Goal: Task Accomplishment & Management: Complete application form

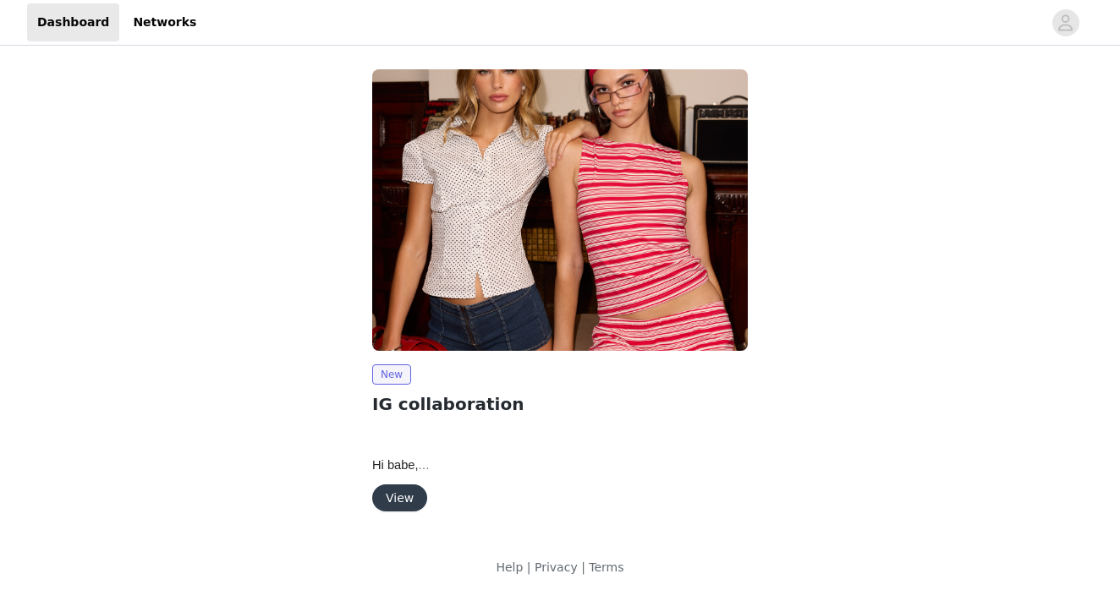
click at [397, 493] on button "View" at bounding box center [399, 498] width 55 height 27
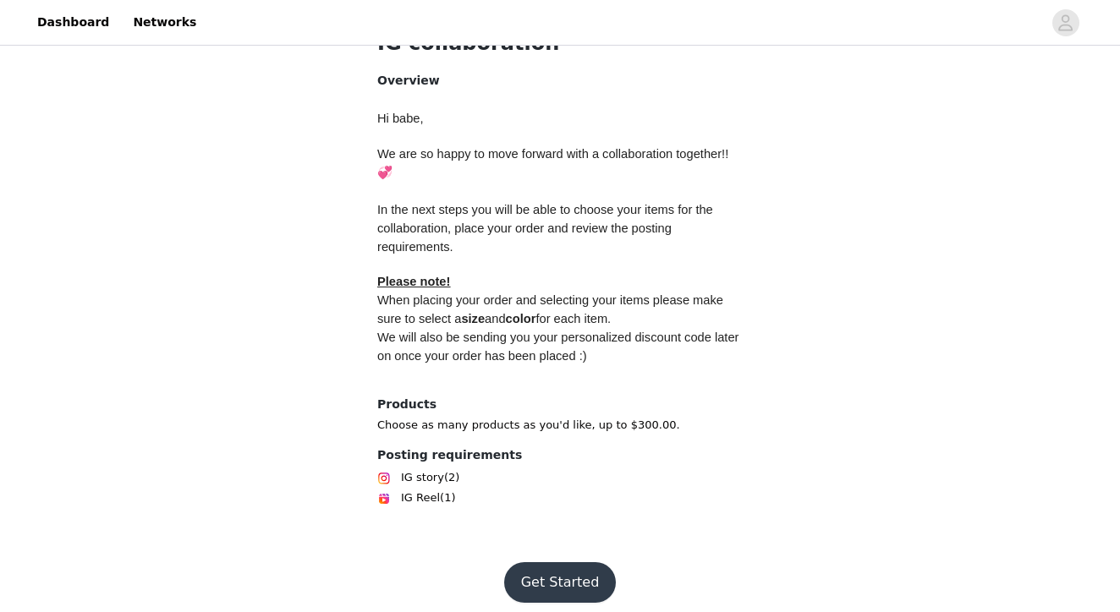
scroll to position [694, 0]
click at [582, 577] on button "Get Started" at bounding box center [560, 583] width 112 height 41
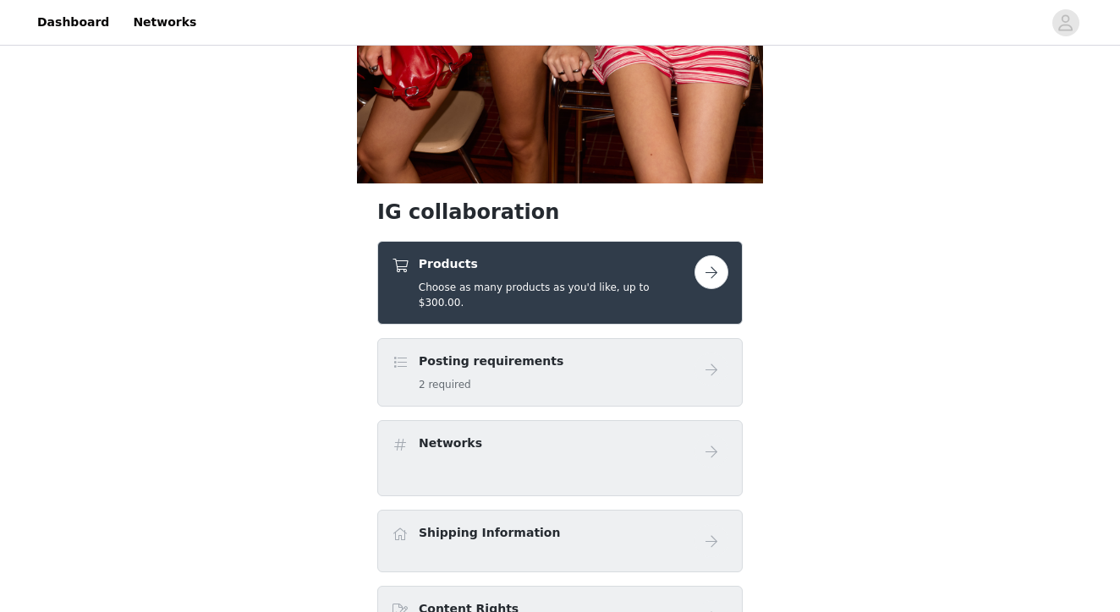
scroll to position [488, 0]
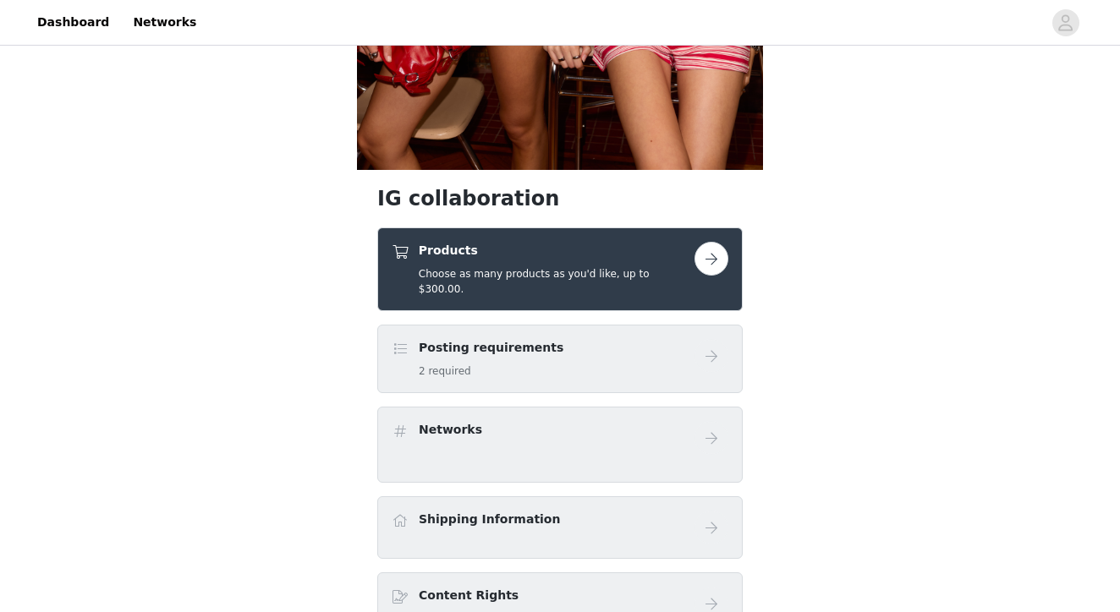
click at [709, 262] on button "button" at bounding box center [711, 259] width 34 height 34
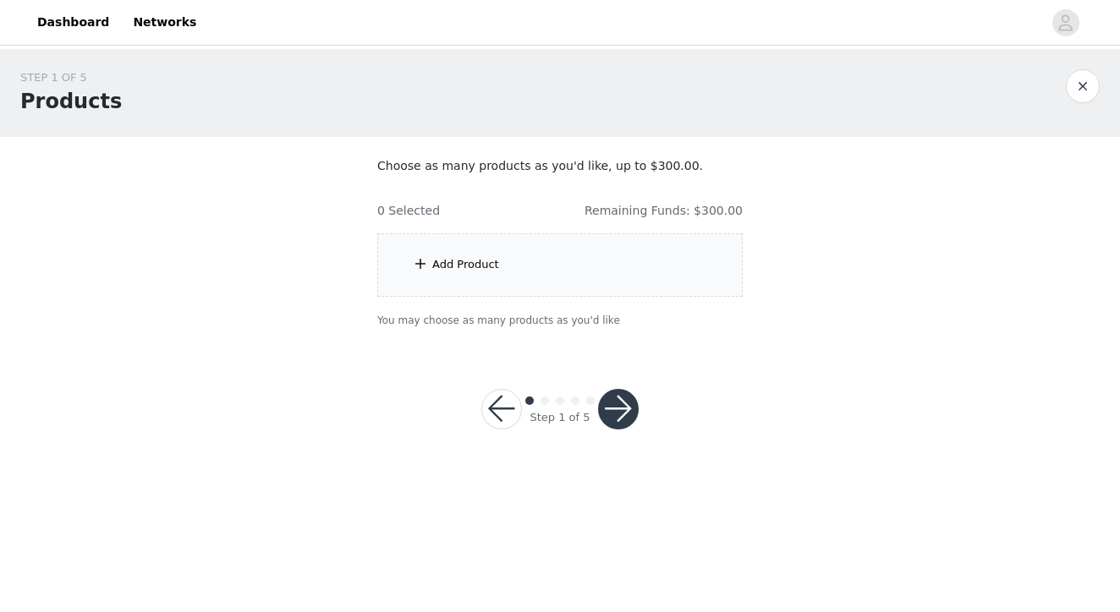
click at [452, 277] on div "Add Product" at bounding box center [559, 264] width 365 height 63
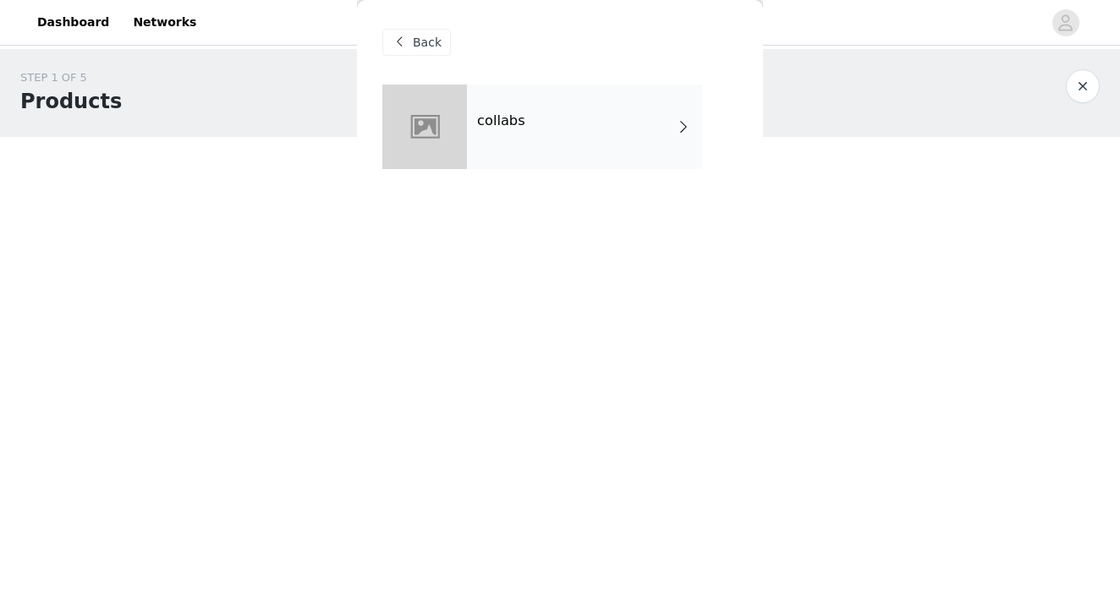
click at [582, 208] on div "Back collabs" at bounding box center [560, 306] width 406 height 612
click at [585, 177] on div "collabs" at bounding box center [559, 140] width 355 height 110
click at [588, 121] on div "collabs" at bounding box center [584, 127] width 235 height 85
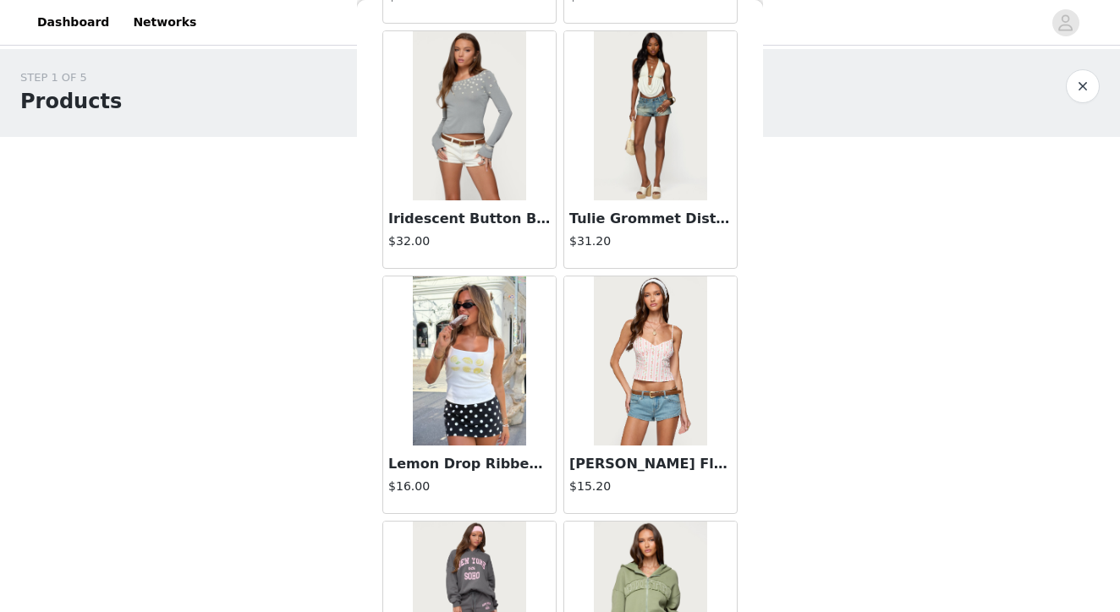
scroll to position [297, 0]
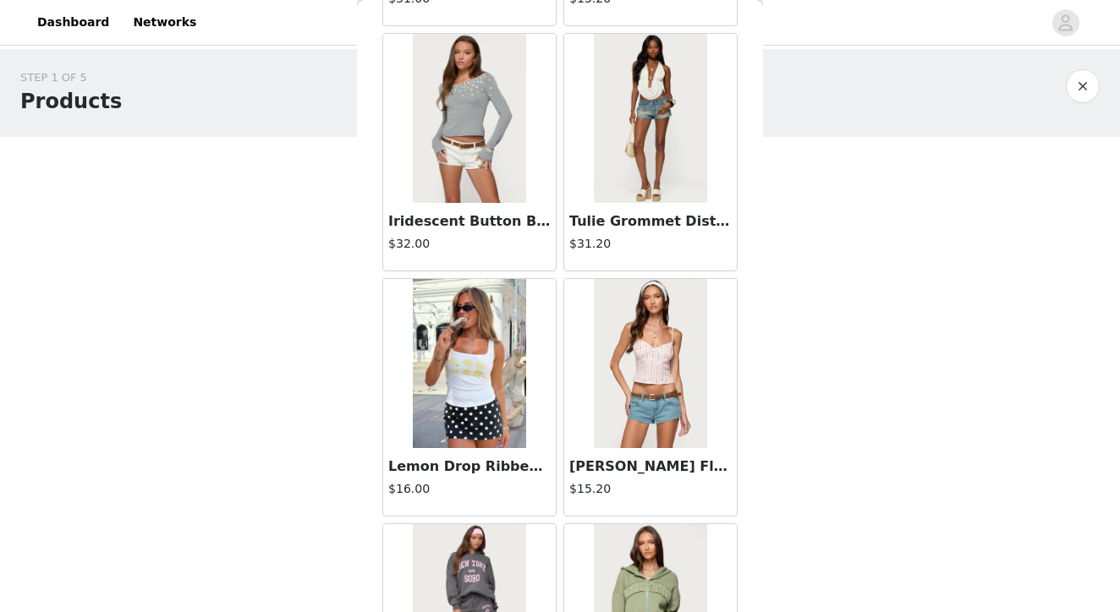
click at [469, 79] on img at bounding box center [469, 118] width 112 height 169
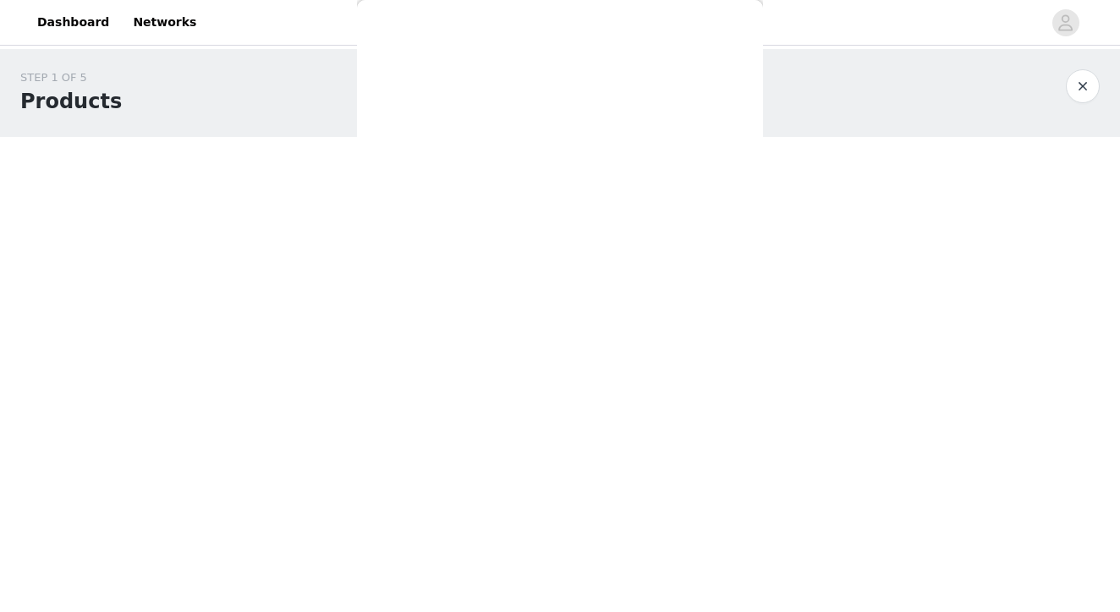
scroll to position [0, 0]
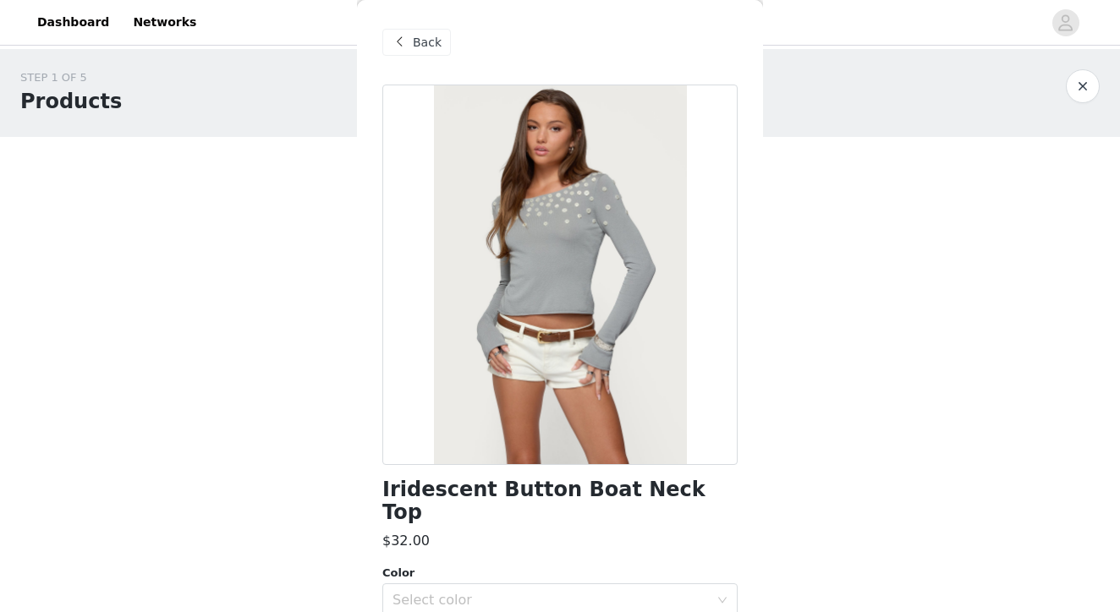
click at [402, 41] on span at bounding box center [399, 42] width 20 height 20
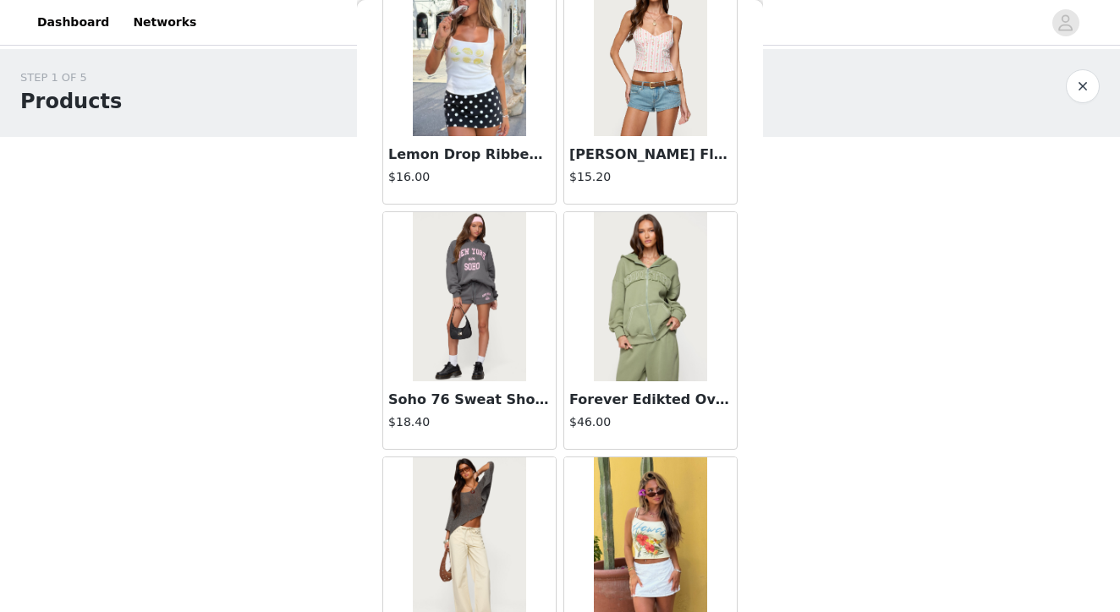
scroll to position [612, 0]
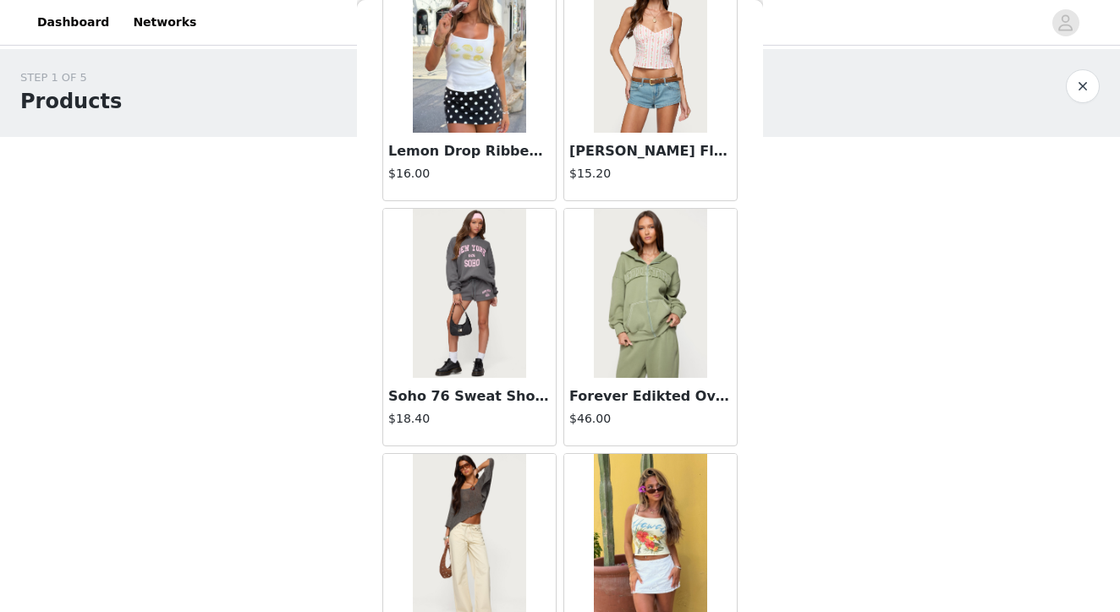
click at [659, 320] on img at bounding box center [650, 293] width 112 height 169
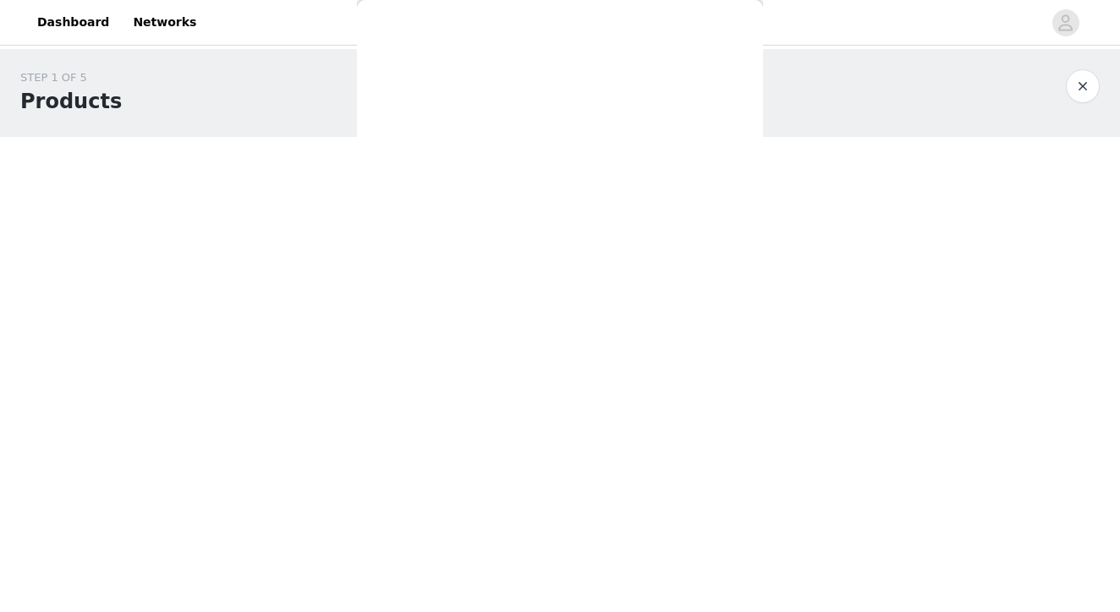
scroll to position [0, 0]
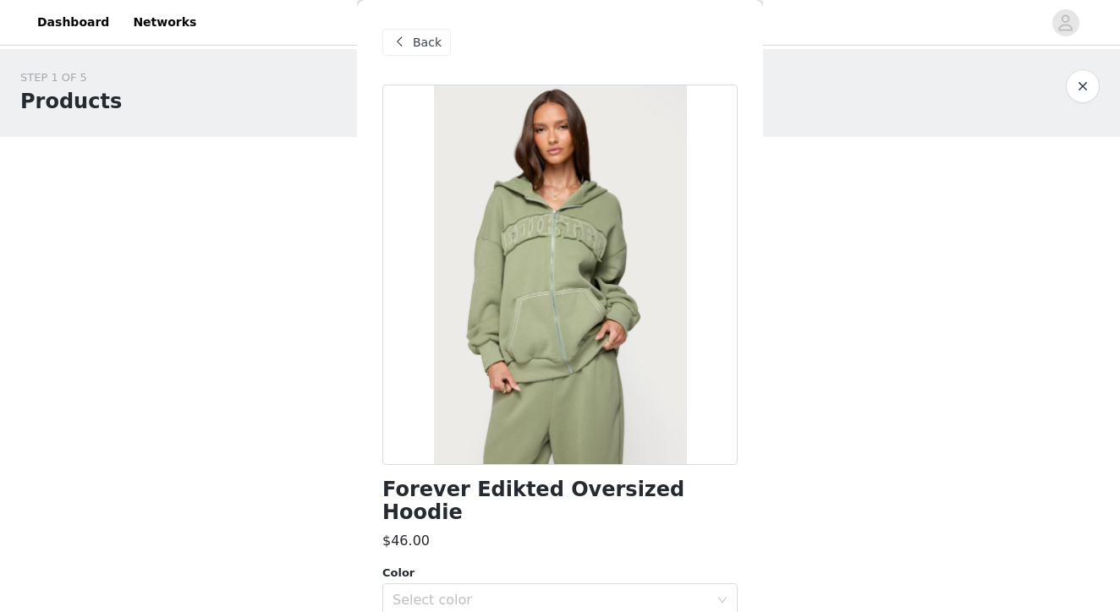
click at [400, 45] on span at bounding box center [399, 42] width 20 height 20
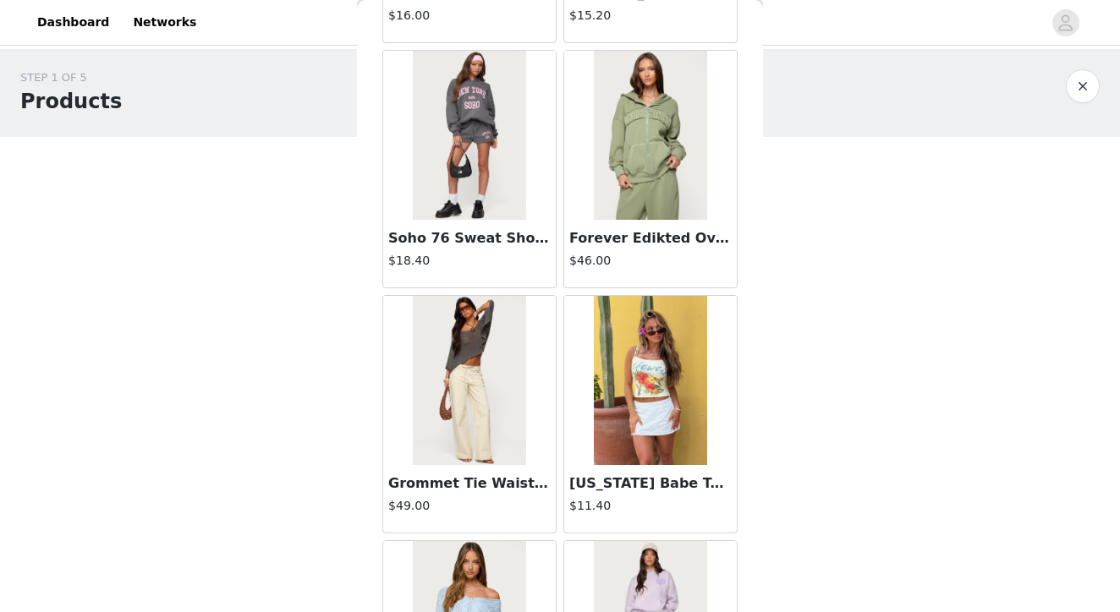
scroll to position [772, 0]
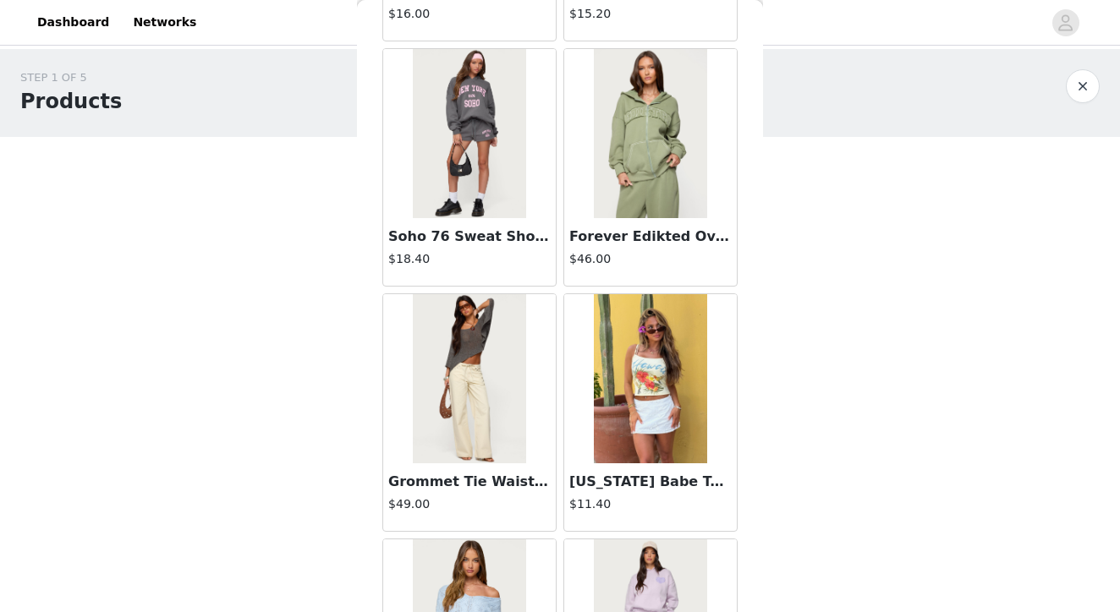
click at [488, 383] on img at bounding box center [469, 378] width 112 height 169
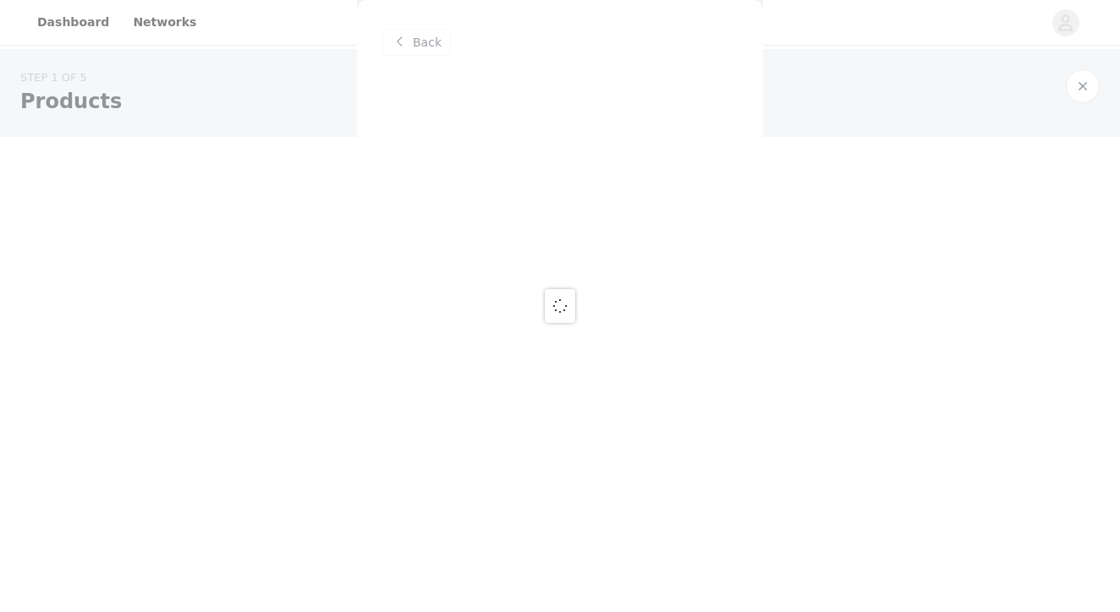
scroll to position [0, 0]
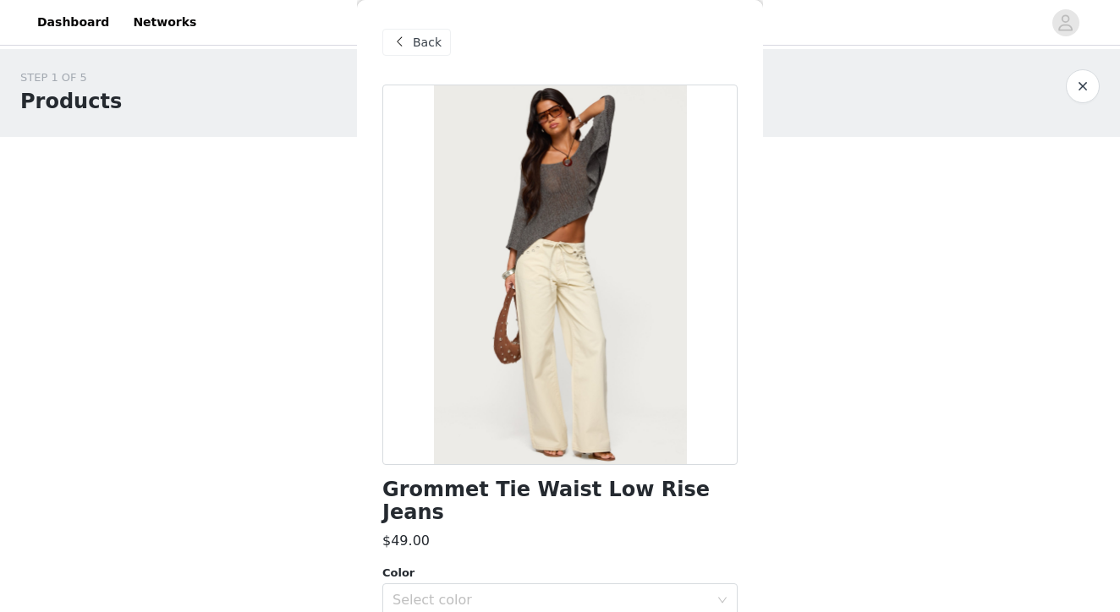
click at [395, 41] on span at bounding box center [399, 42] width 20 height 20
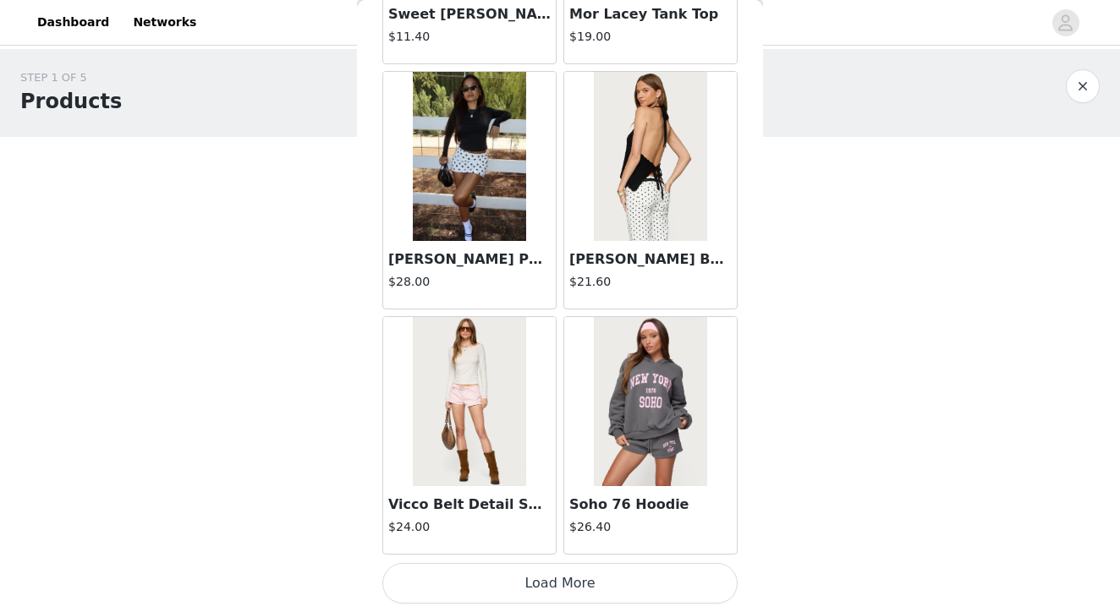
click at [570, 589] on button "Load More" at bounding box center [559, 583] width 355 height 41
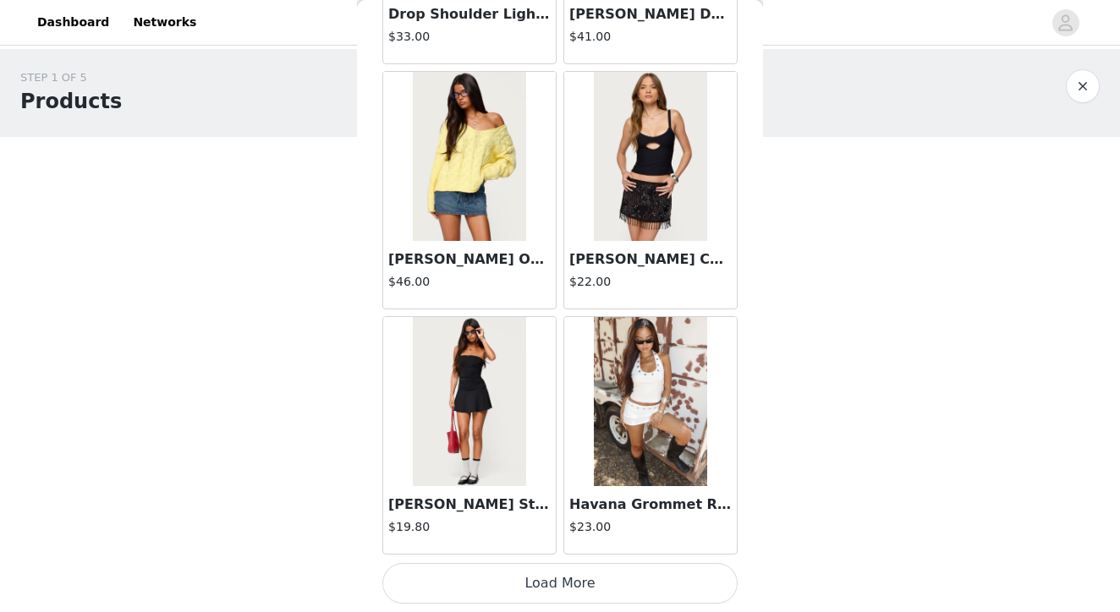
scroll to position [4428, 0]
click at [481, 389] on img at bounding box center [469, 401] width 112 height 169
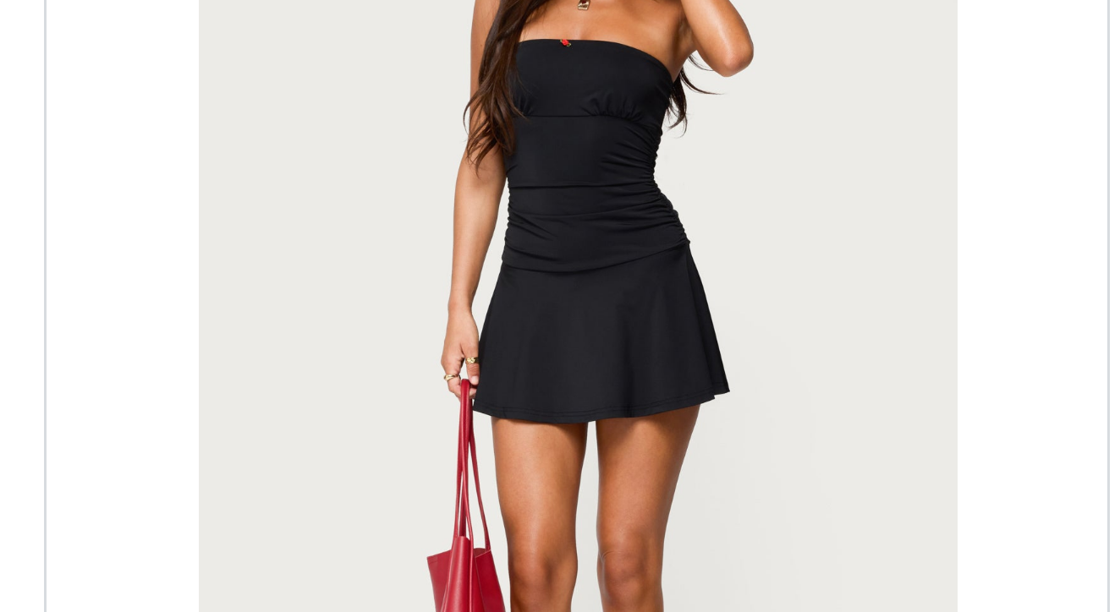
scroll to position [3, 0]
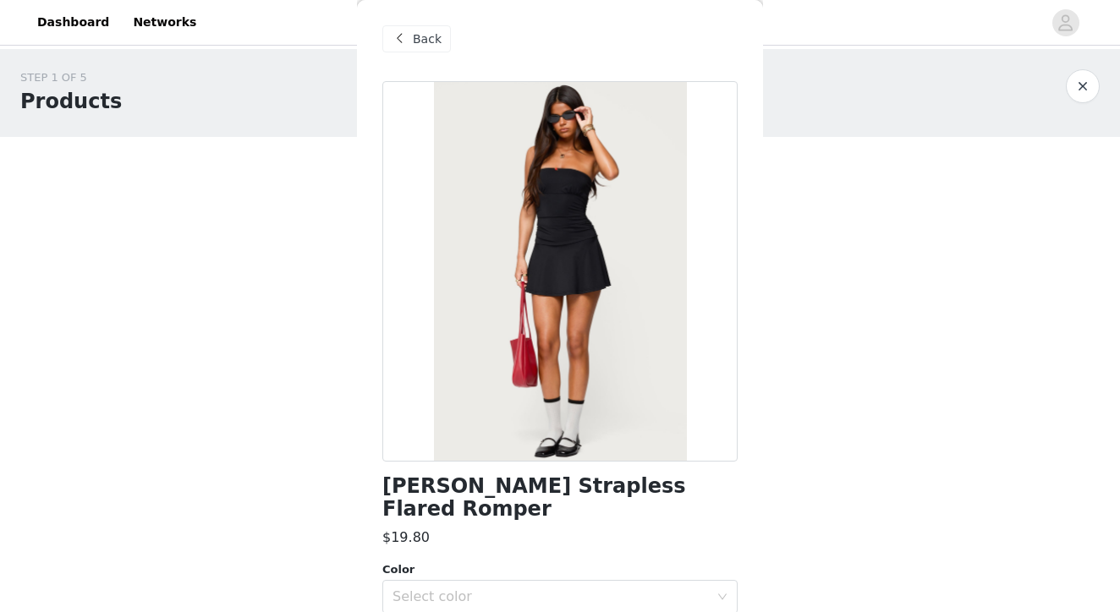
click at [397, 39] on span at bounding box center [399, 39] width 20 height 20
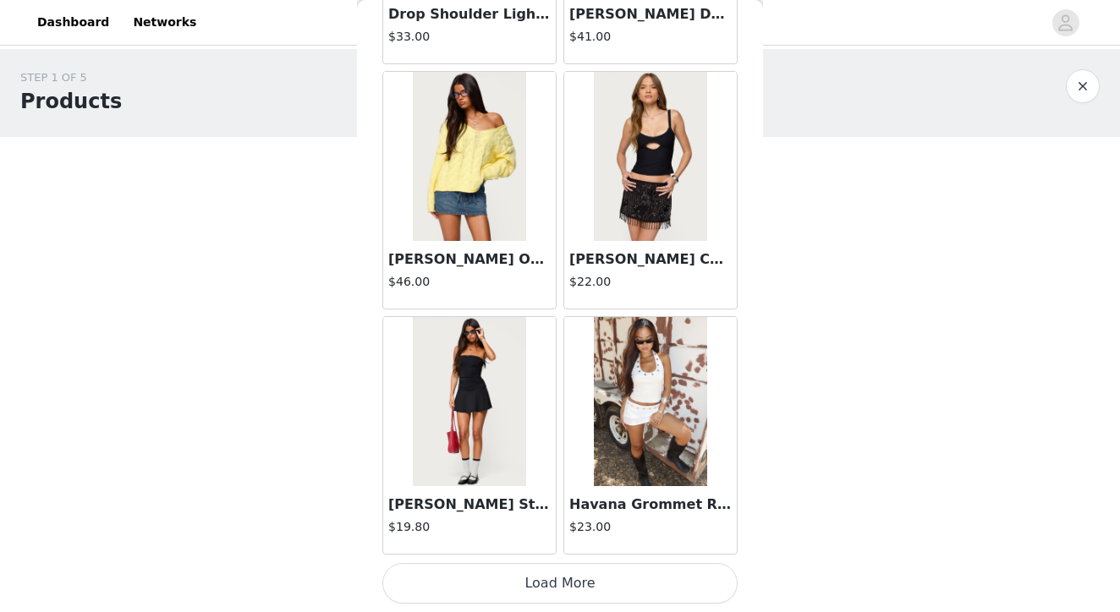
scroll to position [0, 0]
click at [558, 572] on button "Load More" at bounding box center [559, 583] width 355 height 41
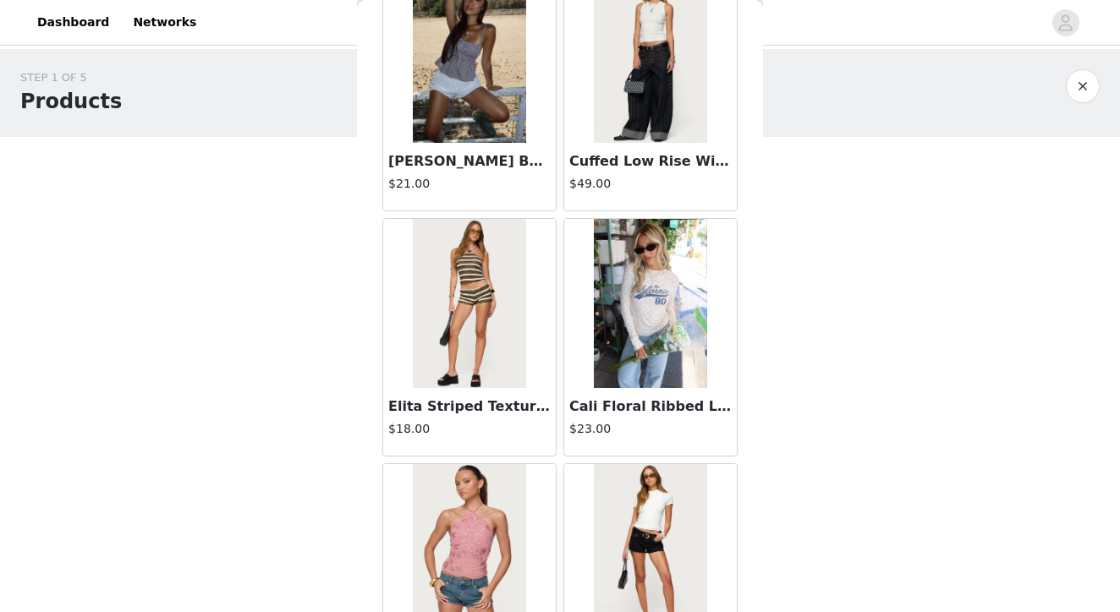
scroll to position [6042, 0]
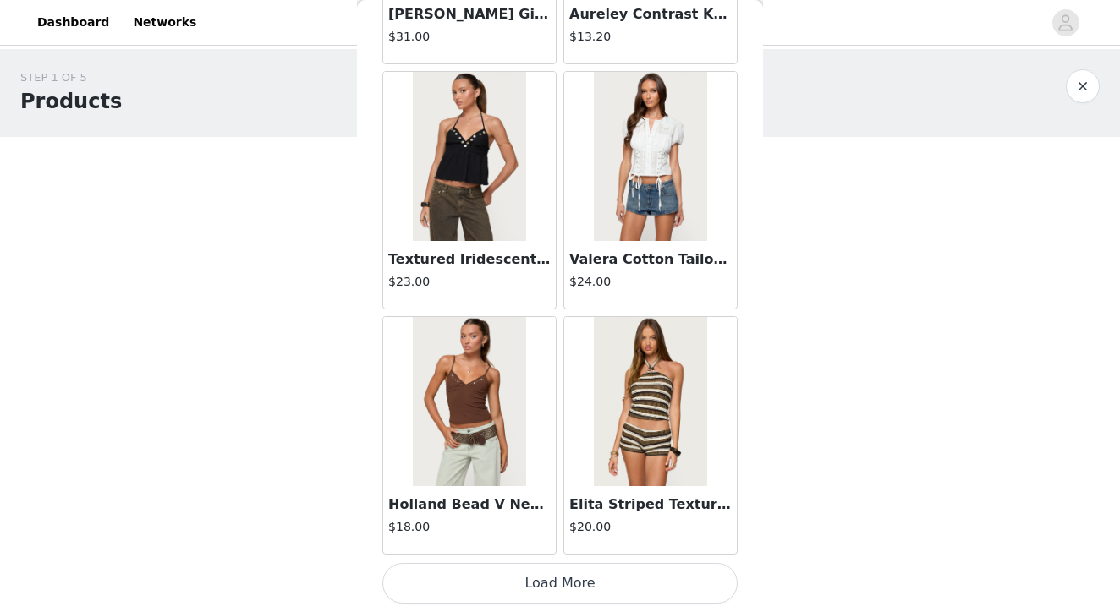
click at [583, 579] on button "Load More" at bounding box center [559, 583] width 355 height 41
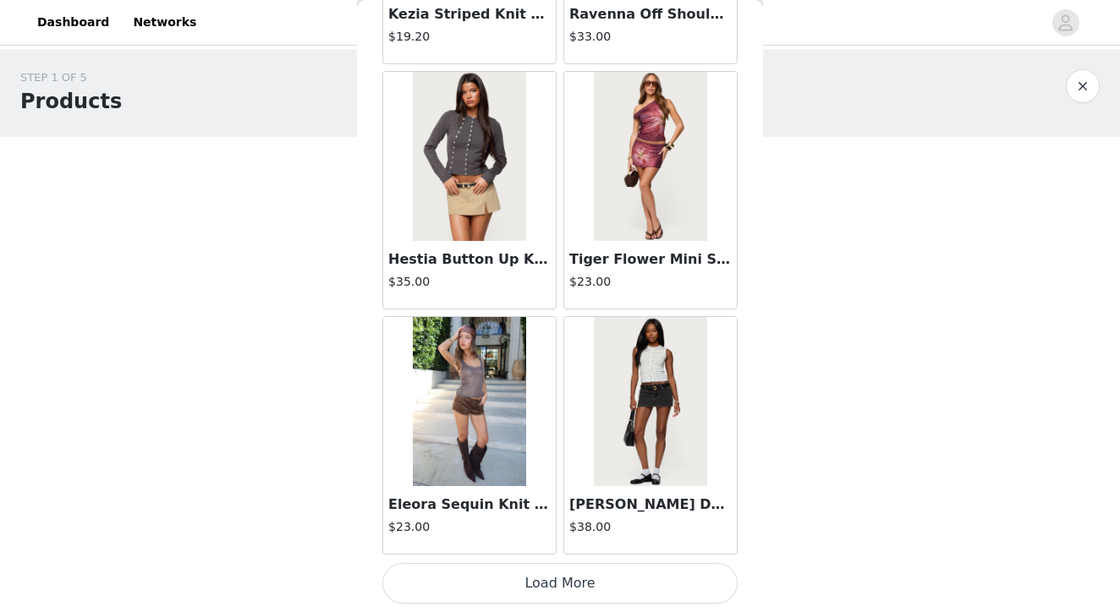
scroll to position [0, 0]
click at [540, 585] on button "Load More" at bounding box center [559, 583] width 355 height 41
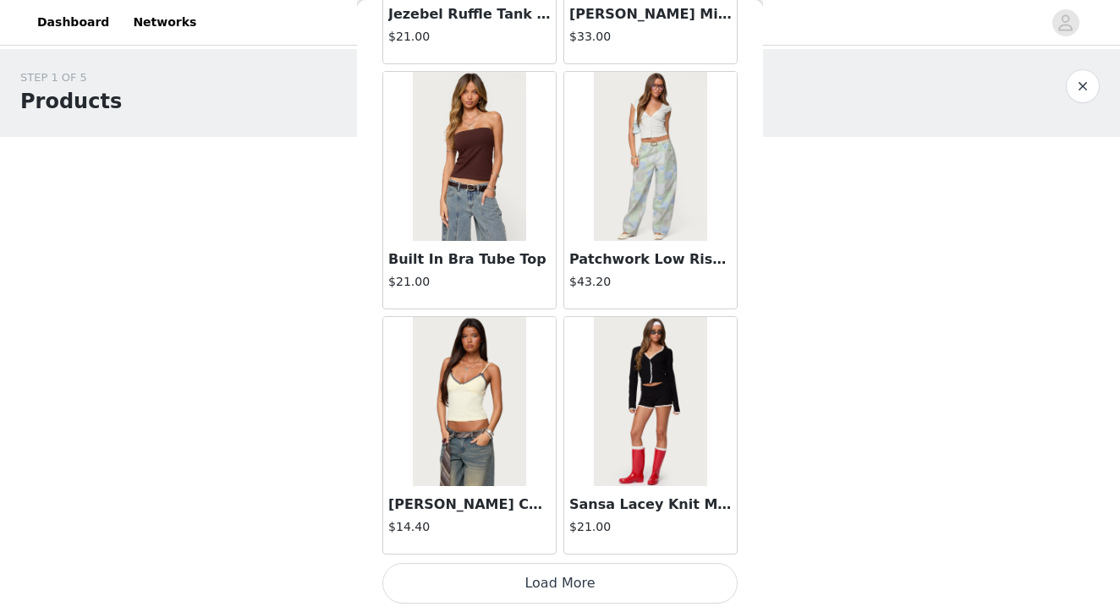
click at [589, 582] on button "Load More" at bounding box center [559, 583] width 355 height 41
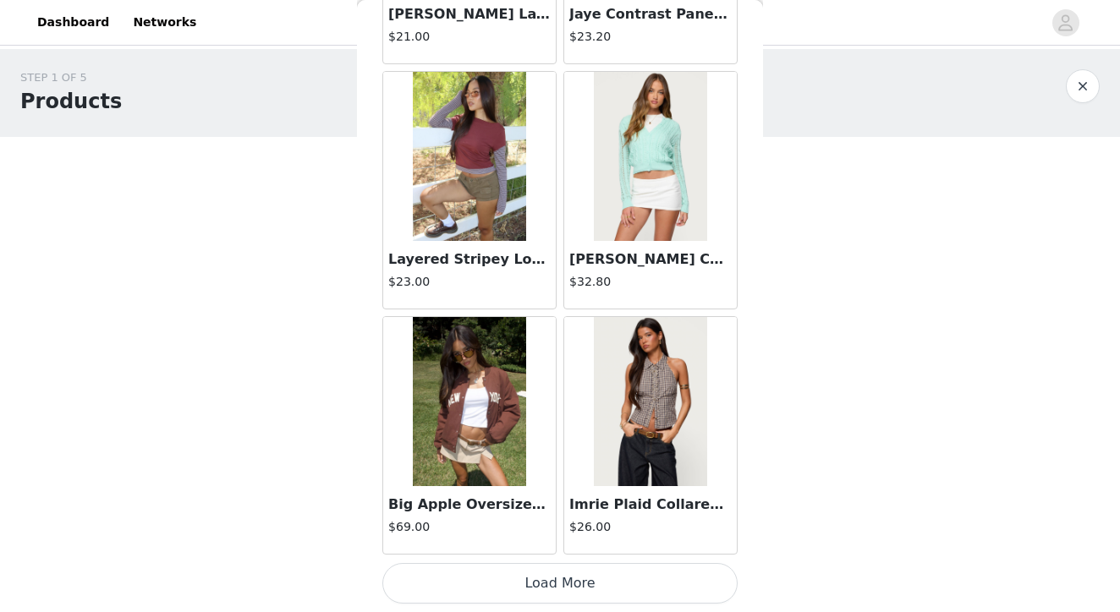
click at [566, 588] on button "Load More" at bounding box center [559, 583] width 355 height 41
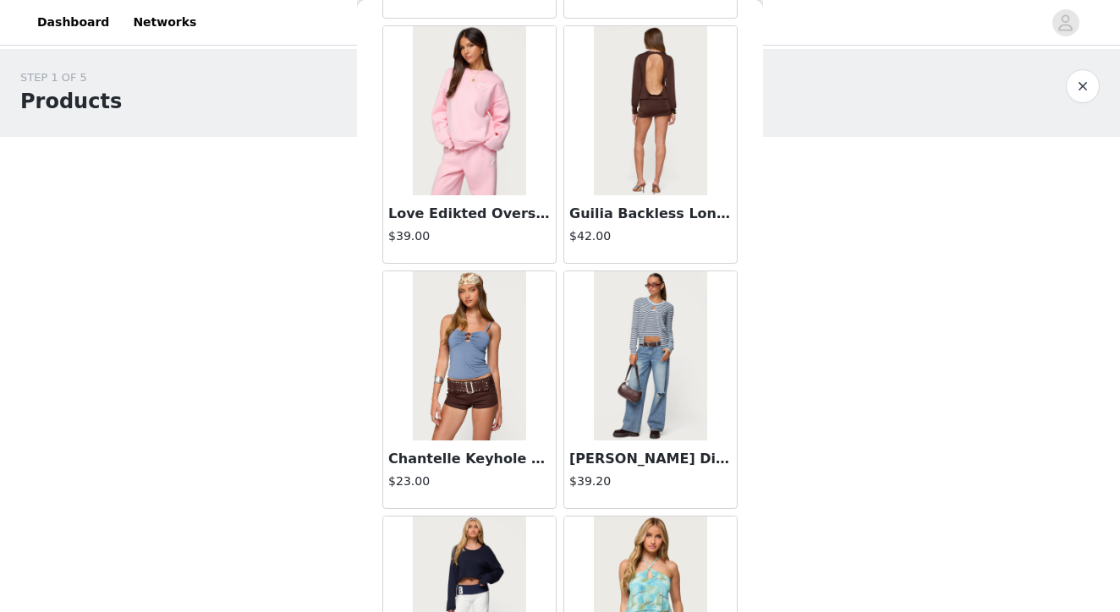
scroll to position [15756, 0]
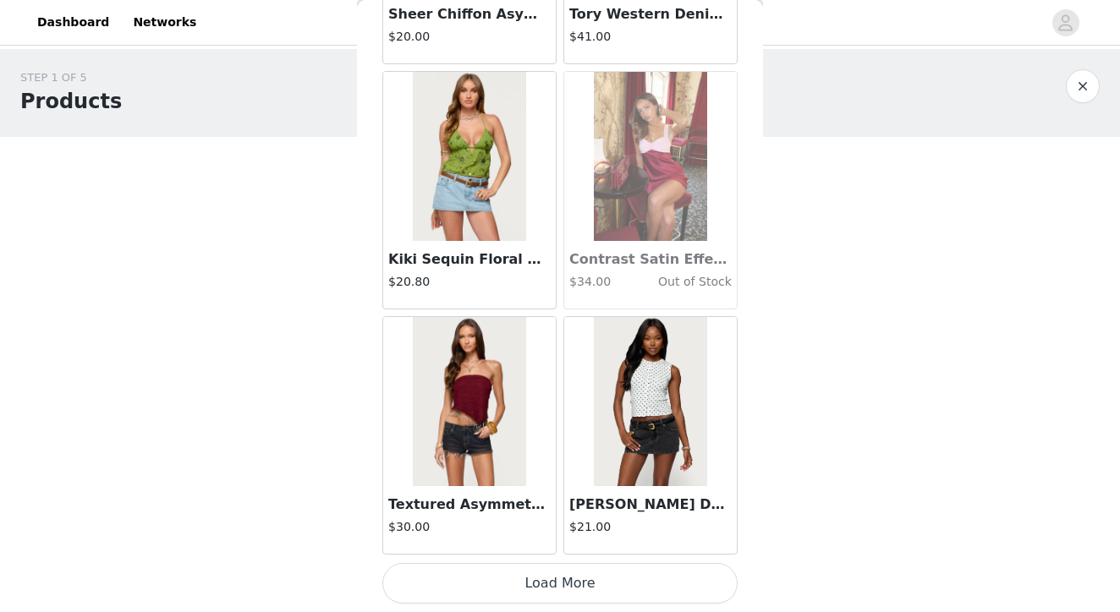
click at [577, 581] on button "Load More" at bounding box center [559, 583] width 355 height 41
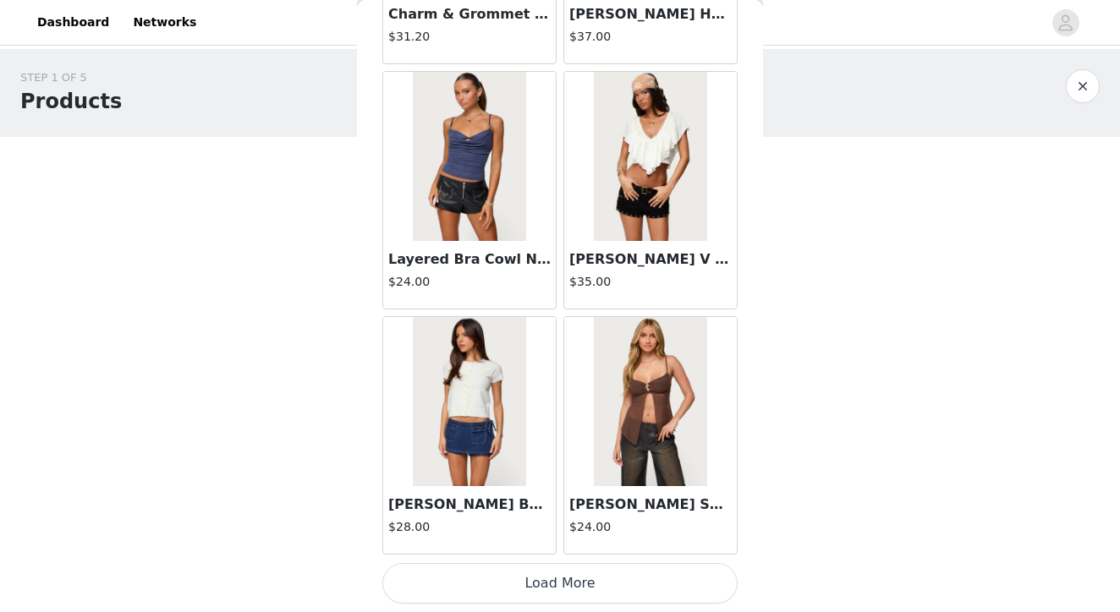
scroll to position [0, 0]
click at [563, 576] on button "Load More" at bounding box center [559, 583] width 355 height 41
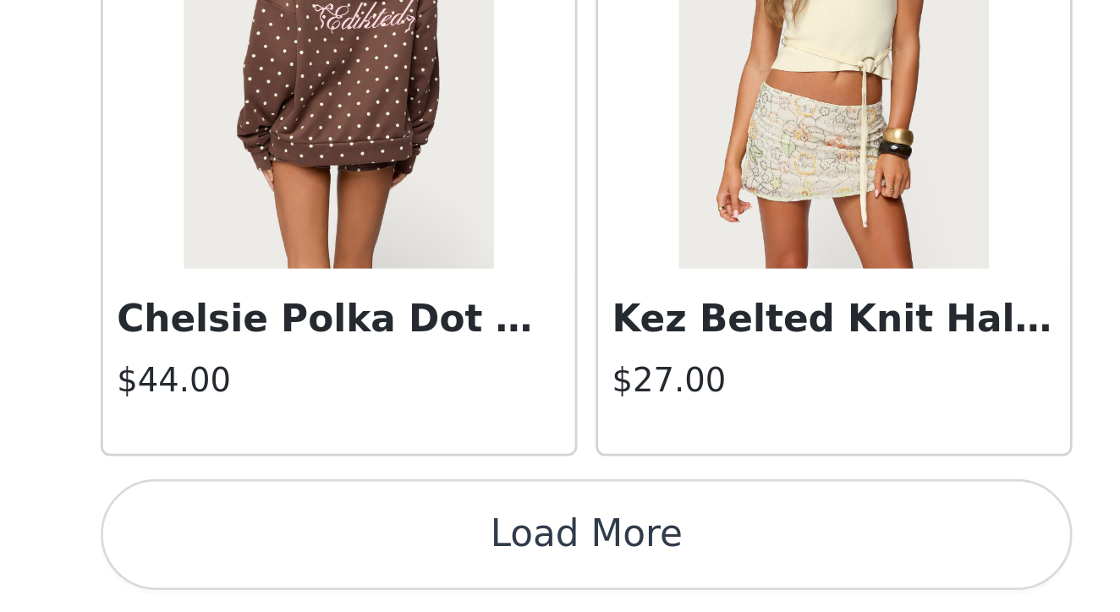
click at [382, 563] on button "Load More" at bounding box center [559, 583] width 355 height 41
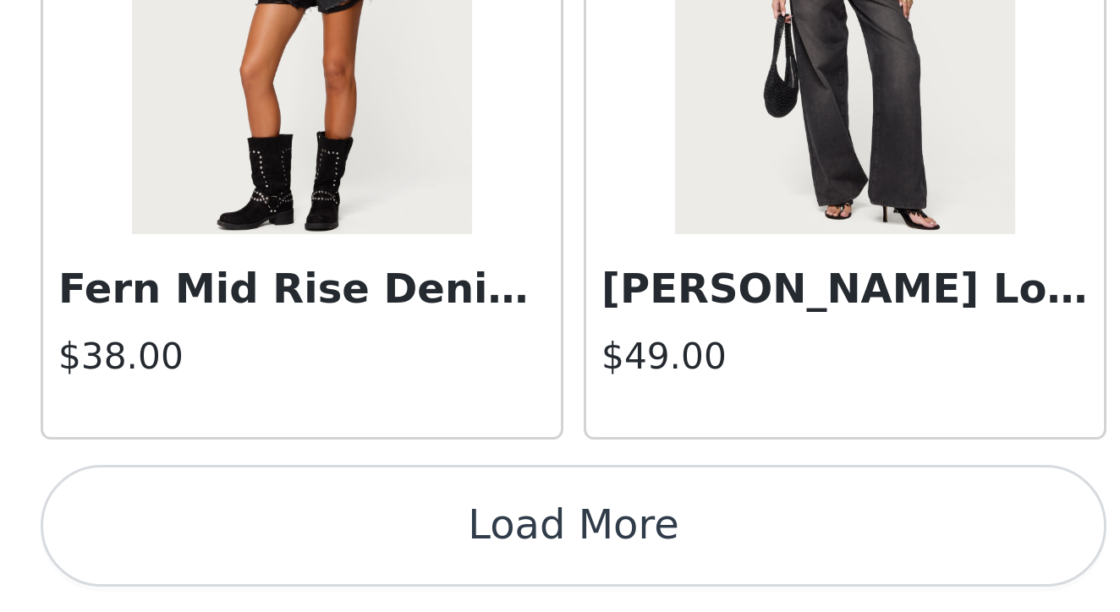
click at [382, 563] on button "Load More" at bounding box center [559, 583] width 355 height 41
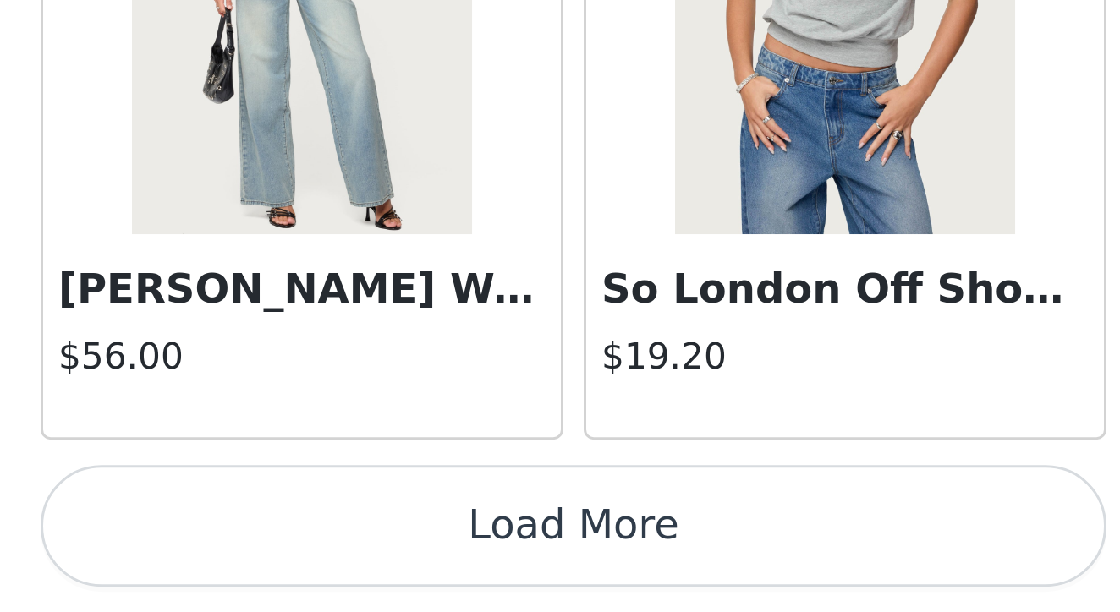
click at [382, 563] on button "Load More" at bounding box center [559, 583] width 355 height 41
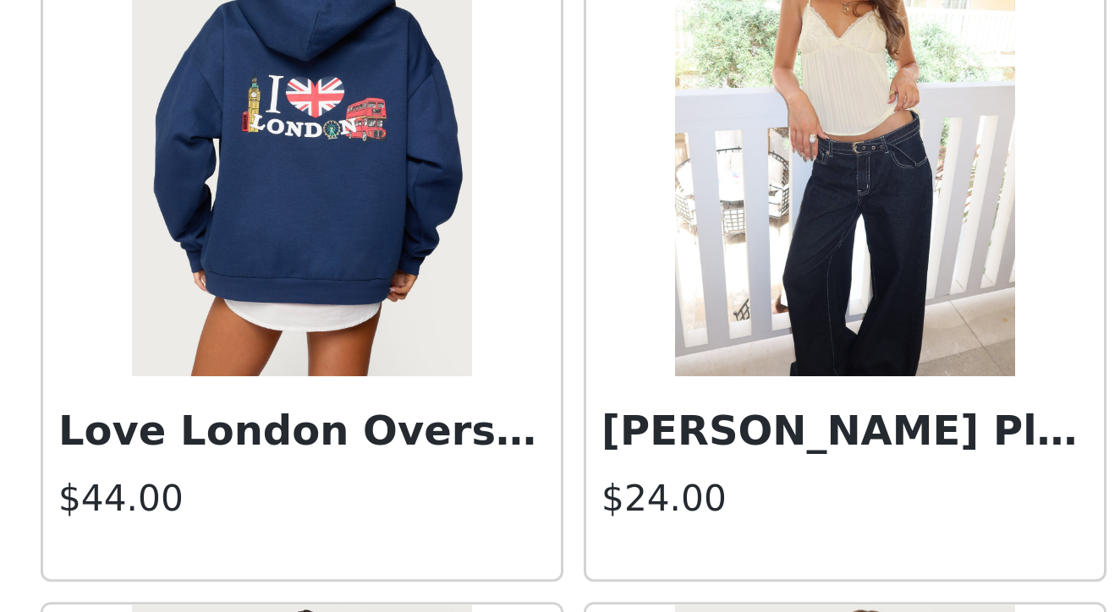
scroll to position [28645, 0]
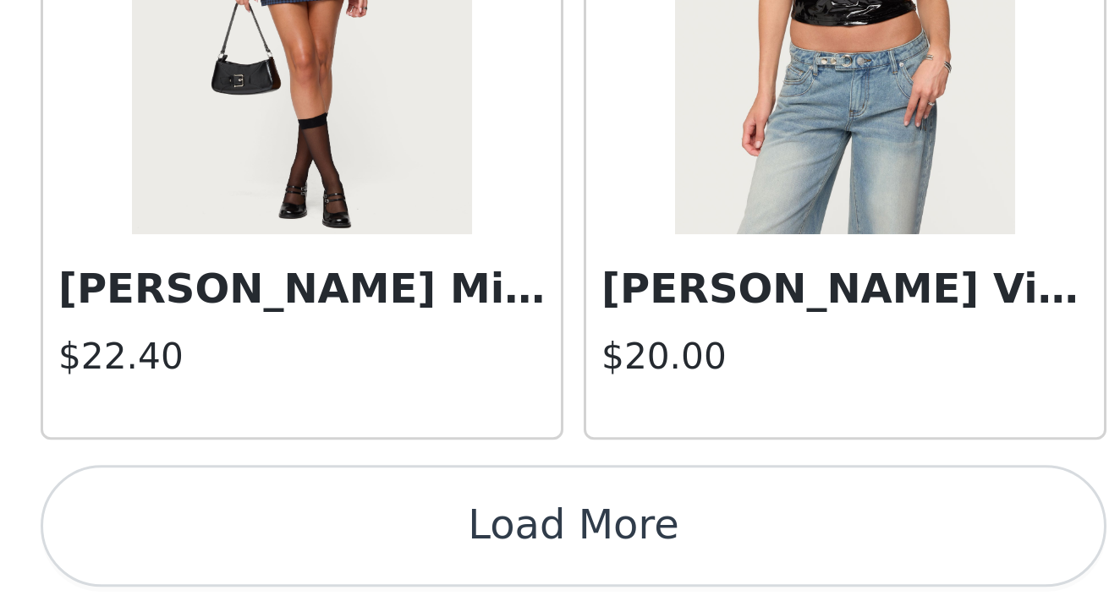
click at [382, 563] on button "Load More" at bounding box center [559, 583] width 355 height 41
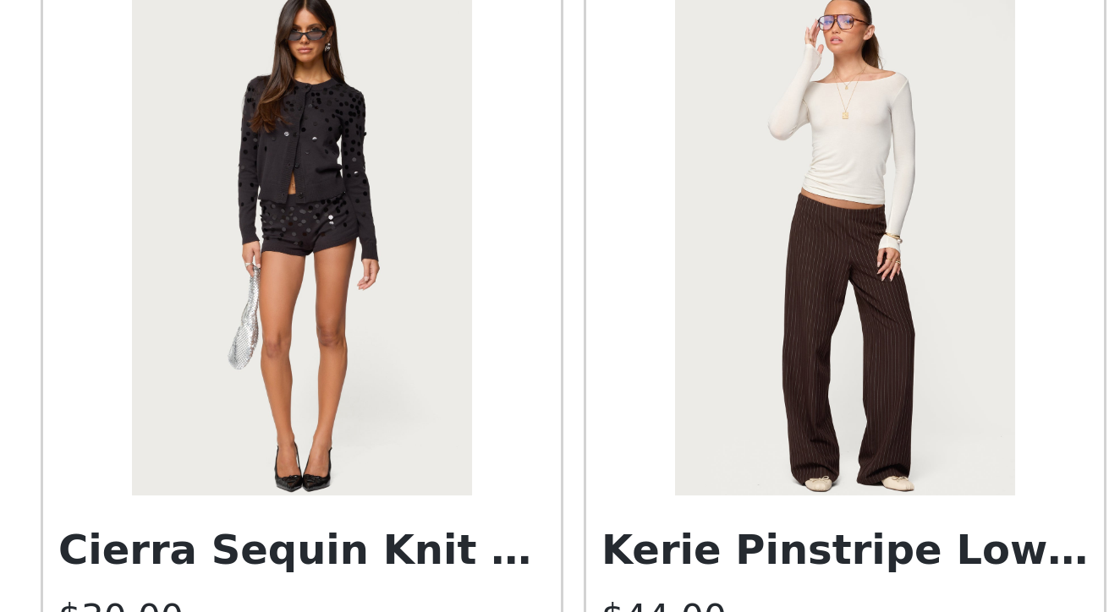
scroll to position [31070, 0]
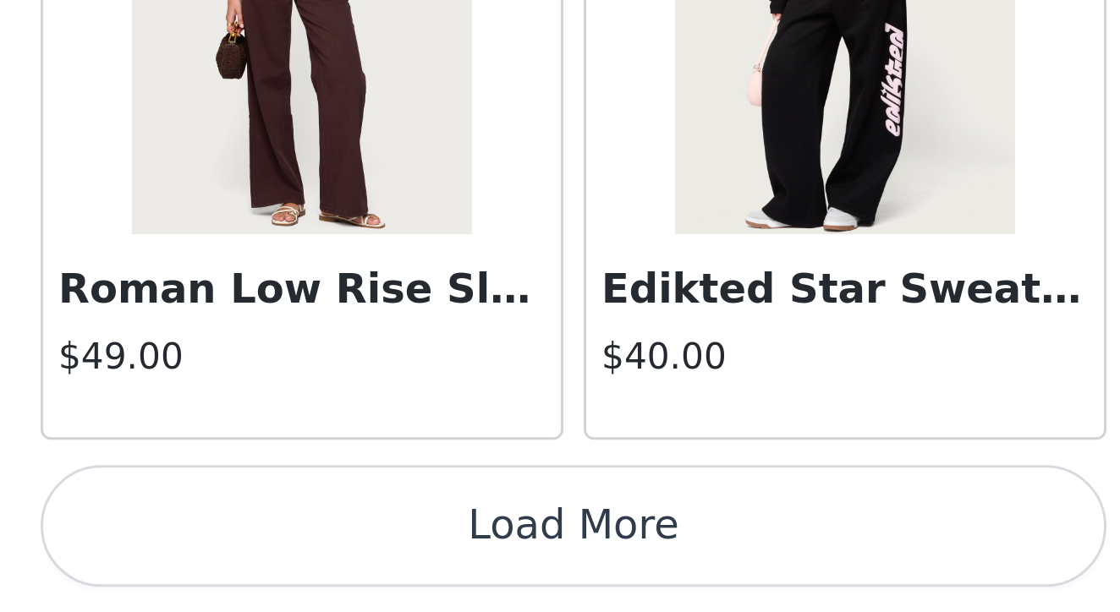
click at [382, 563] on button "Load More" at bounding box center [559, 583] width 355 height 41
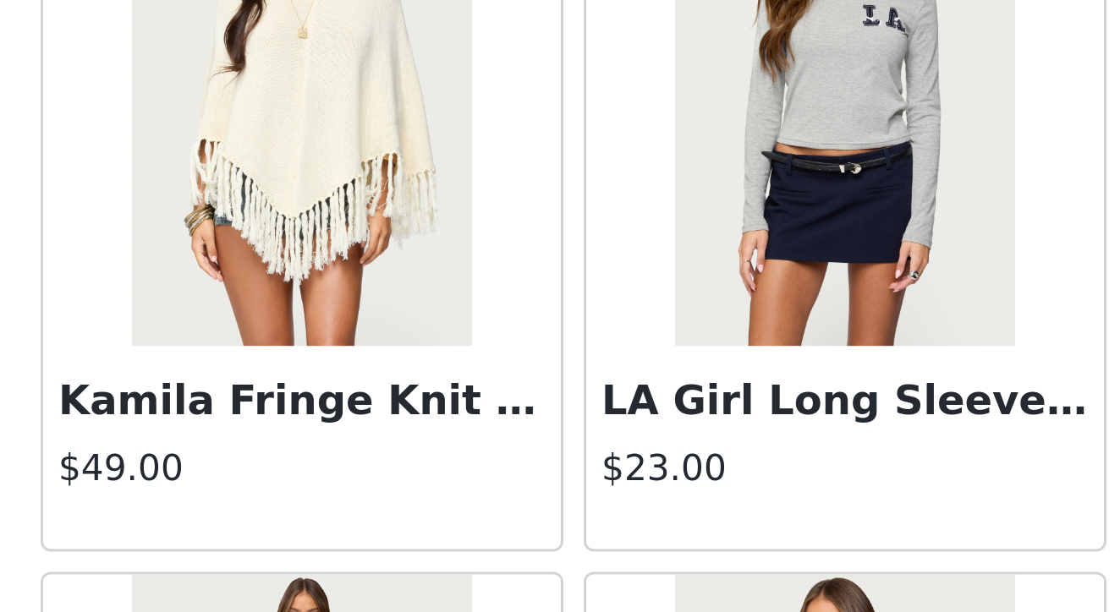
scroll to position [33574, 0]
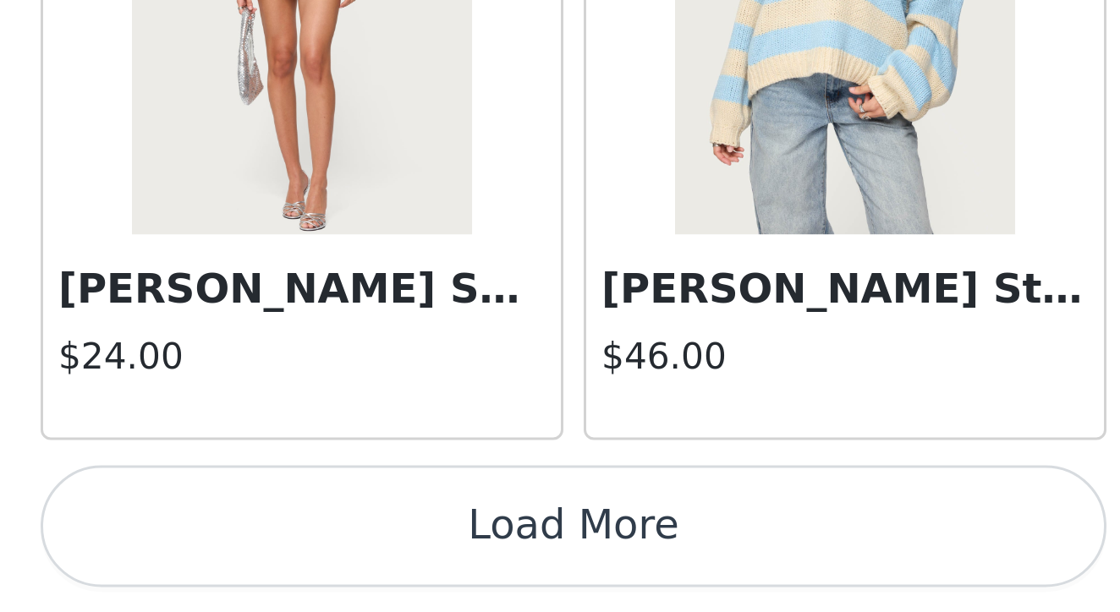
click at [382, 563] on button "Load More" at bounding box center [559, 583] width 355 height 41
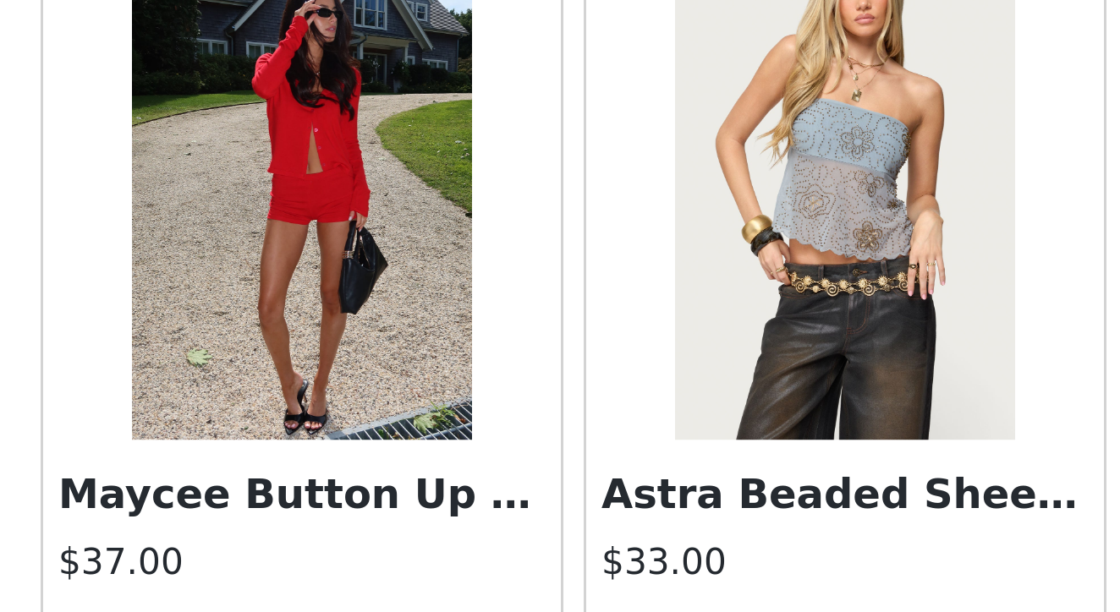
scroll to position [35015, 0]
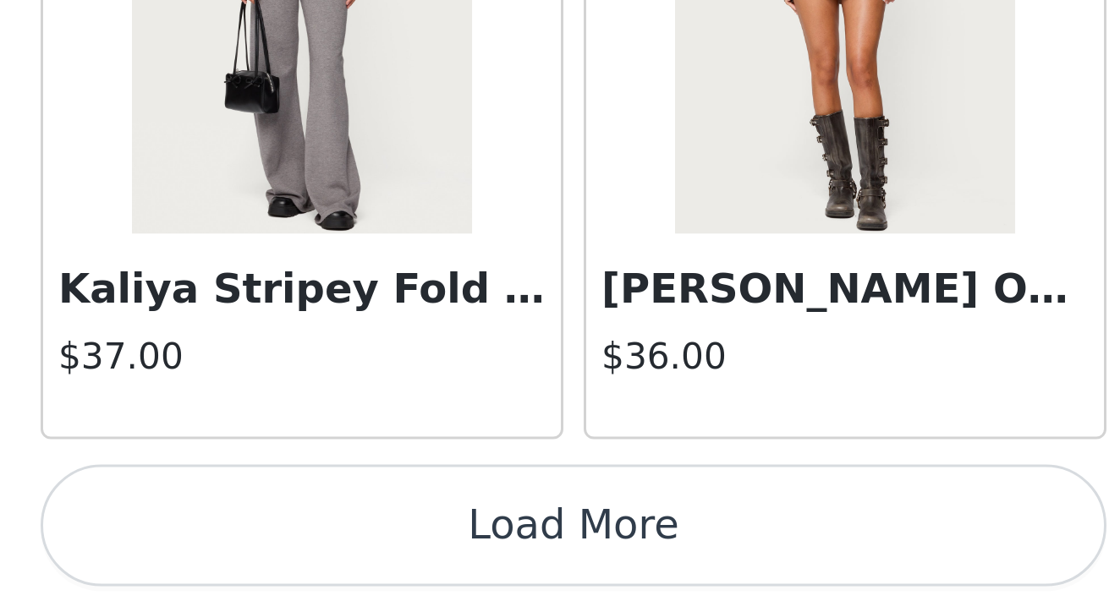
click at [382, 563] on button "Load More" at bounding box center [559, 583] width 355 height 41
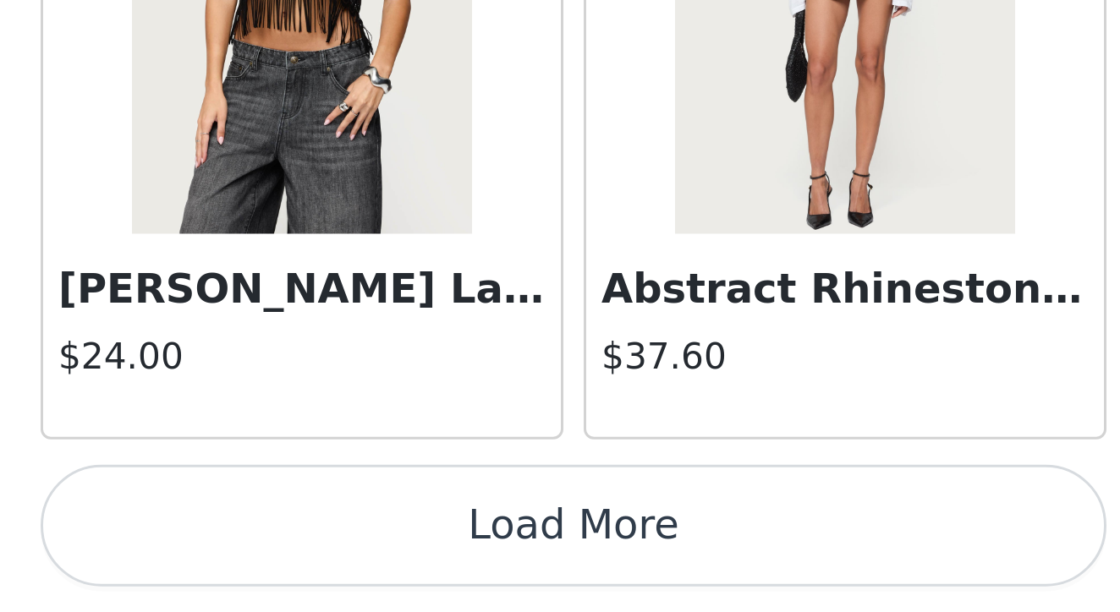
scroll to position [0, 0]
click at [382, 563] on button "Load More" at bounding box center [559, 583] width 355 height 41
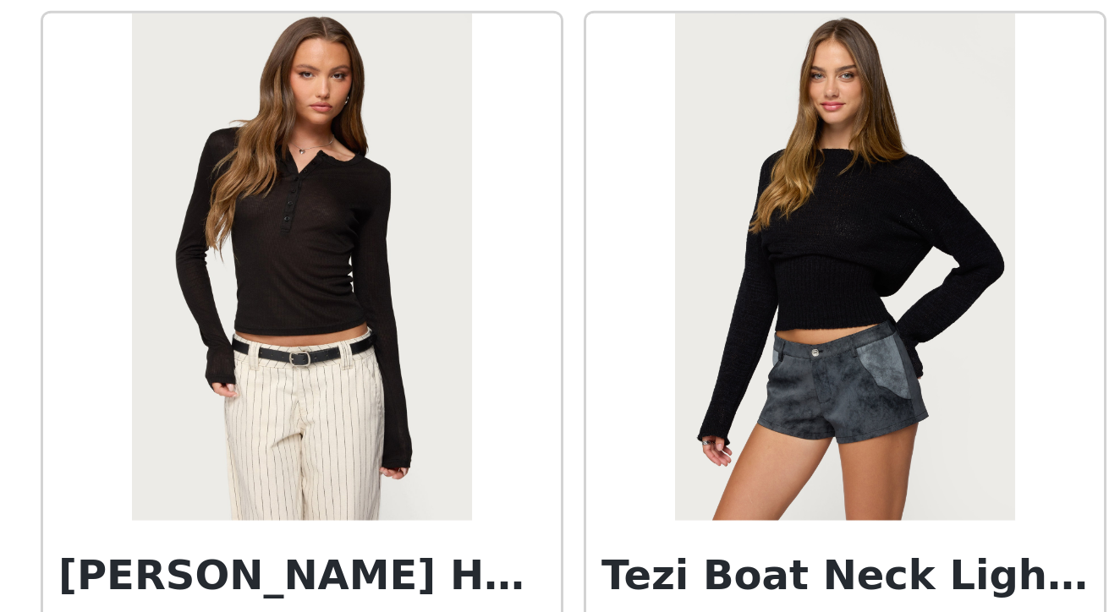
scroll to position [40874, 0]
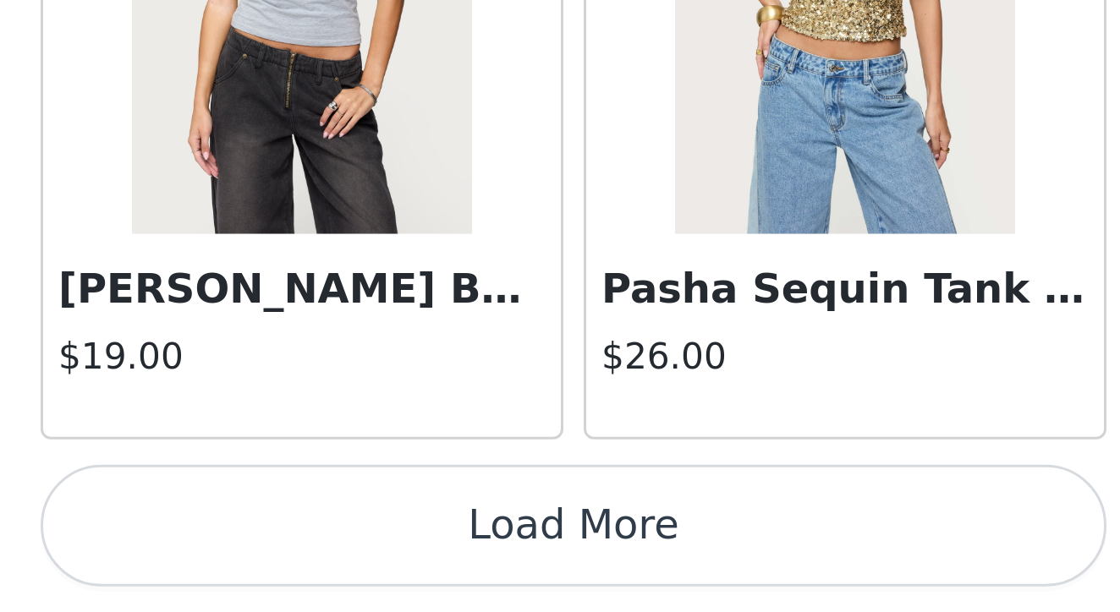
click at [382, 563] on button "Load More" at bounding box center [559, 583] width 355 height 41
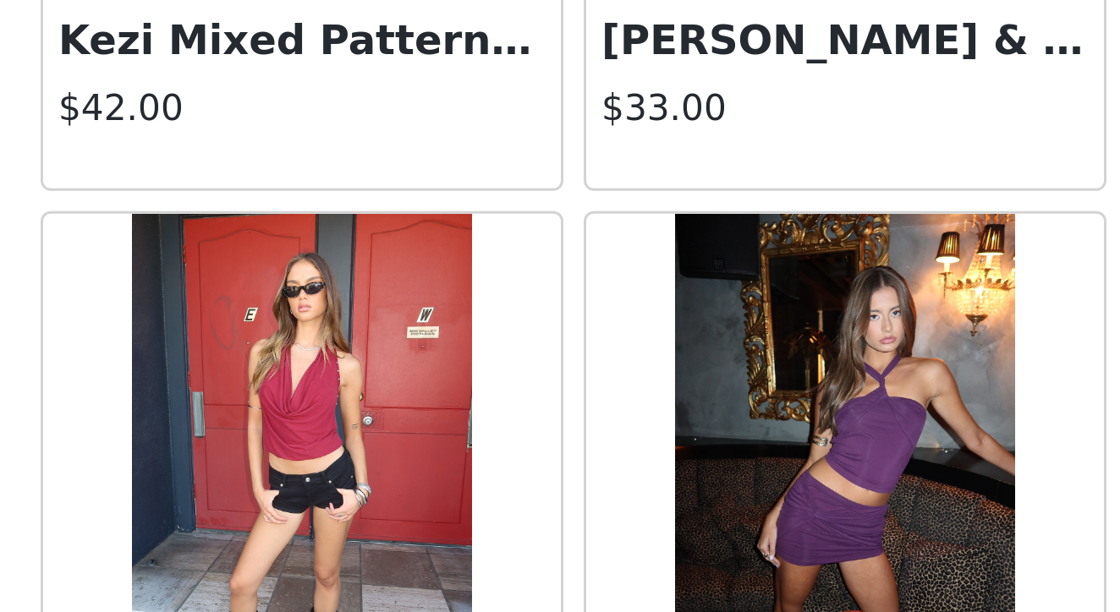
scroll to position [43396, 0]
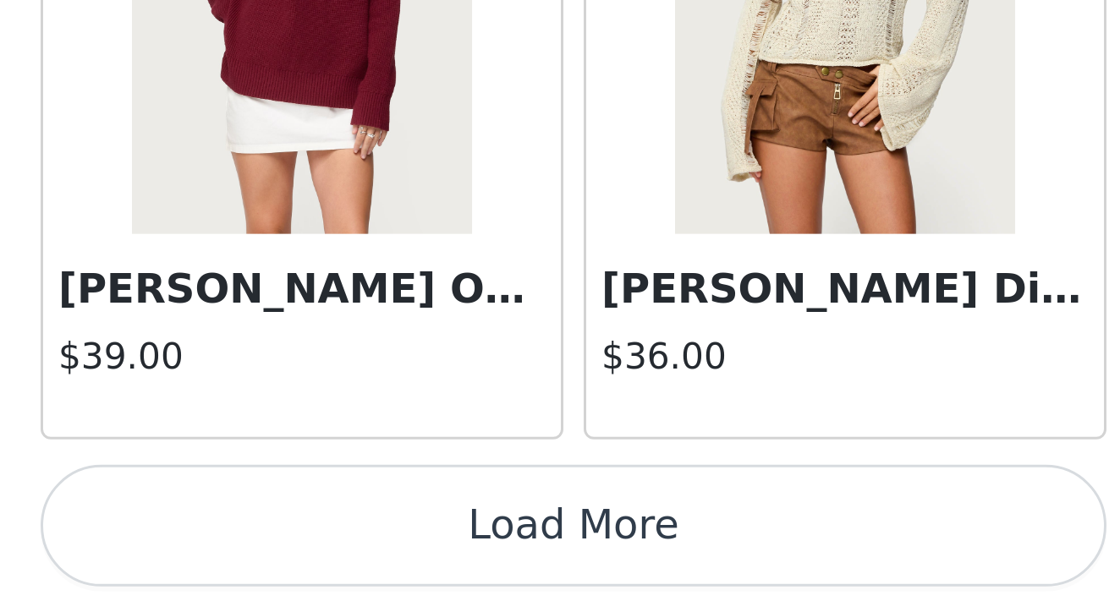
click at [382, 563] on button "Load More" at bounding box center [559, 583] width 355 height 41
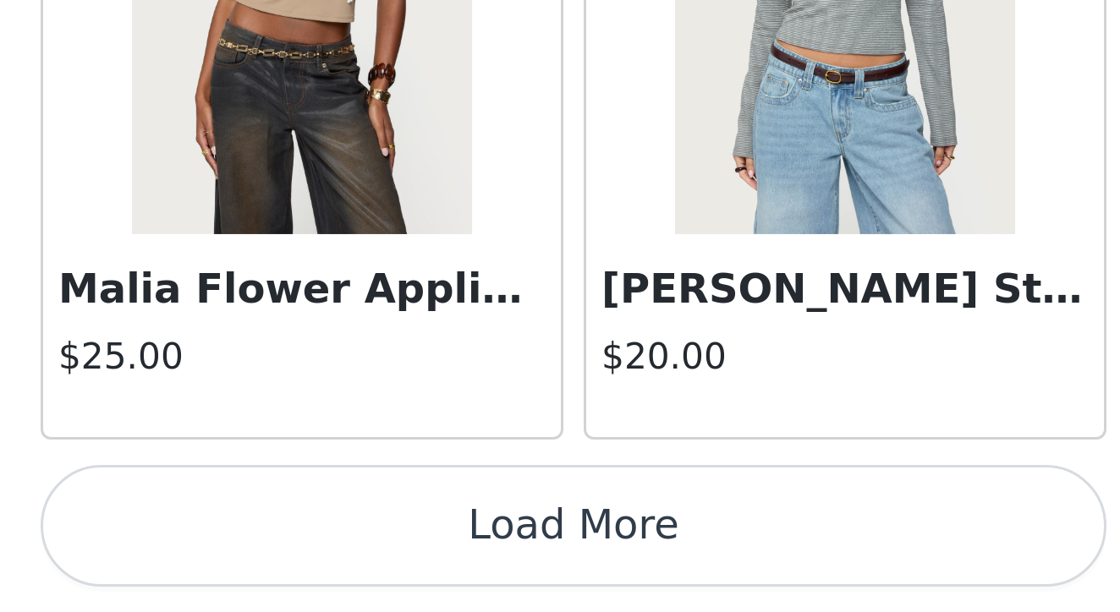
scroll to position [0, 0]
click at [382, 563] on button "Load More" at bounding box center [559, 583] width 355 height 41
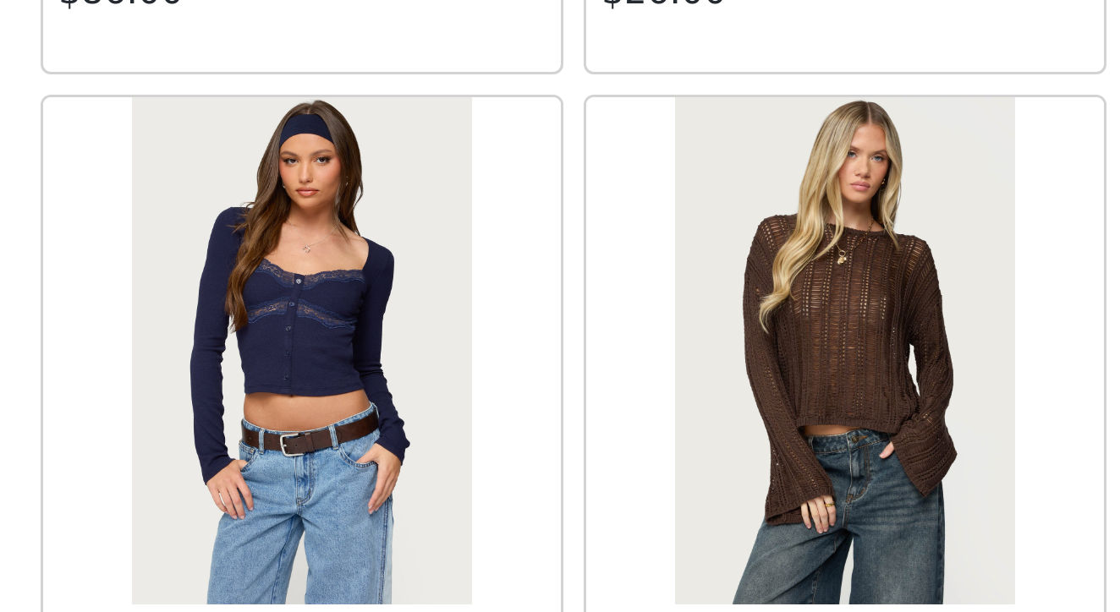
scroll to position [47712, 0]
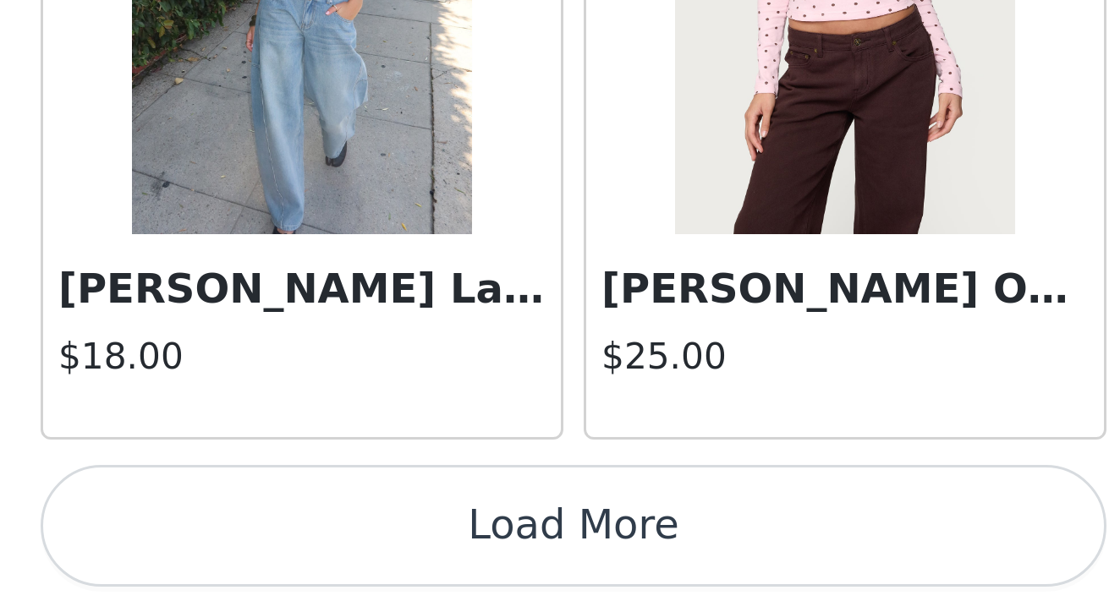
click at [382, 563] on button "Load More" at bounding box center [559, 583] width 355 height 41
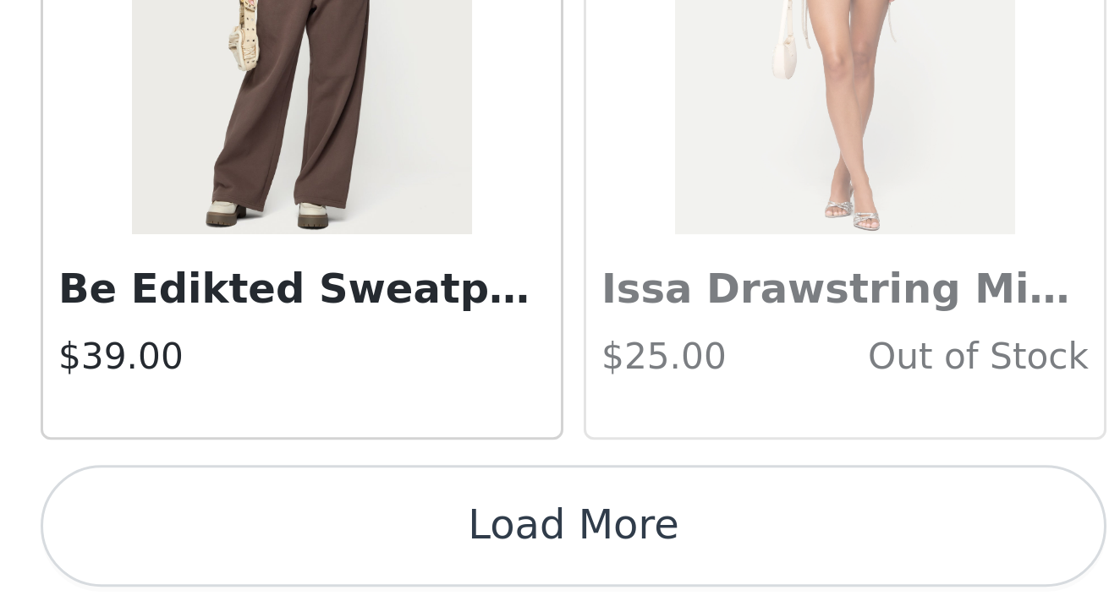
scroll to position [50898, 0]
click at [382, 563] on button "Load More" at bounding box center [559, 583] width 355 height 41
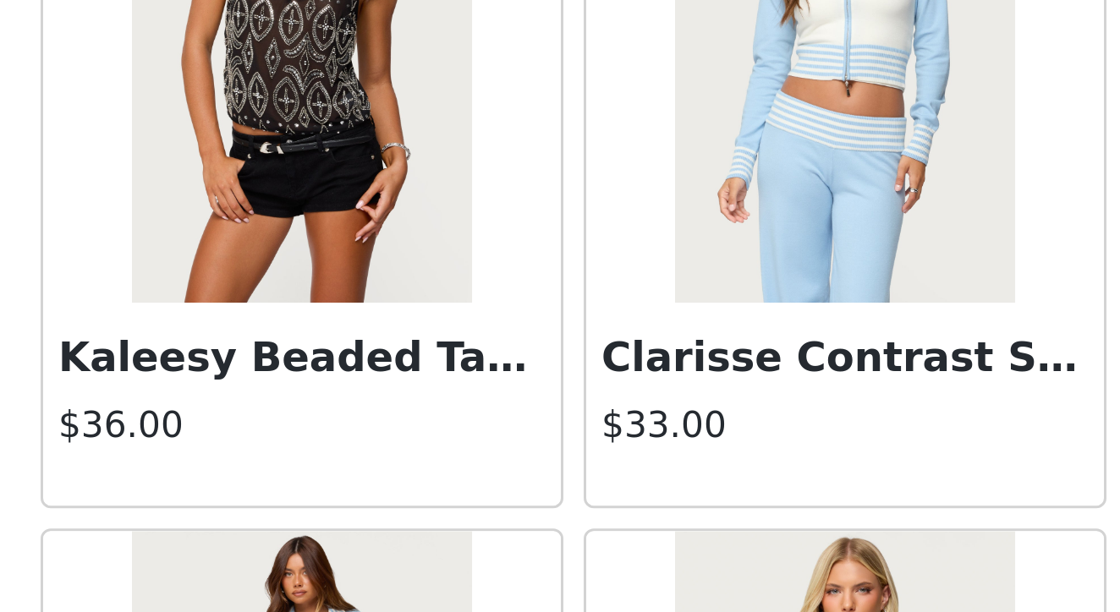
scroll to position [53398, 0]
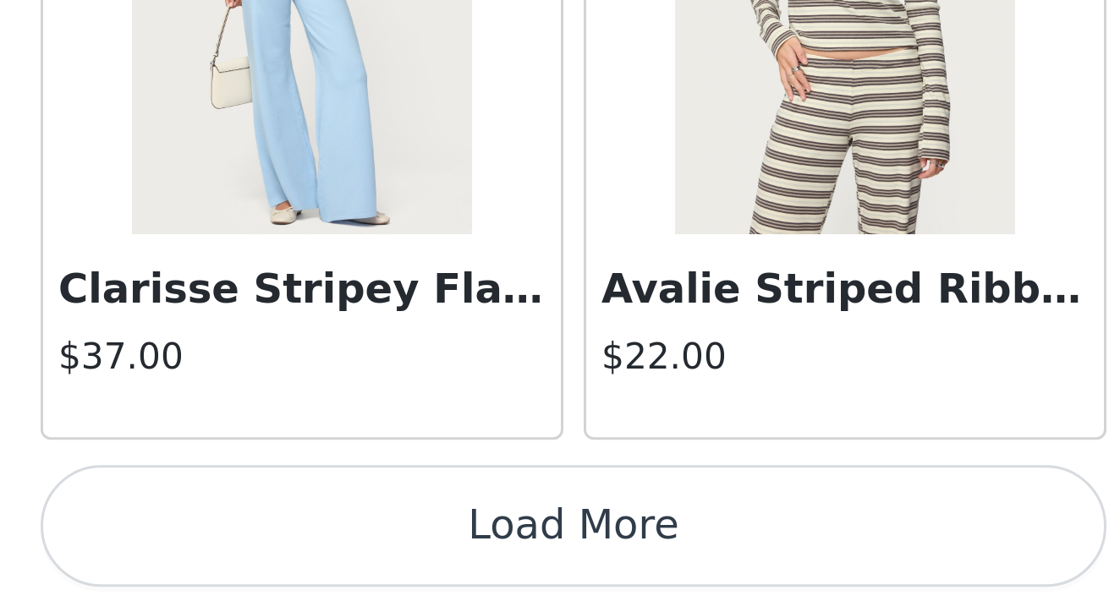
click at [382, 563] on button "Load More" at bounding box center [559, 583] width 355 height 41
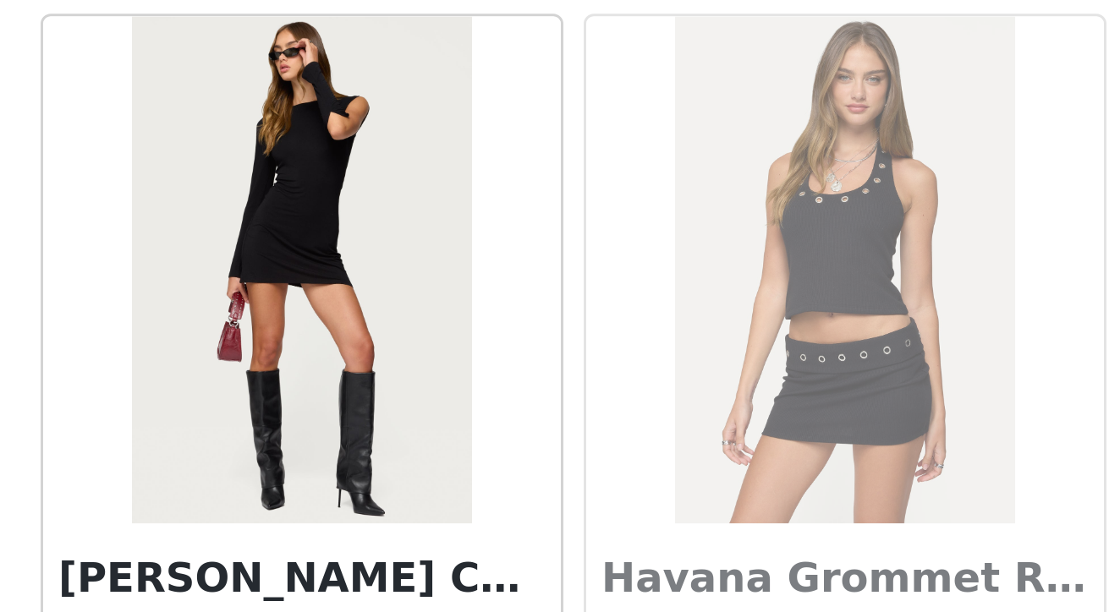
scroll to position [55585, 0]
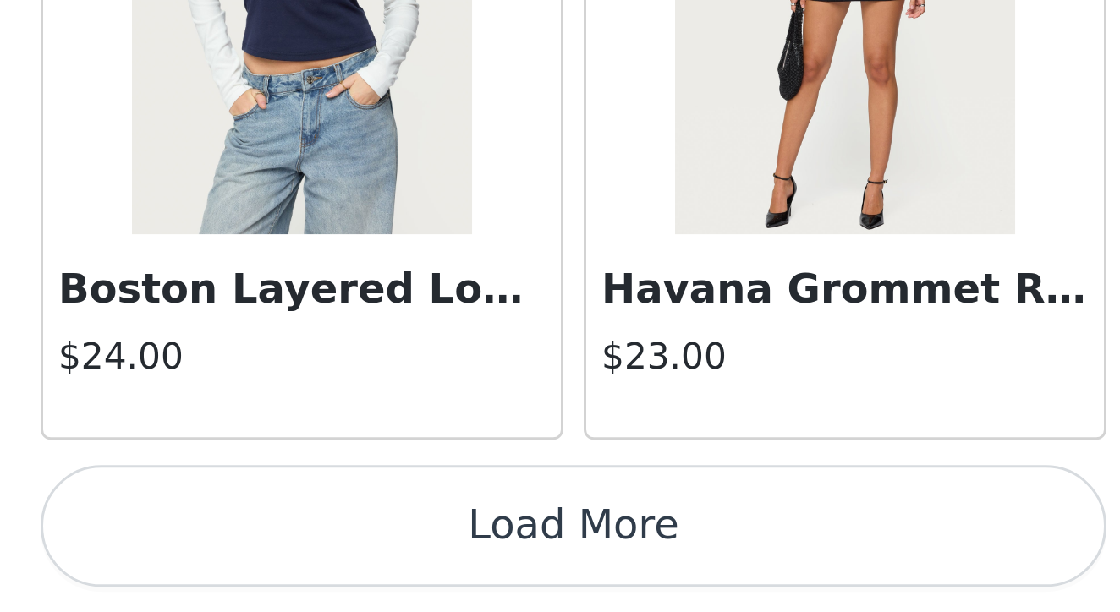
click at [382, 563] on button "Load More" at bounding box center [559, 583] width 355 height 41
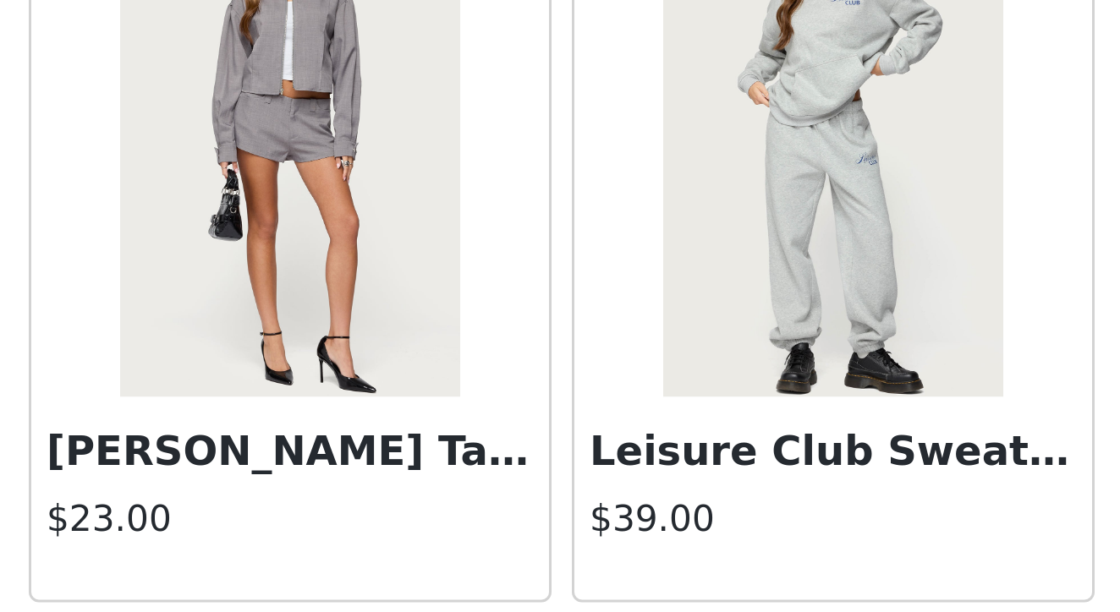
scroll to position [58080, 0]
click at [413, 371] on img at bounding box center [469, 455] width 112 height 169
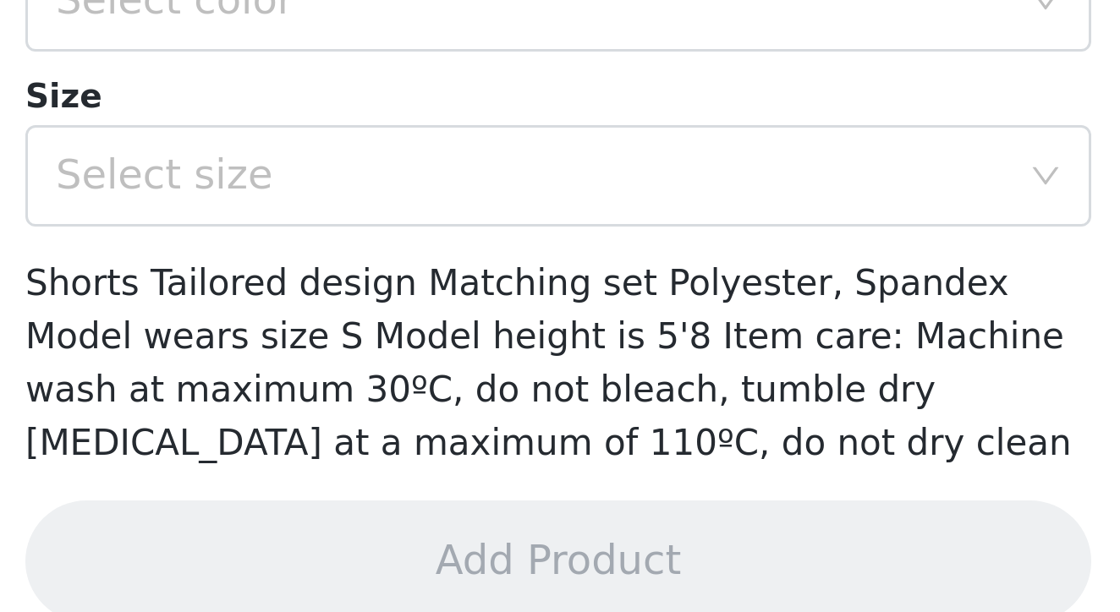
scroll to position [0, 0]
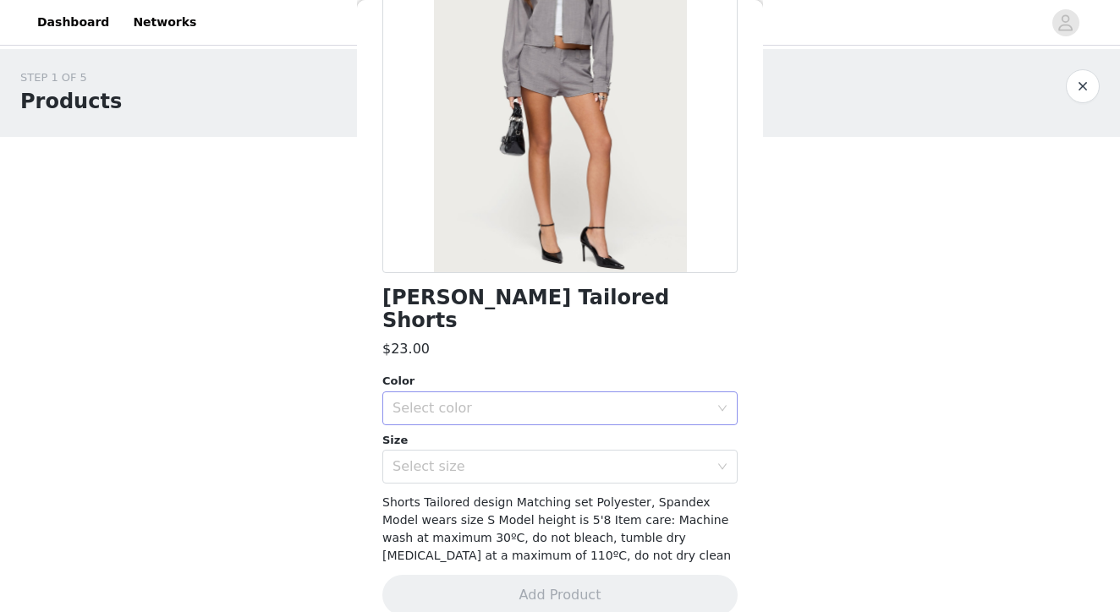
click at [446, 392] on div "Select color" at bounding box center [554, 408] width 324 height 32
click at [454, 421] on li "LIGHT-GRAY" at bounding box center [559, 421] width 355 height 27
click at [452, 458] on div "Select size" at bounding box center [550, 466] width 316 height 17
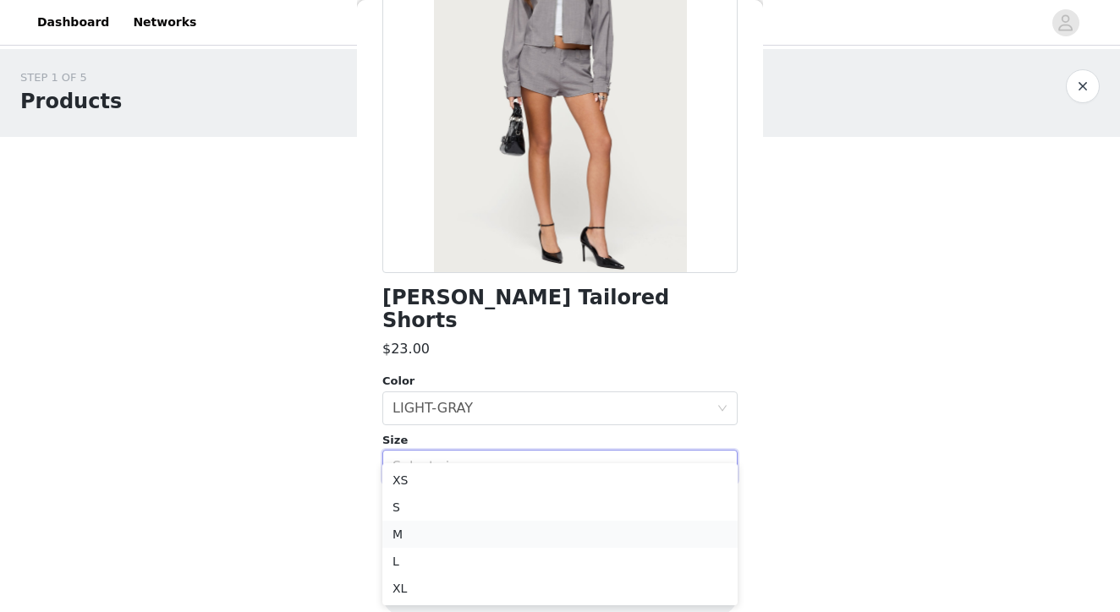
click at [430, 534] on li "M" at bounding box center [559, 534] width 355 height 27
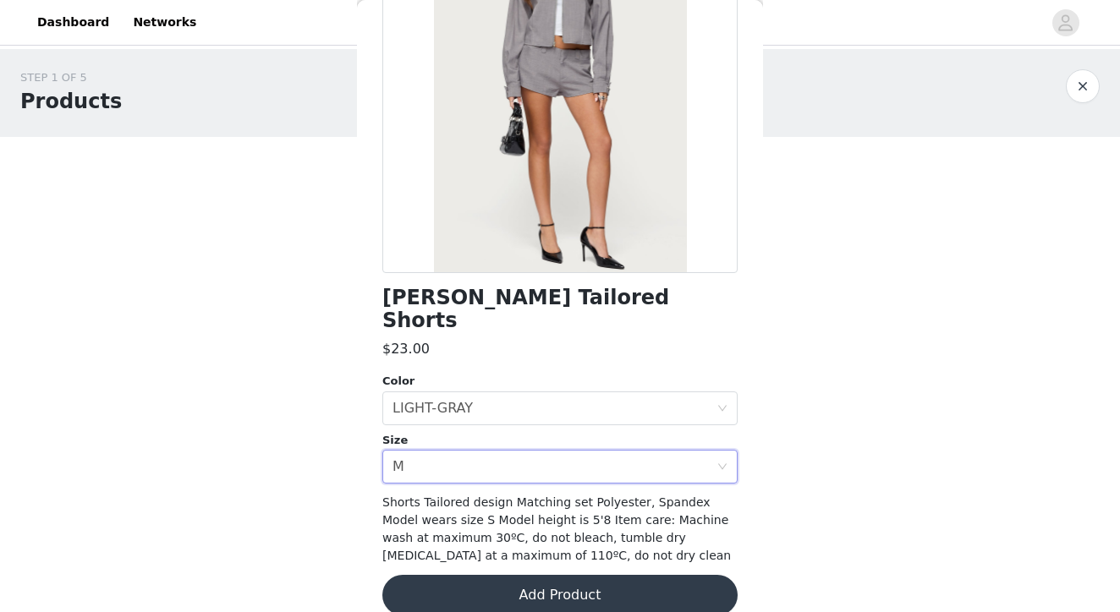
click at [521, 575] on button "Add Product" at bounding box center [559, 595] width 355 height 41
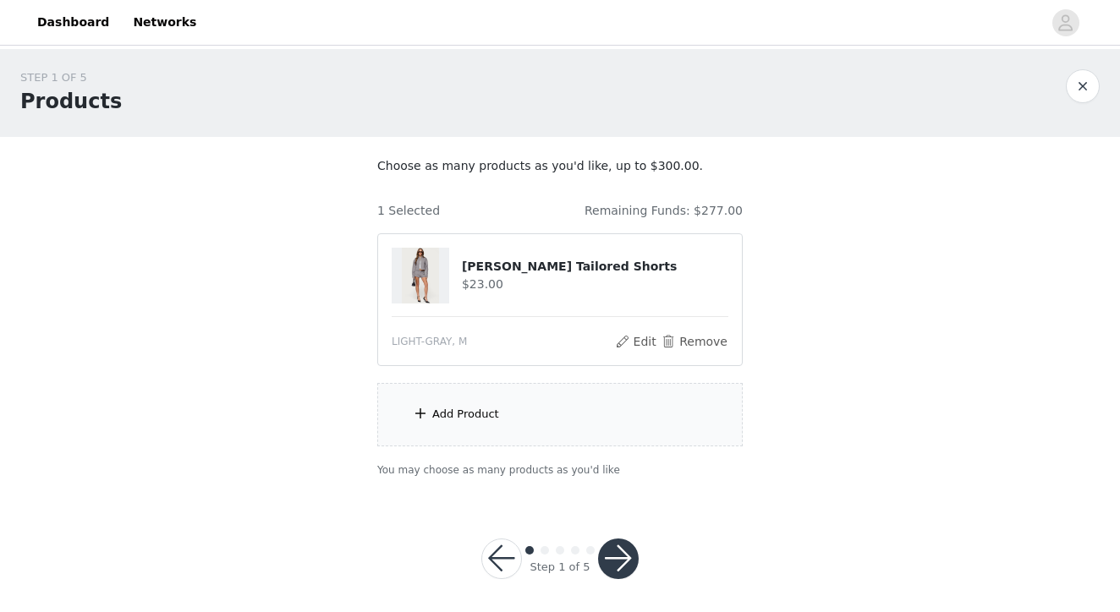
click at [474, 408] on div "Add Product" at bounding box center [465, 414] width 67 height 17
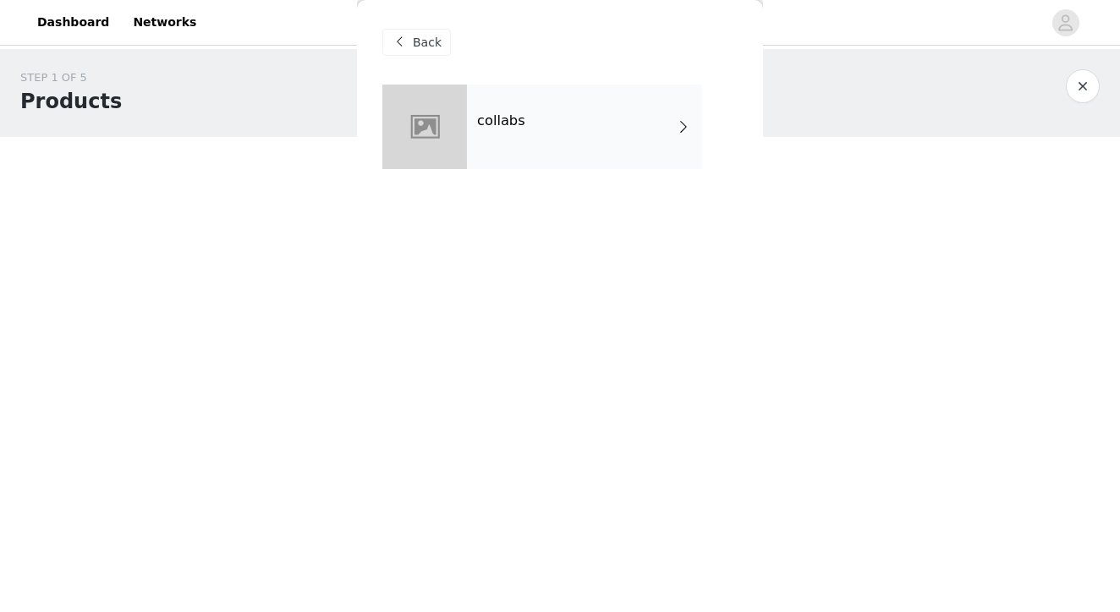
click at [514, 125] on h4 "collabs" at bounding box center [501, 120] width 48 height 15
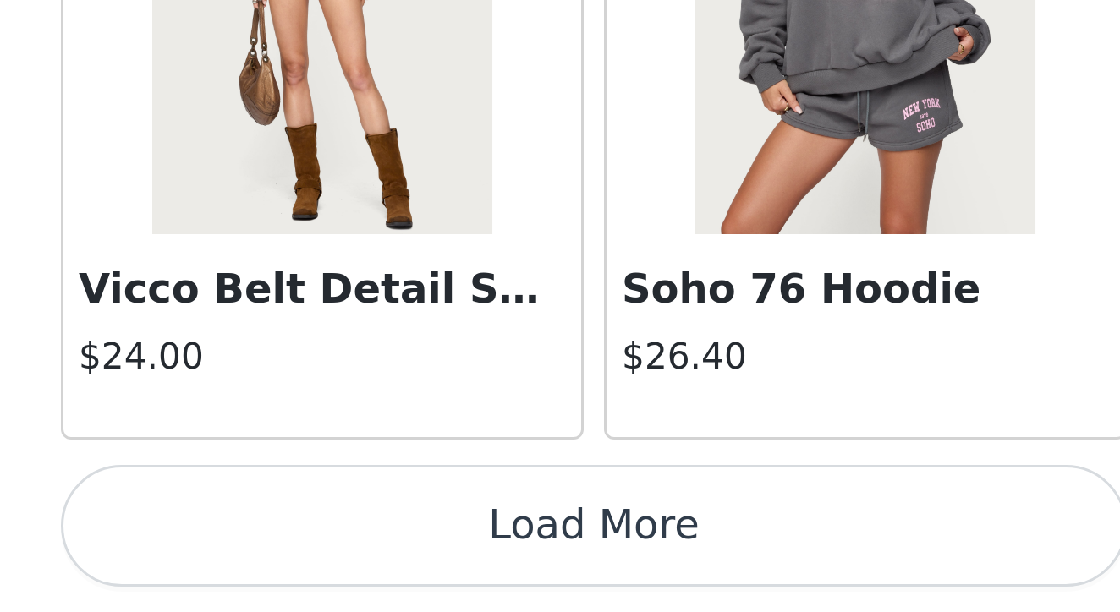
scroll to position [7, 0]
click at [382, 563] on button "Load More" at bounding box center [559, 583] width 355 height 41
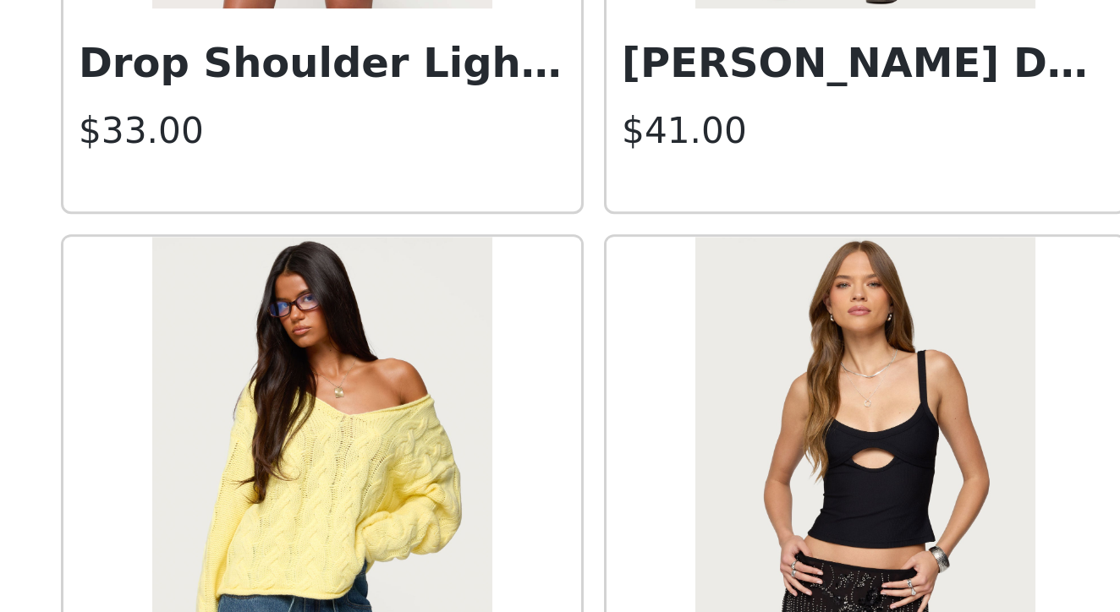
scroll to position [4015, 0]
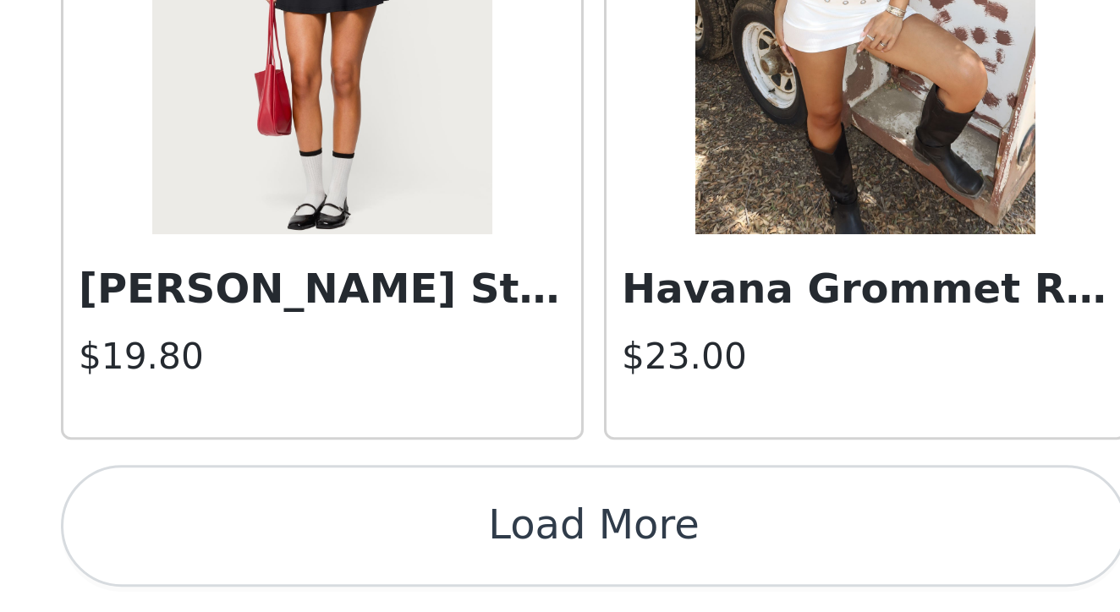
click at [382, 563] on button "Load More" at bounding box center [559, 583] width 355 height 41
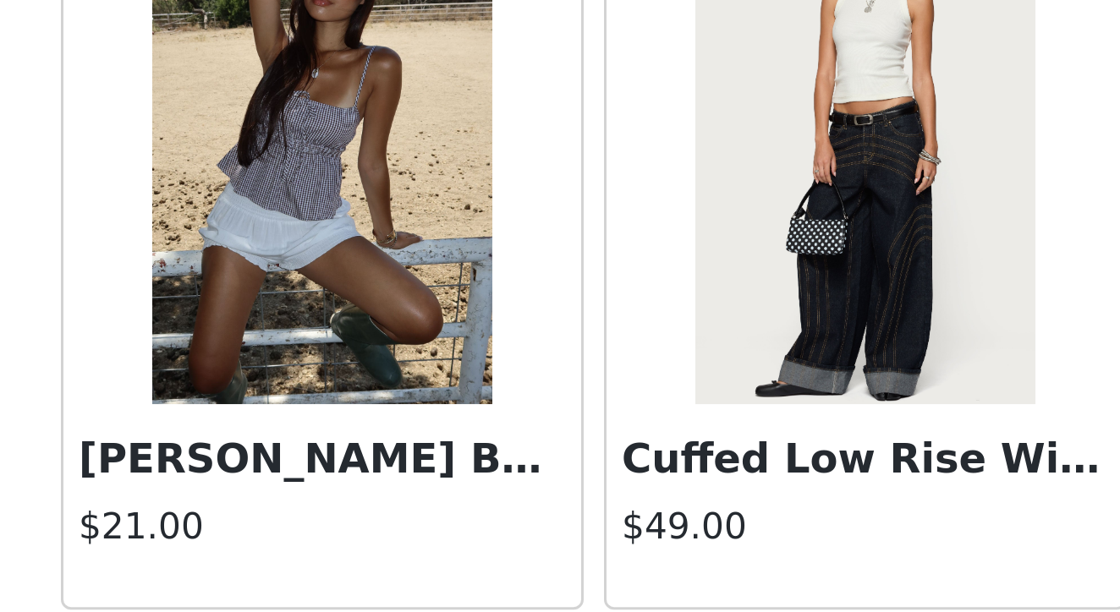
scroll to position [5592, 0]
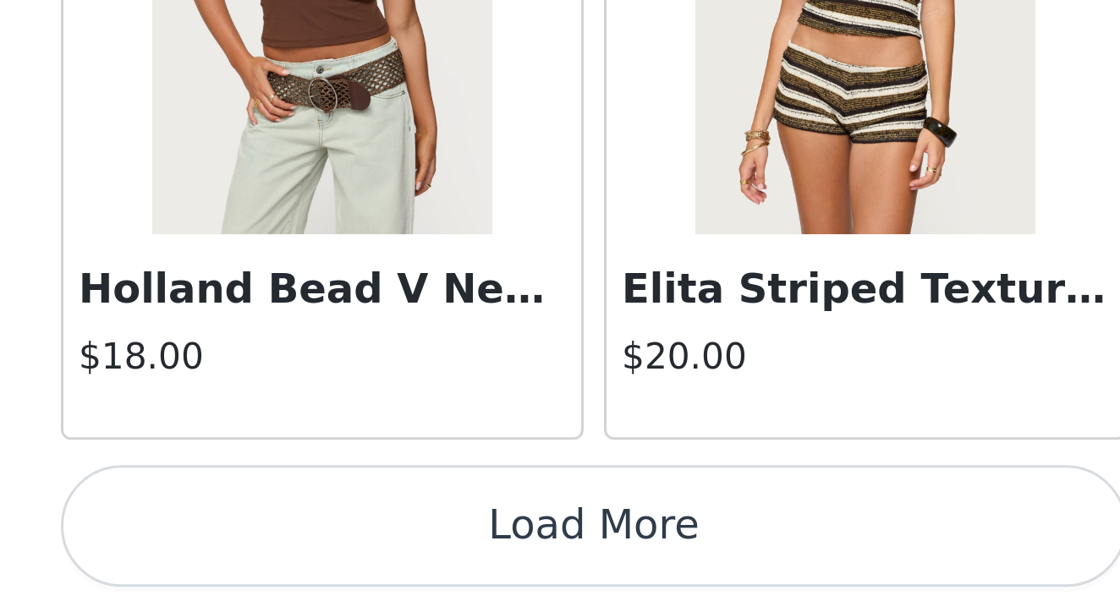
click at [382, 563] on button "Load More" at bounding box center [559, 583] width 355 height 41
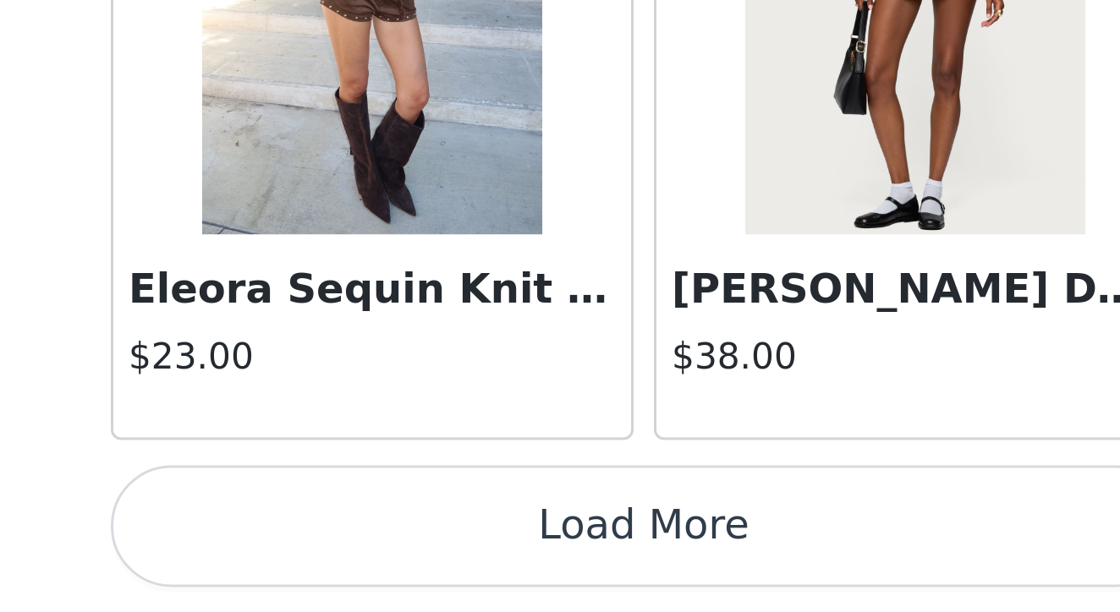
scroll to position [7, 0]
click at [382, 563] on button "Load More" at bounding box center [559, 583] width 355 height 41
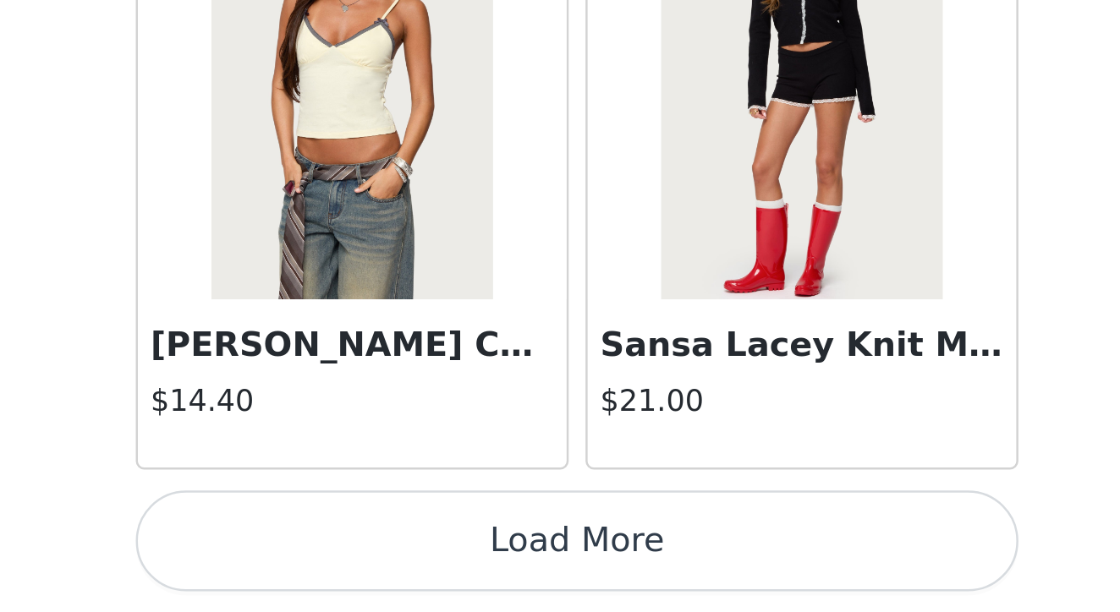
scroll to position [11785, 0]
click at [382, 563] on button "Load More" at bounding box center [559, 583] width 355 height 41
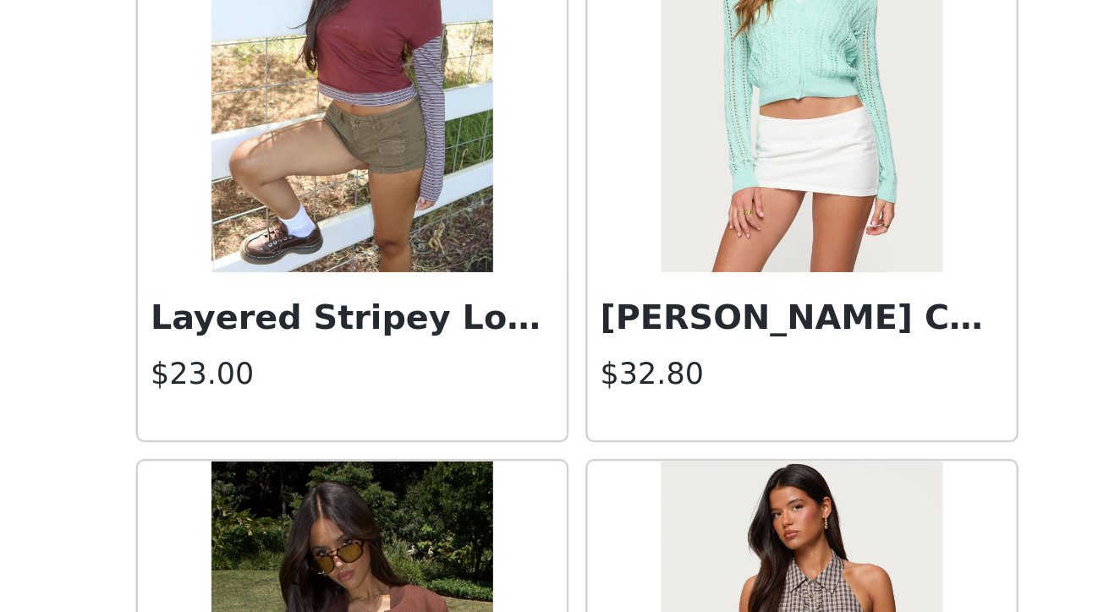
scroll to position [14150, 0]
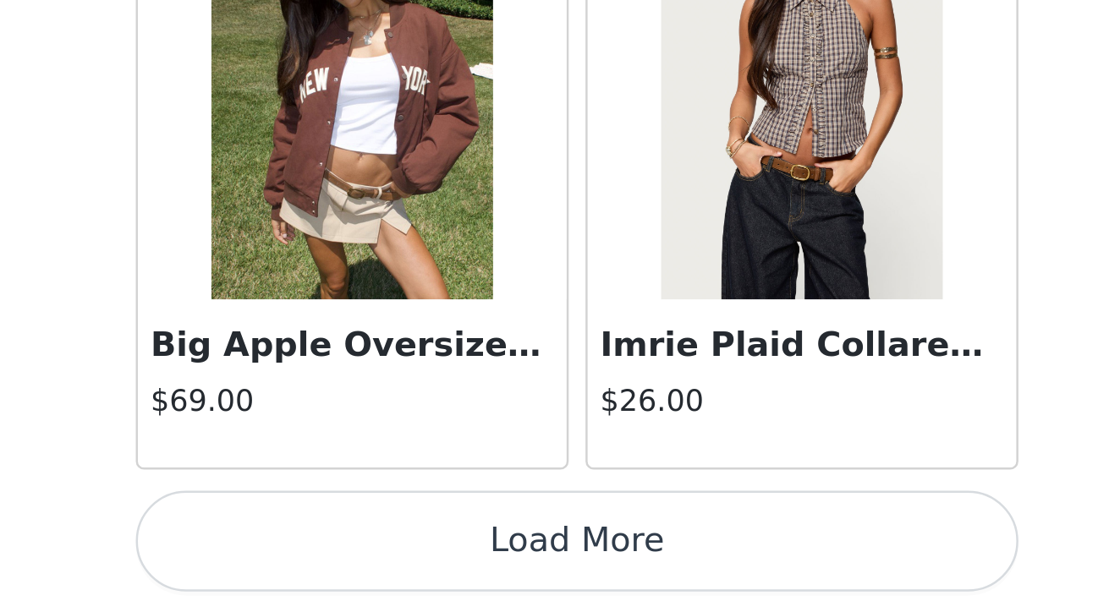
click at [382, 563] on button "Load More" at bounding box center [559, 583] width 355 height 41
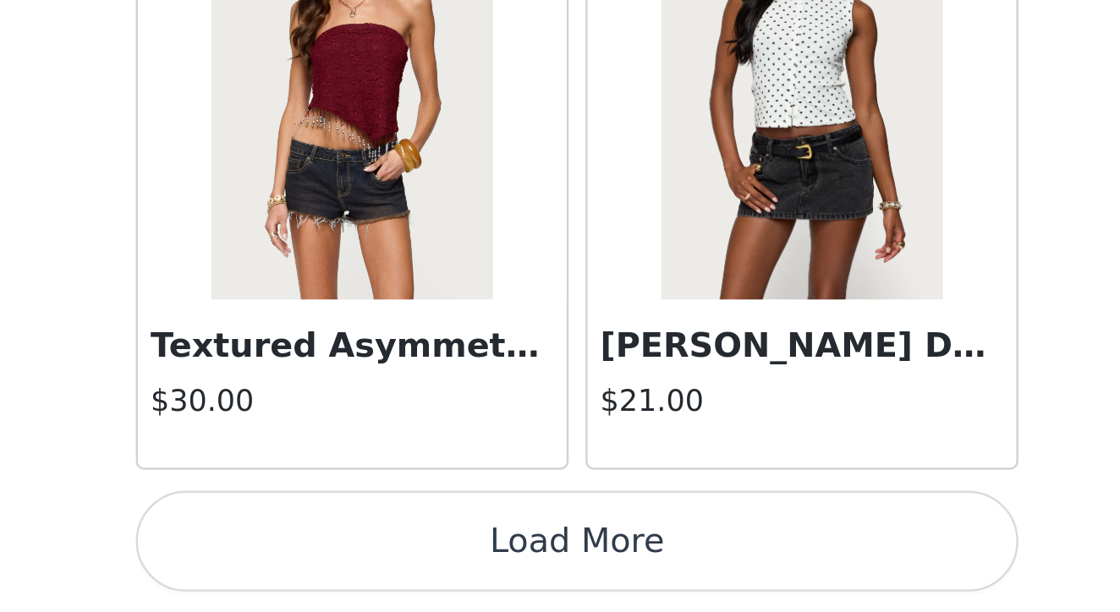
scroll to position [16689, 0]
click at [382, 563] on button "Load More" at bounding box center [559, 583] width 355 height 41
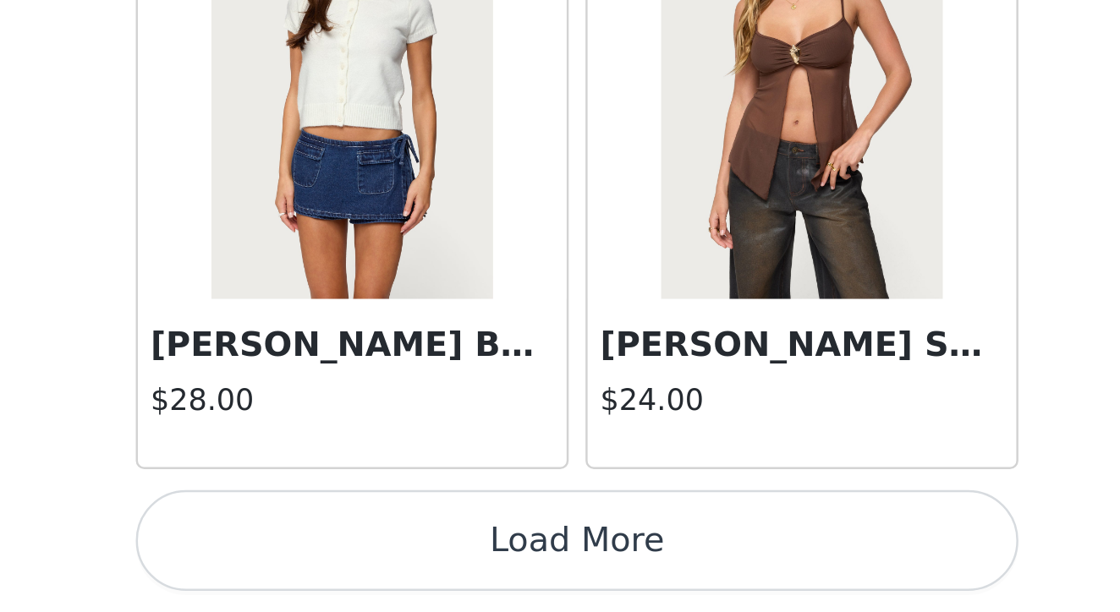
scroll to position [7, 0]
click at [382, 563] on button "Load More" at bounding box center [559, 583] width 355 height 41
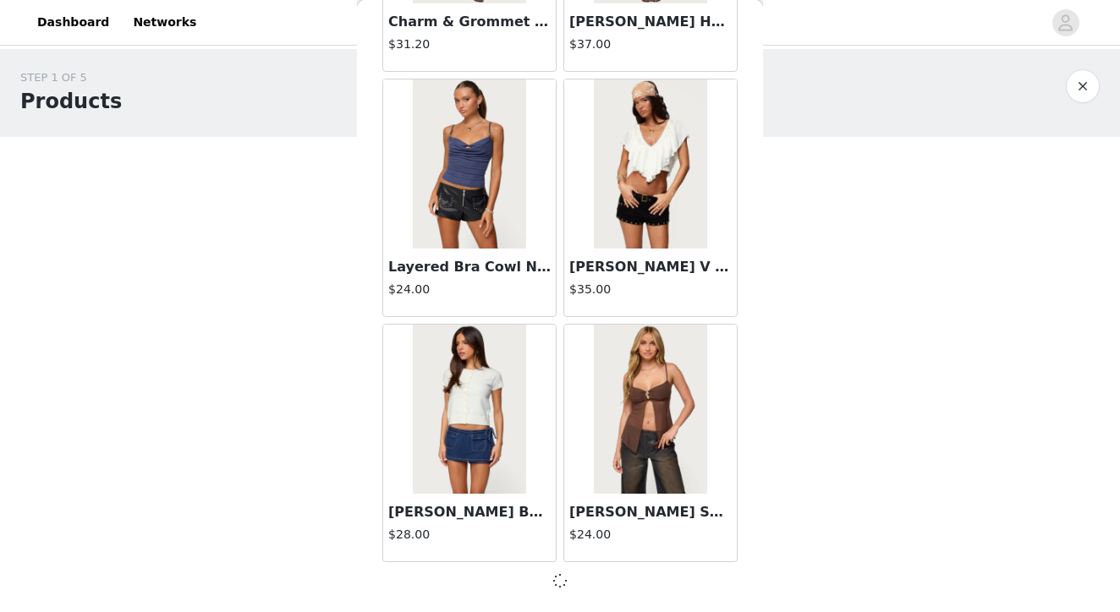
scroll to position [19134, 0]
click at [558, 586] on span at bounding box center [560, 581] width 21 height 24
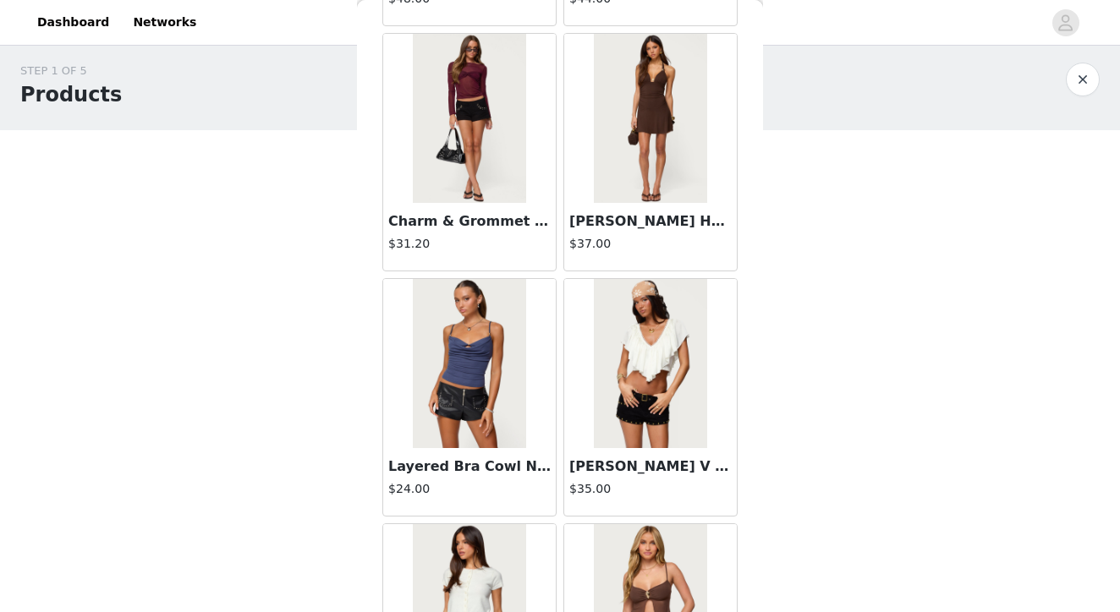
scroll to position [18940, 0]
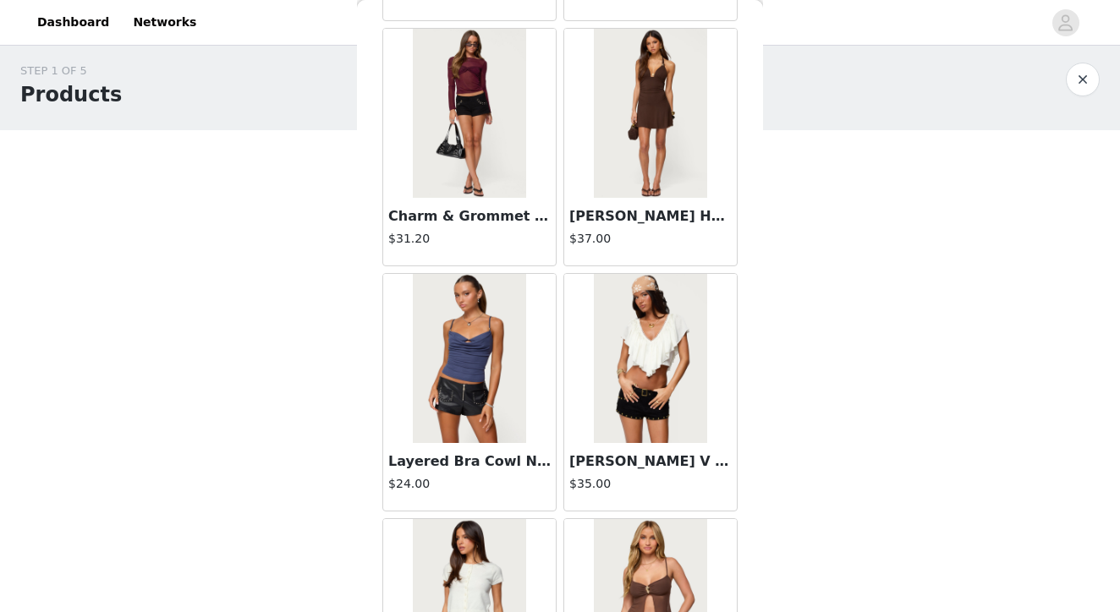
click at [683, 403] on img at bounding box center [650, 358] width 112 height 169
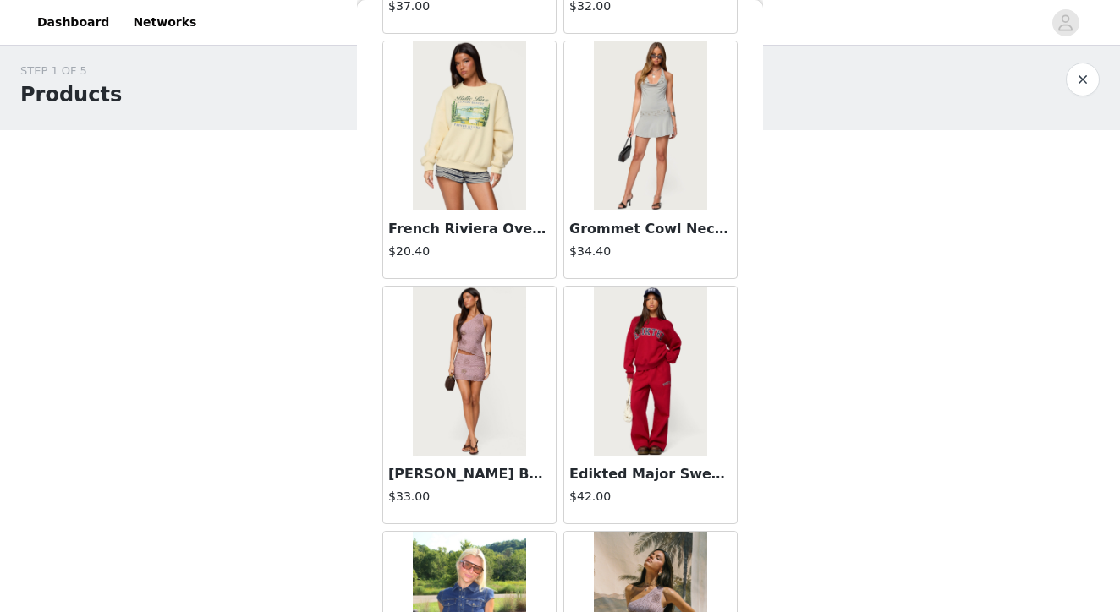
scroll to position [21134, 0]
click at [654, 362] on img at bounding box center [650, 371] width 112 height 169
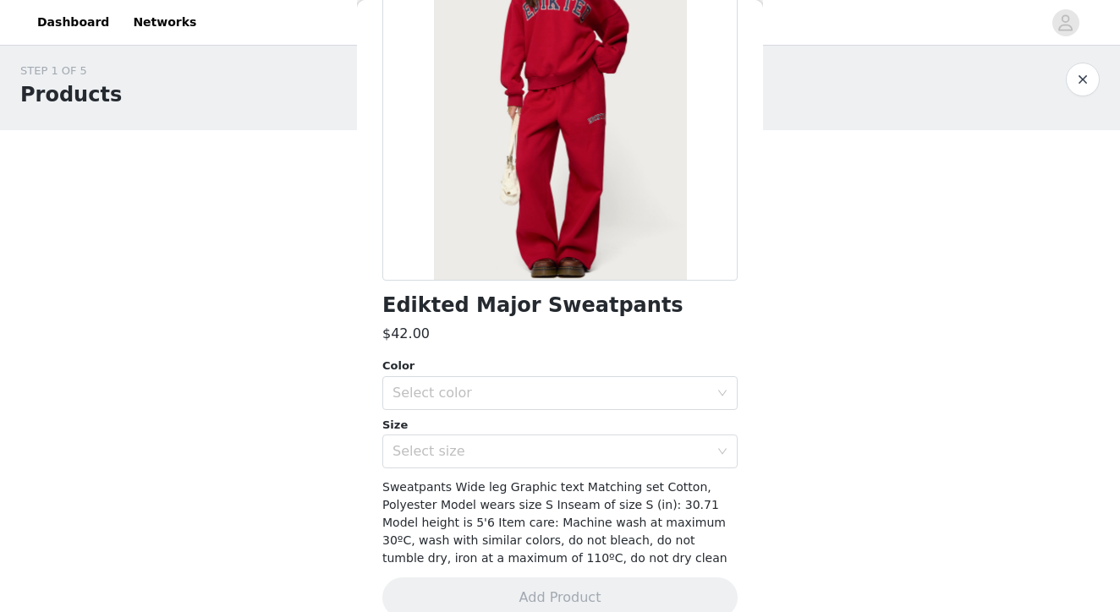
scroll to position [185, 0]
click at [441, 401] on div "Select color" at bounding box center [554, 392] width 324 height 32
click at [423, 430] on li "RED" at bounding box center [559, 428] width 355 height 27
click at [441, 446] on div "Select size" at bounding box center [550, 450] width 316 height 17
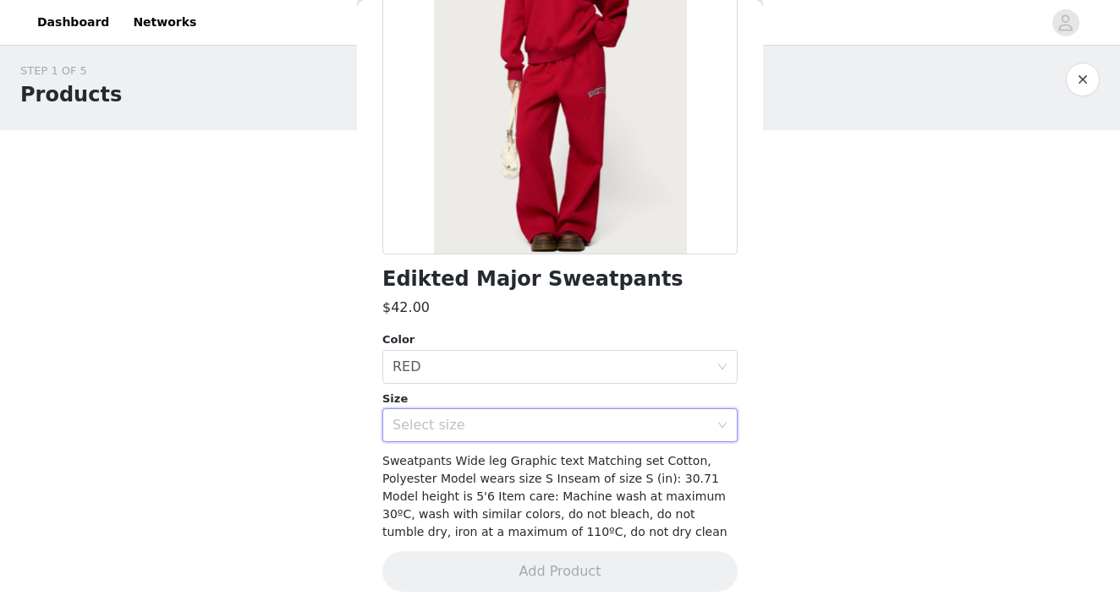
scroll to position [210, 0]
click at [466, 427] on div "Select size" at bounding box center [550, 426] width 316 height 17
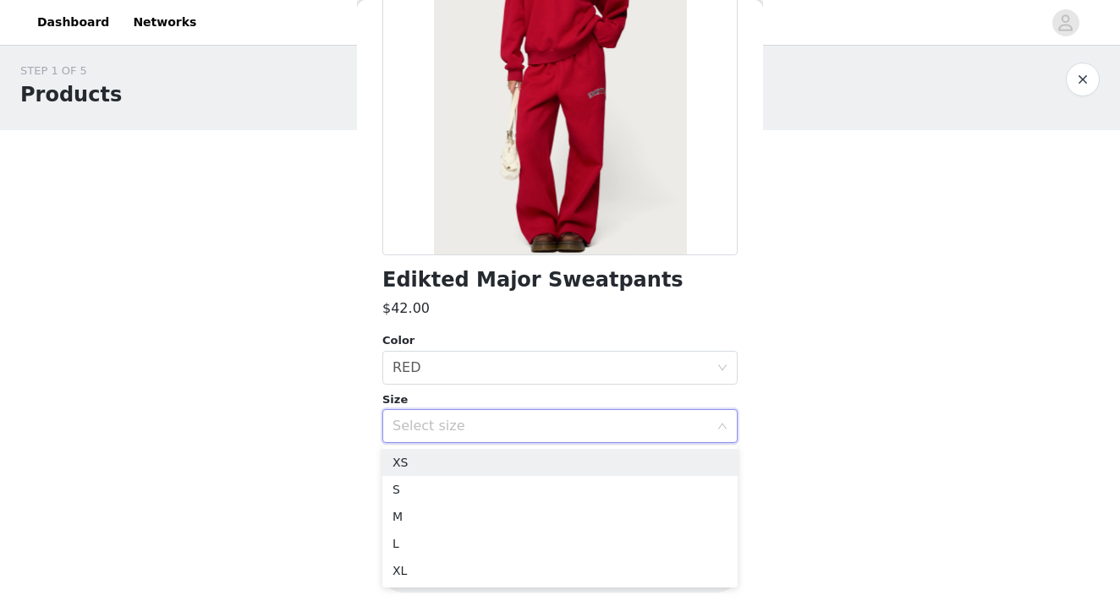
click at [466, 427] on div "Select size" at bounding box center [550, 426] width 316 height 17
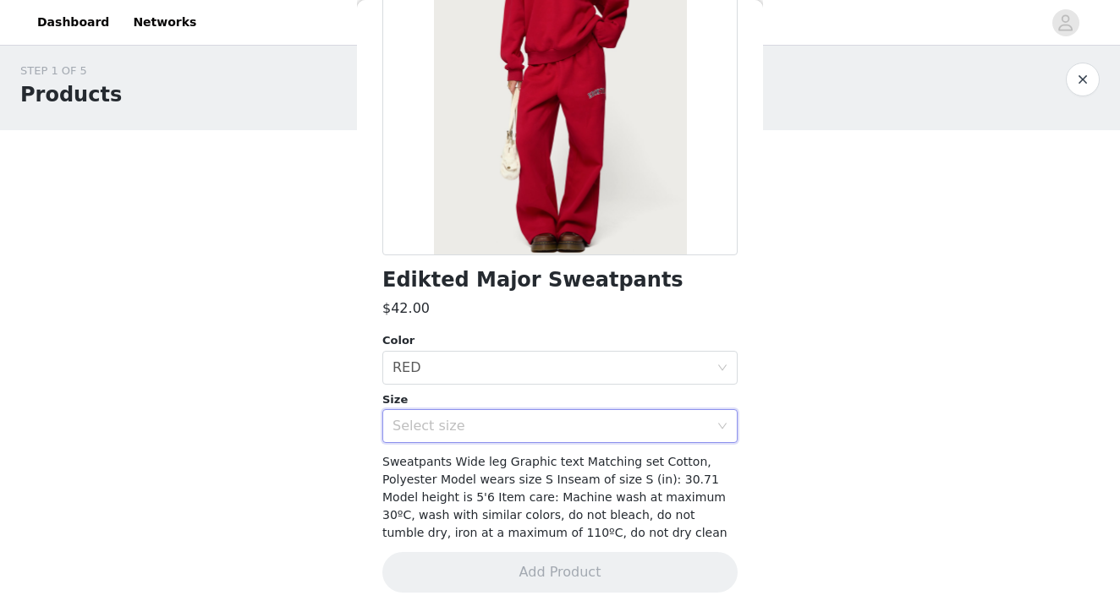
click at [466, 427] on div "Select size" at bounding box center [550, 426] width 316 height 17
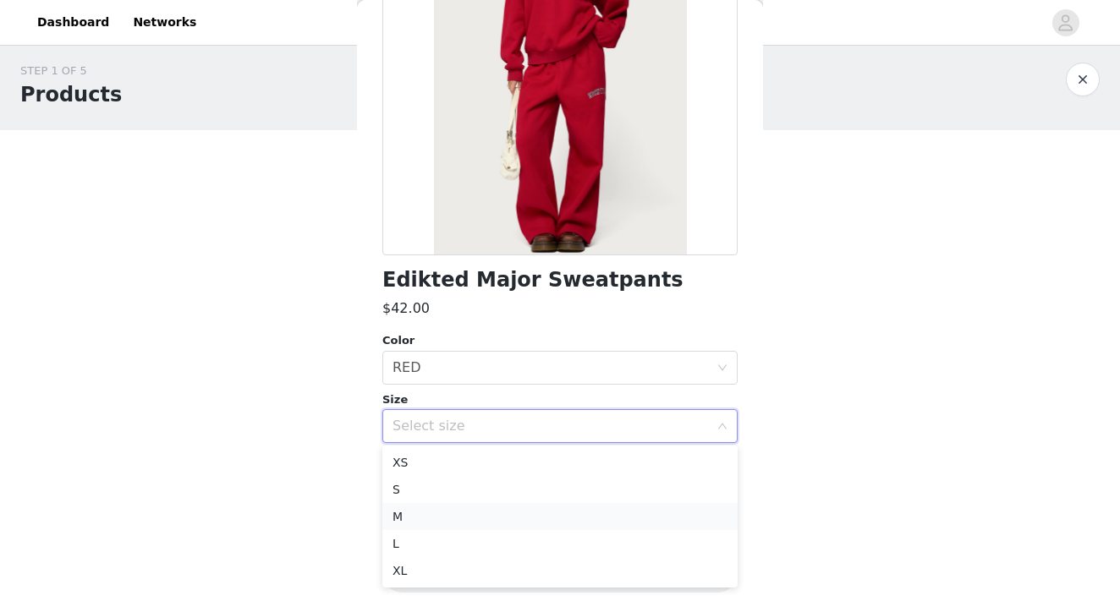
click at [414, 518] on li "M" at bounding box center [559, 516] width 355 height 27
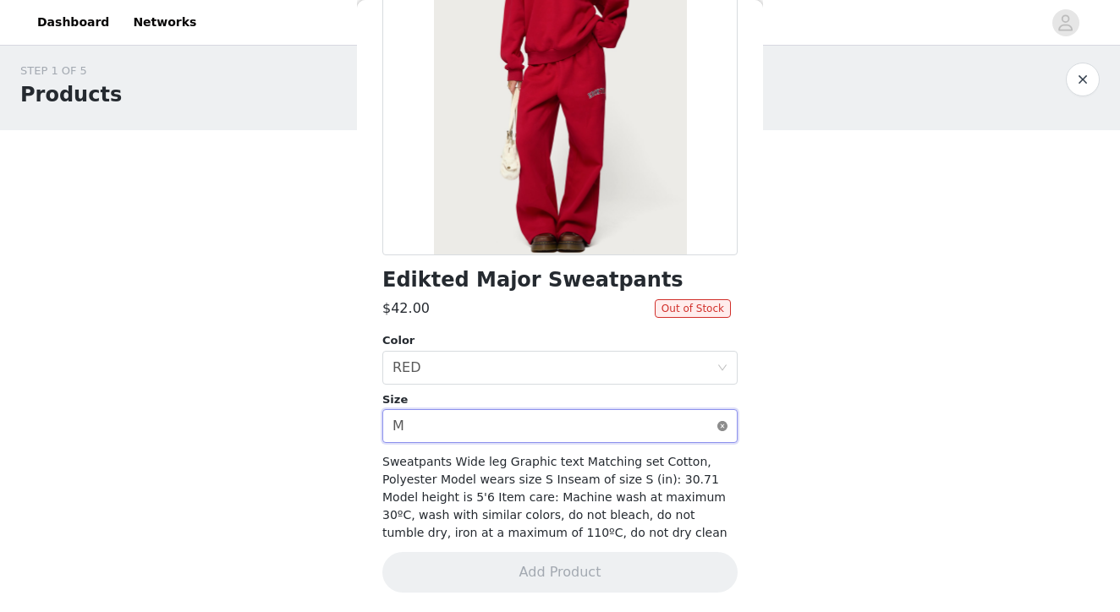
click at [718, 428] on icon "icon: close-circle" at bounding box center [722, 426] width 10 height 10
click at [450, 435] on div "Select size" at bounding box center [554, 426] width 324 height 32
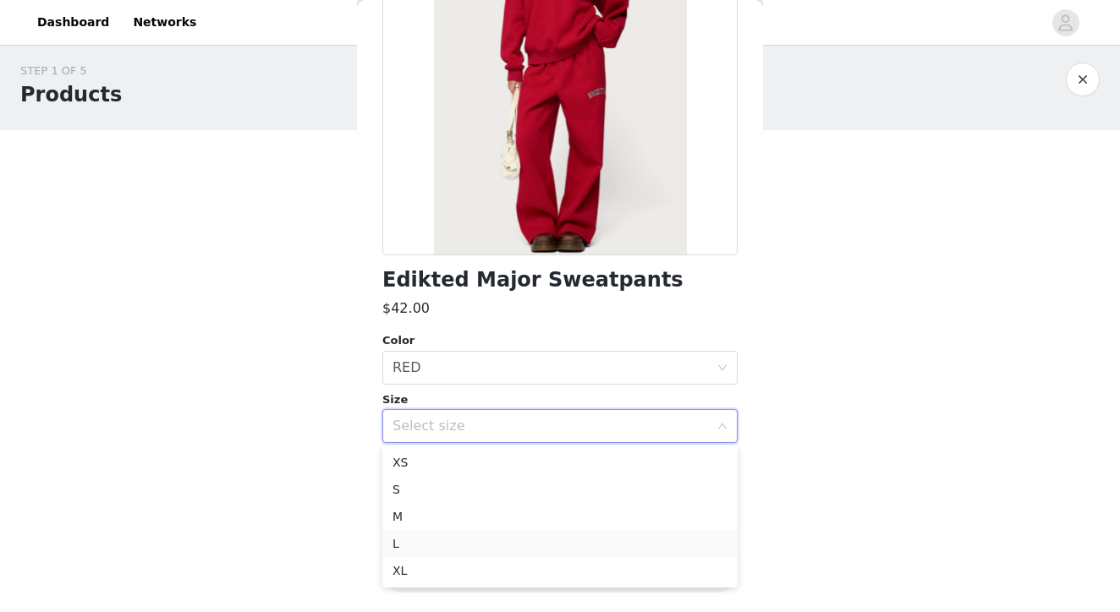
click at [426, 538] on li "L" at bounding box center [559, 543] width 355 height 27
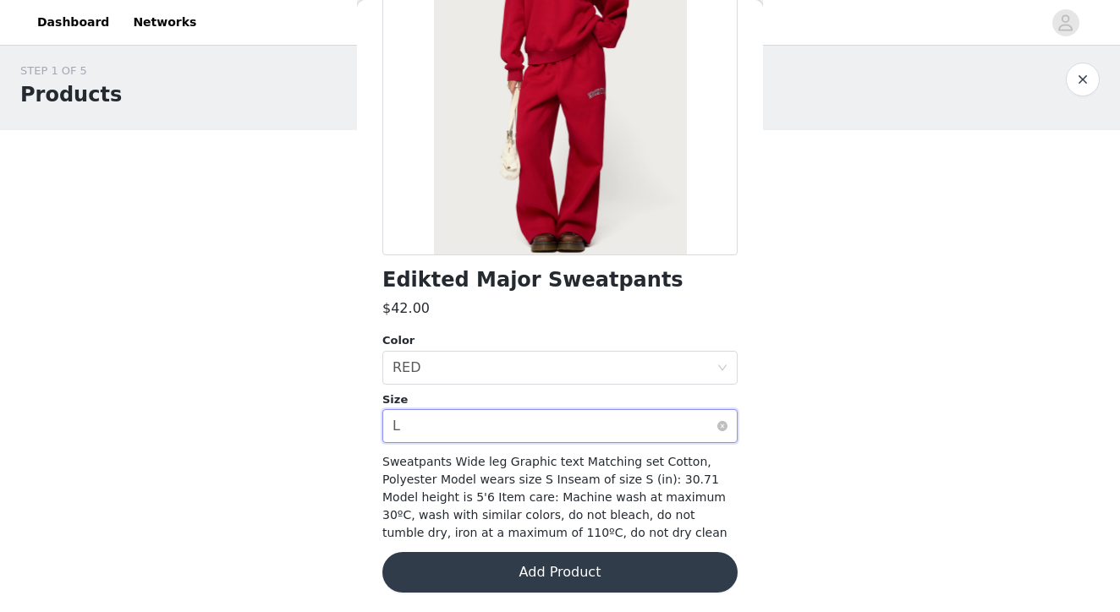
click at [425, 438] on div "Select size L" at bounding box center [554, 426] width 324 height 32
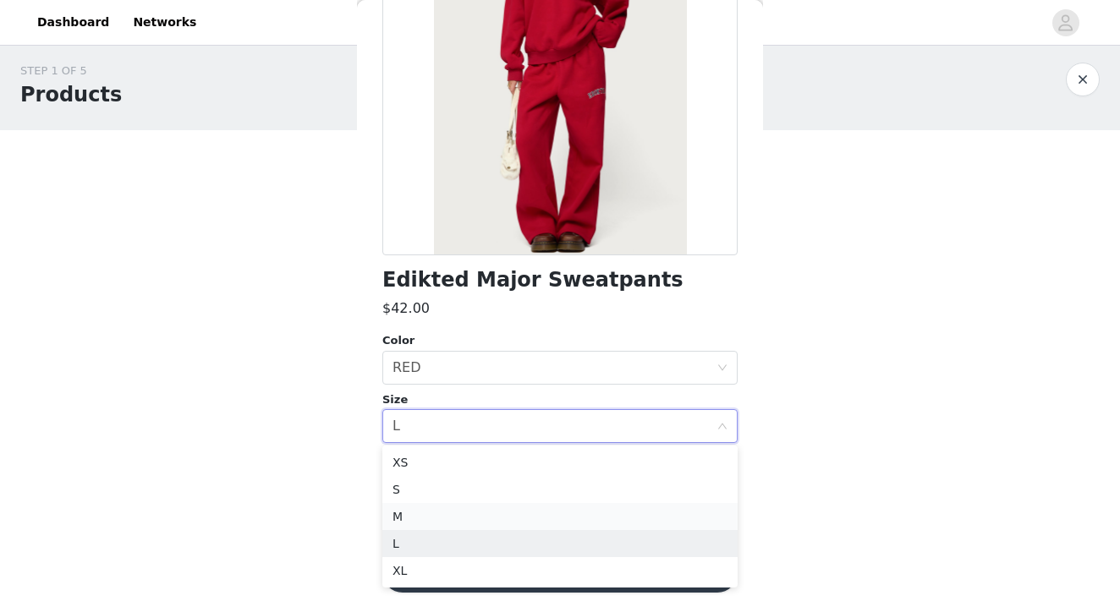
click at [411, 505] on li "M" at bounding box center [559, 516] width 355 height 27
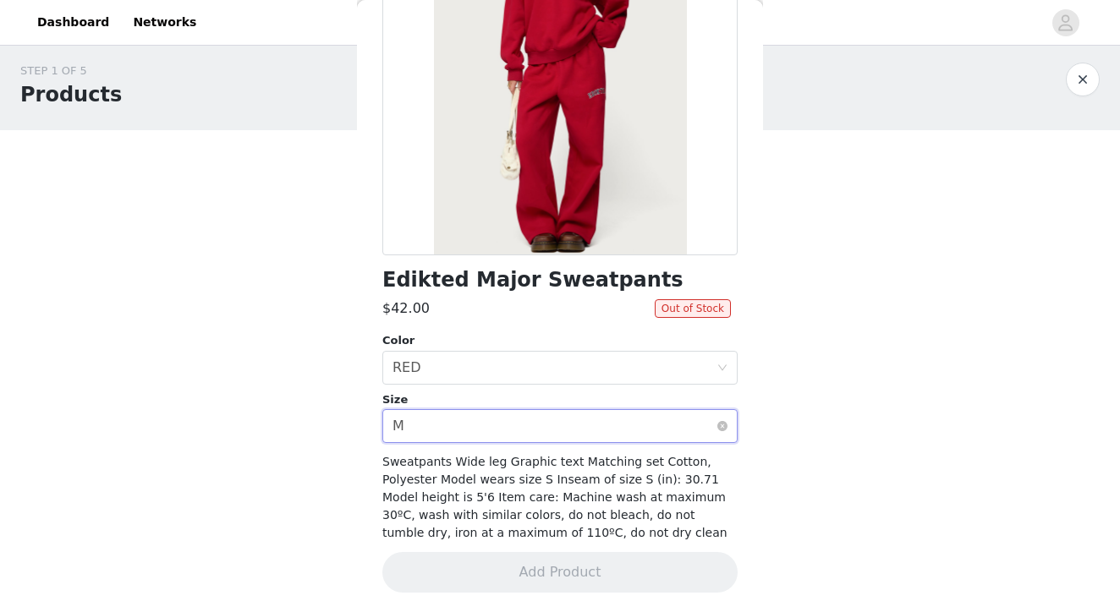
click at [452, 426] on div "Select size M" at bounding box center [554, 426] width 324 height 32
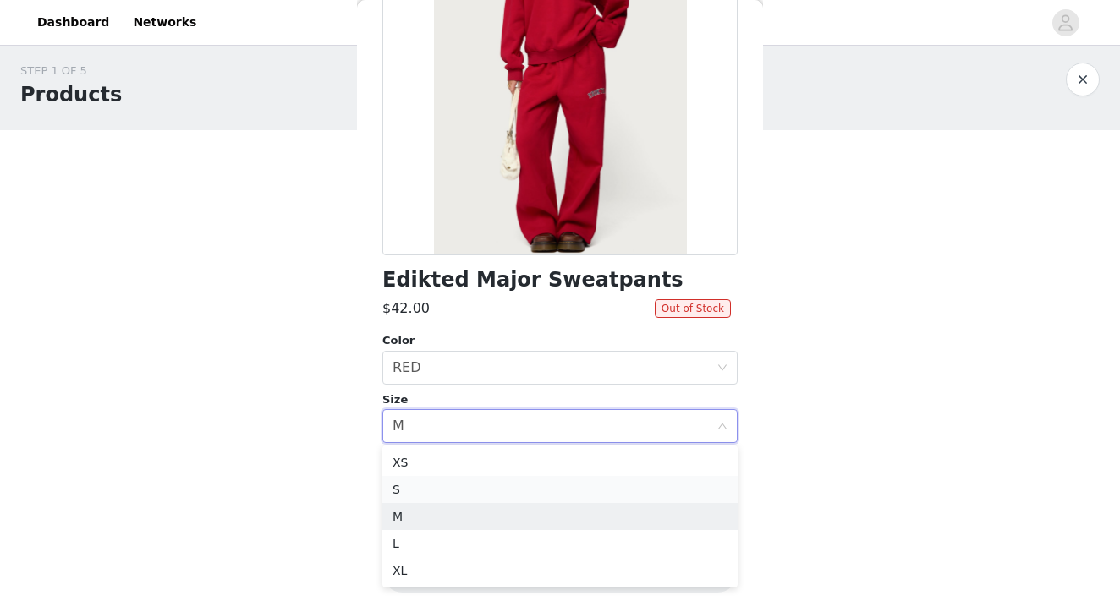
click at [404, 496] on li "S" at bounding box center [559, 489] width 355 height 27
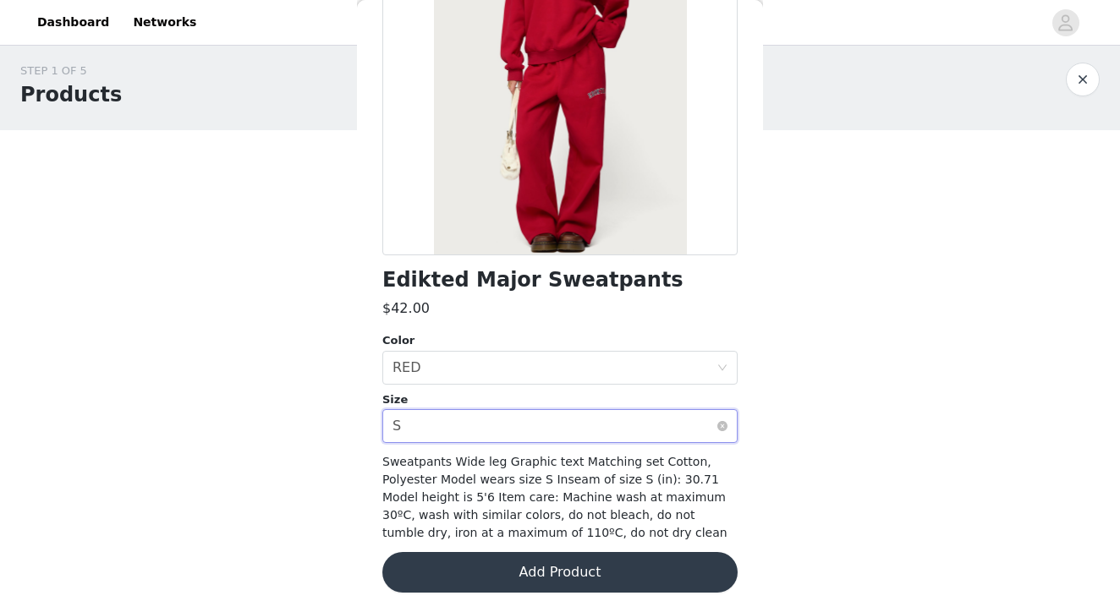
click at [474, 421] on div "Select size S" at bounding box center [554, 426] width 324 height 32
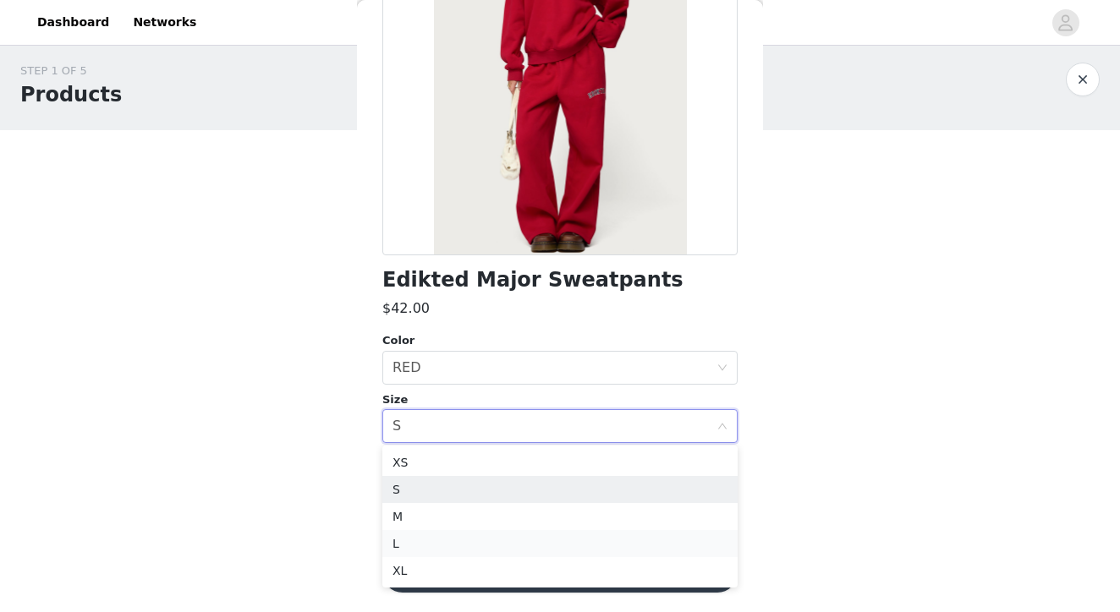
click at [409, 540] on li "L" at bounding box center [559, 543] width 355 height 27
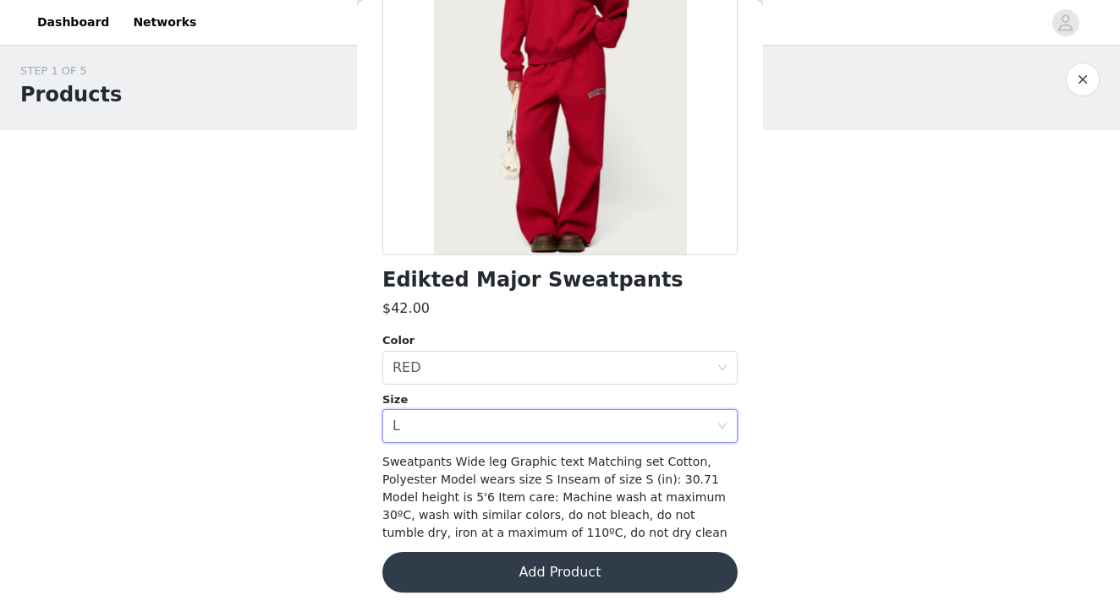
click at [322, 475] on div "STEP 1 OF 5 Products Choose as many products as you'd like, up to $300.00. 1 Se…" at bounding box center [560, 266] width 1120 height 449
click at [535, 572] on button "Add Product" at bounding box center [559, 572] width 355 height 41
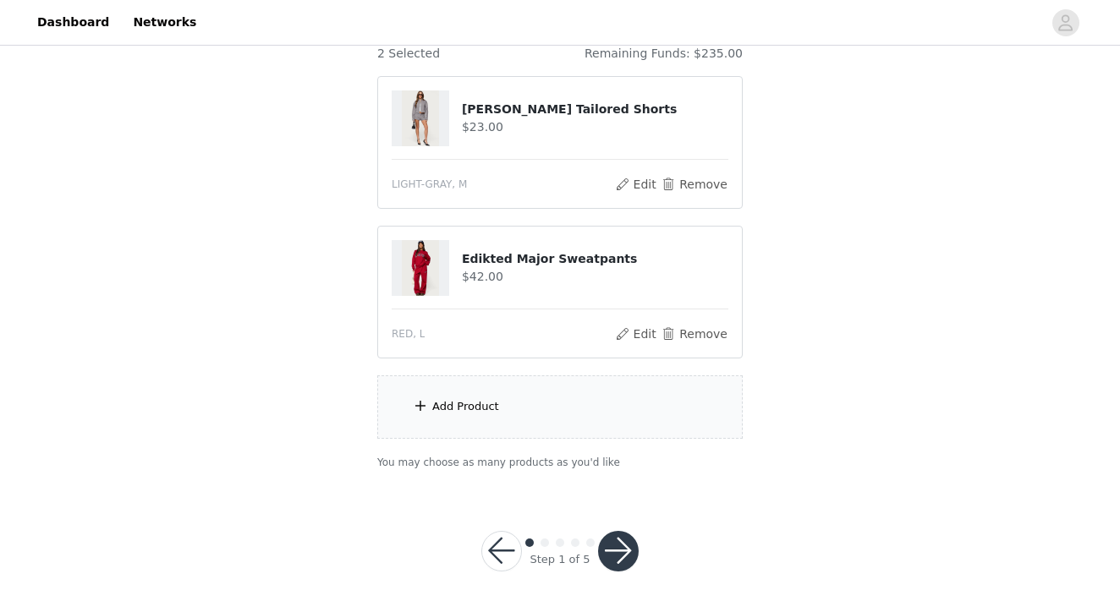
scroll to position [156, 0]
click at [479, 410] on div "Add Product" at bounding box center [465, 407] width 67 height 17
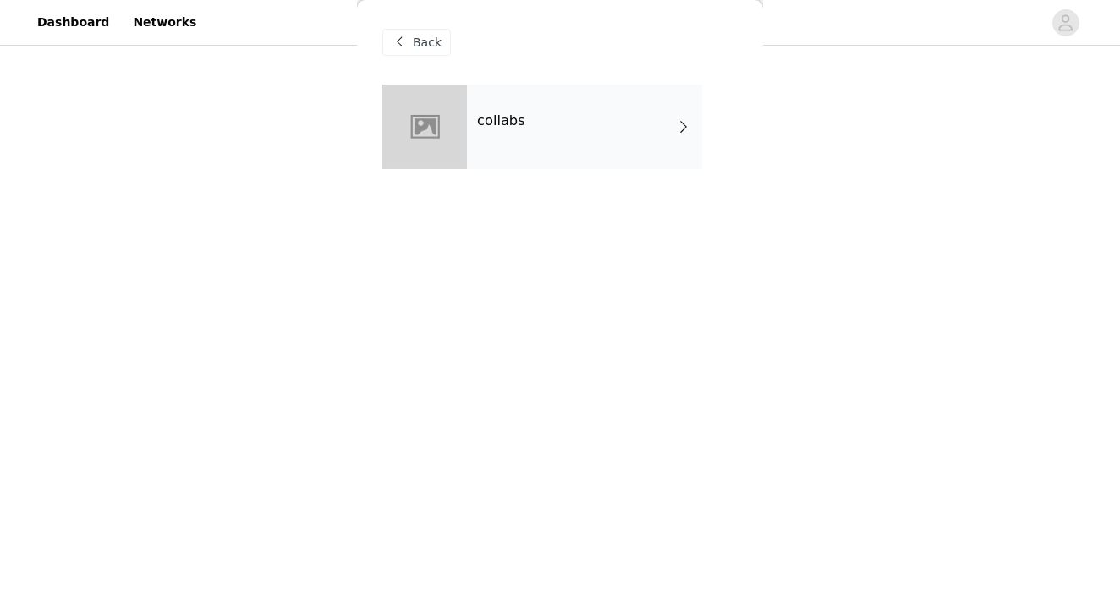
click at [543, 142] on div "collabs" at bounding box center [584, 127] width 235 height 85
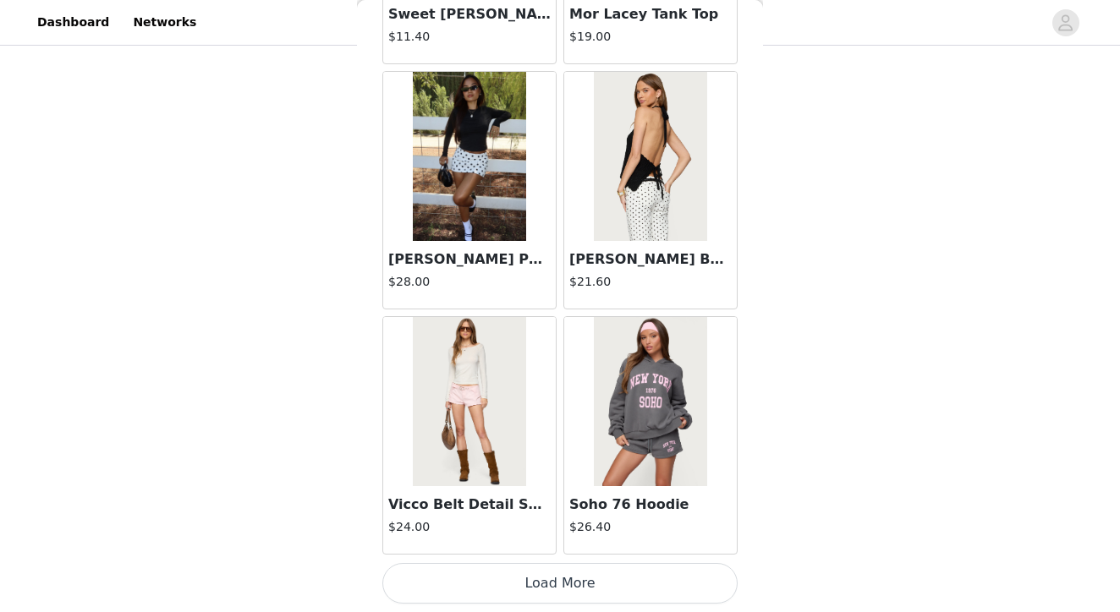
click at [557, 565] on button "Load More" at bounding box center [559, 583] width 355 height 41
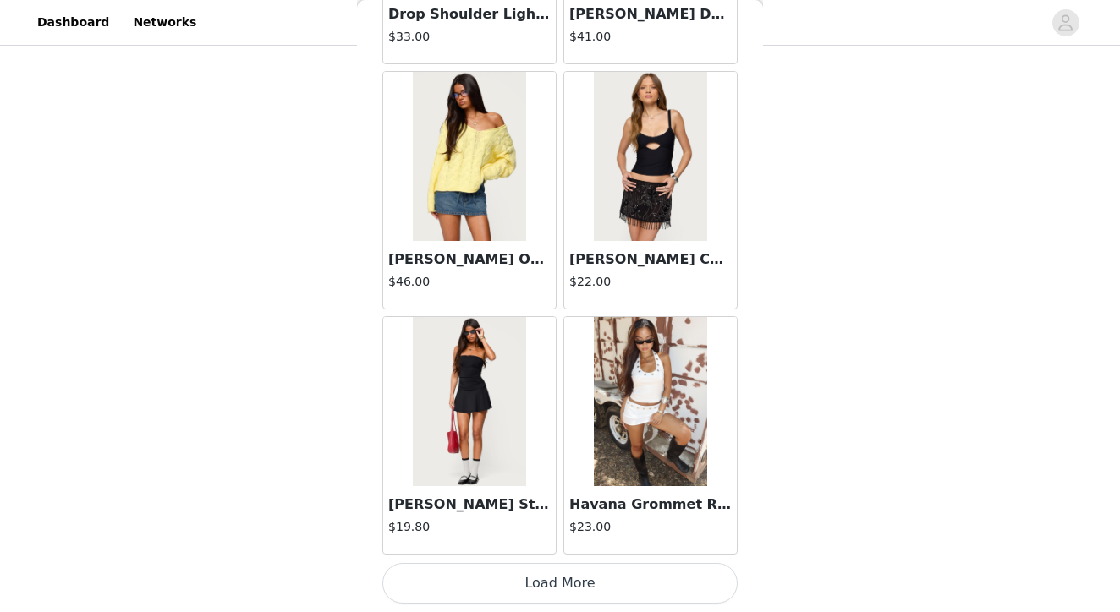
scroll to position [4428, 0]
click at [562, 576] on button "Load More" at bounding box center [559, 583] width 355 height 41
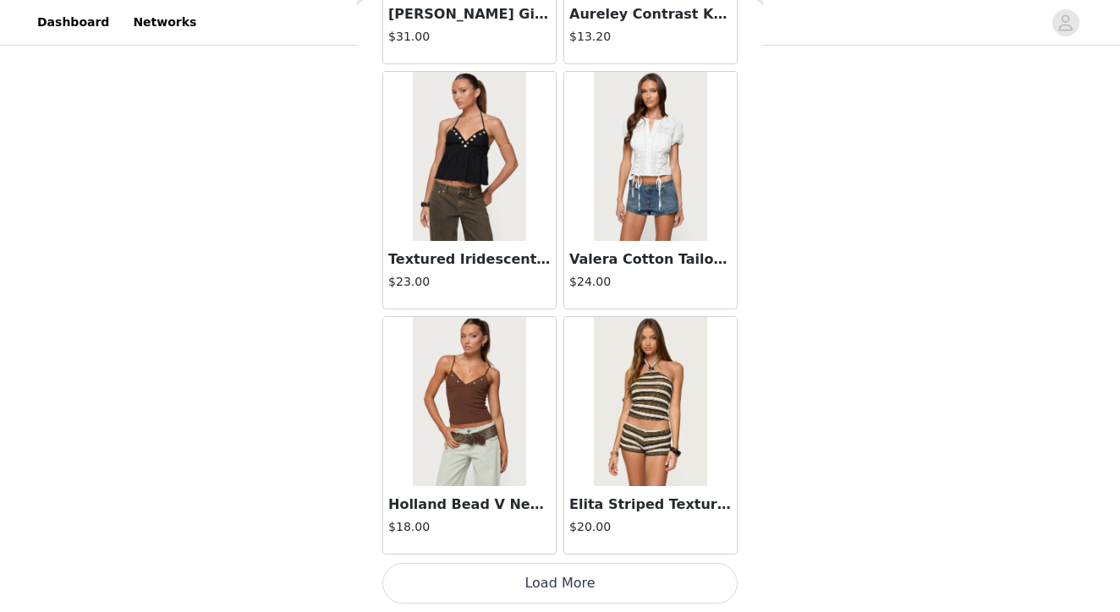
scroll to position [156, 0]
click at [573, 582] on button "Load More" at bounding box center [559, 583] width 355 height 41
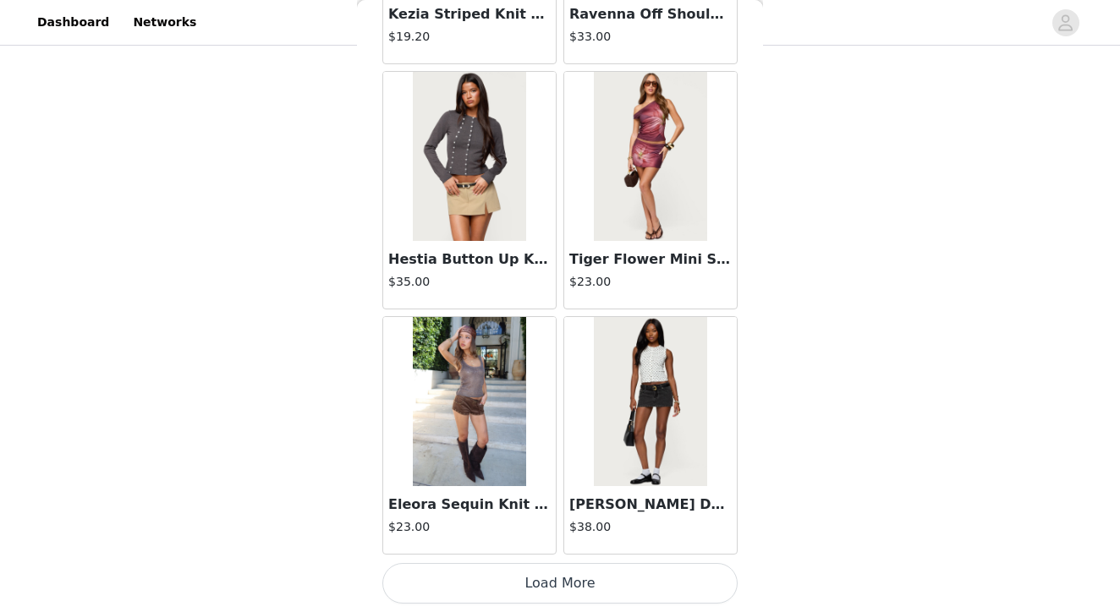
click at [571, 578] on button "Load More" at bounding box center [559, 583] width 355 height 41
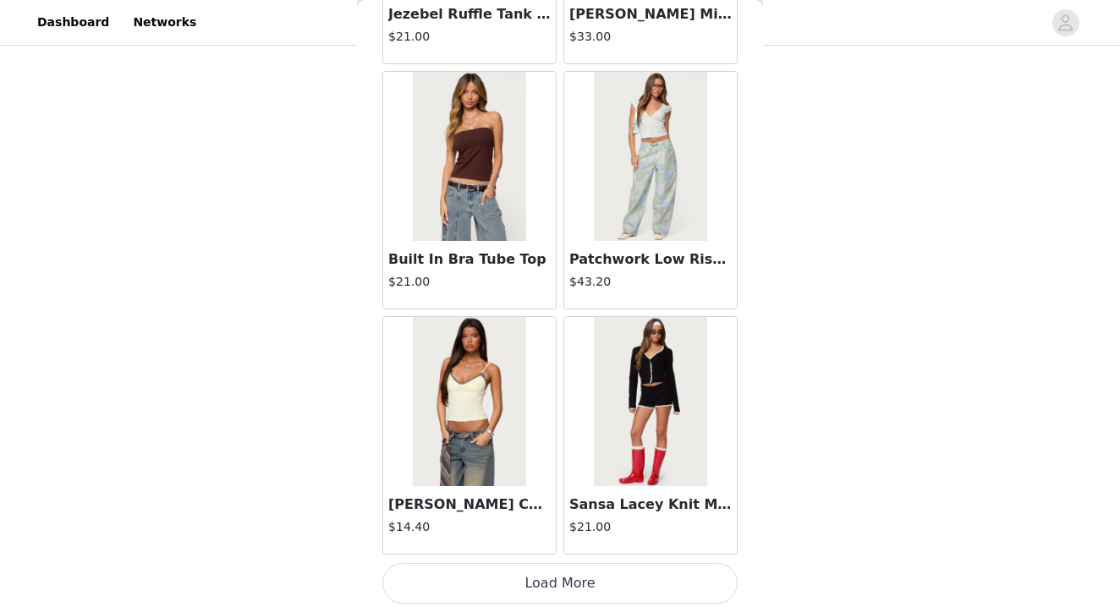
click at [552, 594] on button "Load More" at bounding box center [559, 583] width 355 height 41
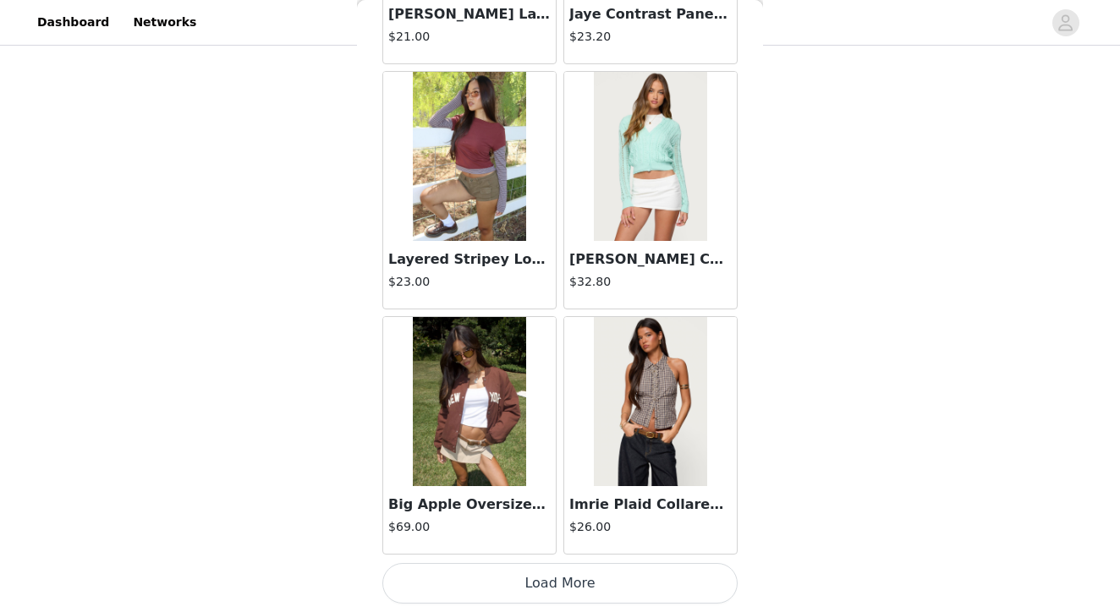
click at [559, 584] on button "Load More" at bounding box center [559, 583] width 355 height 41
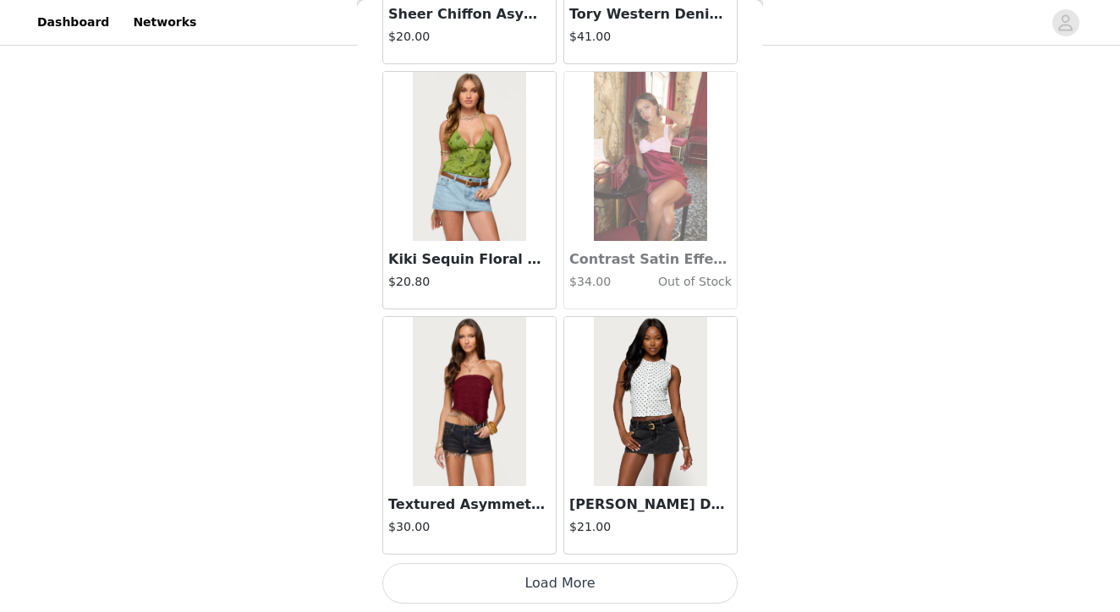
click at [566, 575] on button "Load More" at bounding box center [559, 583] width 355 height 41
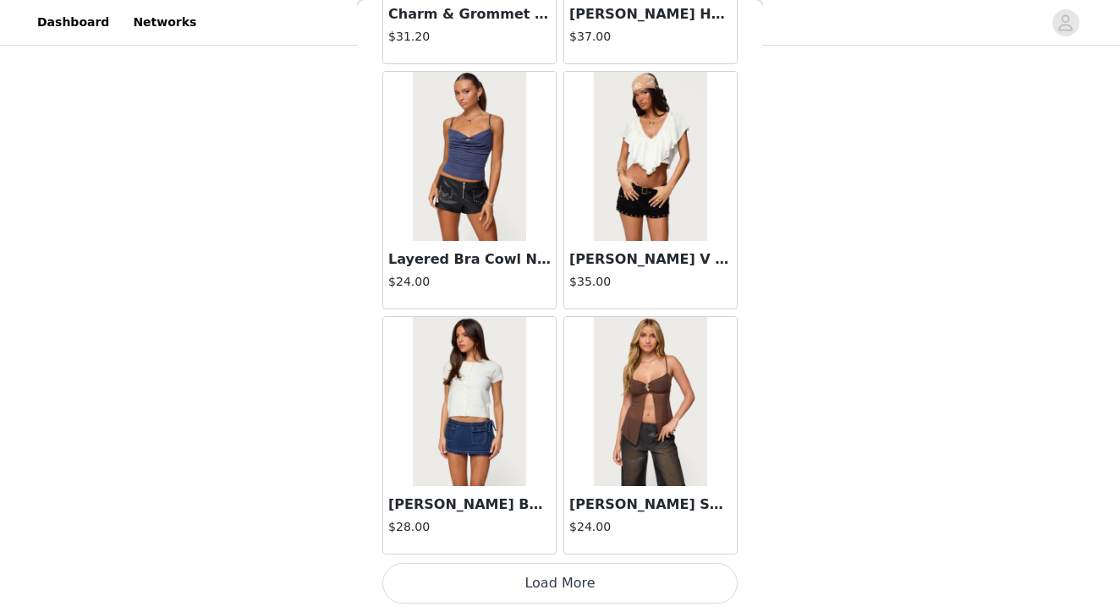
click at [556, 594] on button "Load More" at bounding box center [559, 583] width 355 height 41
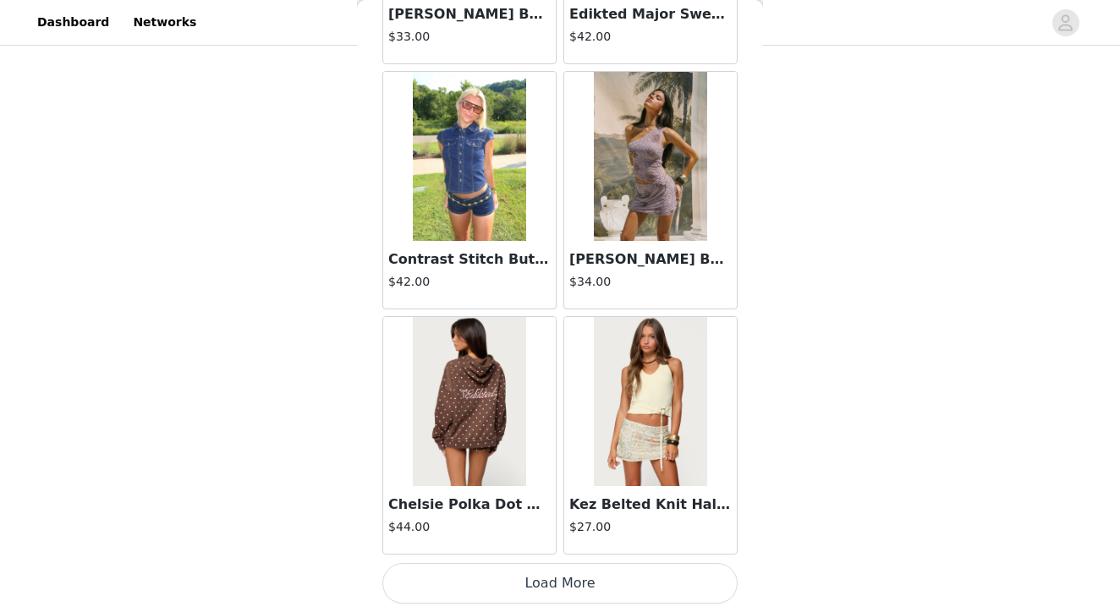
scroll to position [21594, 0]
click at [547, 589] on button "Load More" at bounding box center [559, 583] width 355 height 41
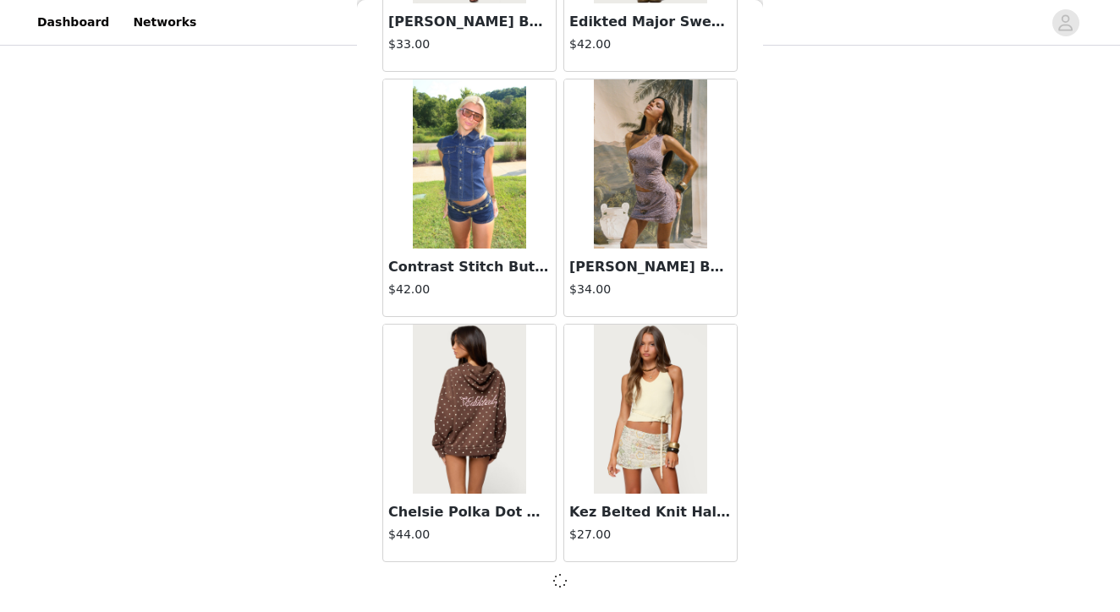
scroll to position [21587, 0]
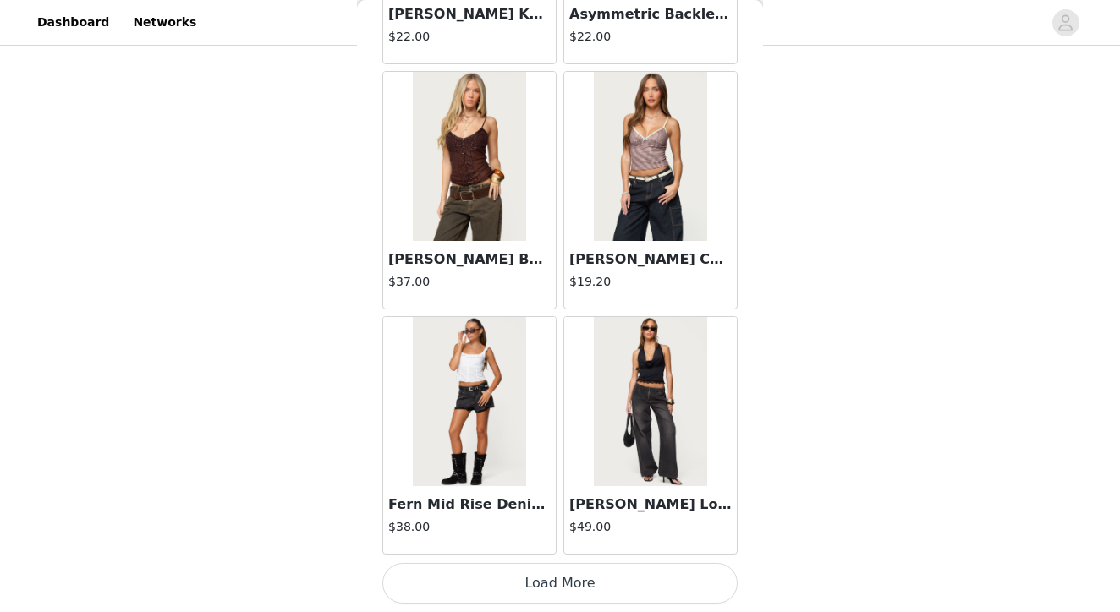
click at [572, 589] on button "Load More" at bounding box center [559, 583] width 355 height 41
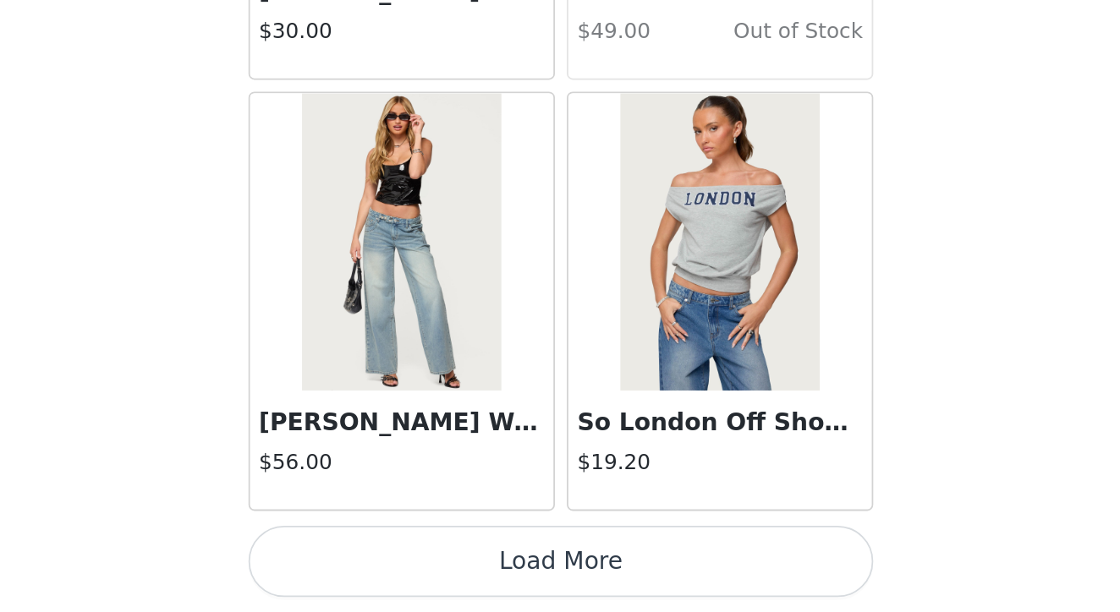
scroll to position [156, 0]
click at [382, 563] on button "Load More" at bounding box center [559, 583] width 355 height 41
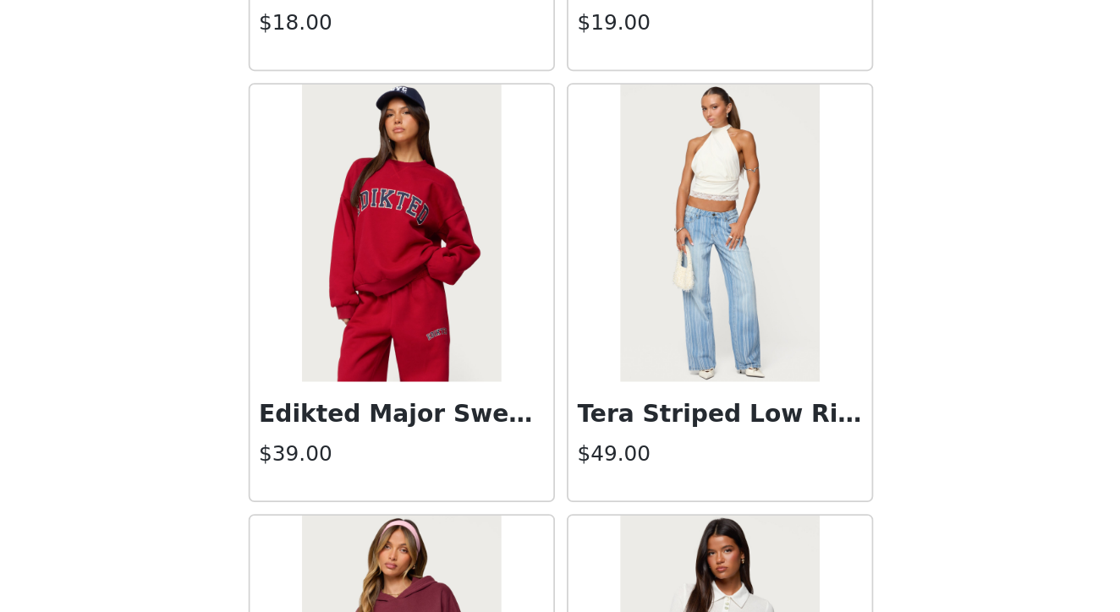
scroll to position [28218, 0]
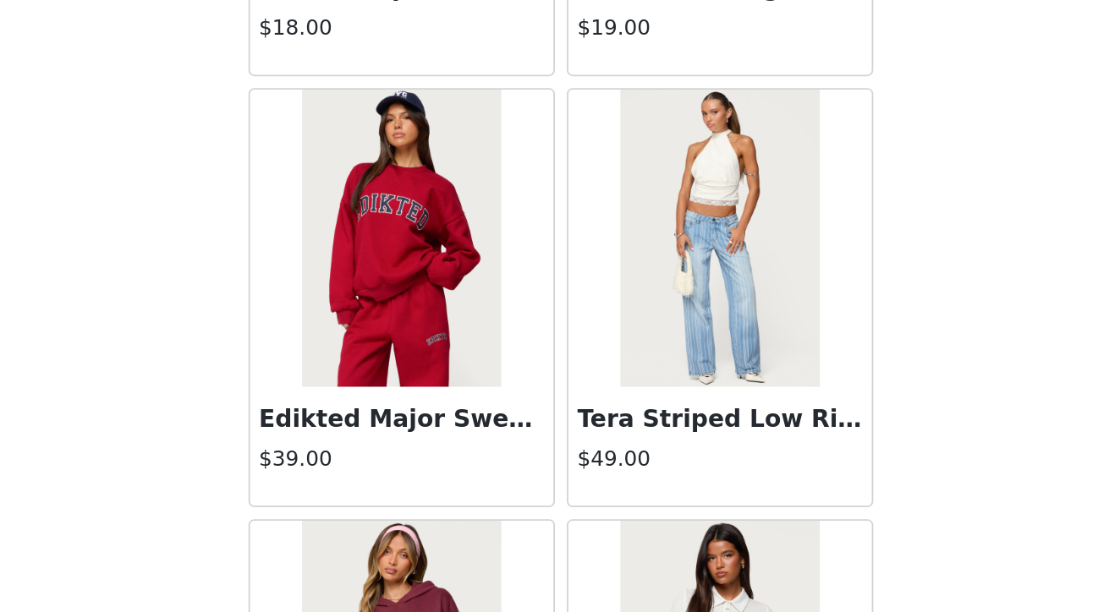
click at [413, 315] on img at bounding box center [469, 399] width 112 height 169
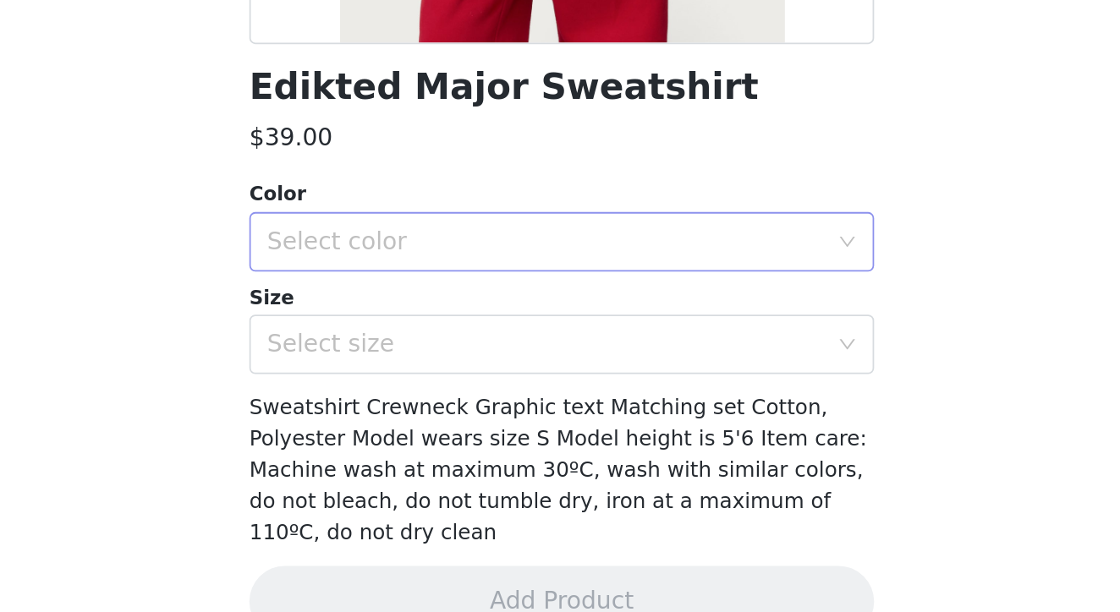
scroll to position [210, 0]
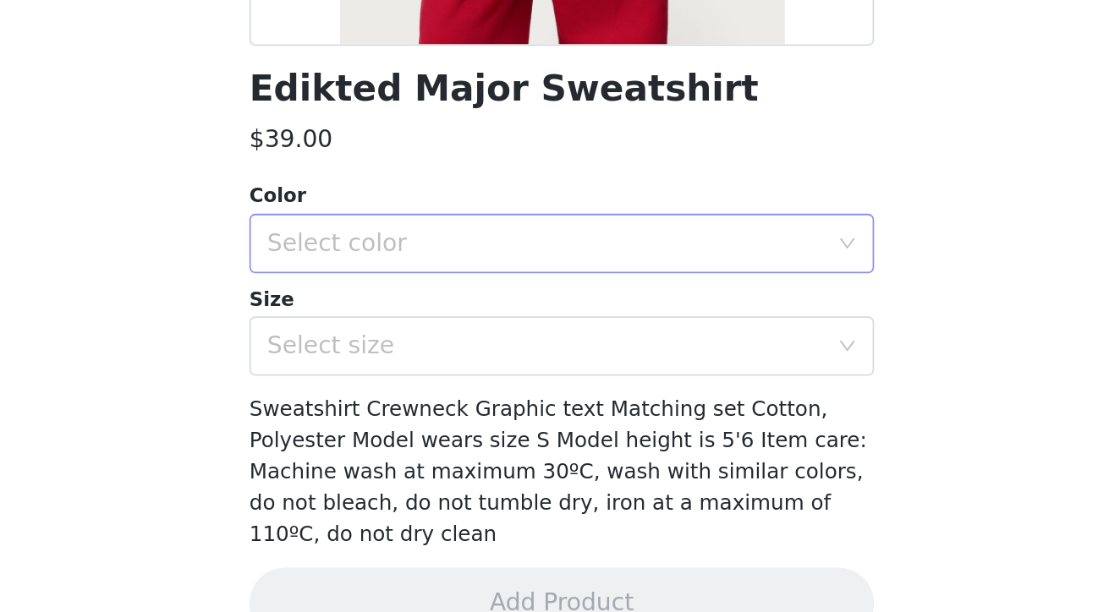
click at [392, 359] on div "Select color" at bounding box center [550, 367] width 316 height 17
click at [382, 391] on li "RED" at bounding box center [559, 404] width 355 height 27
click at [392, 418] on div "Select size" at bounding box center [550, 426] width 316 height 17
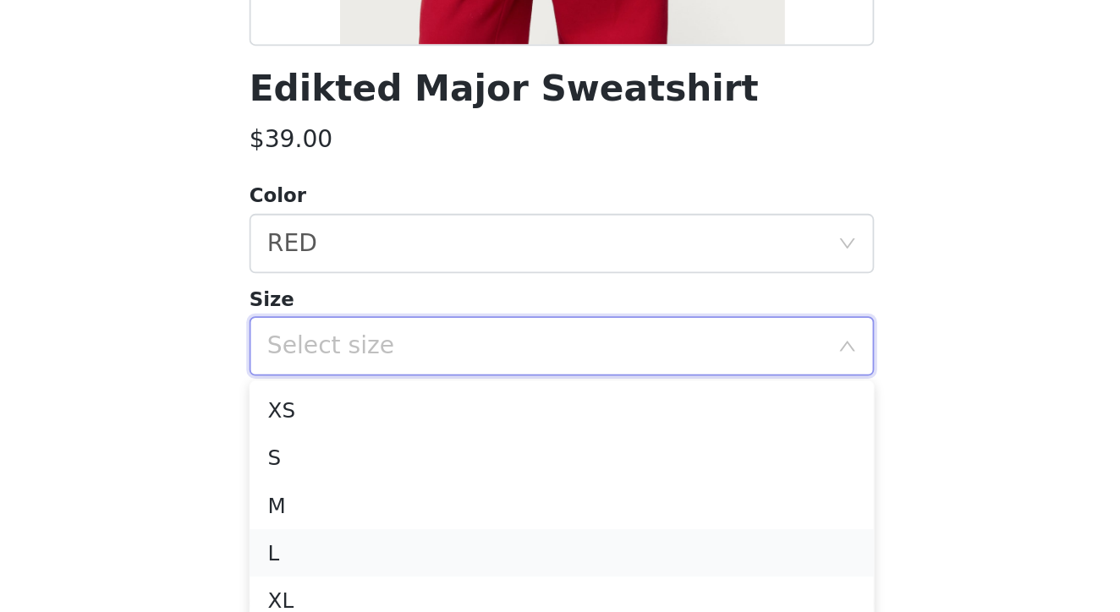
click at [382, 530] on li "L" at bounding box center [559, 543] width 355 height 27
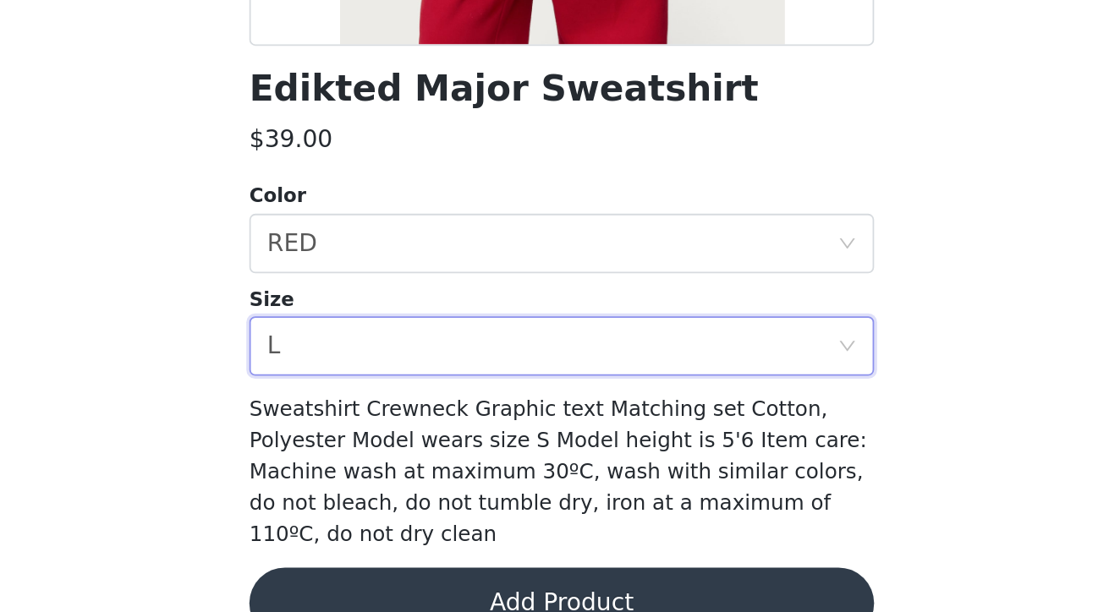
click at [532, 145] on div "STEP 1 OF 5 Products Choose as many products as you'd like, up to $300.00. 2 Se…" at bounding box center [560, 192] width 1120 height 599
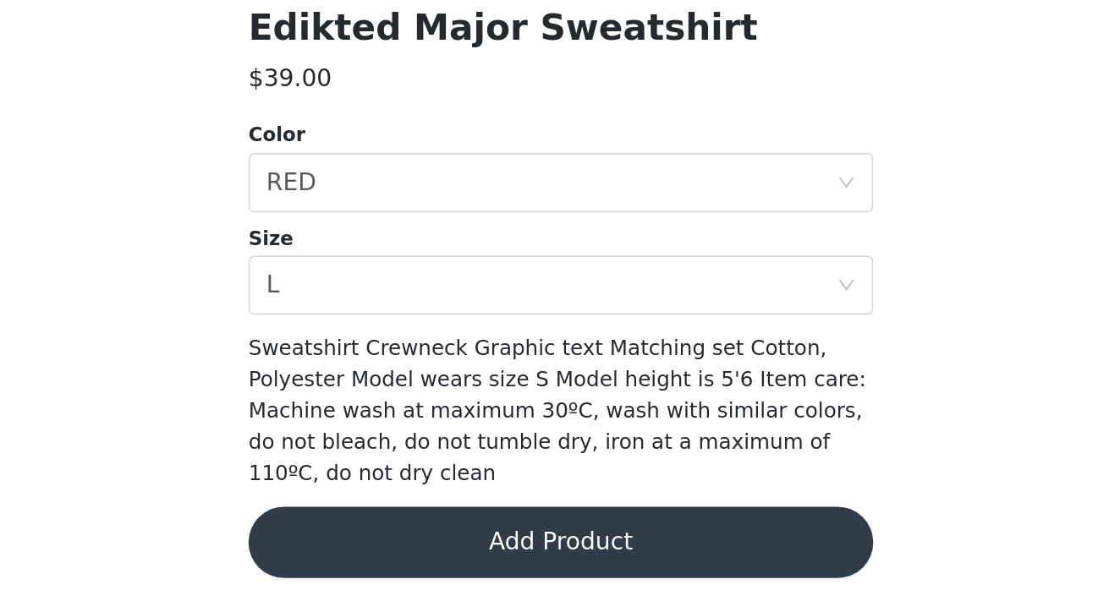
scroll to position [156, 0]
click at [382, 552] on button "Add Product" at bounding box center [559, 572] width 355 height 41
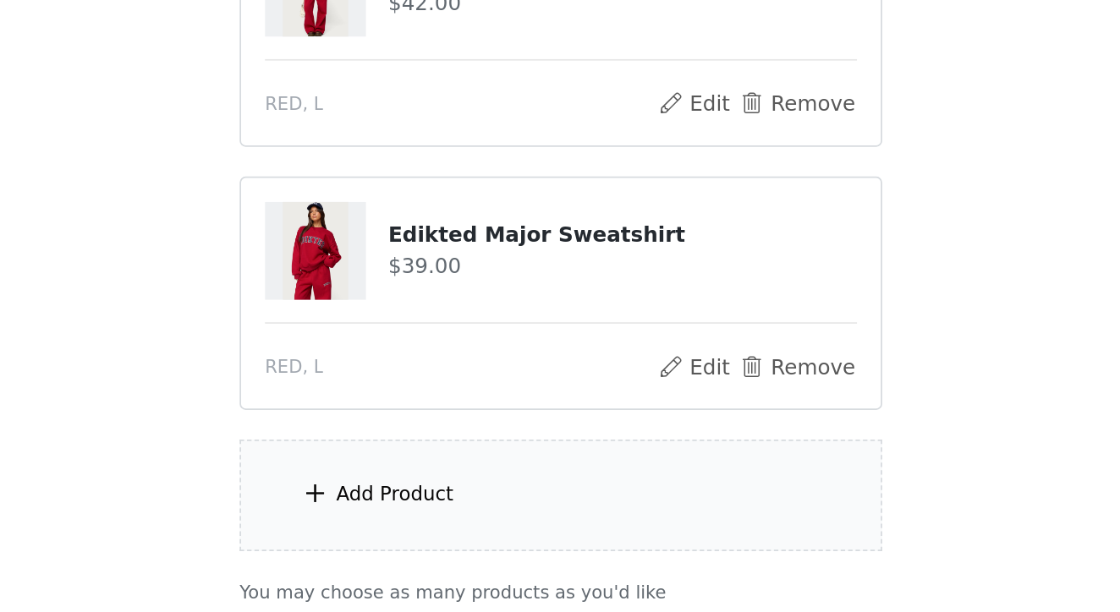
scroll to position [182, 0]
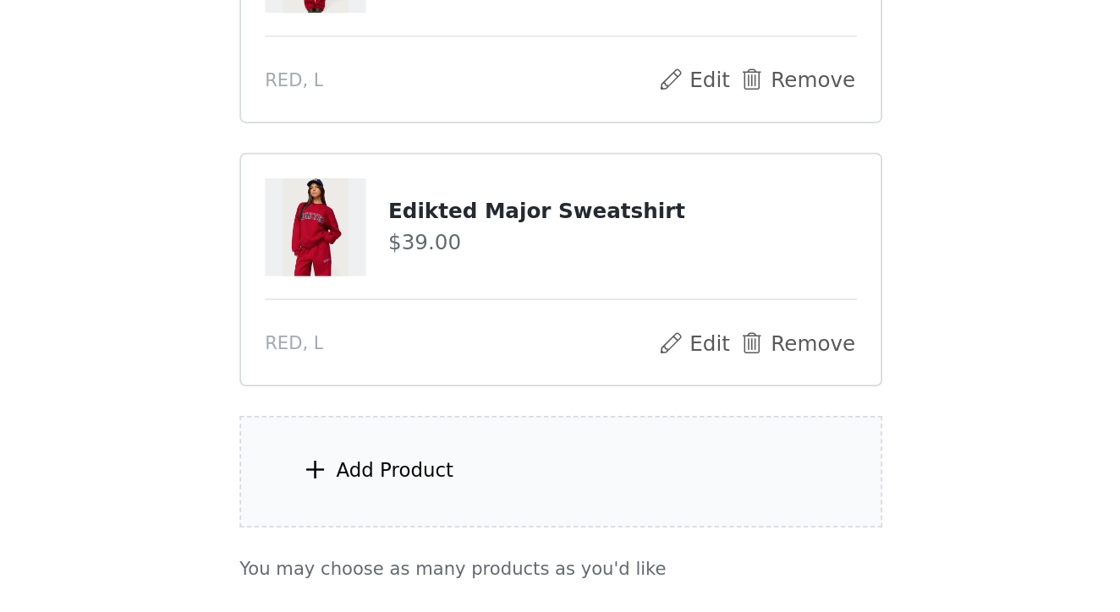
click at [377, 501] on div "Add Product" at bounding box center [559, 532] width 365 height 63
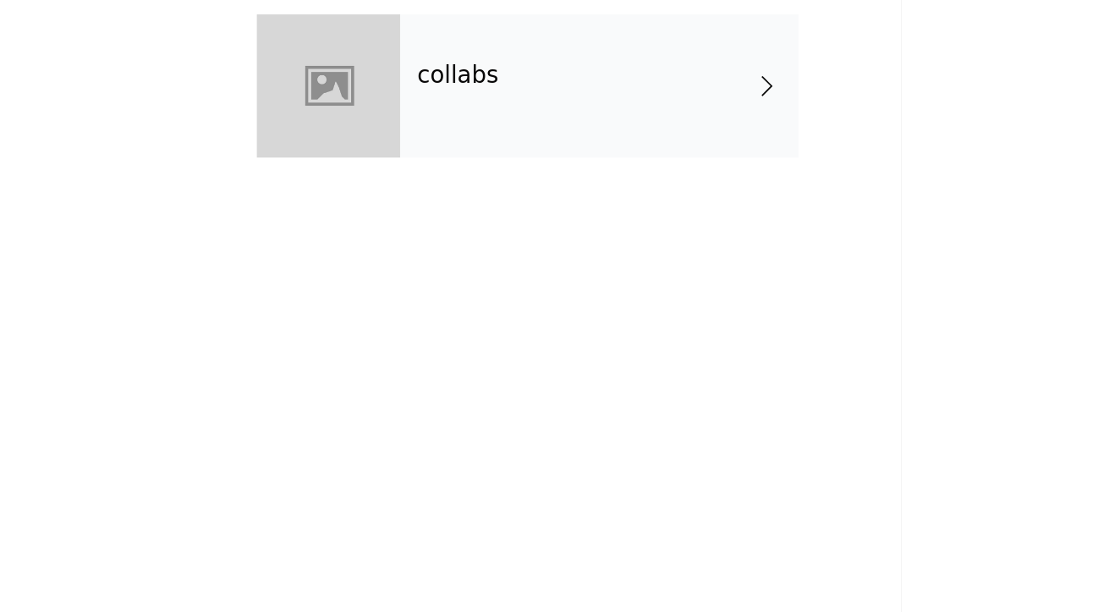
scroll to position [186, 0]
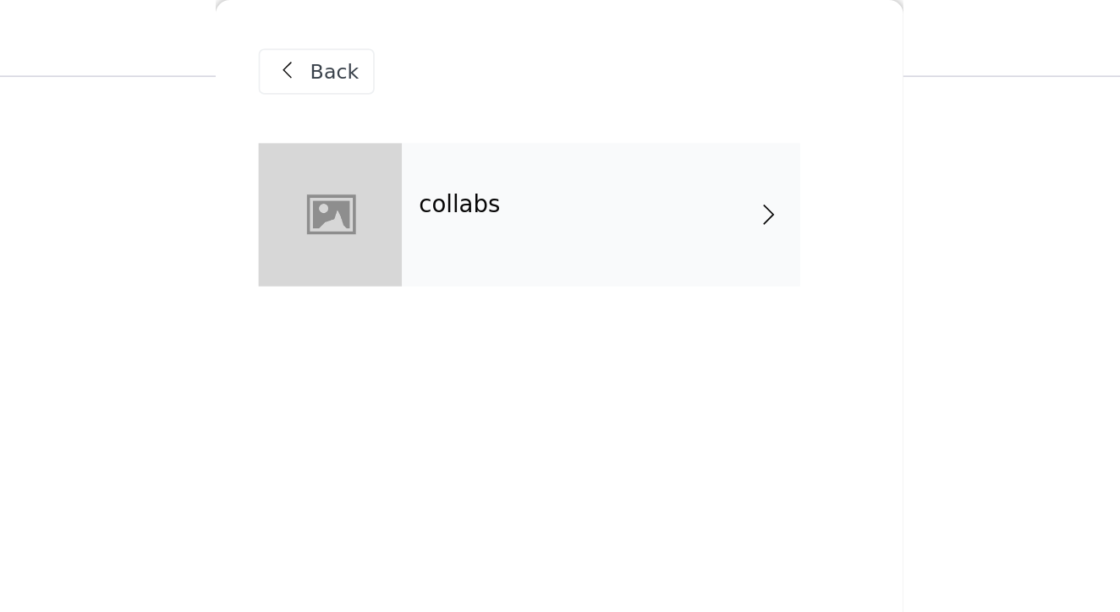
click at [467, 141] on div "collabs" at bounding box center [584, 127] width 235 height 85
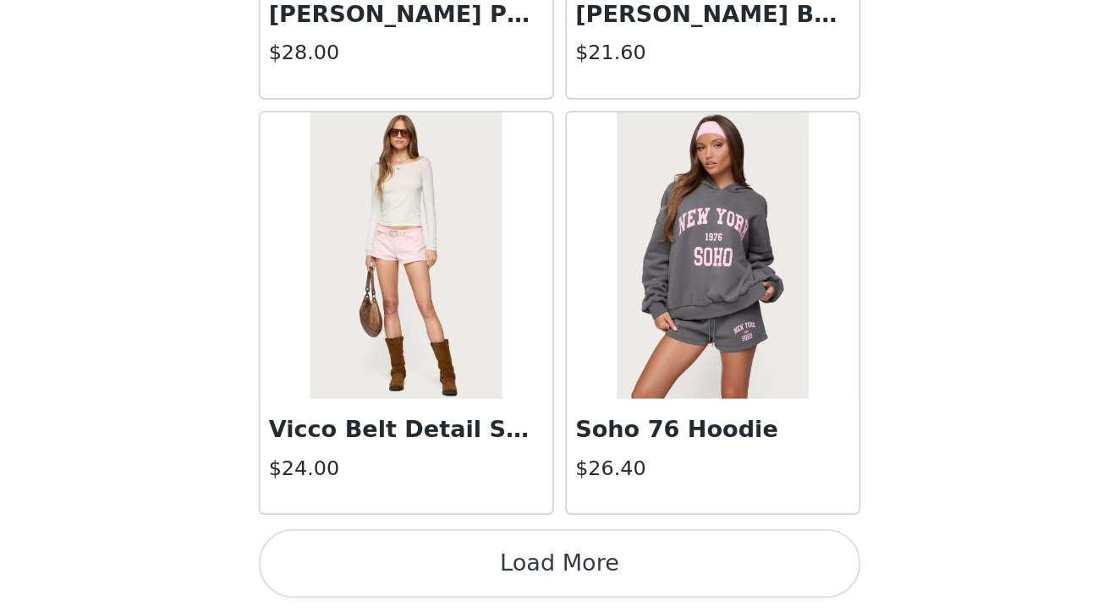
scroll to position [306, 0]
click at [382, 563] on button "Load More" at bounding box center [559, 583] width 355 height 41
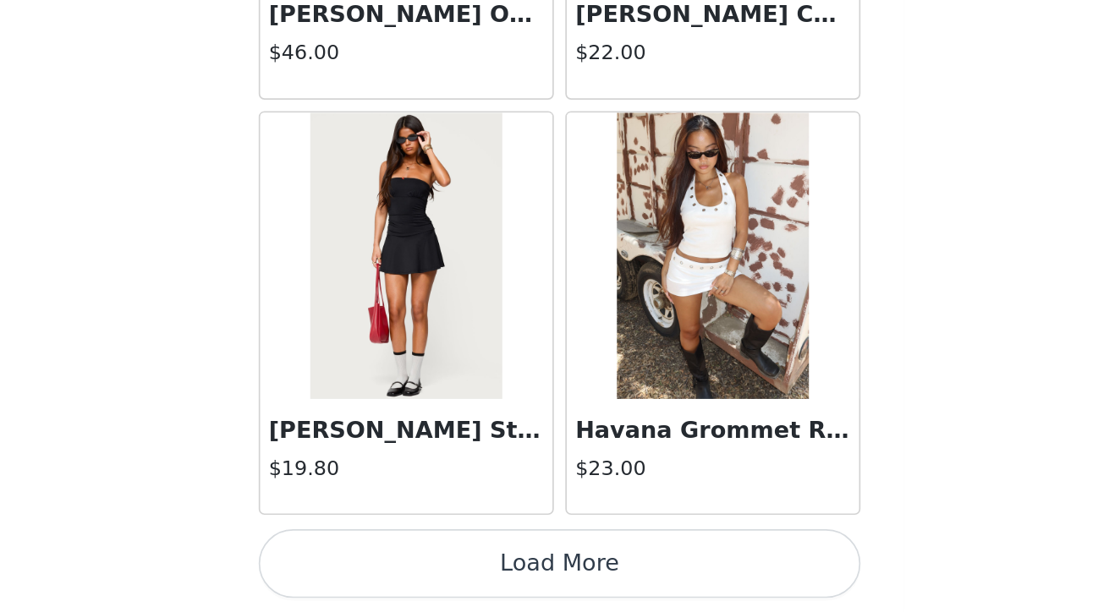
click at [382, 563] on button "Load More" at bounding box center [559, 583] width 355 height 41
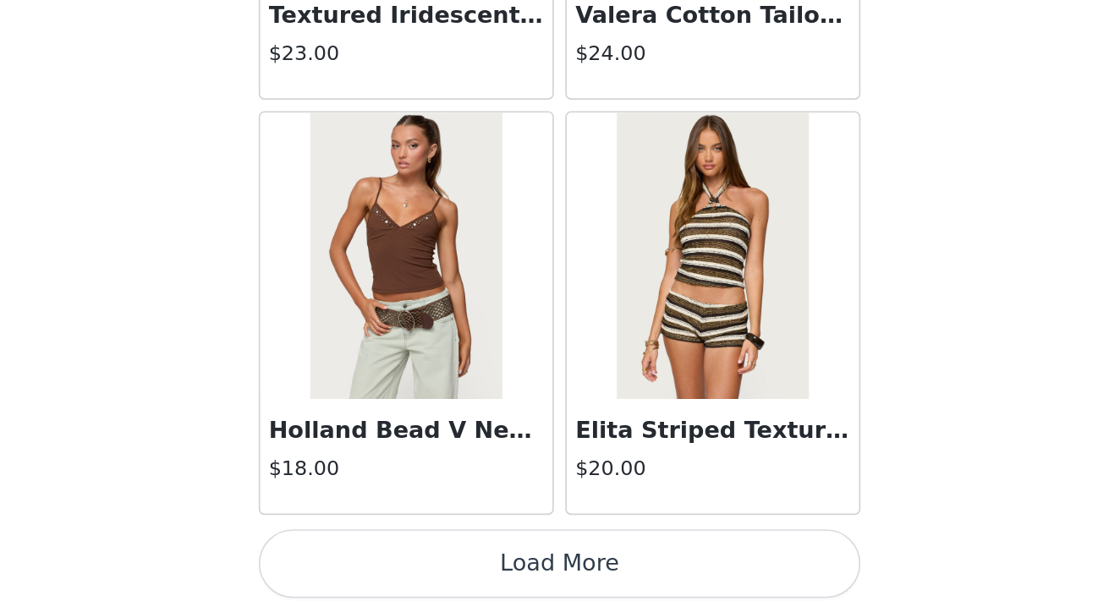
click at [382, 563] on button "Load More" at bounding box center [559, 583] width 355 height 41
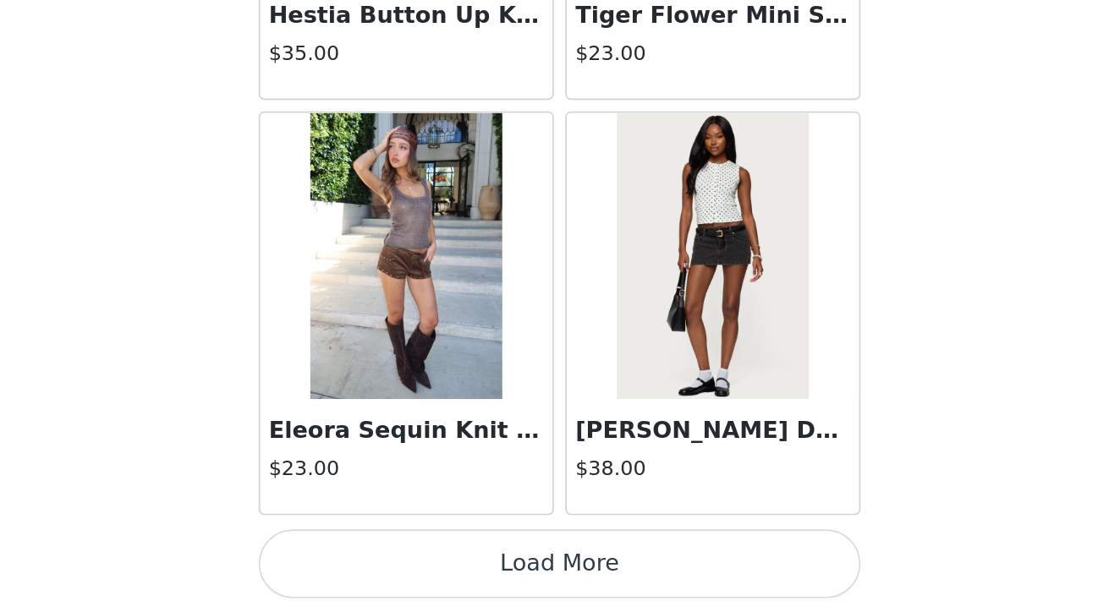
click at [382, 563] on button "Load More" at bounding box center [559, 583] width 355 height 41
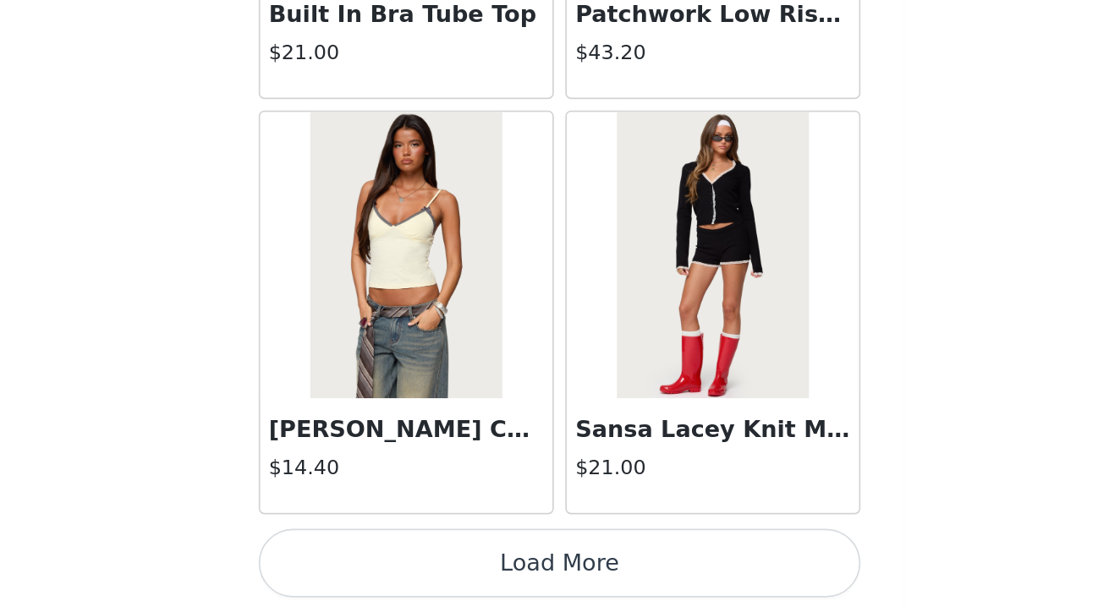
scroll to position [306, 0]
click at [382, 563] on button "Load More" at bounding box center [559, 583] width 355 height 41
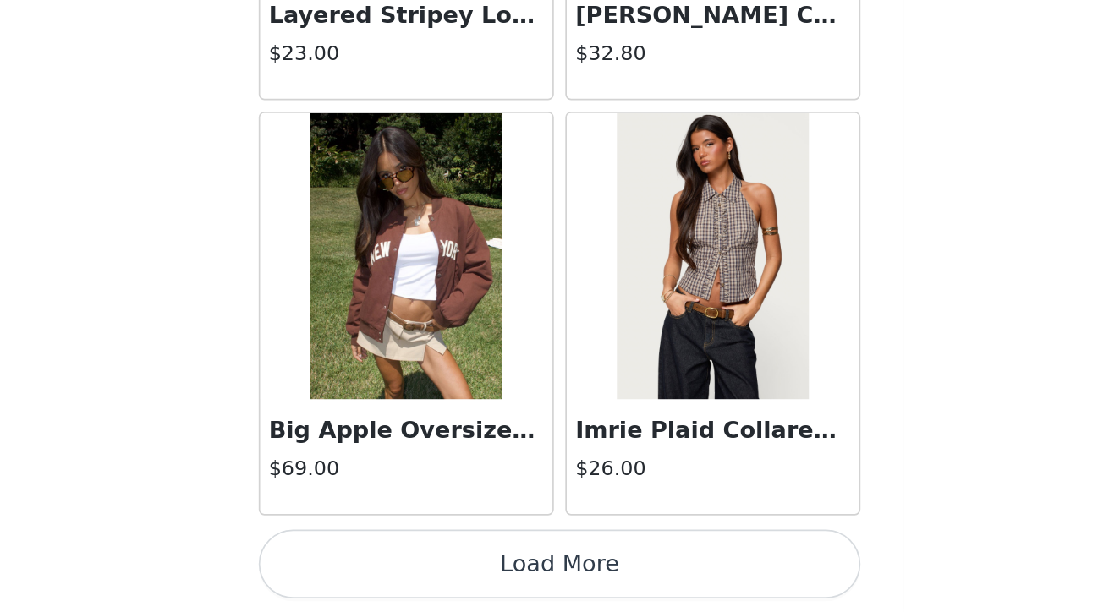
click at [382, 563] on button "Load More" at bounding box center [559, 583] width 355 height 41
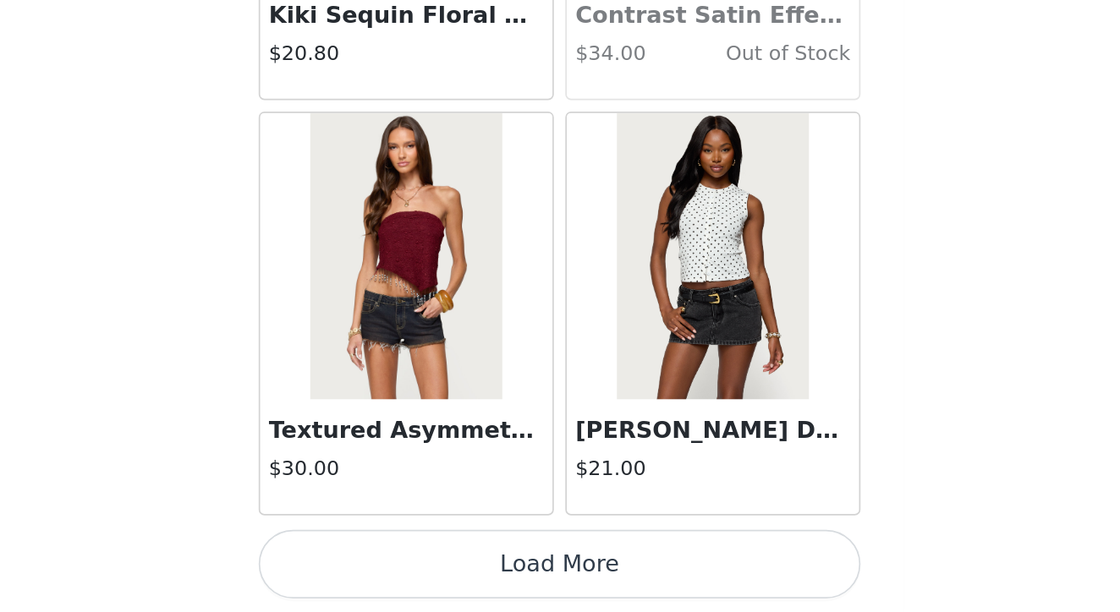
click at [382, 563] on button "Load More" at bounding box center [559, 583] width 355 height 41
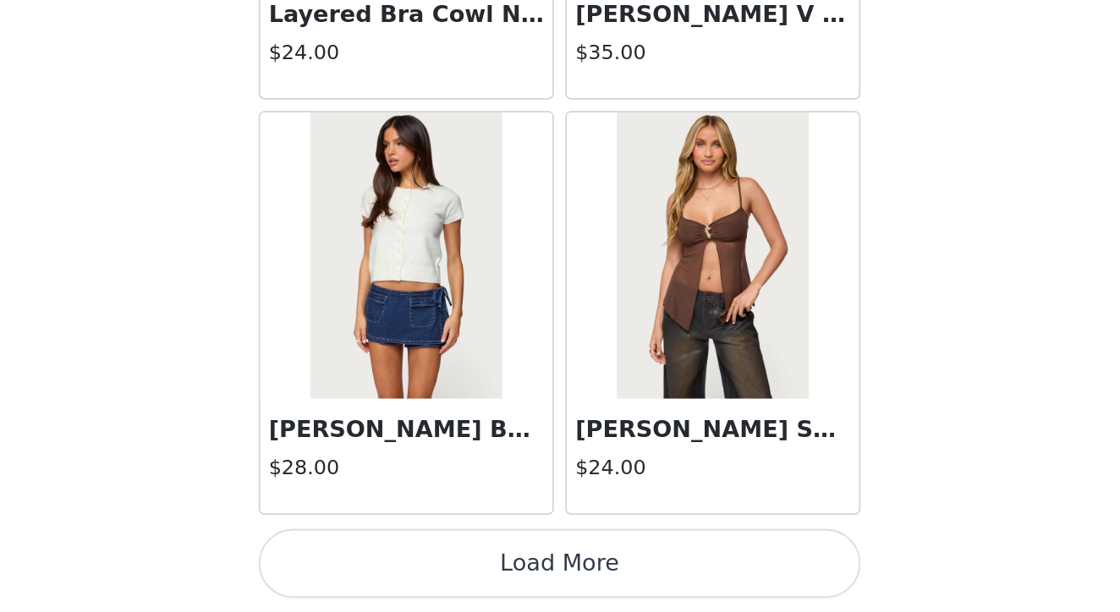
click at [382, 563] on button "Load More" at bounding box center [559, 583] width 355 height 41
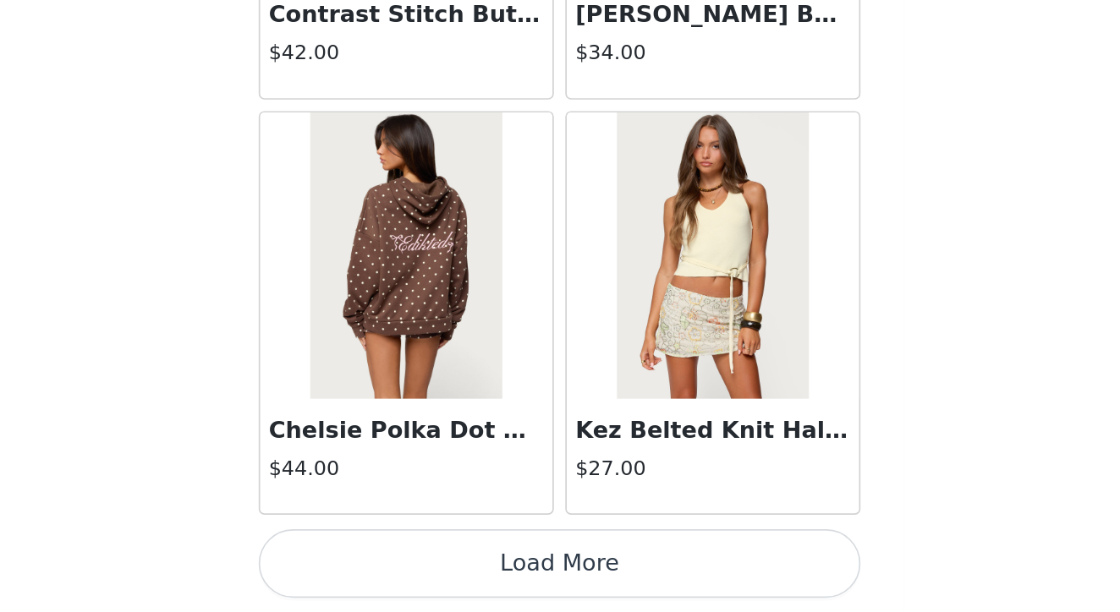
click at [382, 563] on button "Load More" at bounding box center [559, 583] width 355 height 41
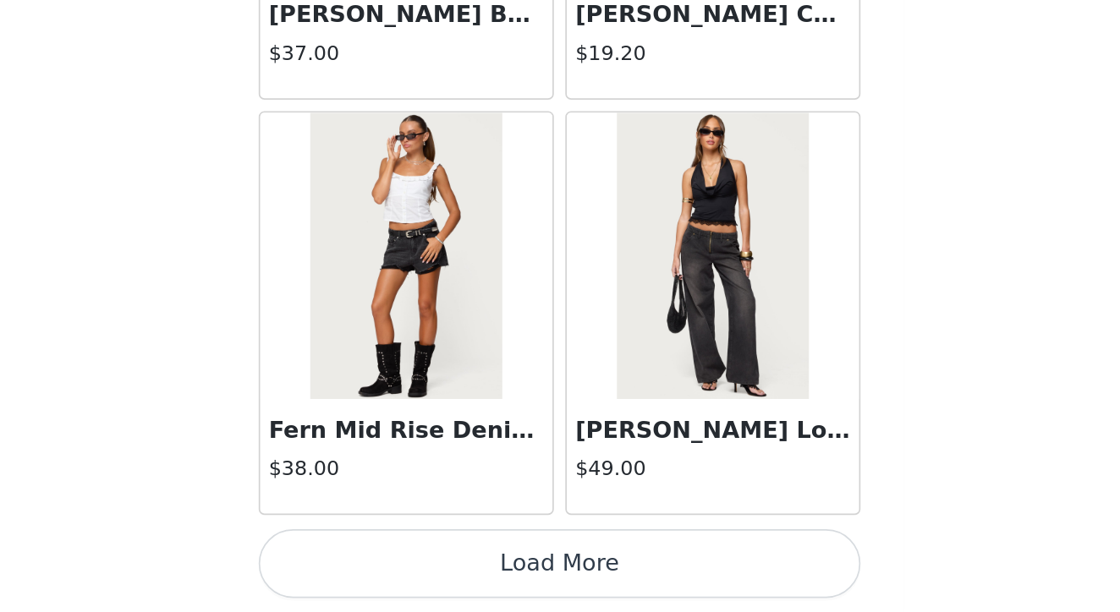
click at [382, 563] on button "Load More" at bounding box center [559, 583] width 355 height 41
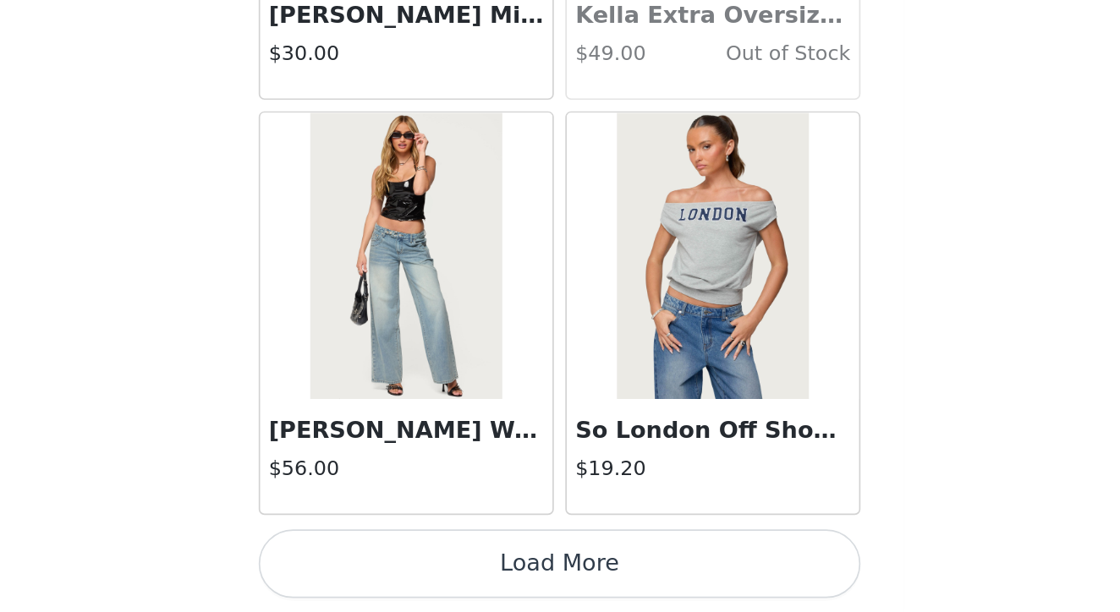
click at [382, 563] on button "Load More" at bounding box center [559, 583] width 355 height 41
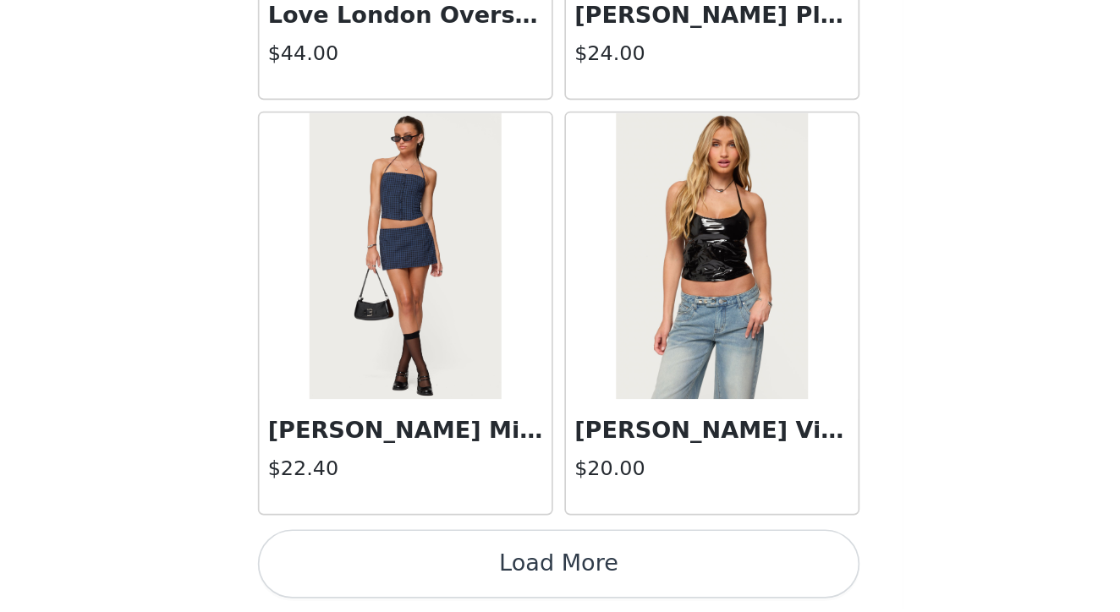
click at [382, 563] on button "Load More" at bounding box center [559, 583] width 355 height 41
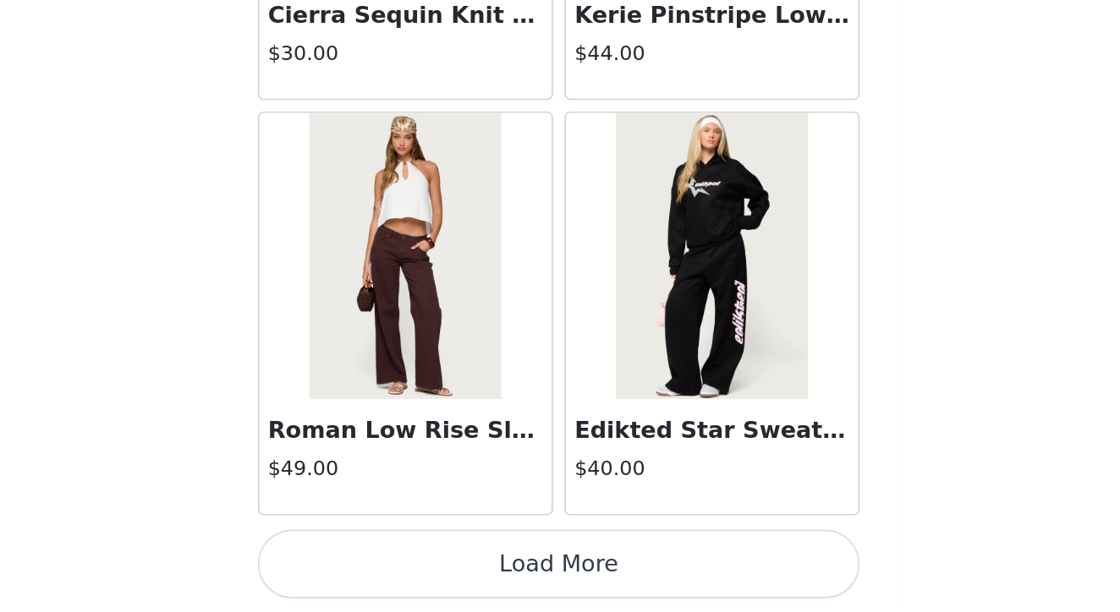
click at [382, 563] on button "Load More" at bounding box center [559, 583] width 355 height 41
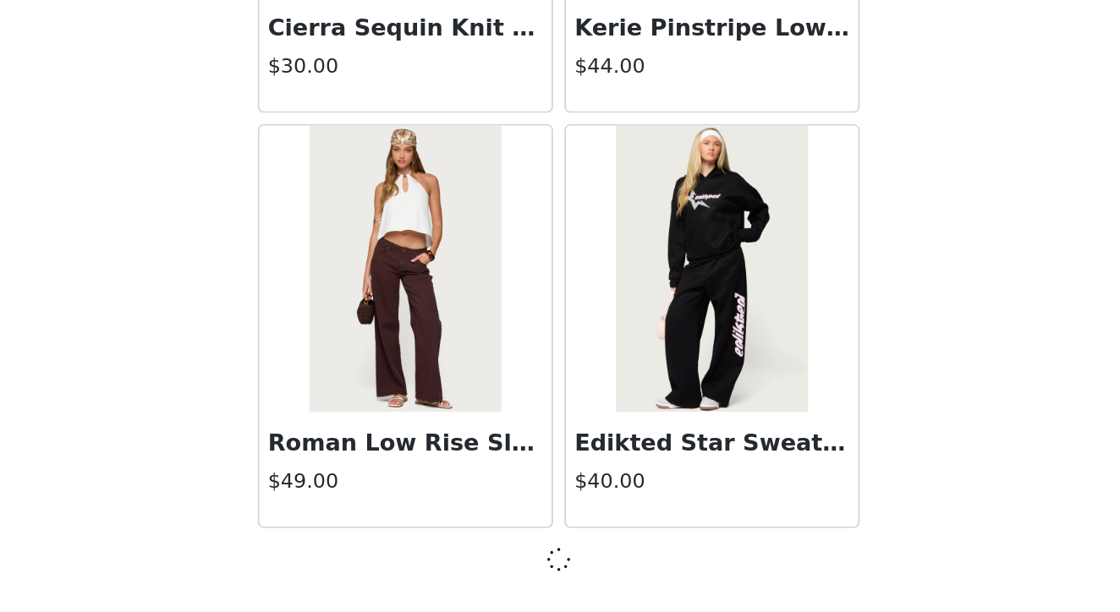
scroll to position [31396, 0]
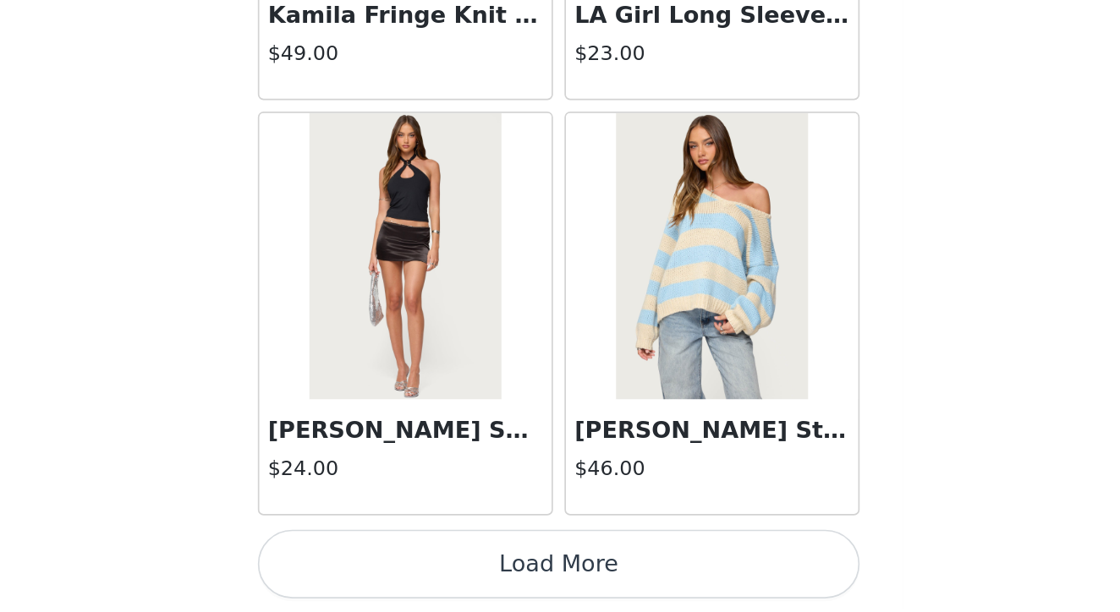
click at [382, 563] on button "Load More" at bounding box center [559, 583] width 355 height 41
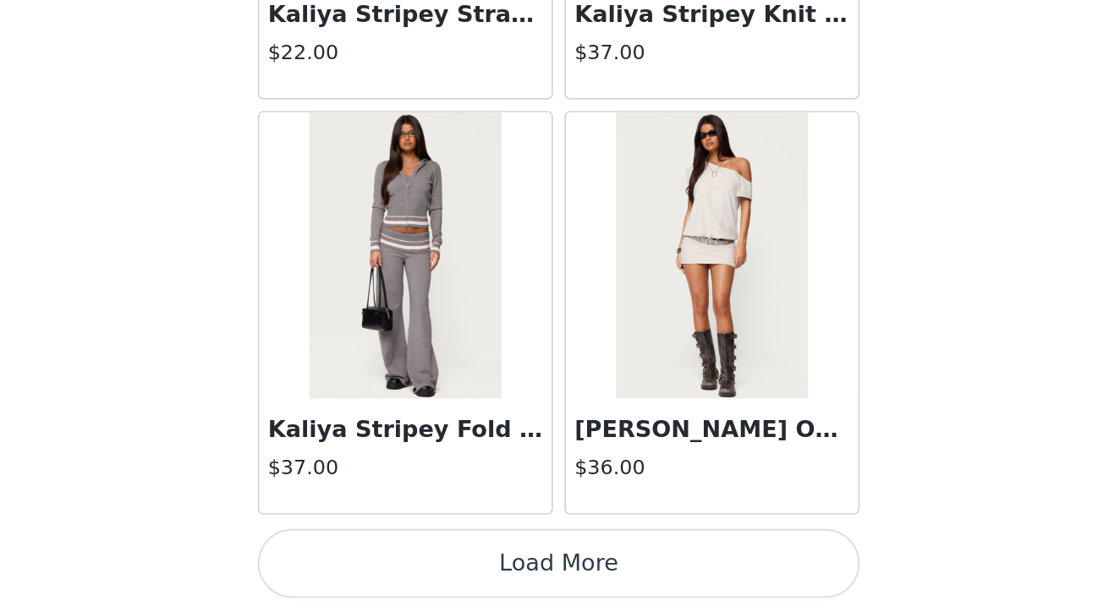
scroll to position [306, 0]
click at [382, 563] on button "Load More" at bounding box center [559, 583] width 355 height 41
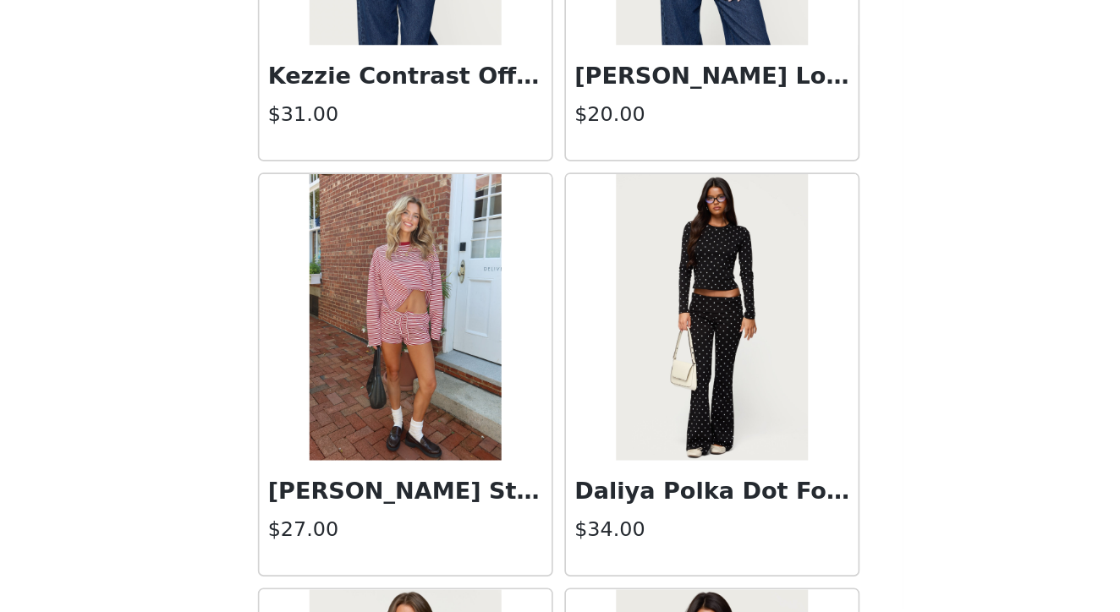
scroll to position [37495, 0]
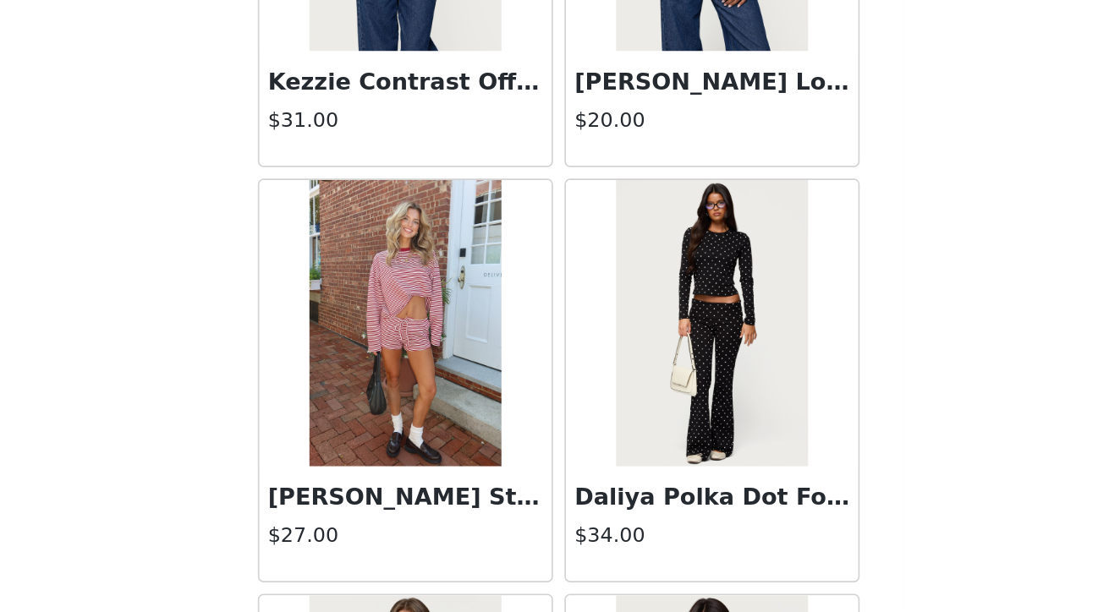
click at [413, 357] on img at bounding box center [469, 441] width 112 height 169
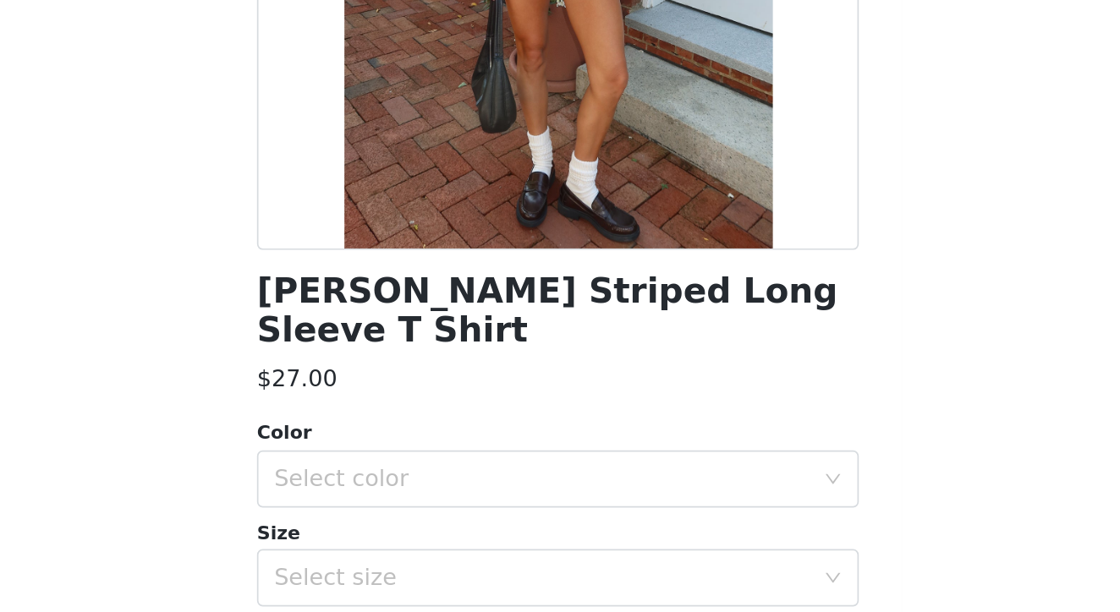
scroll to position [210, 0]
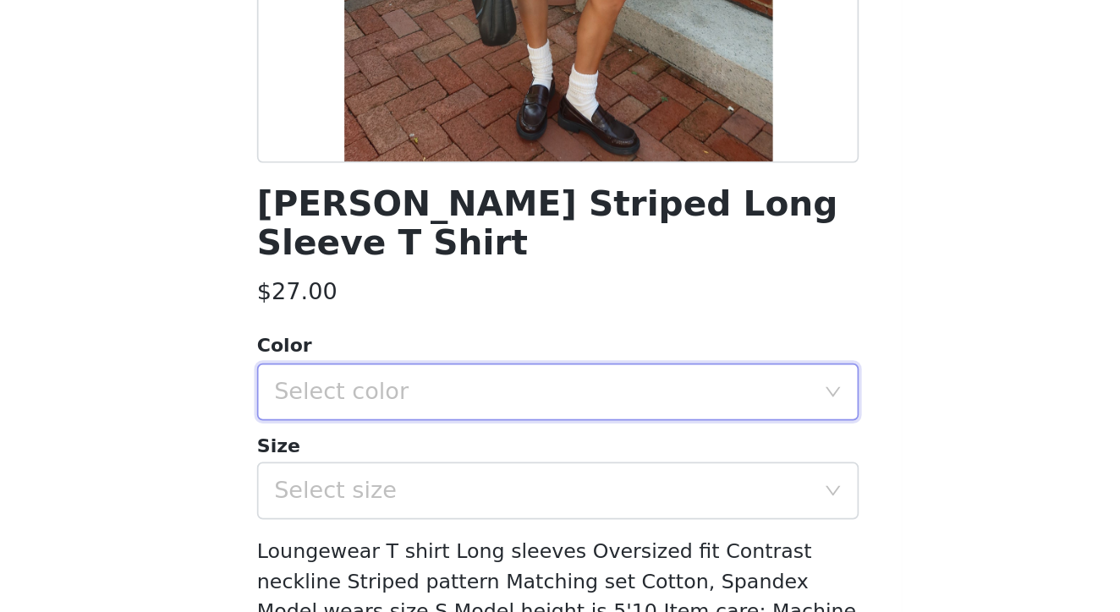
click at [392, 375] on div "Select color" at bounding box center [554, 391] width 324 height 32
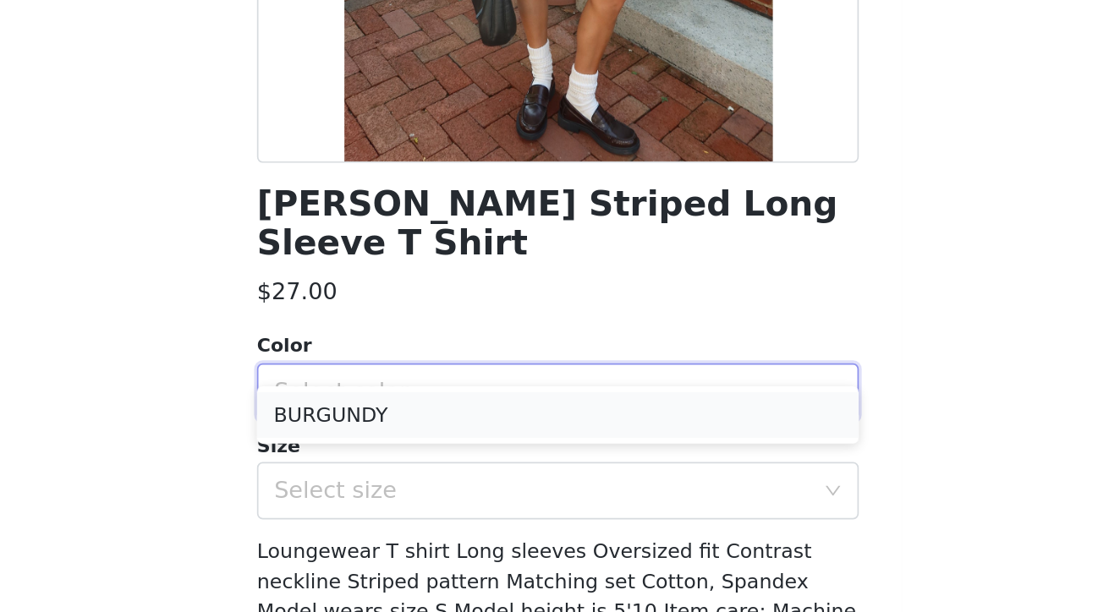
click at [382, 391] on li "BURGUNDY" at bounding box center [559, 404] width 355 height 27
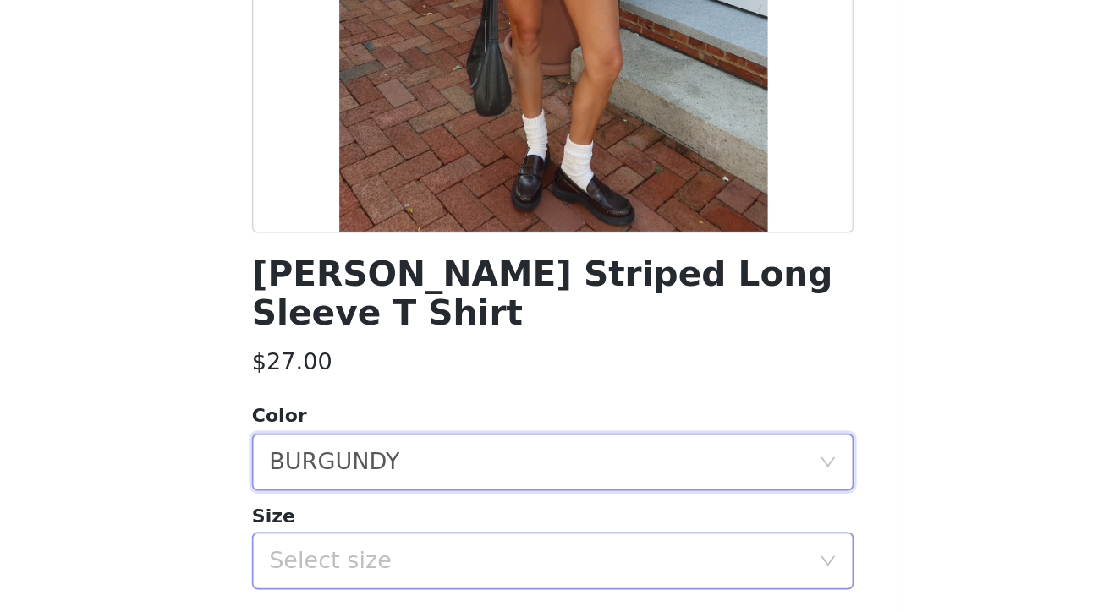
click at [392, 441] on div "Select size" at bounding box center [550, 449] width 316 height 17
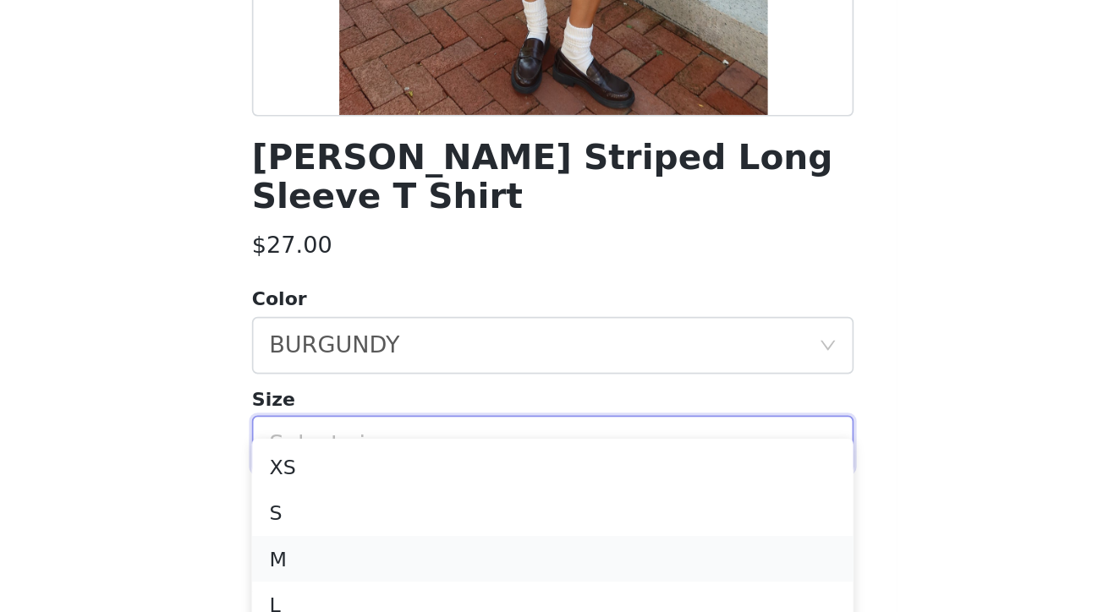
click at [382, 503] on li "M" at bounding box center [559, 516] width 355 height 27
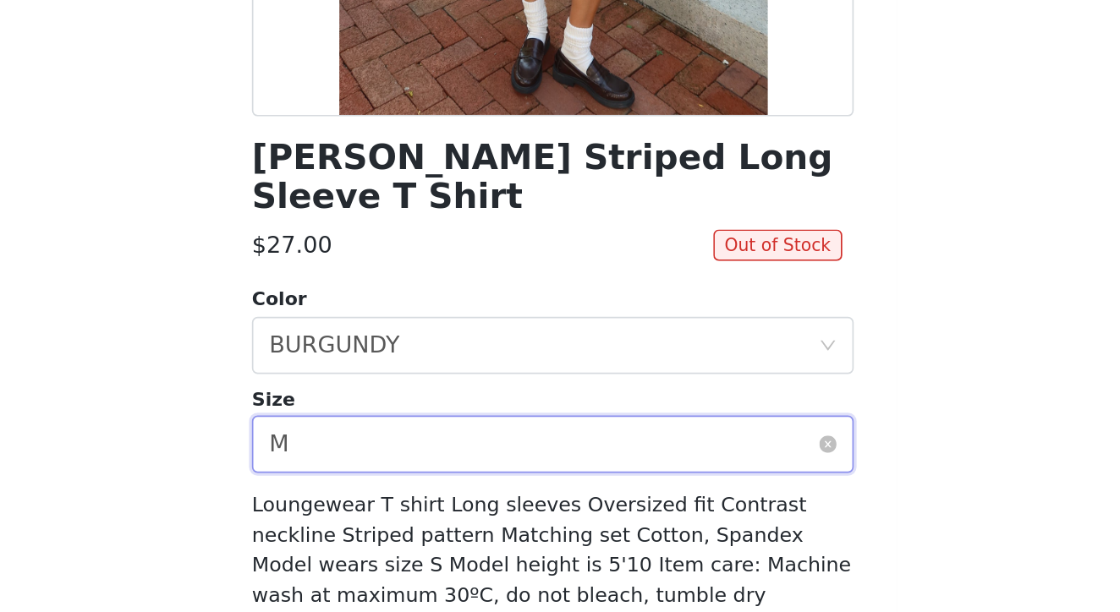
click at [392, 433] on div "Select size M" at bounding box center [554, 449] width 324 height 32
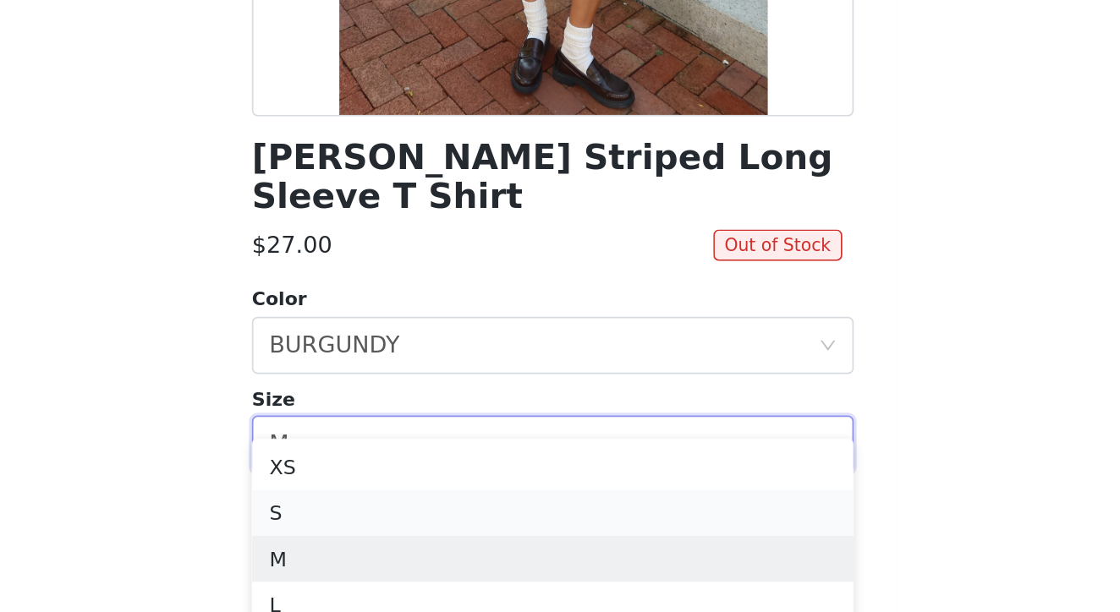
click at [382, 476] on li "S" at bounding box center [559, 489] width 355 height 27
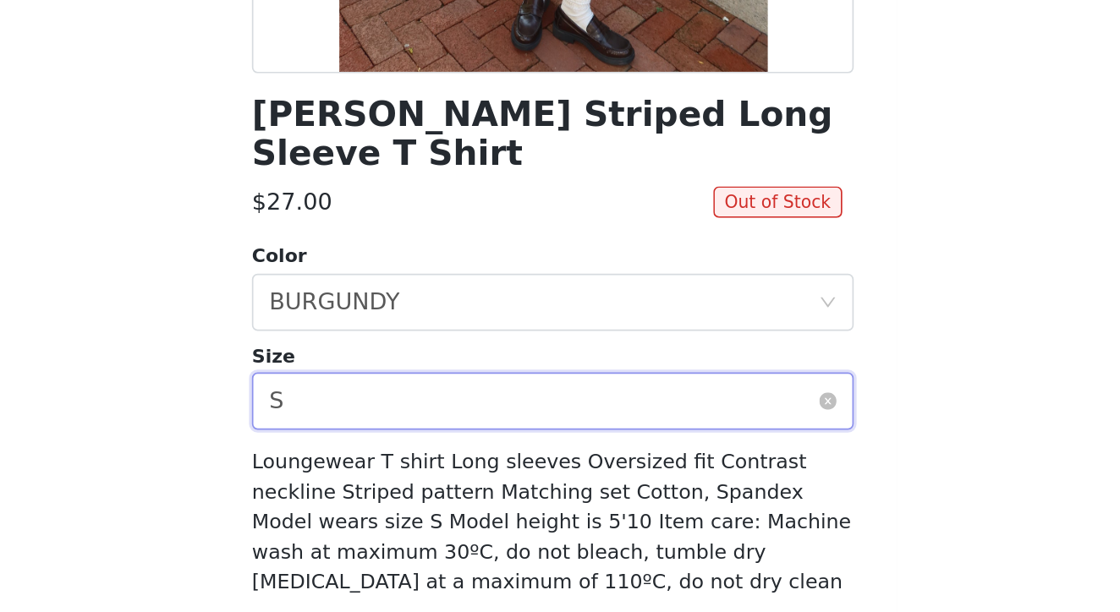
click at [392, 433] on div "Select size S" at bounding box center [554, 449] width 324 height 32
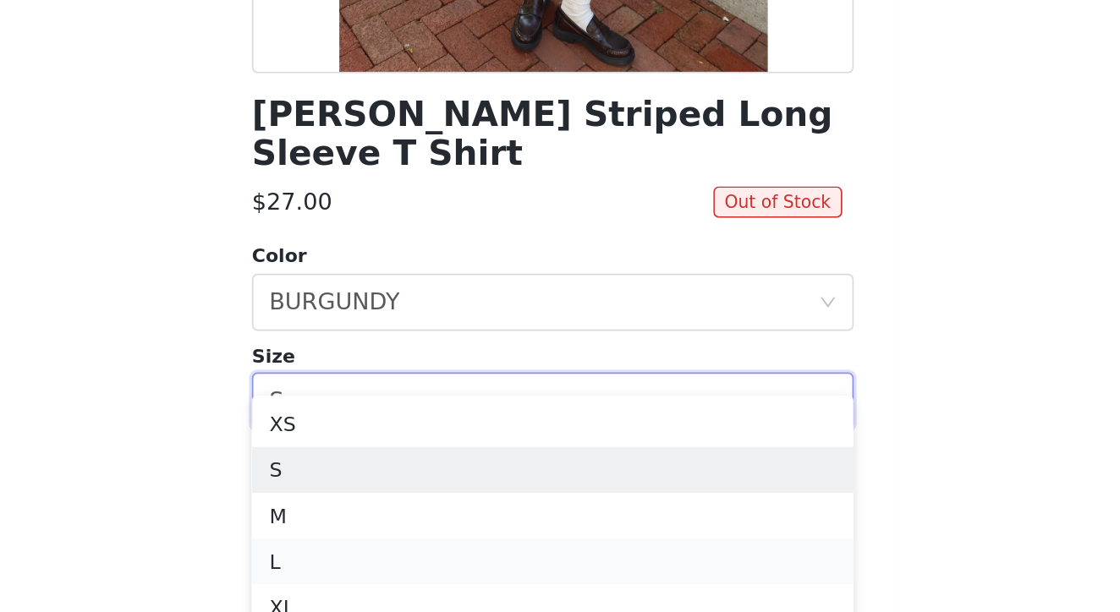
click at [382, 530] on li "L" at bounding box center [559, 543] width 355 height 27
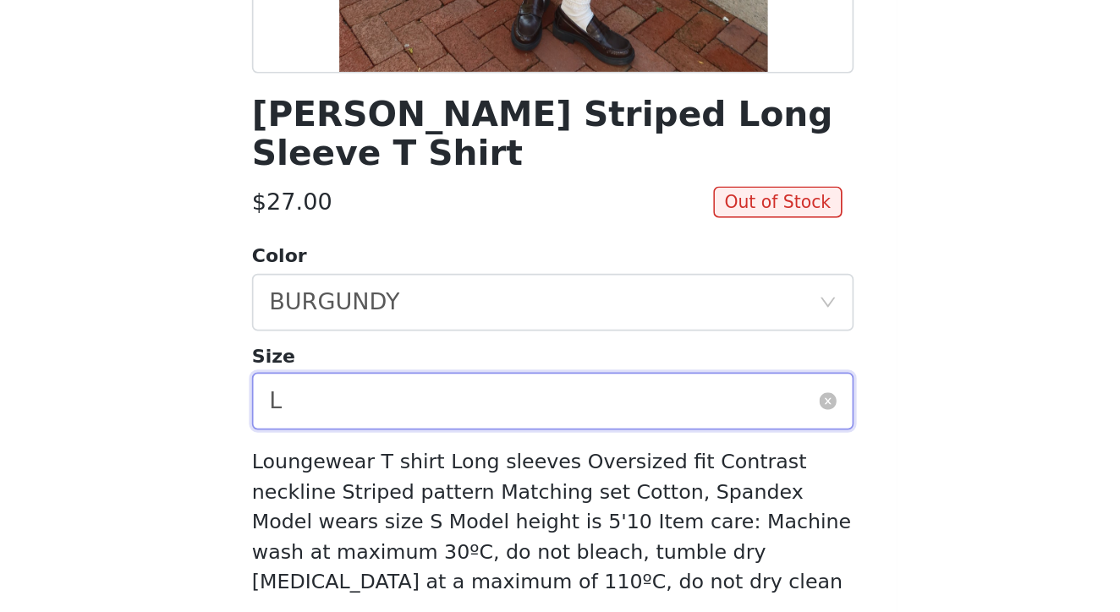
click at [392, 433] on div "Select size L" at bounding box center [554, 449] width 324 height 32
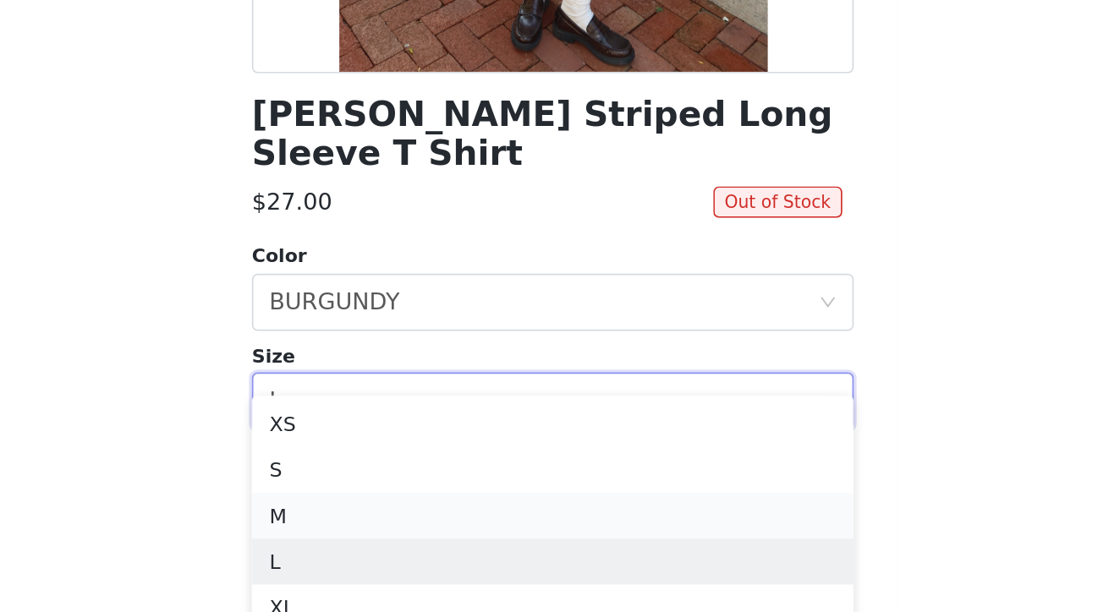
click at [382, 503] on li "M" at bounding box center [559, 516] width 355 height 27
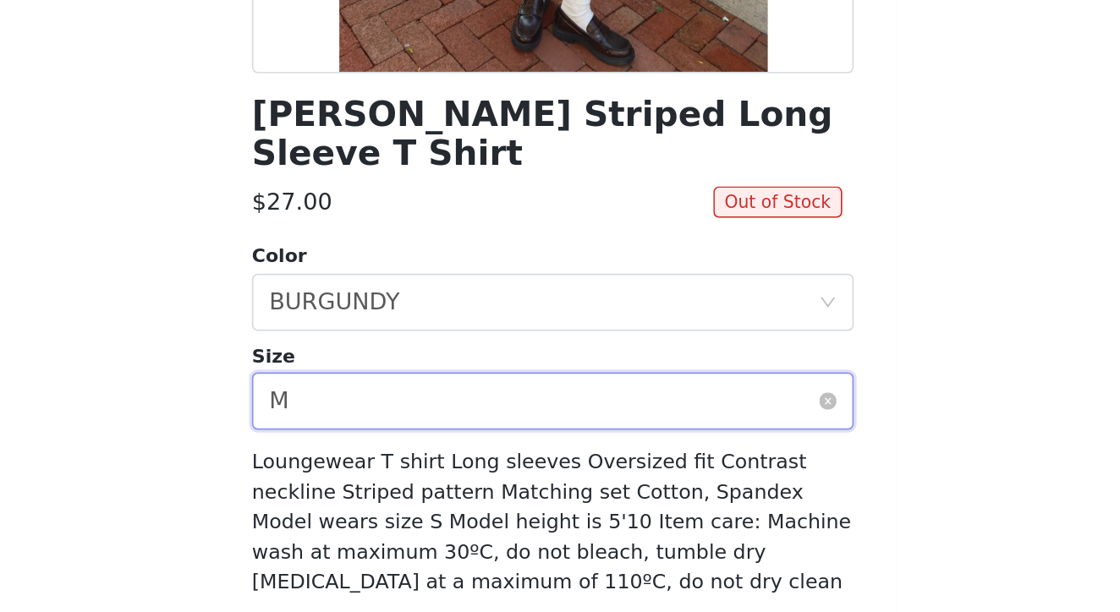
click at [392, 433] on div "Select size M" at bounding box center [554, 449] width 324 height 32
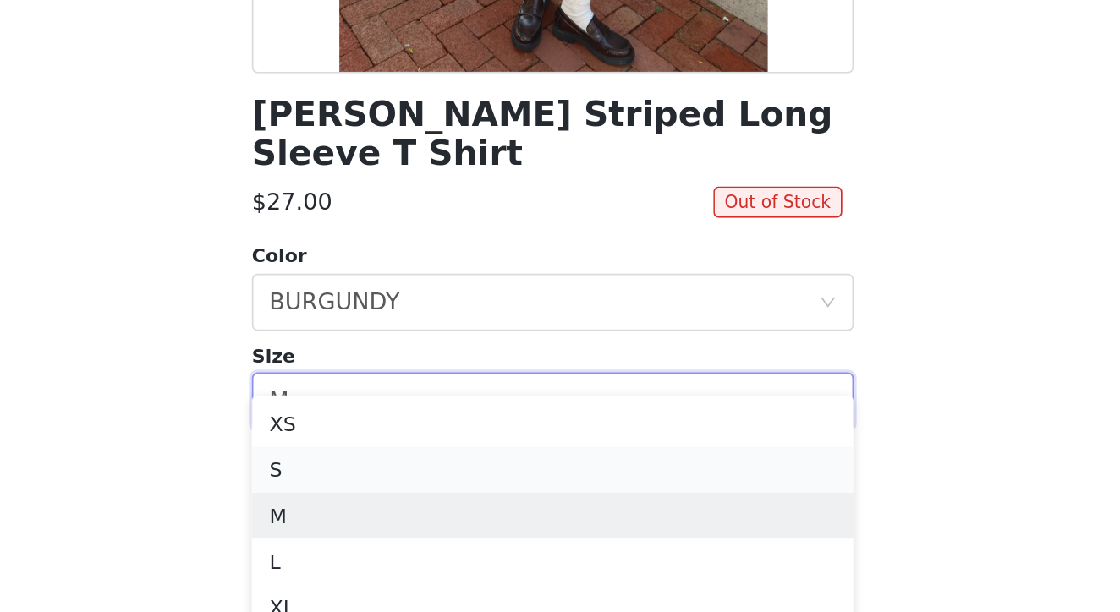
click at [382, 476] on li "S" at bounding box center [559, 489] width 355 height 27
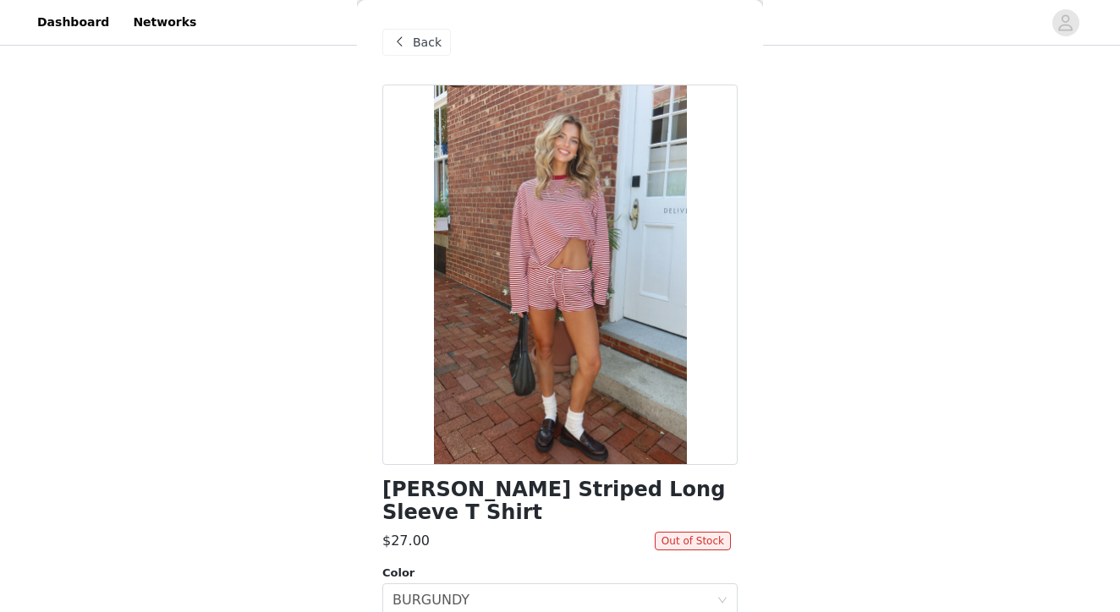
scroll to position [0, 0]
click at [399, 40] on span at bounding box center [399, 42] width 20 height 20
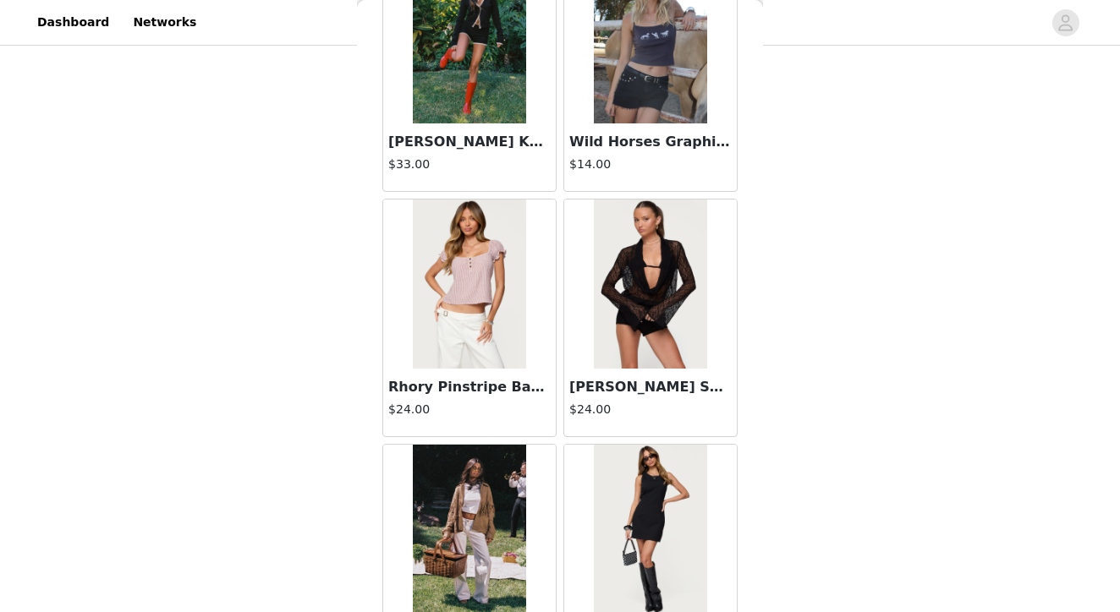
scroll to position [12526, 0]
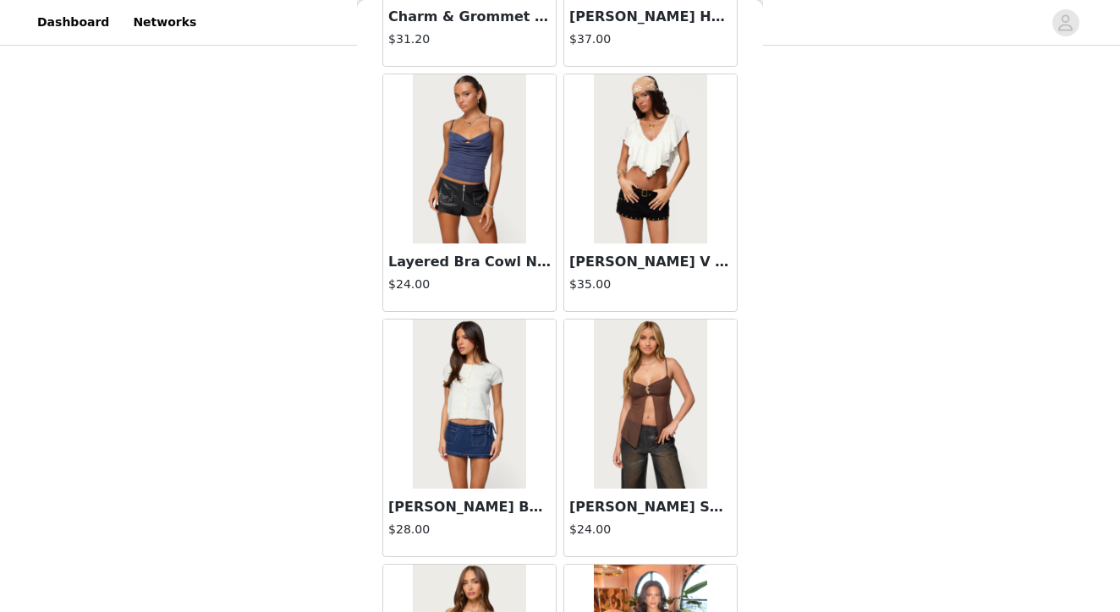
click at [625, 214] on img at bounding box center [650, 158] width 112 height 169
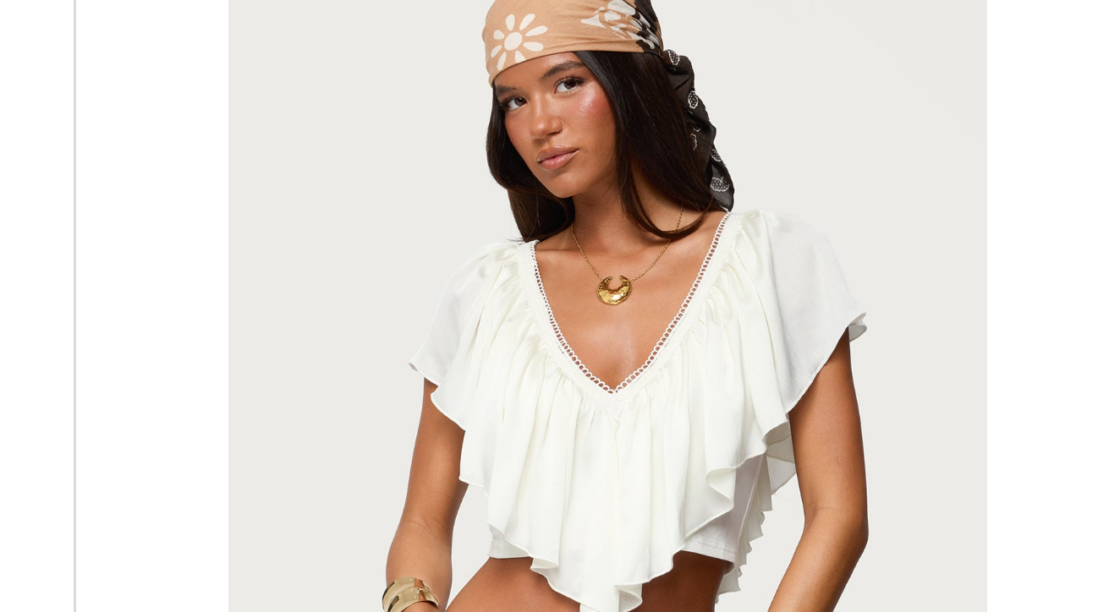
scroll to position [23, 0]
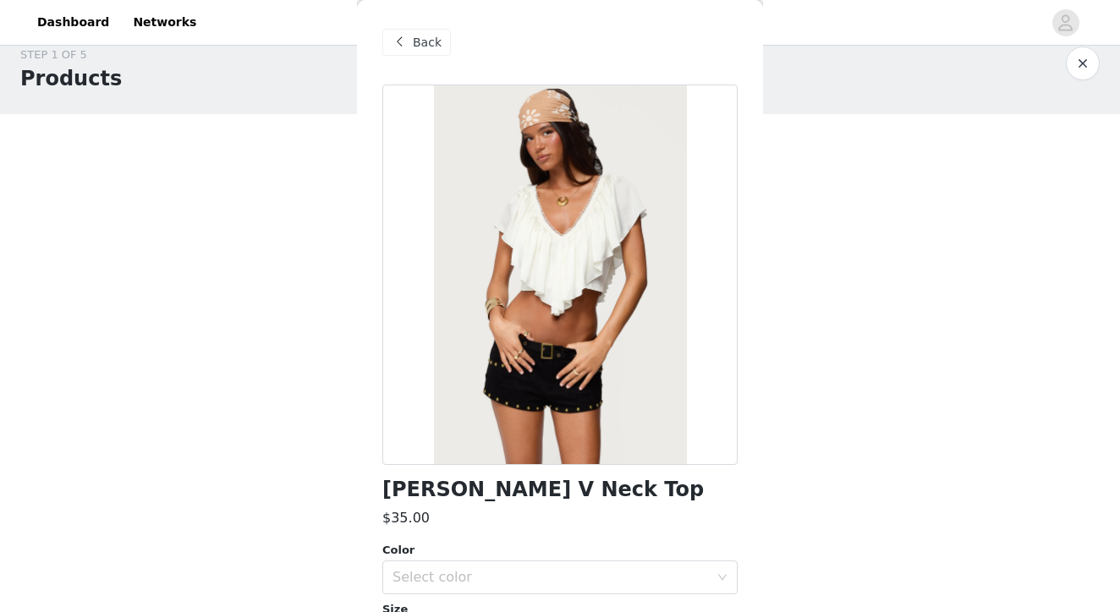
click at [404, 47] on span at bounding box center [399, 42] width 20 height 20
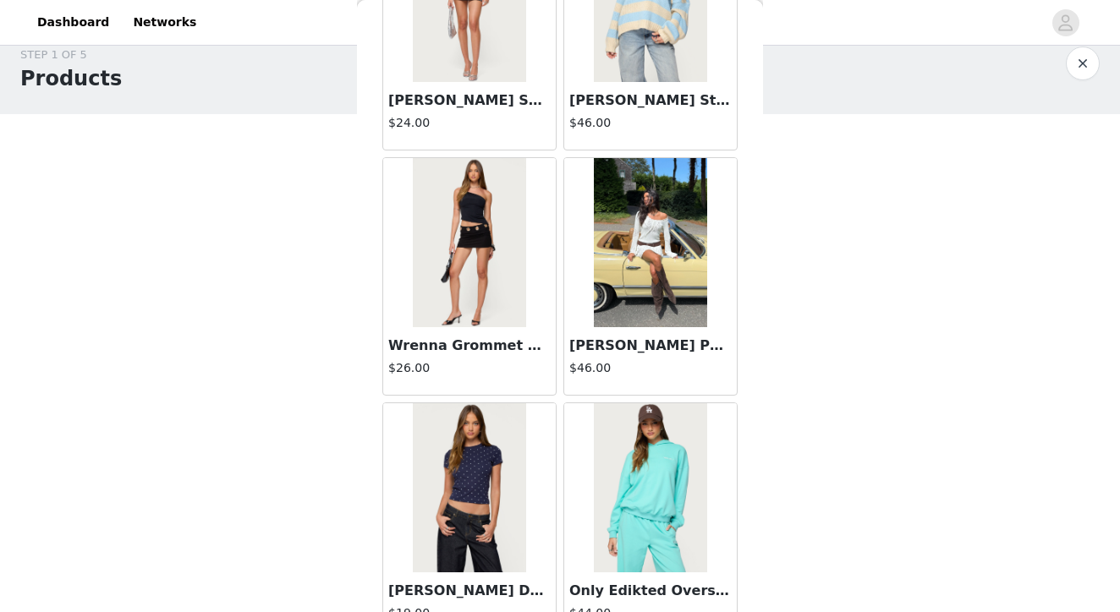
scroll to position [34218, 0]
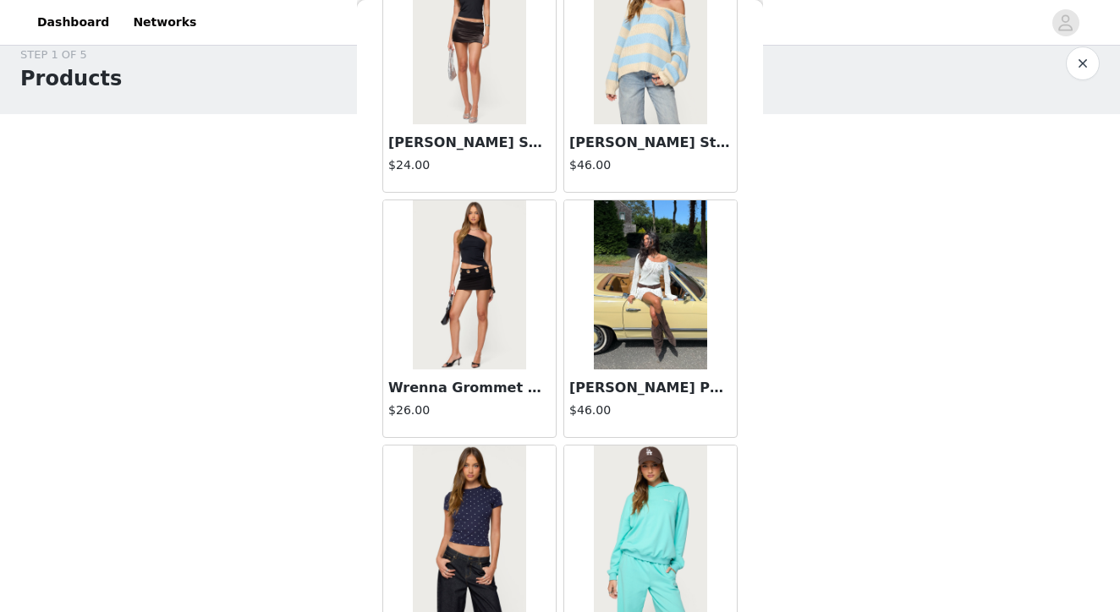
click at [608, 243] on img at bounding box center [650, 284] width 112 height 169
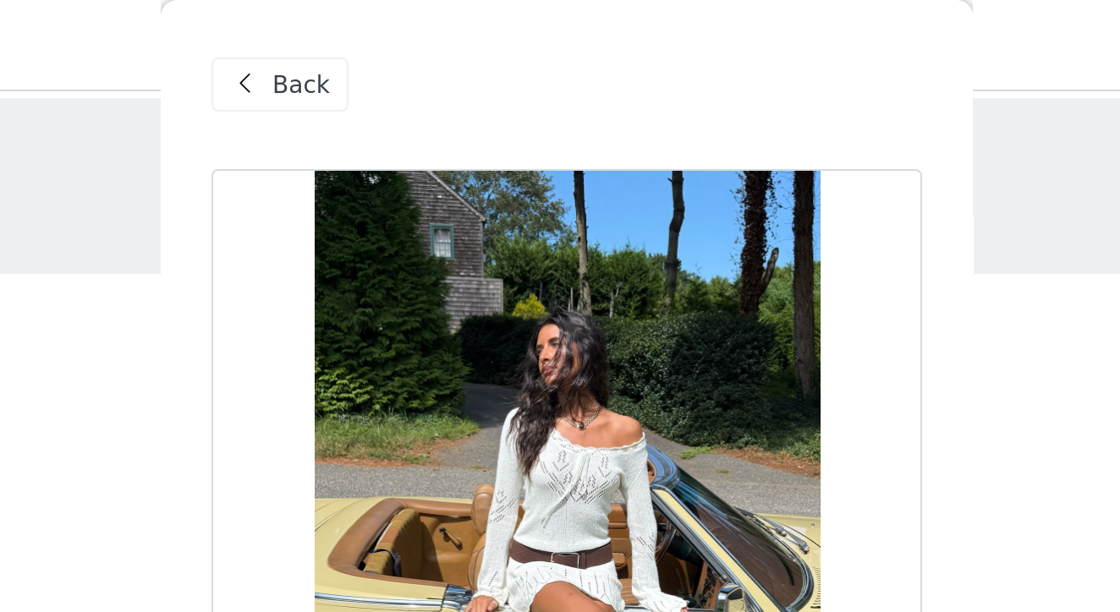
scroll to position [0, 0]
click at [389, 40] on span at bounding box center [399, 42] width 20 height 20
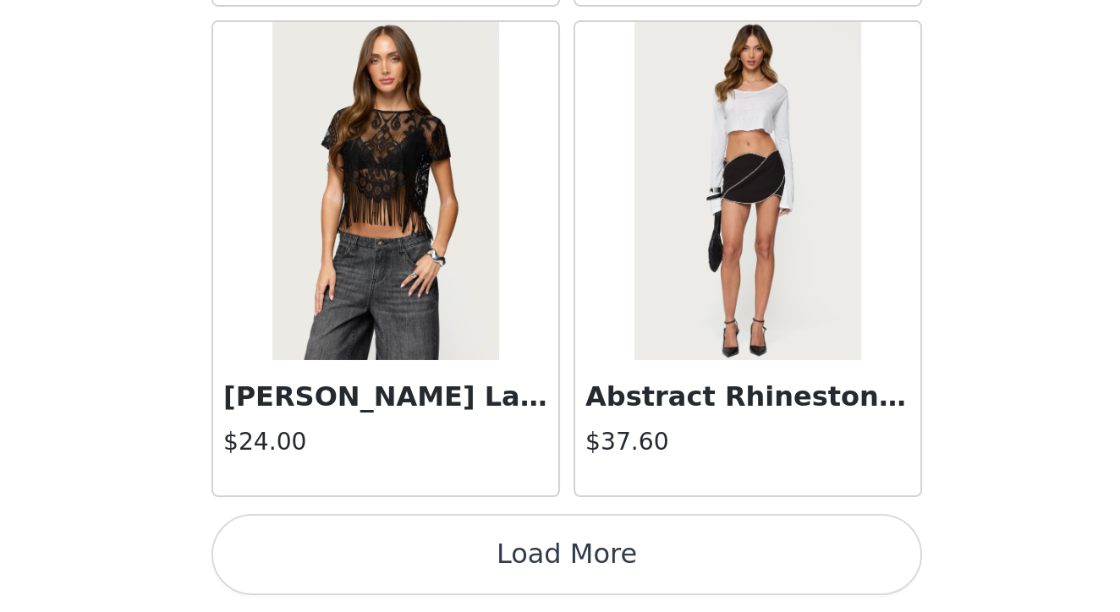
scroll to position [140, 0]
click at [382, 563] on button "Load More" at bounding box center [559, 583] width 355 height 41
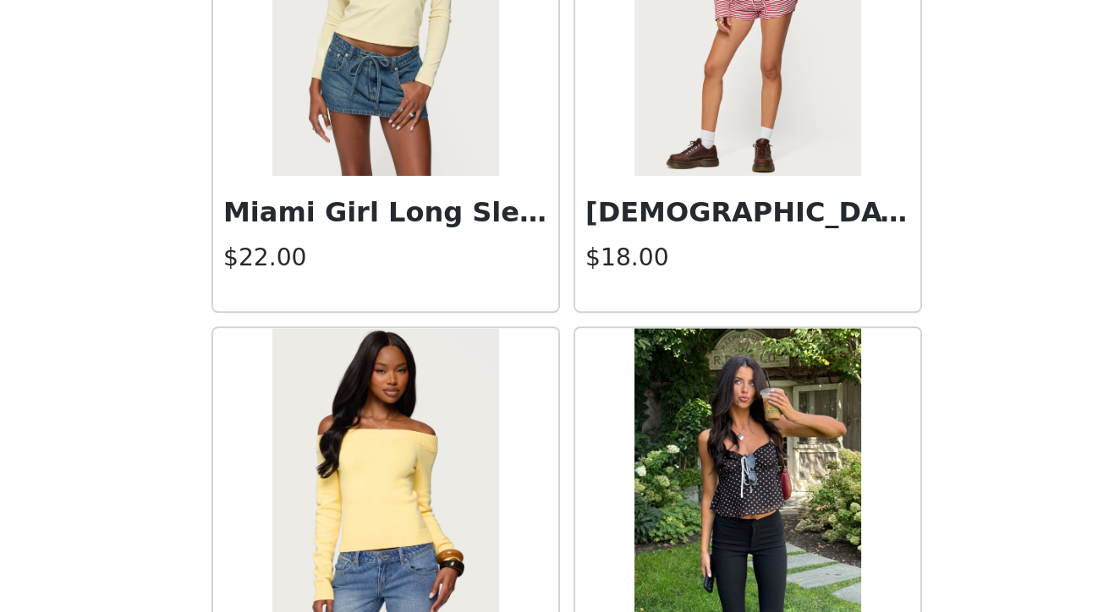
scroll to position [39952, 0]
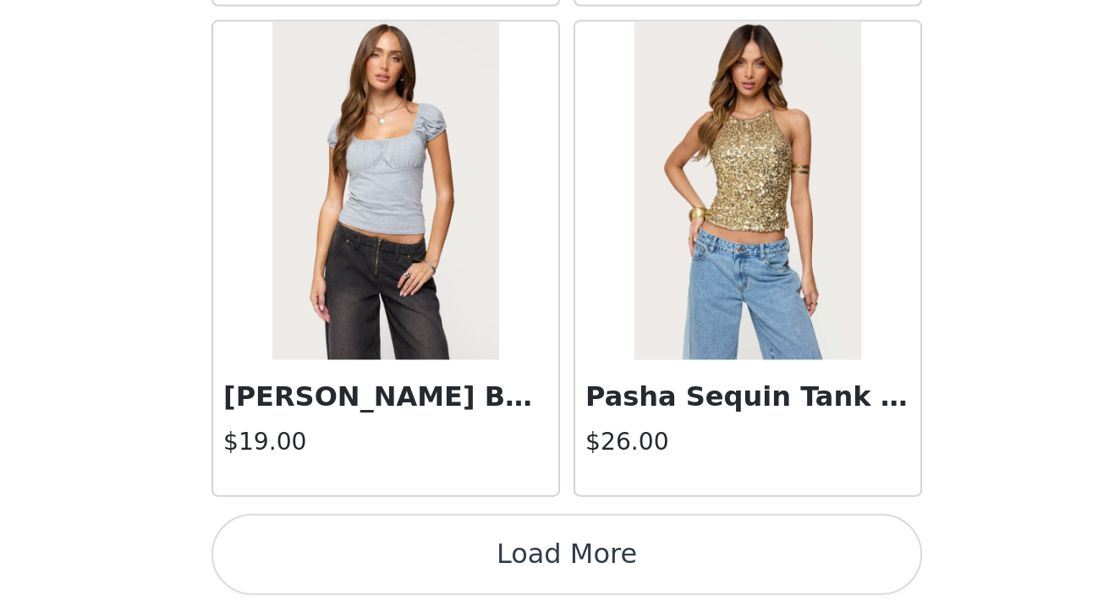
click at [382, 563] on button "Load More" at bounding box center [559, 583] width 355 height 41
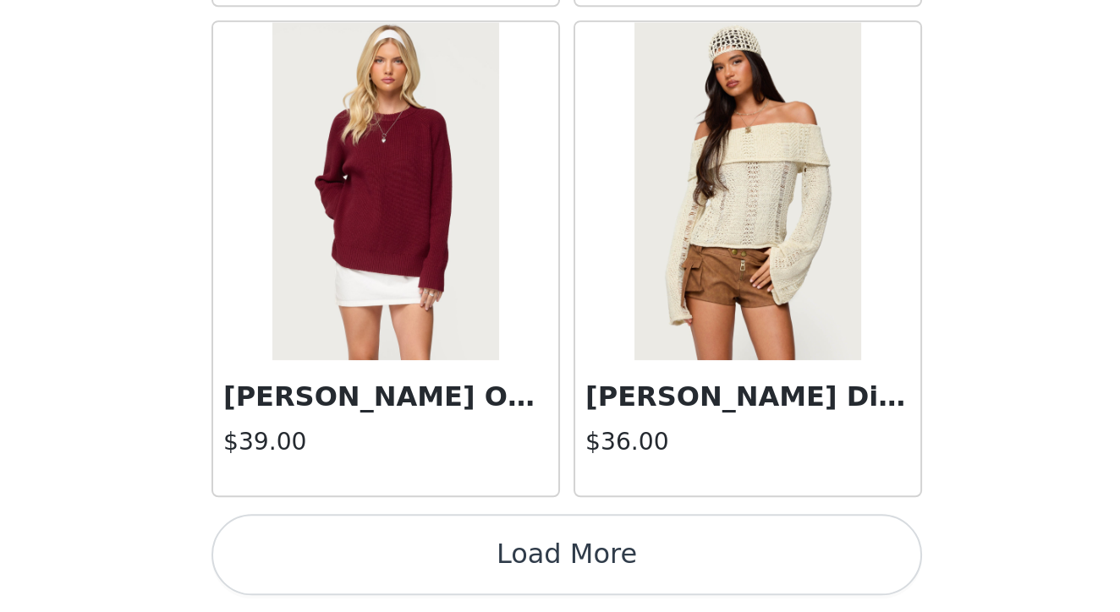
scroll to position [178, 0]
click at [382, 563] on button "Load More" at bounding box center [559, 583] width 355 height 41
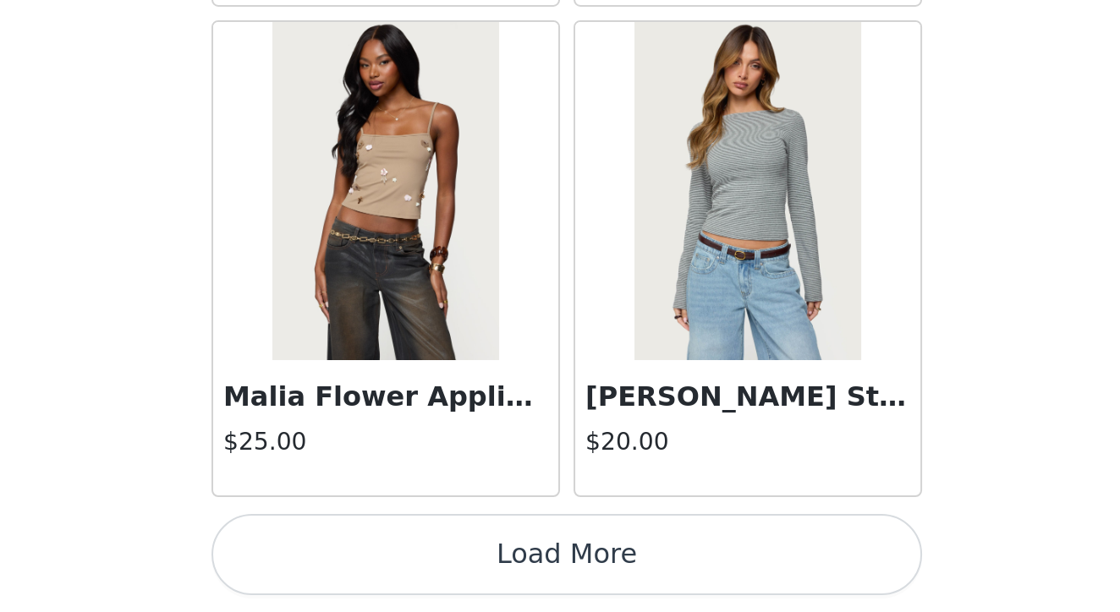
scroll to position [186, 0]
click at [382, 563] on button "Load More" at bounding box center [559, 583] width 355 height 41
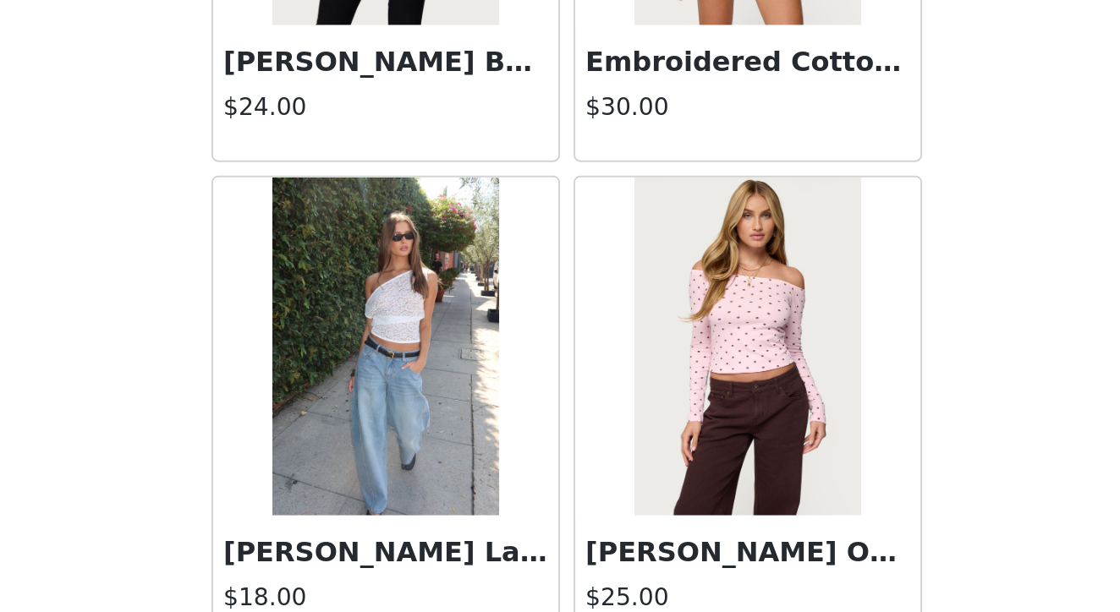
scroll to position [48533, 0]
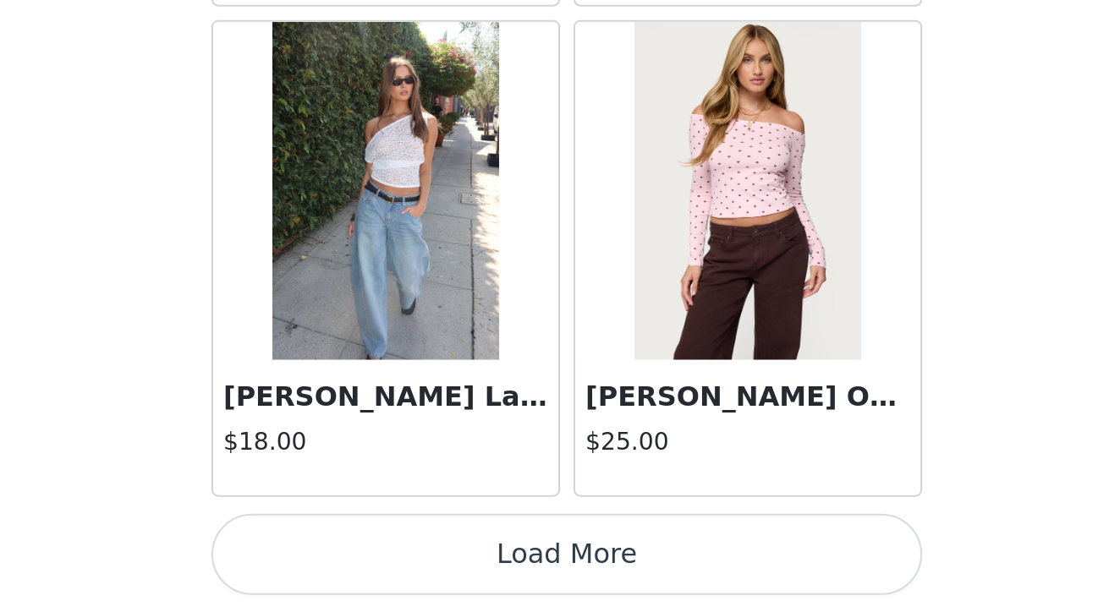
click at [382, 563] on button "Load More" at bounding box center [559, 583] width 355 height 41
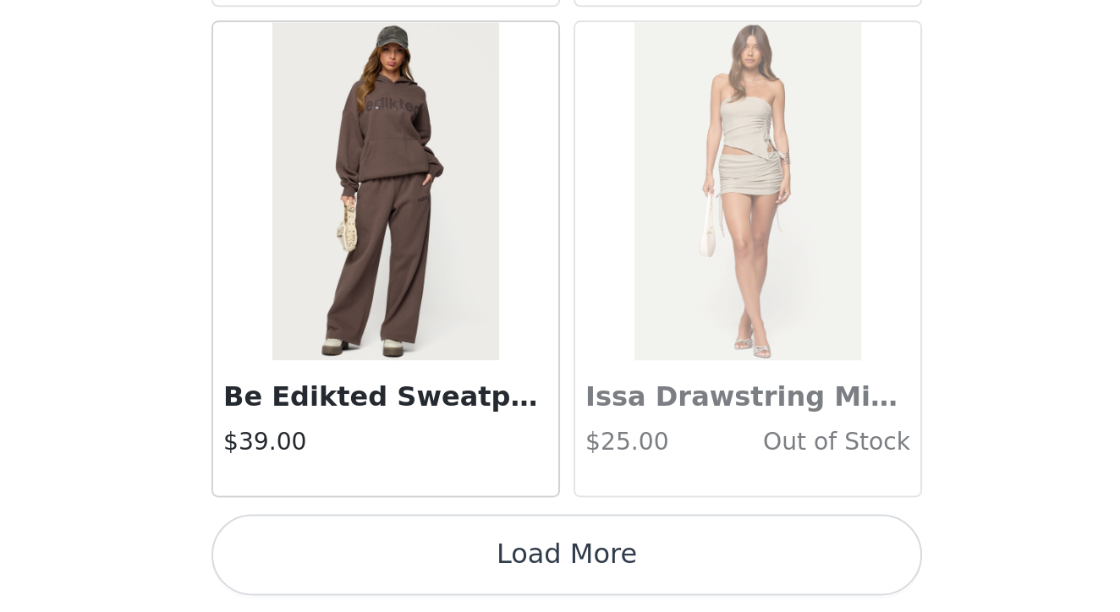
scroll to position [51022, 0]
click at [382, 563] on button "Load More" at bounding box center [559, 583] width 355 height 41
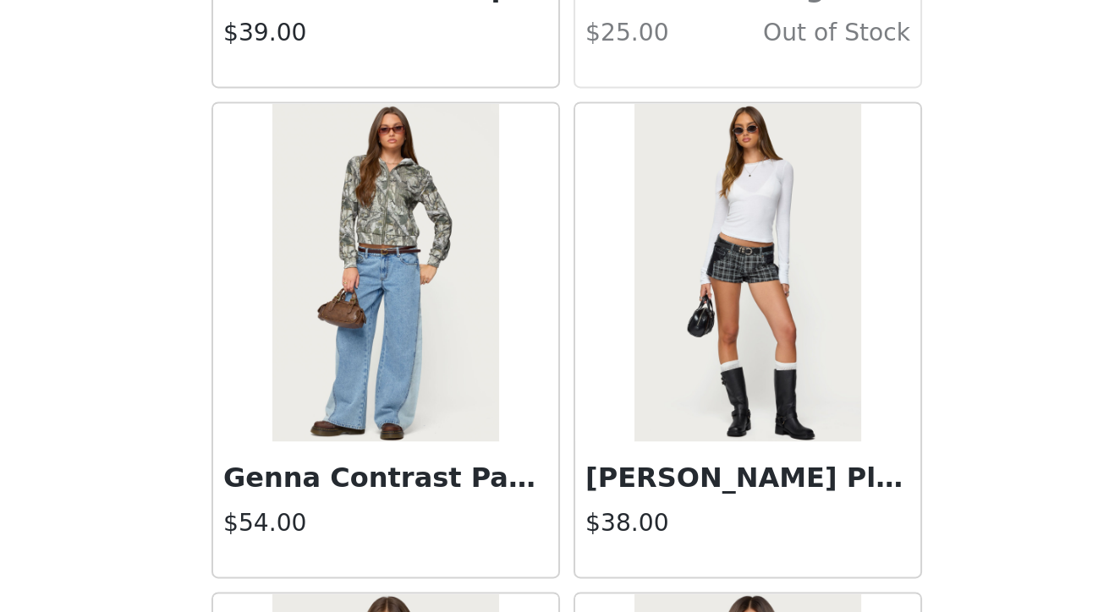
scroll to position [51224, 0]
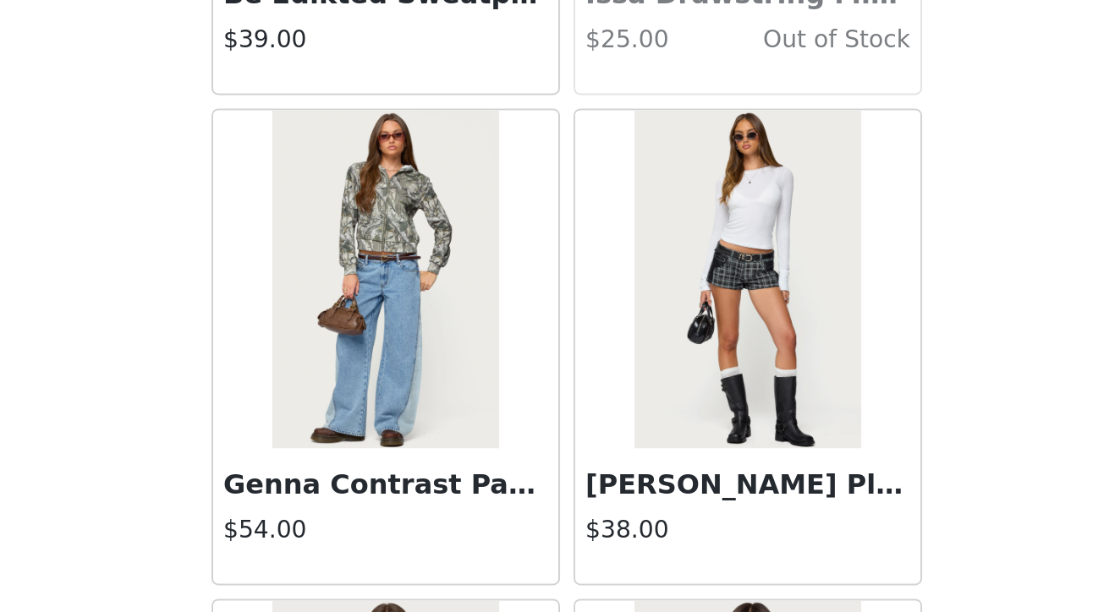
click at [594, 361] on img at bounding box center [650, 445] width 112 height 169
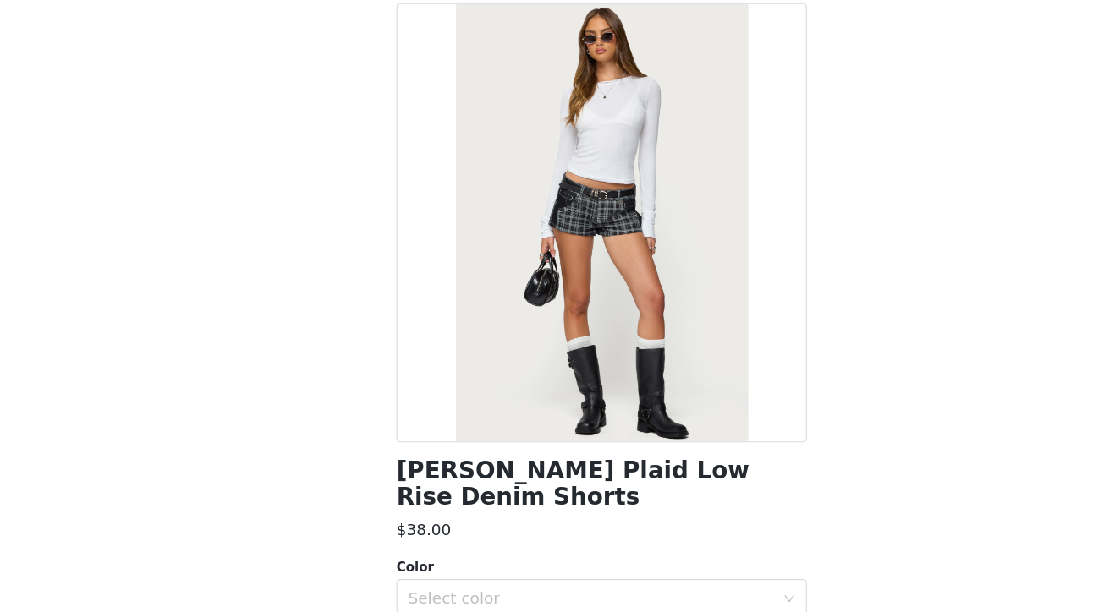
scroll to position [80, 0]
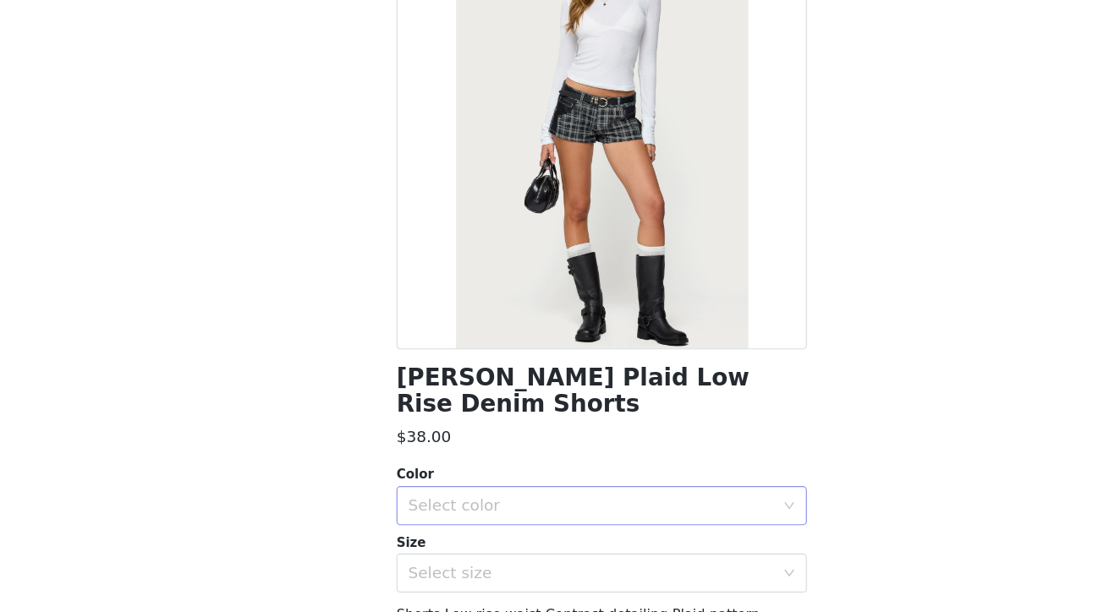
click at [436, 512] on div "Select color" at bounding box center [550, 520] width 316 height 17
click at [391, 521] on li "BLACK" at bounding box center [559, 534] width 355 height 27
click at [421, 570] on div "Select size" at bounding box center [550, 578] width 316 height 17
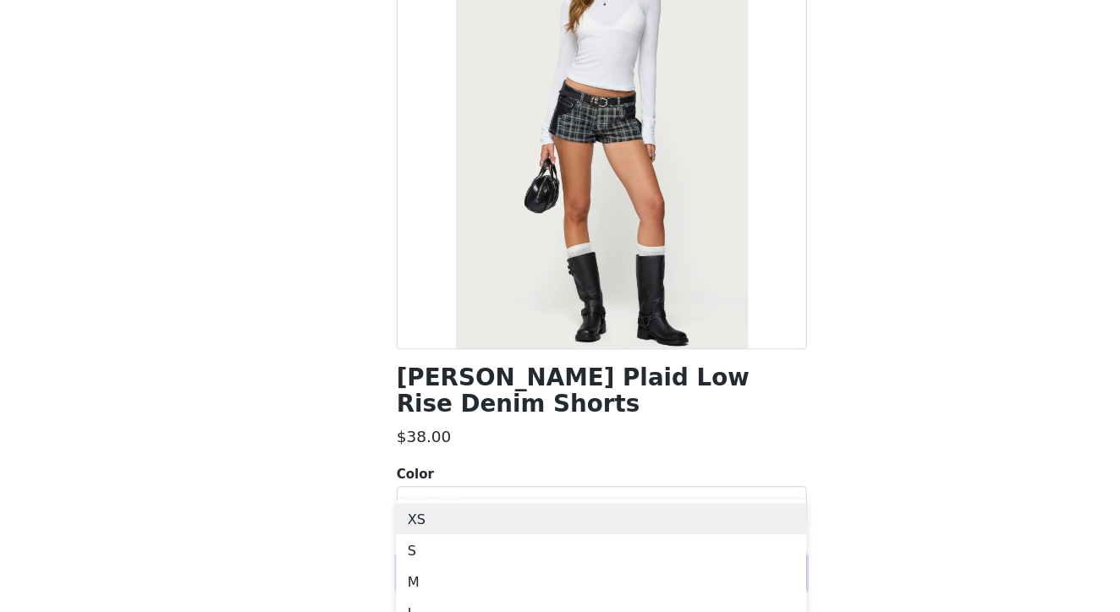
scroll to position [368, 0]
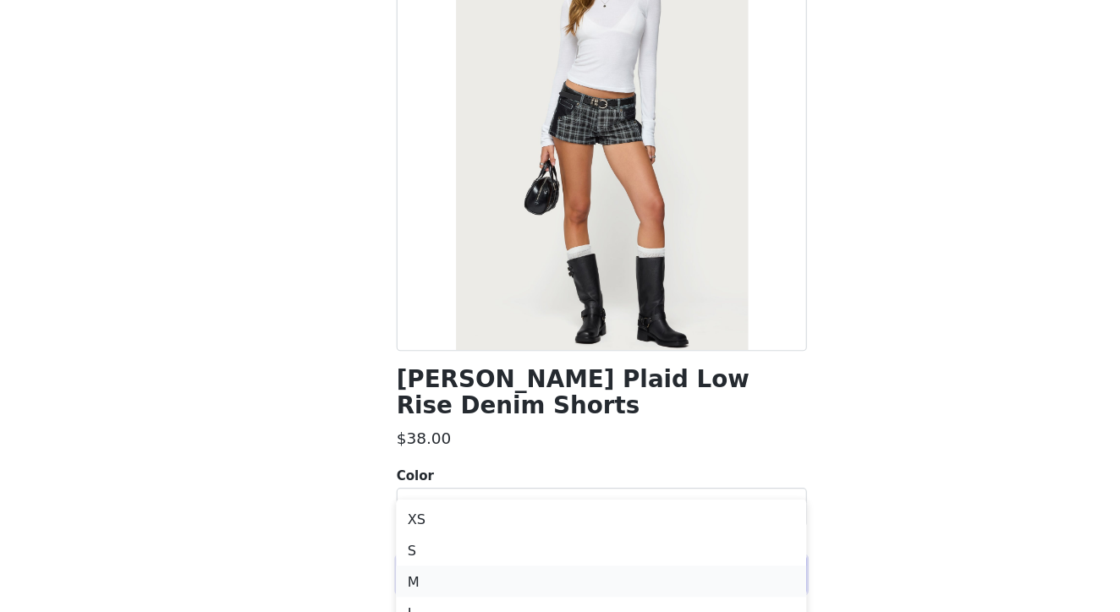
click at [382, 571] on li "M" at bounding box center [559, 584] width 355 height 27
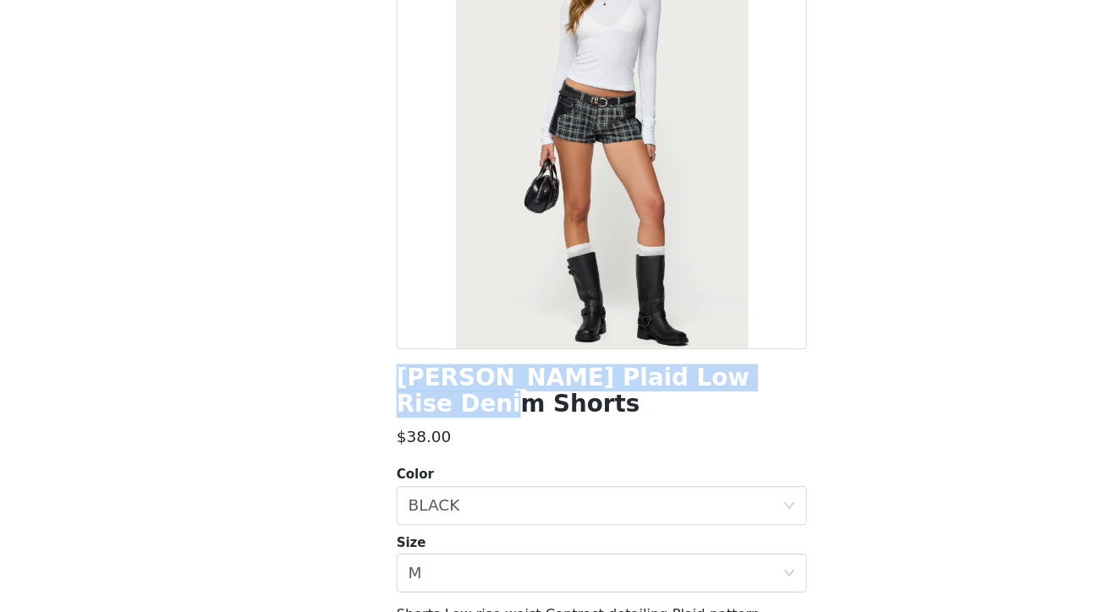
drag, startPoint x: 343, startPoint y: 326, endPoint x: 670, endPoint y: 327, distance: 326.4
click at [670, 398] on div "Carie Plaid Low Rise Denim Shorts" at bounding box center [559, 421] width 355 height 46
copy h1 "Carie Plaid Low Rise Denim Shorts"
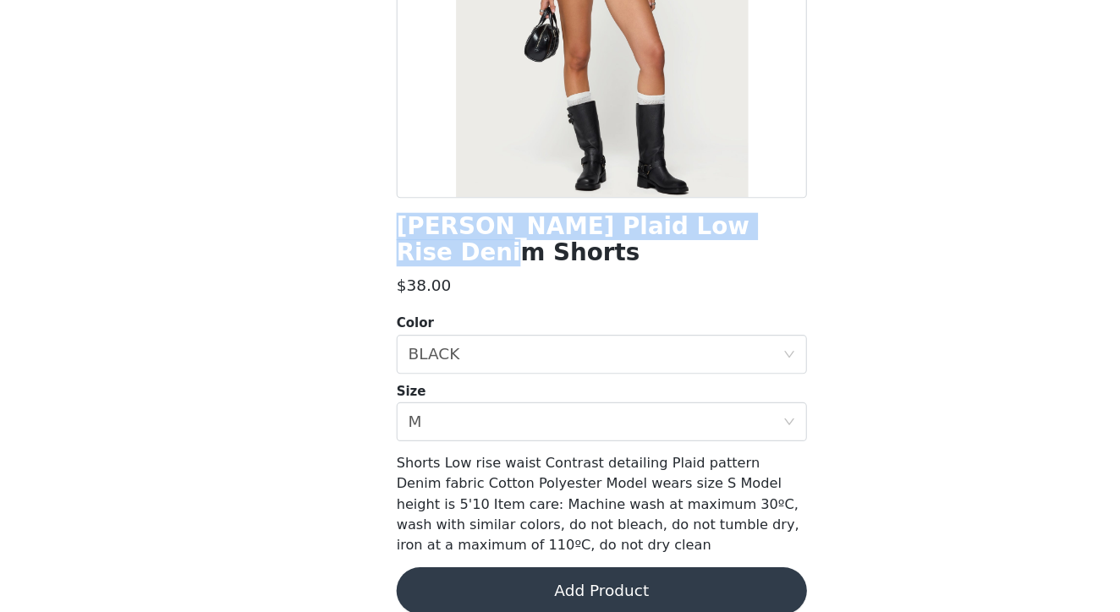
scroll to position [210, 0]
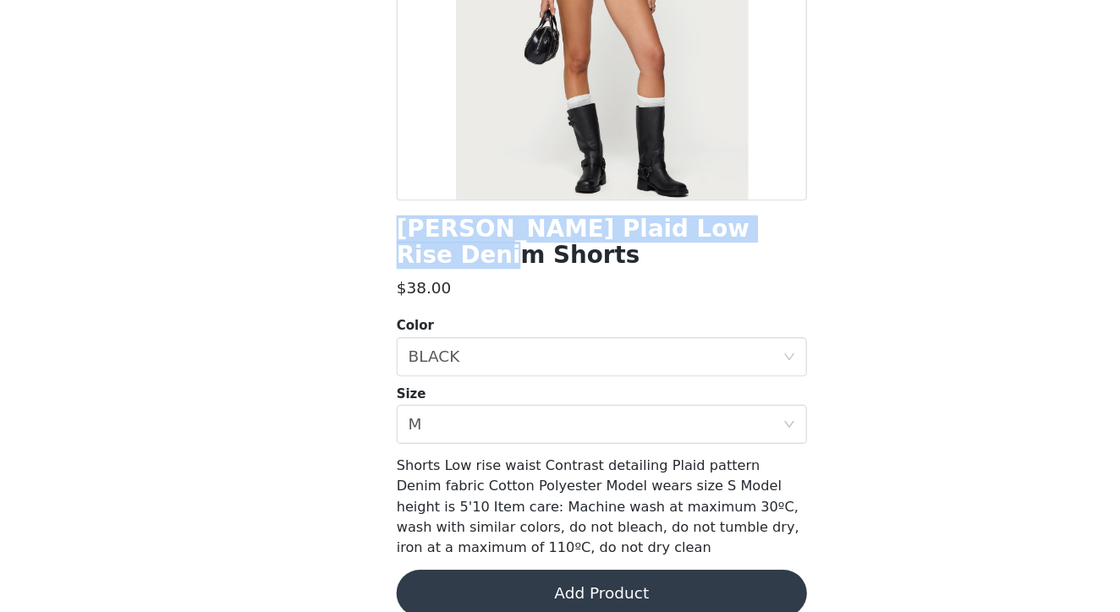
click at [478, 575] on button "Add Product" at bounding box center [559, 595] width 355 height 41
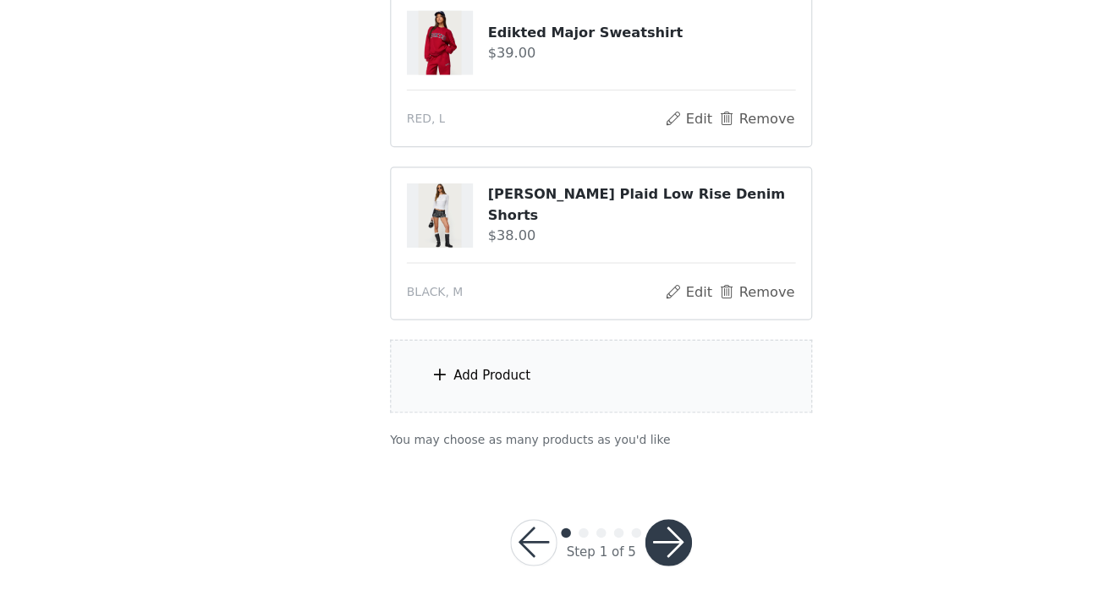
scroll to position [456, 0]
click at [422, 376] on div "Add Product" at bounding box center [559, 407] width 365 height 63
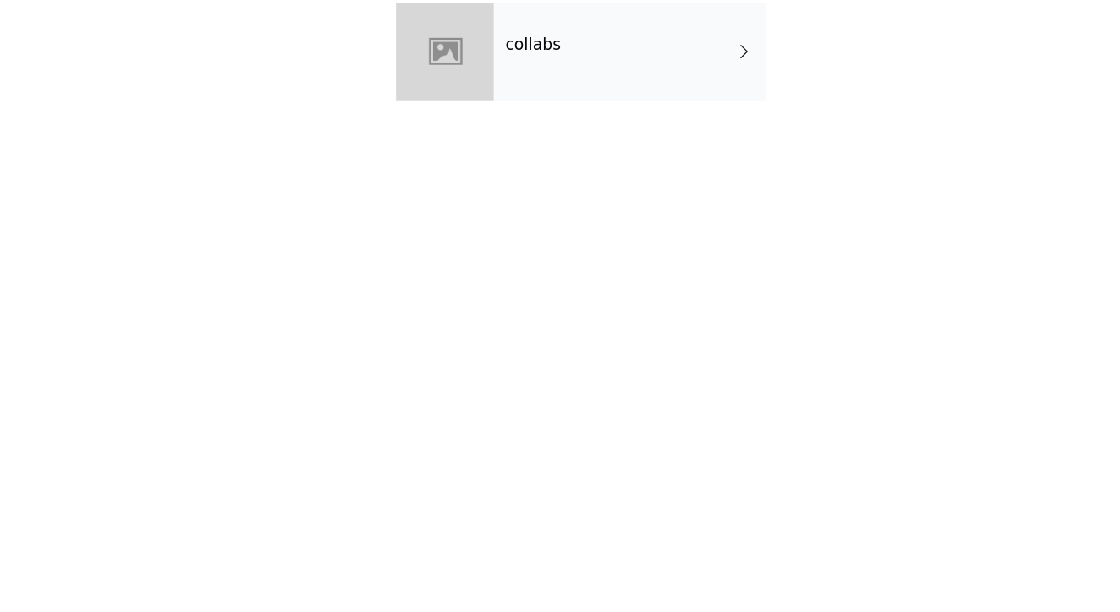
click at [467, 85] on div "collabs" at bounding box center [584, 127] width 235 height 85
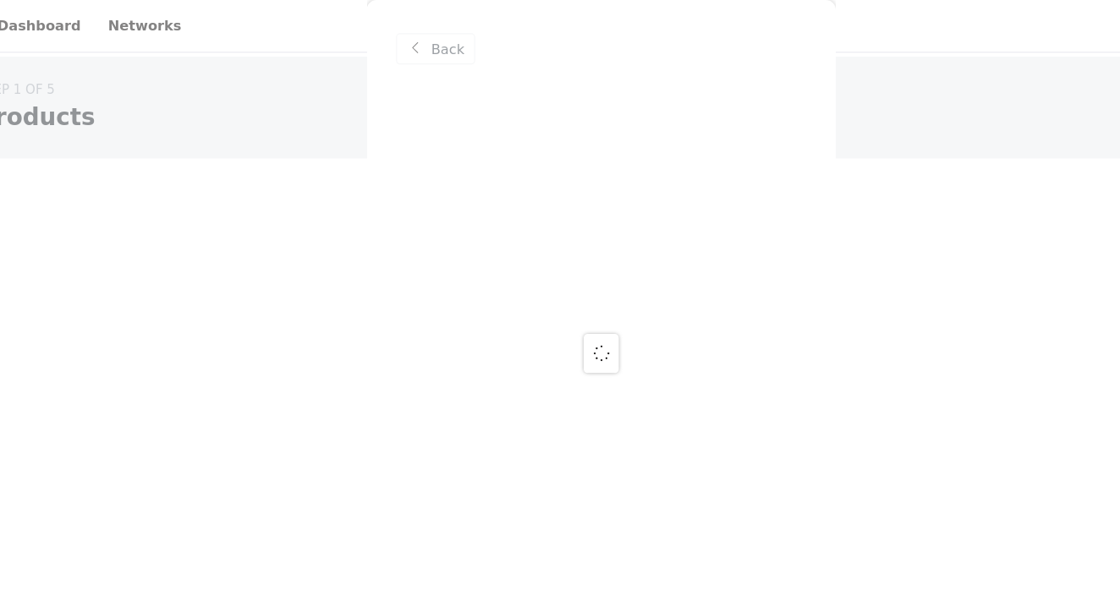
scroll to position [0, 0]
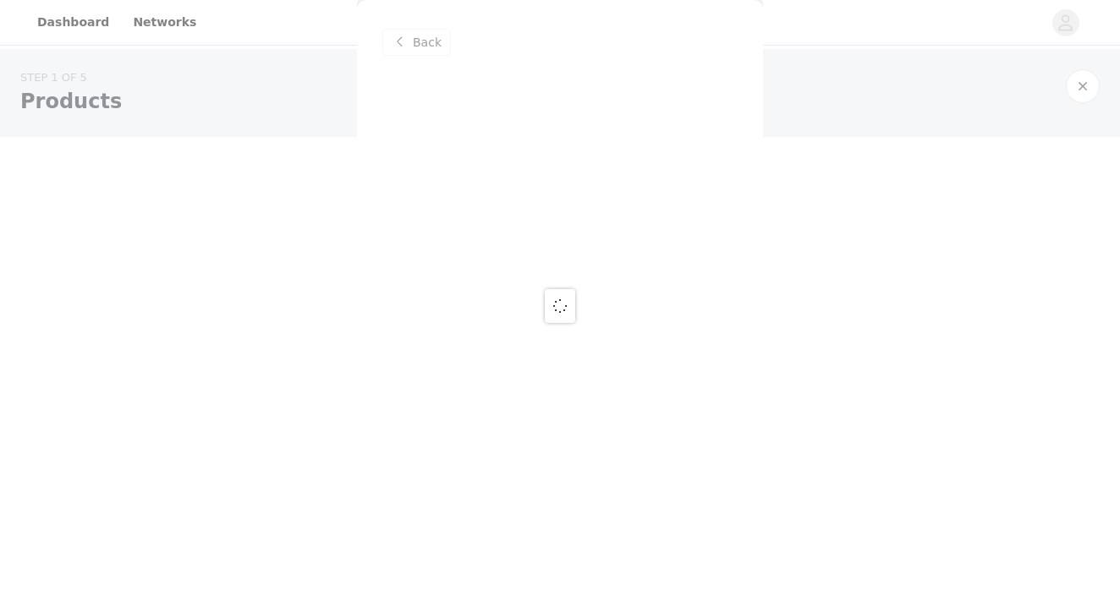
click at [777, 196] on div at bounding box center [560, 306] width 1120 height 612
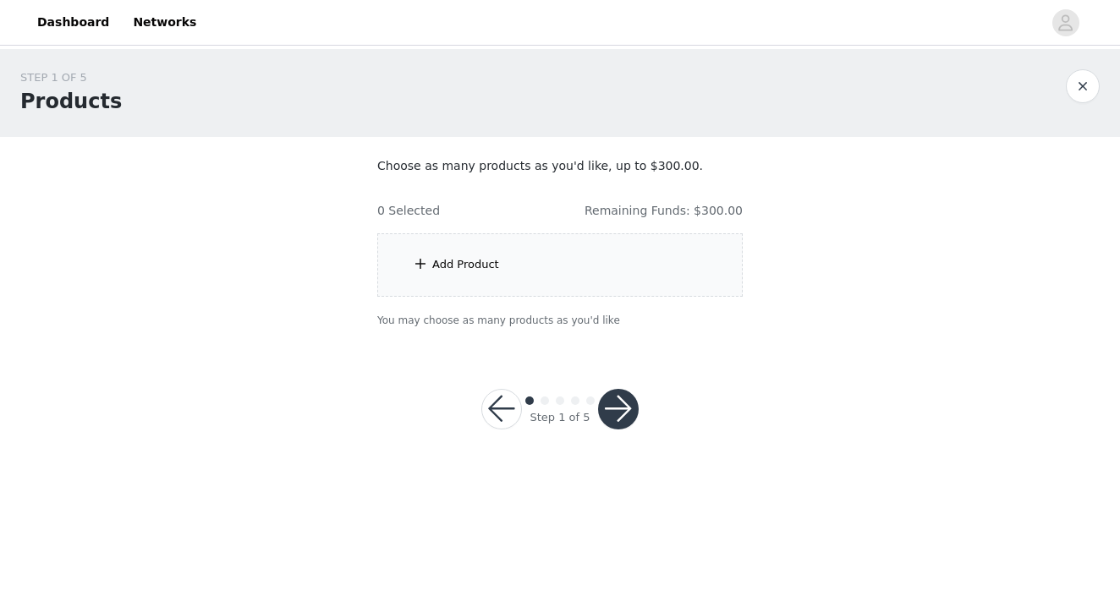
click at [461, 8] on div at bounding box center [623, 22] width 835 height 38
click at [460, 1] on header "Dashboard Networks" at bounding box center [560, 23] width 1120 height 46
click at [544, 227] on section "Choose as many products as you'd like, up to $300.00. 0 Selected Remaining Fund…" at bounding box center [560, 243] width 406 height 212
click at [534, 270] on div "Add Product" at bounding box center [559, 264] width 365 height 63
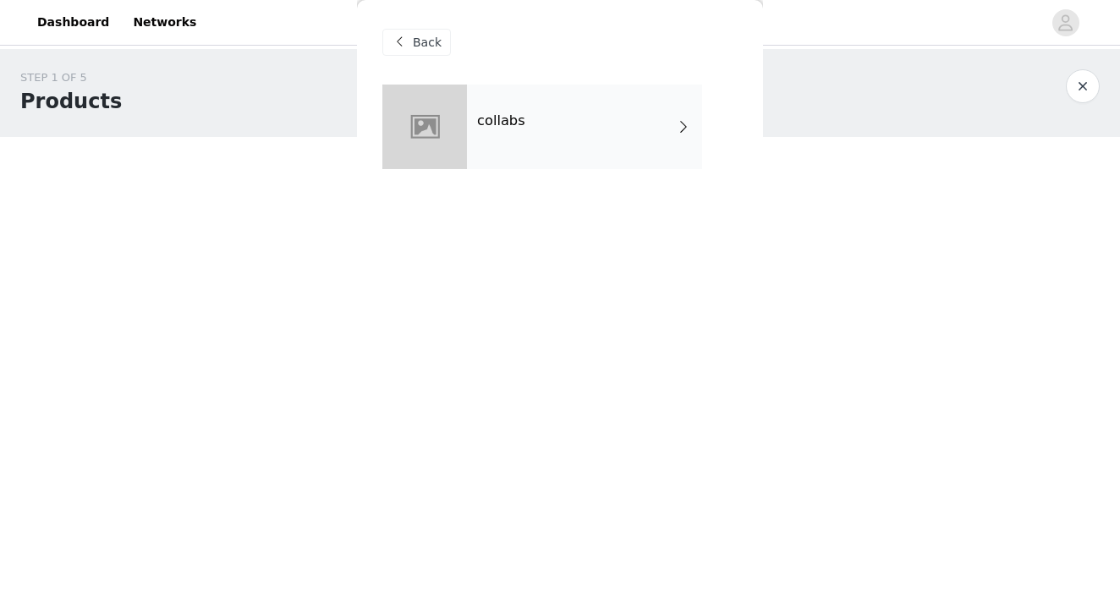
click at [538, 130] on div "collabs" at bounding box center [584, 127] width 235 height 85
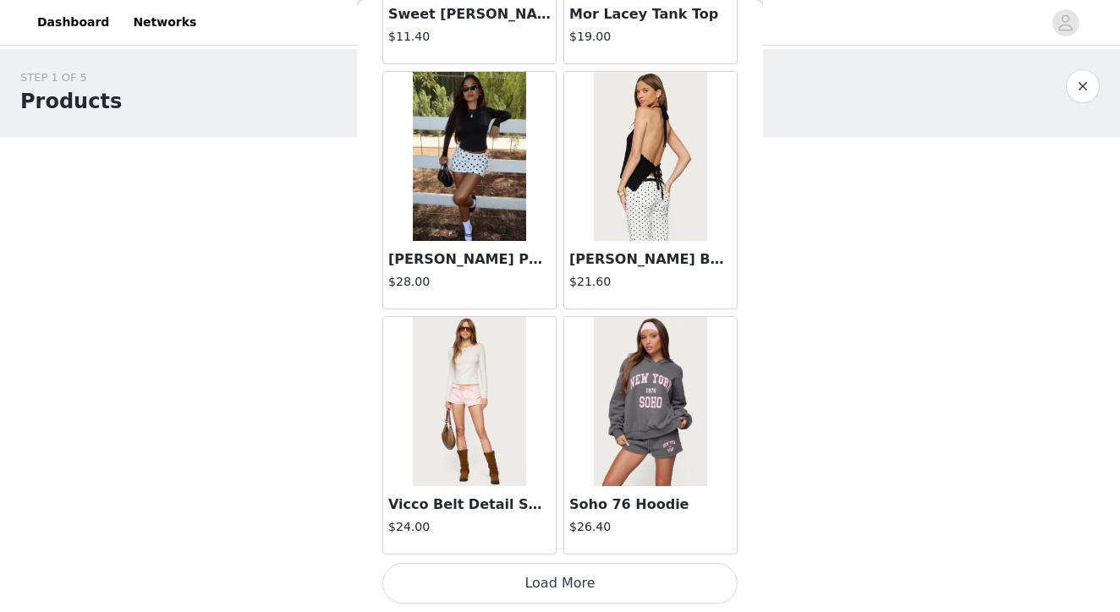
click at [559, 589] on button "Load More" at bounding box center [559, 583] width 355 height 41
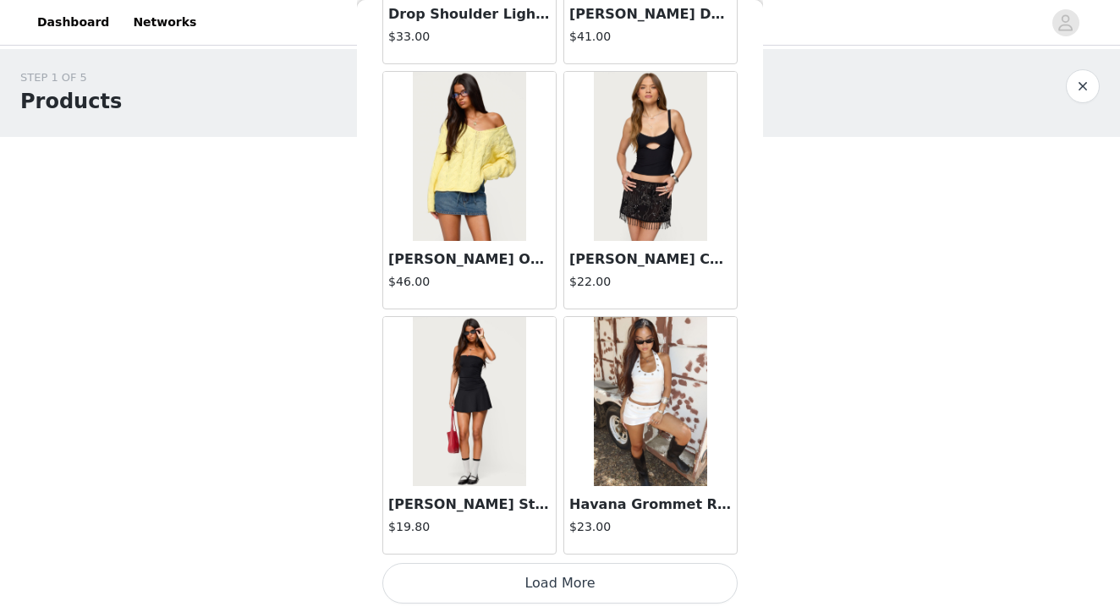
click at [563, 580] on button "Load More" at bounding box center [559, 583] width 355 height 41
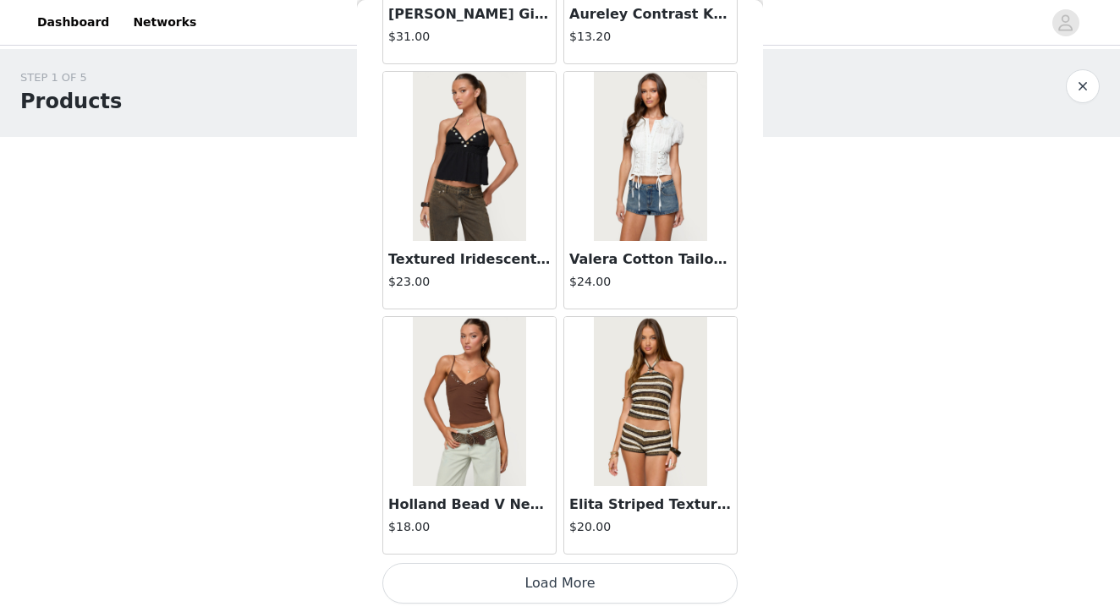
scroll to position [6880, 0]
click at [563, 587] on button "Load More" at bounding box center [559, 583] width 355 height 41
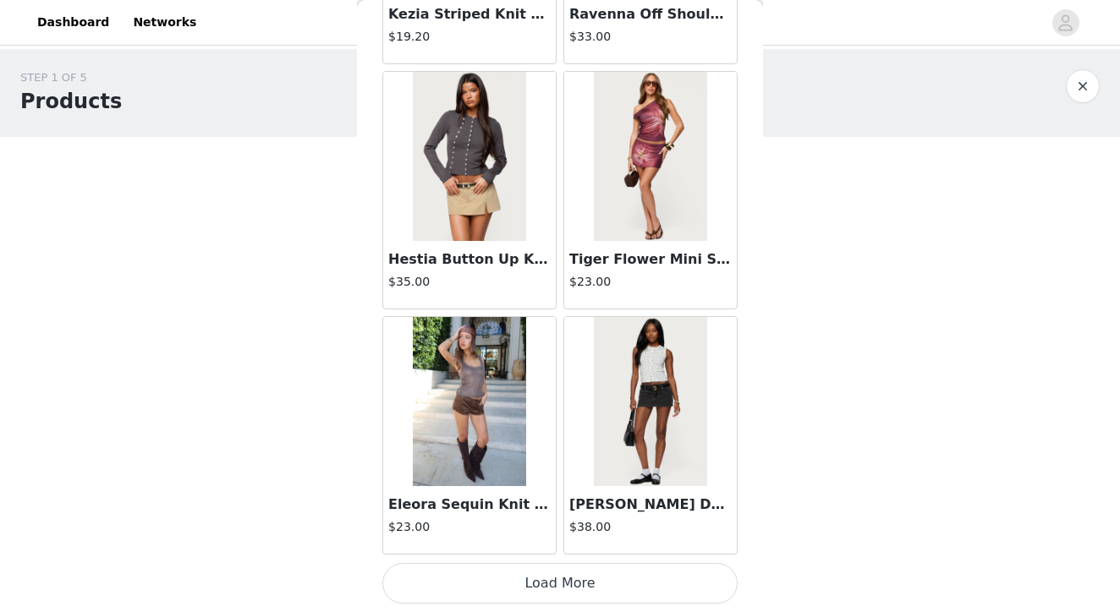
scroll to position [0, 0]
click at [553, 591] on button "Load More" at bounding box center [559, 583] width 355 height 41
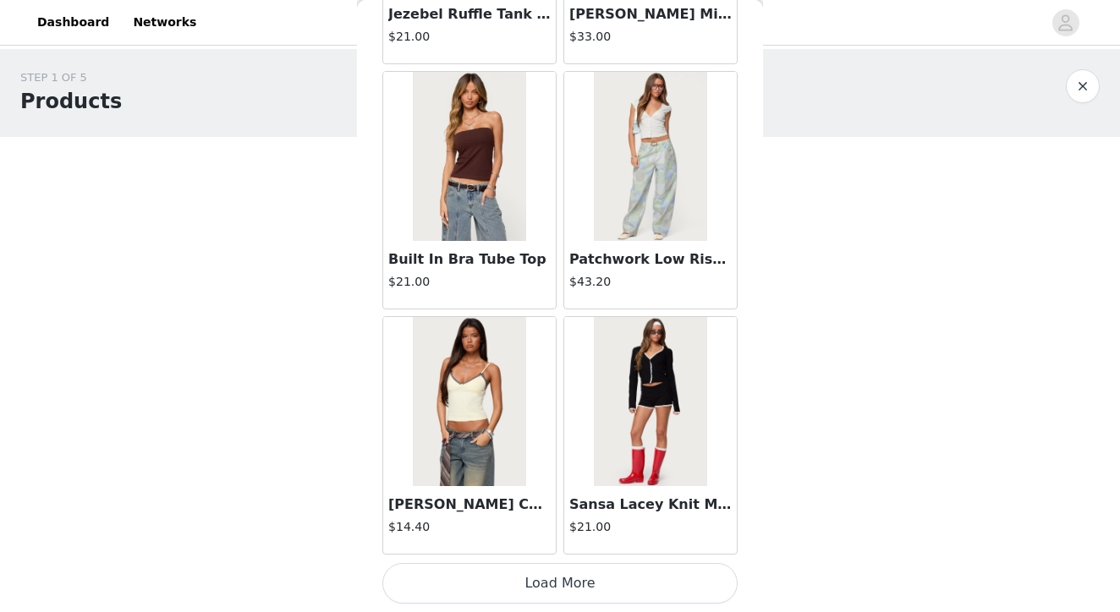
click at [563, 593] on button "Load More" at bounding box center [559, 583] width 355 height 41
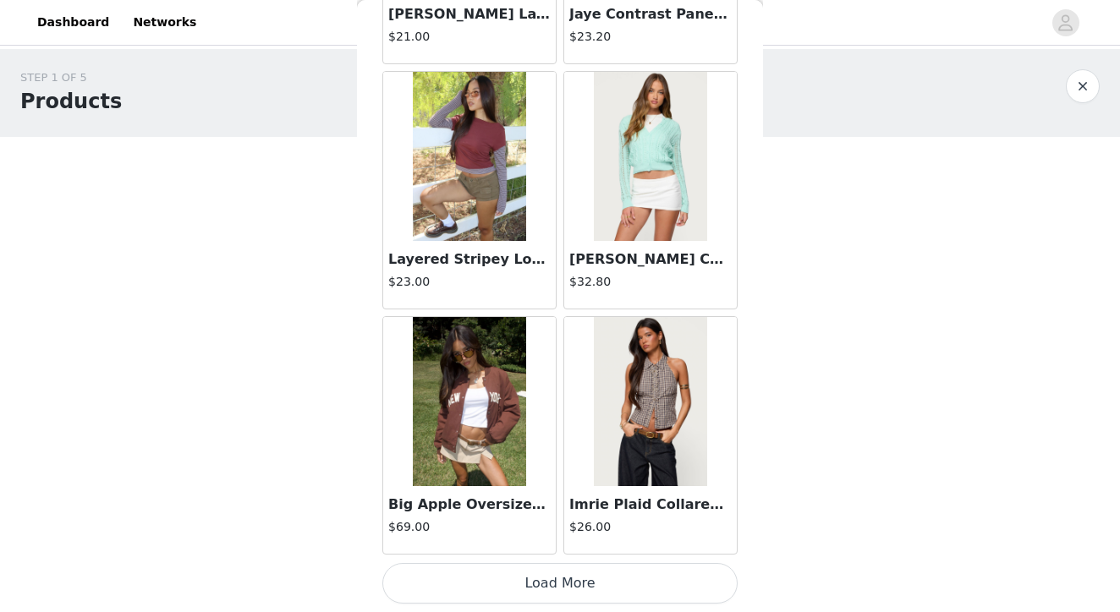
scroll to position [1, 0]
click at [566, 588] on button "Load More" at bounding box center [559, 583] width 355 height 41
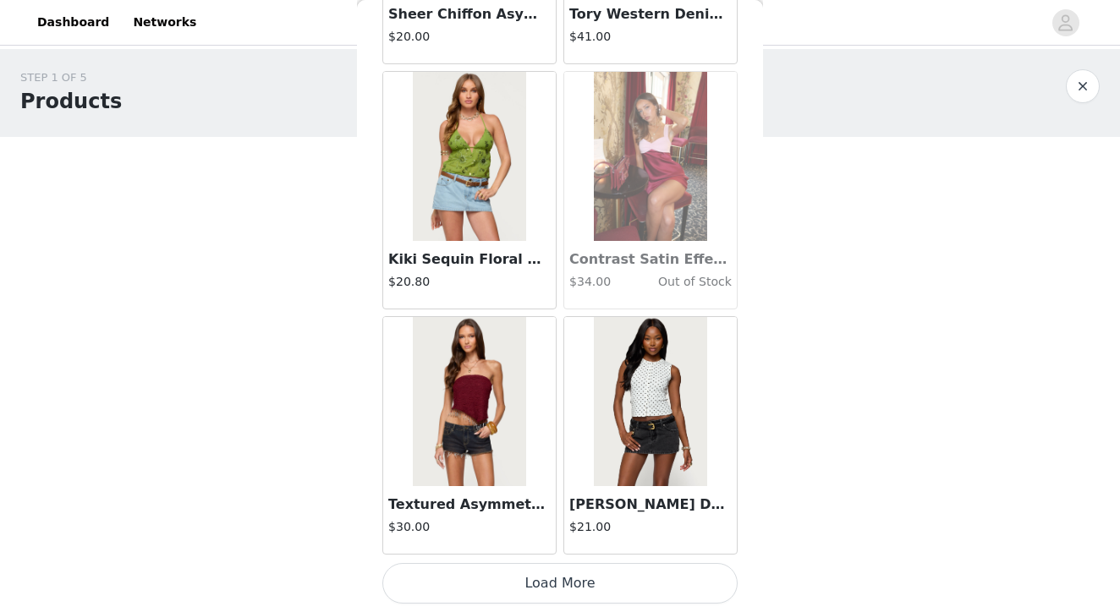
scroll to position [0, 0]
click at [558, 585] on button "Load More" at bounding box center [559, 583] width 355 height 41
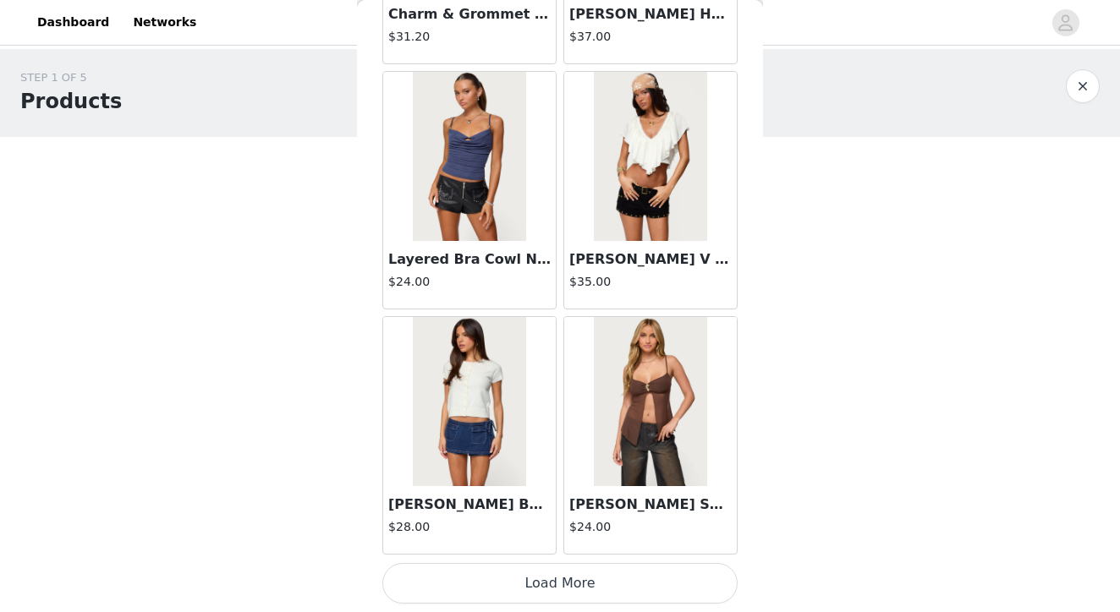
click at [574, 582] on button "Load More" at bounding box center [559, 583] width 355 height 41
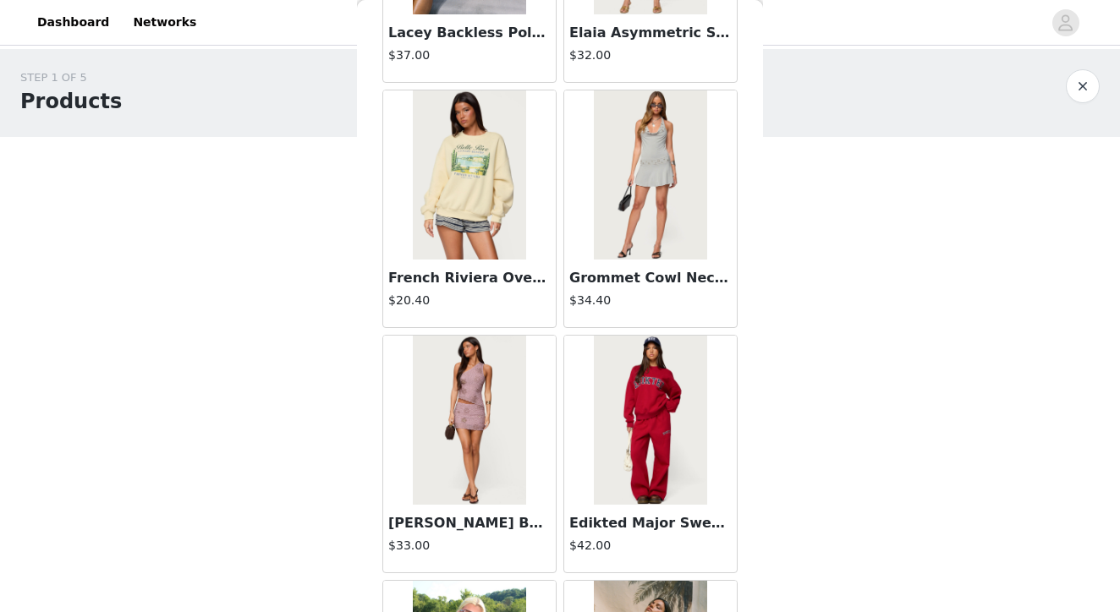
scroll to position [21214, 0]
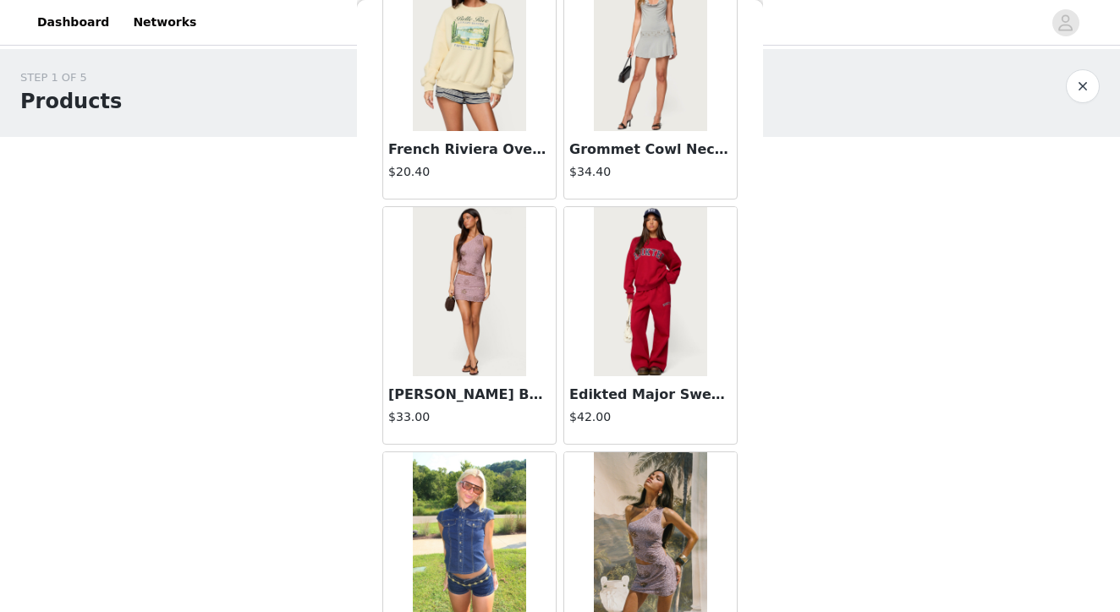
click at [648, 296] on img at bounding box center [650, 291] width 112 height 169
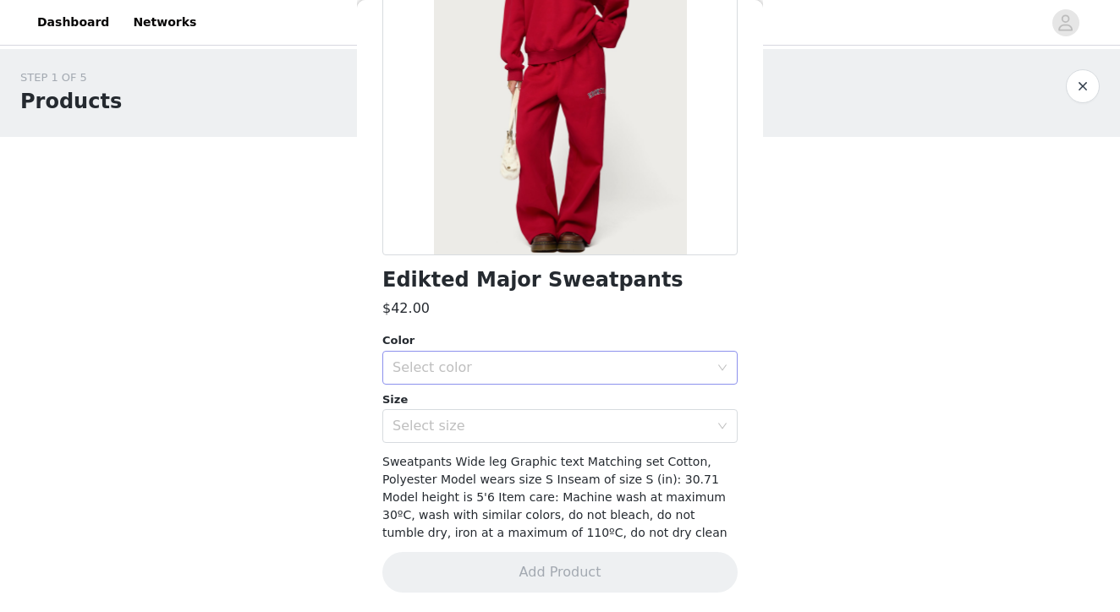
scroll to position [0, 0]
click at [530, 376] on div "Select color" at bounding box center [554, 368] width 324 height 32
click at [446, 403] on li "RED" at bounding box center [559, 404] width 355 height 27
click at [446, 426] on div "Select size" at bounding box center [550, 426] width 316 height 17
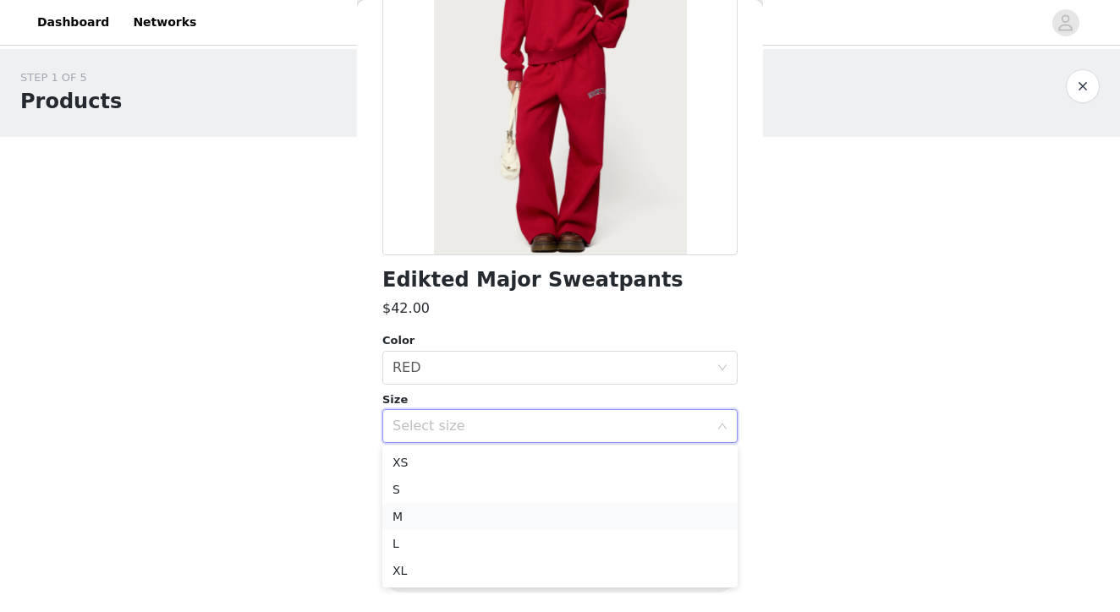
click at [411, 507] on li "M" at bounding box center [559, 516] width 355 height 27
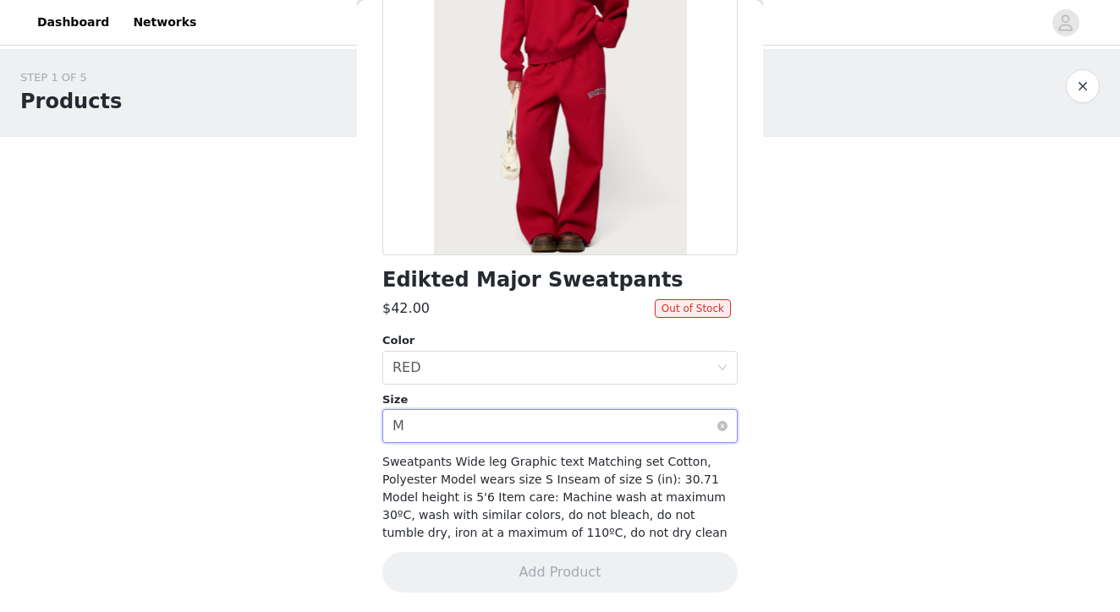
click at [416, 423] on div "Select size M" at bounding box center [554, 426] width 324 height 32
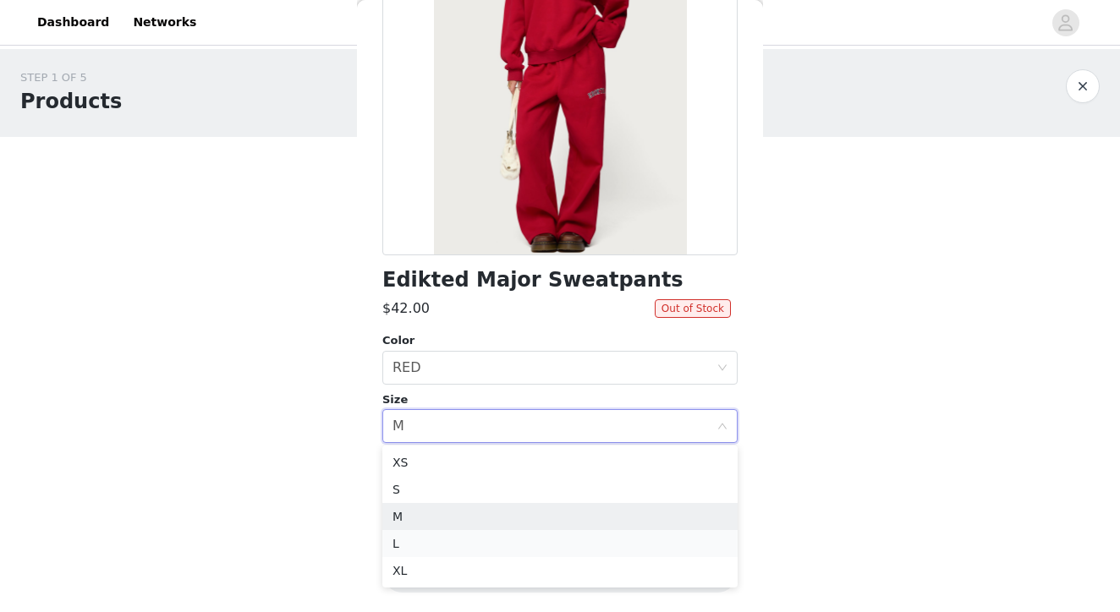
click at [414, 540] on li "L" at bounding box center [559, 543] width 355 height 27
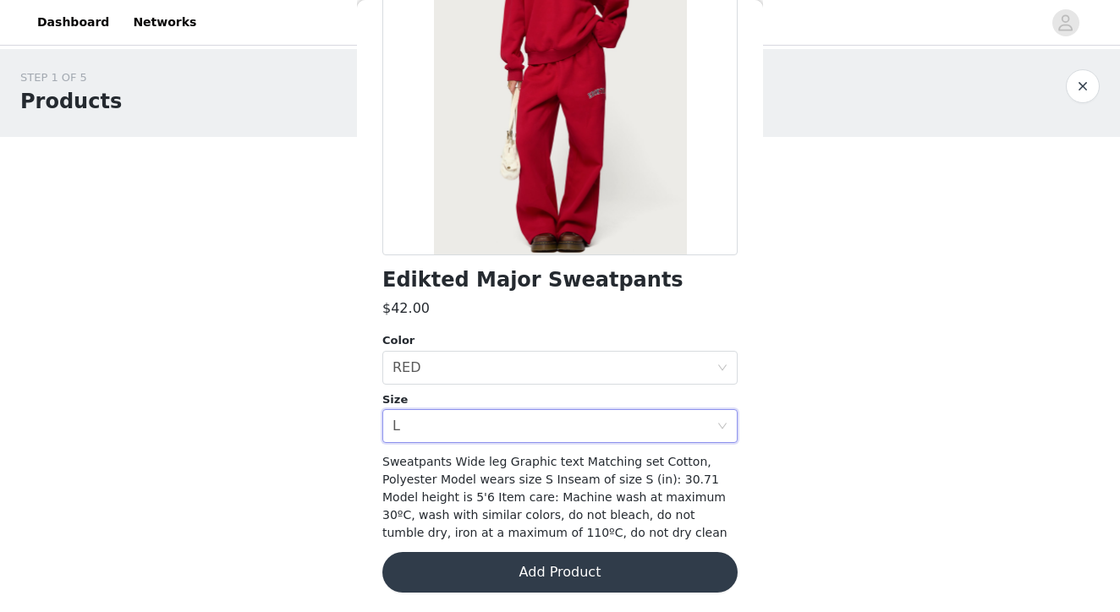
click at [537, 567] on button "Add Product" at bounding box center [559, 572] width 355 height 41
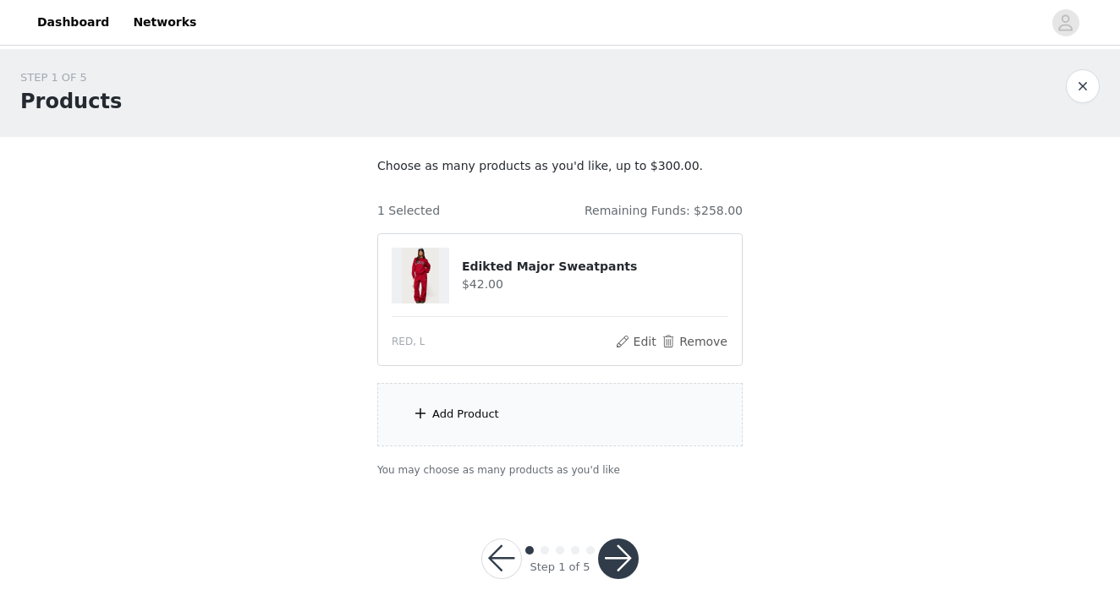
click at [462, 403] on div "Add Product" at bounding box center [559, 414] width 365 height 63
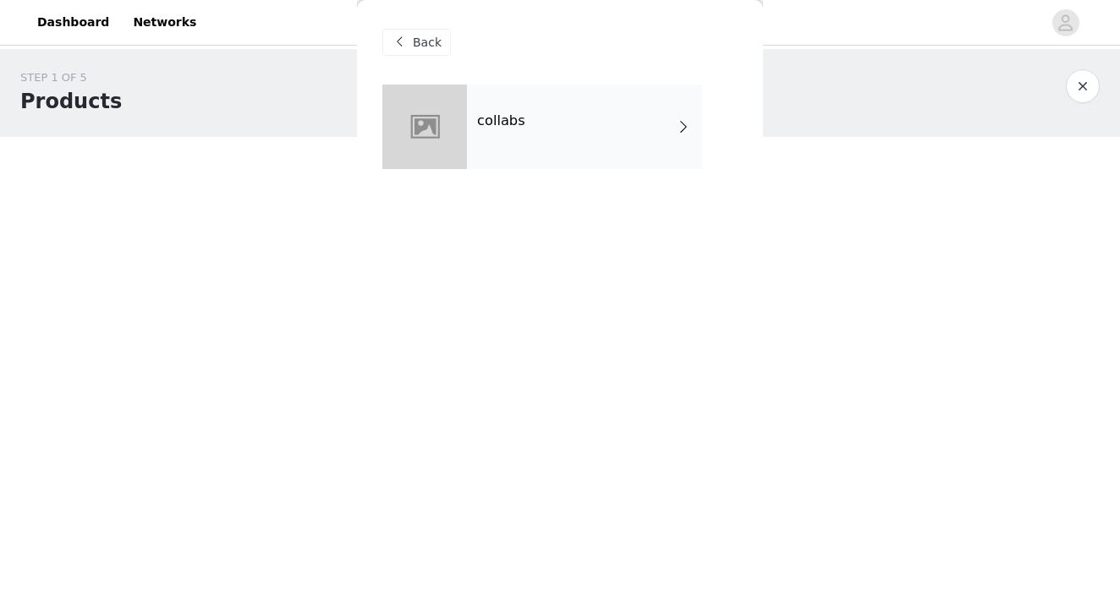
click at [522, 102] on div "collabs" at bounding box center [584, 127] width 235 height 85
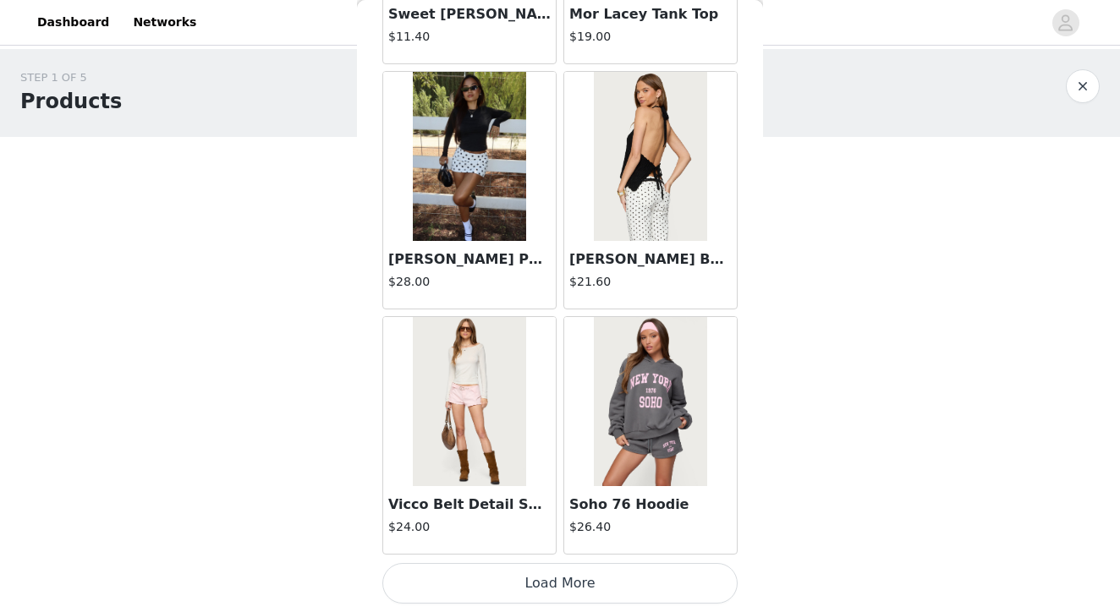
click at [517, 570] on button "Load More" at bounding box center [559, 583] width 355 height 41
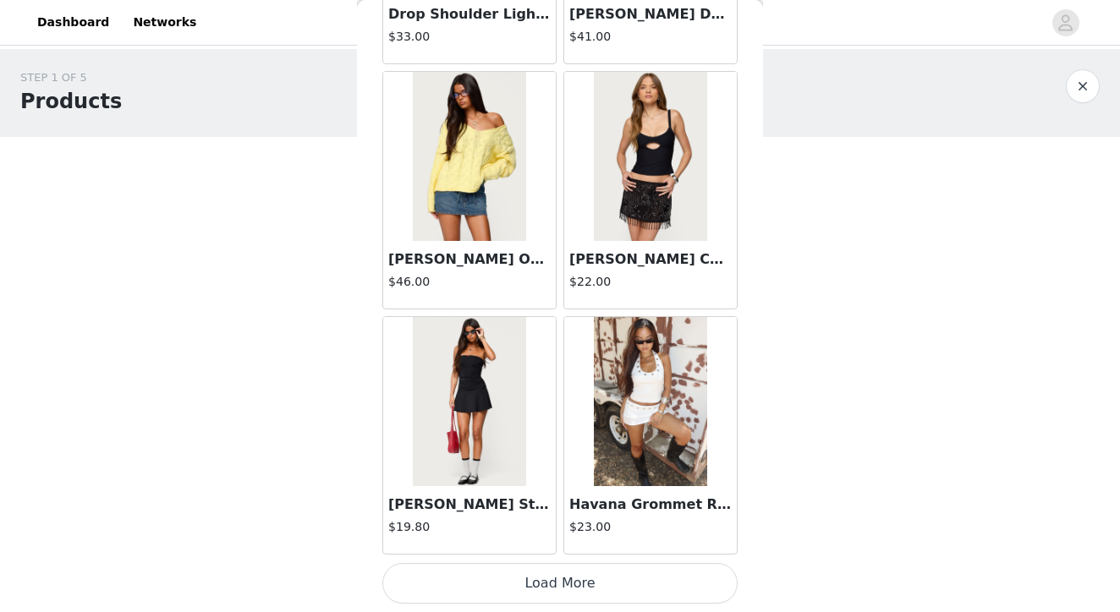
scroll to position [4428, 0]
click at [572, 588] on button "Load More" at bounding box center [559, 583] width 355 height 41
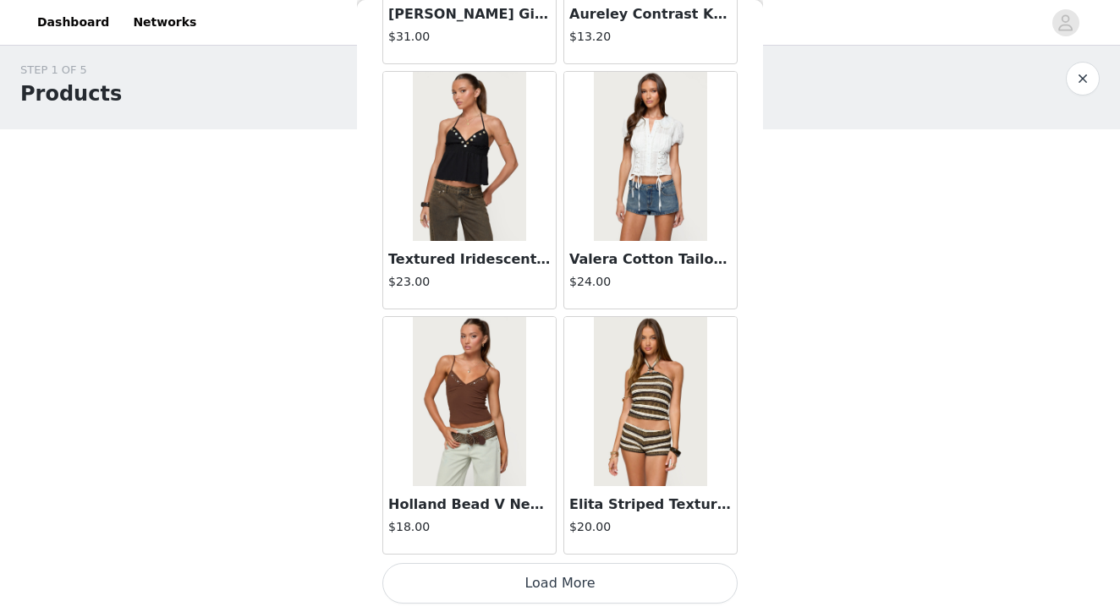
scroll to position [7, 0]
click at [546, 593] on button "Load More" at bounding box center [559, 583] width 355 height 41
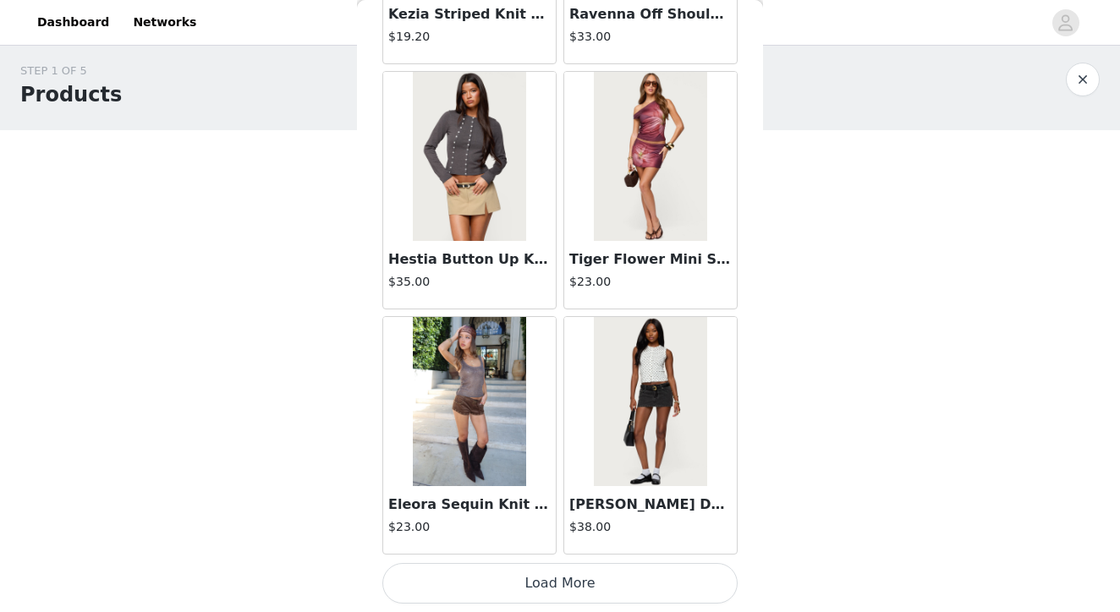
click at [546, 581] on button "Load More" at bounding box center [559, 583] width 355 height 41
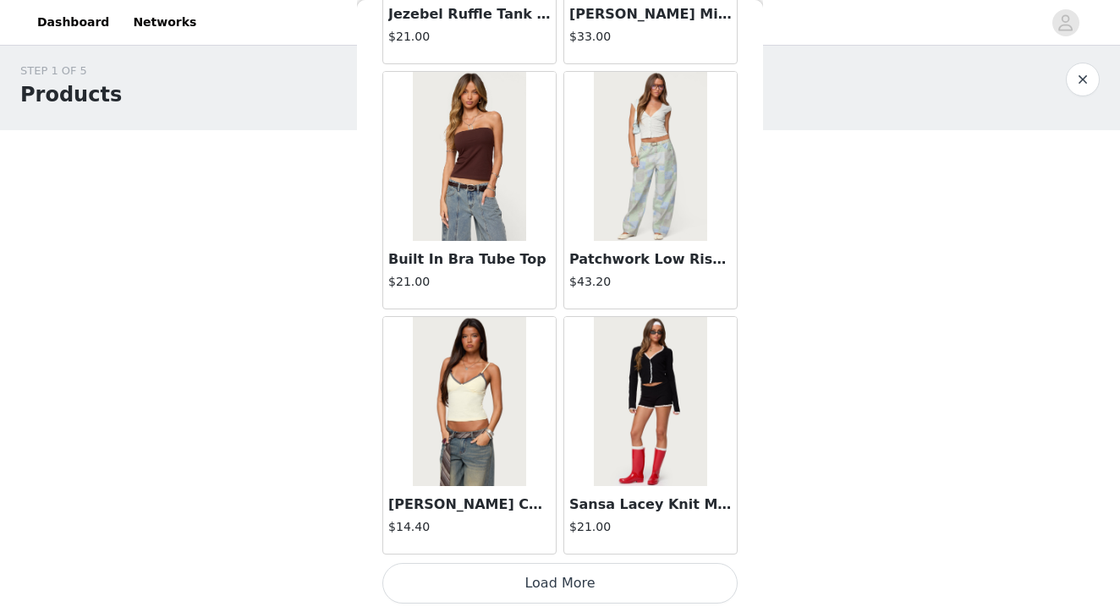
click at [557, 590] on button "Load More" at bounding box center [559, 583] width 355 height 41
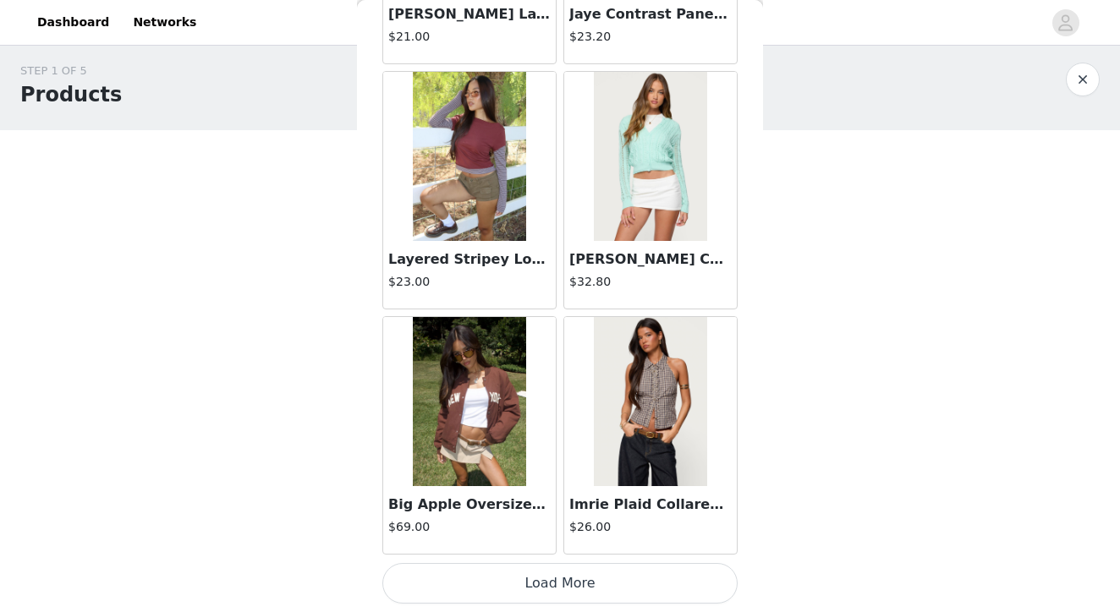
click at [538, 578] on button "Load More" at bounding box center [559, 583] width 355 height 41
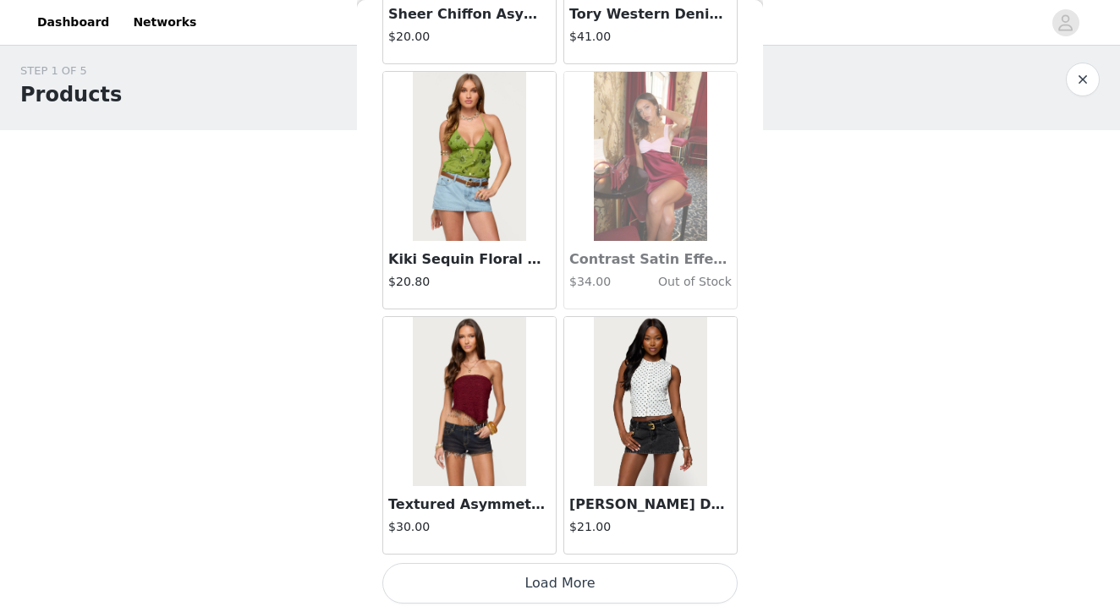
click at [541, 578] on button "Load More" at bounding box center [559, 583] width 355 height 41
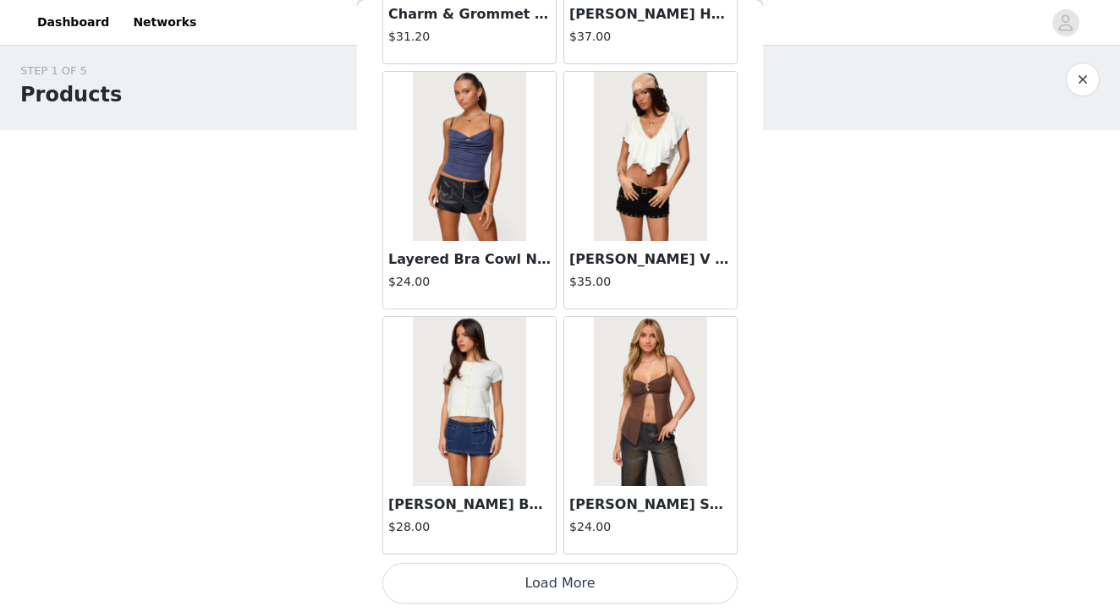
click at [542, 575] on button "Load More" at bounding box center [559, 583] width 355 height 41
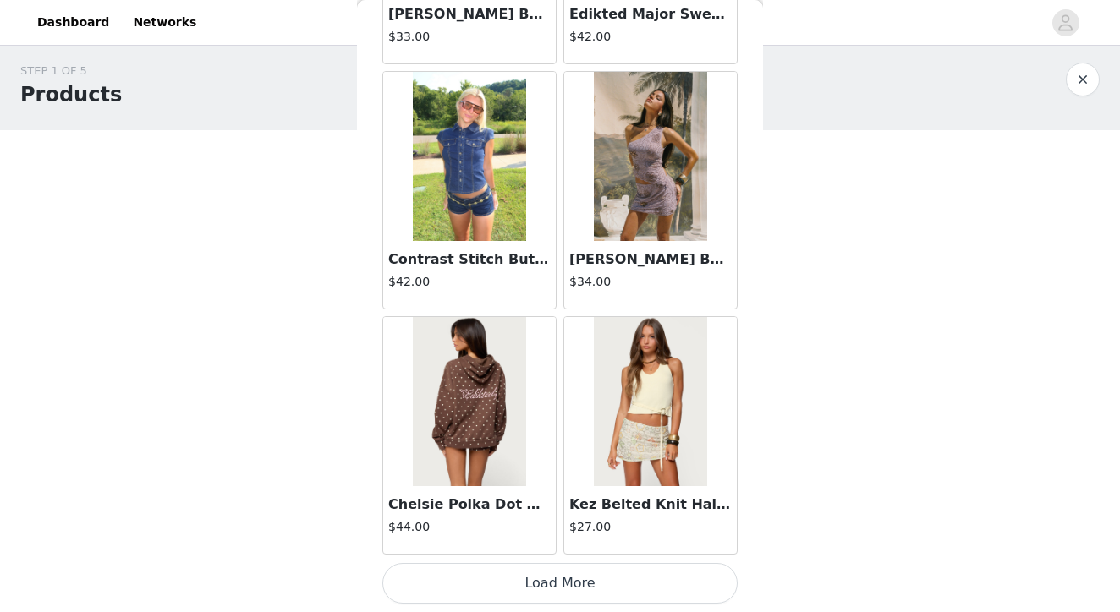
scroll to position [21594, 0]
click at [540, 573] on button "Load More" at bounding box center [559, 583] width 355 height 41
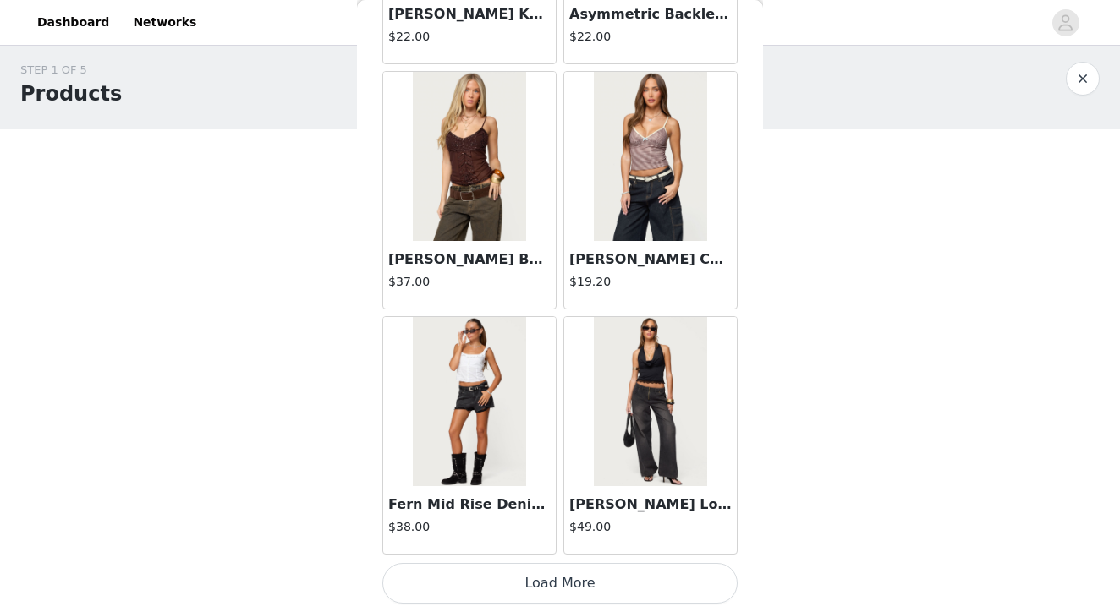
scroll to position [7, 0]
click at [549, 588] on button "Load More" at bounding box center [559, 583] width 355 height 41
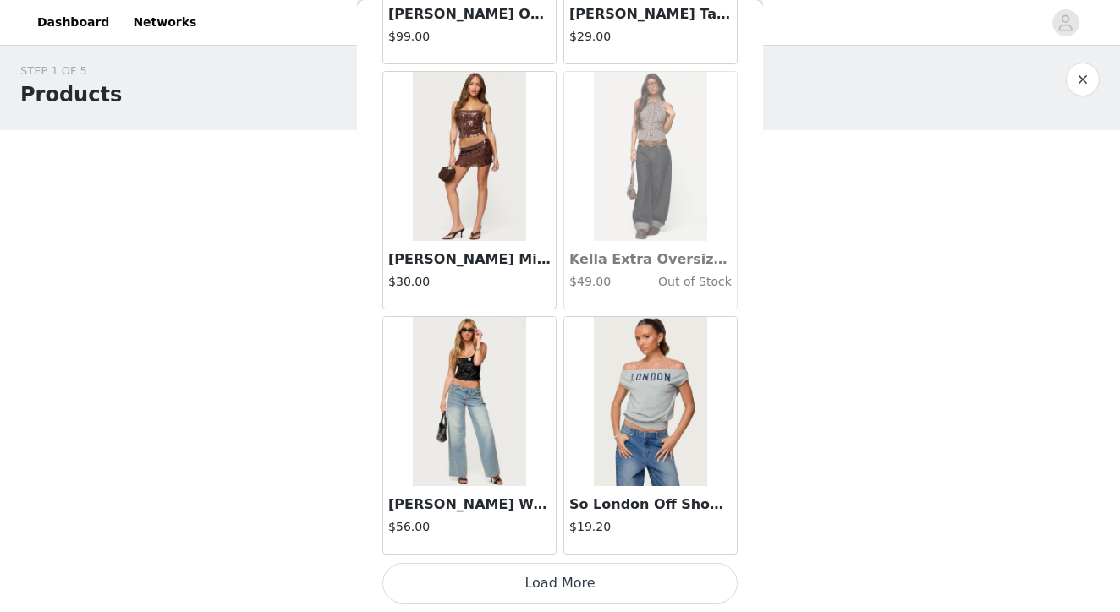
scroll to position [26499, 0]
click at [544, 588] on button "Load More" at bounding box center [559, 583] width 355 height 41
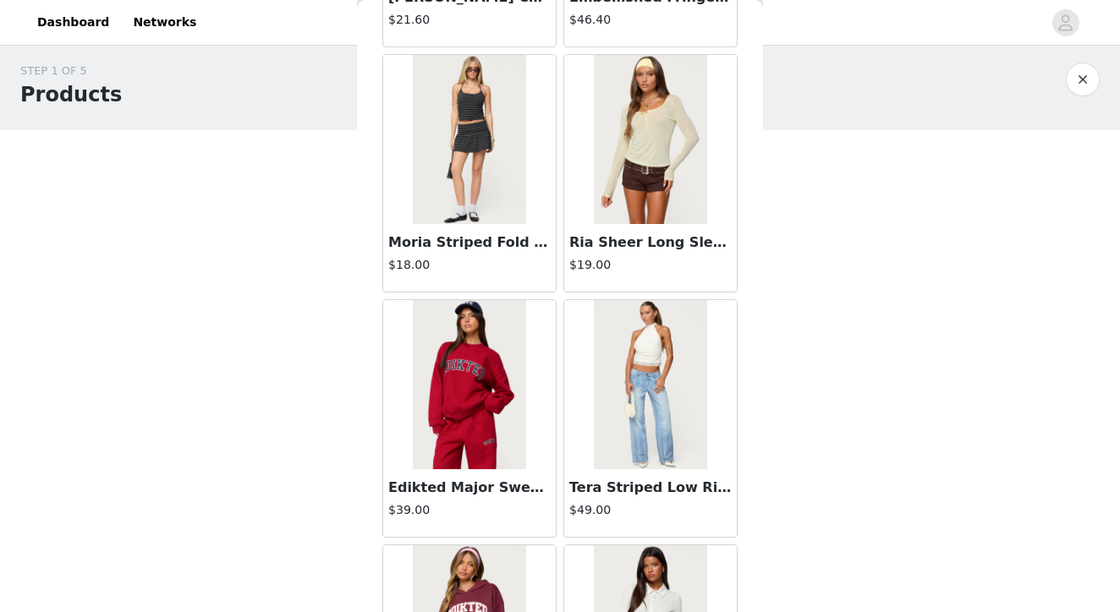
scroll to position [28420, 0]
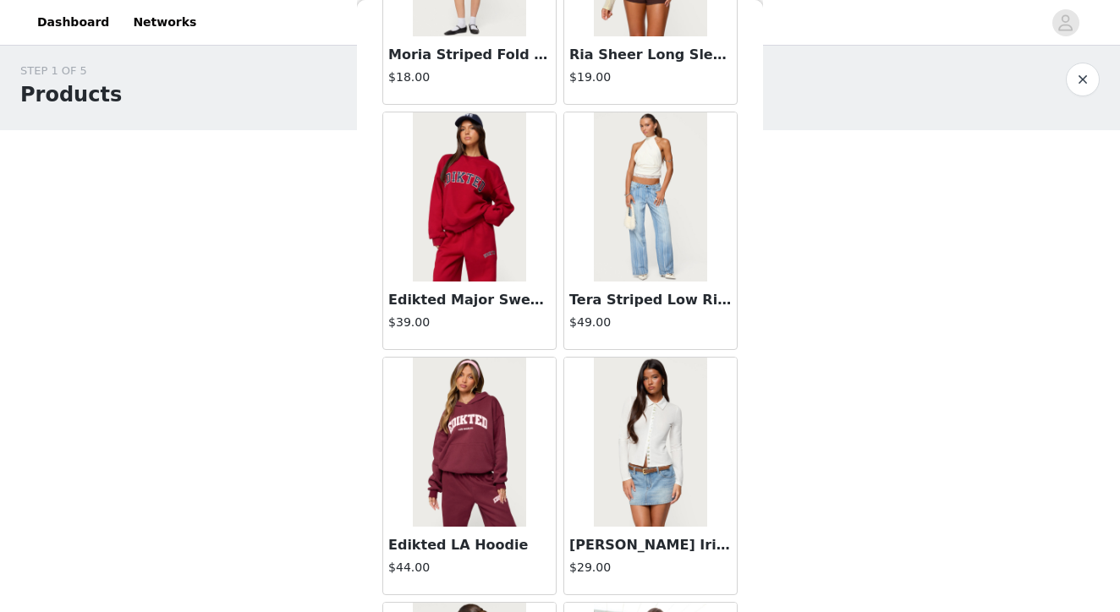
click at [479, 195] on img at bounding box center [469, 196] width 112 height 169
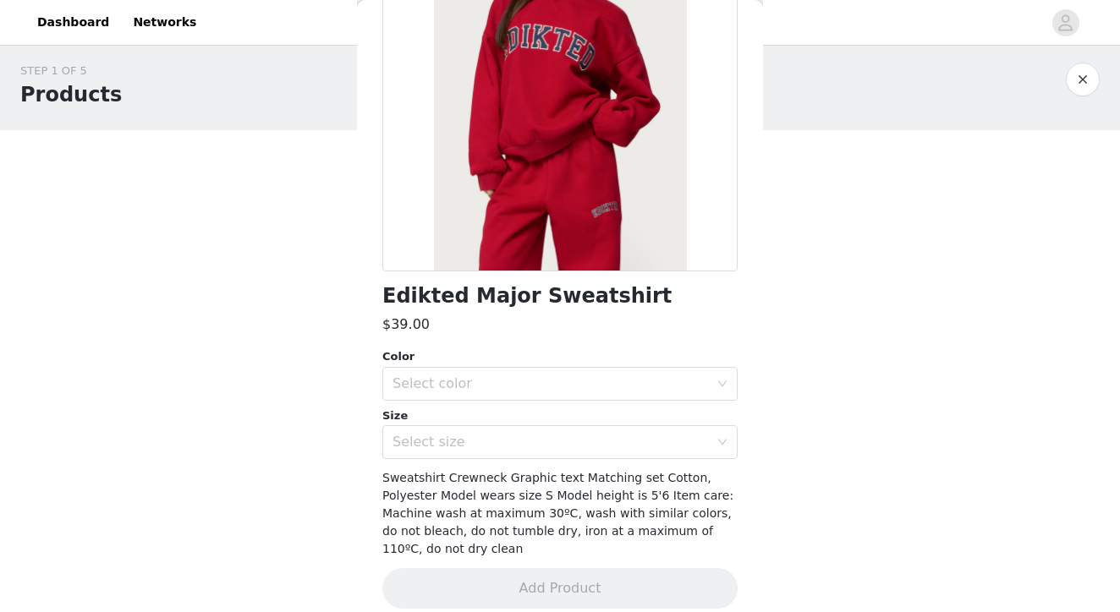
scroll to position [203, 0]
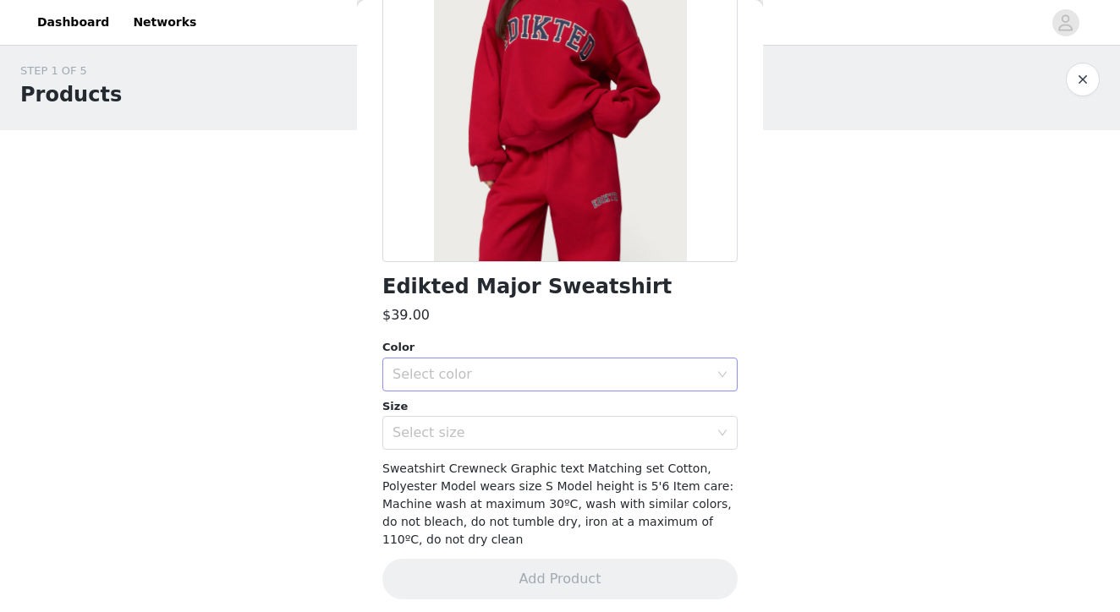
click at [458, 359] on div "Select color" at bounding box center [554, 375] width 324 height 32
click at [420, 411] on li "RED" at bounding box center [559, 410] width 355 height 27
click at [423, 432] on div "Select size" at bounding box center [550, 433] width 316 height 17
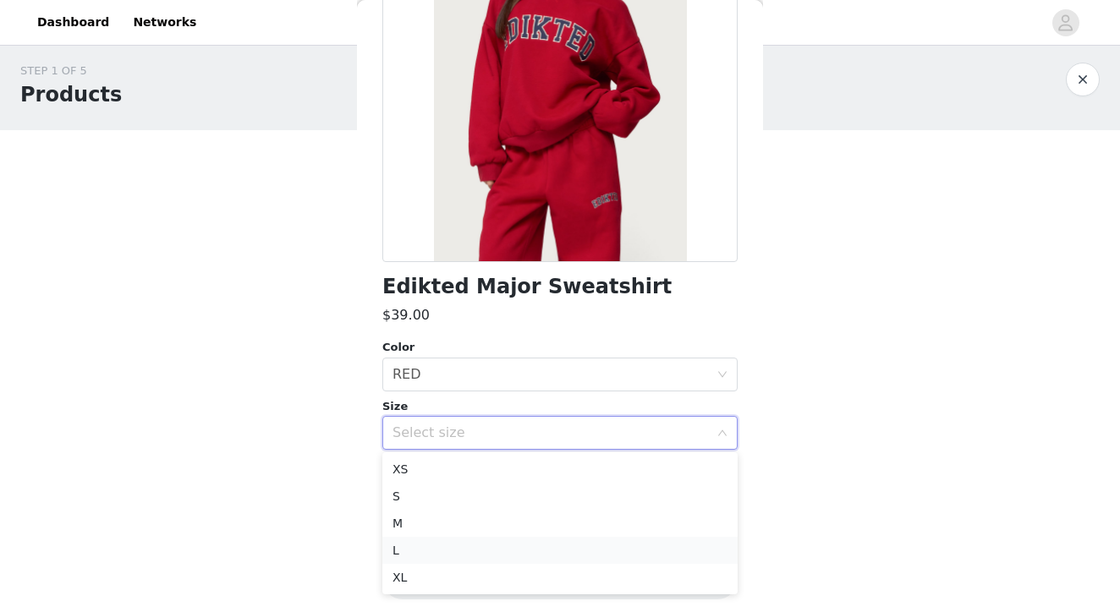
click at [425, 550] on li "L" at bounding box center [559, 550] width 355 height 27
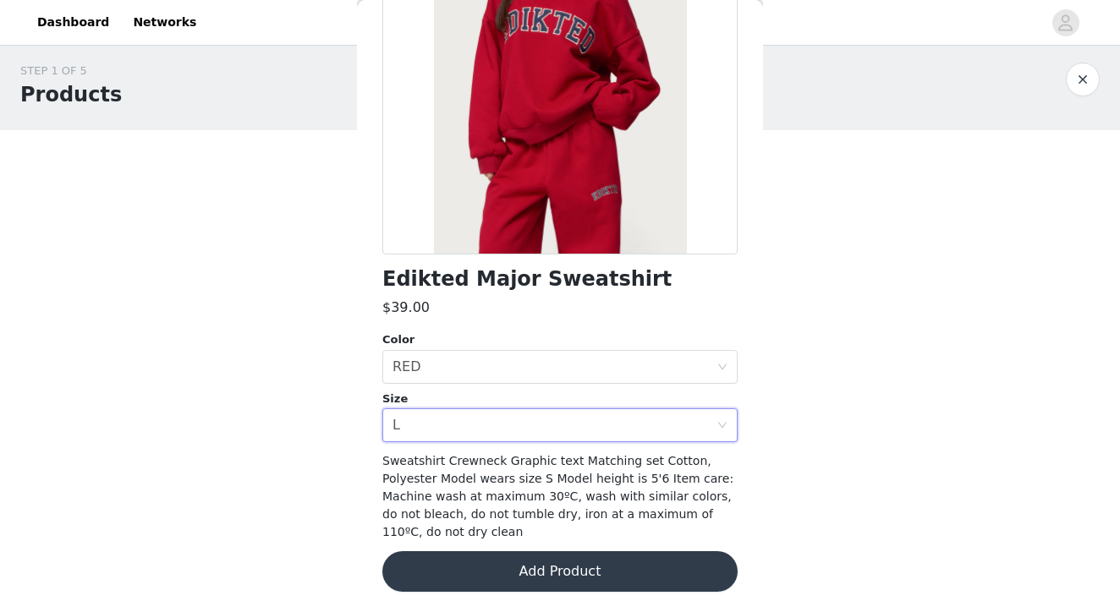
scroll to position [210, 0]
click at [567, 578] on button "Add Product" at bounding box center [559, 572] width 355 height 41
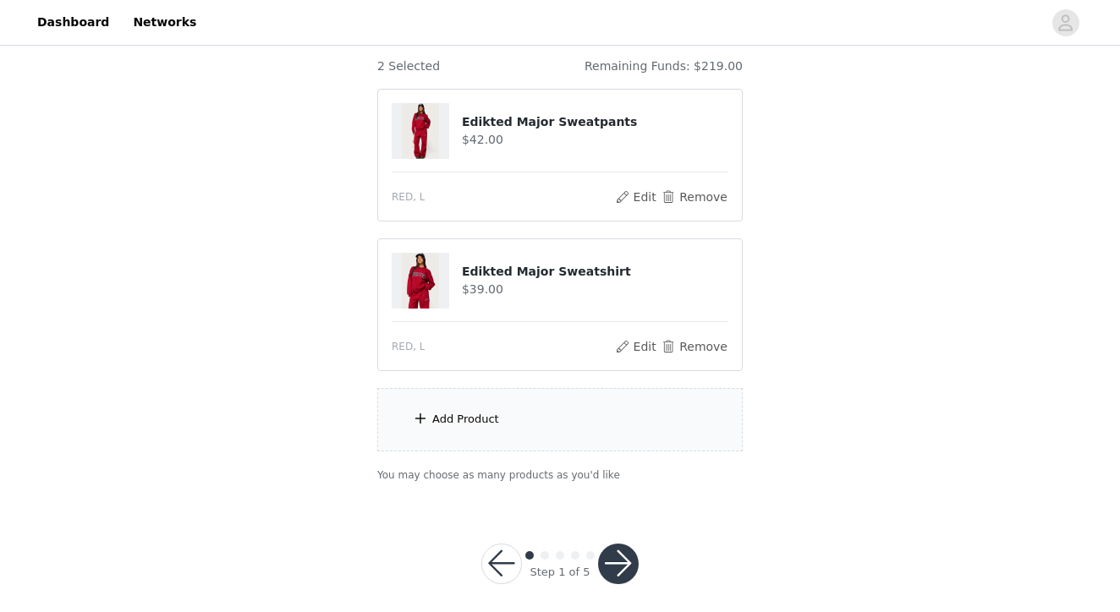
scroll to position [134, 0]
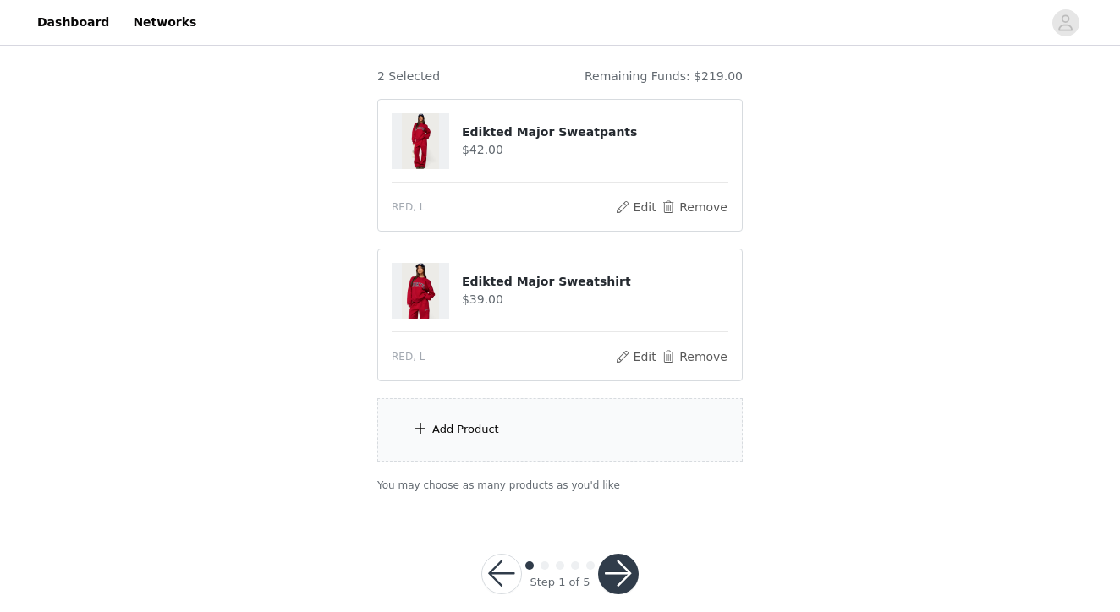
click at [487, 436] on div "Add Product" at bounding box center [465, 429] width 67 height 17
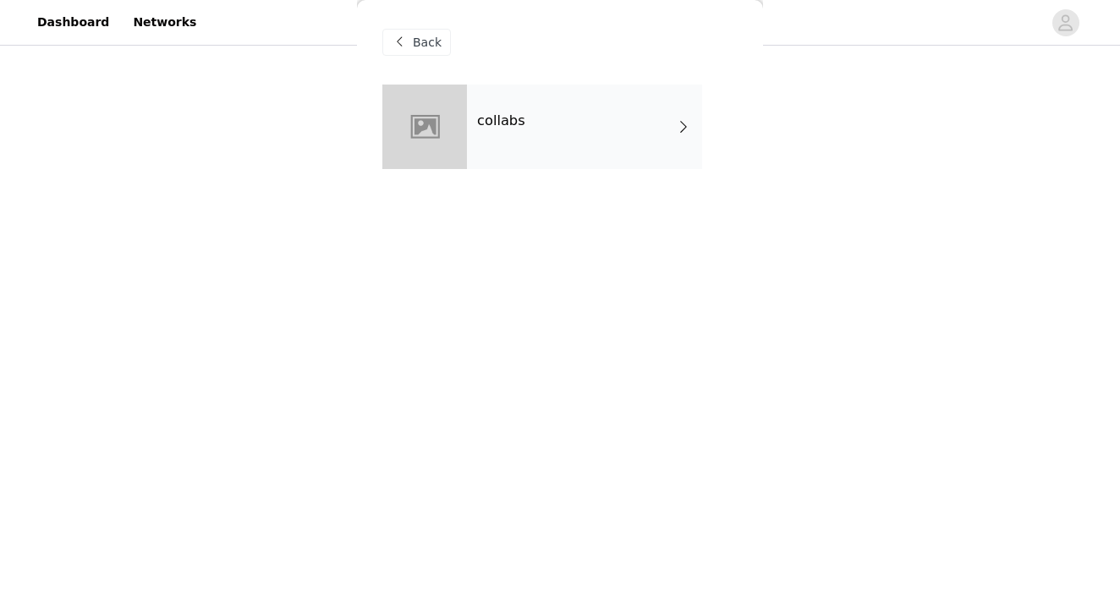
click at [539, 126] on div "collabs" at bounding box center [584, 127] width 235 height 85
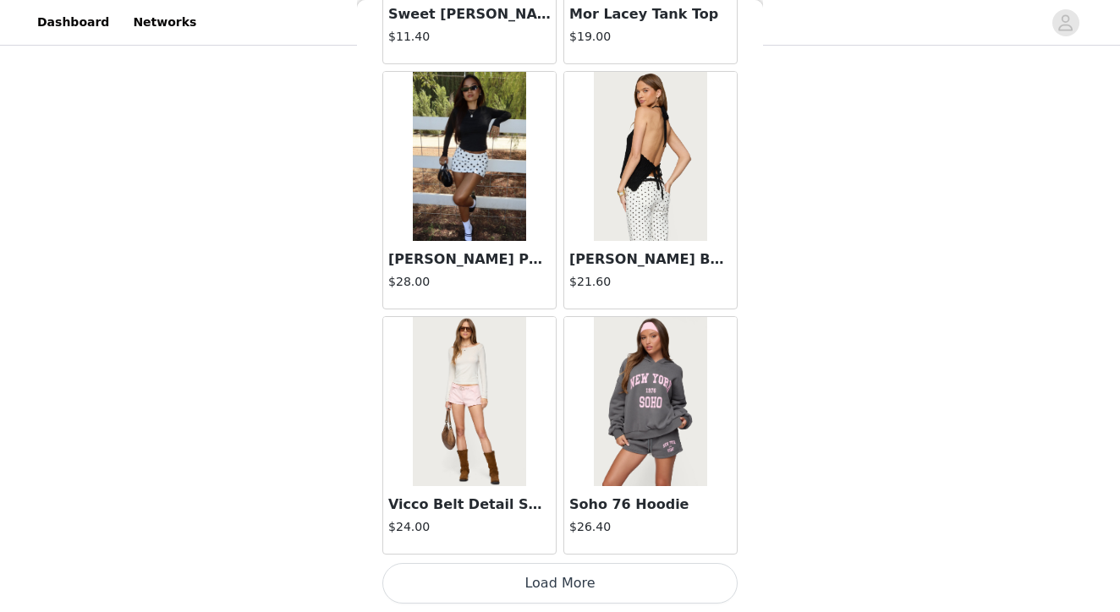
scroll to position [156, 0]
click at [558, 571] on button "Load More" at bounding box center [559, 583] width 355 height 41
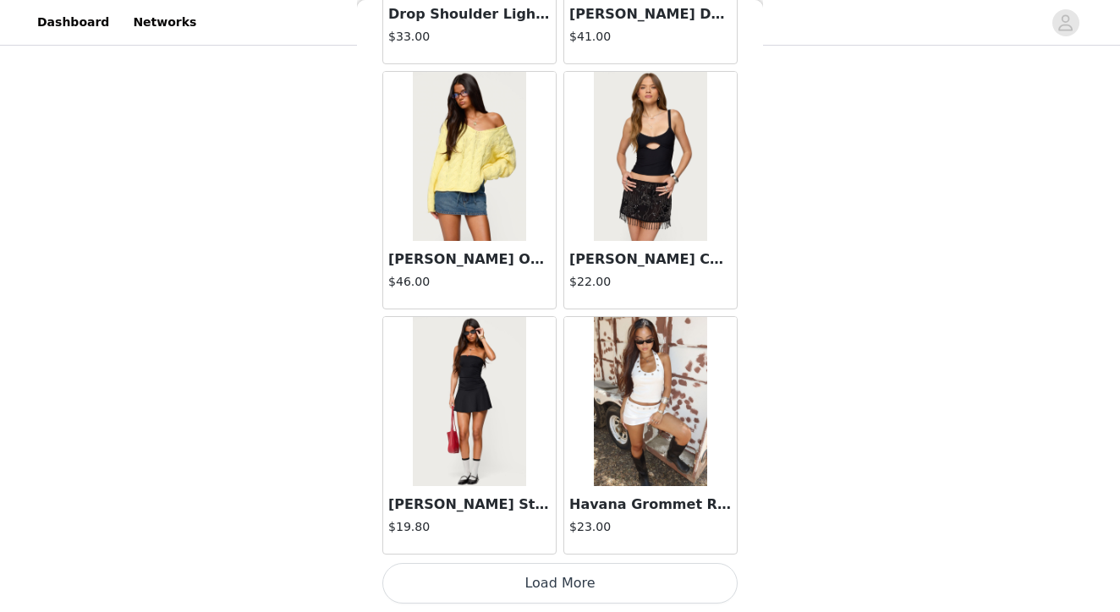
click at [546, 578] on button "Load More" at bounding box center [559, 583] width 355 height 41
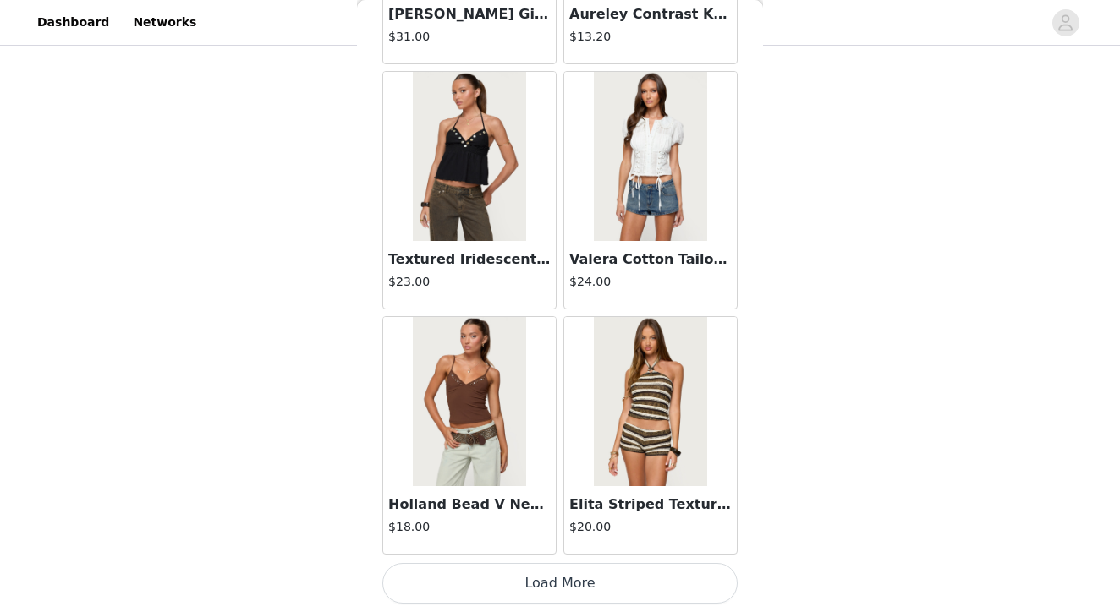
click at [548, 575] on button "Load More" at bounding box center [559, 583] width 355 height 41
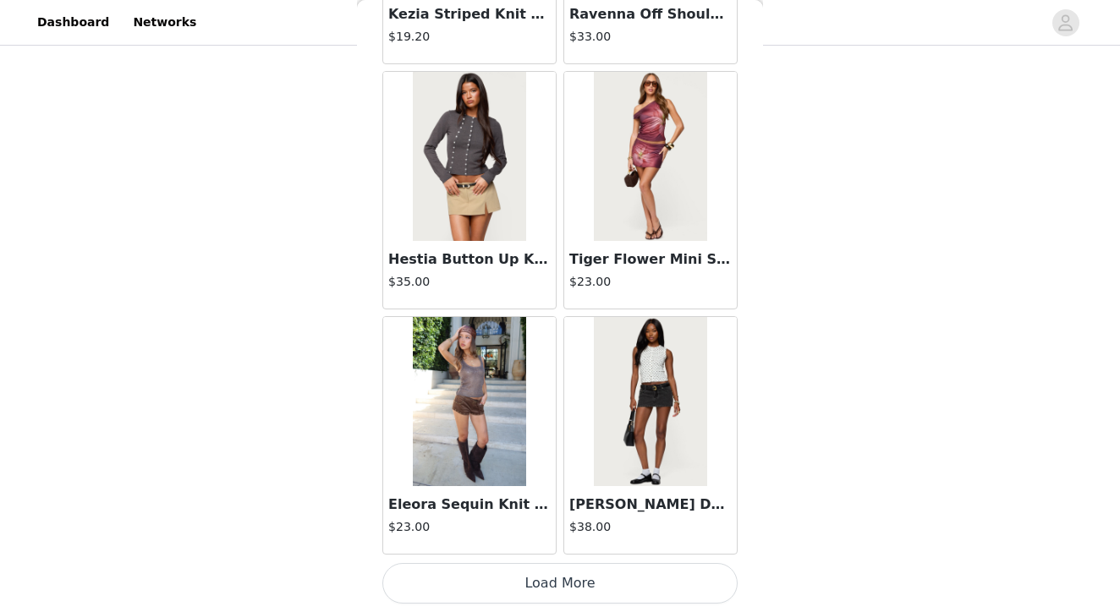
click at [550, 583] on button "Load More" at bounding box center [559, 583] width 355 height 41
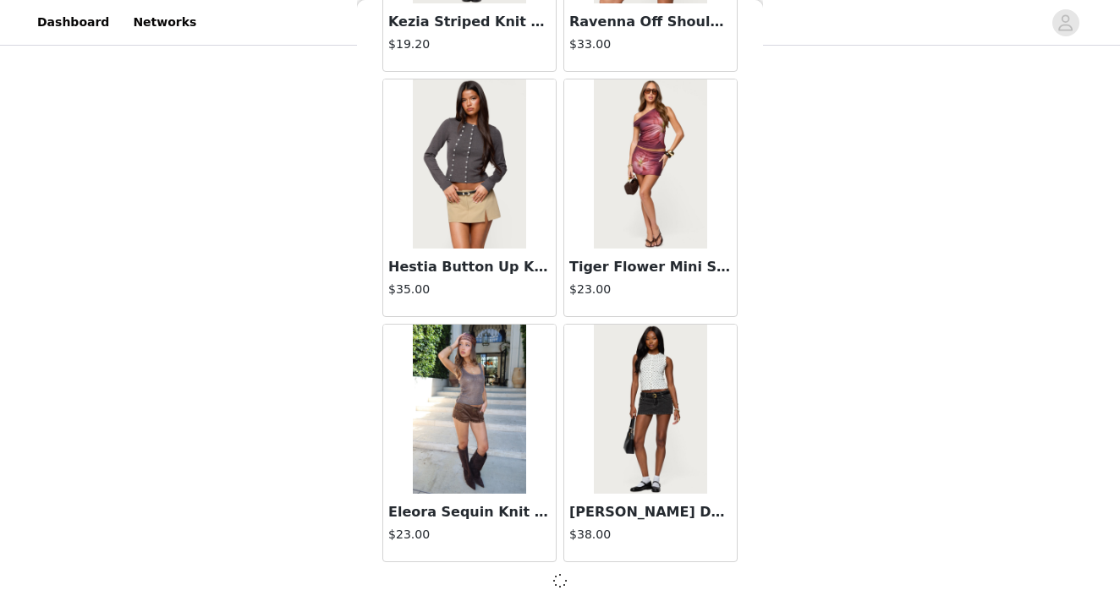
scroll to position [9325, 0]
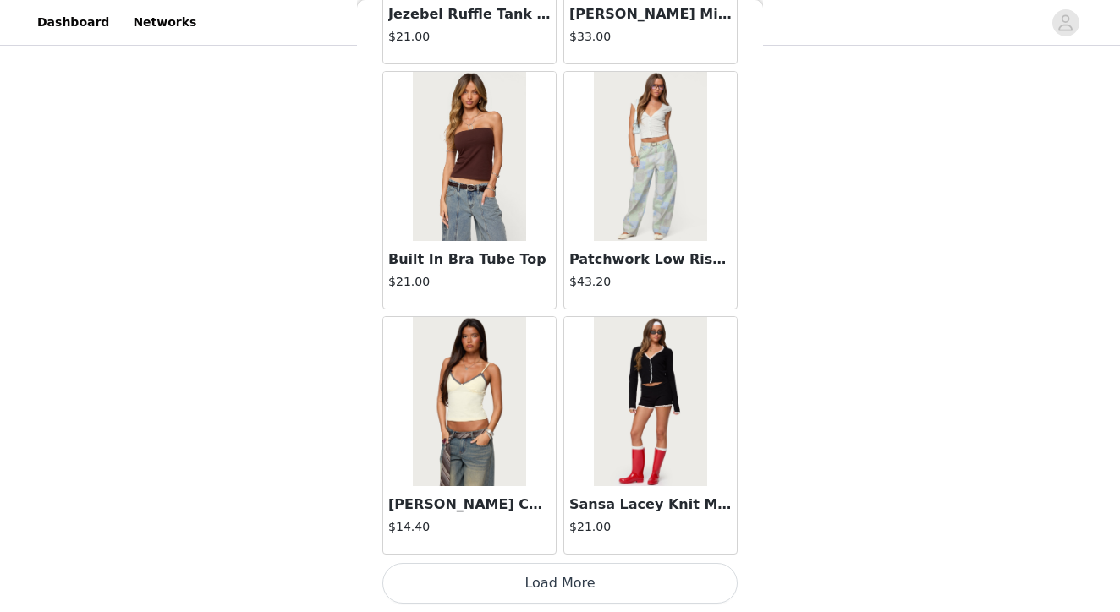
click at [571, 576] on button "Load More" at bounding box center [559, 583] width 355 height 41
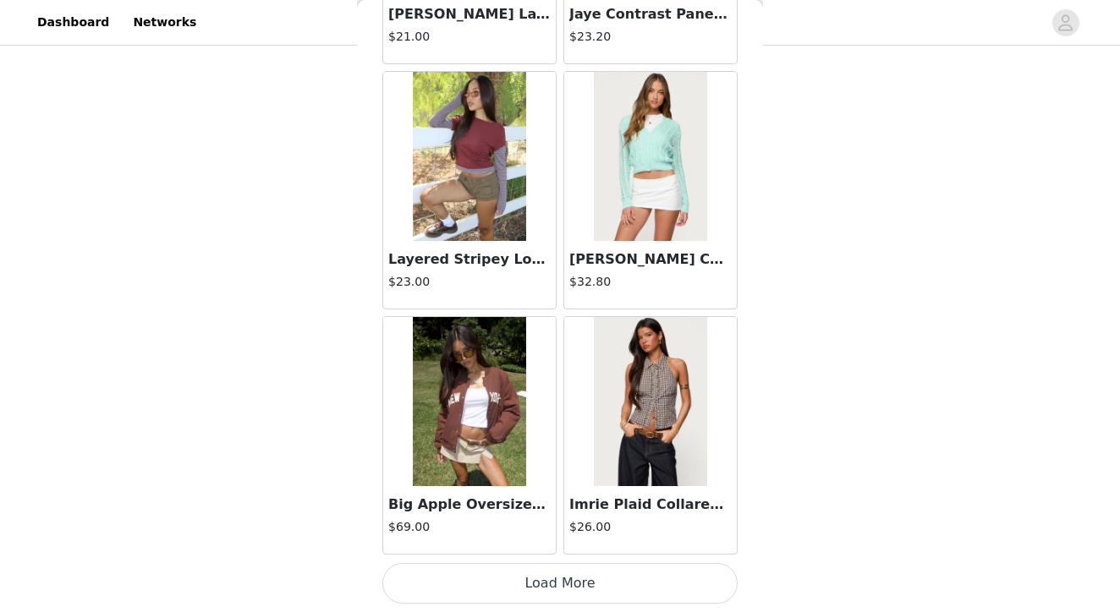
scroll to position [156, 0]
click at [547, 581] on button "Load More" at bounding box center [559, 583] width 355 height 41
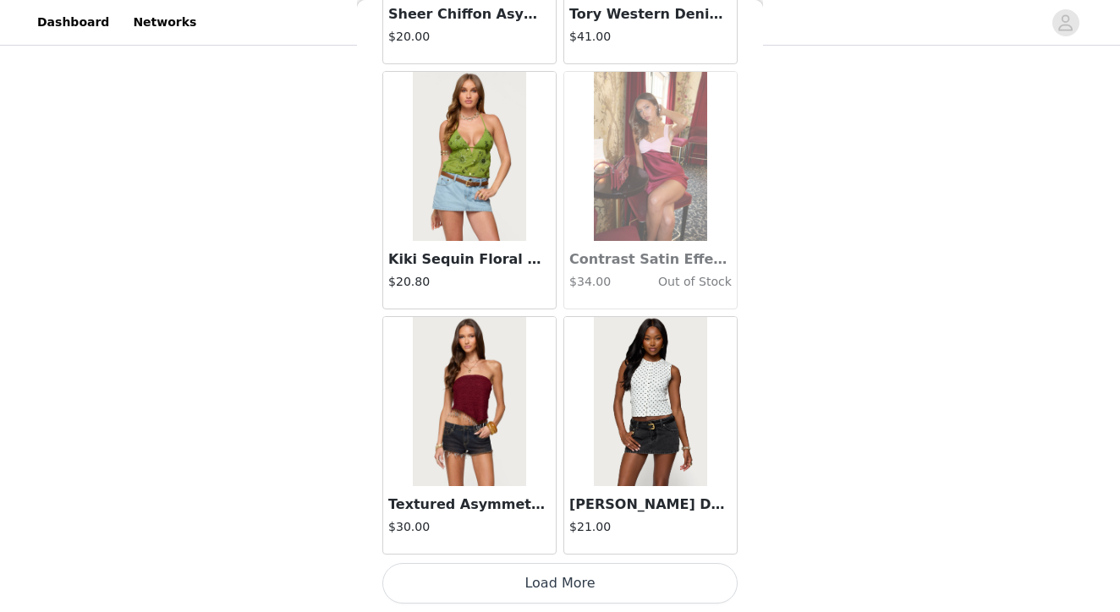
click at [555, 582] on button "Load More" at bounding box center [559, 583] width 355 height 41
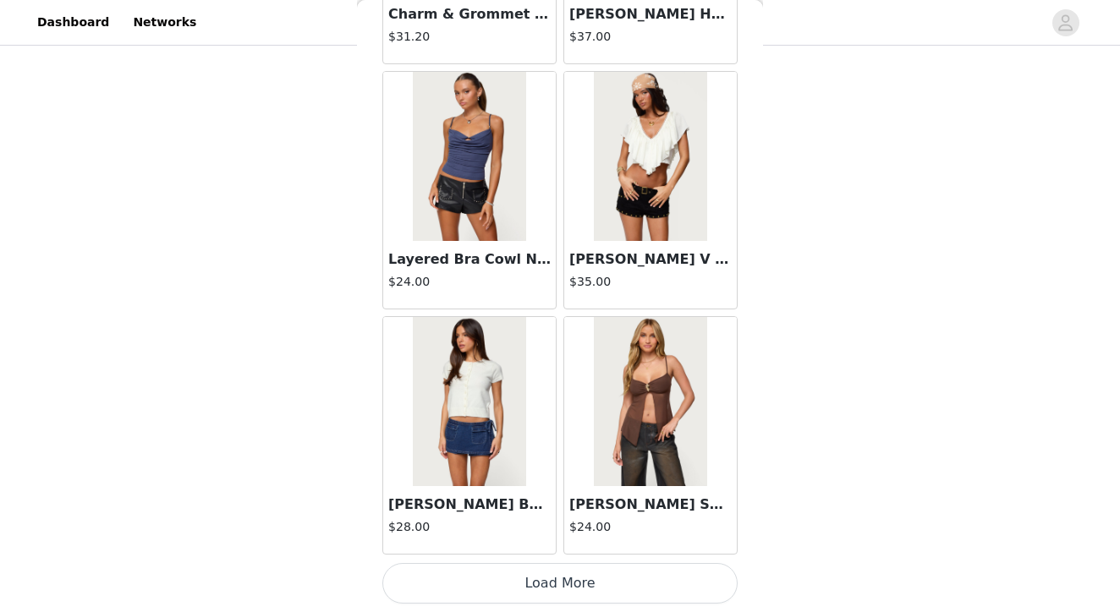
click at [564, 577] on button "Load More" at bounding box center [559, 583] width 355 height 41
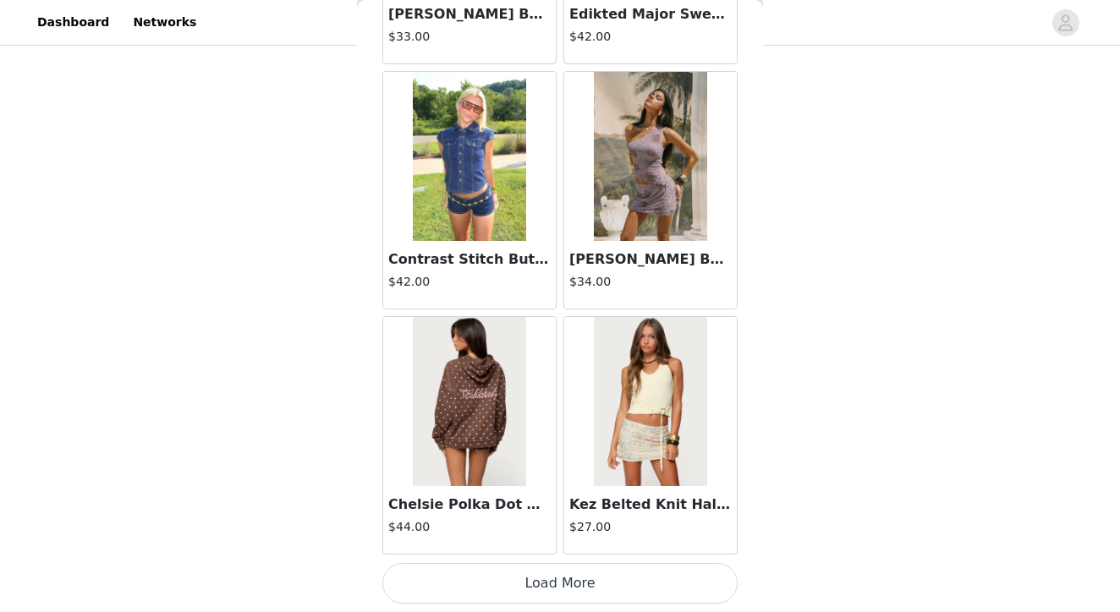
click at [559, 574] on button "Load More" at bounding box center [559, 583] width 355 height 41
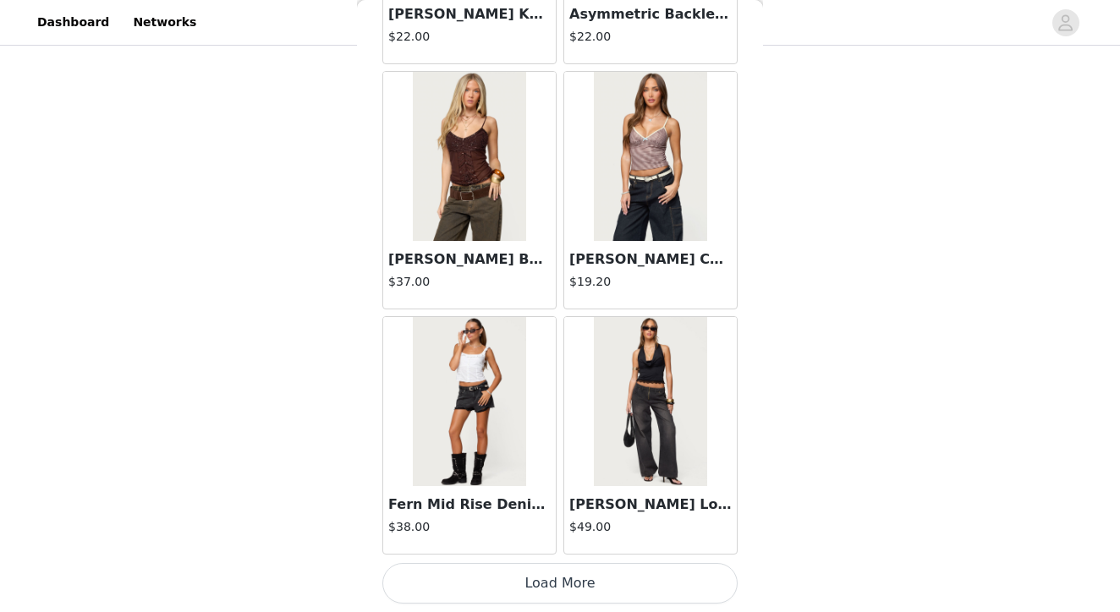
click at [551, 586] on button "Load More" at bounding box center [559, 583] width 355 height 41
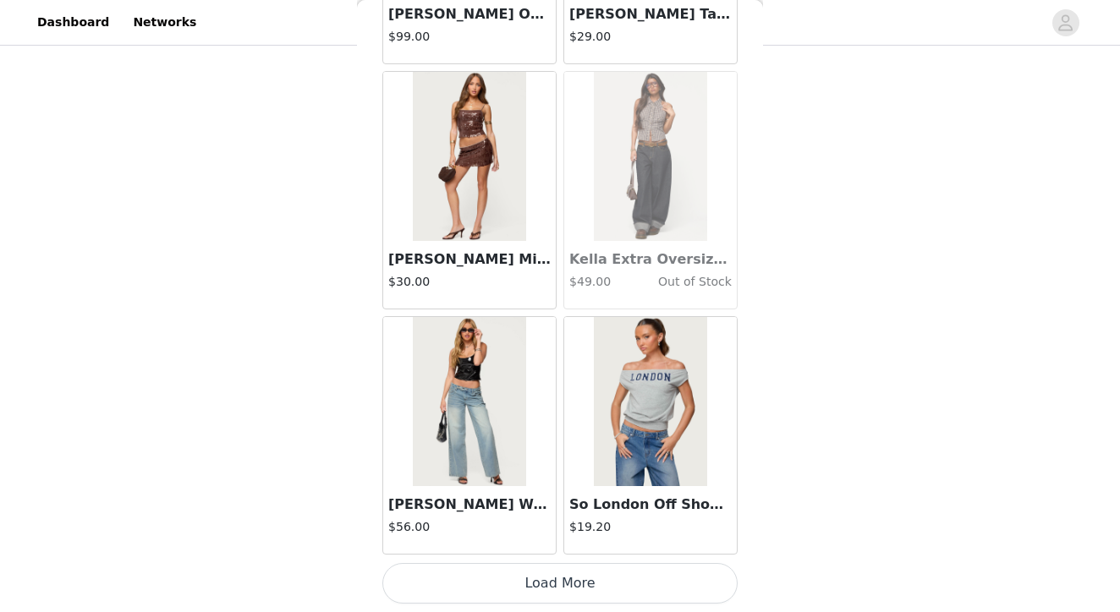
click at [539, 594] on button "Load More" at bounding box center [559, 583] width 355 height 41
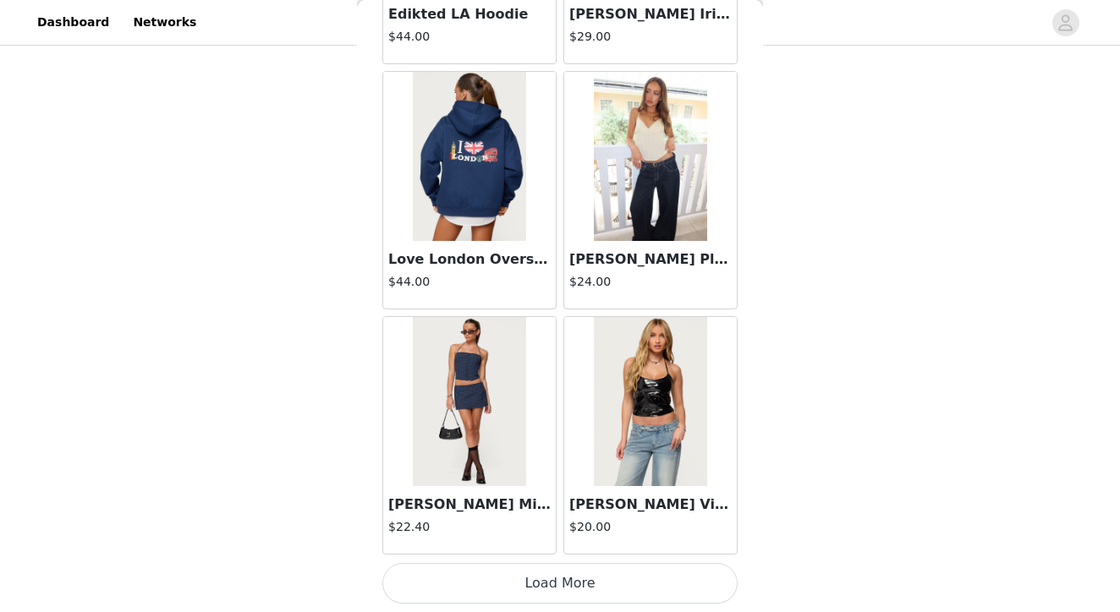
click at [566, 583] on button "Load More" at bounding box center [559, 583] width 355 height 41
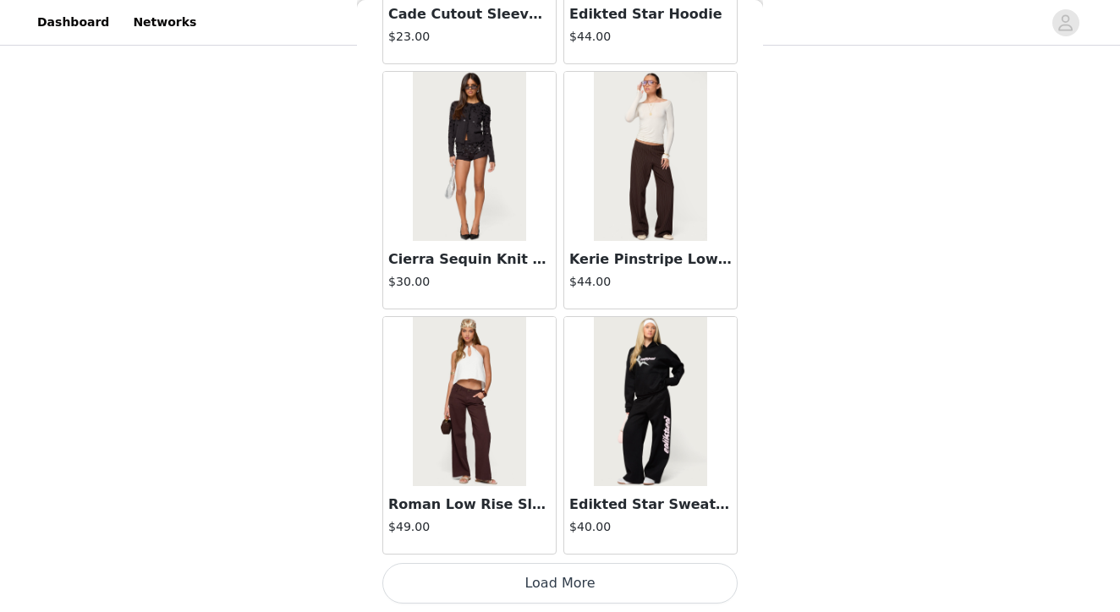
click at [556, 582] on button "Load More" at bounding box center [559, 583] width 355 height 41
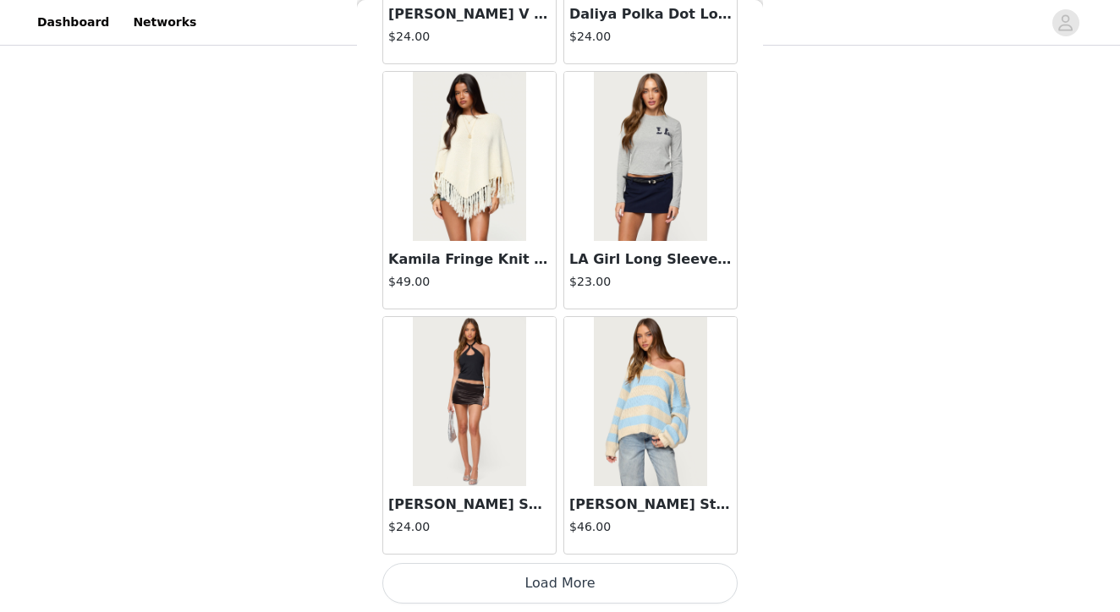
scroll to position [33856, 0]
click at [578, 589] on button "Load More" at bounding box center [559, 583] width 355 height 41
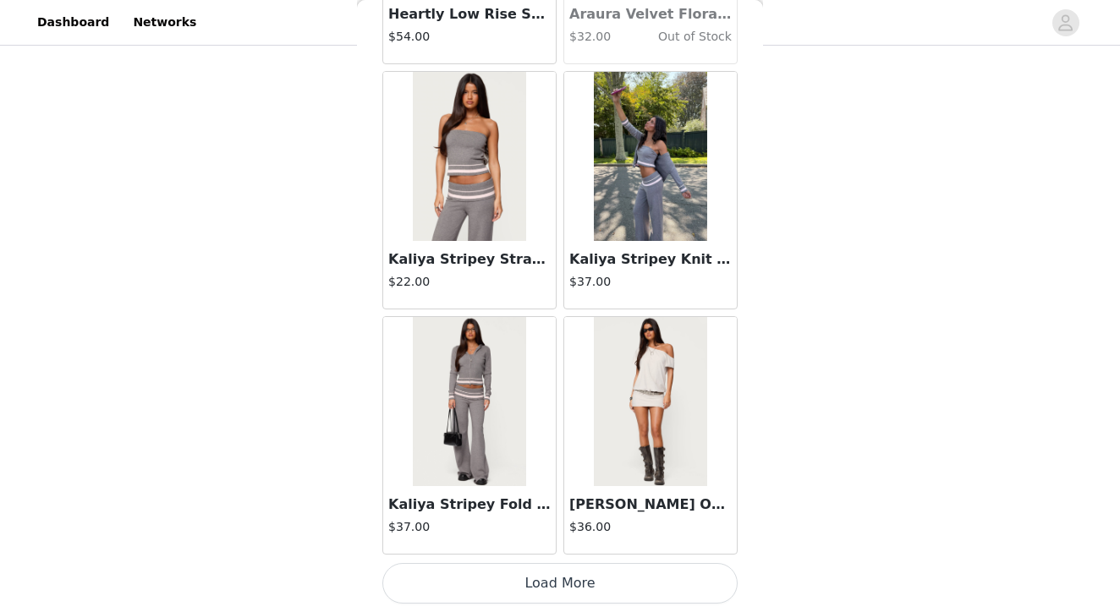
scroll to position [156, 0]
click at [559, 584] on button "Load More" at bounding box center [559, 583] width 355 height 41
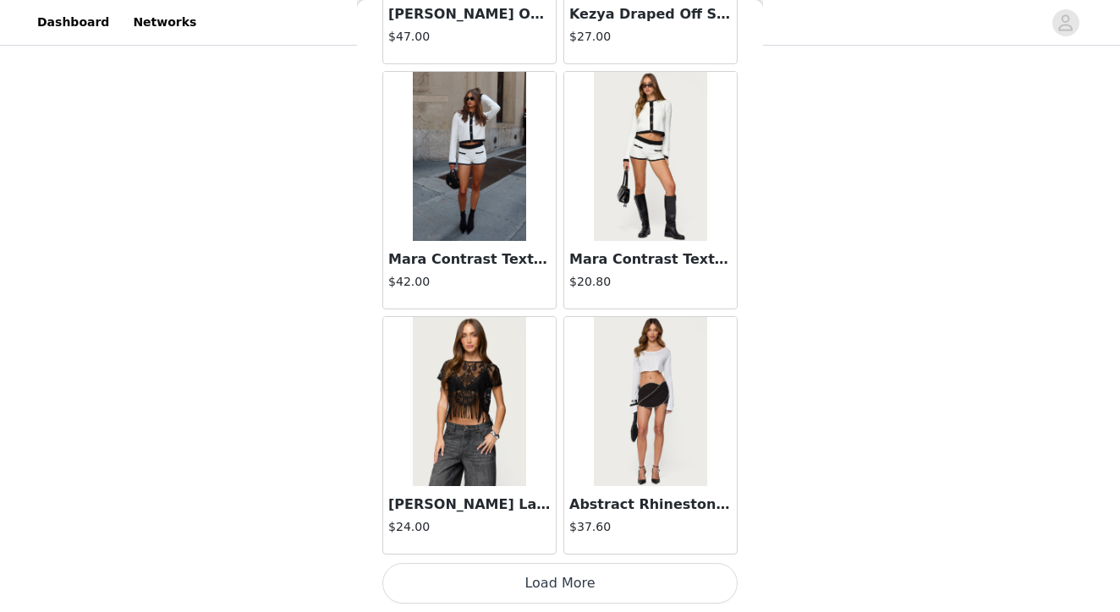
scroll to position [38761, 0]
click at [562, 582] on button "Load More" at bounding box center [559, 583] width 355 height 41
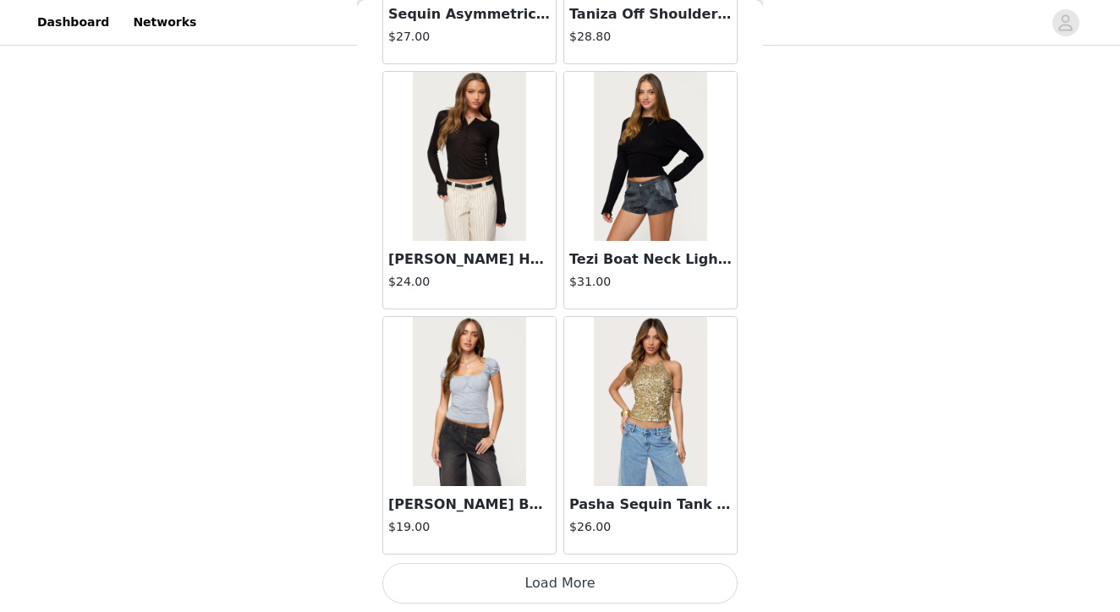
scroll to position [156, 0]
click at [559, 589] on button "Load More" at bounding box center [559, 583] width 355 height 41
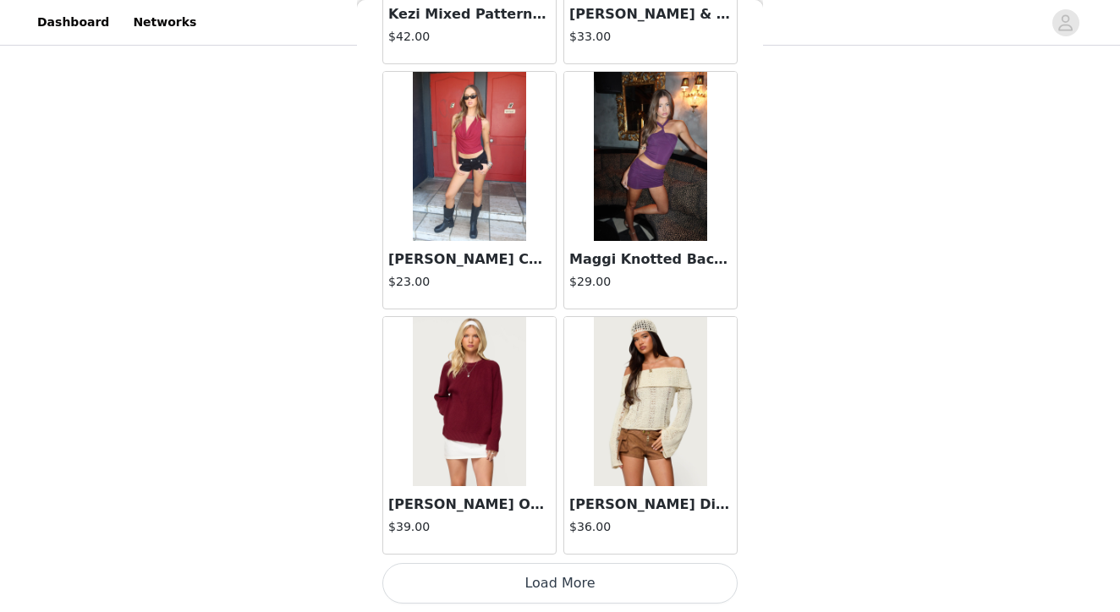
click at [590, 586] on button "Load More" at bounding box center [559, 583] width 355 height 41
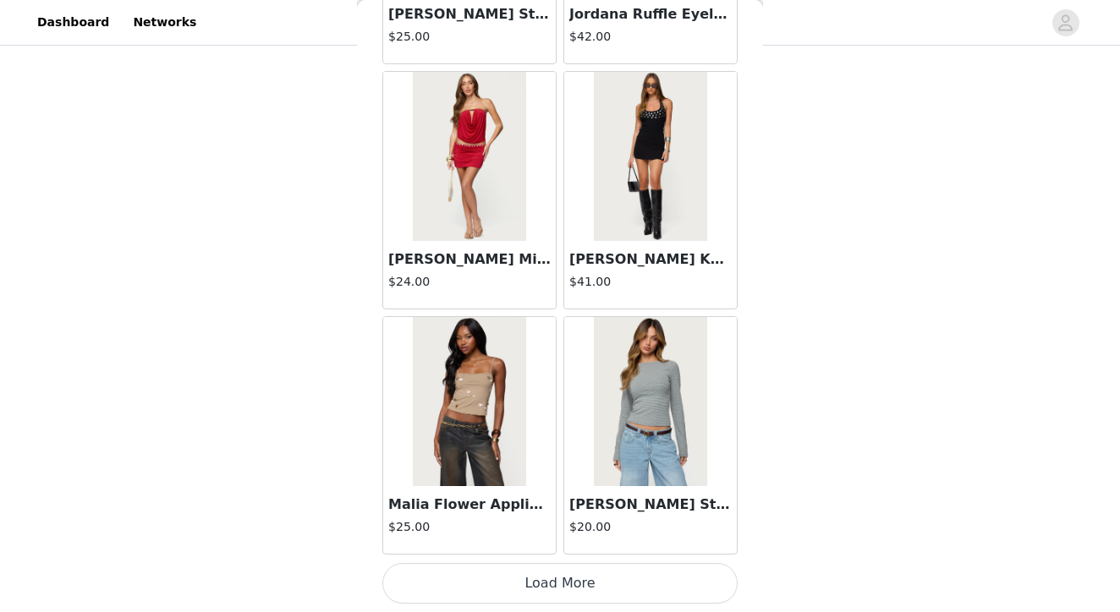
click at [572, 587] on button "Load More" at bounding box center [559, 583] width 355 height 41
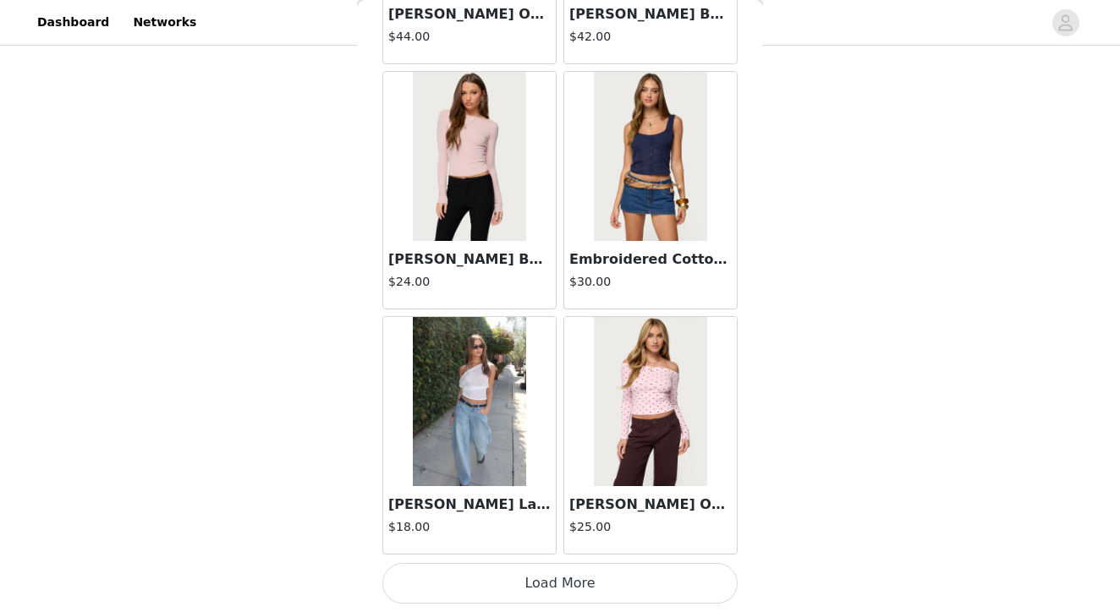
click at [564, 593] on button "Load More" at bounding box center [559, 583] width 355 height 41
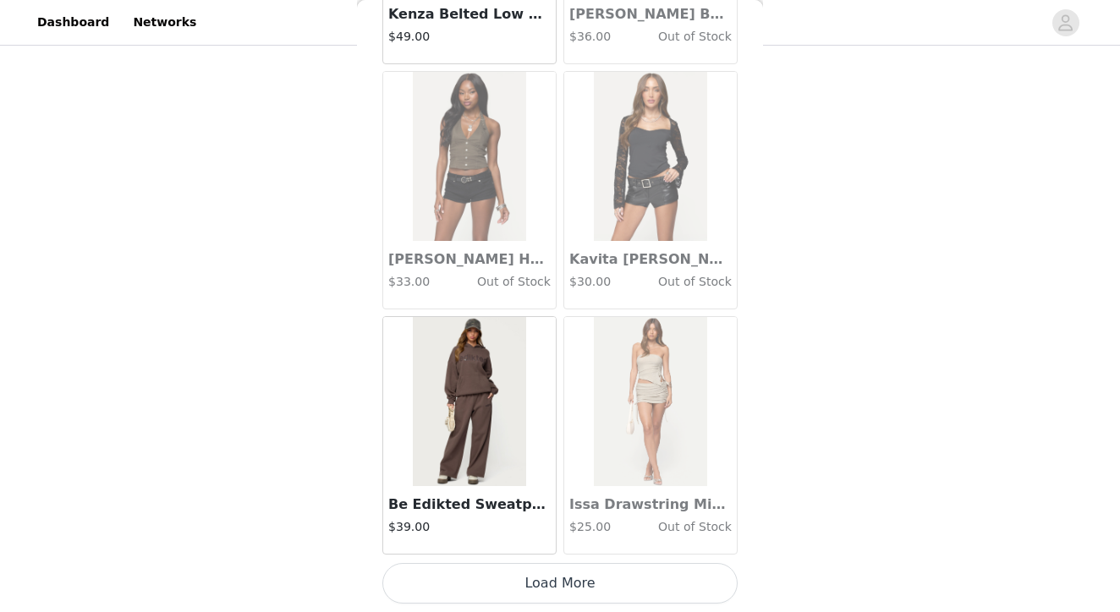
click at [570, 594] on button "Load More" at bounding box center [559, 583] width 355 height 41
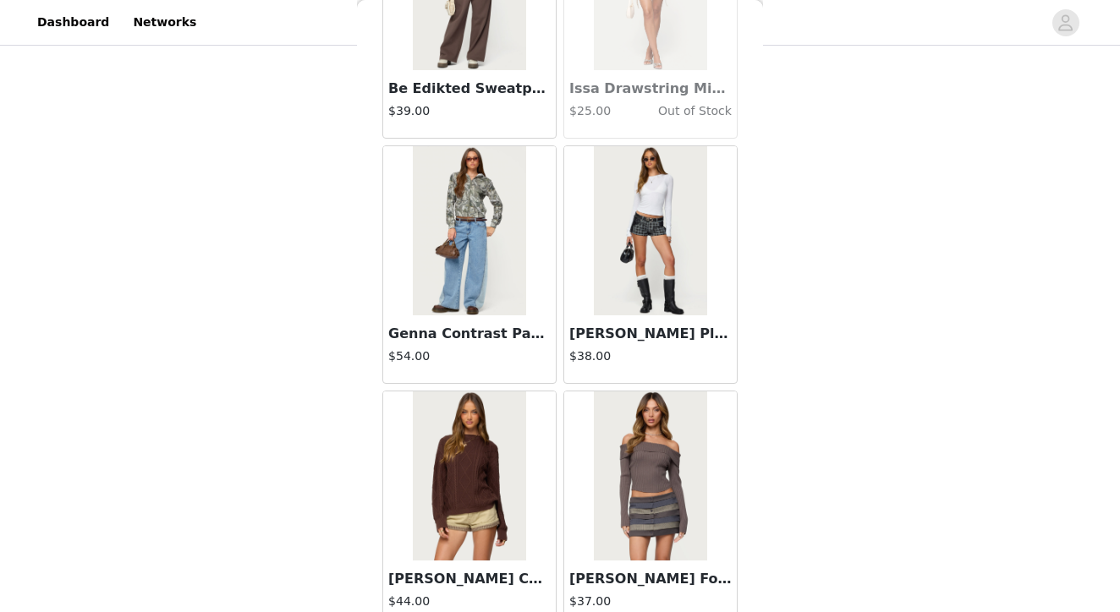
scroll to position [51447, 0]
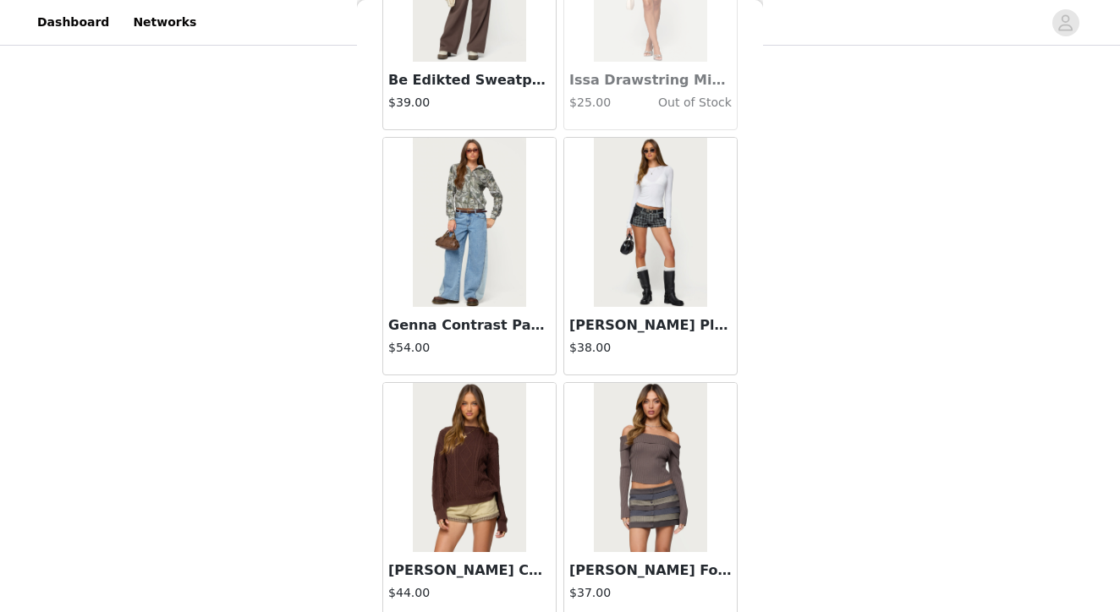
click at [651, 210] on img at bounding box center [650, 222] width 112 height 169
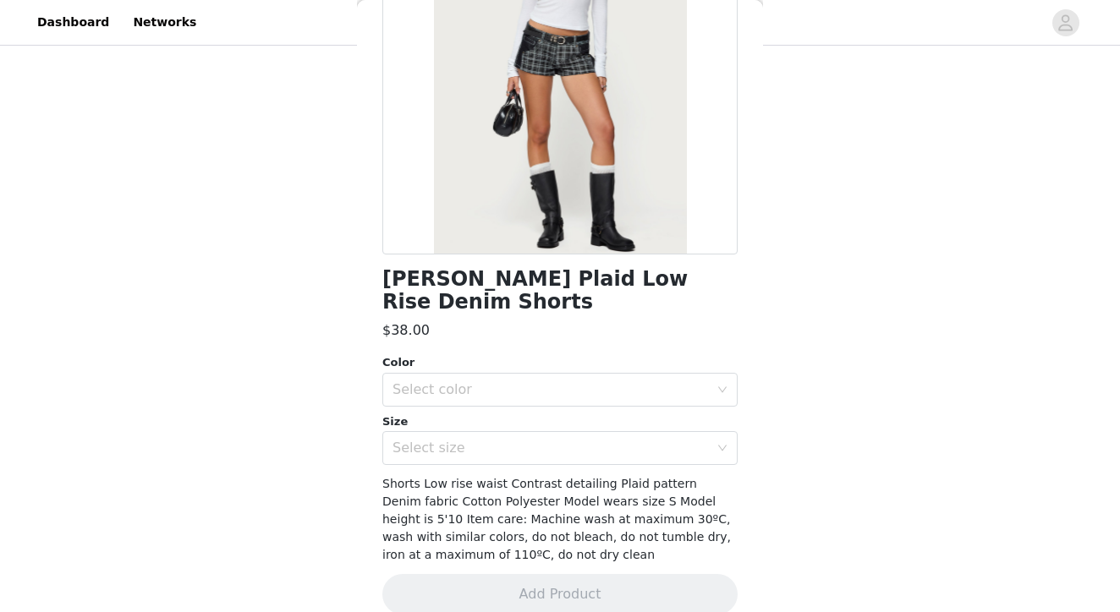
scroll to position [210, 0]
click at [462, 375] on div "Select color" at bounding box center [554, 391] width 324 height 32
click at [455, 405] on li "BLACK" at bounding box center [559, 404] width 355 height 27
click at [452, 441] on div "Select size" at bounding box center [550, 449] width 316 height 17
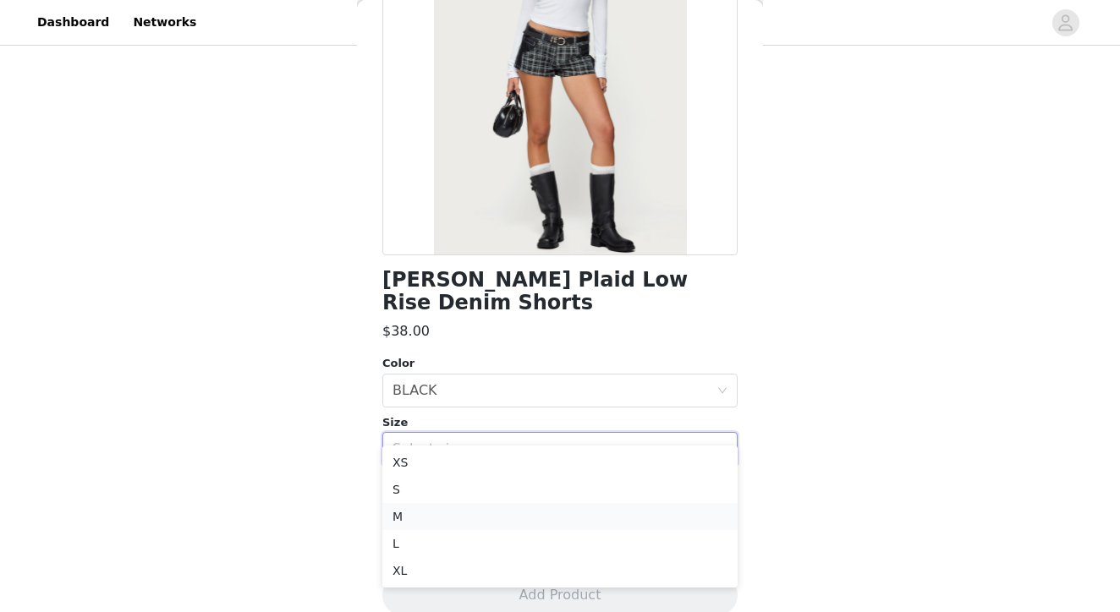
click at [438, 518] on li "M" at bounding box center [559, 516] width 355 height 27
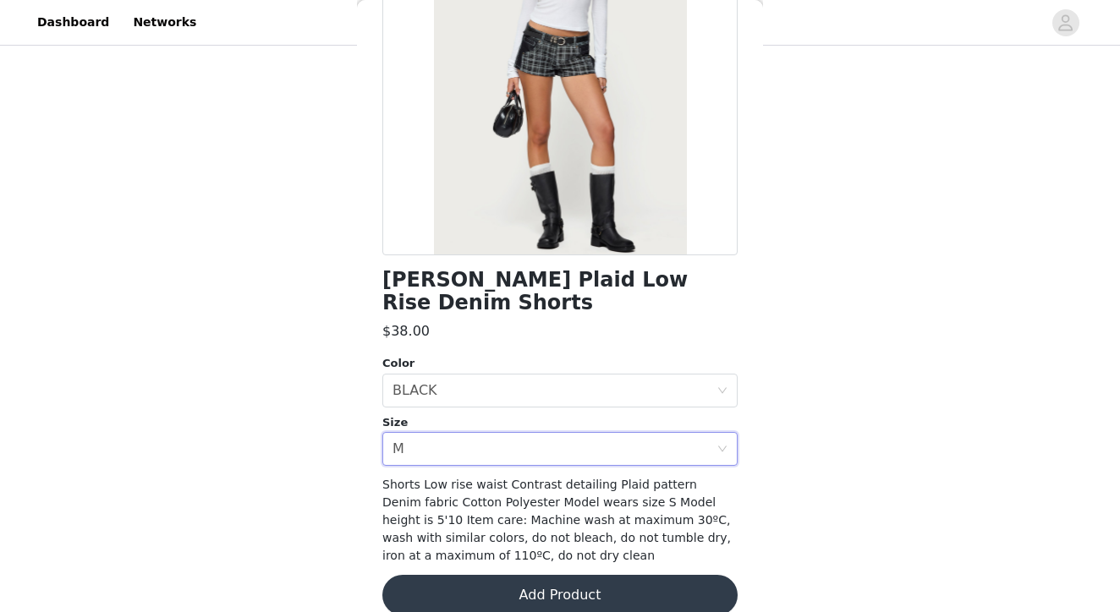
scroll to position [156, 0]
click at [661, 575] on button "Add Product" at bounding box center [559, 595] width 355 height 41
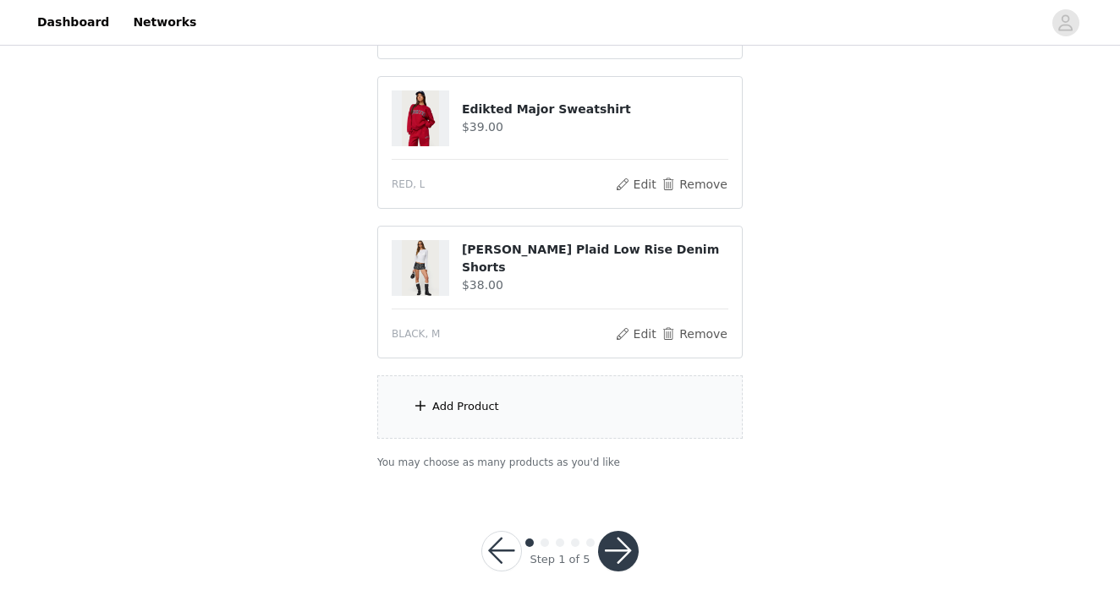
scroll to position [306, 0]
click at [553, 422] on div "Add Product" at bounding box center [559, 407] width 365 height 63
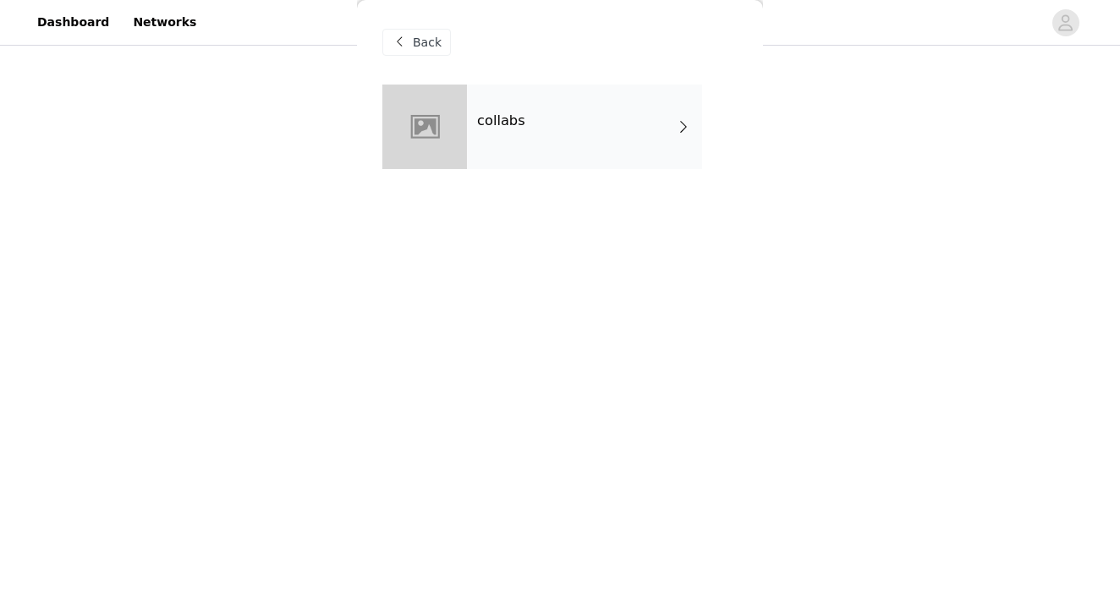
click at [557, 135] on div "collabs" at bounding box center [584, 127] width 235 height 85
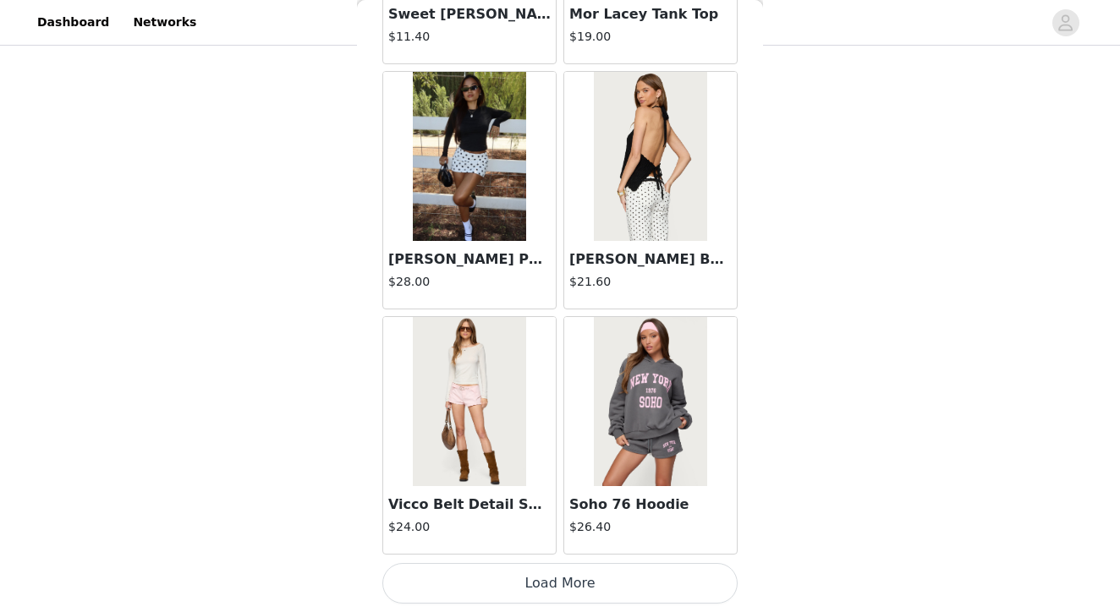
click at [565, 582] on button "Load More" at bounding box center [559, 583] width 355 height 41
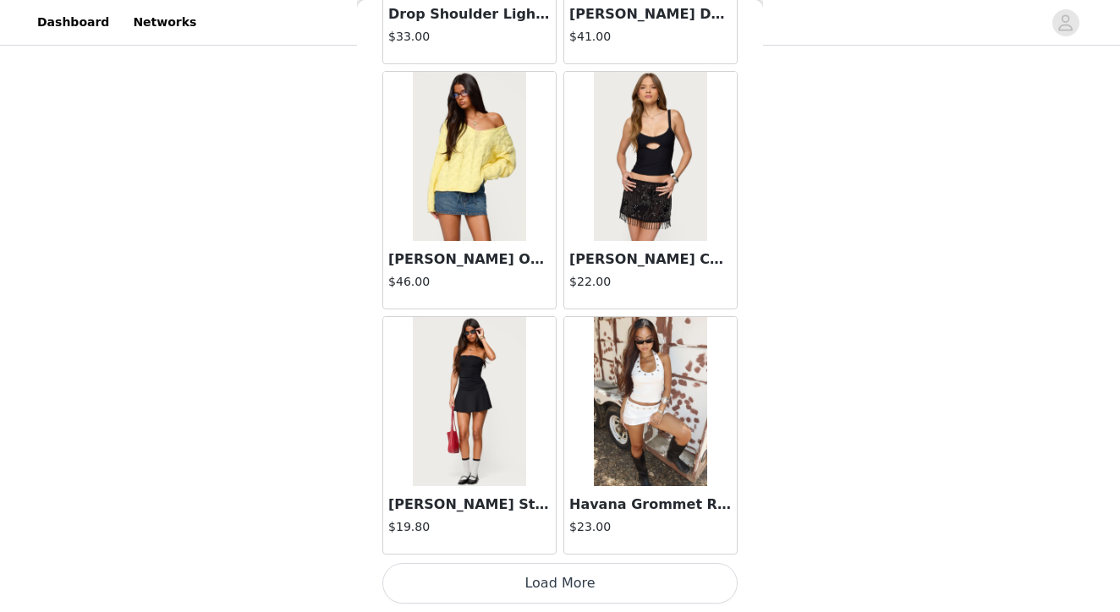
click at [562, 572] on button "Load More" at bounding box center [559, 583] width 355 height 41
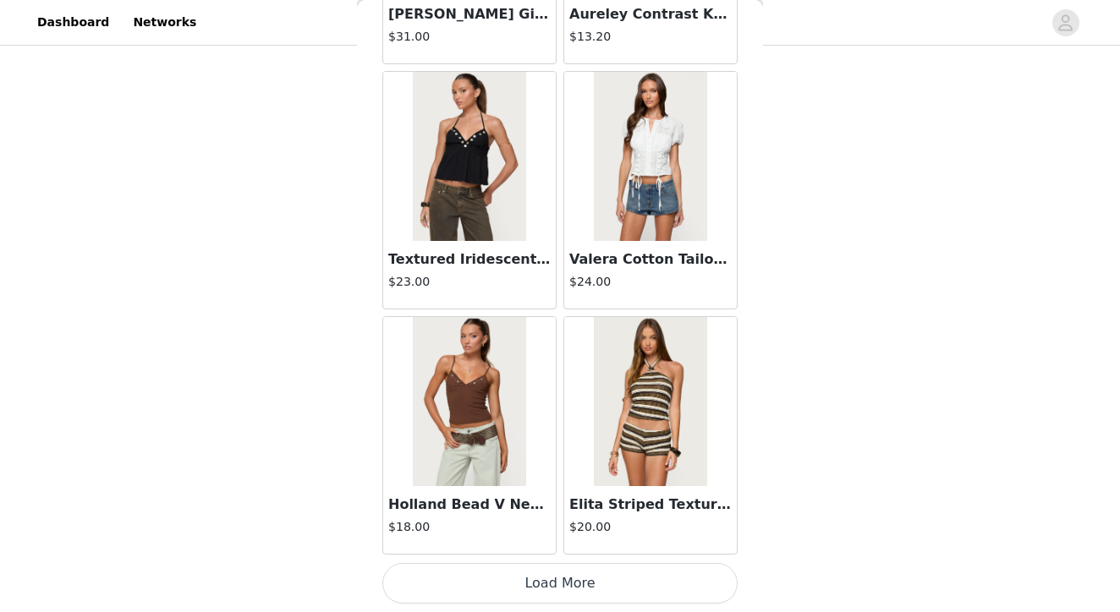
click at [526, 583] on button "Load More" at bounding box center [559, 583] width 355 height 41
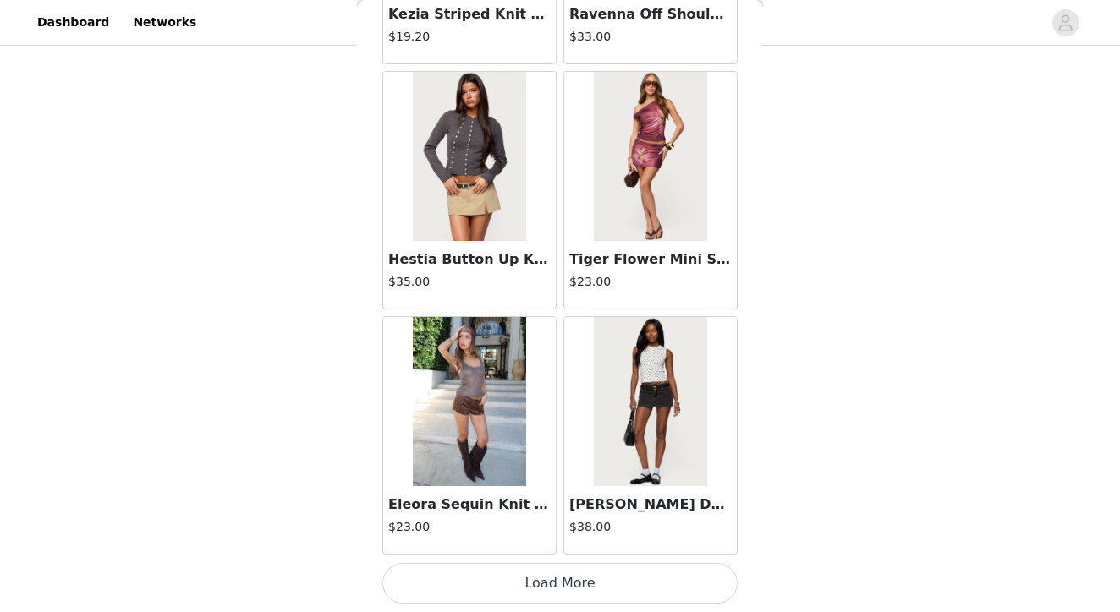
click at [567, 582] on button "Load More" at bounding box center [559, 583] width 355 height 41
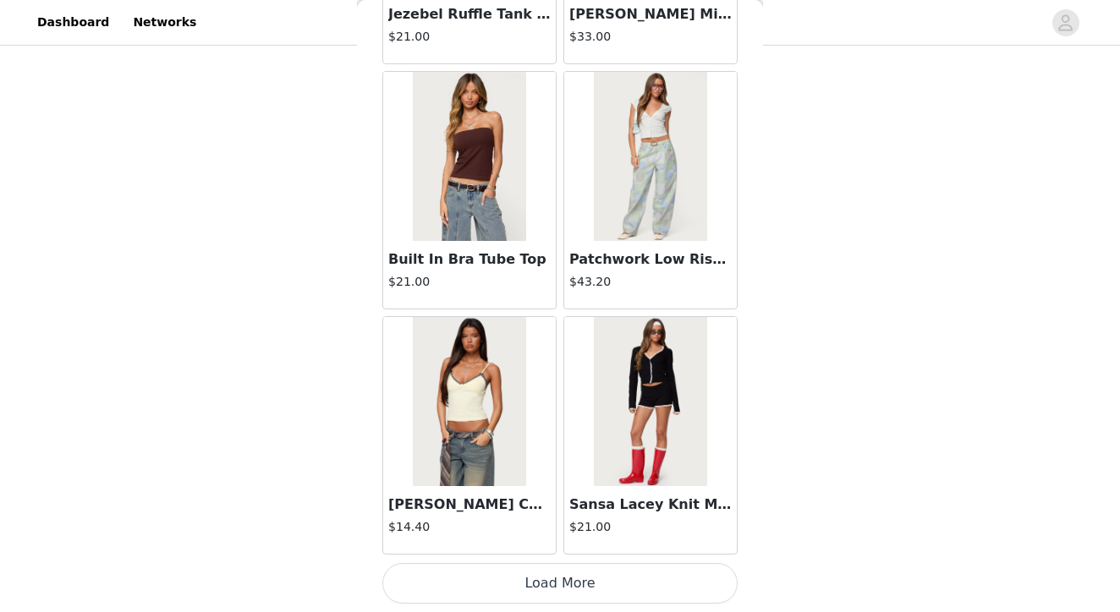
scroll to position [11785, 0]
click at [565, 578] on button "Load More" at bounding box center [559, 583] width 355 height 41
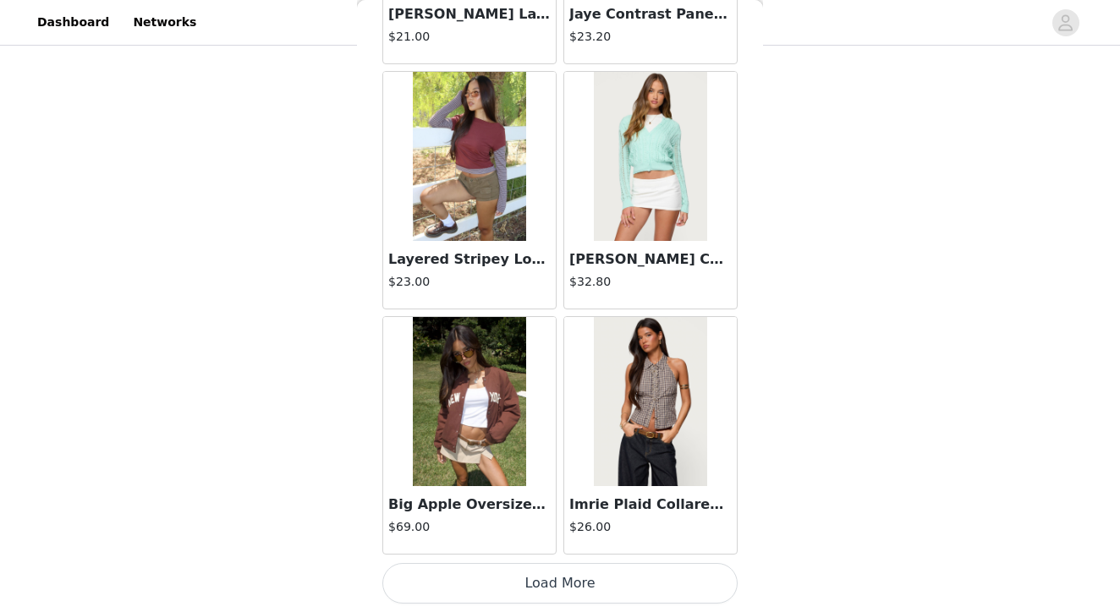
click at [573, 576] on button "Load More" at bounding box center [559, 583] width 355 height 41
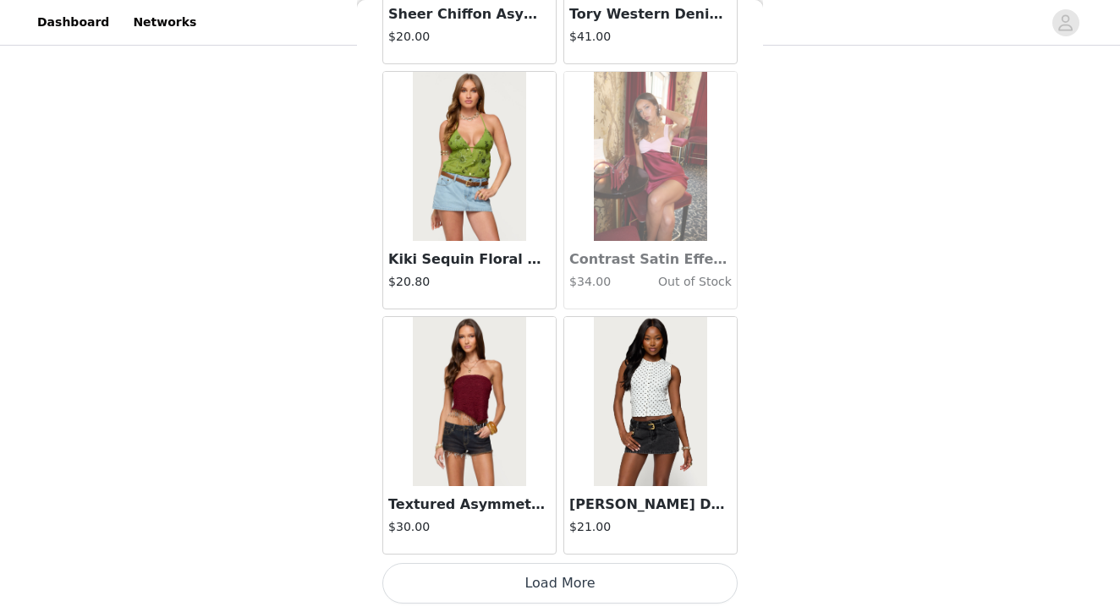
click at [559, 581] on button "Load More" at bounding box center [559, 583] width 355 height 41
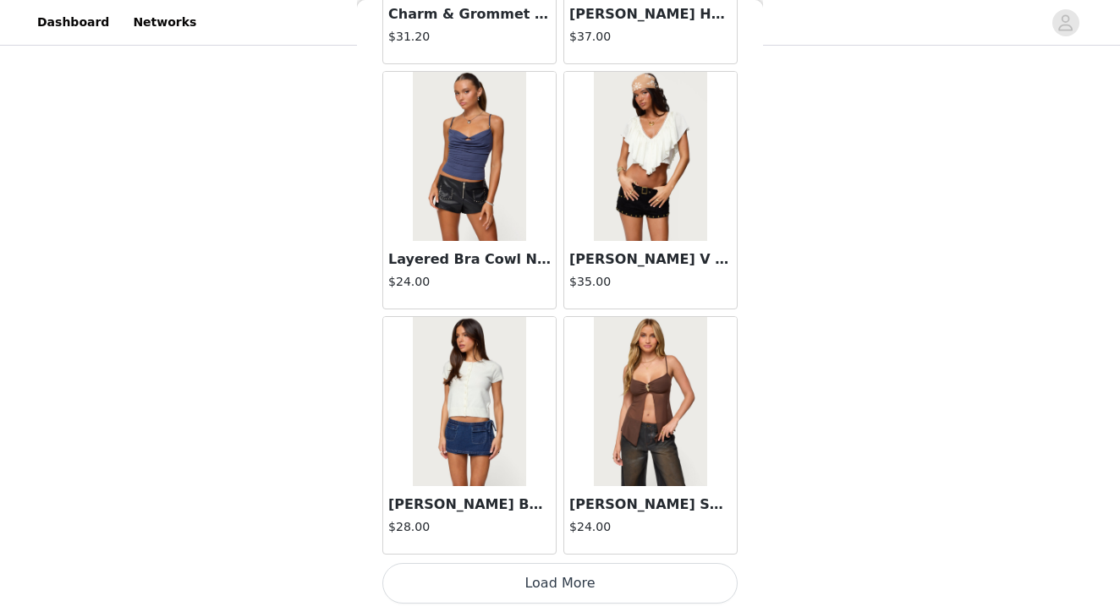
click at [561, 579] on button "Load More" at bounding box center [559, 583] width 355 height 41
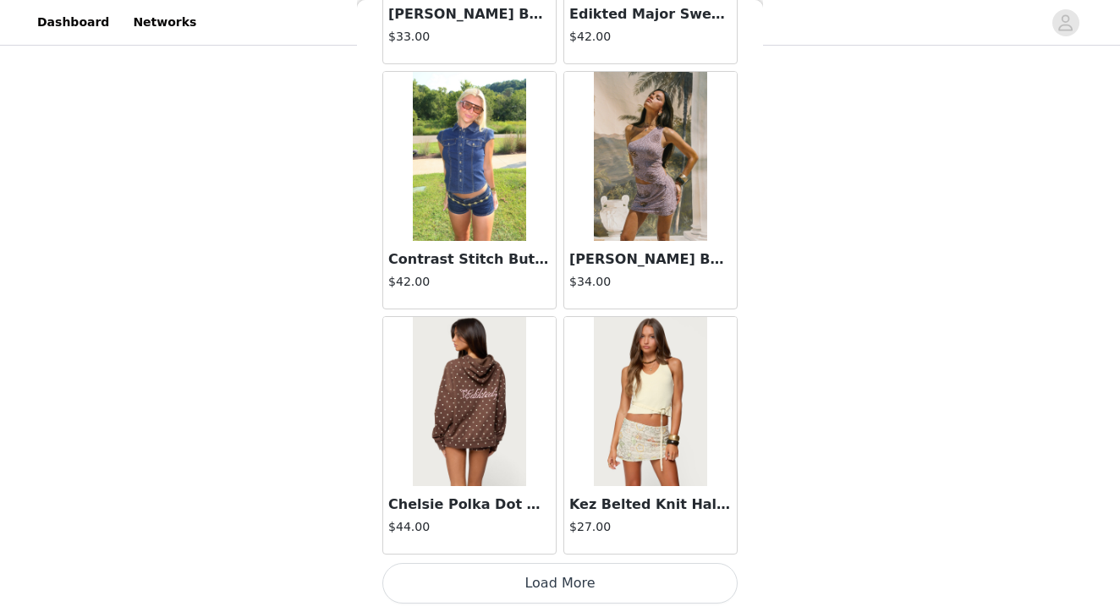
click at [547, 590] on button "Load More" at bounding box center [559, 583] width 355 height 41
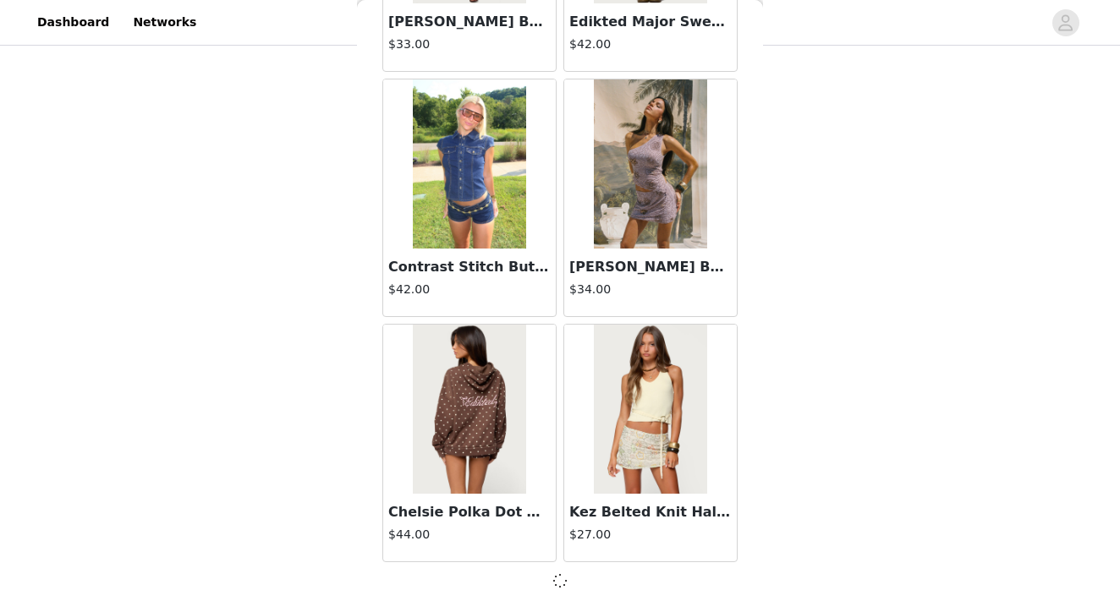
scroll to position [21587, 0]
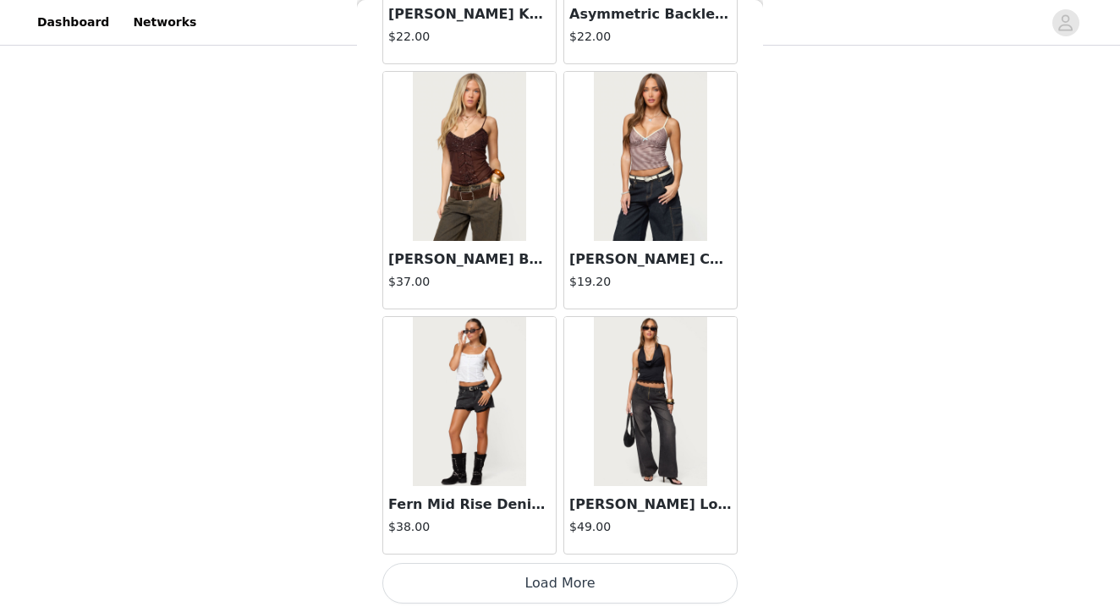
click at [538, 591] on button "Load More" at bounding box center [559, 583] width 355 height 41
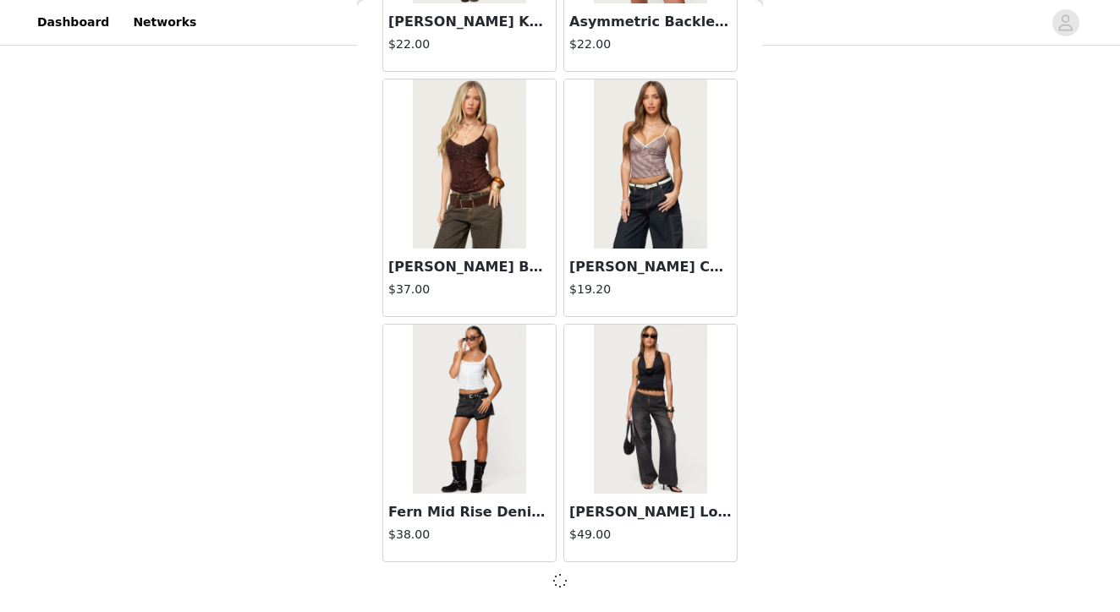
scroll to position [24039, 0]
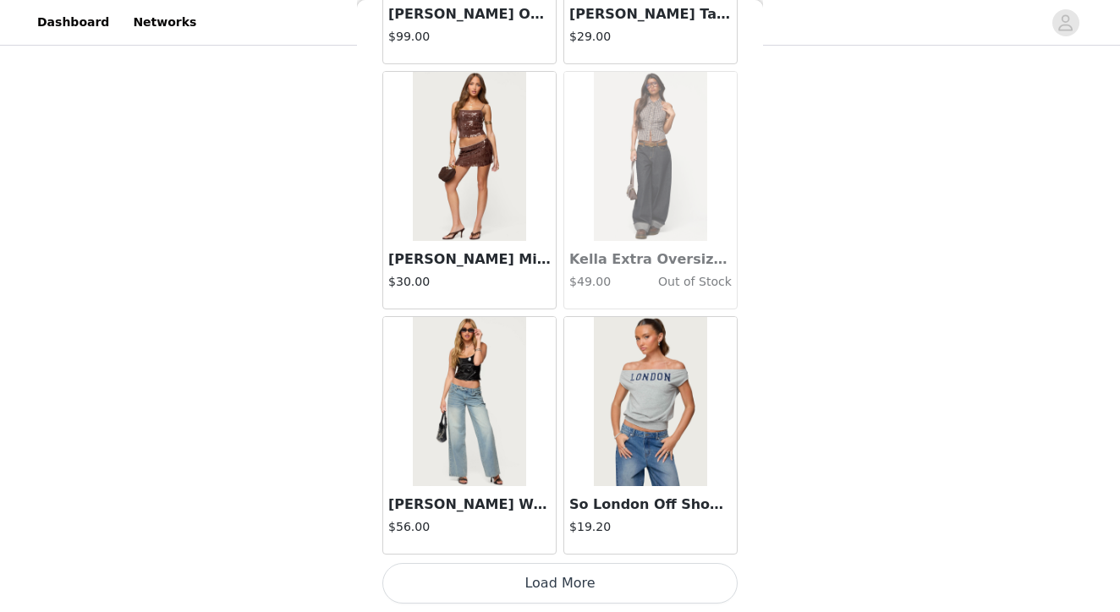
click at [555, 581] on button "Load More" at bounding box center [559, 583] width 355 height 41
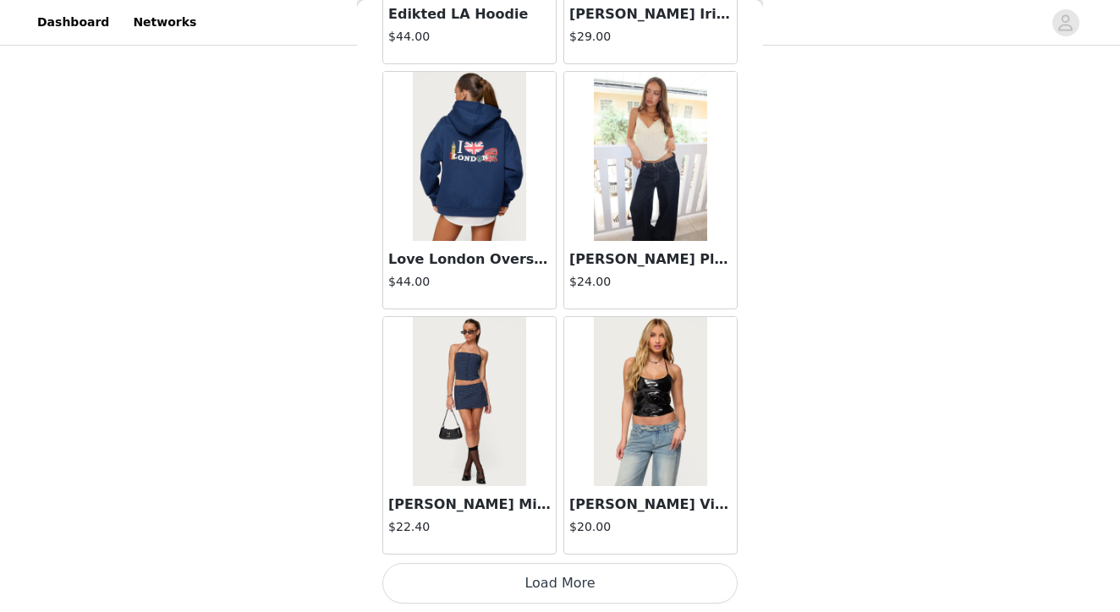
click at [562, 596] on button "Load More" at bounding box center [559, 583] width 355 height 41
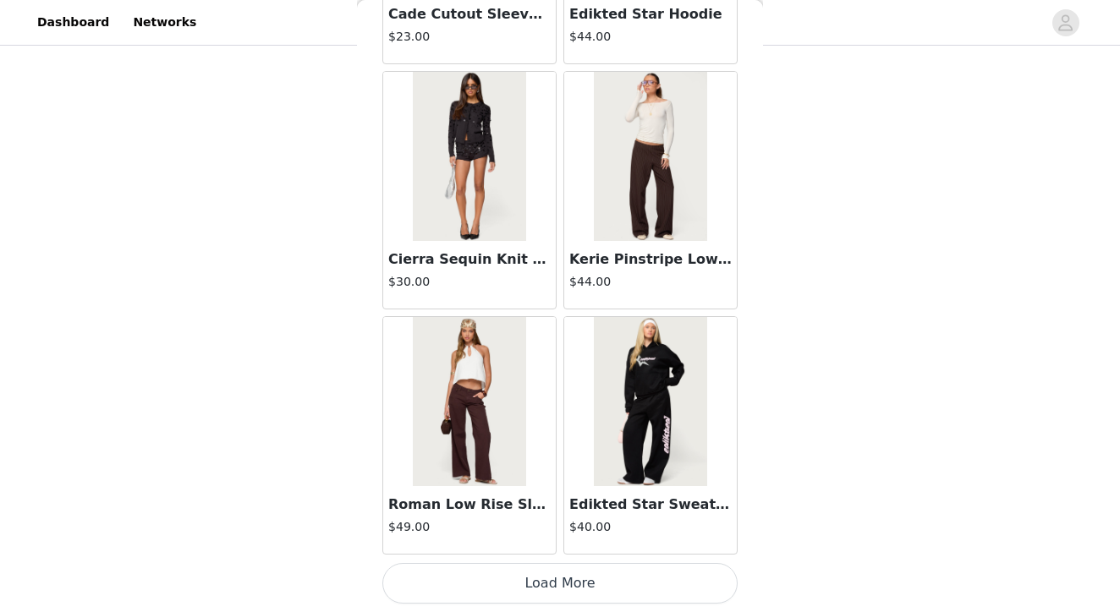
click at [567, 578] on button "Load More" at bounding box center [559, 583] width 355 height 41
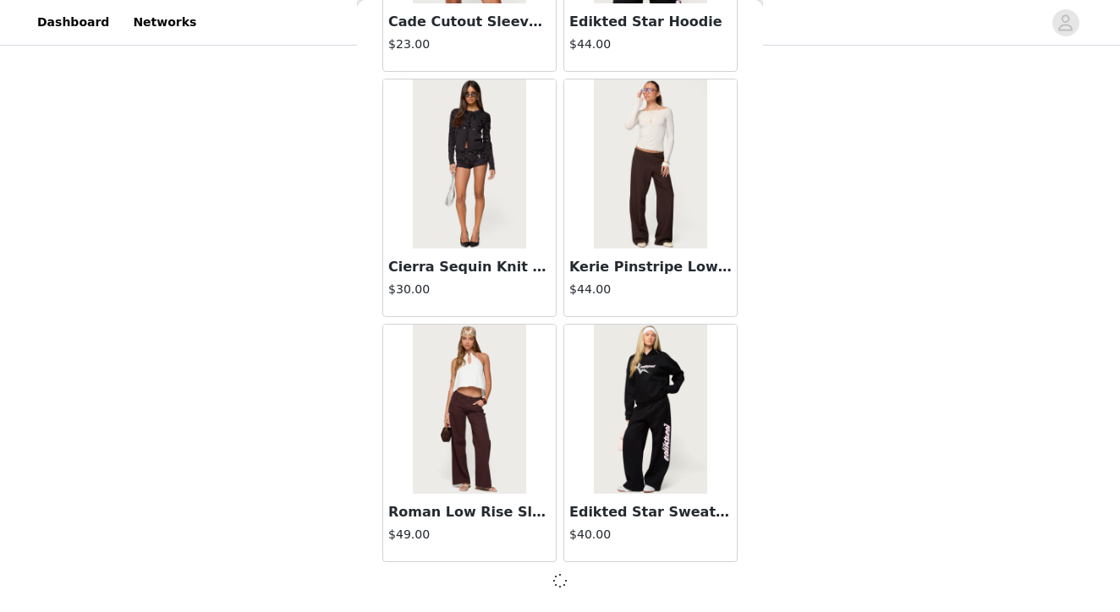
scroll to position [31396, 0]
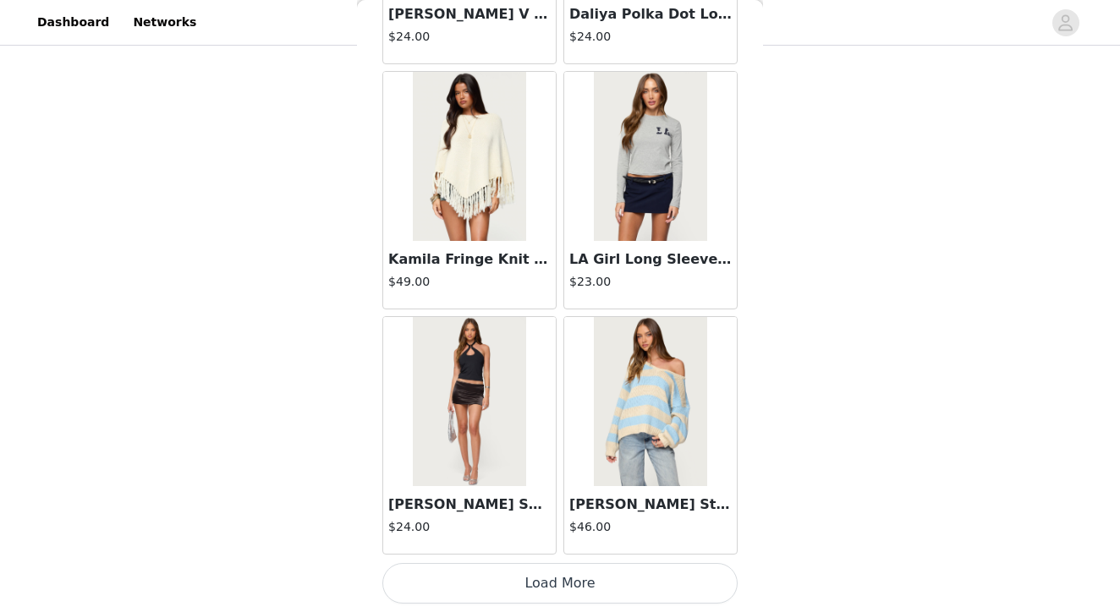
click at [567, 581] on button "Load More" at bounding box center [559, 583] width 355 height 41
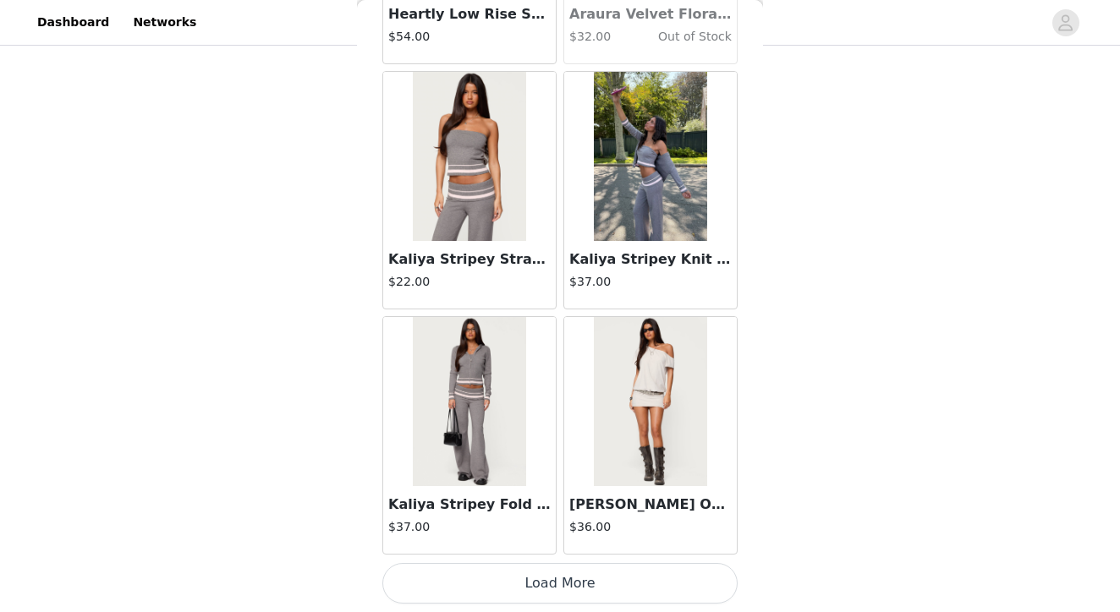
scroll to position [306, 0]
click at [529, 579] on button "Load More" at bounding box center [559, 583] width 355 height 41
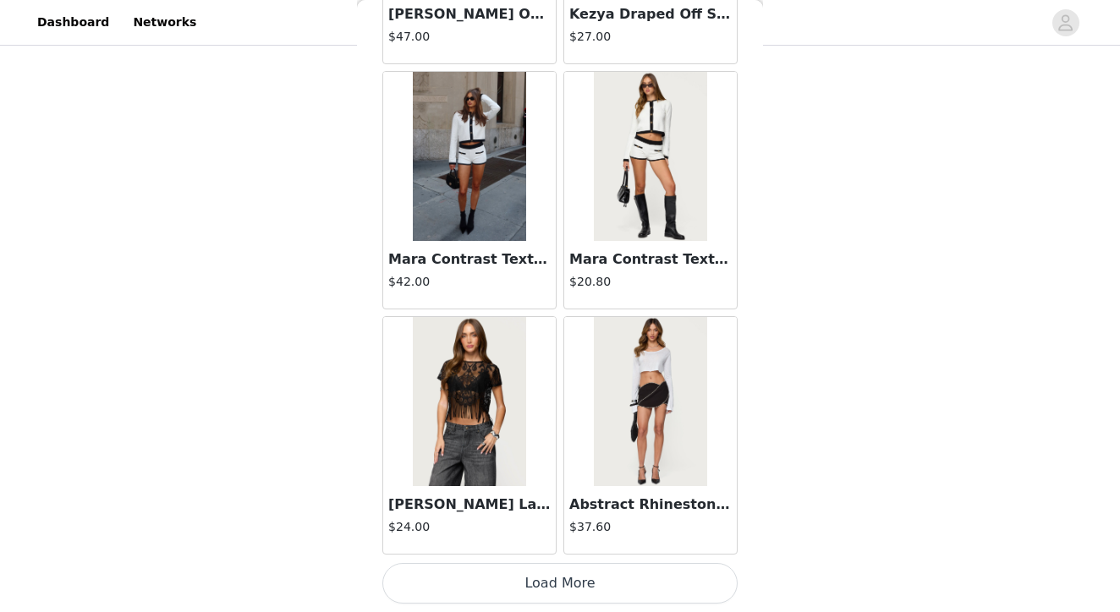
click at [544, 592] on button "Load More" at bounding box center [559, 583] width 355 height 41
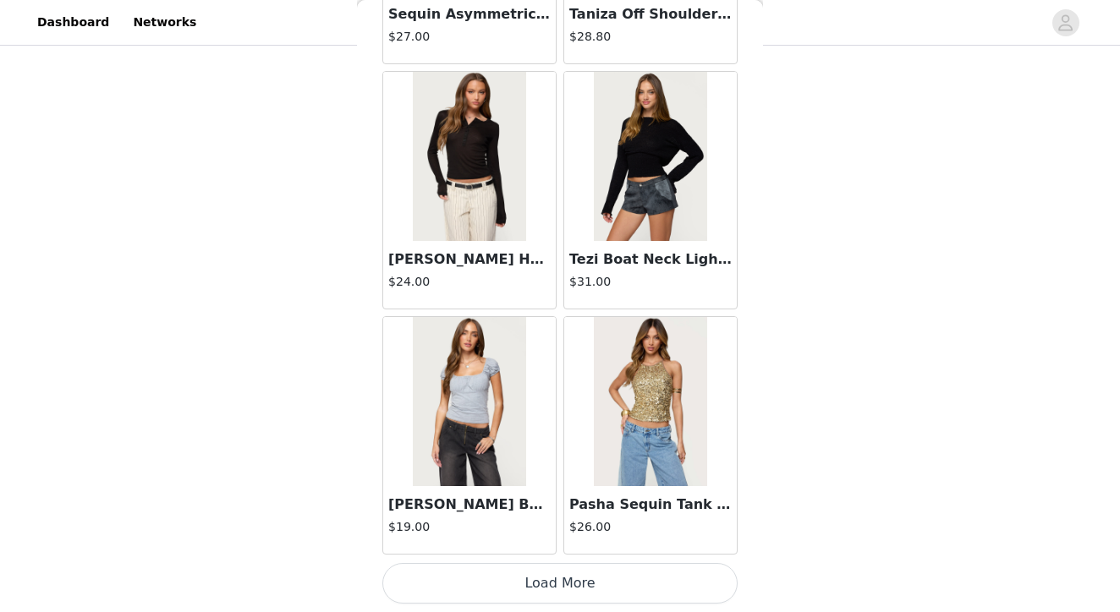
click at [558, 596] on button "Load More" at bounding box center [559, 583] width 355 height 41
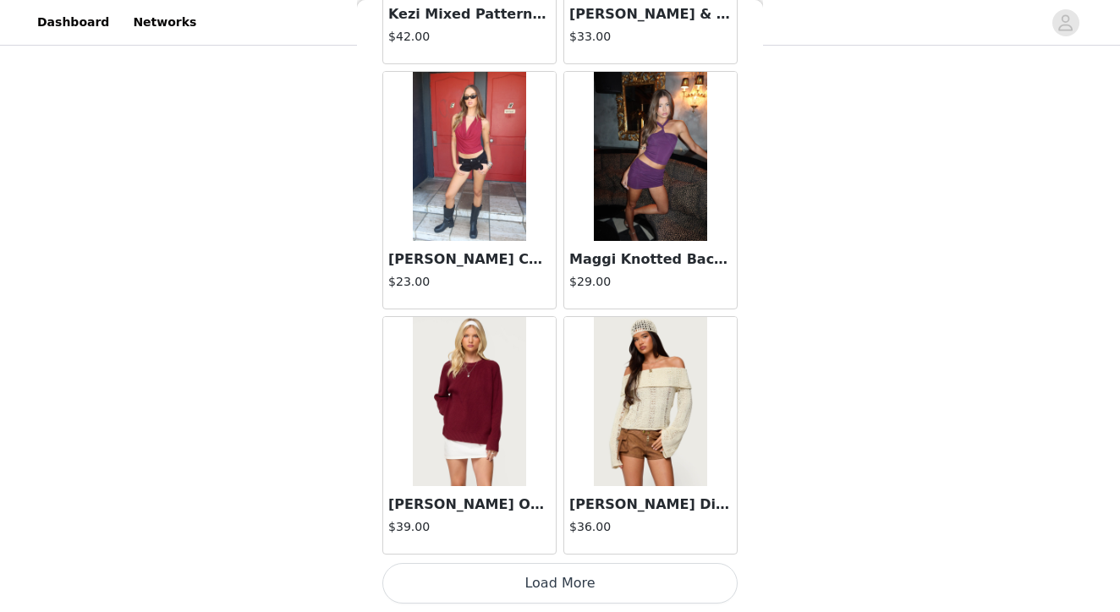
click at [534, 576] on button "Load More" at bounding box center [559, 583] width 355 height 41
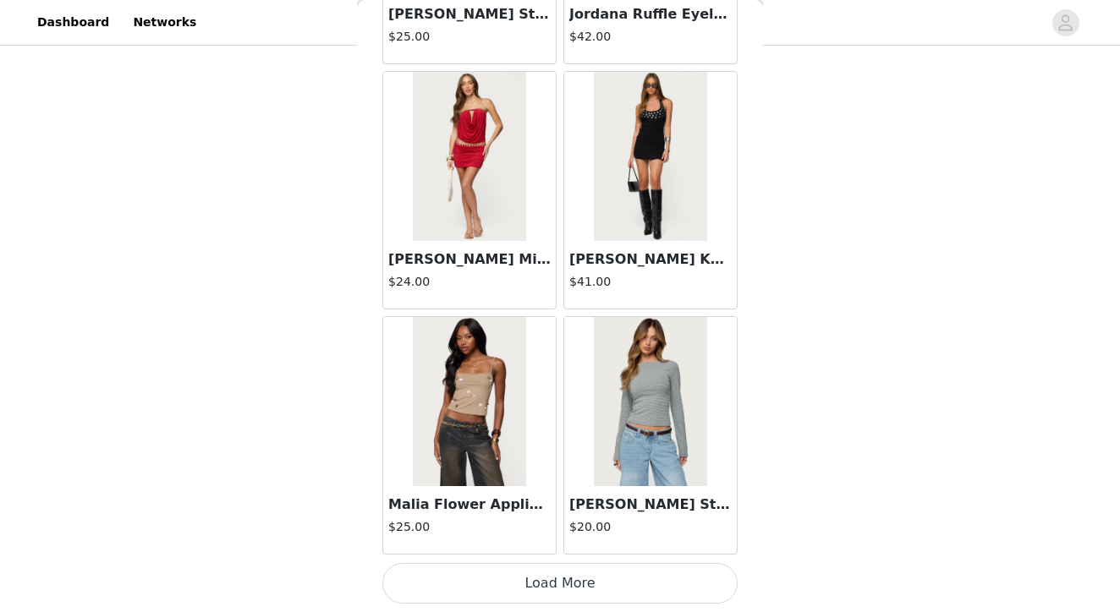
scroll to position [46118, 0]
click at [567, 578] on button "Load More" at bounding box center [559, 583] width 355 height 41
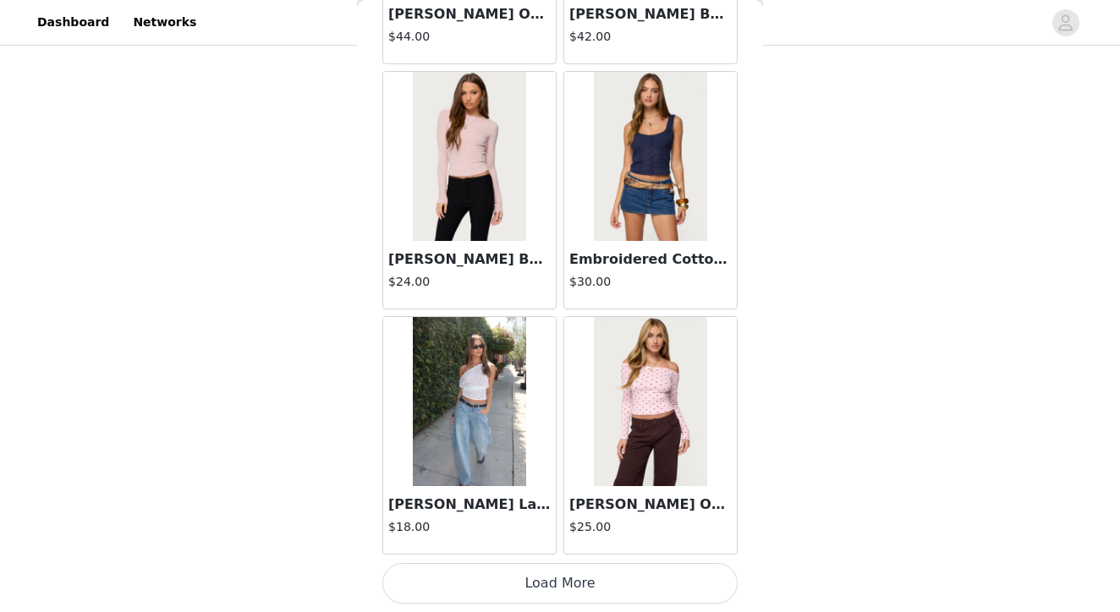
scroll to position [306, 0]
click at [548, 585] on button "Load More" at bounding box center [559, 583] width 355 height 41
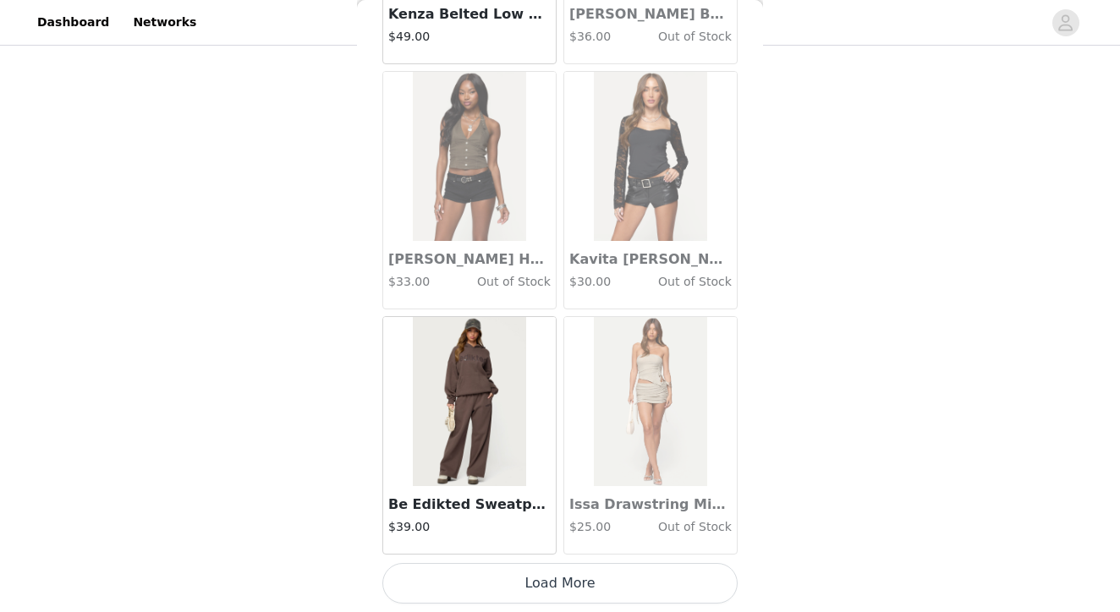
click at [562, 582] on button "Load More" at bounding box center [559, 583] width 355 height 41
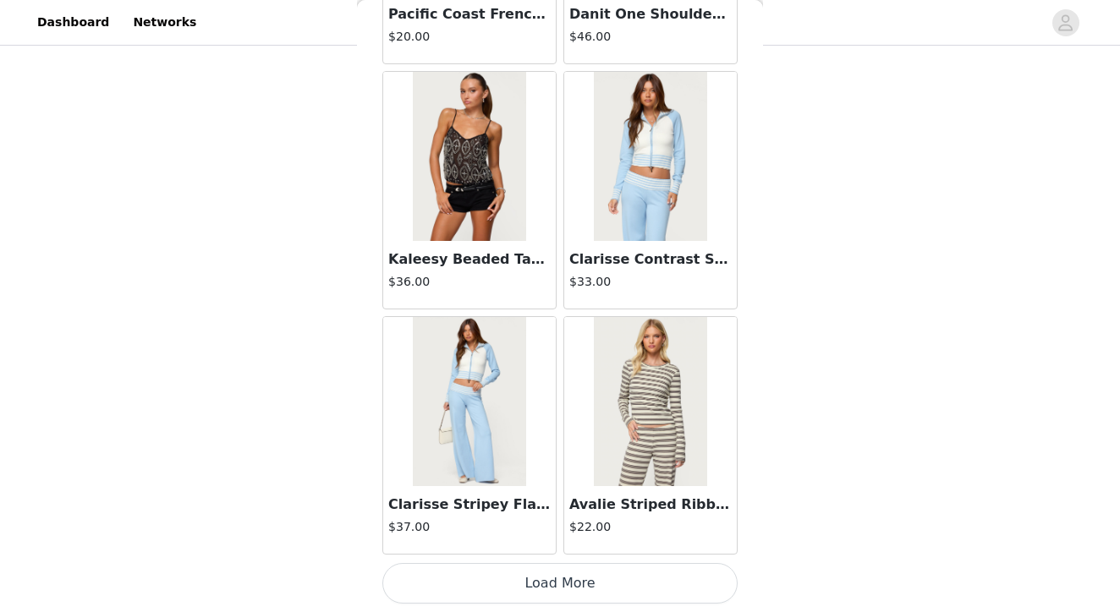
click at [545, 592] on button "Load More" at bounding box center [559, 583] width 355 height 41
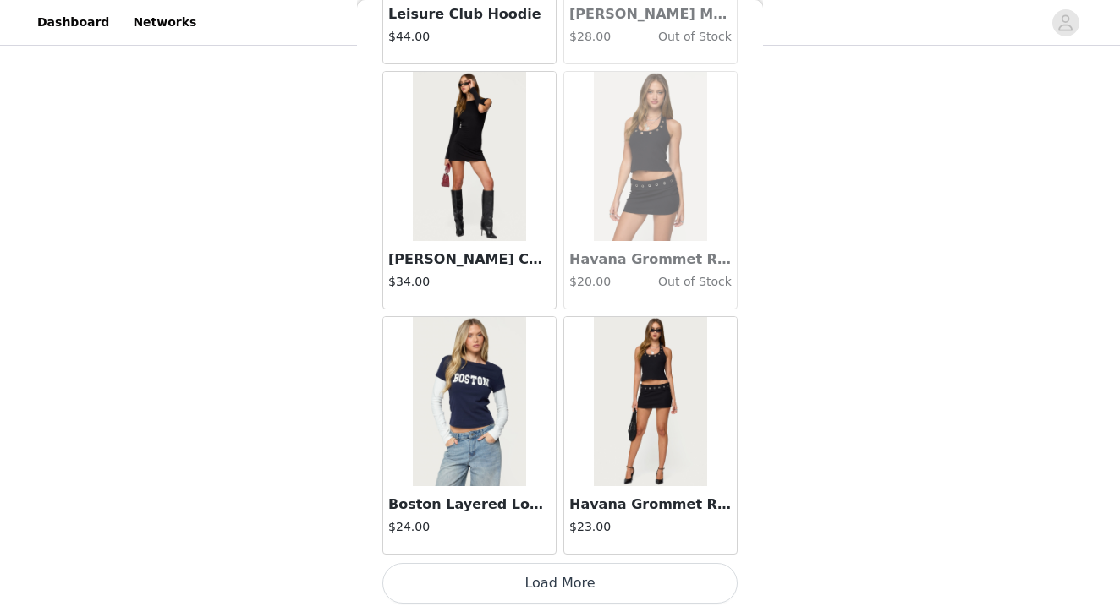
scroll to position [306, 0]
click at [556, 586] on button "Load More" at bounding box center [559, 583] width 355 height 41
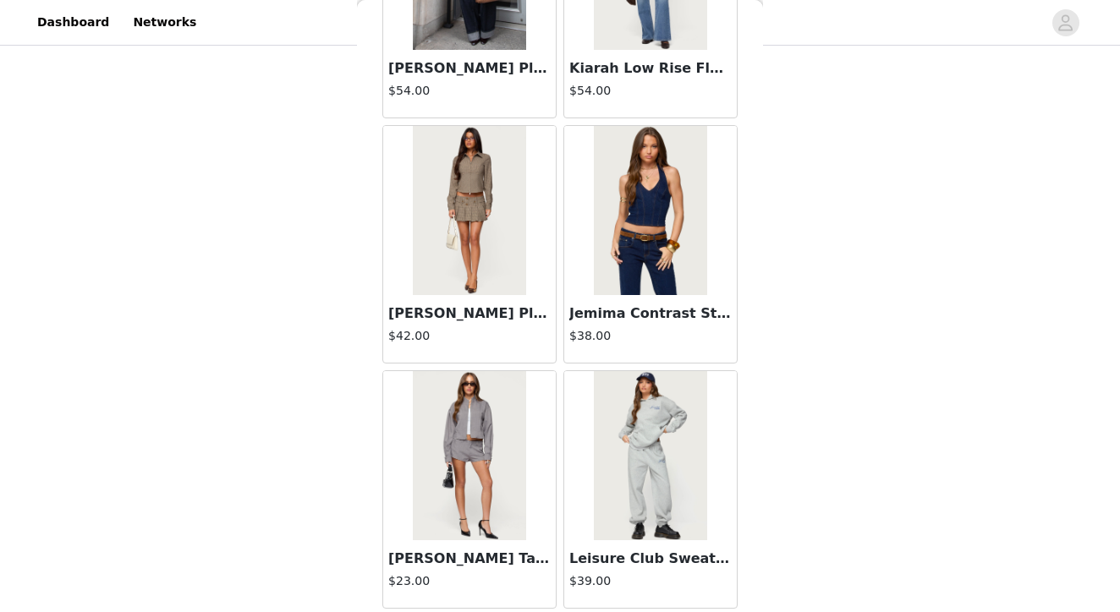
click at [470, 474] on img at bounding box center [469, 455] width 112 height 169
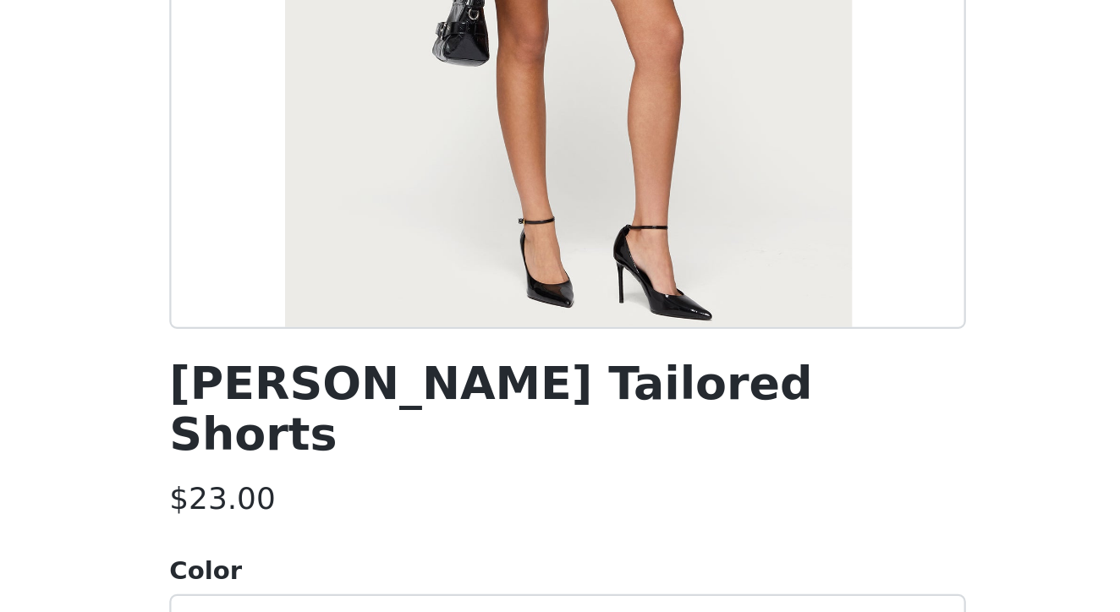
scroll to position [180, 0]
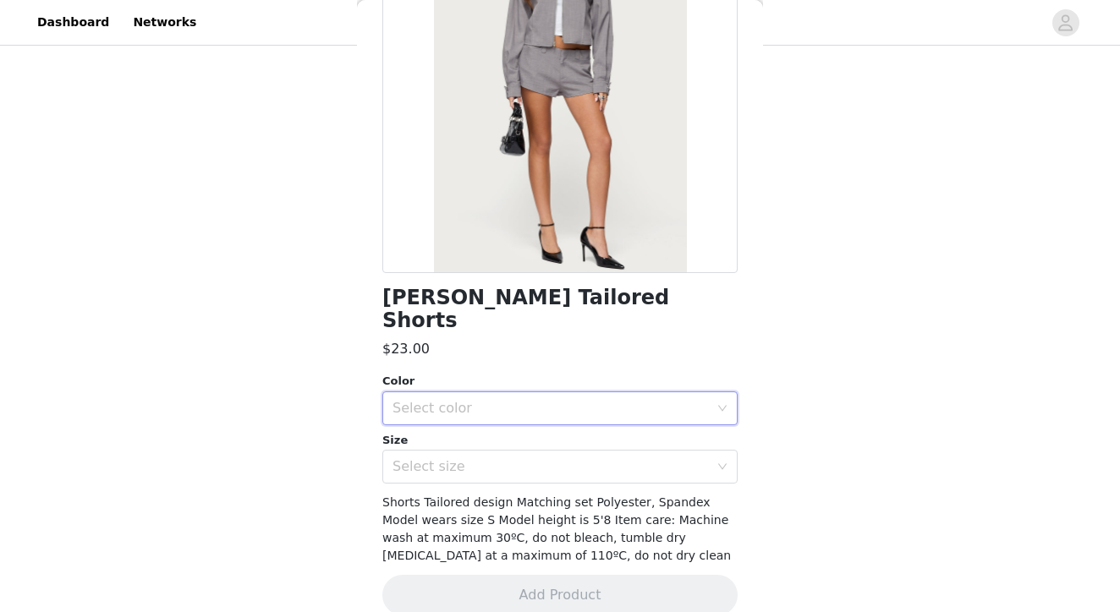
click at [433, 394] on div "Select color" at bounding box center [554, 408] width 324 height 32
click at [436, 424] on li "LIGHT-GRAY" at bounding box center [559, 421] width 355 height 27
click at [436, 458] on div "Select size" at bounding box center [550, 466] width 316 height 17
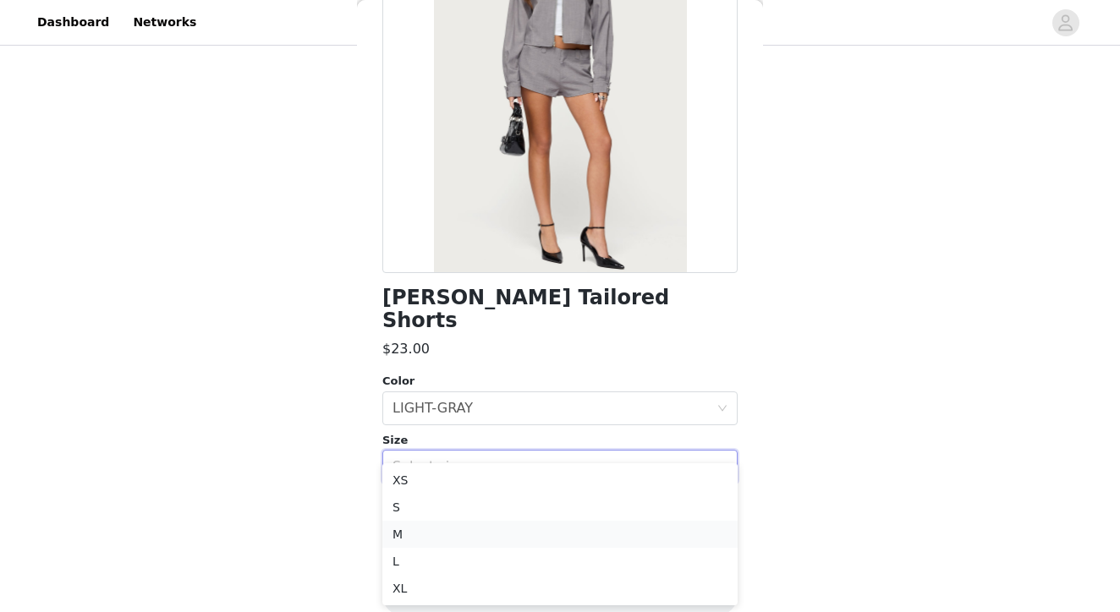
click at [419, 536] on li "M" at bounding box center [559, 534] width 355 height 27
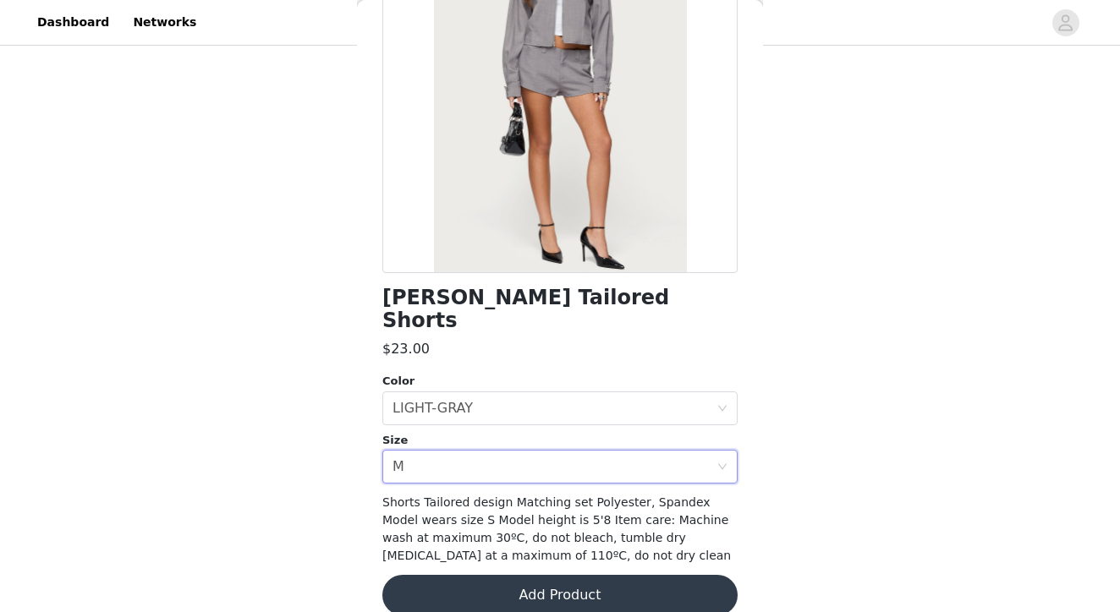
scroll to position [260, 0]
click at [575, 579] on button "Add Product" at bounding box center [559, 595] width 355 height 41
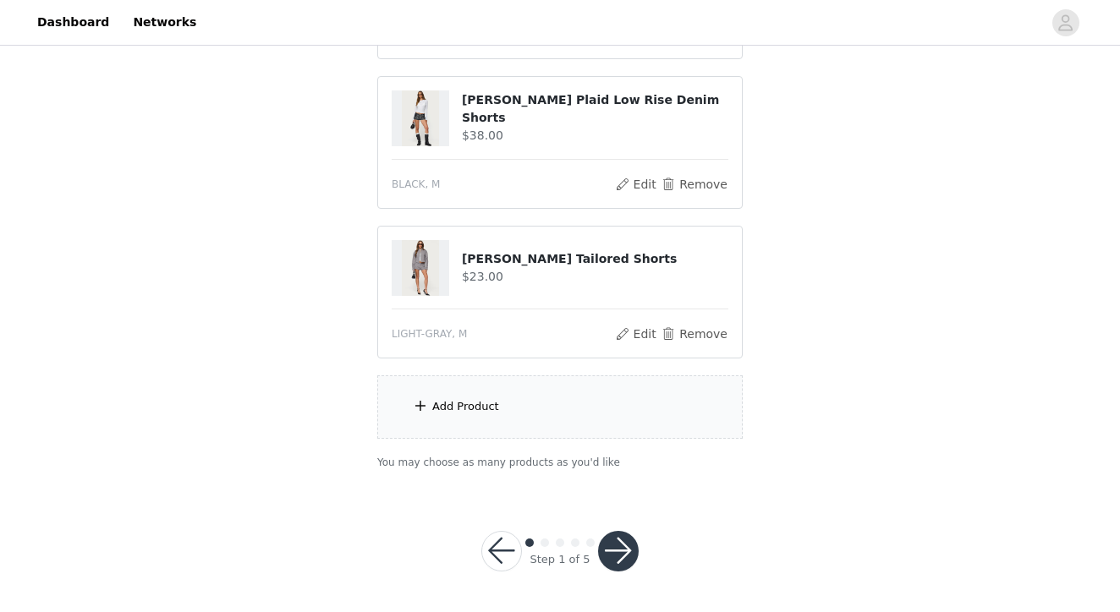
scroll to position [456, 0]
click at [524, 412] on div "Add Product" at bounding box center [559, 407] width 365 height 63
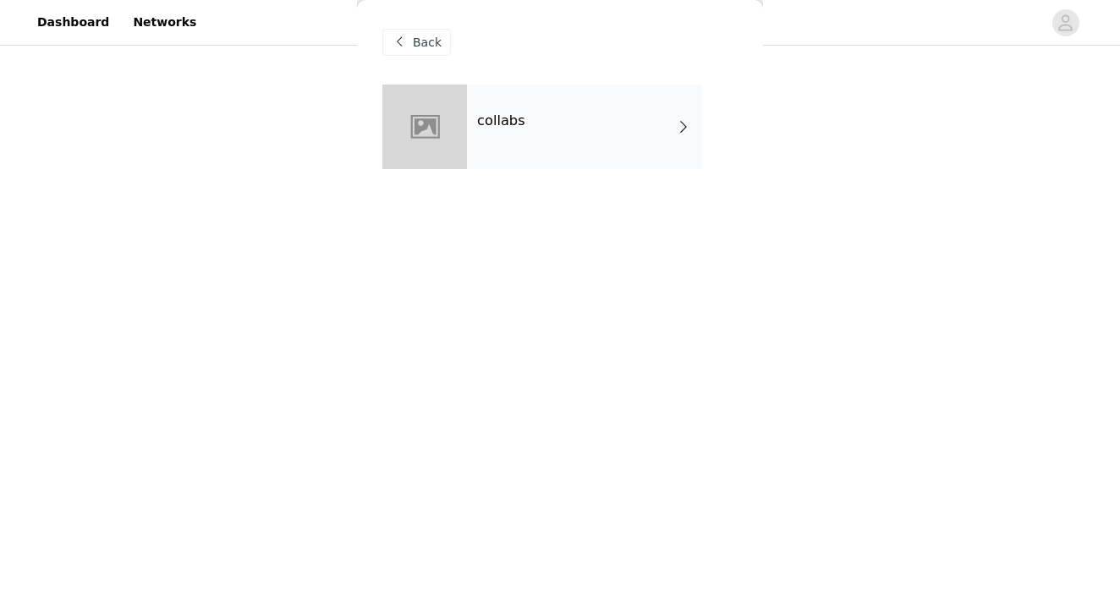
click at [612, 126] on div "collabs" at bounding box center [584, 127] width 235 height 85
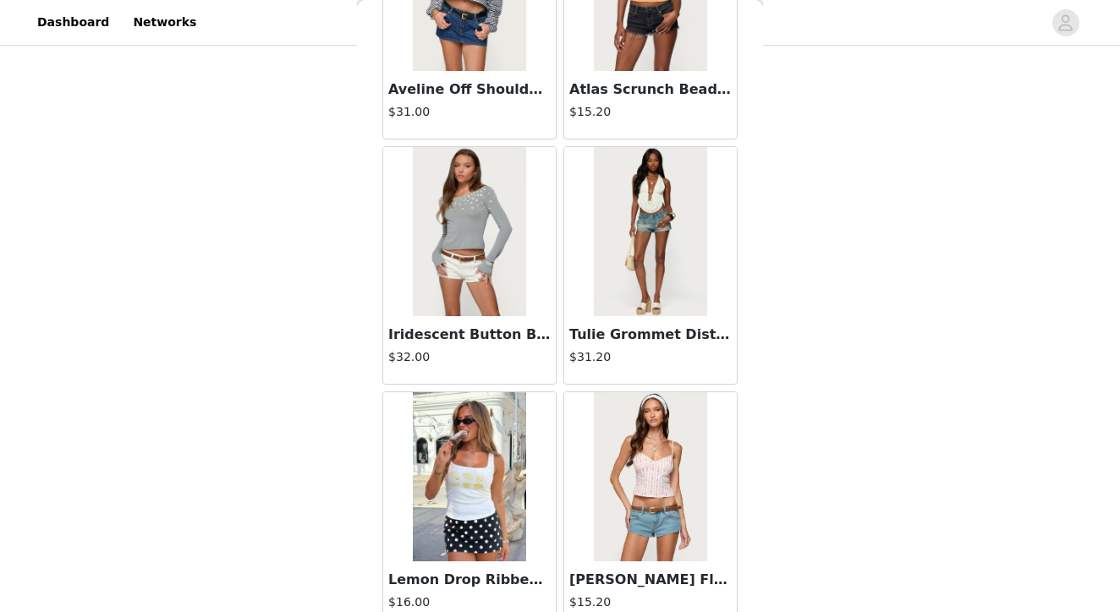
scroll to position [194, 0]
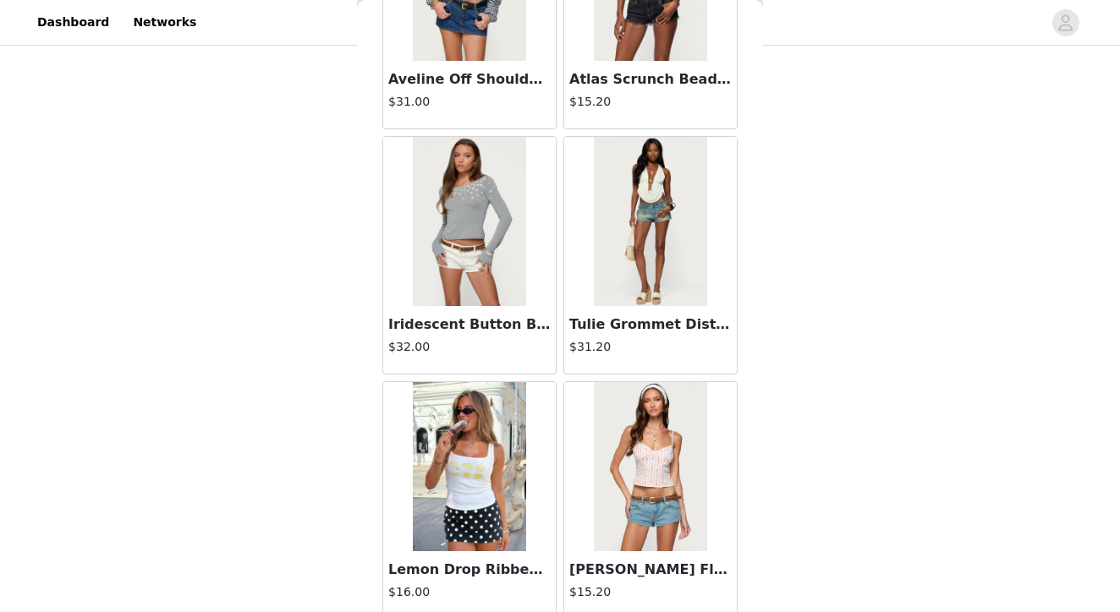
click at [485, 173] on img at bounding box center [469, 221] width 112 height 169
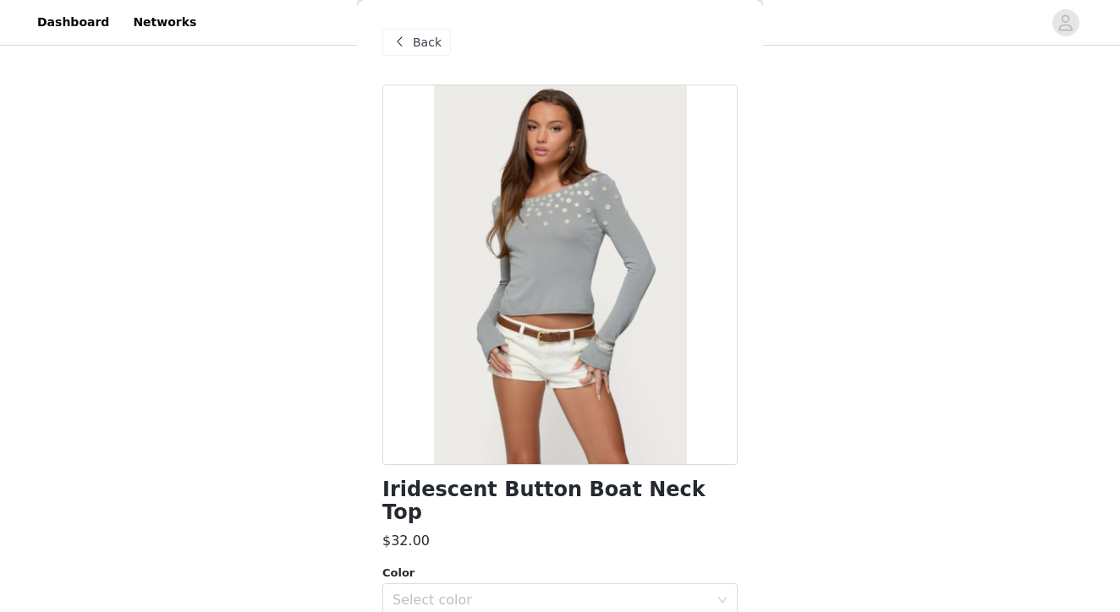
scroll to position [0, 0]
click at [403, 39] on span at bounding box center [399, 42] width 20 height 20
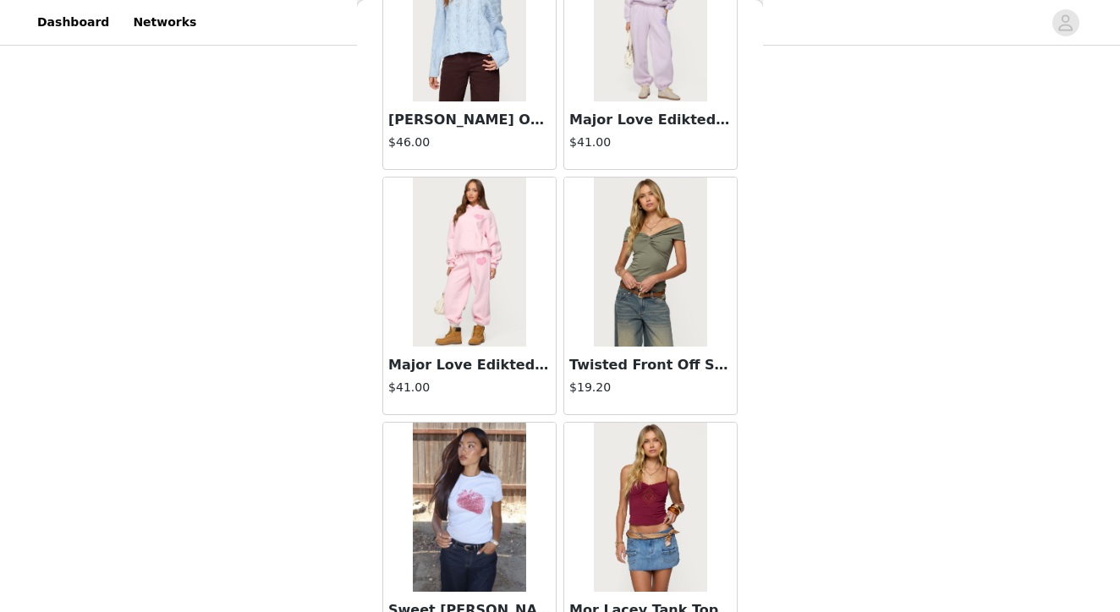
scroll to position [1400, 0]
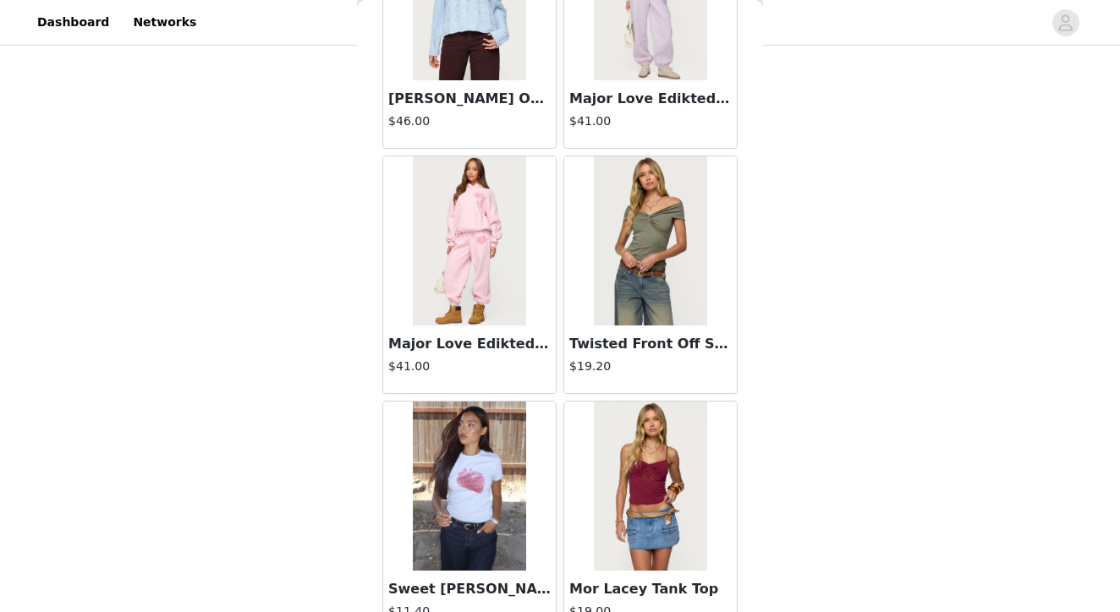
click at [662, 241] on img at bounding box center [650, 240] width 112 height 169
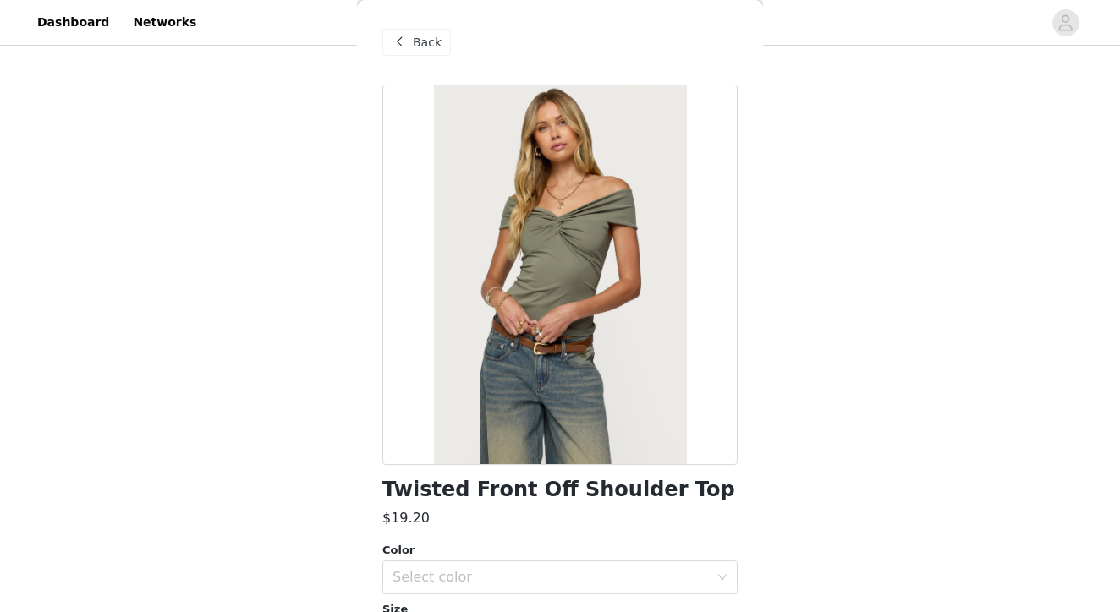
scroll to position [0, 0]
click at [401, 44] on span at bounding box center [399, 42] width 20 height 20
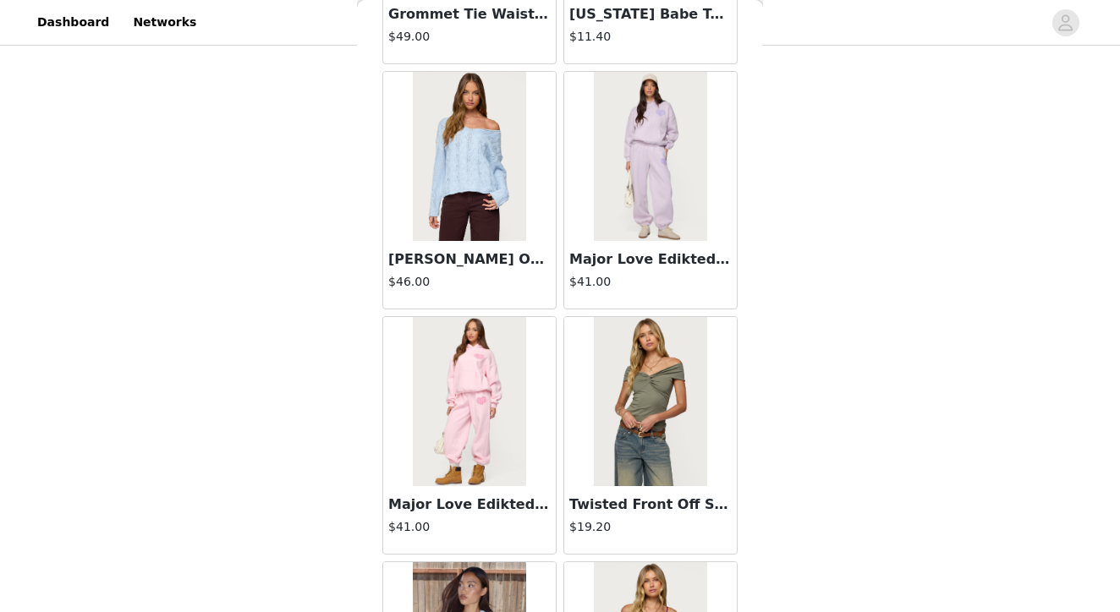
scroll to position [1251, 0]
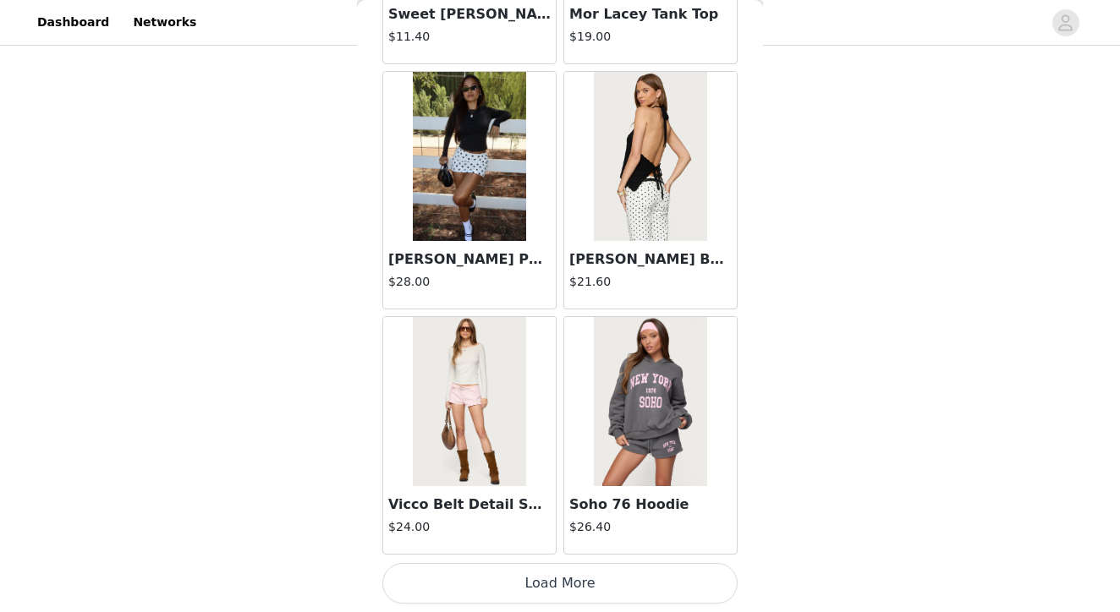
click at [536, 582] on button "Load More" at bounding box center [559, 583] width 355 height 41
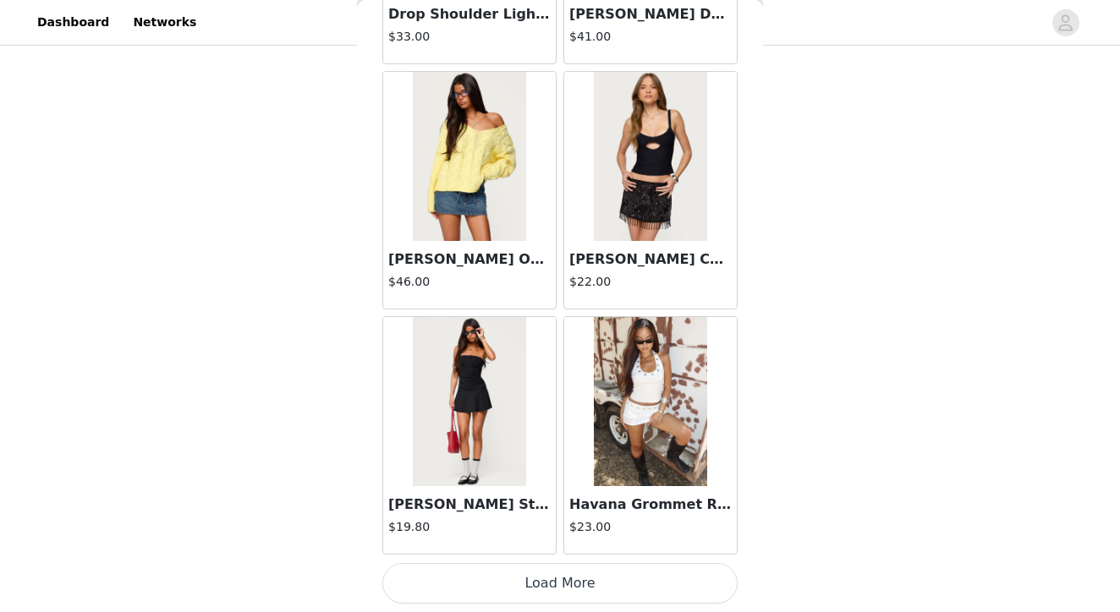
scroll to position [251, 0]
click at [530, 581] on button "Load More" at bounding box center [559, 583] width 355 height 41
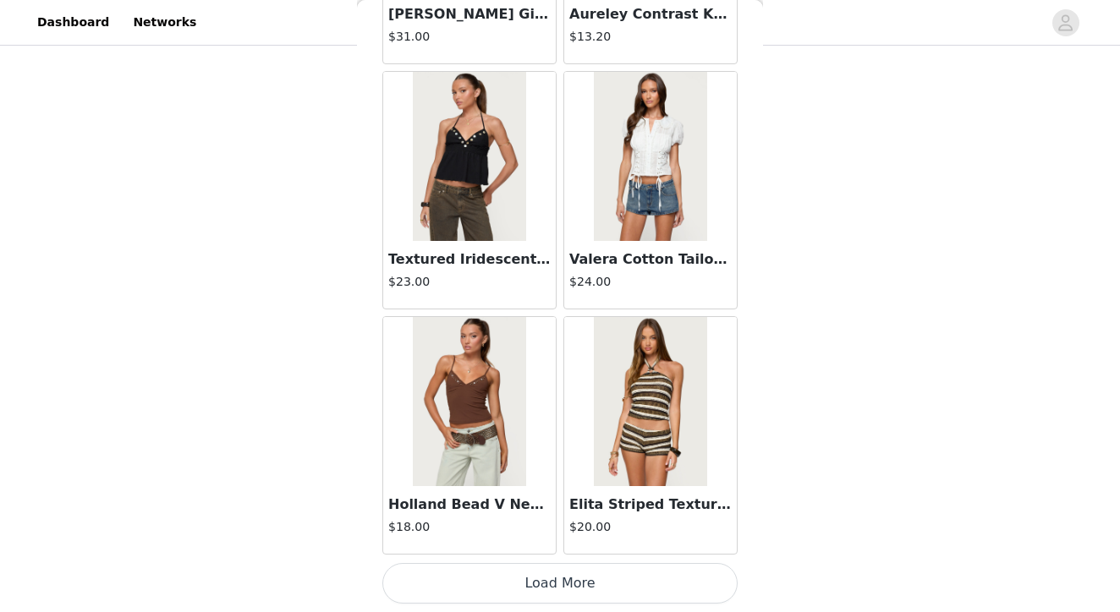
scroll to position [387, 0]
click at [555, 577] on button "Load More" at bounding box center [559, 583] width 355 height 41
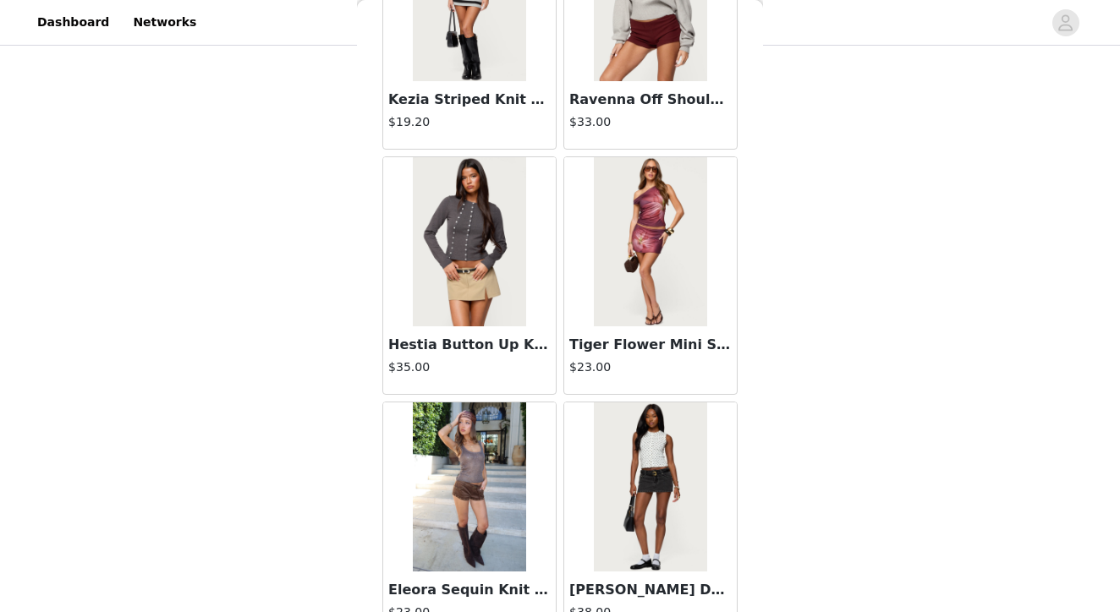
scroll to position [9248, 0]
click at [468, 254] on img at bounding box center [469, 240] width 112 height 169
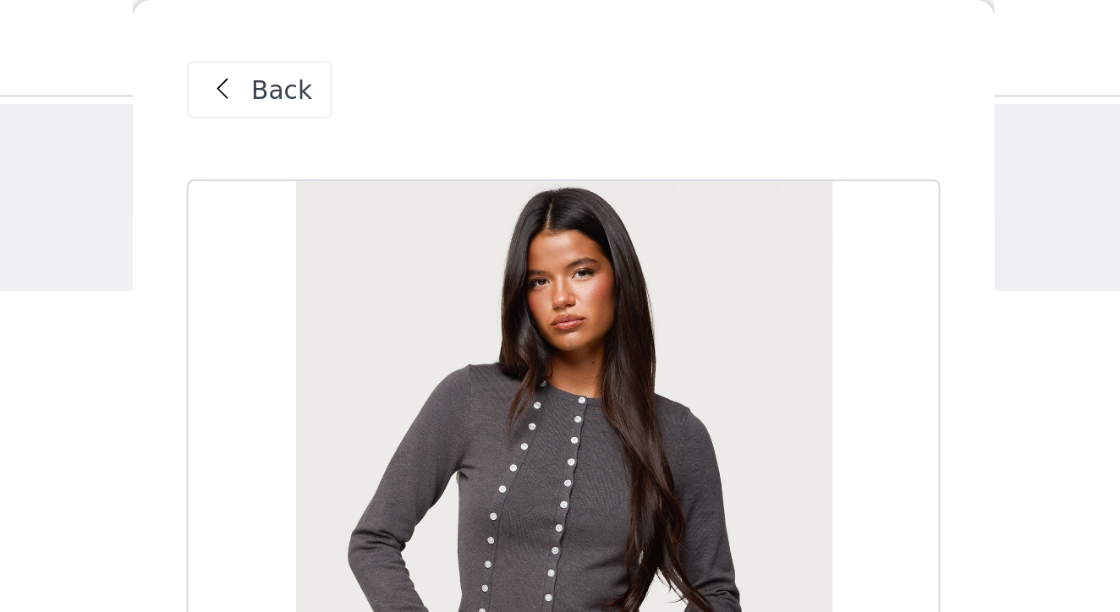
scroll to position [0, 0]
click at [389, 40] on span at bounding box center [399, 42] width 20 height 20
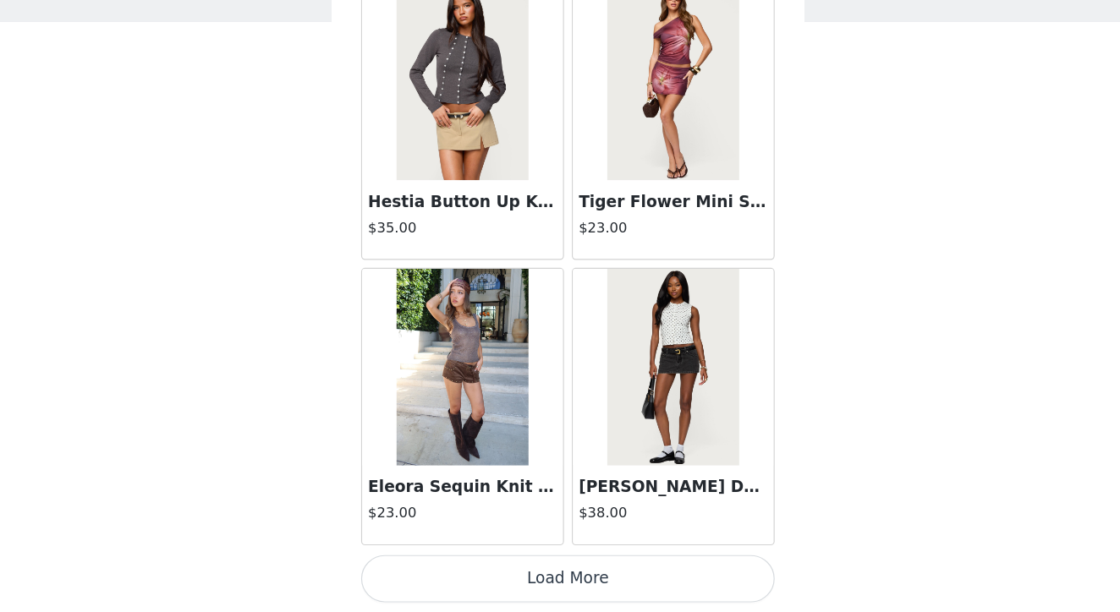
scroll to position [33, 0]
click at [413, 317] on img at bounding box center [469, 401] width 112 height 169
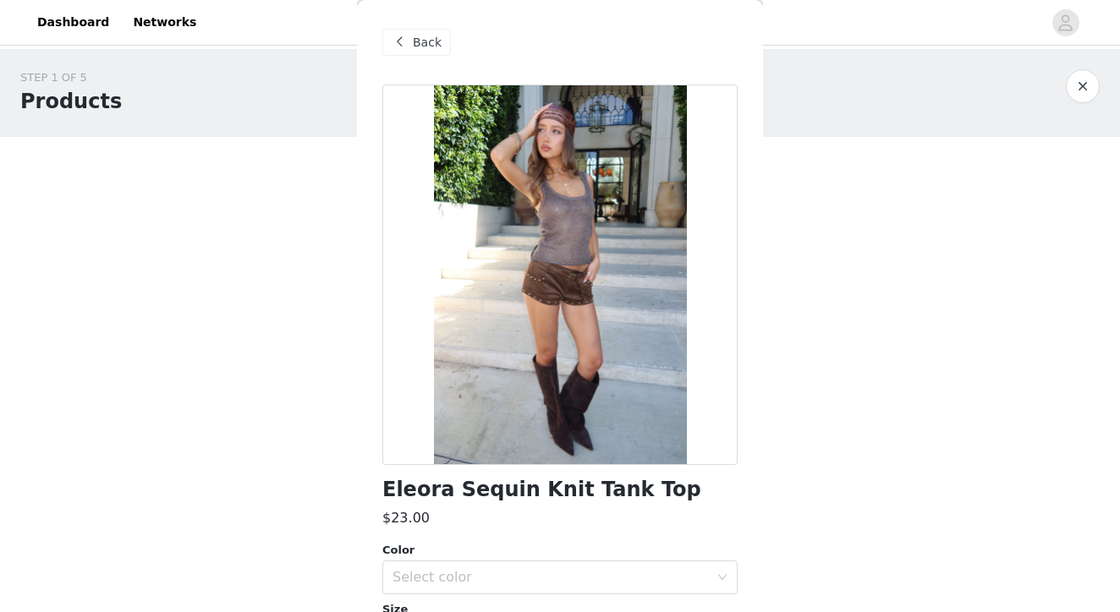
scroll to position [0, 0]
click at [403, 44] on span at bounding box center [399, 42] width 20 height 20
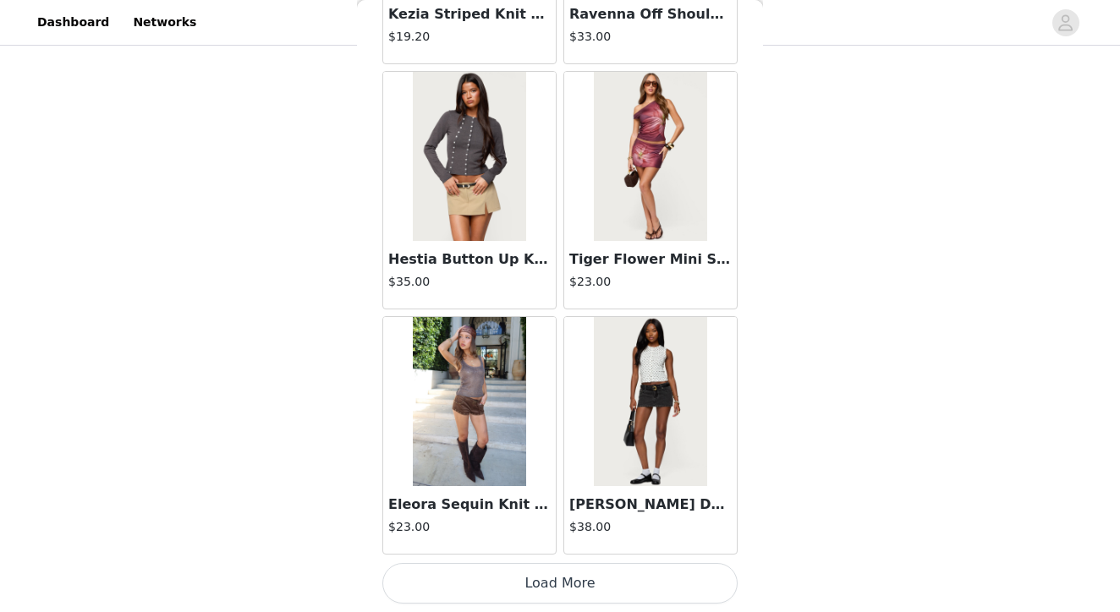
scroll to position [194, 0]
click at [567, 594] on button "Load More" at bounding box center [559, 583] width 355 height 41
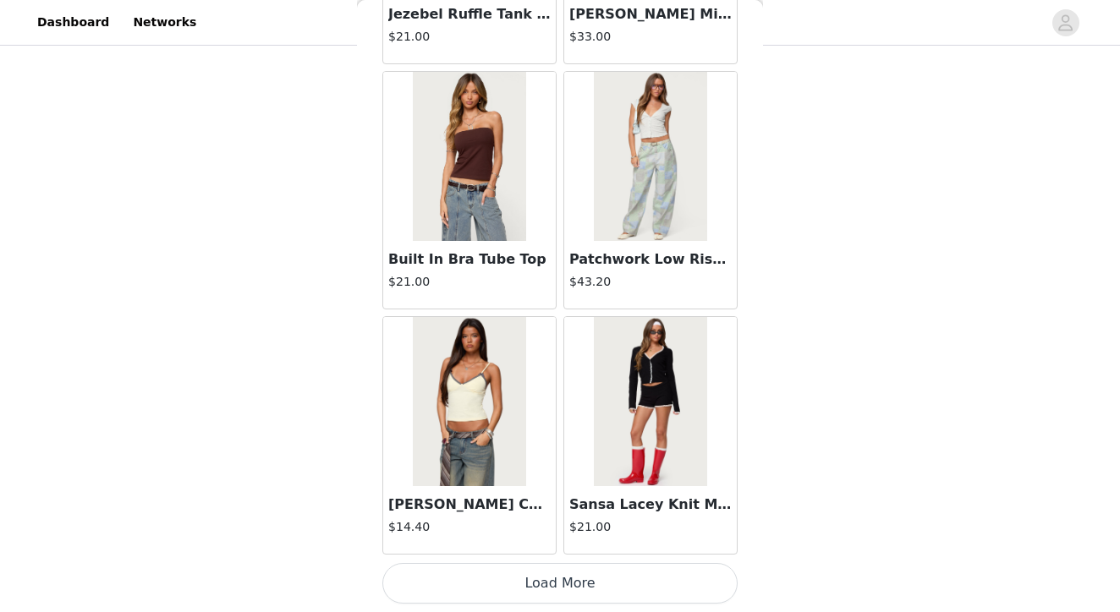
click at [554, 589] on button "Load More" at bounding box center [559, 583] width 355 height 41
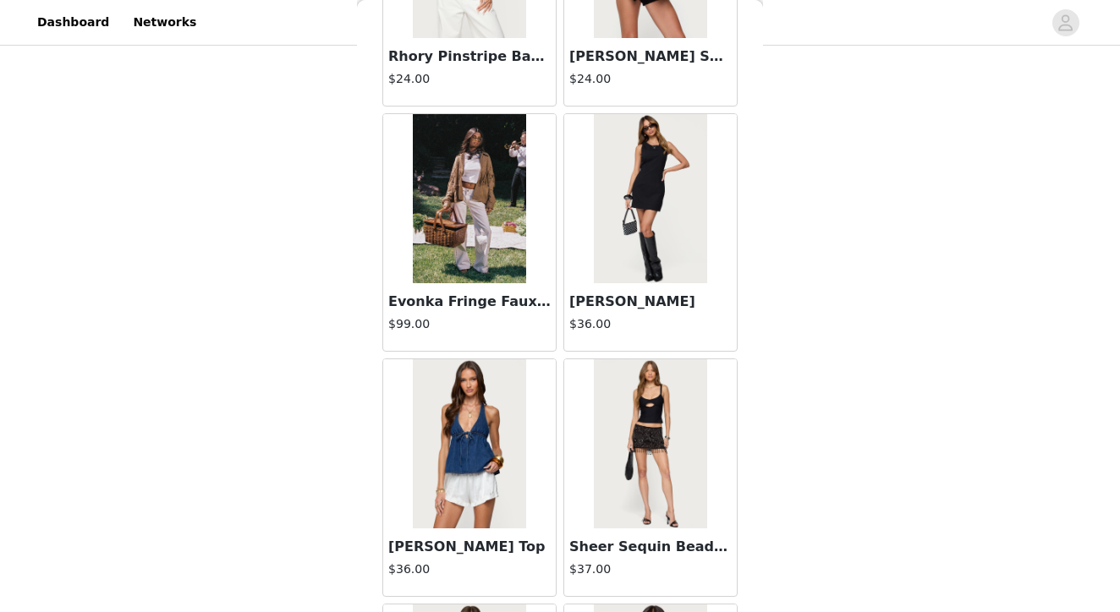
scroll to position [12691, 0]
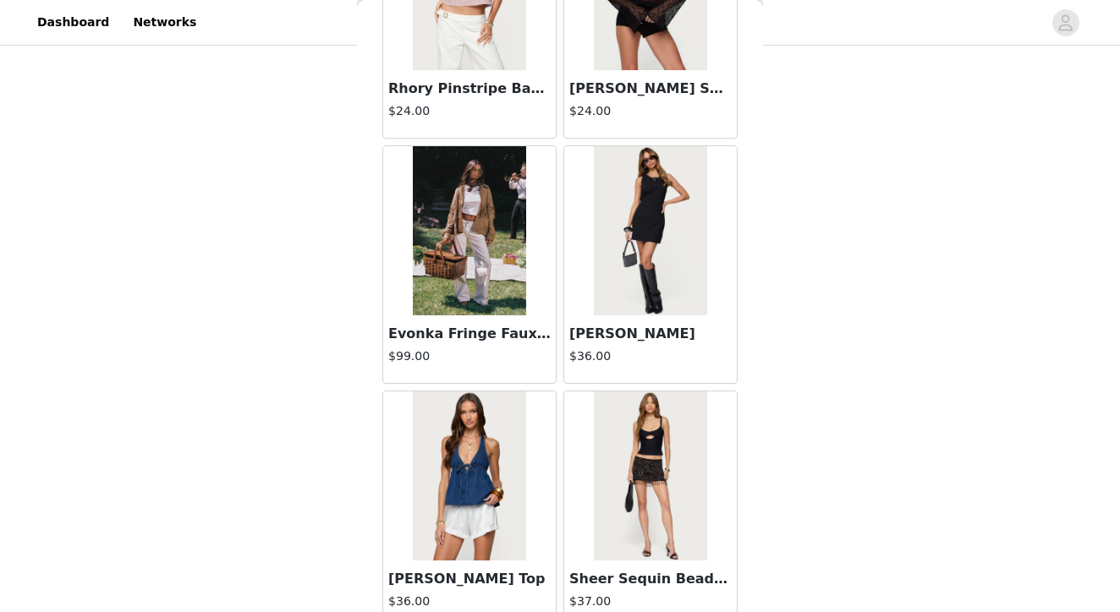
click at [467, 216] on img at bounding box center [469, 230] width 112 height 169
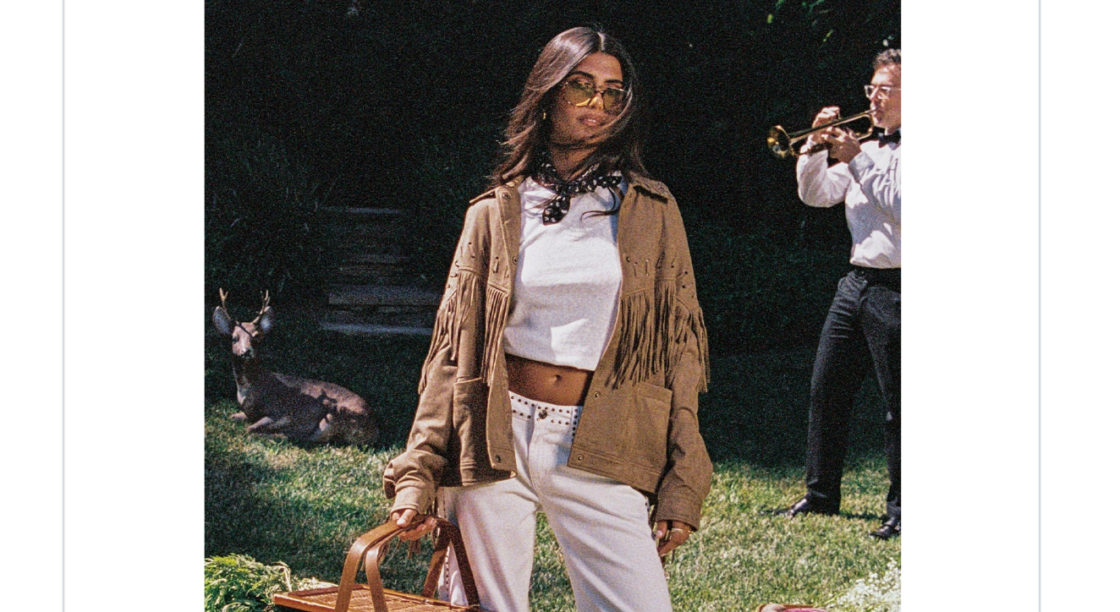
scroll to position [54, 0]
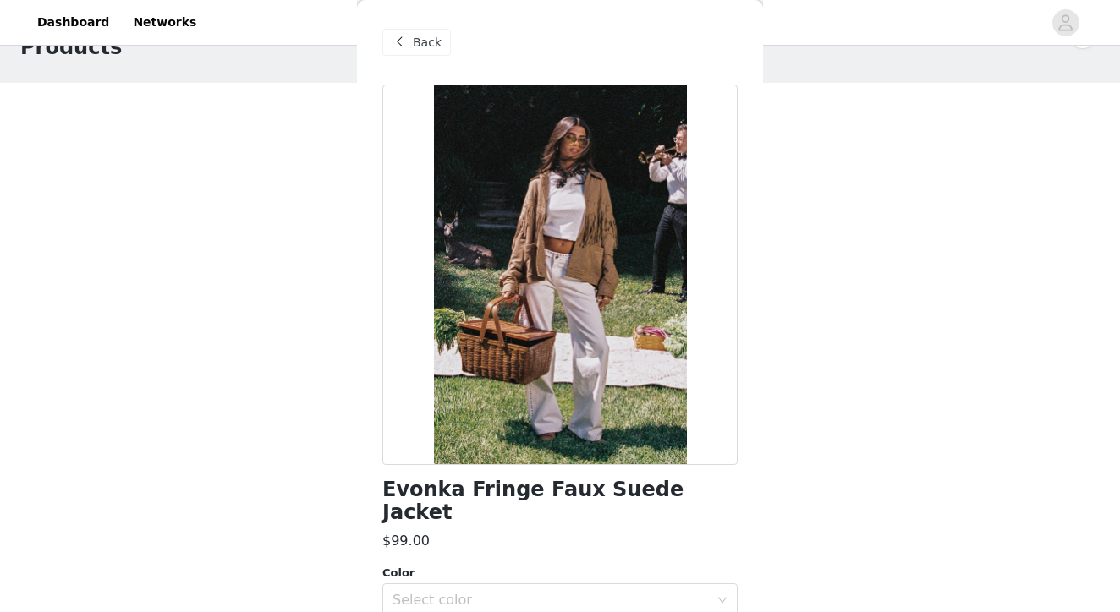
click at [399, 44] on span at bounding box center [399, 42] width 20 height 20
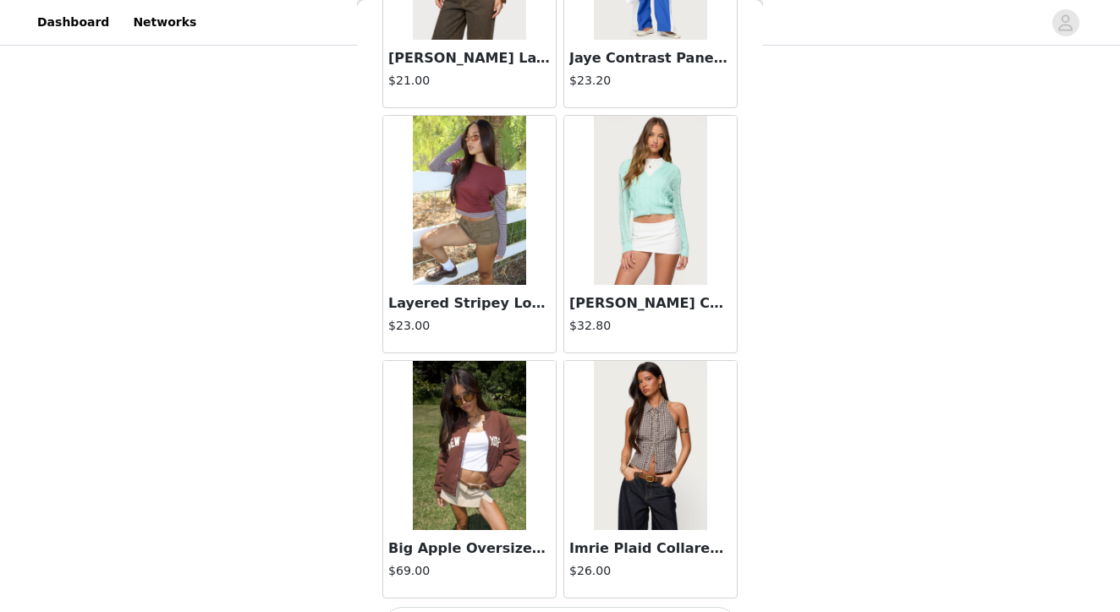
scroll to position [14201, 0]
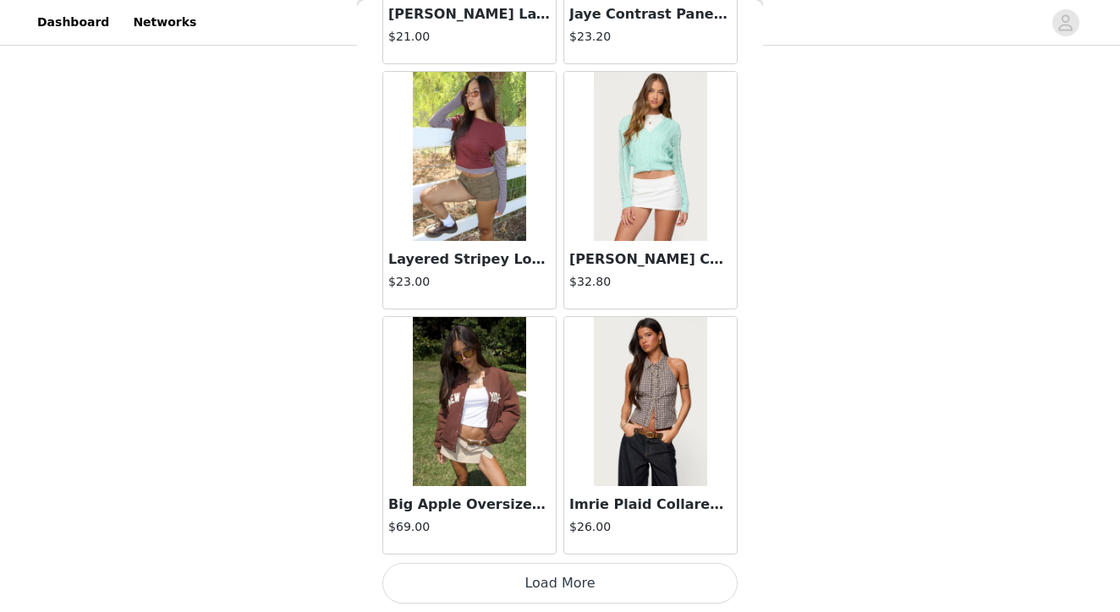
click at [549, 600] on button "Load More" at bounding box center [559, 583] width 355 height 41
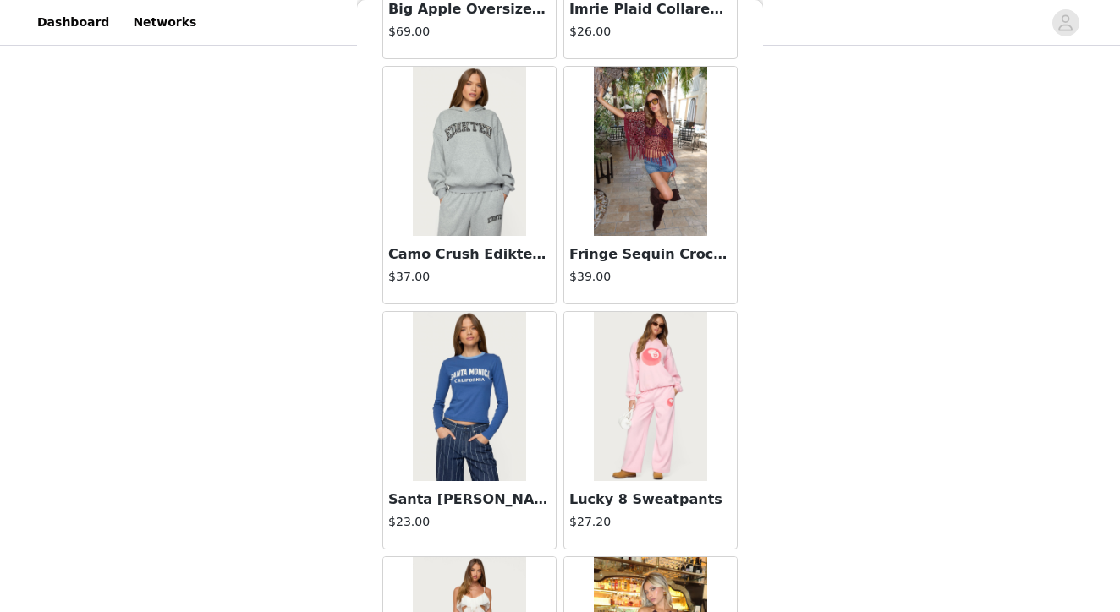
scroll to position [14733, 0]
click at [637, 125] on img at bounding box center [650, 151] width 112 height 169
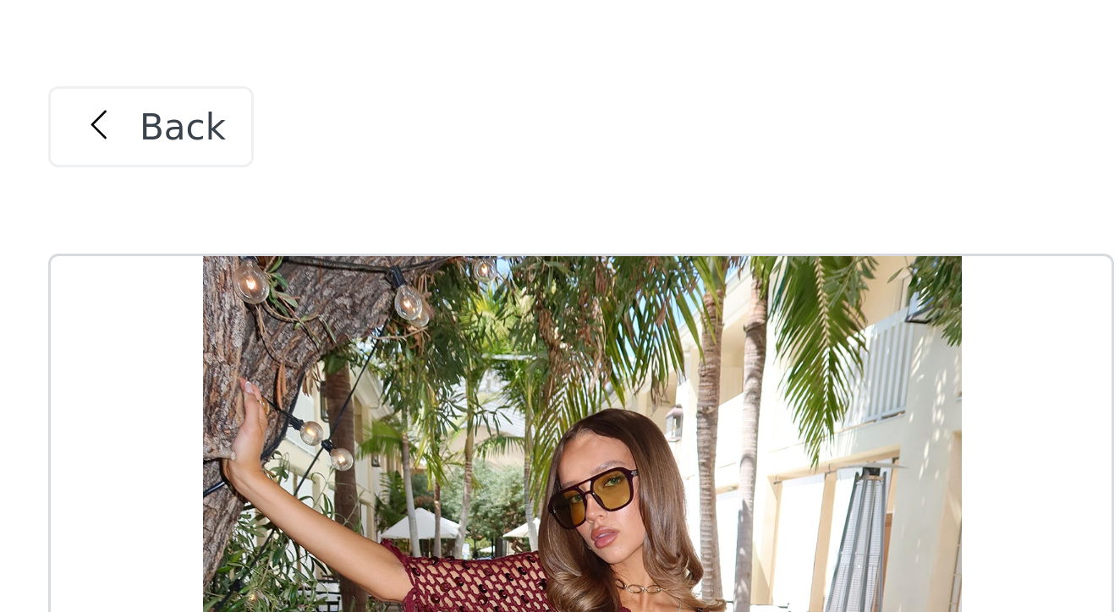
scroll to position [161, 0]
click at [389, 41] on span at bounding box center [399, 42] width 20 height 20
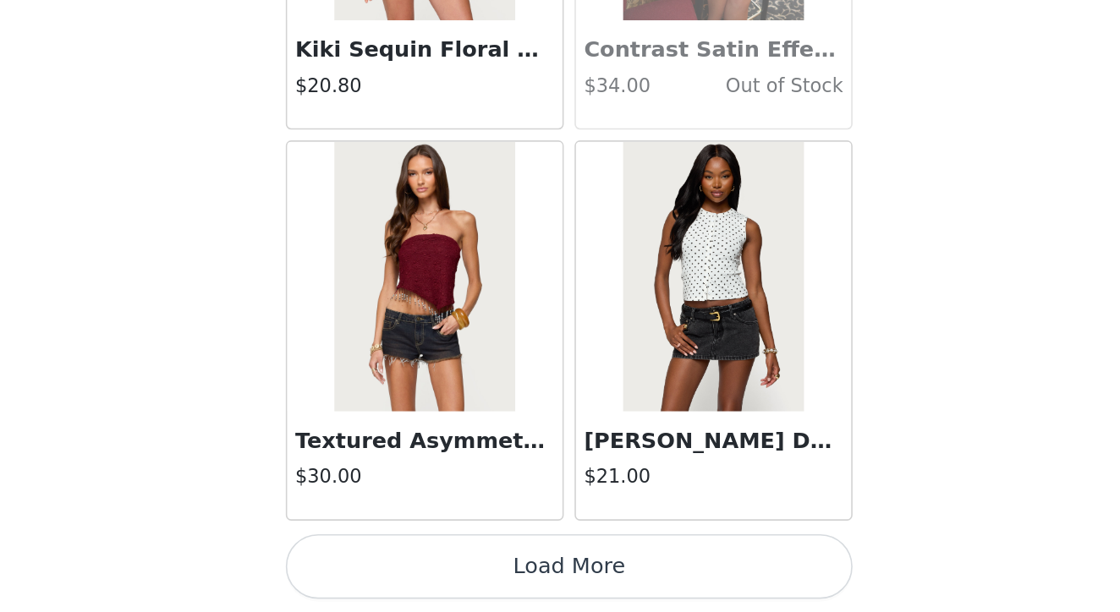
scroll to position [16689, 0]
click at [382, 563] on button "Load More" at bounding box center [559, 583] width 355 height 41
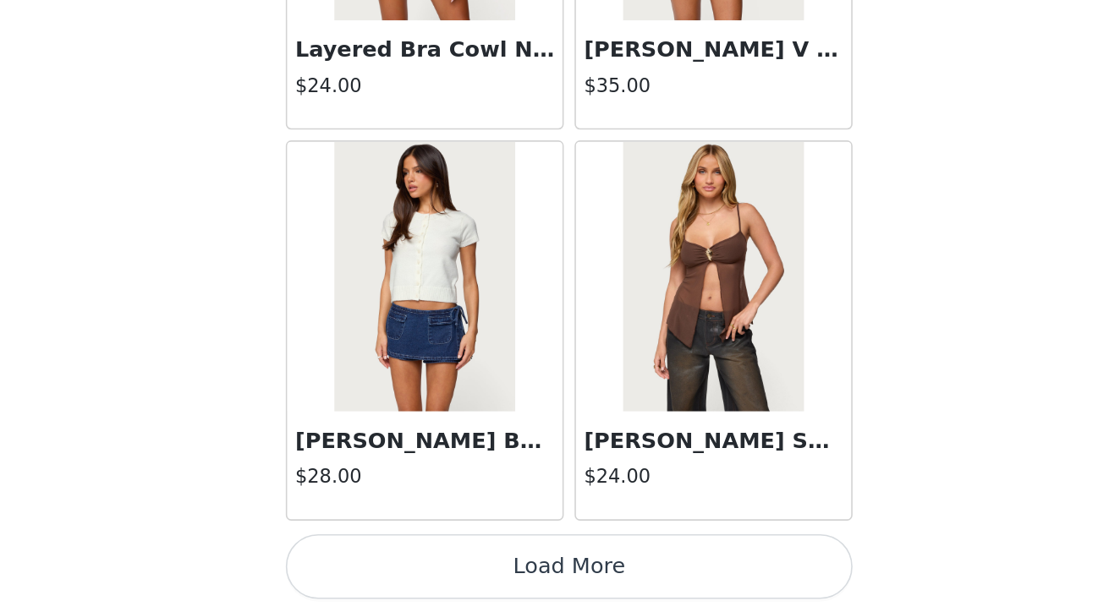
scroll to position [456, 0]
click at [382, 563] on button "Load More" at bounding box center [559, 583] width 355 height 41
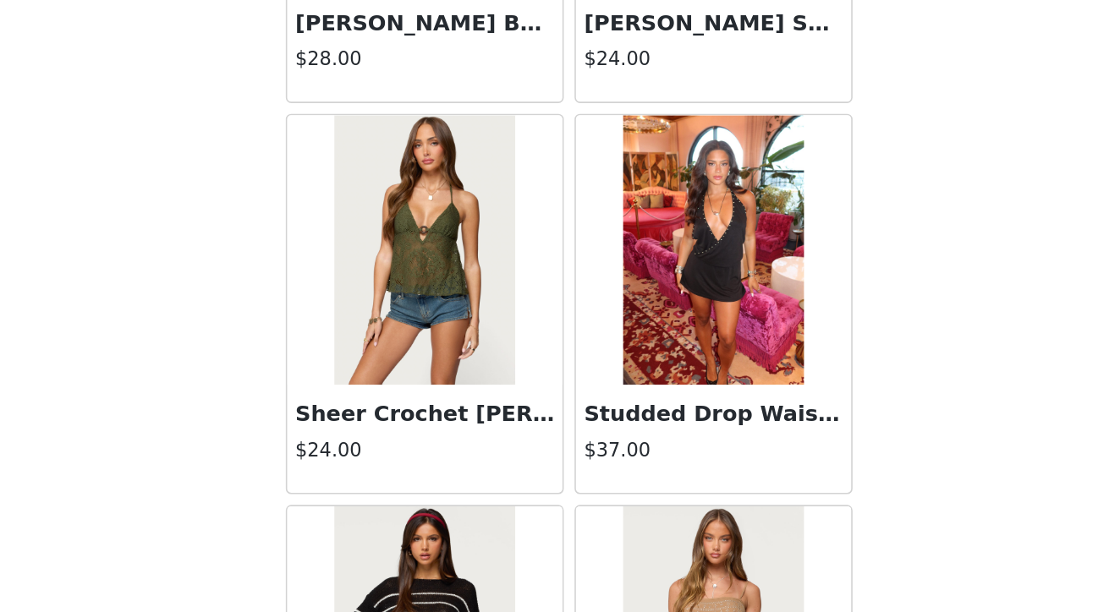
scroll to position [19410, 0]
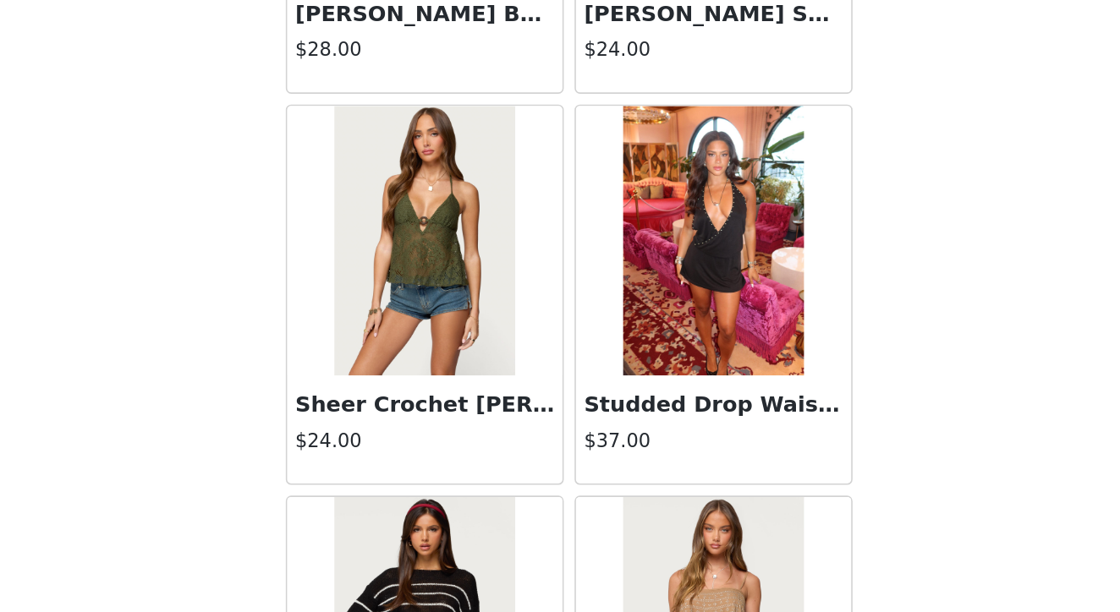
click at [594, 294] on img at bounding box center [650, 378] width 112 height 169
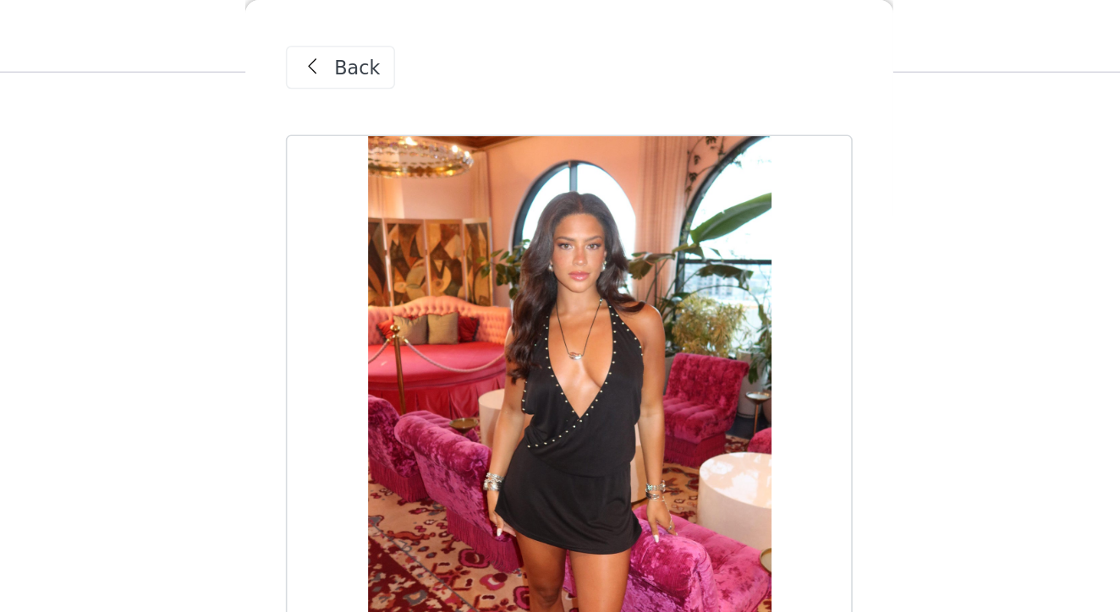
scroll to position [126, 0]
click at [389, 40] on span at bounding box center [399, 42] width 20 height 20
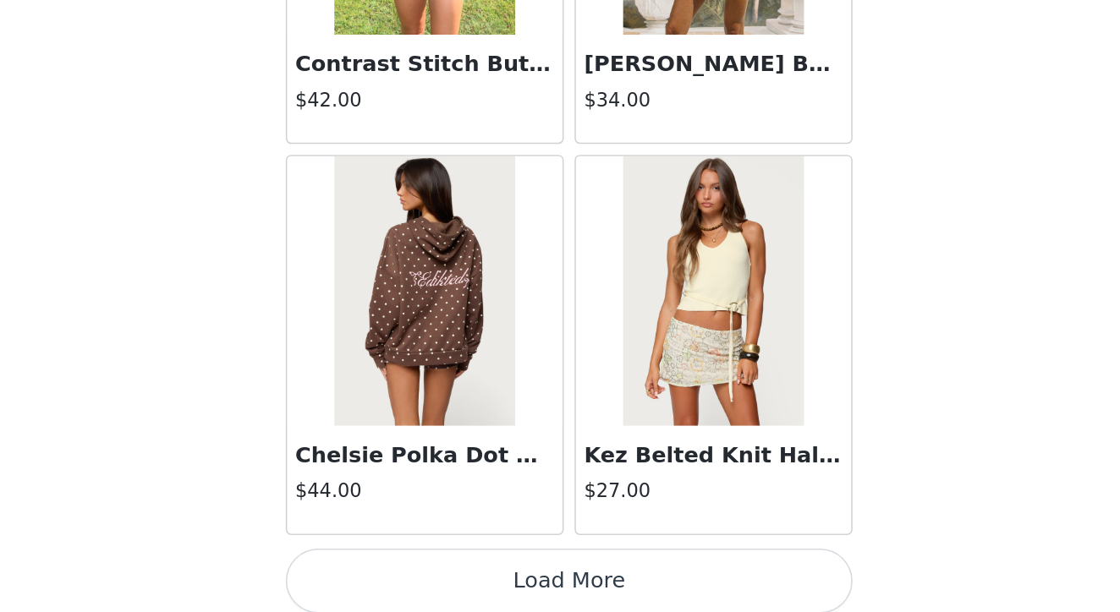
scroll to position [21593, 0]
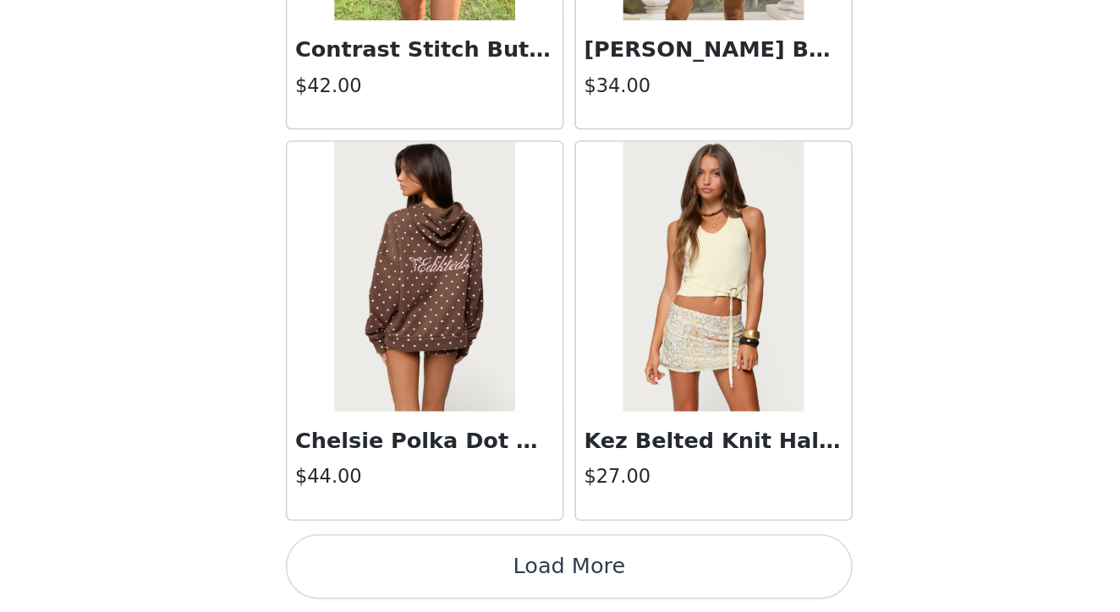
click at [382, 563] on button "Load More" at bounding box center [559, 583] width 355 height 41
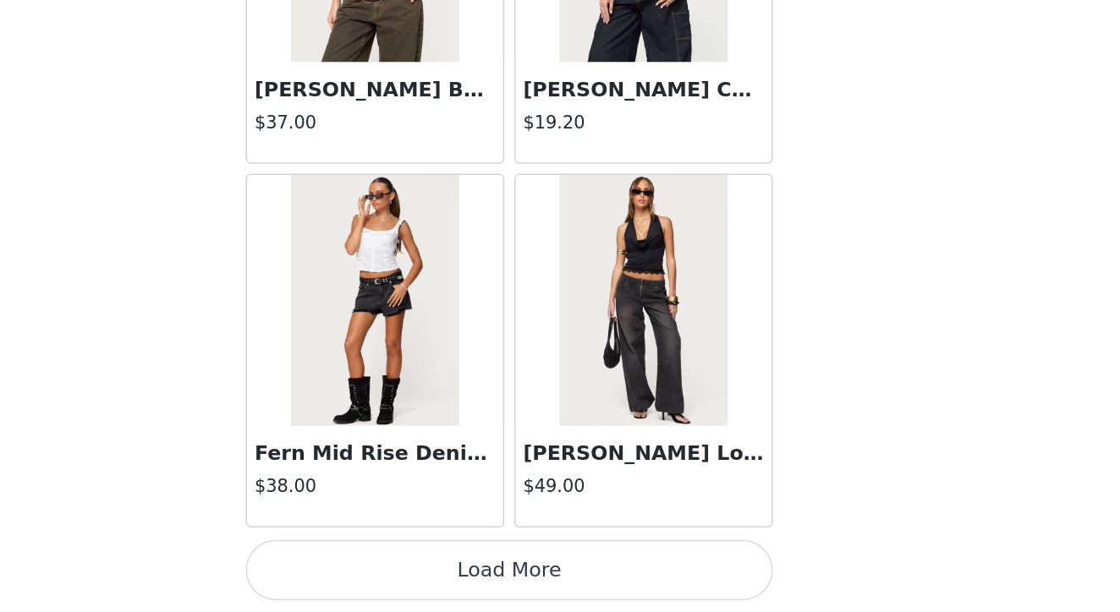
scroll to position [24047, 0]
click at [594, 317] on img at bounding box center [650, 401] width 112 height 169
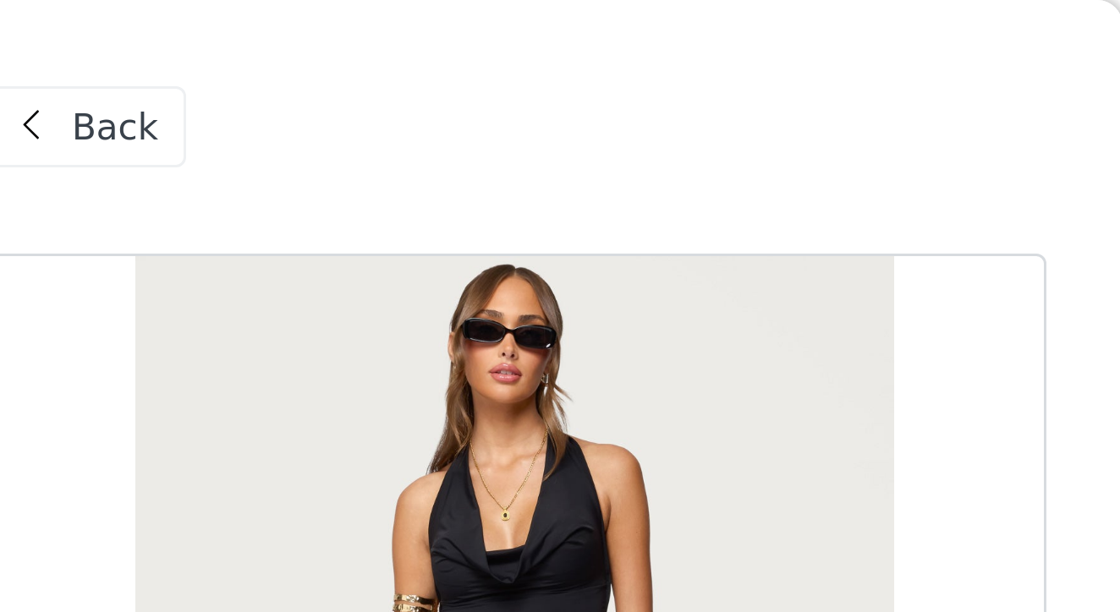
scroll to position [297, 0]
click at [389, 43] on span at bounding box center [399, 42] width 20 height 20
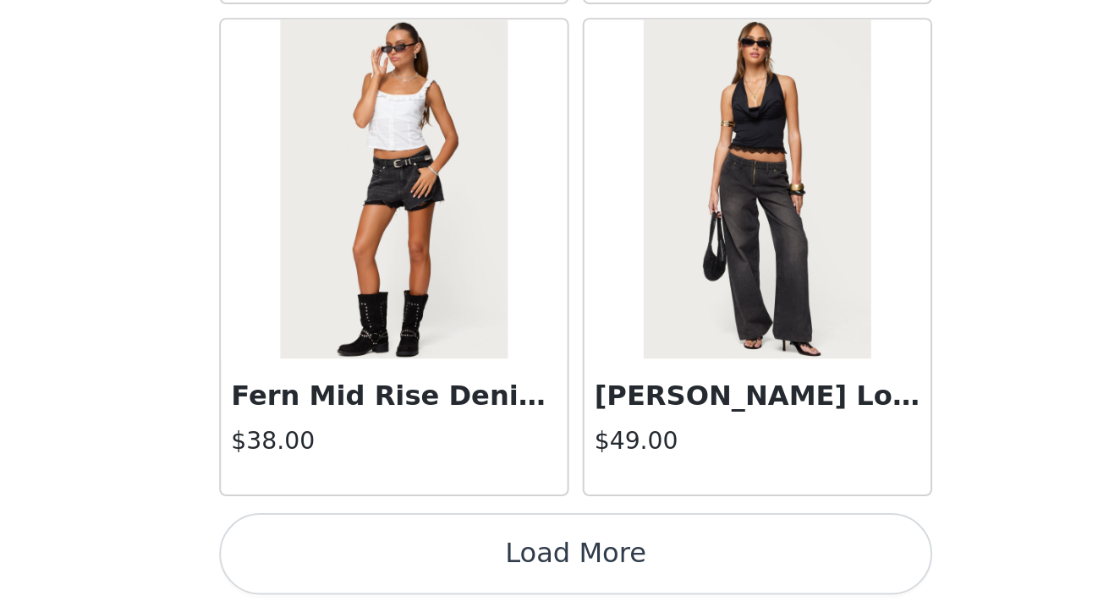
scroll to position [456, 0]
click at [382, 563] on button "Load More" at bounding box center [559, 583] width 355 height 41
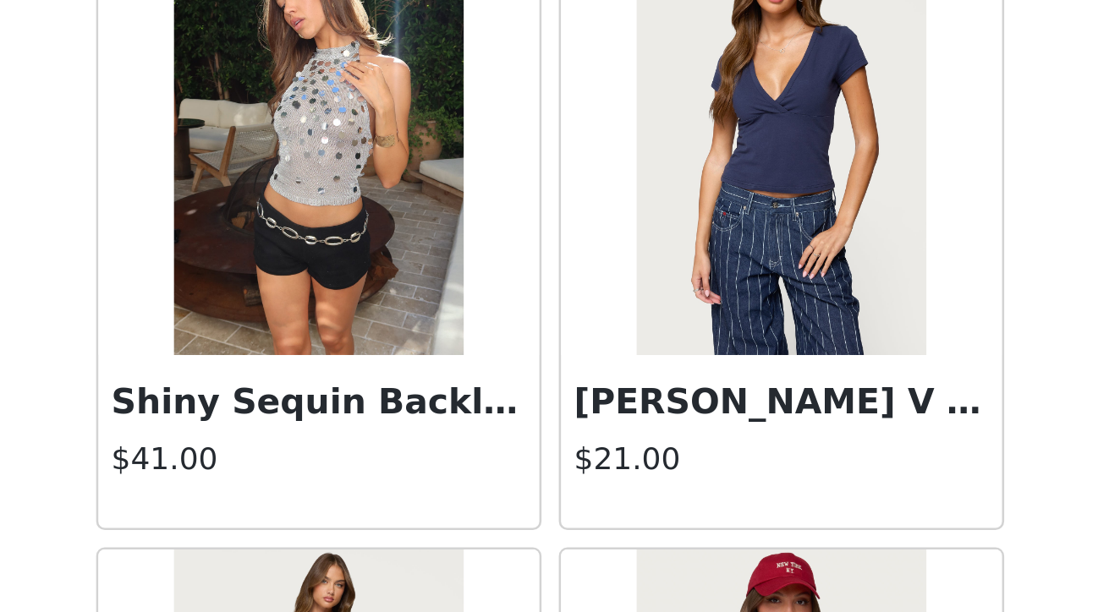
scroll to position [25540, 0]
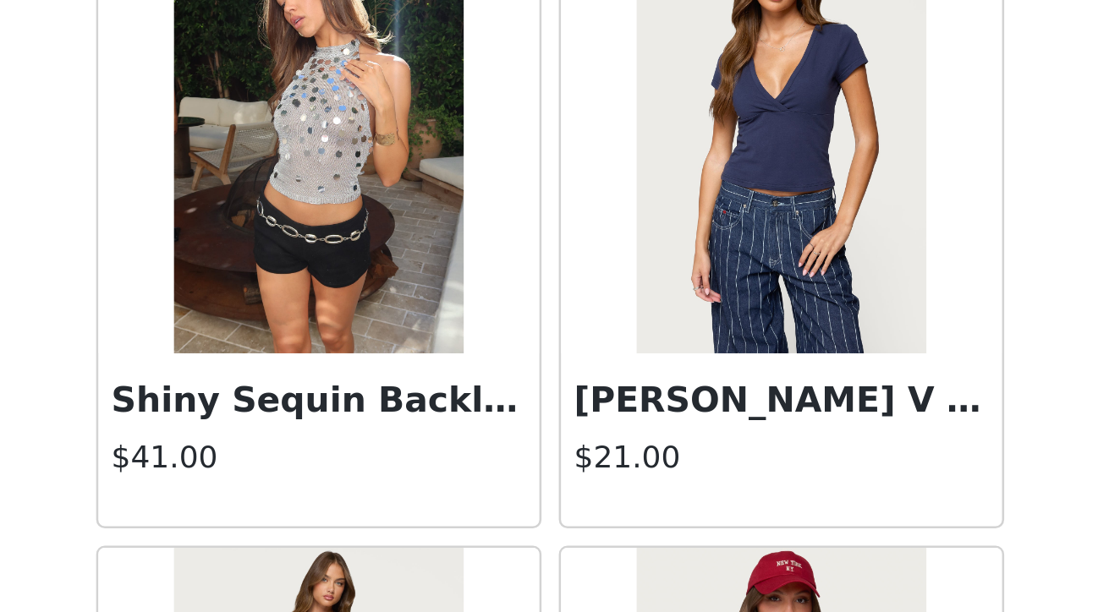
click at [413, 295] on img at bounding box center [469, 379] width 112 height 169
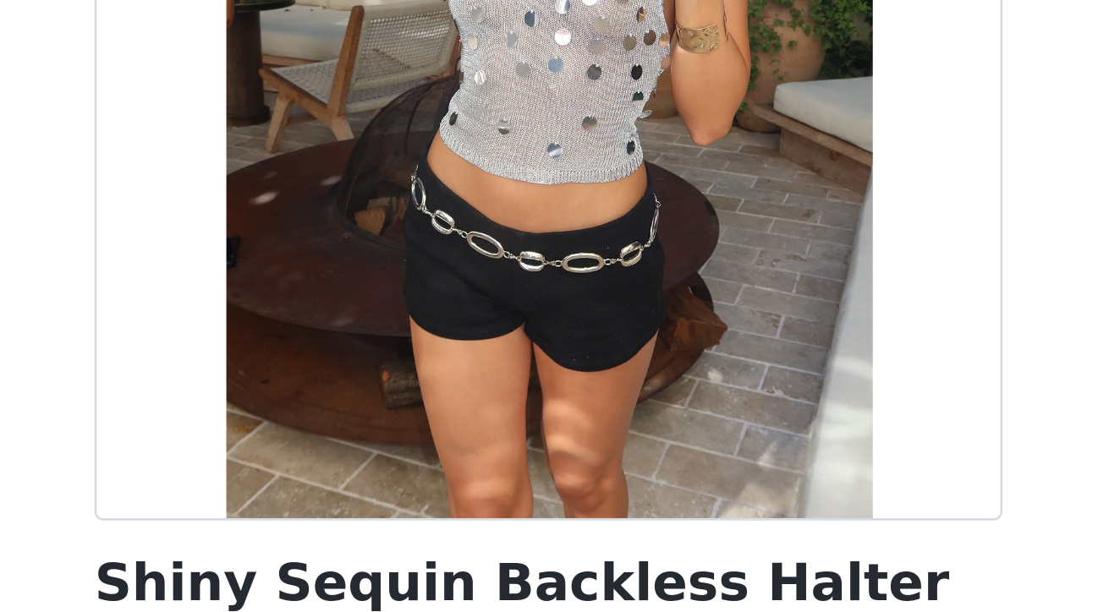
scroll to position [171, 0]
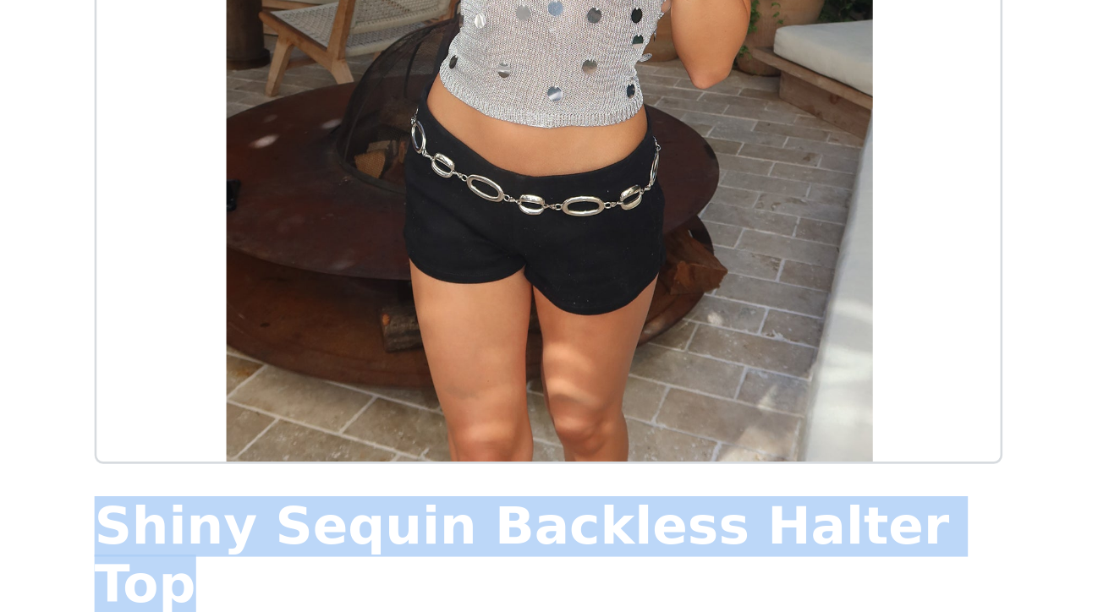
drag, startPoint x: 40, startPoint y: 206, endPoint x: 338, endPoint y: 210, distance: 298.5
click at [382, 308] on h1 "Shiny Sequin Backless Halter Top" at bounding box center [559, 331] width 355 height 46
copy h1 "Shiny Sequin Backless Halter Top"
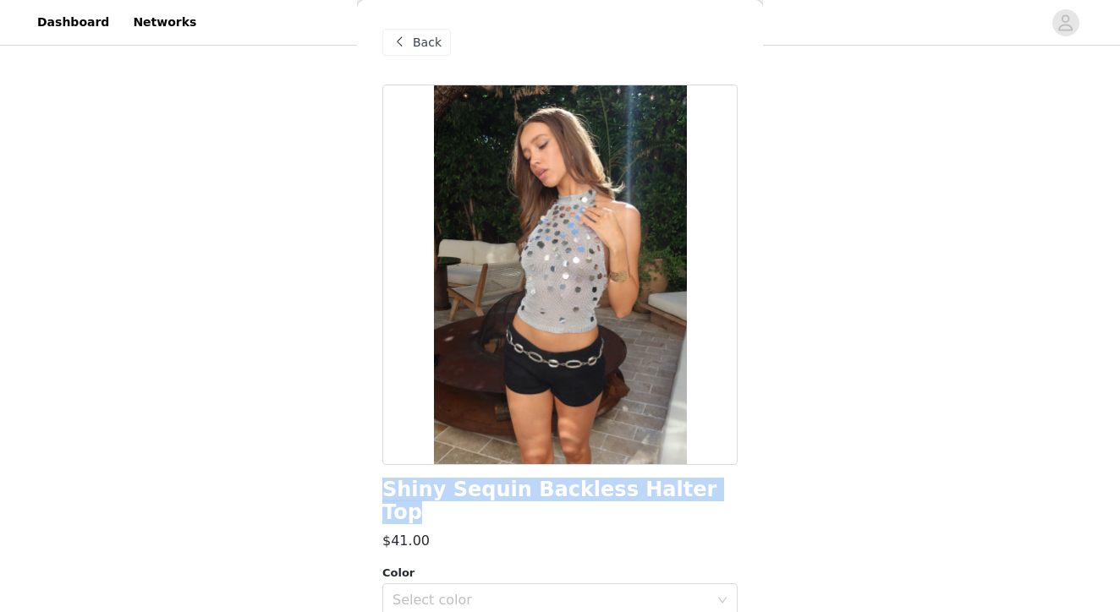
scroll to position [0, 0]
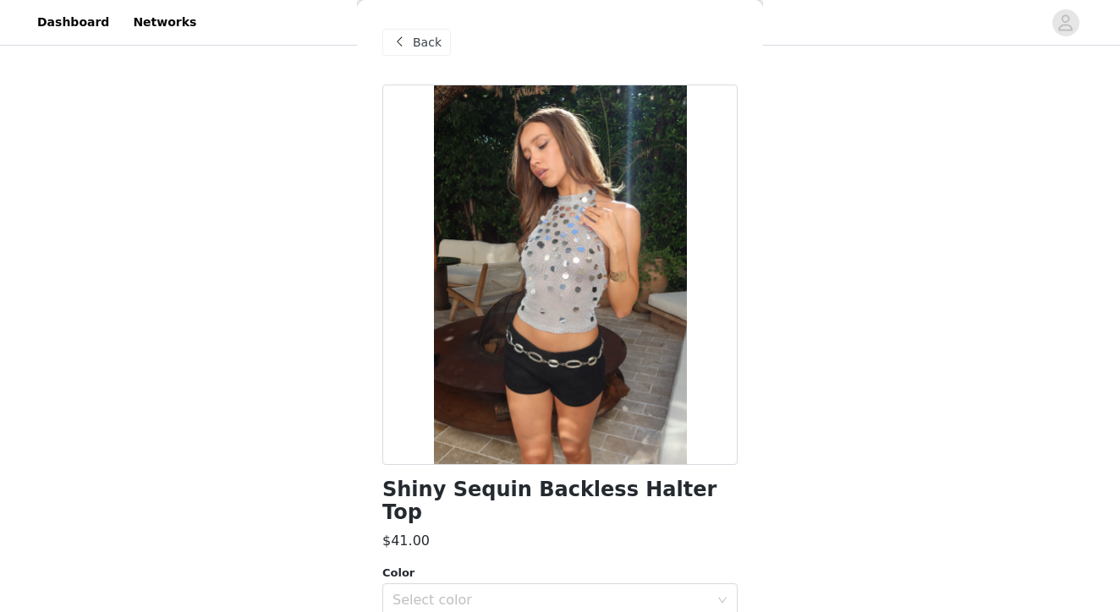
click at [397, 36] on span at bounding box center [399, 42] width 20 height 20
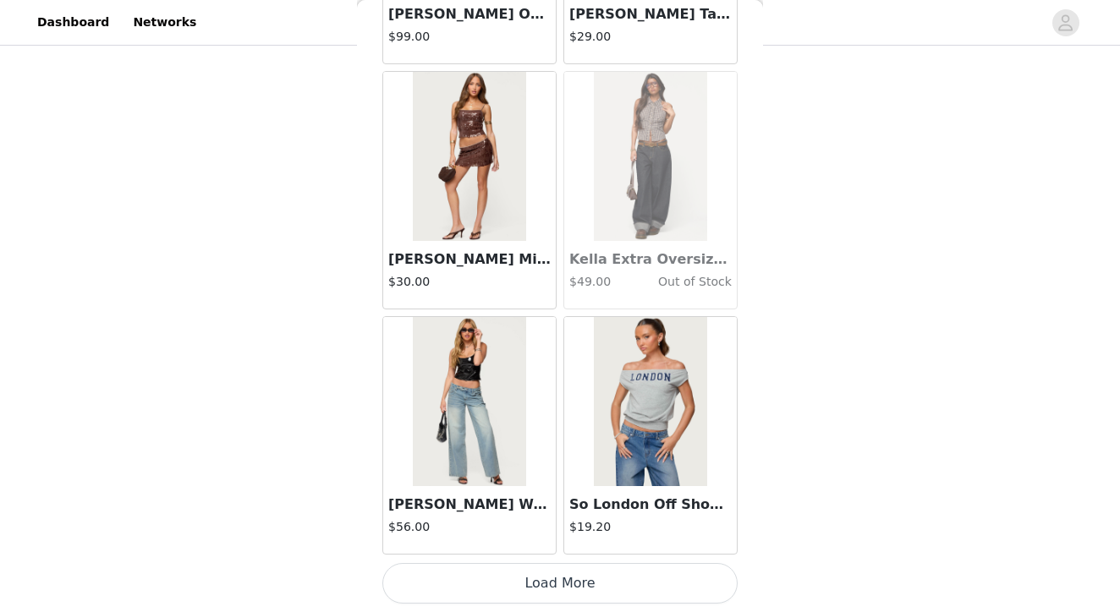
scroll to position [456, 0]
click at [579, 572] on button "Load More" at bounding box center [559, 583] width 355 height 41
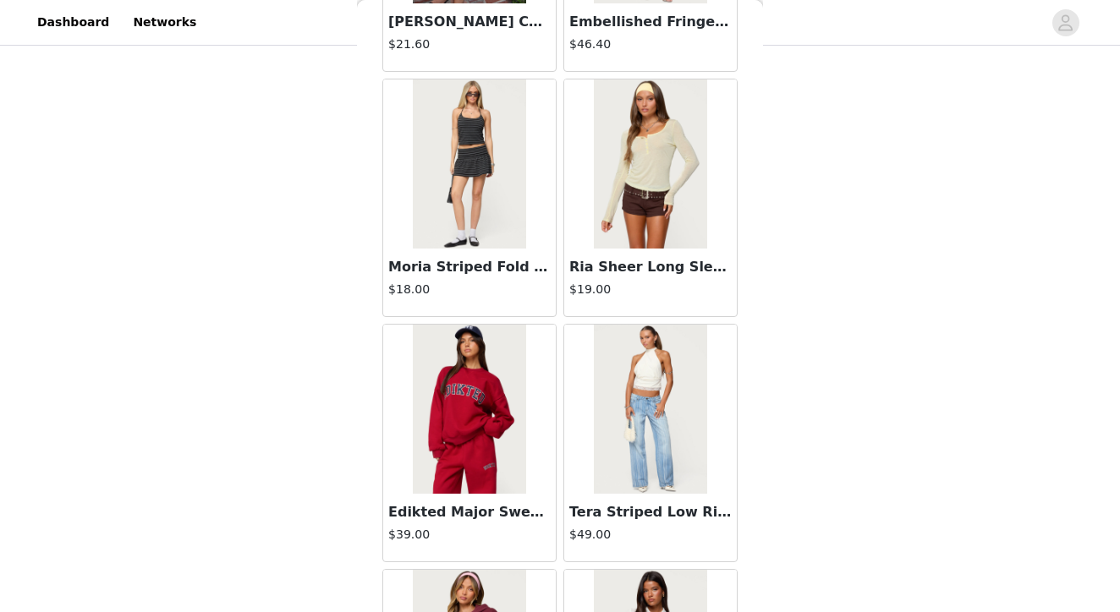
scroll to position [28210, 0]
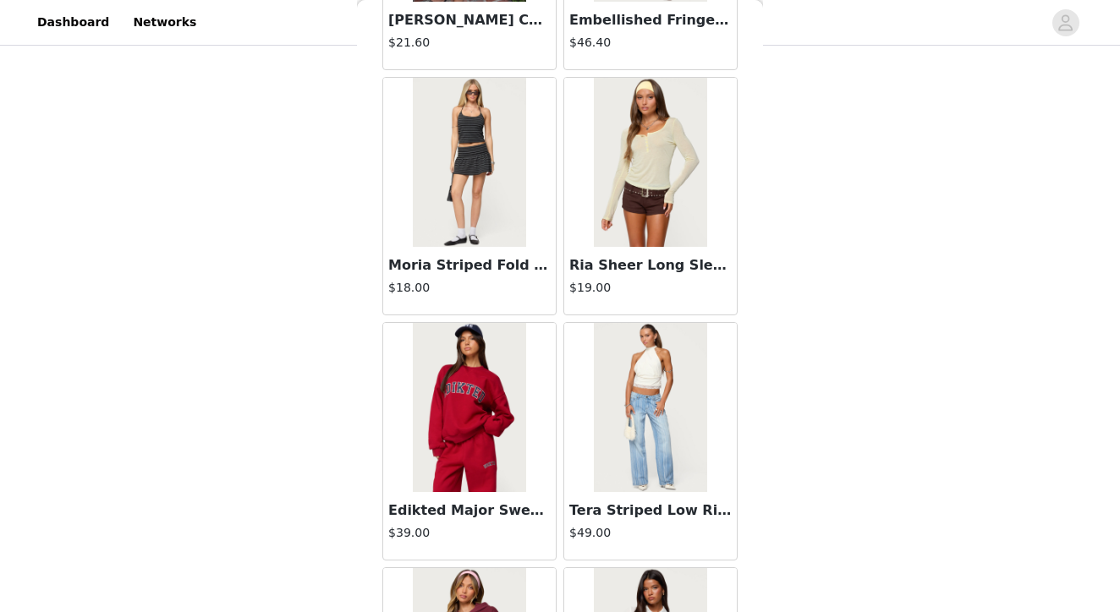
click at [666, 165] on img at bounding box center [650, 162] width 112 height 169
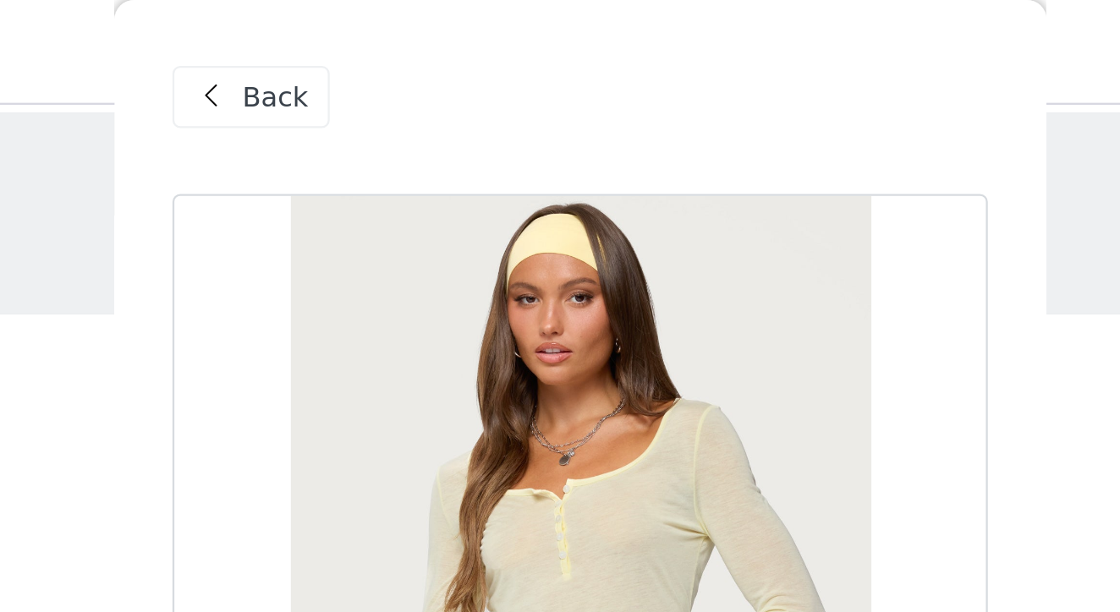
scroll to position [0, 0]
click at [389, 36] on span at bounding box center [399, 42] width 20 height 20
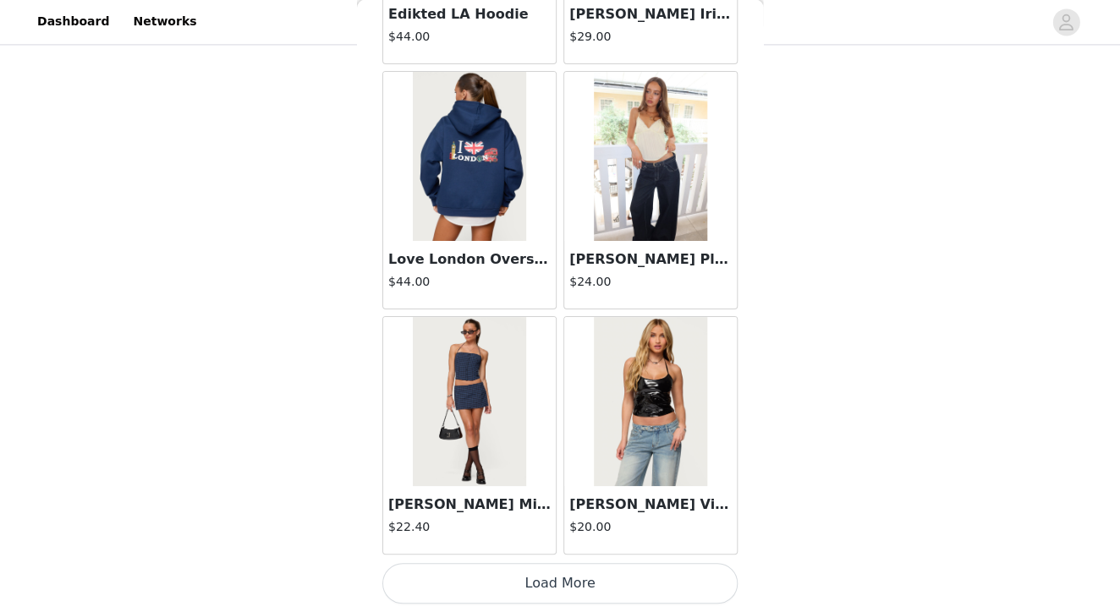
scroll to position [455, 0]
click at [540, 579] on button "Load More" at bounding box center [559, 583] width 355 height 41
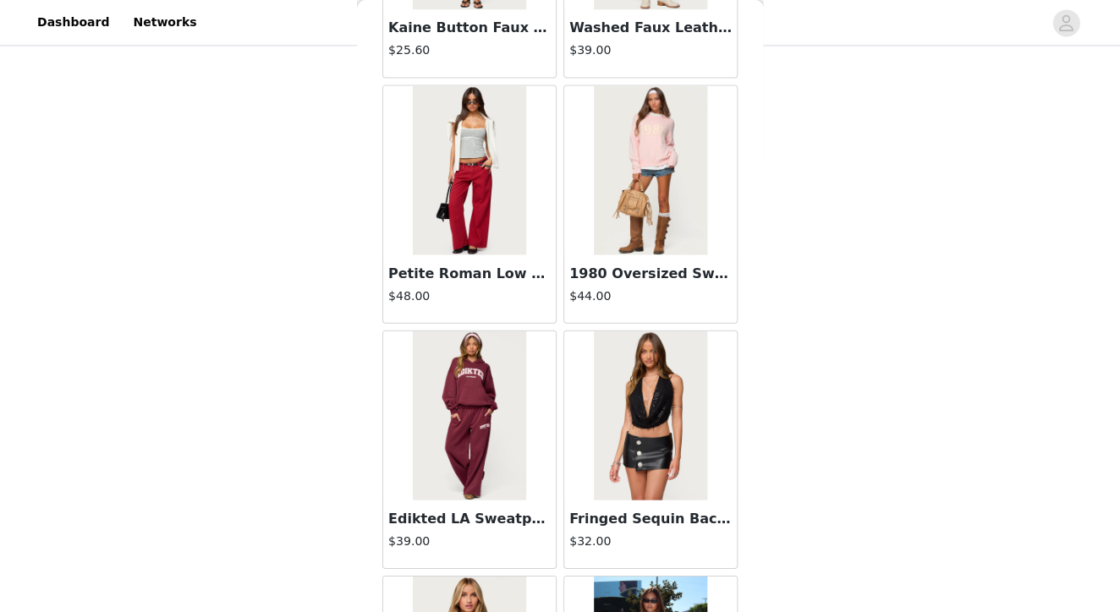
scroll to position [29689, 0]
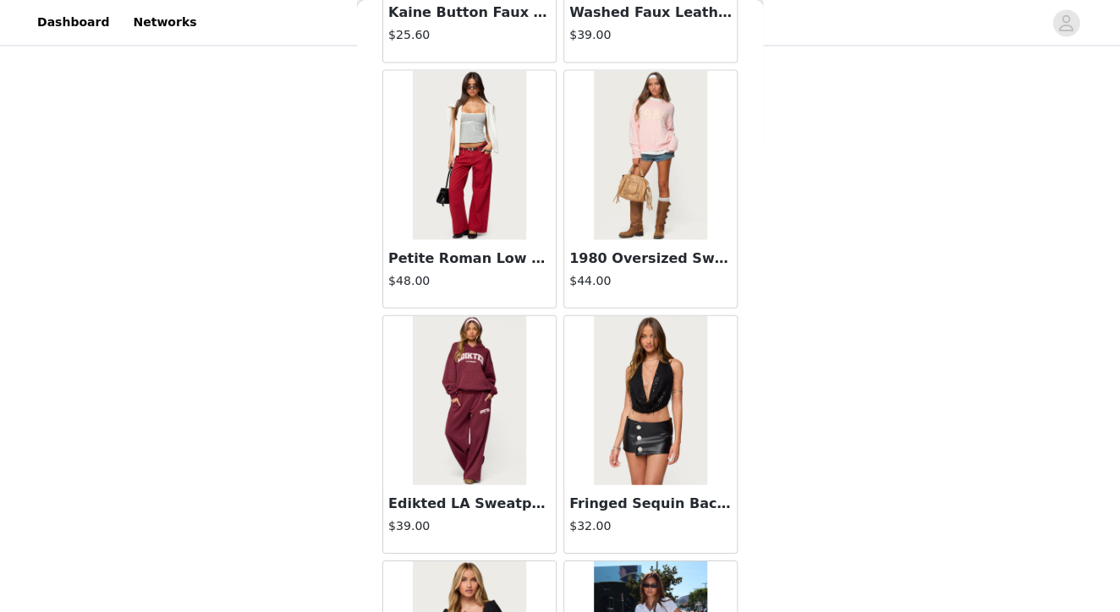
click at [648, 124] on img at bounding box center [650, 154] width 112 height 169
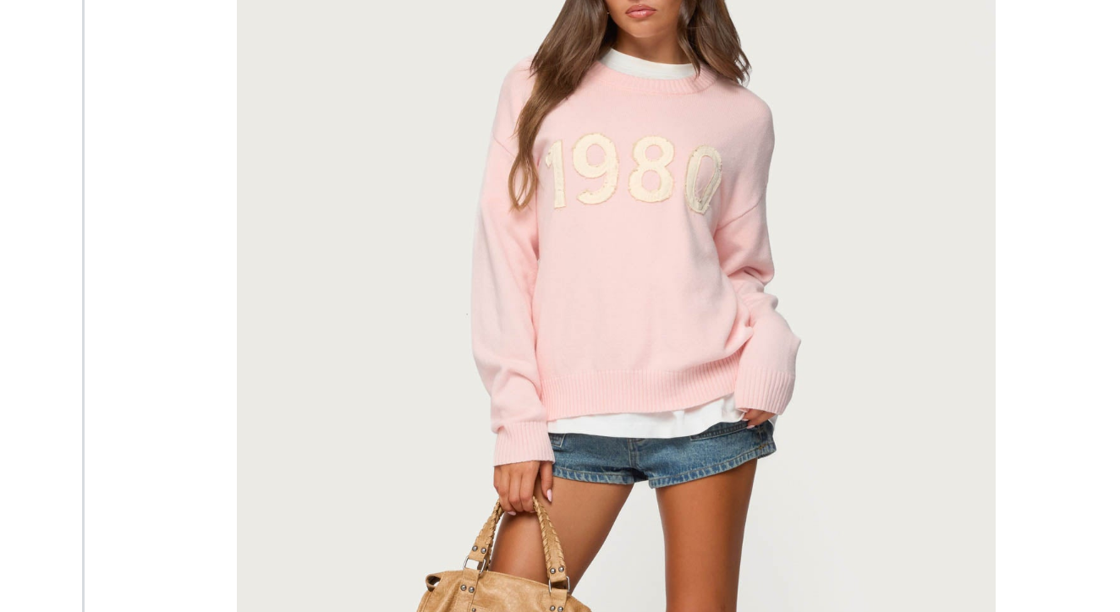
scroll to position [0, 0]
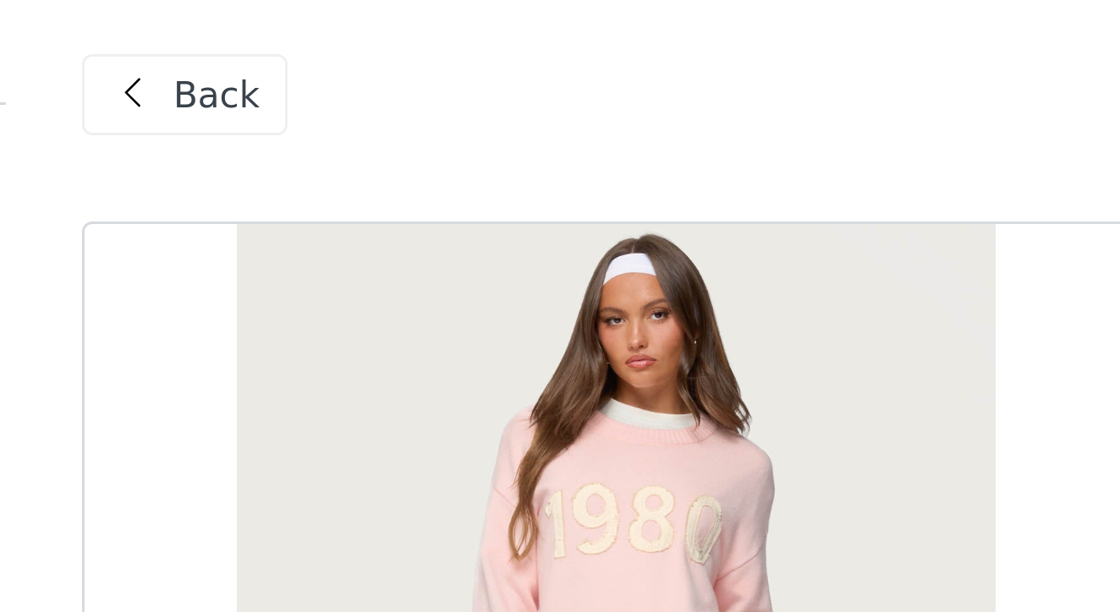
click at [389, 32] on span at bounding box center [399, 42] width 20 height 20
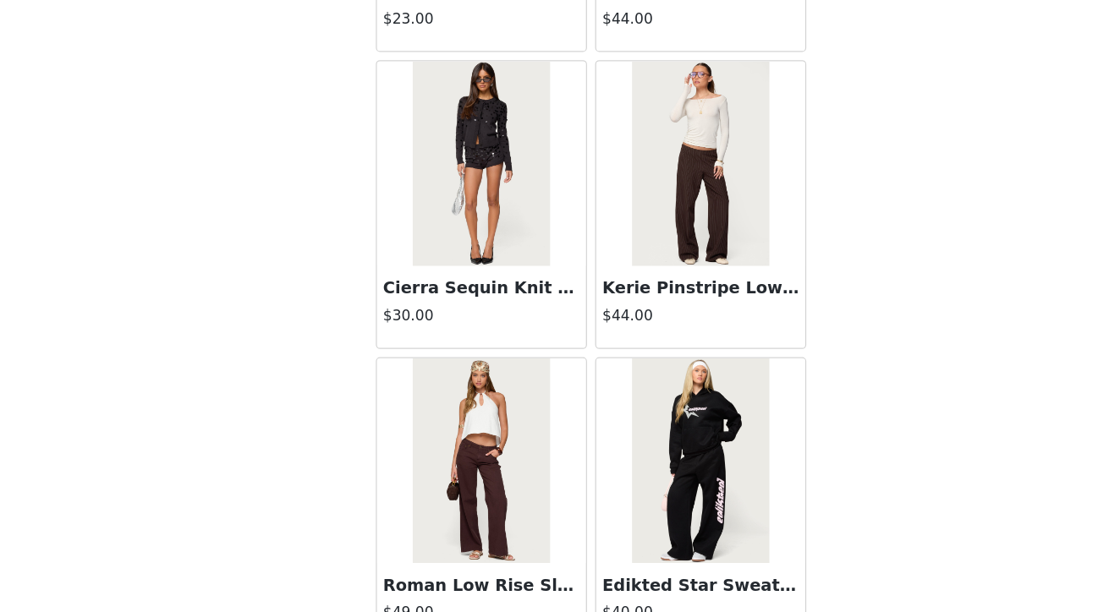
scroll to position [31362, 0]
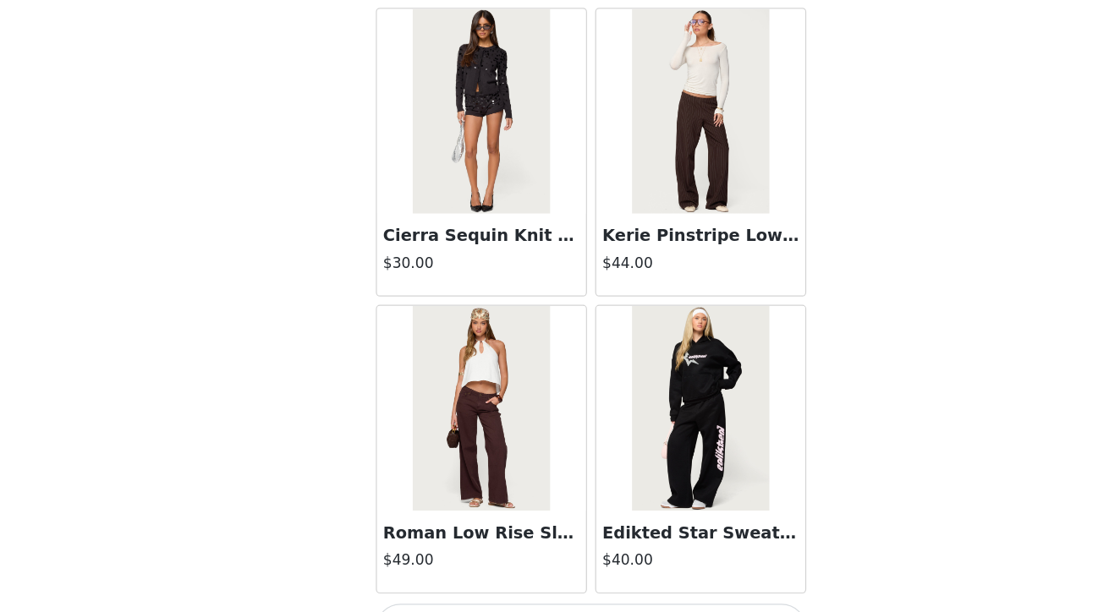
click at [594, 113] on img at bounding box center [650, 197] width 112 height 169
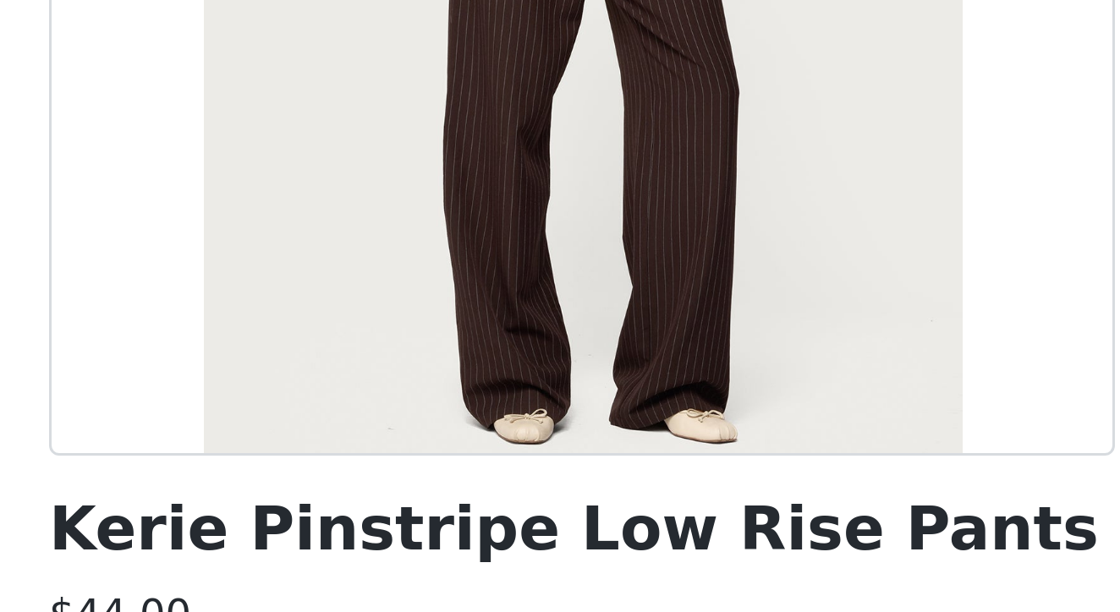
scroll to position [279, 0]
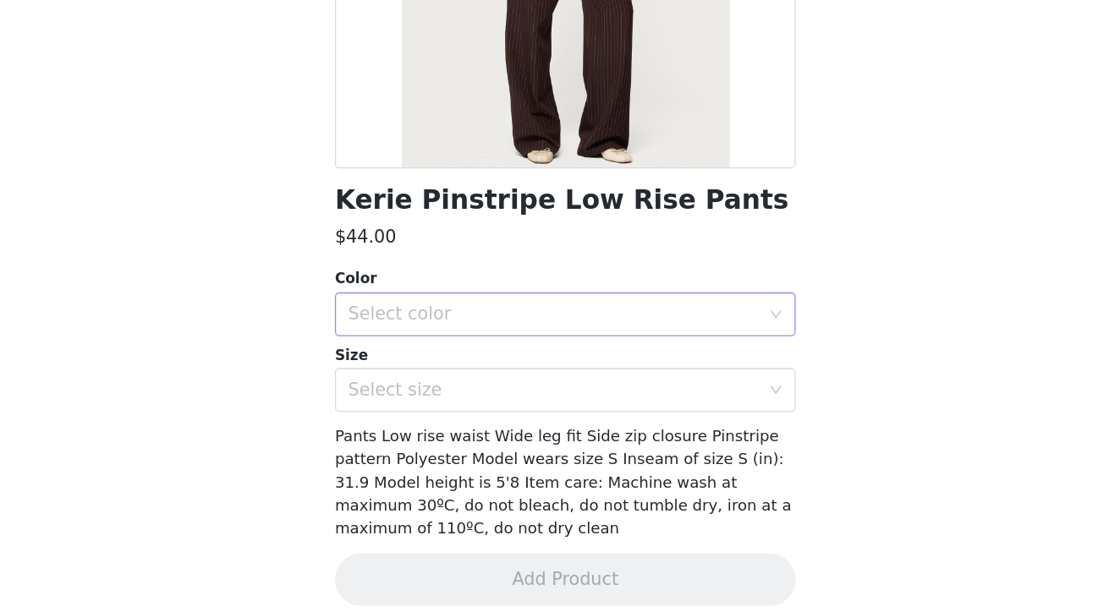
click at [392, 359] on div "Select color" at bounding box center [550, 367] width 316 height 17
click at [382, 392] on li "DARK-BROWN" at bounding box center [559, 405] width 355 height 27
click at [392, 418] on div "Select size" at bounding box center [550, 426] width 316 height 17
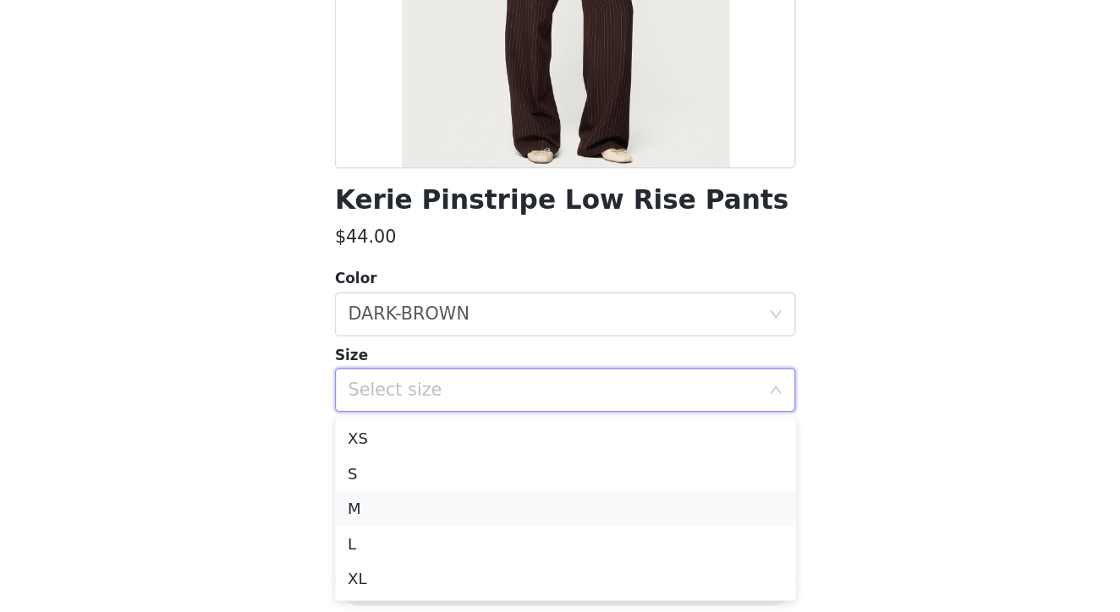
click at [382, 504] on li "M" at bounding box center [559, 517] width 355 height 27
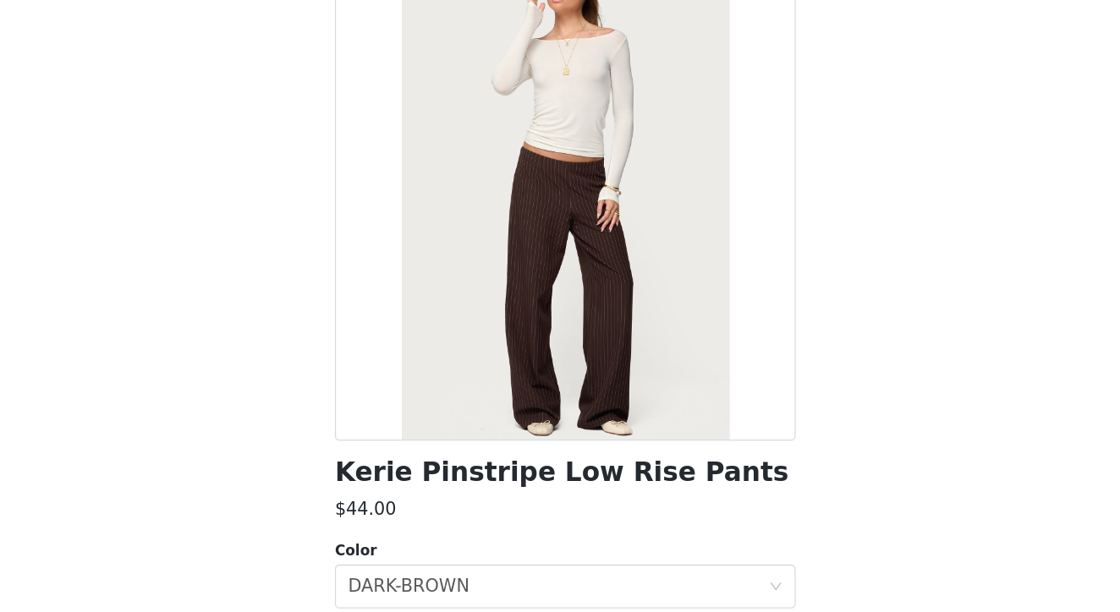
scroll to position [0, 0]
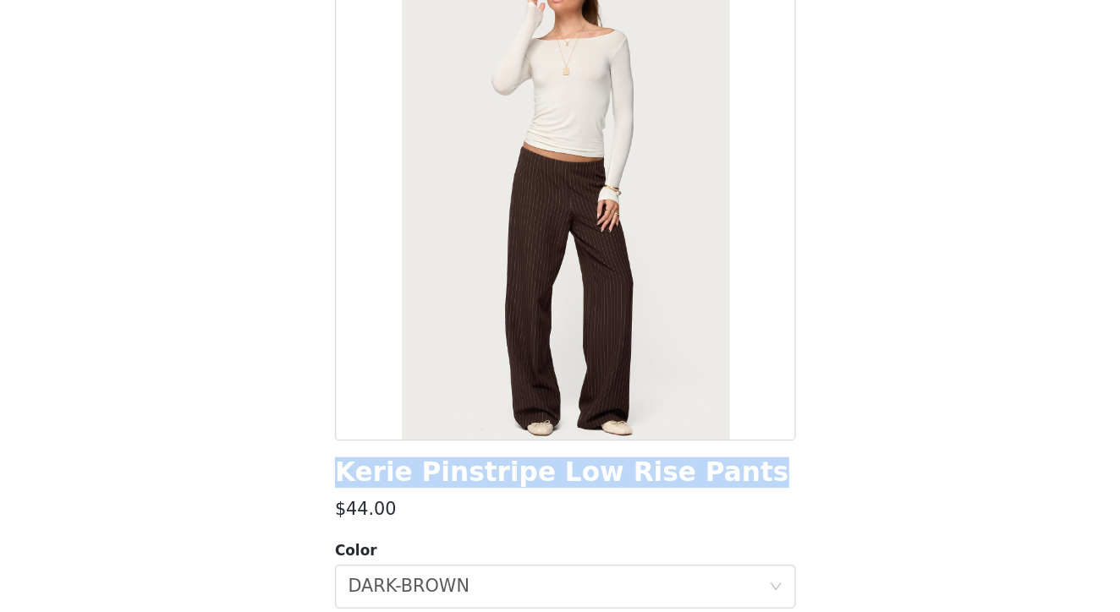
drag, startPoint x: 545, startPoint y: 367, endPoint x: 252, endPoint y: 372, distance: 293.5
click at [357, 372] on div "Back Kerie Pinstripe Low Rise Pants $44.00 Color Select color DARK-BROWN Size S…" at bounding box center [560, 306] width 406 height 612
copy h1 "Kerie Pinstripe Low Rise Pants"
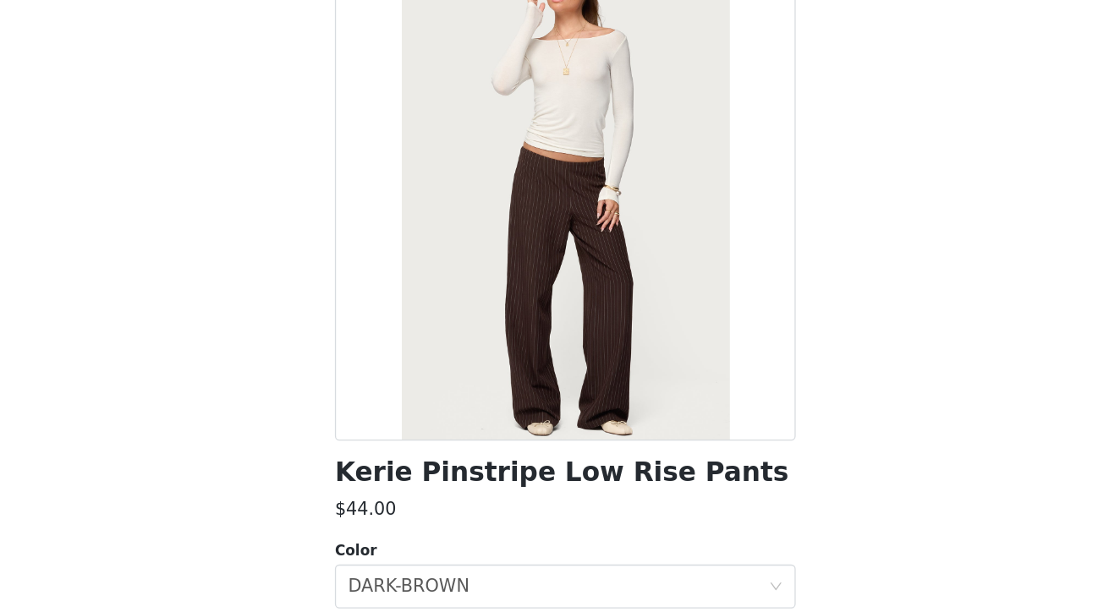
click at [658, 232] on div "STEP 1 OF 5 Products Choose as many products as you'd like, up to $300.00. 4 Se…" at bounding box center [560, 219] width 1120 height 898
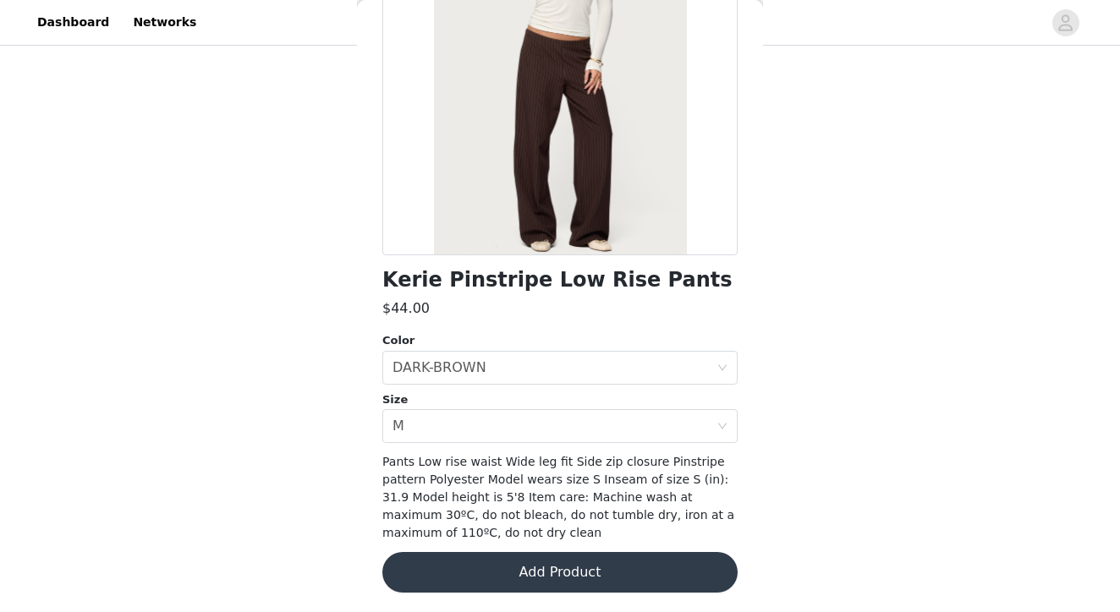
scroll to position [456, 0]
click at [591, 571] on button "Add Product" at bounding box center [559, 572] width 355 height 41
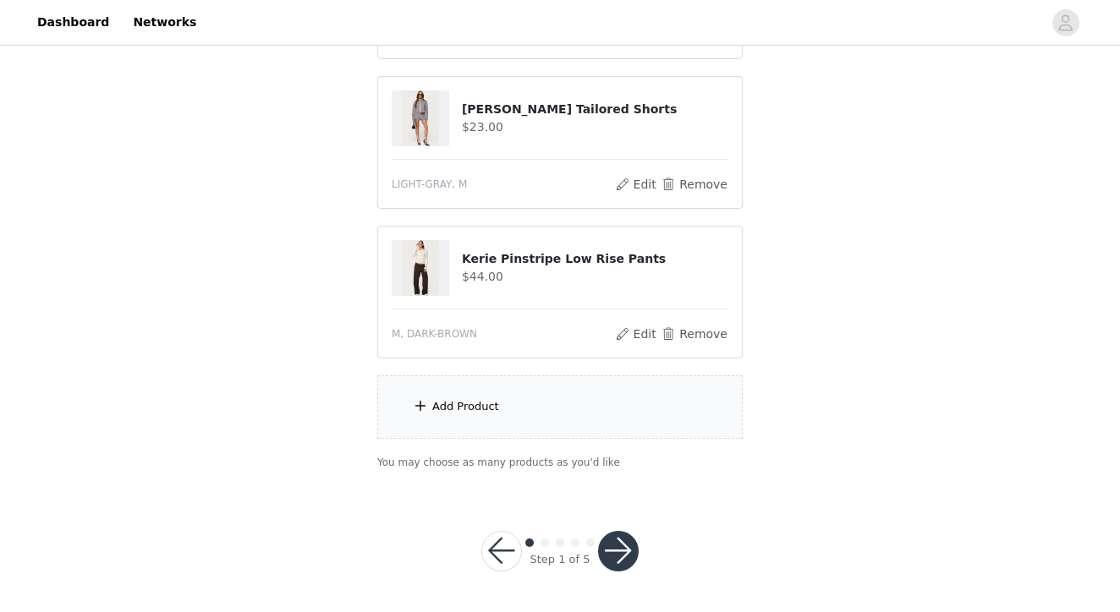
scroll to position [605, 0]
click at [478, 409] on div "Add Product" at bounding box center [465, 407] width 67 height 17
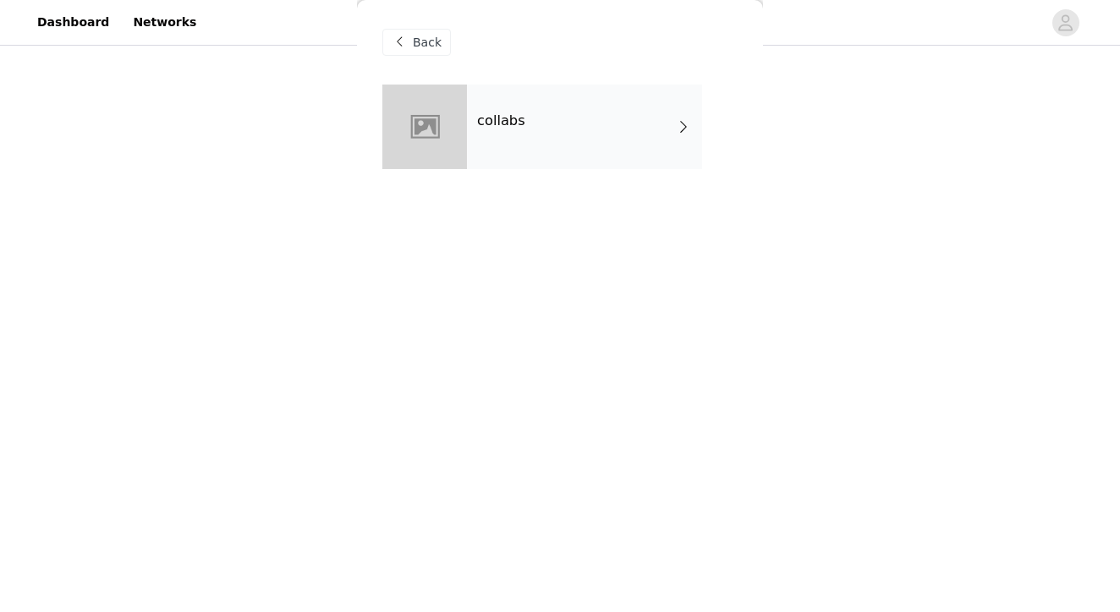
click at [538, 118] on div "collabs" at bounding box center [584, 127] width 235 height 85
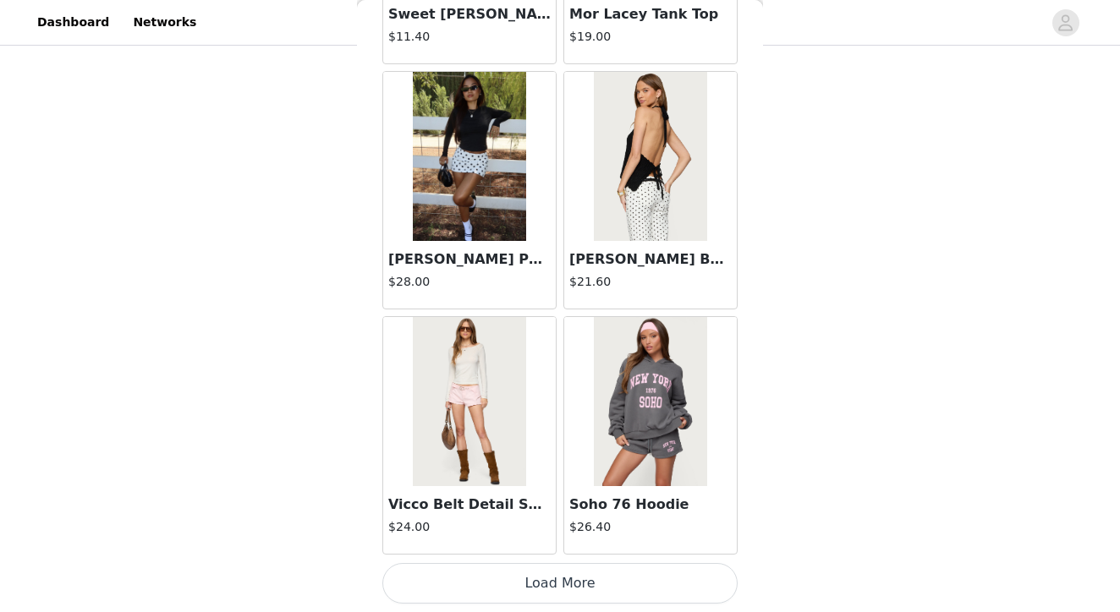
click at [563, 590] on button "Load More" at bounding box center [559, 583] width 355 height 41
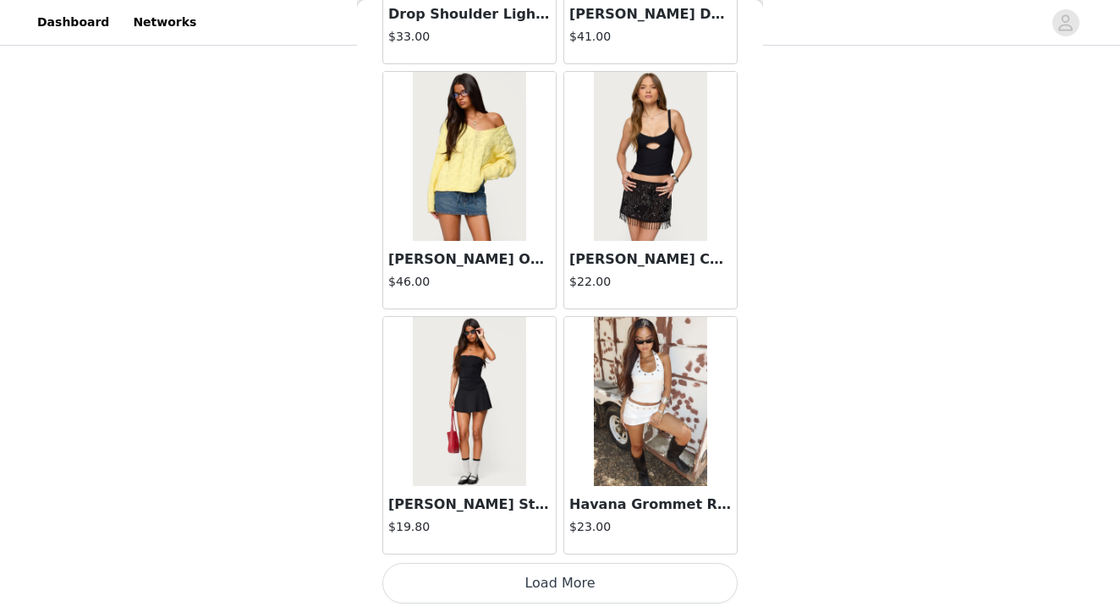
click at [543, 579] on button "Load More" at bounding box center [559, 583] width 355 height 41
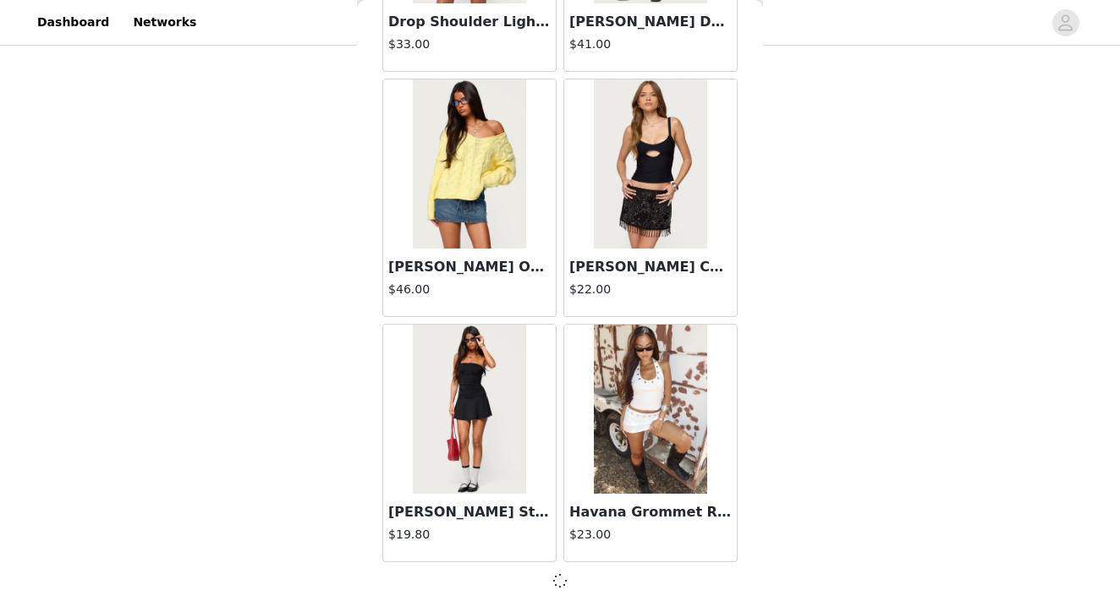
scroll to position [4420, 0]
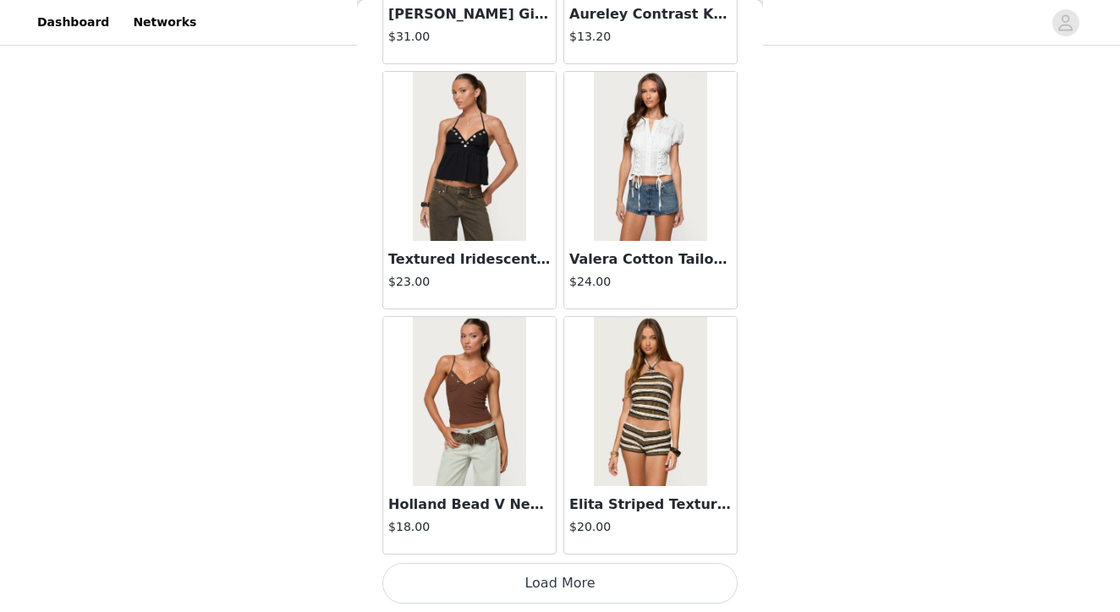
click at [563, 596] on button "Load More" at bounding box center [559, 583] width 355 height 41
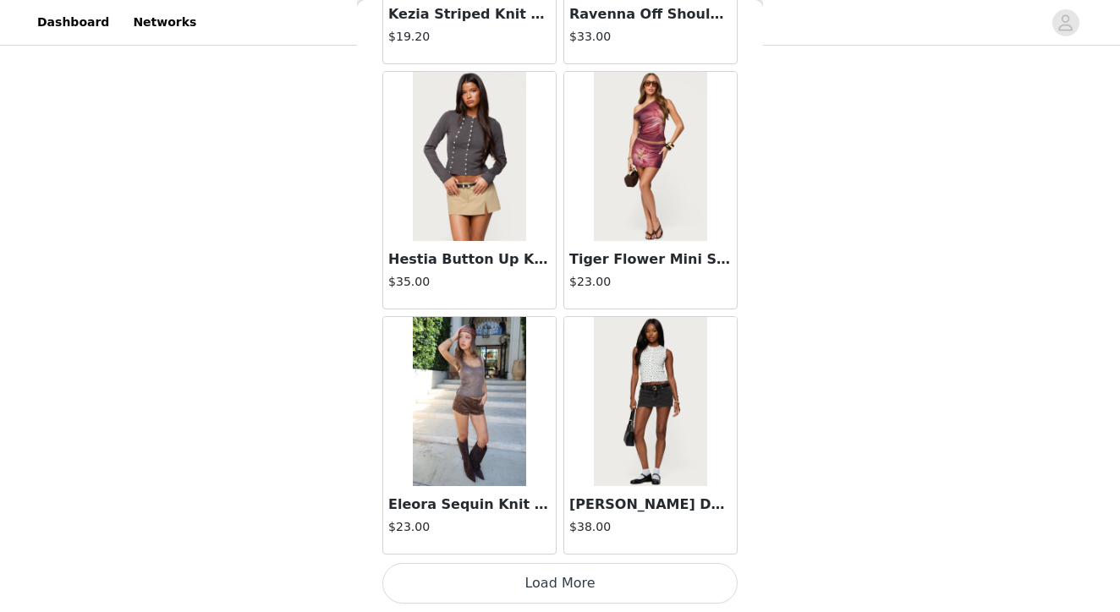
scroll to position [605, 0]
click at [561, 578] on button "Load More" at bounding box center [559, 583] width 355 height 41
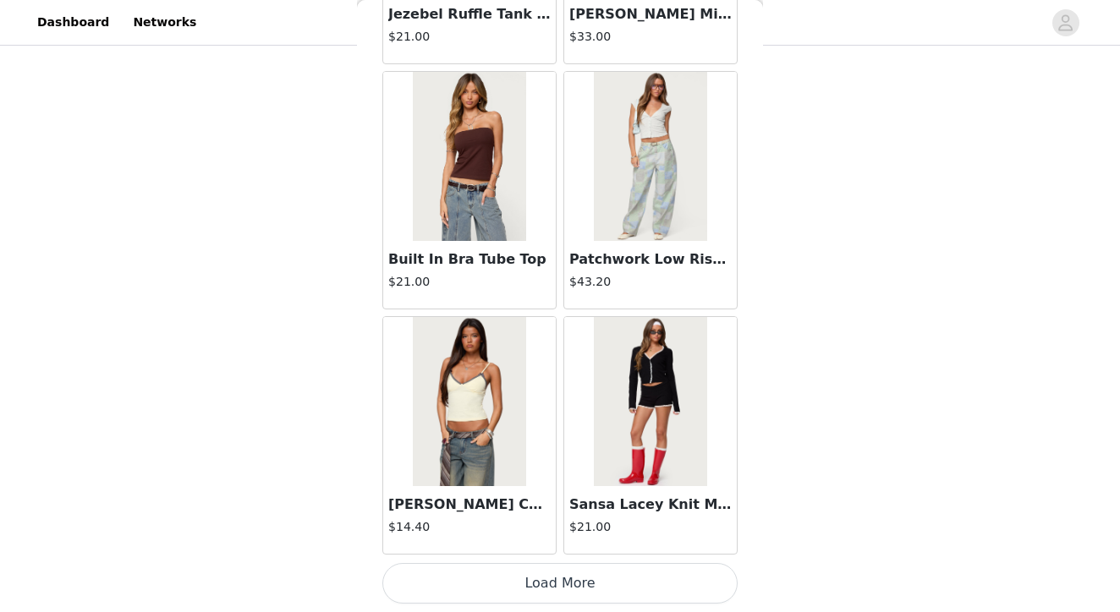
click at [553, 572] on button "Load More" at bounding box center [559, 583] width 355 height 41
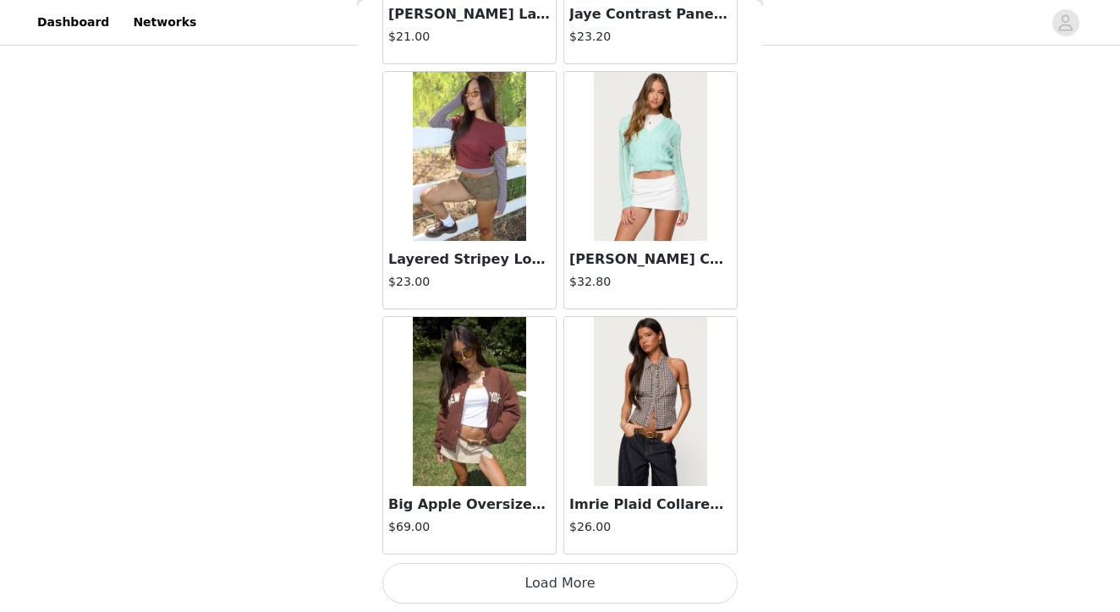
scroll to position [14237, 0]
click at [644, 413] on img at bounding box center [650, 401] width 112 height 169
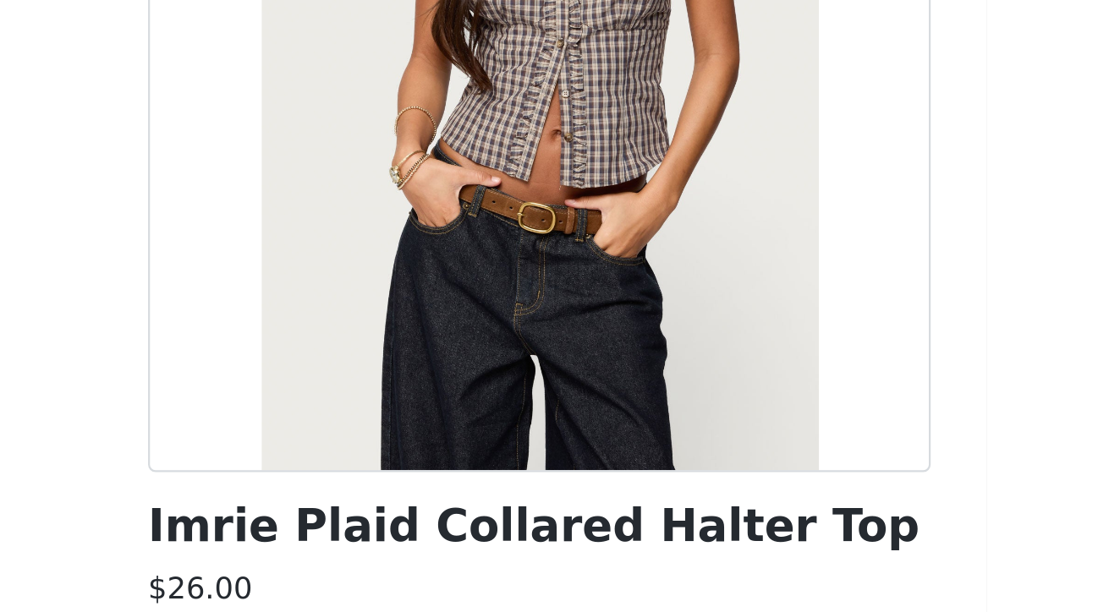
scroll to position [151, 0]
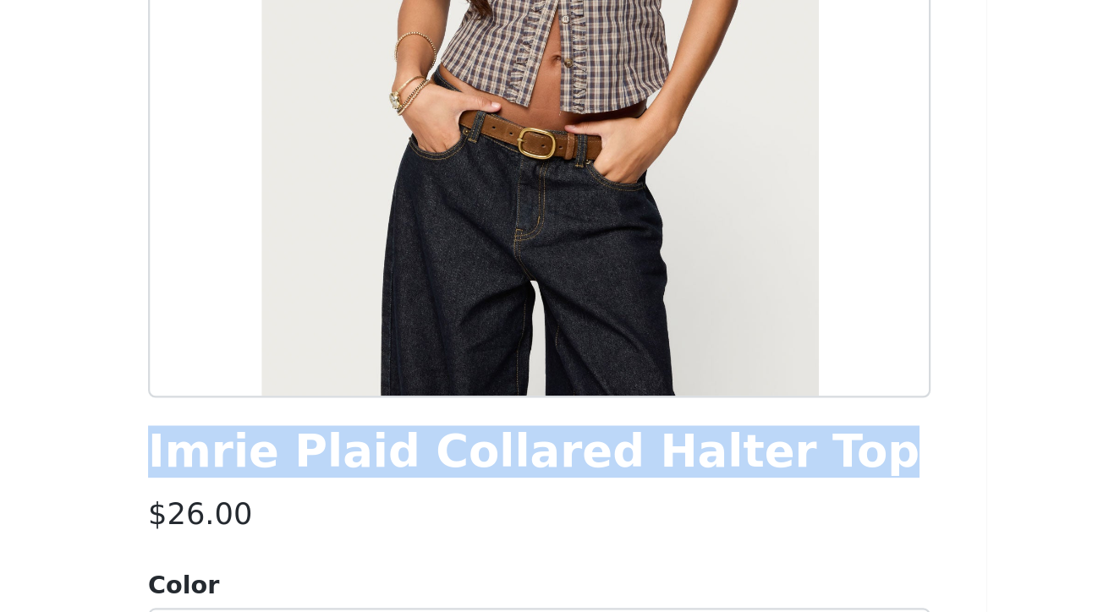
drag, startPoint x: 342, startPoint y: 208, endPoint x: 58, endPoint y: 211, distance: 284.1
click at [357, 211] on div "Back Imrie Plaid Collared Halter Top $26.00 Color Select color Size Select size…" at bounding box center [560, 306] width 406 height 612
copy h1 "Imrie Plaid Collared Halter Top"
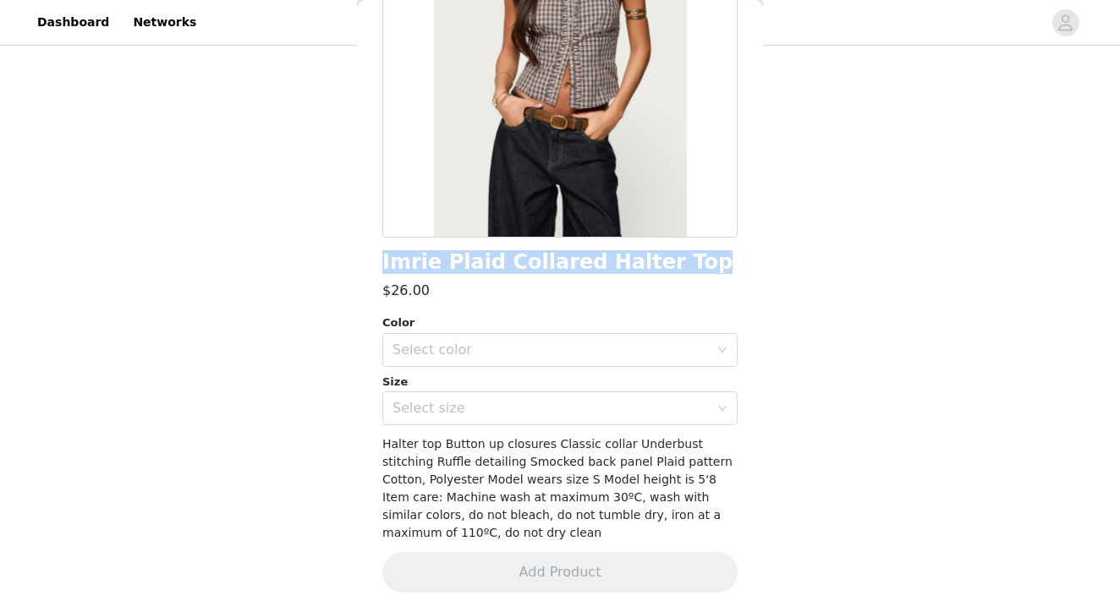
scroll to position [442, 0]
click at [440, 351] on div "Select color" at bounding box center [550, 350] width 316 height 17
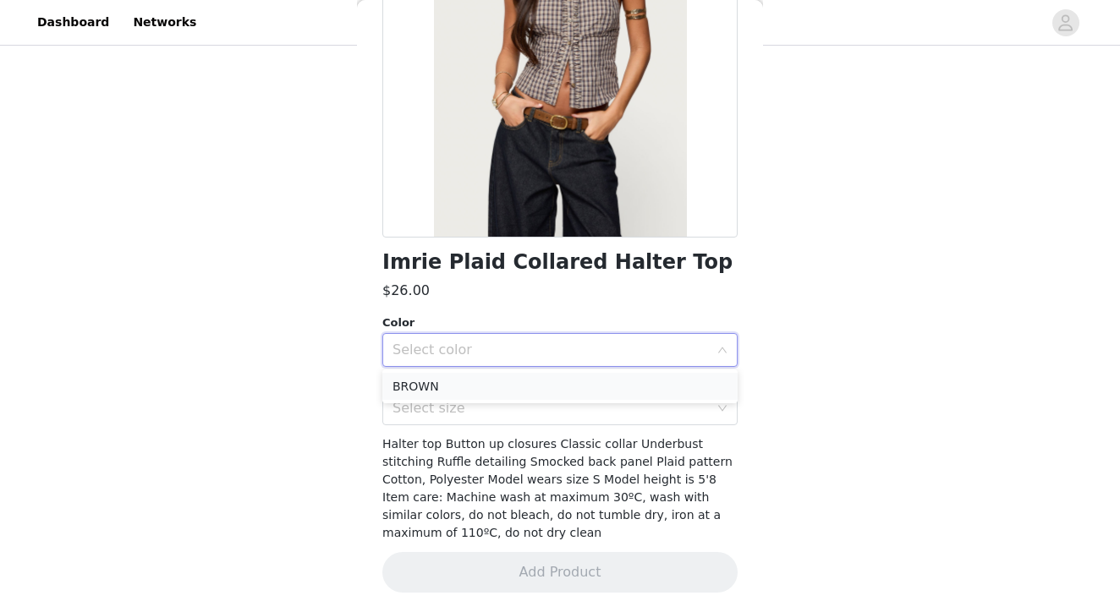
click at [441, 384] on li "BROWN" at bounding box center [559, 386] width 355 height 27
click at [441, 408] on div "Select size" at bounding box center [550, 408] width 316 height 17
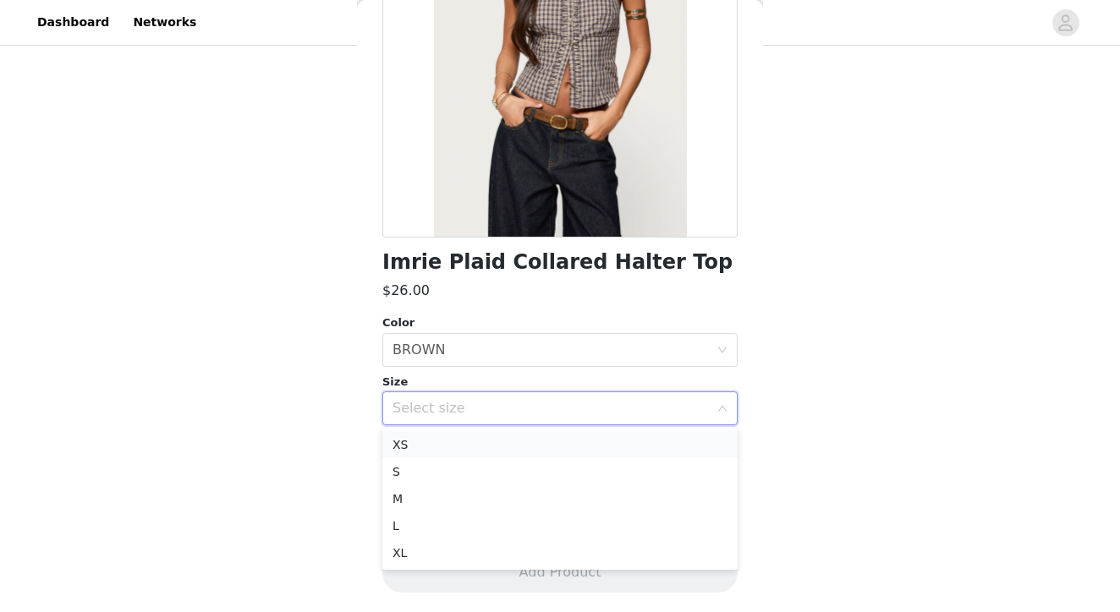
click at [422, 452] on li "XS" at bounding box center [559, 444] width 355 height 27
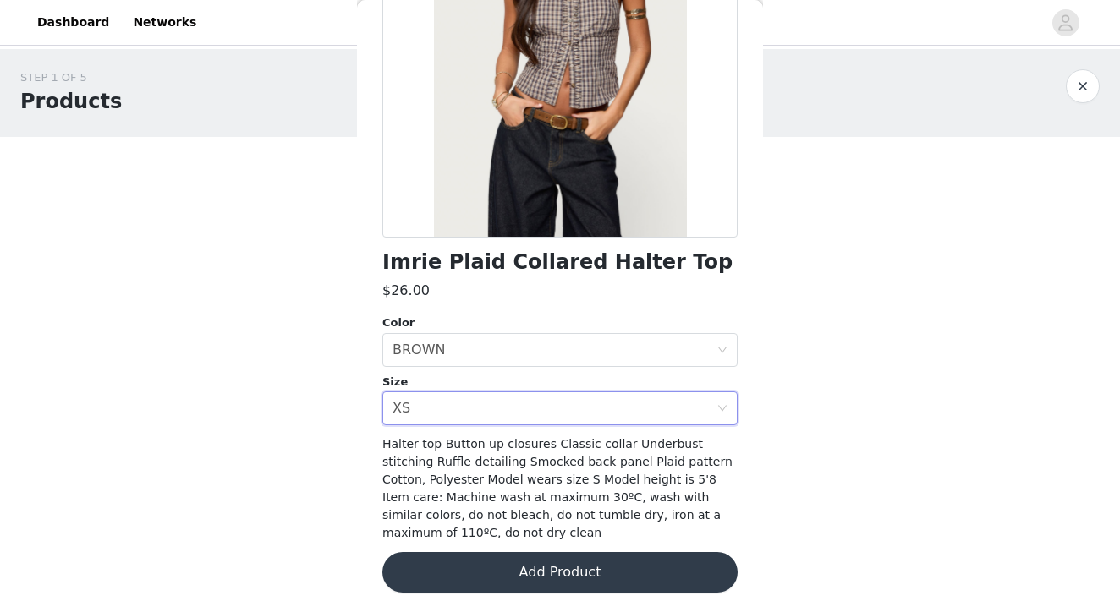
scroll to position [0, 0]
click at [560, 569] on button "Add Product" at bounding box center [559, 572] width 355 height 41
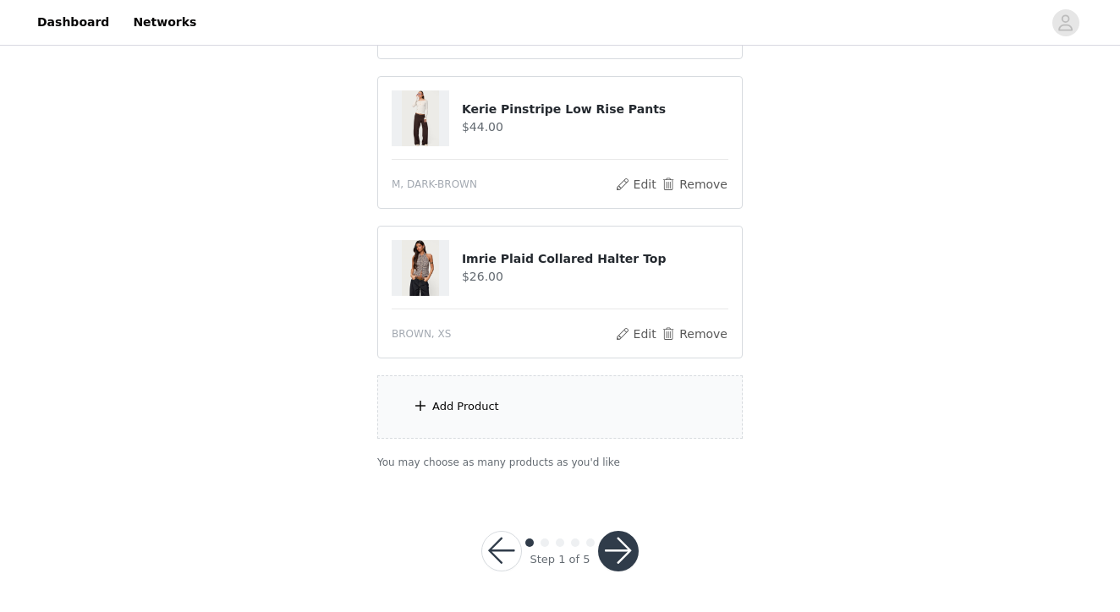
scroll to position [755, 0]
click at [540, 425] on div "Add Product" at bounding box center [559, 407] width 365 height 63
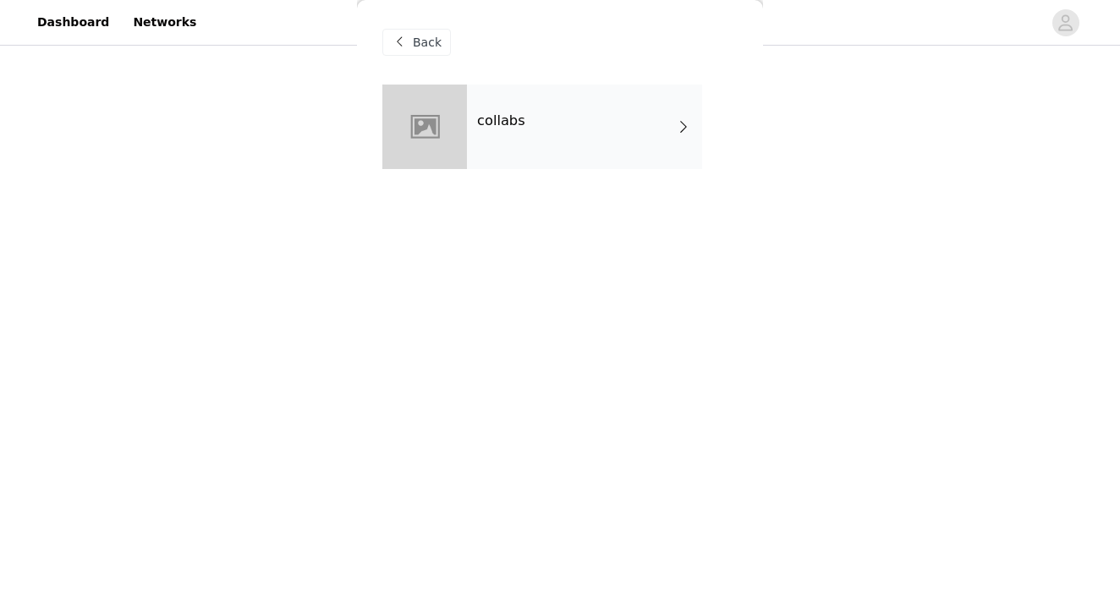
click at [537, 132] on div "collabs" at bounding box center [584, 127] width 235 height 85
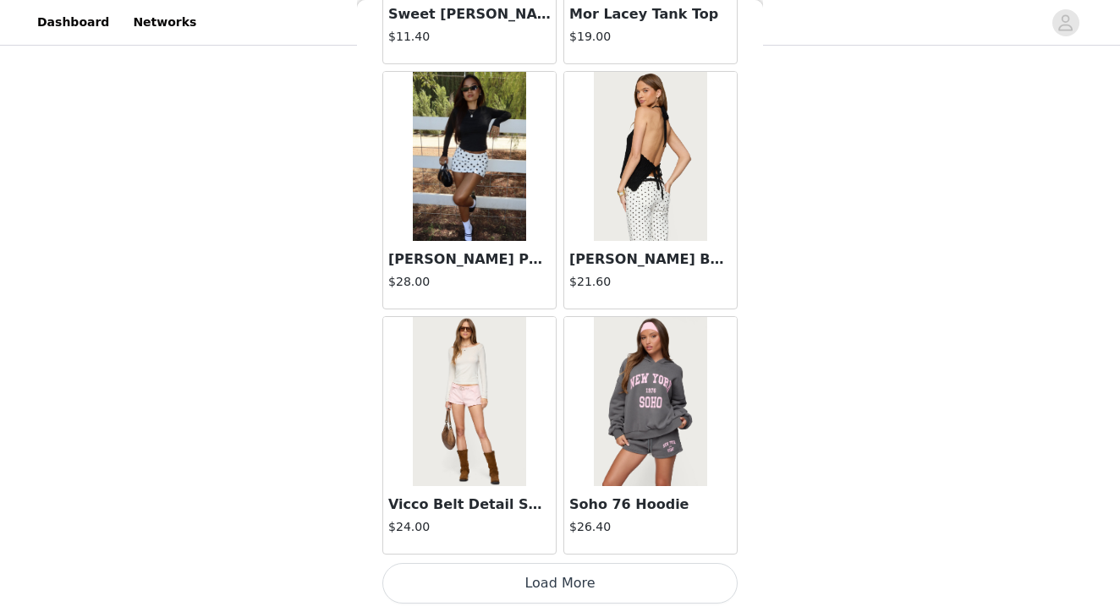
click at [542, 582] on button "Load More" at bounding box center [559, 583] width 355 height 41
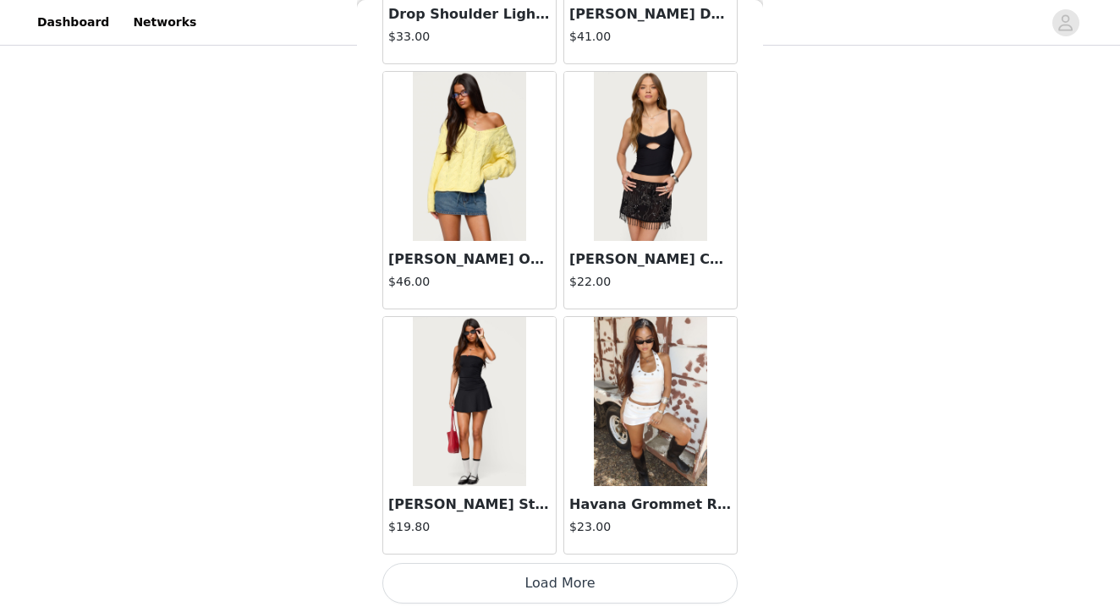
click at [562, 578] on button "Load More" at bounding box center [559, 583] width 355 height 41
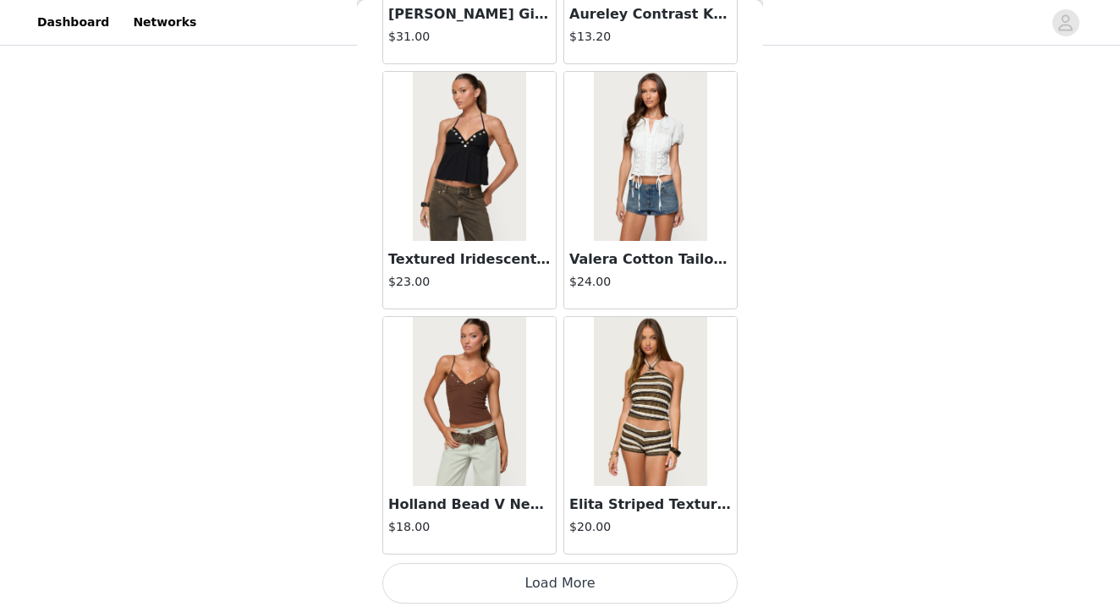
click at [543, 568] on button "Load More" at bounding box center [559, 583] width 355 height 41
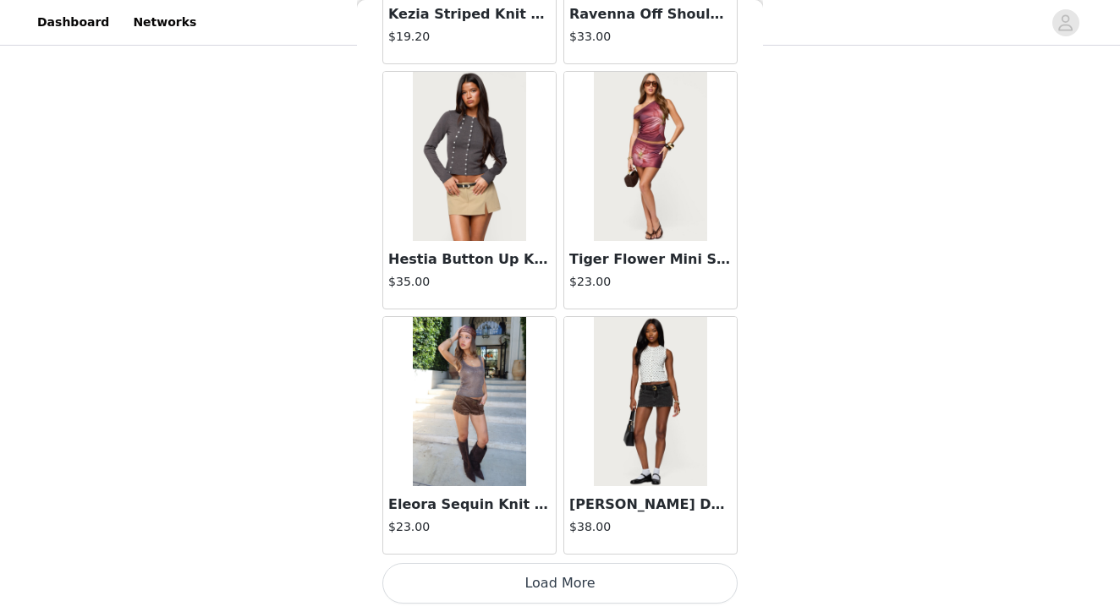
scroll to position [9332, 0]
click at [563, 579] on button "Load More" at bounding box center [559, 583] width 355 height 41
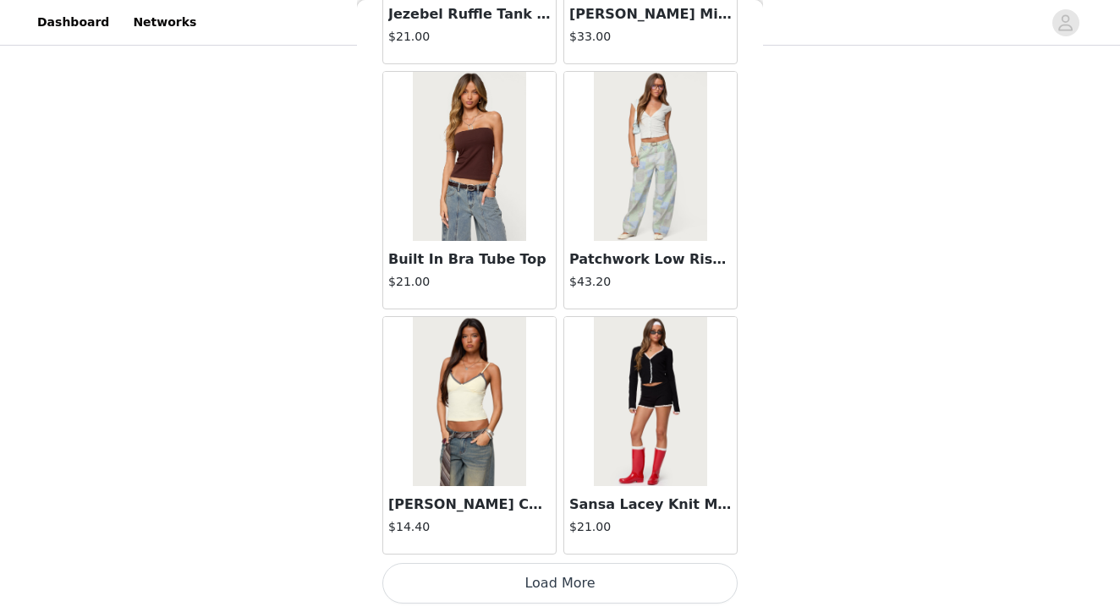
scroll to position [755, 0]
click at [545, 597] on button "Load More" at bounding box center [559, 583] width 355 height 41
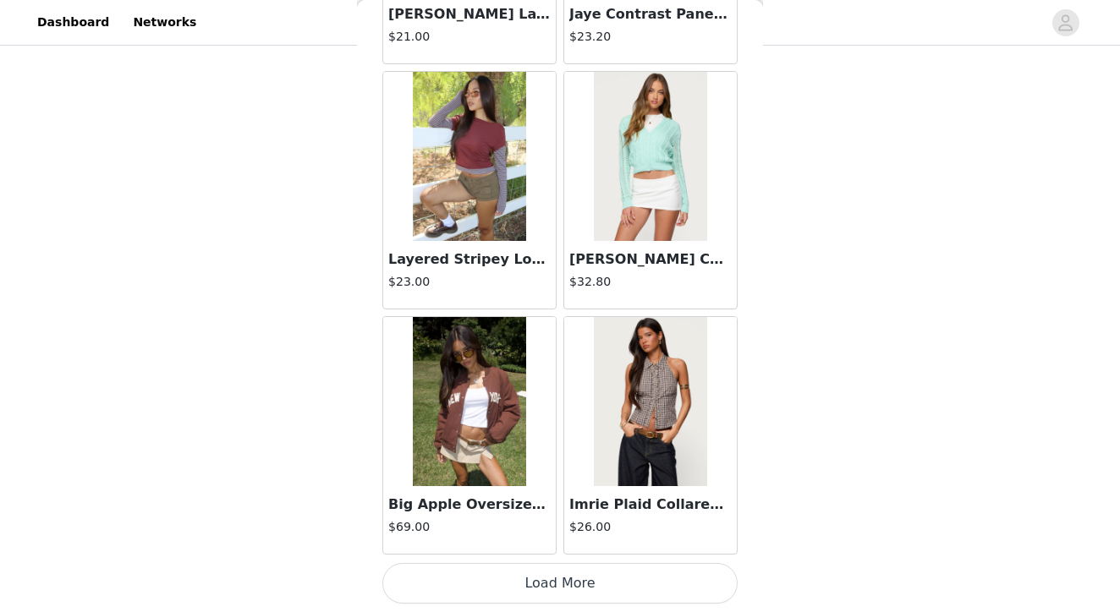
click at [553, 589] on button "Load More" at bounding box center [559, 583] width 355 height 41
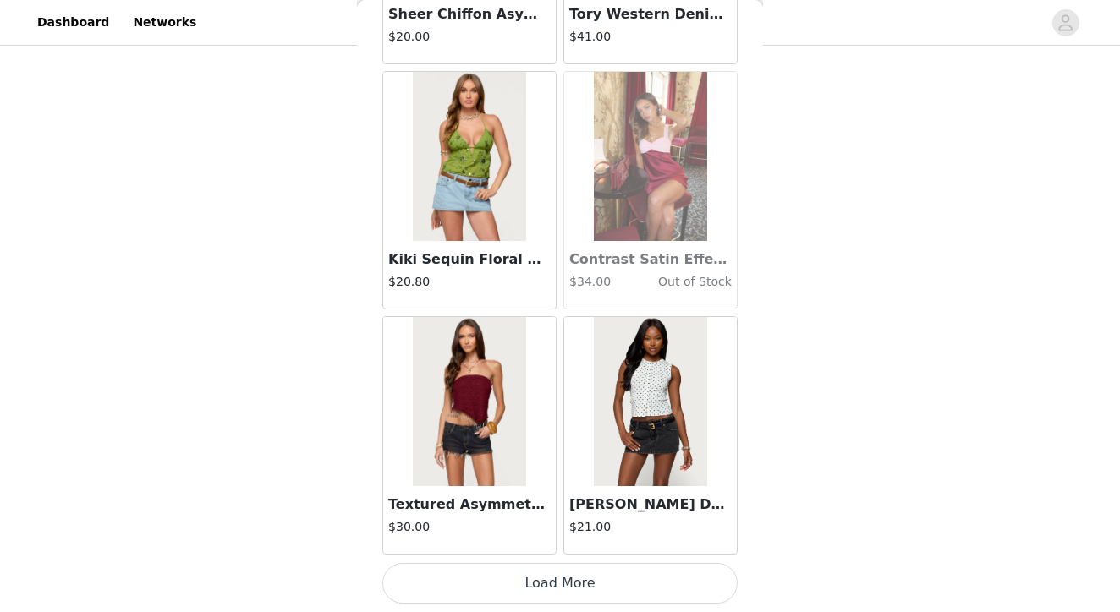
click at [569, 583] on button "Load More" at bounding box center [559, 583] width 355 height 41
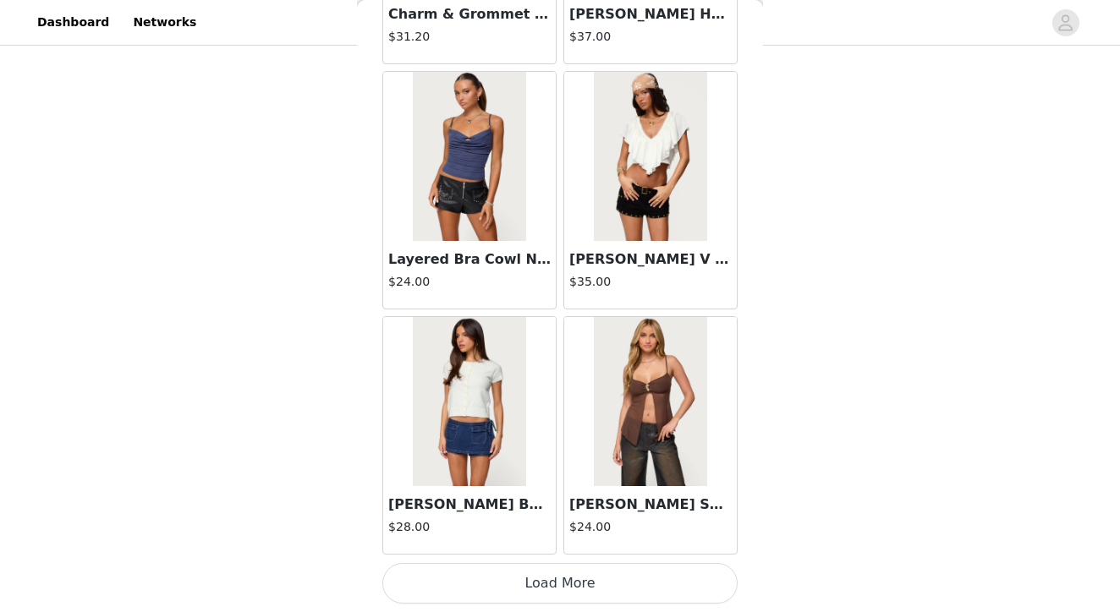
click at [553, 594] on button "Load More" at bounding box center [559, 583] width 355 height 41
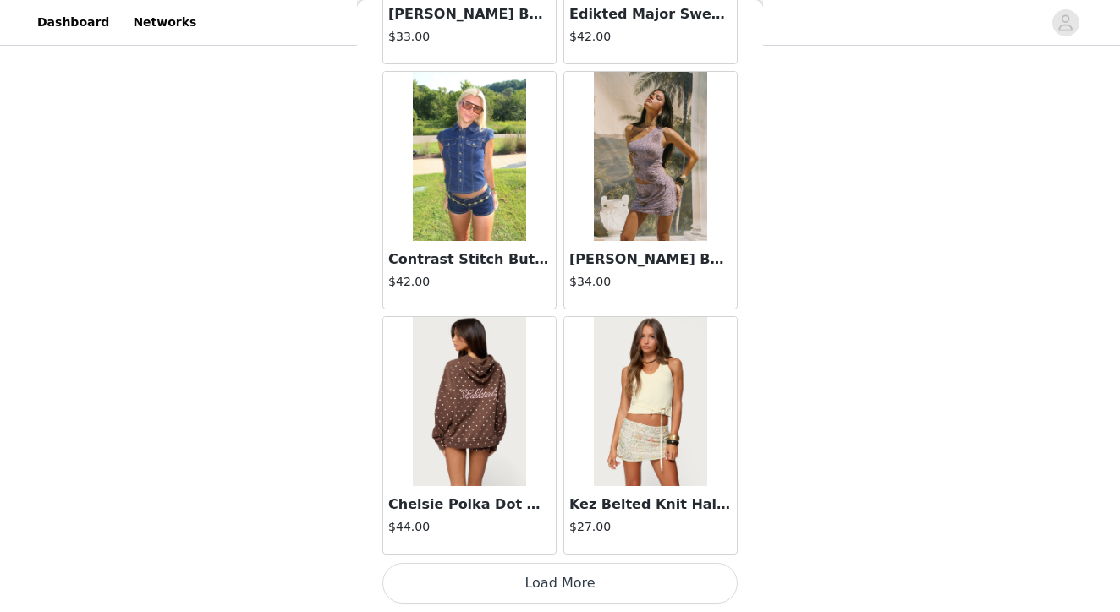
click at [568, 575] on button "Load More" at bounding box center [559, 583] width 355 height 41
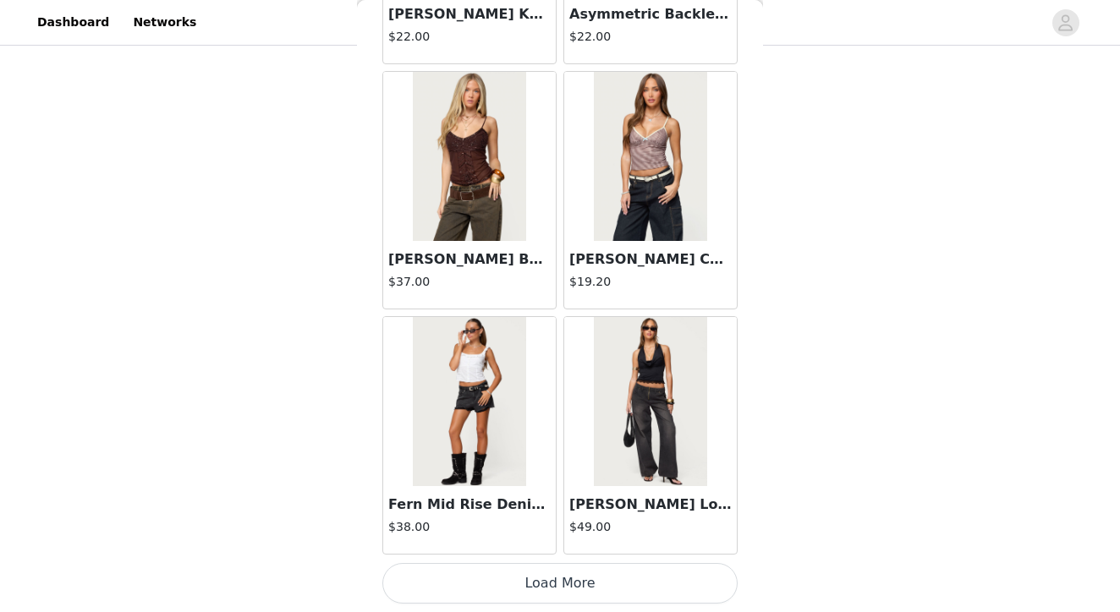
click at [576, 584] on button "Load More" at bounding box center [559, 583] width 355 height 41
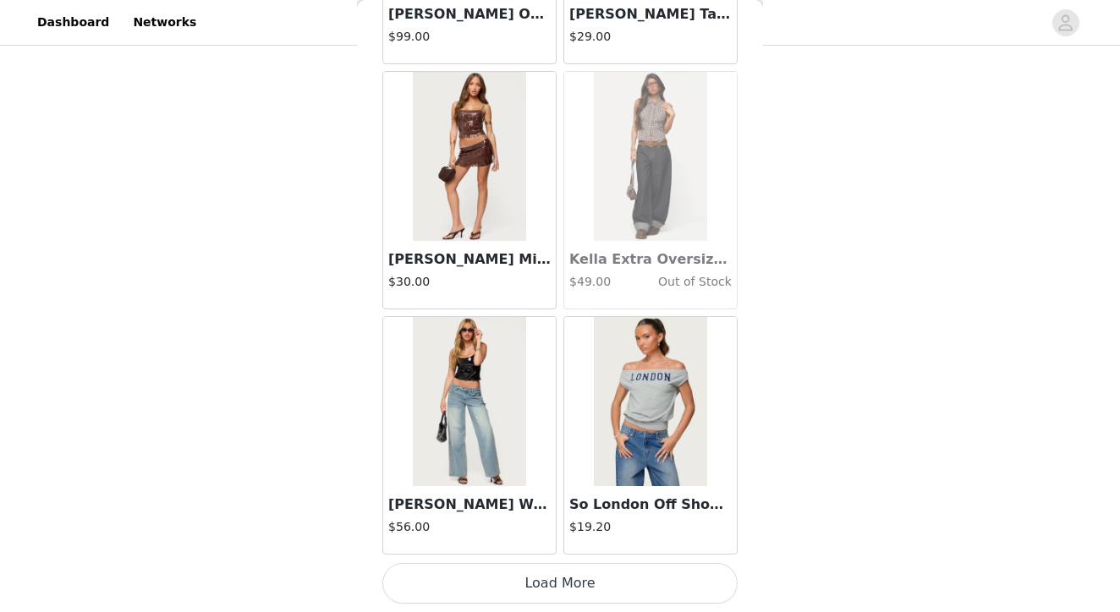
scroll to position [26499, 0]
click at [576, 590] on button "Load More" at bounding box center [559, 583] width 355 height 41
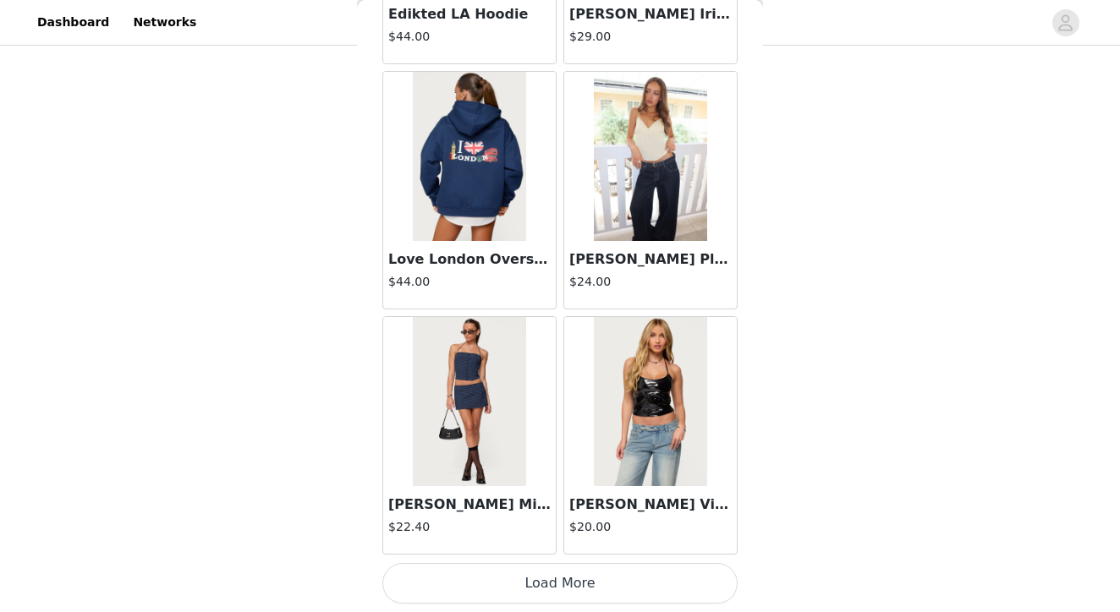
scroll to position [755, 0]
click at [556, 583] on button "Load More" at bounding box center [559, 583] width 355 height 41
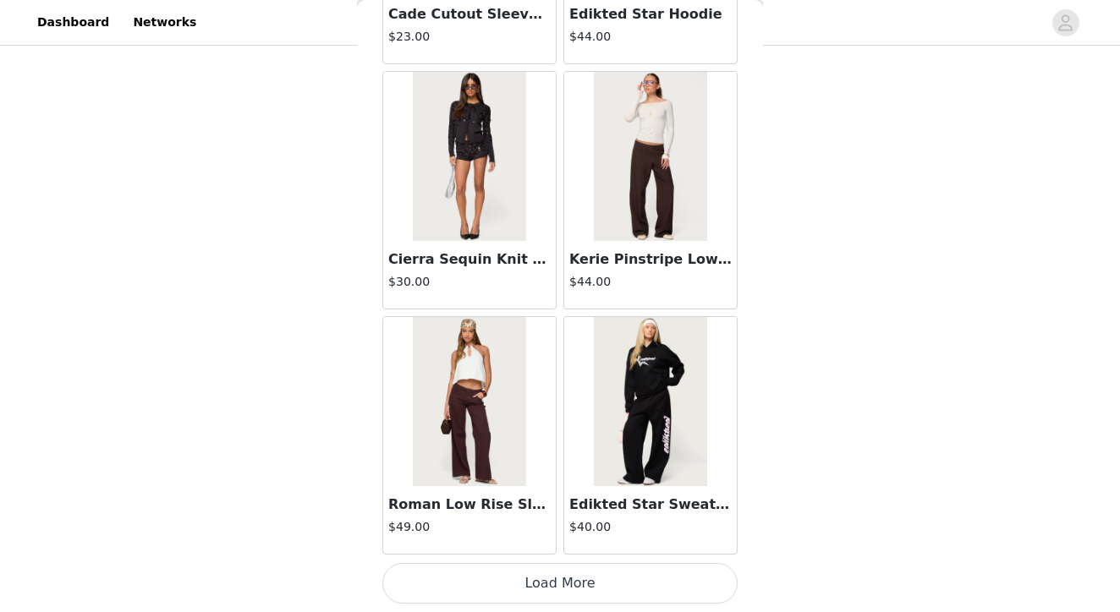
click at [563, 578] on button "Load More" at bounding box center [559, 583] width 355 height 41
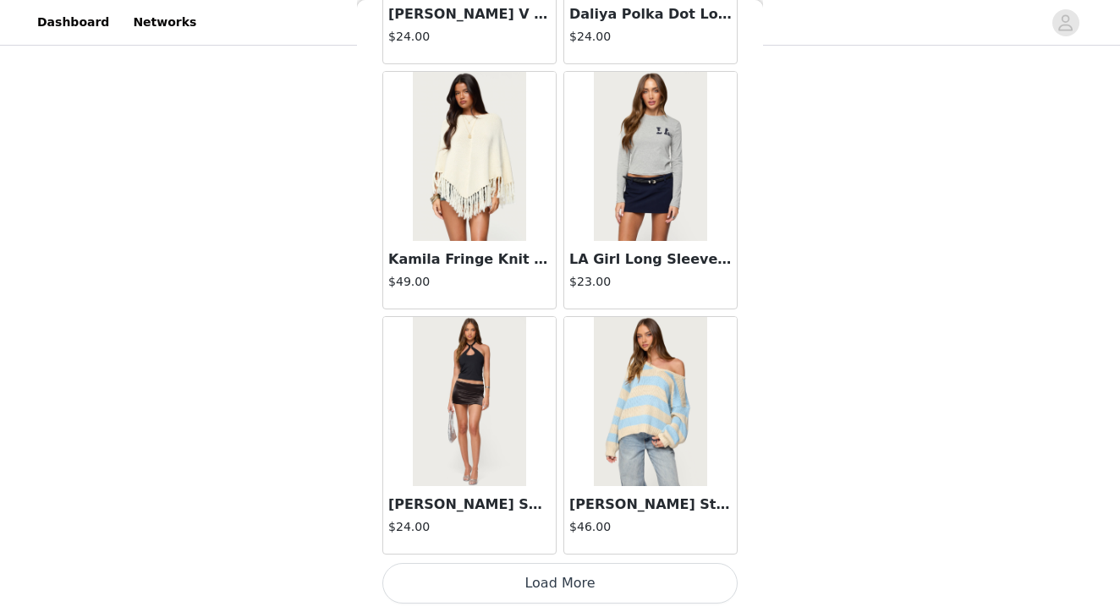
click at [532, 576] on button "Load More" at bounding box center [559, 583] width 355 height 41
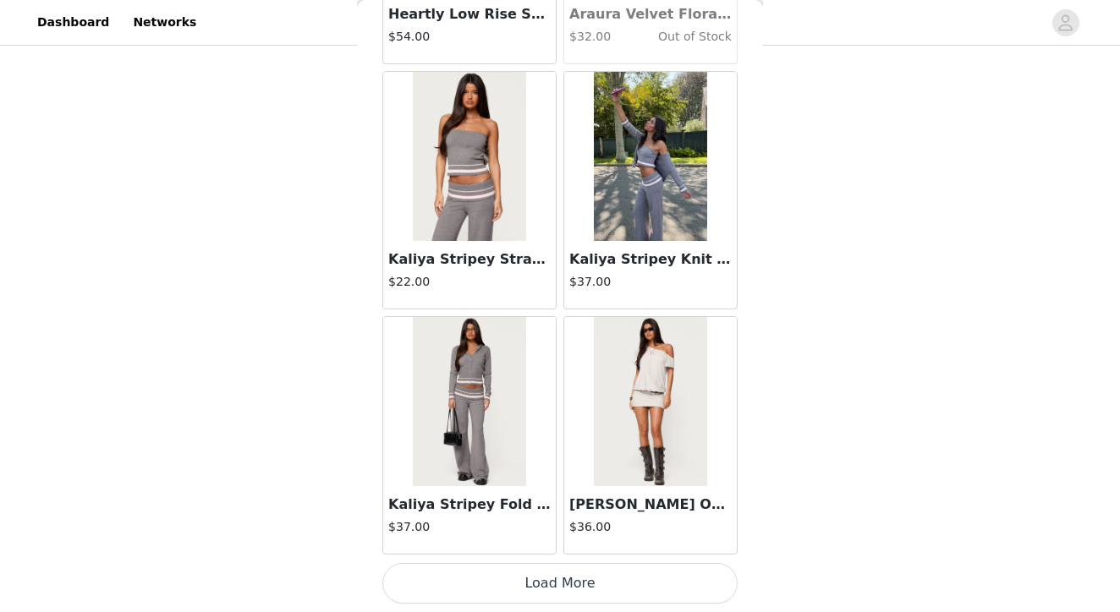
click at [569, 584] on button "Load More" at bounding box center [559, 583] width 355 height 41
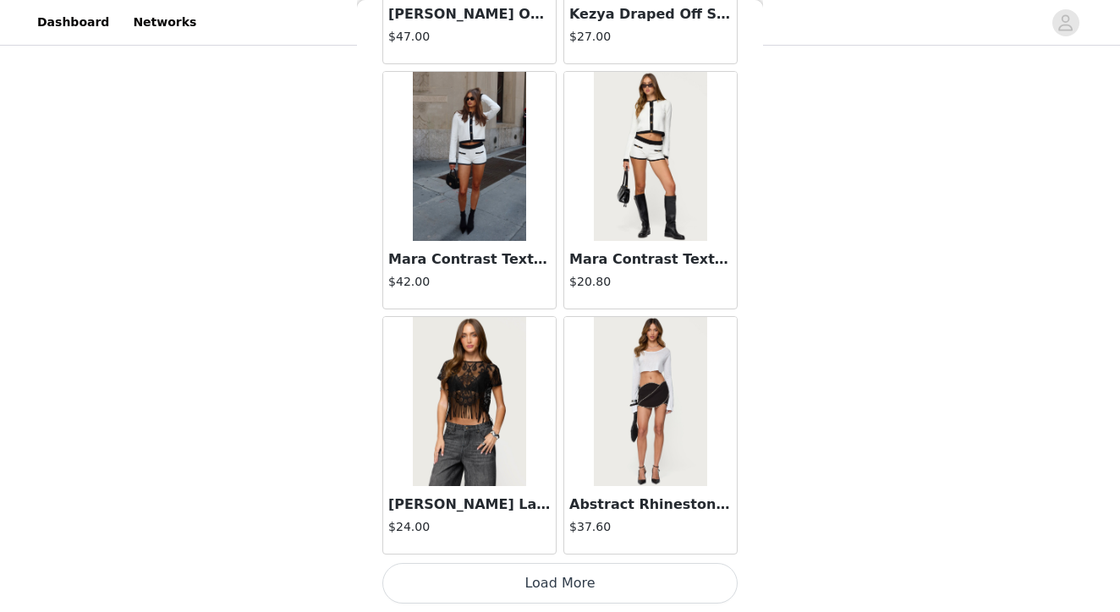
scroll to position [38761, 0]
click at [530, 590] on button "Load More" at bounding box center [559, 583] width 355 height 41
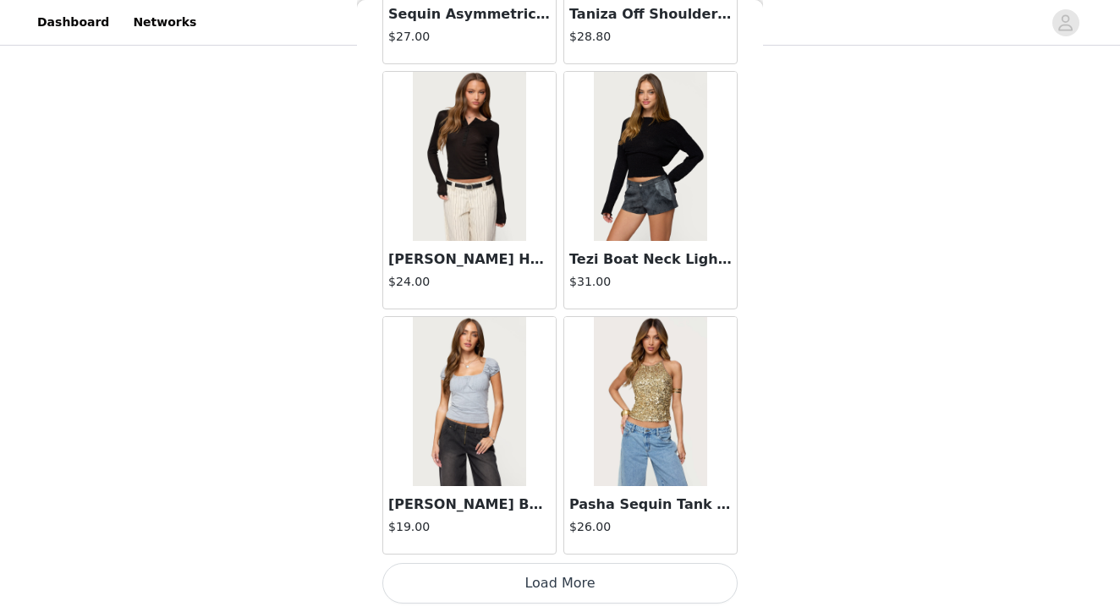
scroll to position [755, 0]
click at [561, 591] on button "Load More" at bounding box center [559, 583] width 355 height 41
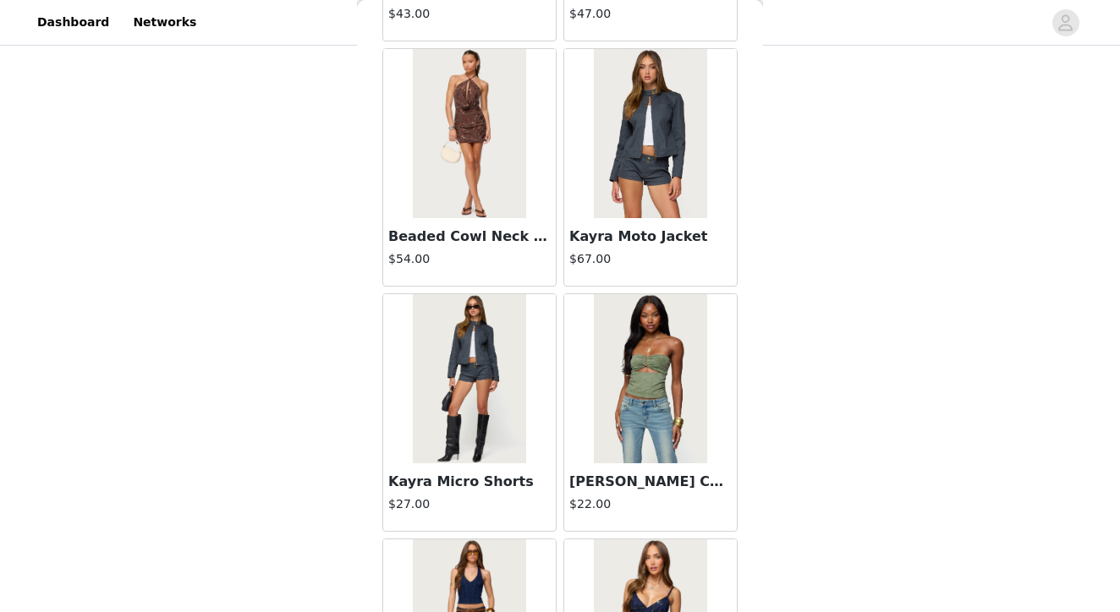
scroll to position [42193, 0]
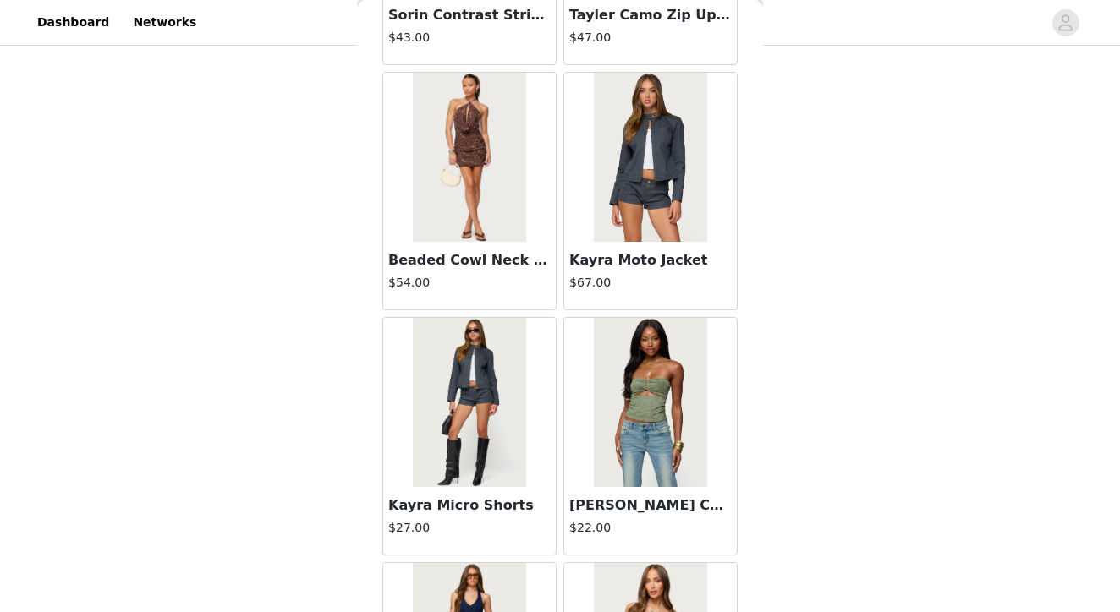
click at [665, 151] on img at bounding box center [650, 157] width 112 height 169
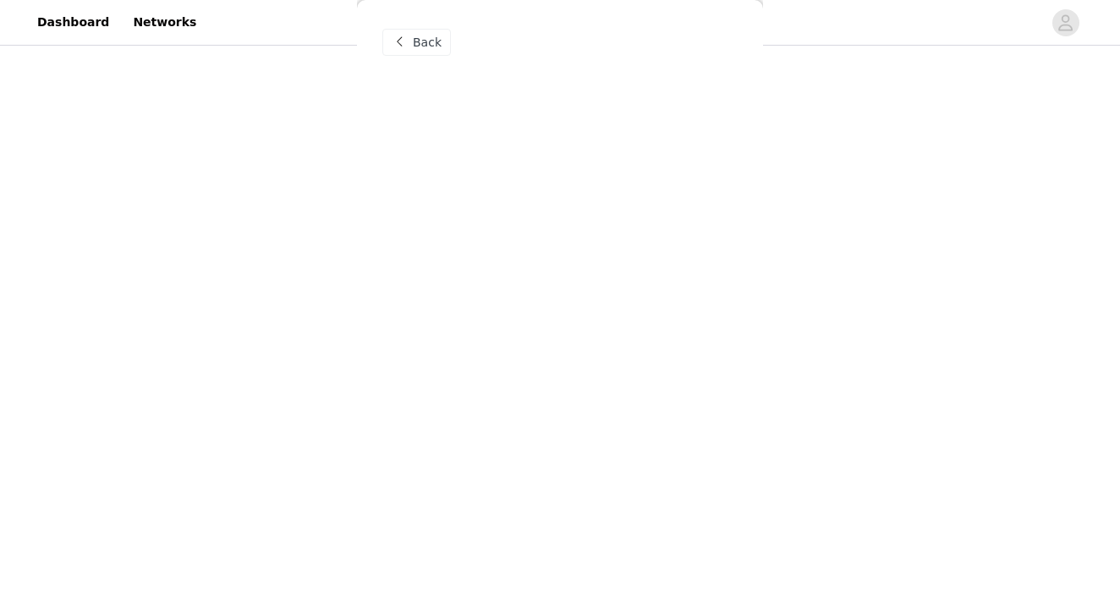
scroll to position [0, 0]
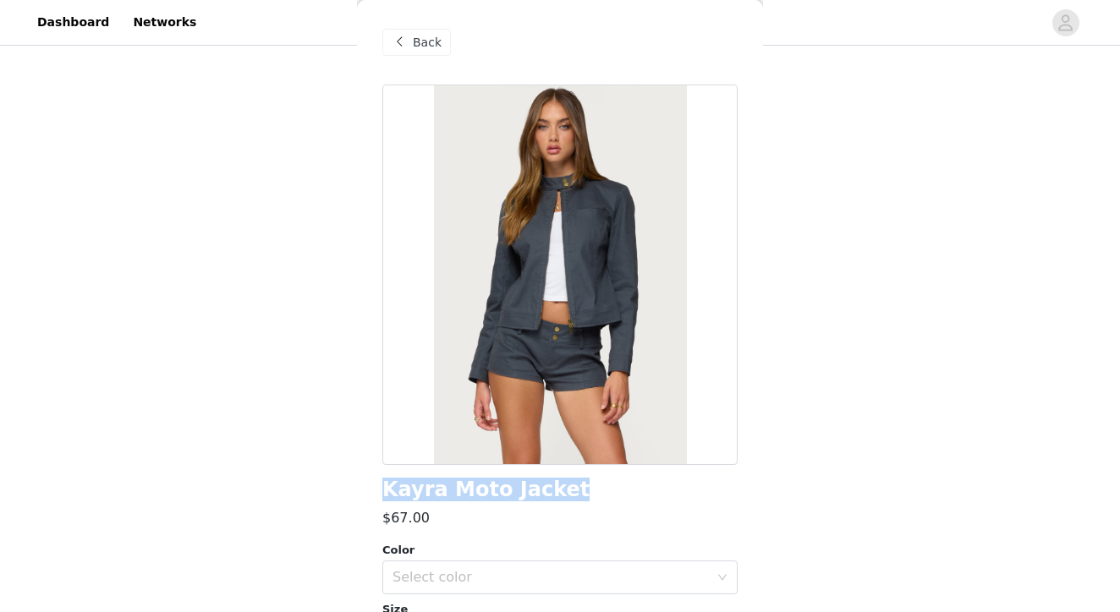
drag, startPoint x: 569, startPoint y: 490, endPoint x: 364, endPoint y: 489, distance: 205.5
click at [364, 489] on div "Back Kayra Moto Jacket $67.00 Color Select color Size Select size Moto jacket H…" at bounding box center [560, 306] width 406 height 612
copy h1 "Kayra Moto Jacket"
click at [394, 41] on span at bounding box center [399, 42] width 20 height 20
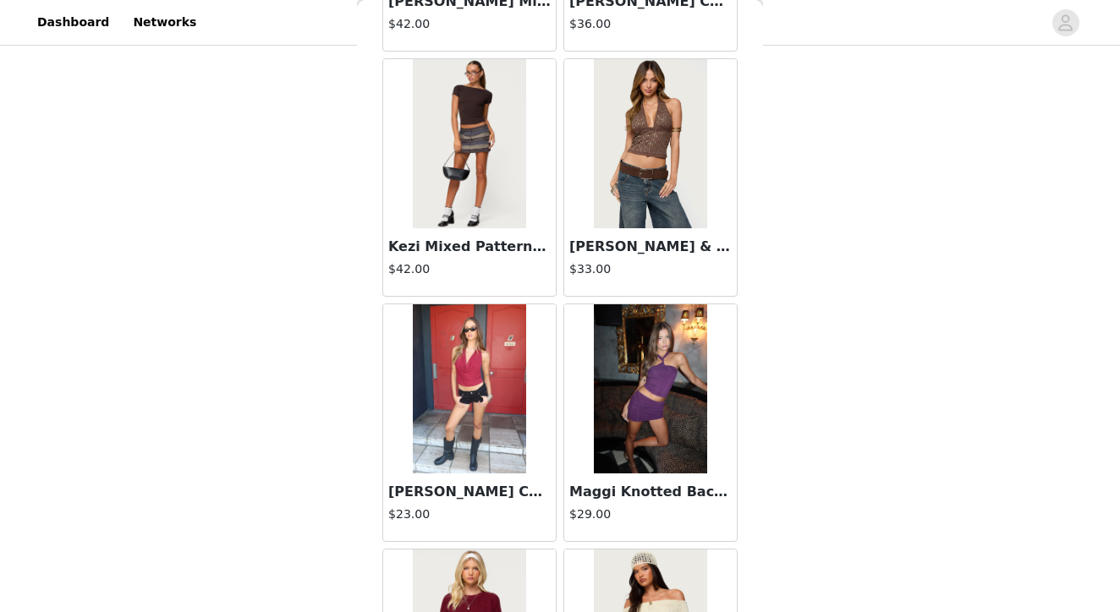
scroll to position [43382, 0]
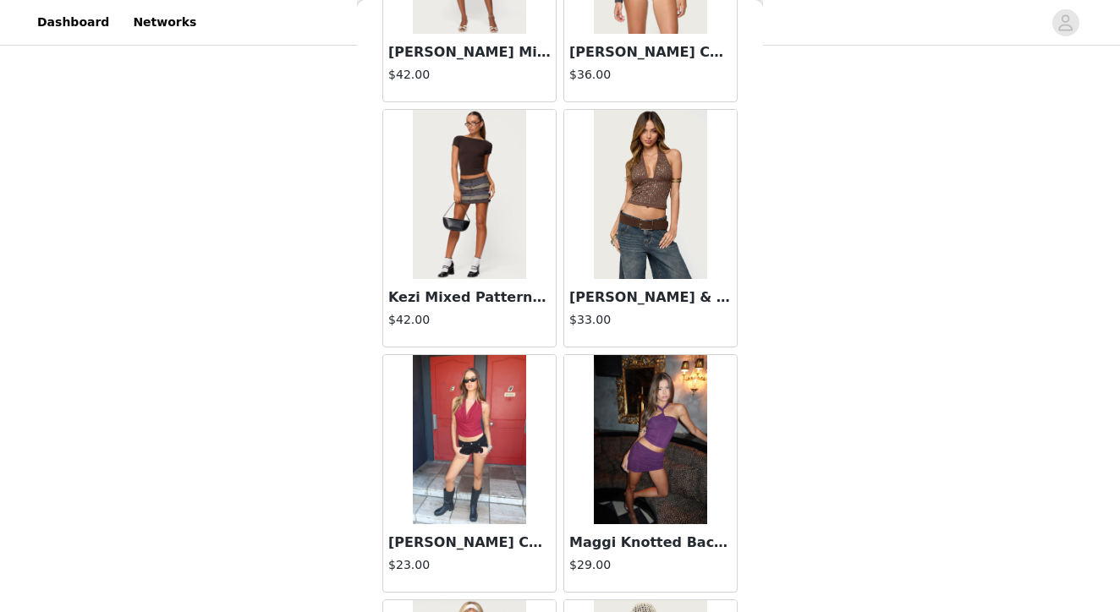
click at [452, 178] on img at bounding box center [469, 194] width 112 height 169
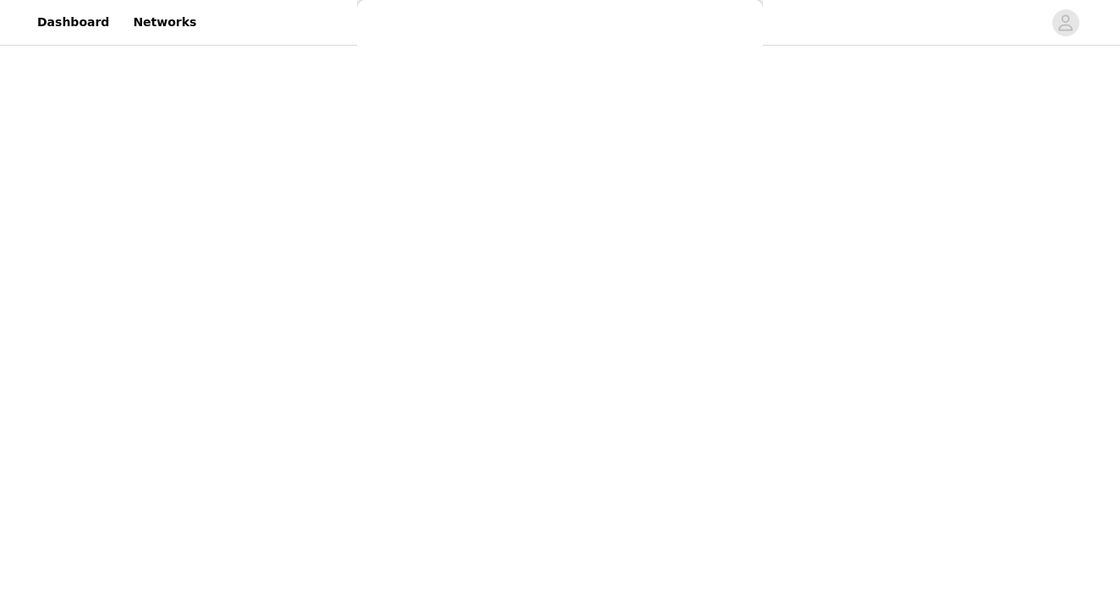
scroll to position [0, 0]
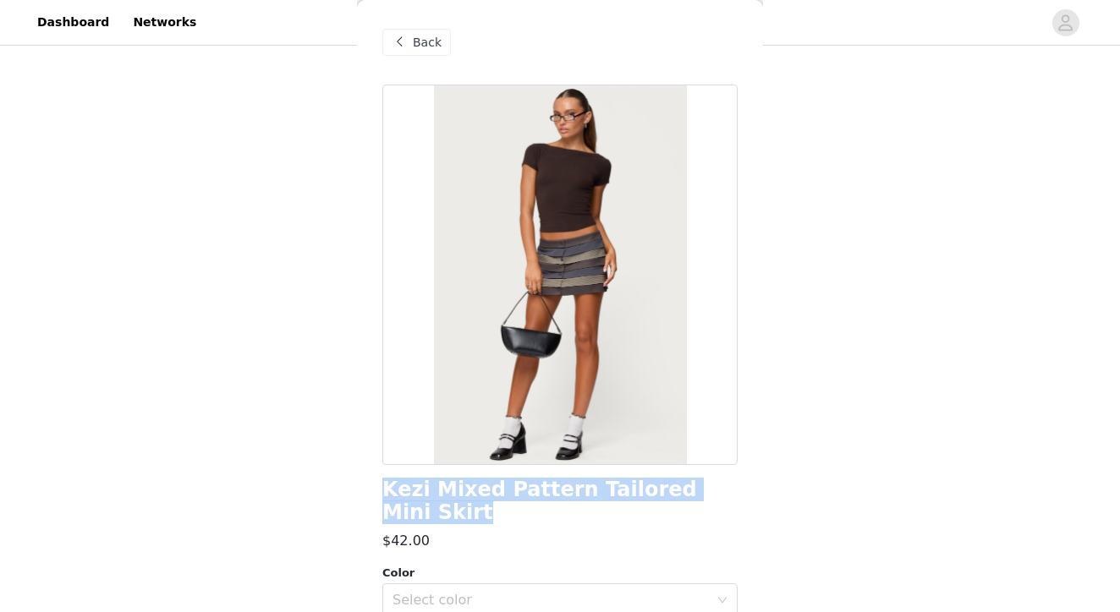
drag, startPoint x: 737, startPoint y: 493, endPoint x: 380, endPoint y: 496, distance: 357.7
click at [380, 496] on div "Back Kezi Mixed Pattern Tailored Mini Skirt $42.00 Color Select color Size Sele…" at bounding box center [560, 306] width 406 height 612
copy h1 "Kezi Mixed Pattern Tailored Mini Skirt"
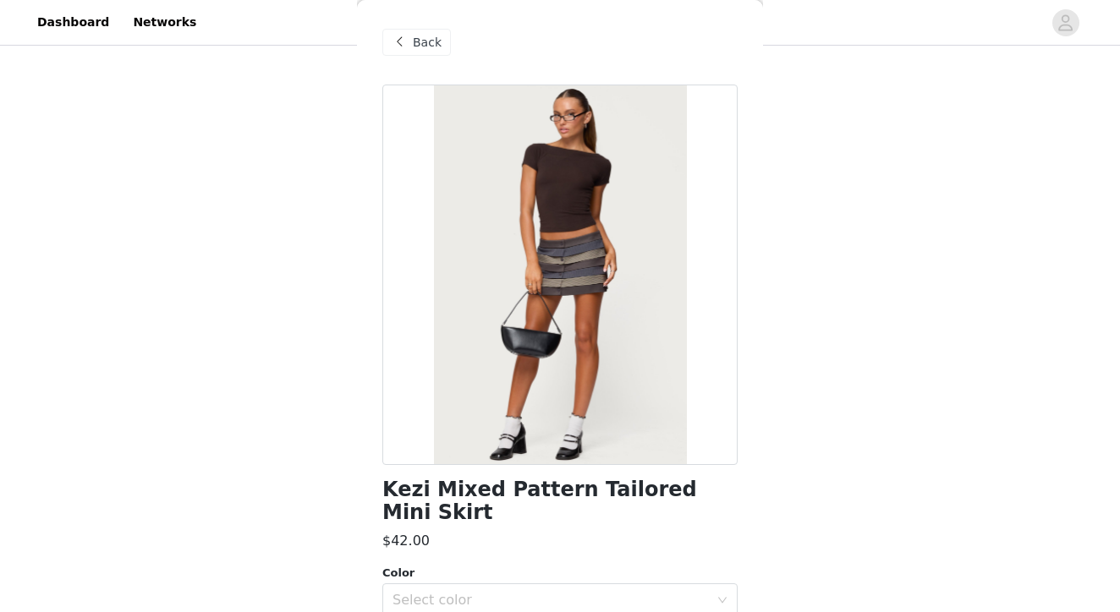
click at [399, 40] on span at bounding box center [399, 42] width 20 height 20
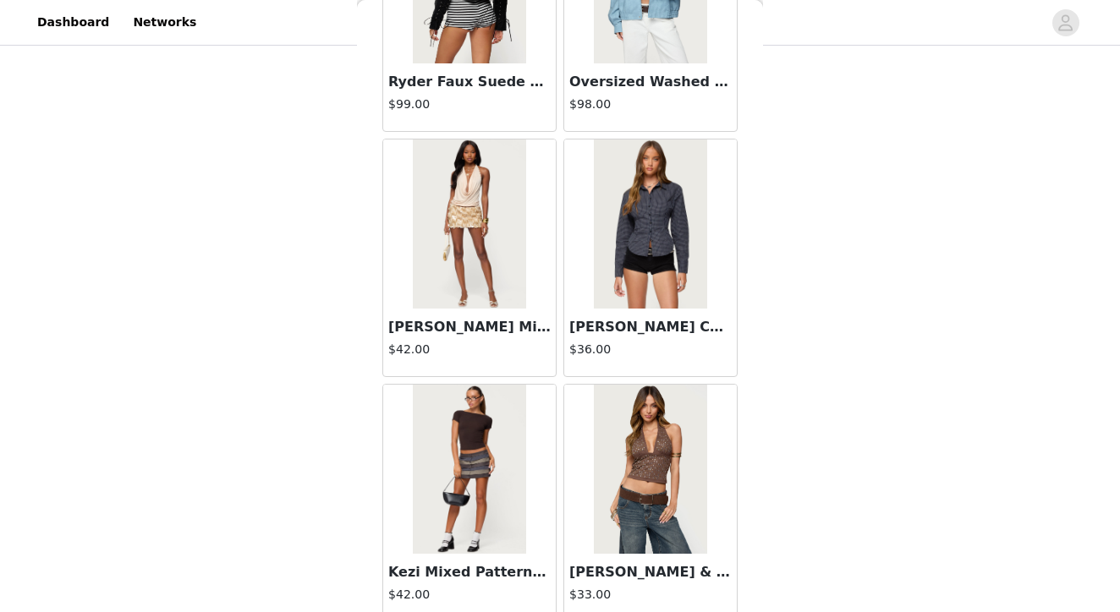
scroll to position [43106, 0]
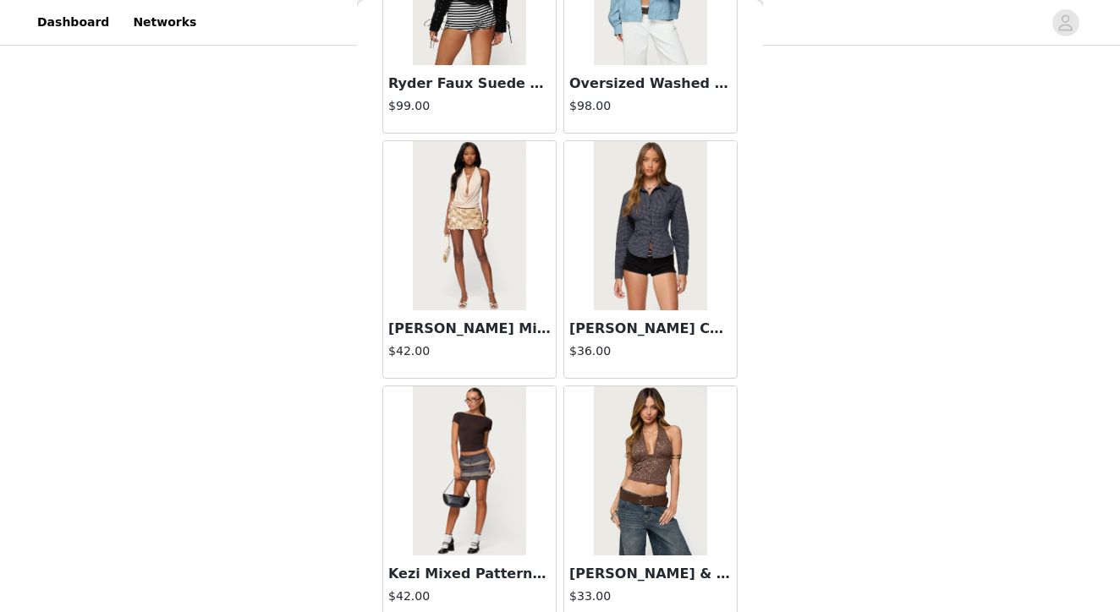
click at [641, 249] on img at bounding box center [650, 225] width 112 height 169
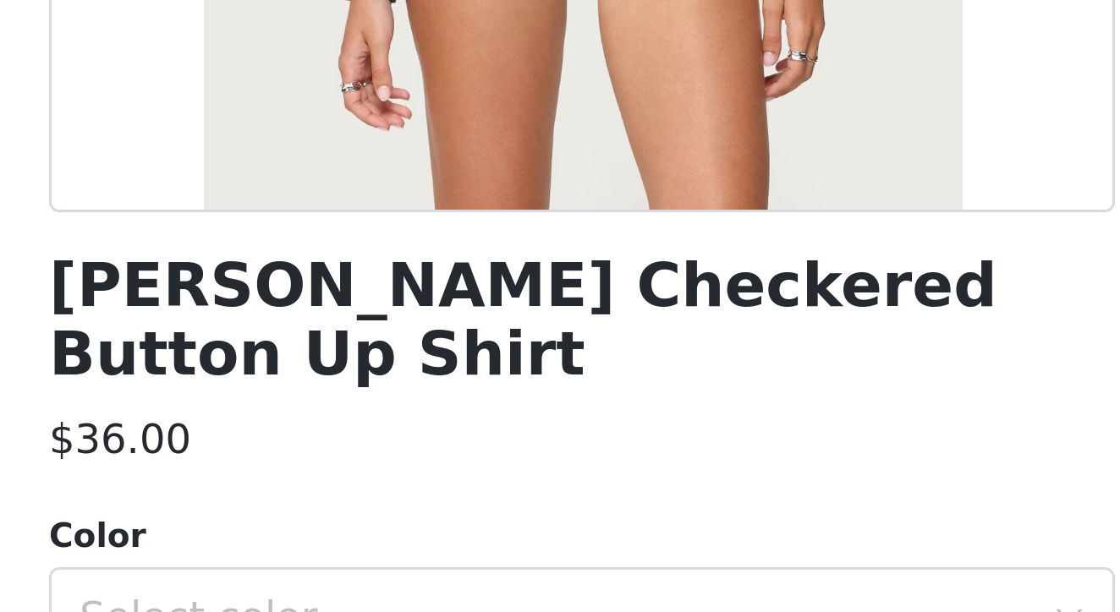
scroll to position [210, 0]
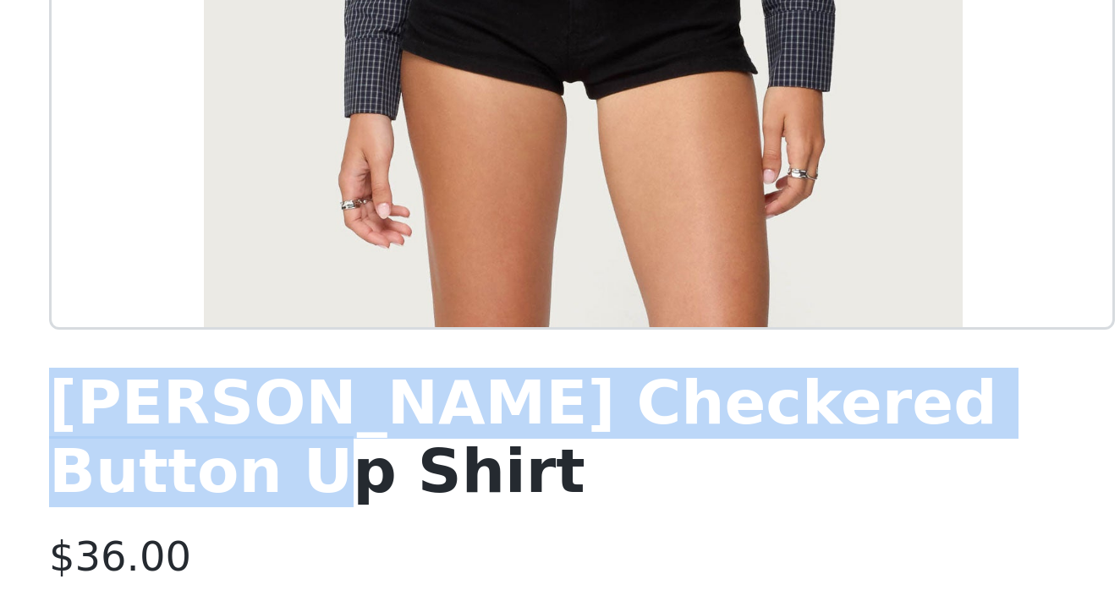
drag, startPoint x: 331, startPoint y: 135, endPoint x: 19, endPoint y: 136, distance: 312.0
click at [382, 269] on div "Lisbet Checkered Button Up Shirt" at bounding box center [559, 292] width 355 height 46
copy h1 "Lisbet Checkered Button Up Shirt"
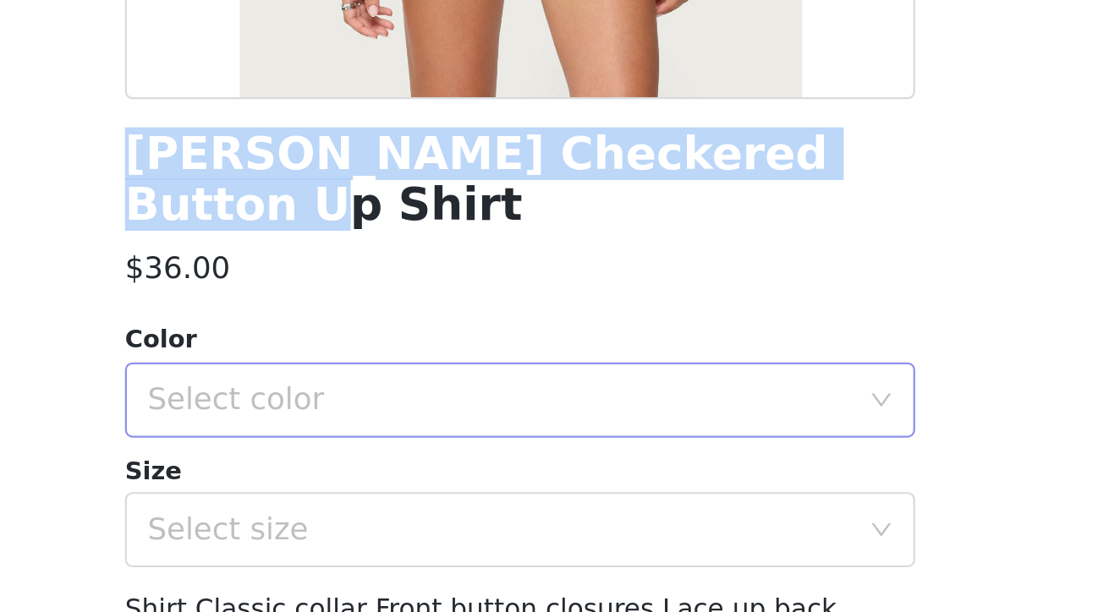
click at [392, 382] on div "Select color" at bounding box center [550, 390] width 316 height 17
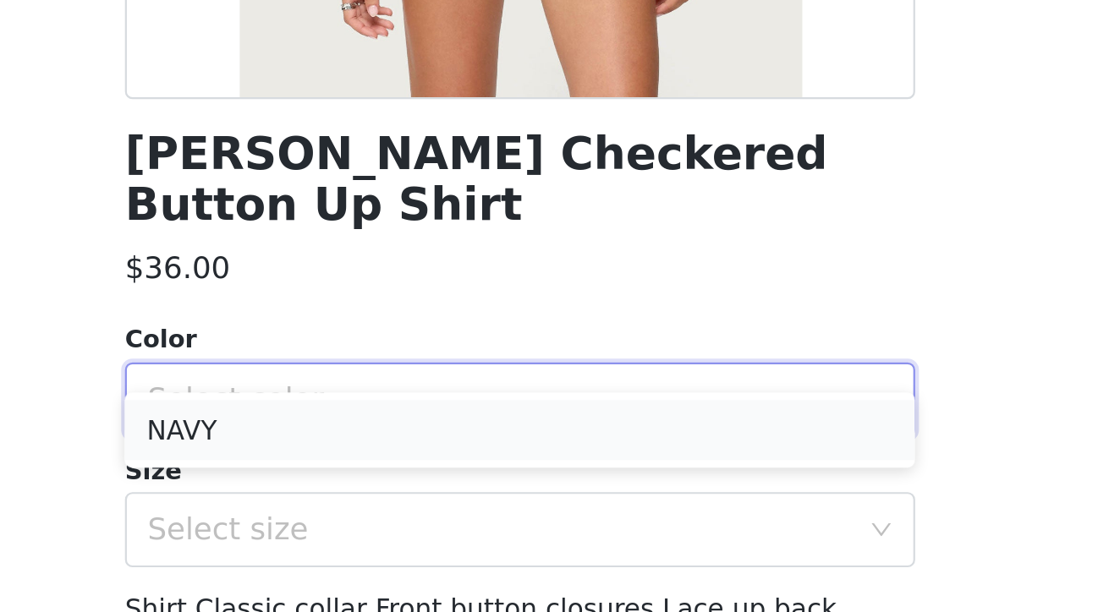
click at [382, 391] on li "NAVY" at bounding box center [559, 404] width 355 height 27
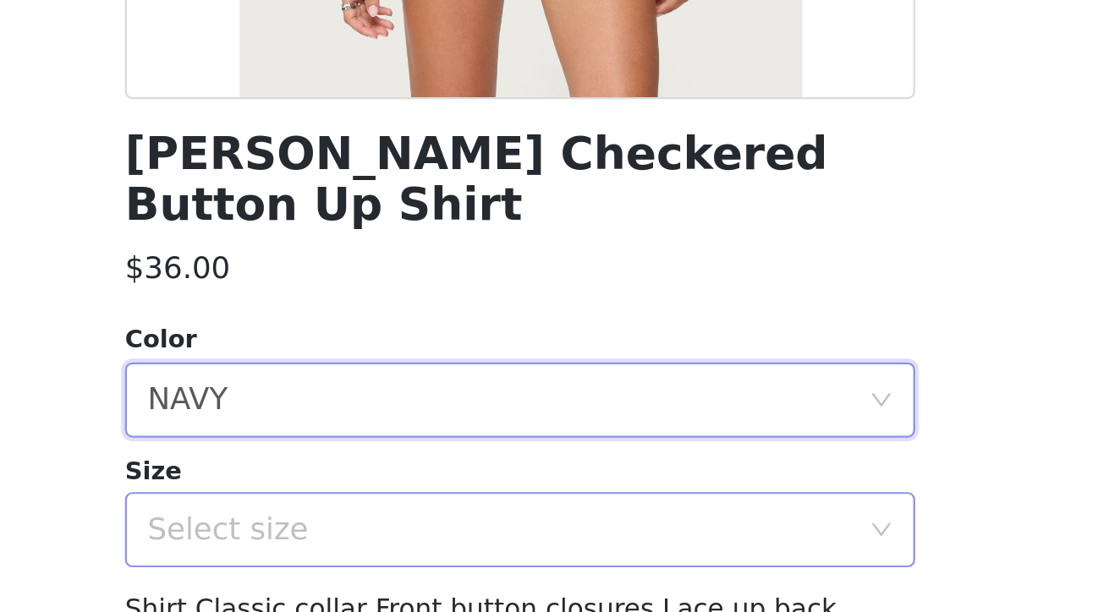
click at [392, 441] on div "Select size" at bounding box center [550, 449] width 316 height 17
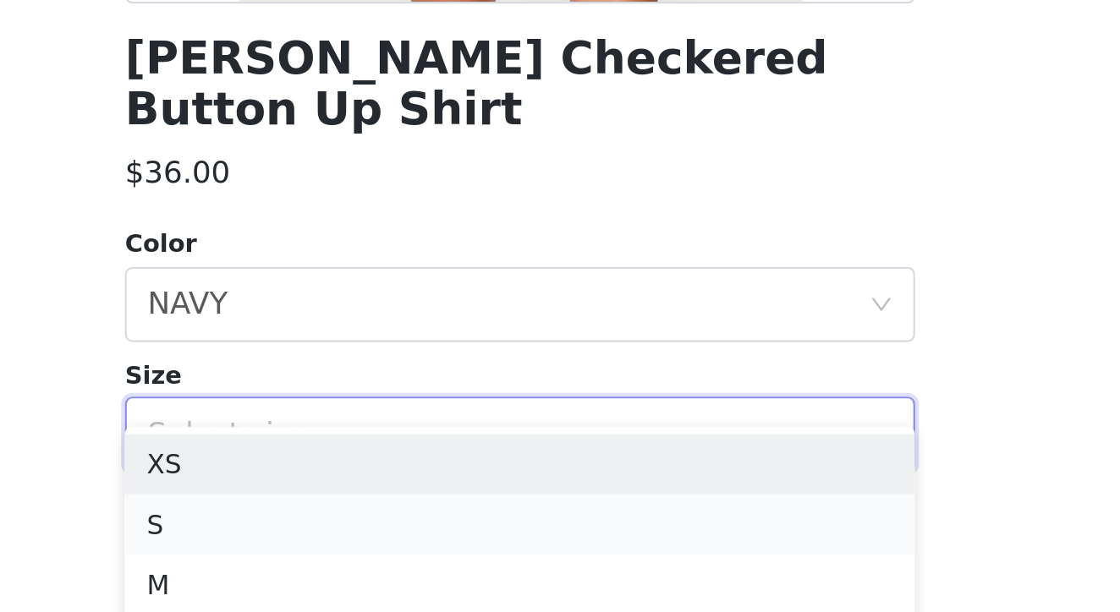
click at [382, 476] on li "S" at bounding box center [559, 489] width 355 height 27
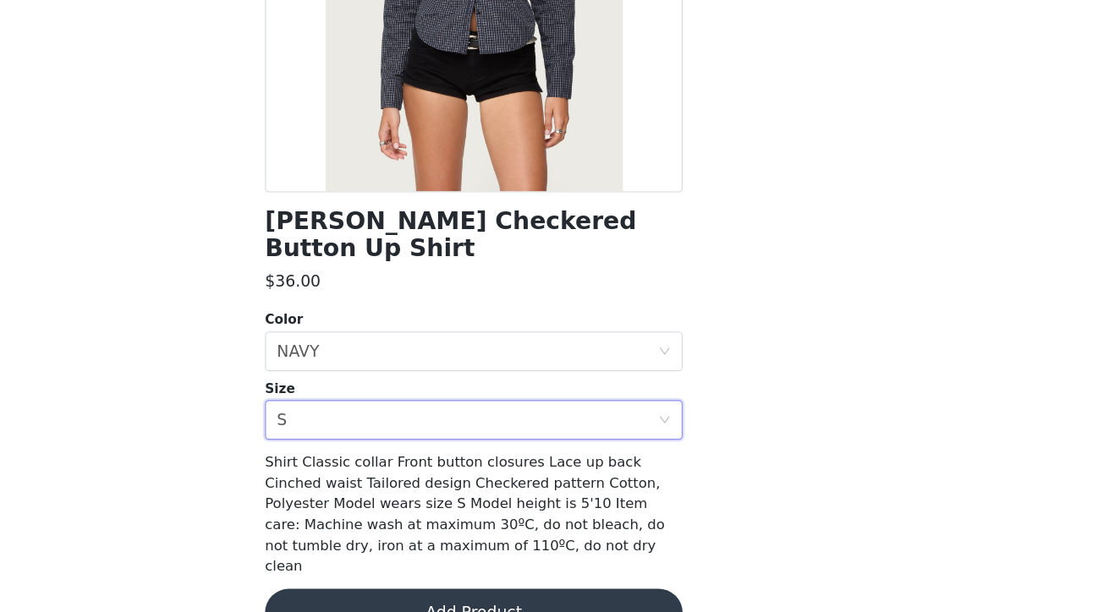
scroll to position [266, 0]
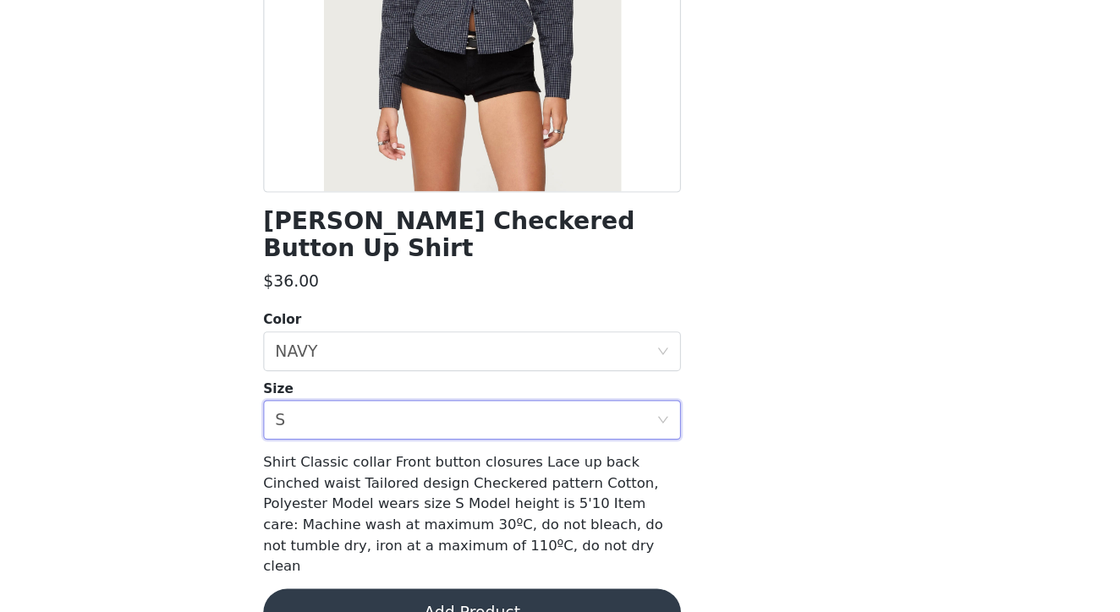
click at [429, 593] on button "Add Product" at bounding box center [559, 613] width 355 height 41
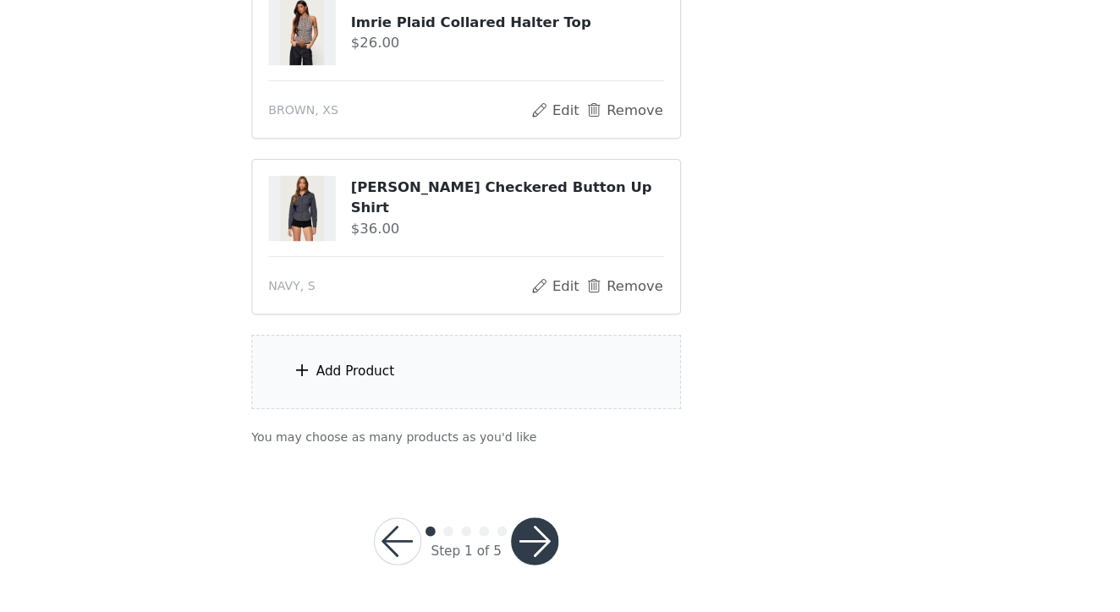
scroll to position [905, 0]
click at [377, 376] on div "Add Product" at bounding box center [559, 407] width 365 height 63
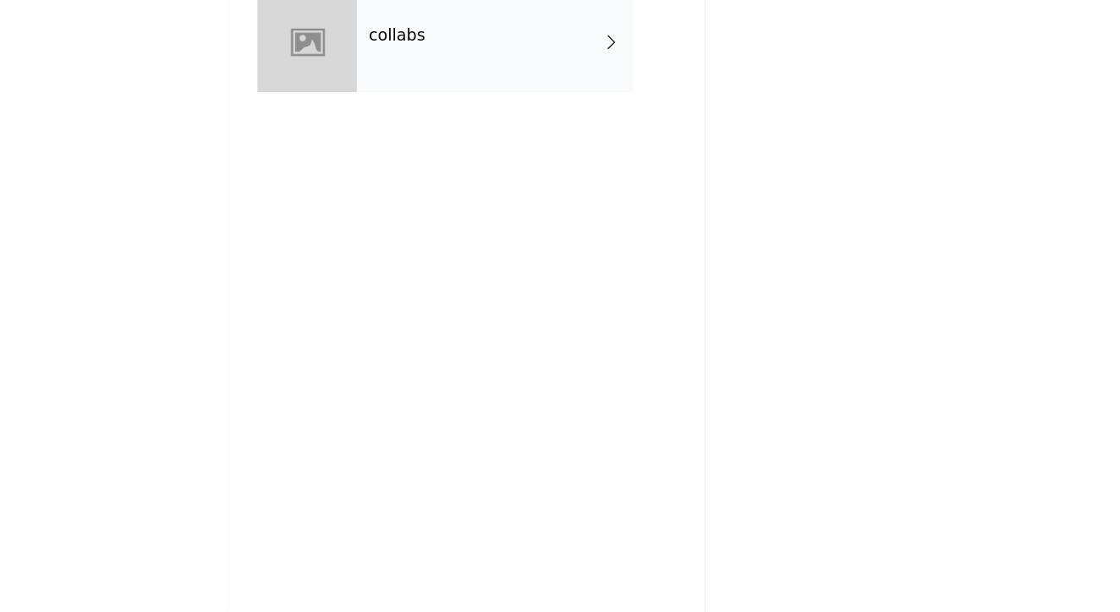
click at [467, 85] on div "collabs" at bounding box center [584, 127] width 235 height 85
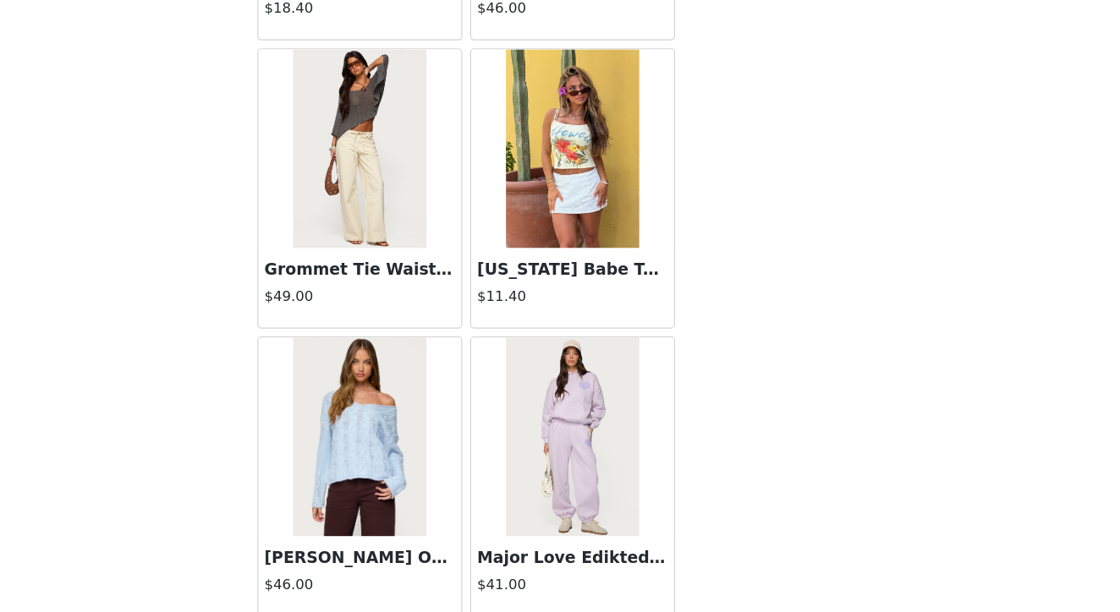
scroll to position [940, 0]
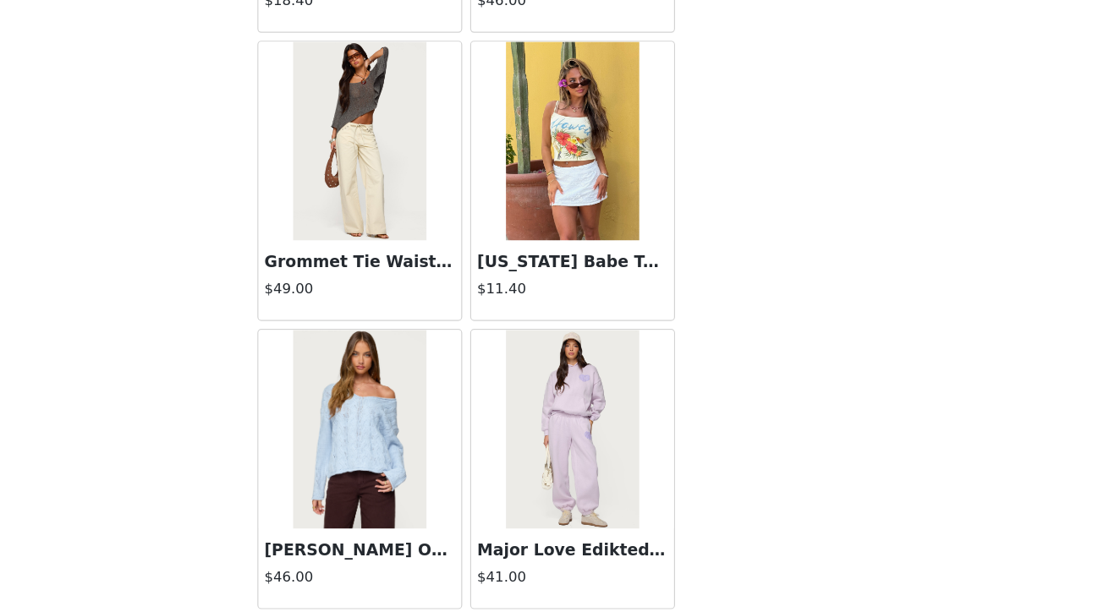
click at [413, 142] on img at bounding box center [469, 210] width 112 height 169
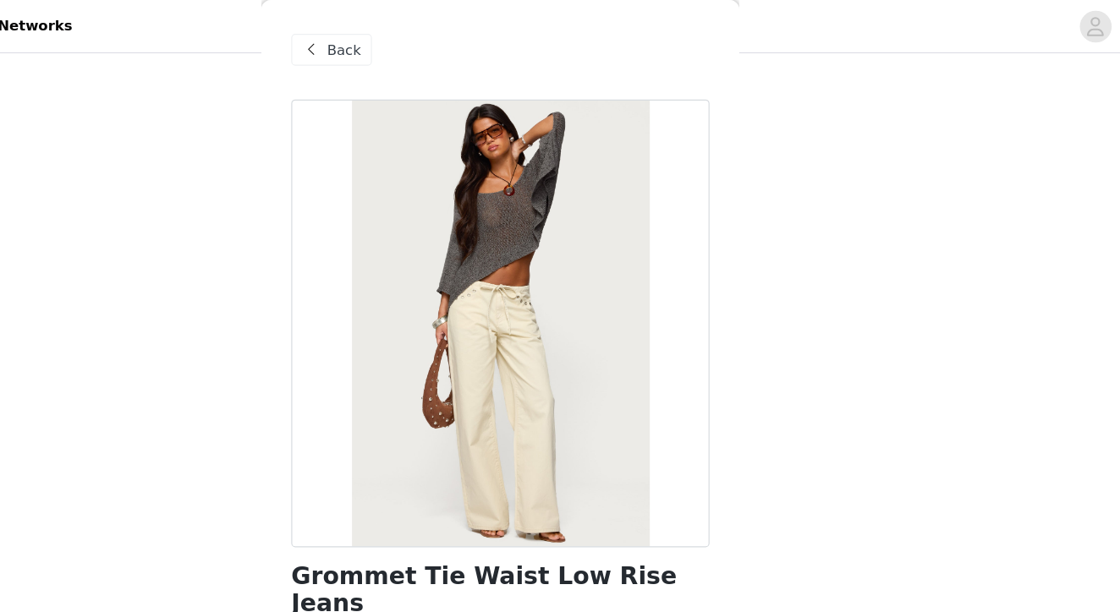
scroll to position [0, 0]
click at [389, 40] on span at bounding box center [399, 42] width 20 height 20
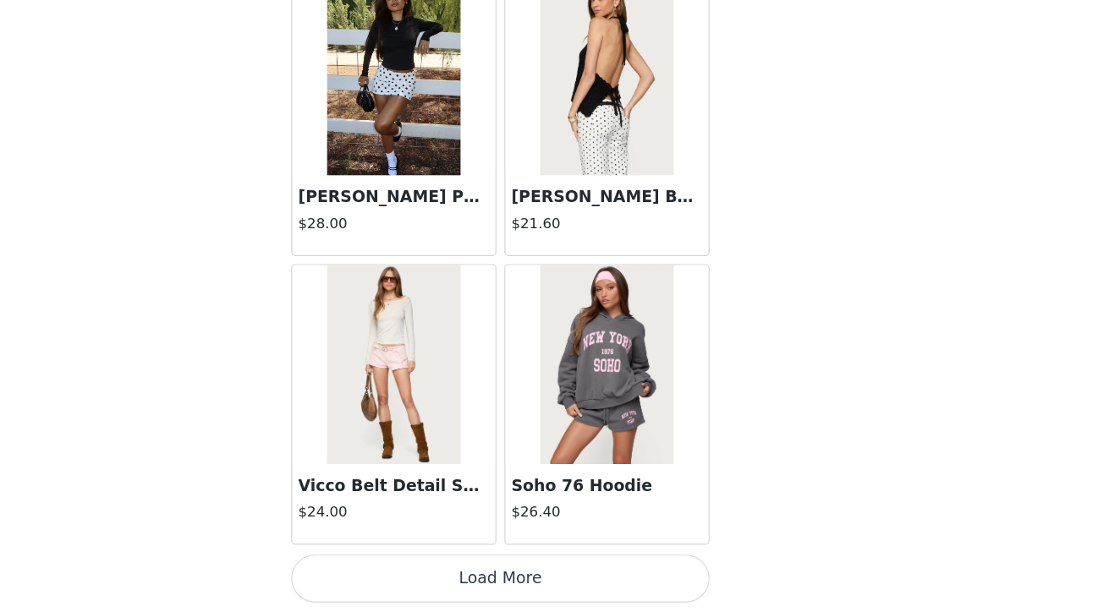
scroll to position [905, 0]
click at [393, 563] on button "Load More" at bounding box center [559, 583] width 355 height 41
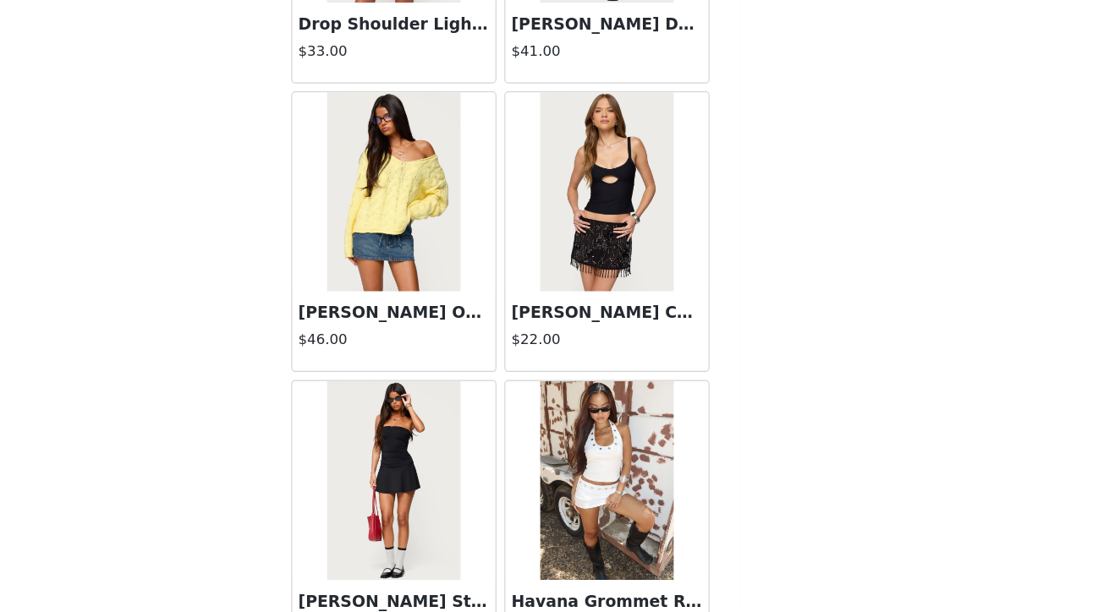
scroll to position [4334, 0]
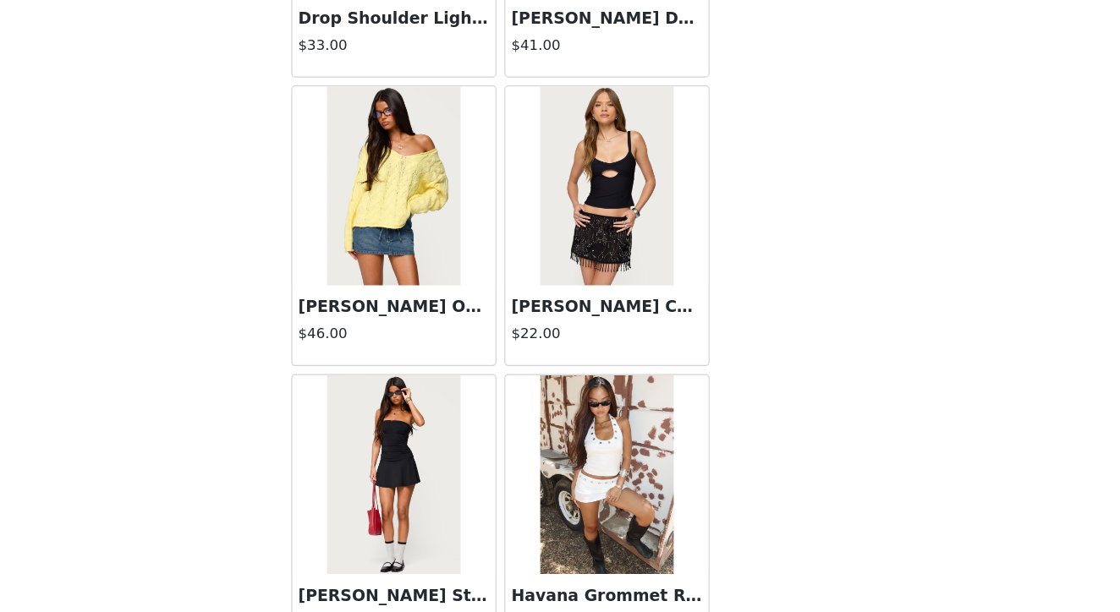
click at [413, 166] on img at bounding box center [469, 250] width 112 height 169
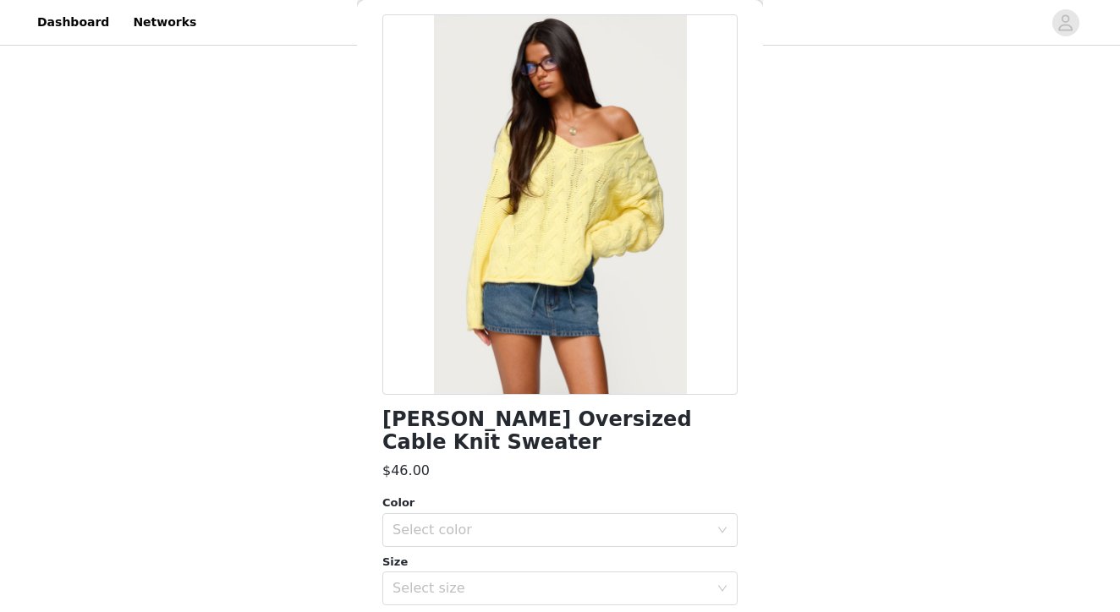
scroll to position [75, 0]
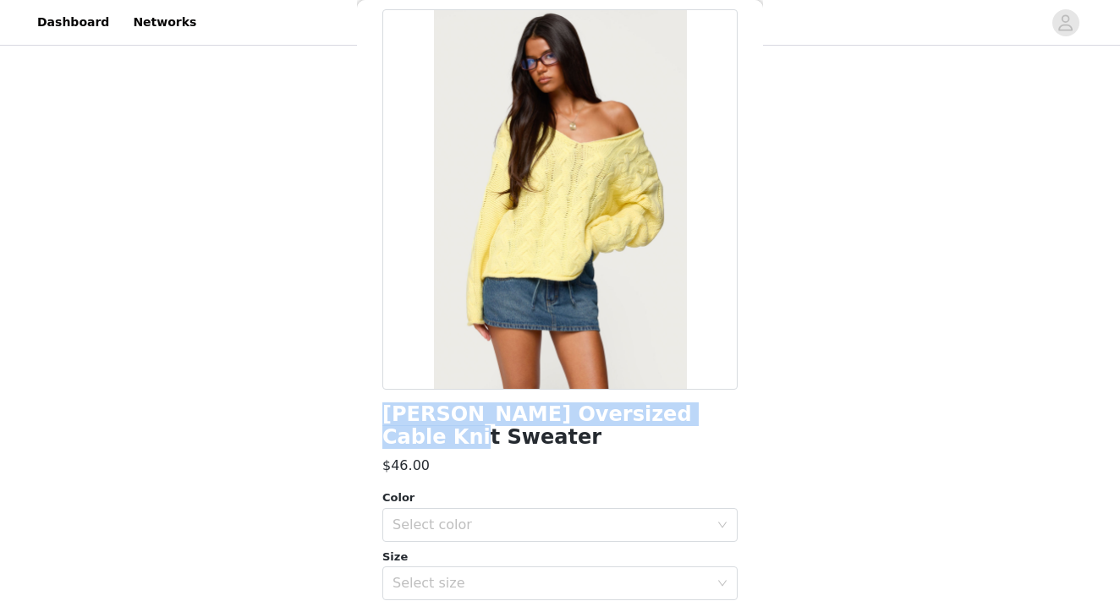
drag, startPoint x: 702, startPoint y: 412, endPoint x: 367, endPoint y: 420, distance: 335.0
click at [367, 420] on div "Back Inga Oversized Cable Knit Sweater $46.00 Color Select color Size Select si…" at bounding box center [560, 306] width 406 height 612
copy h1 "Inga Oversized Cable Knit Sweater"
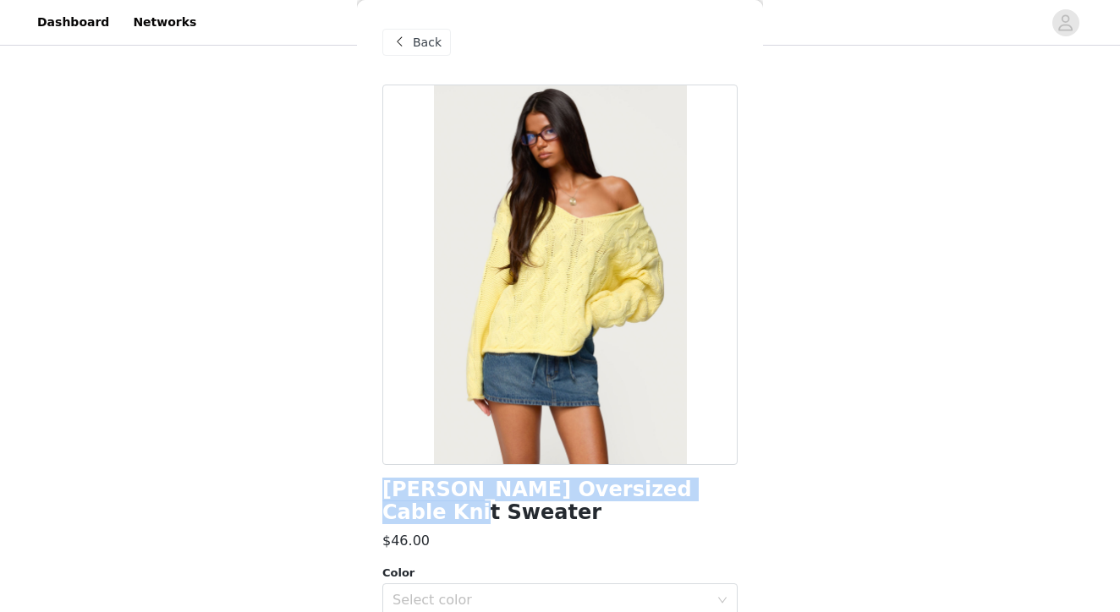
scroll to position [0, 0]
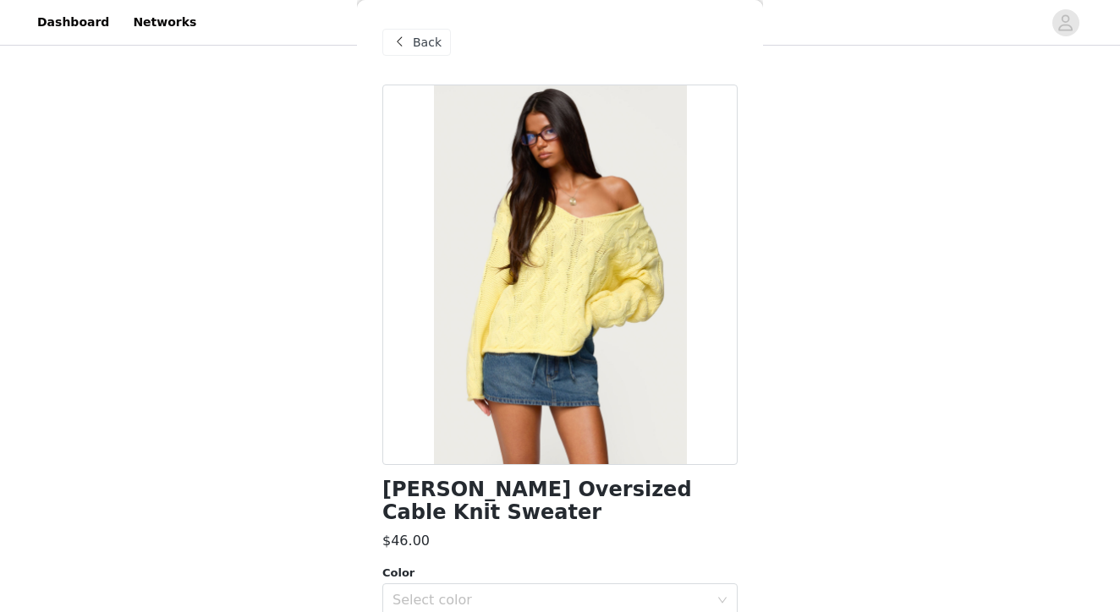
click at [398, 47] on span at bounding box center [399, 42] width 20 height 20
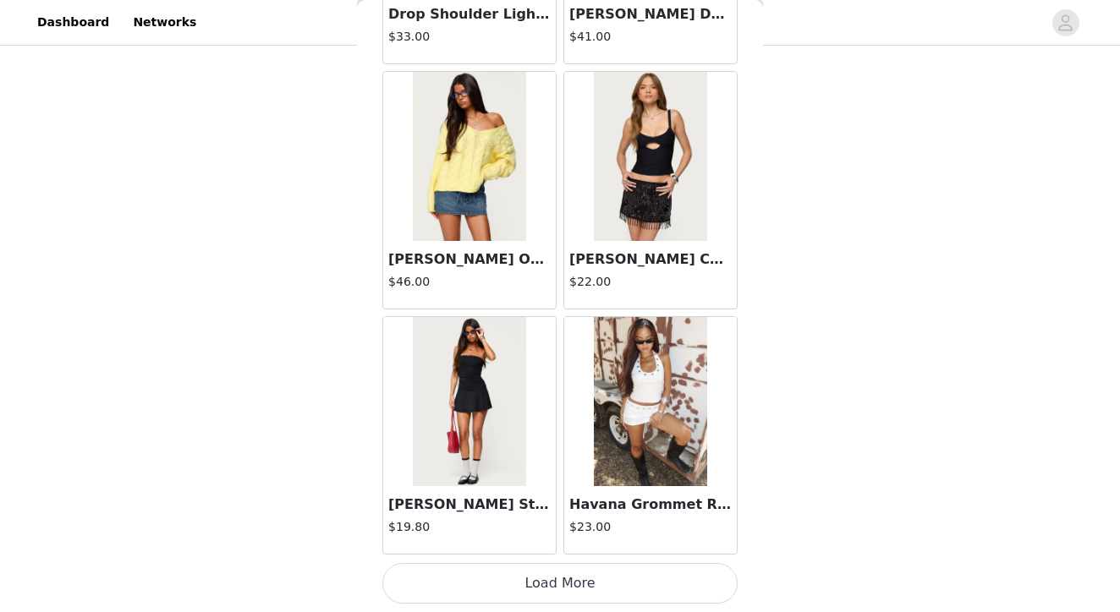
scroll to position [905, 0]
click at [560, 585] on button "Load More" at bounding box center [559, 583] width 355 height 41
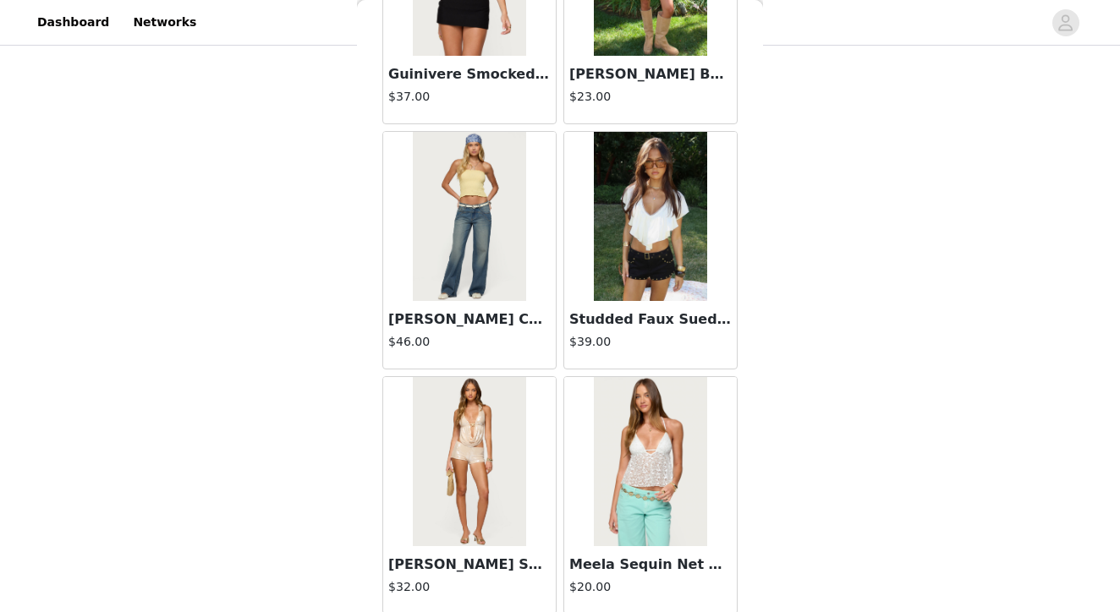
scroll to position [5110, 0]
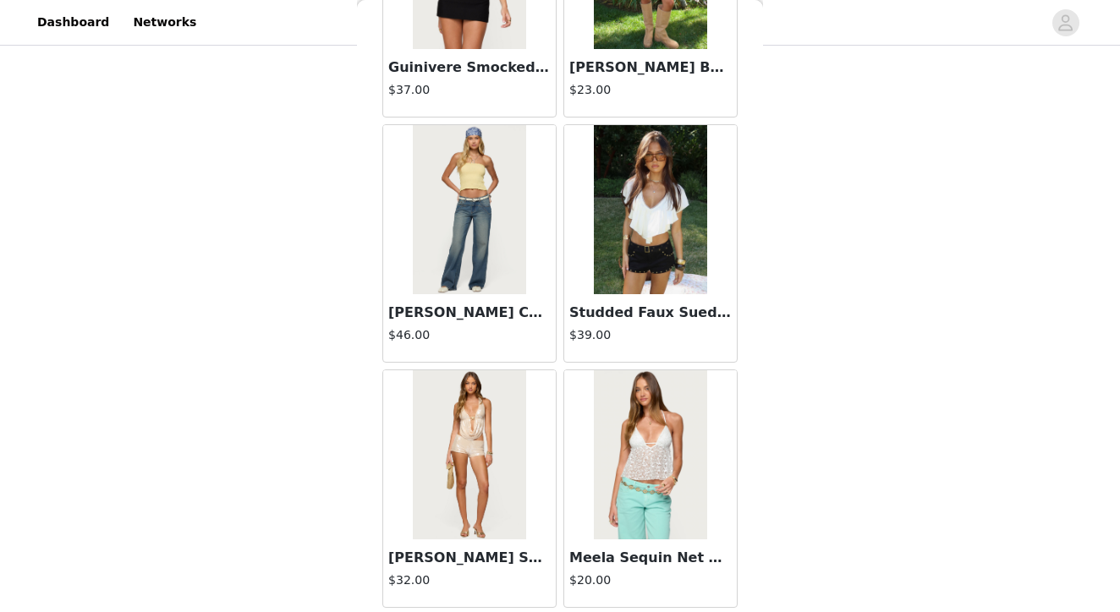
click at [631, 232] on img at bounding box center [650, 209] width 112 height 169
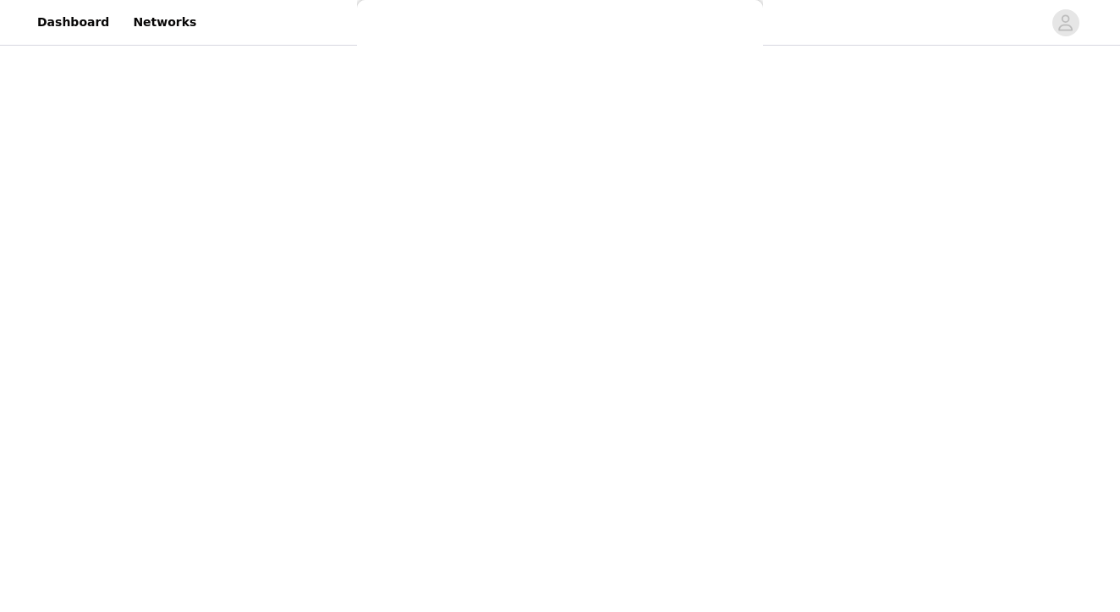
scroll to position [0, 0]
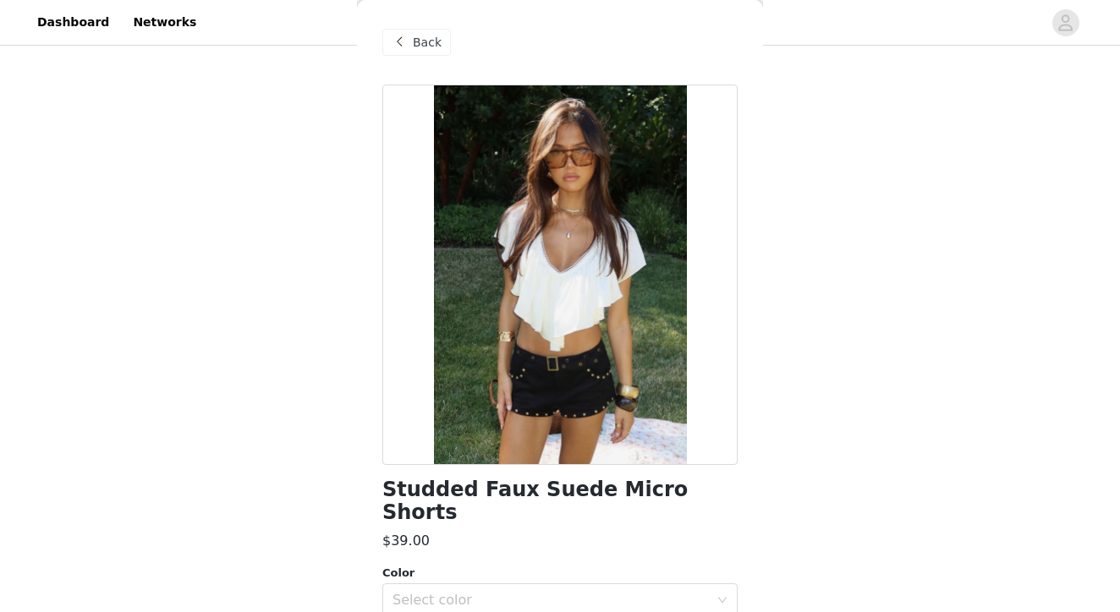
click at [401, 41] on span at bounding box center [399, 42] width 20 height 20
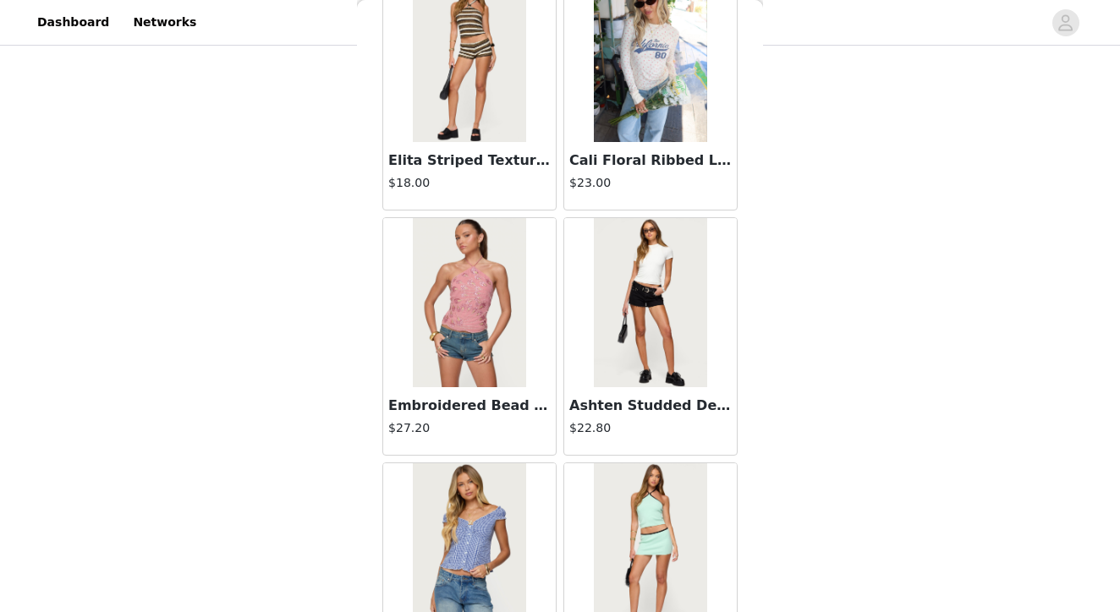
scroll to position [6246, 0]
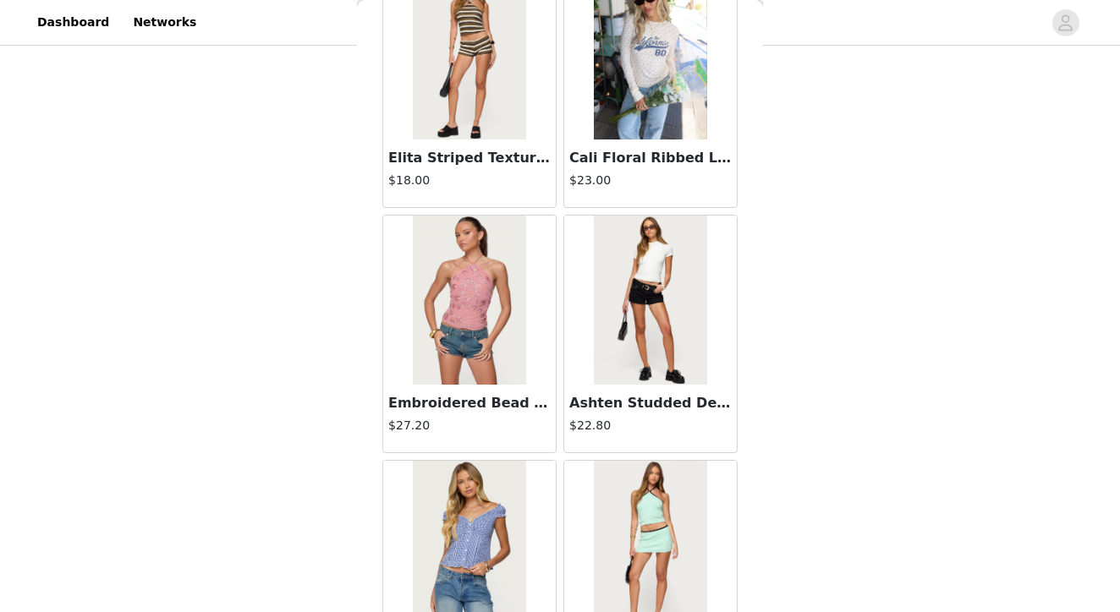
click at [643, 366] on img at bounding box center [650, 300] width 112 height 169
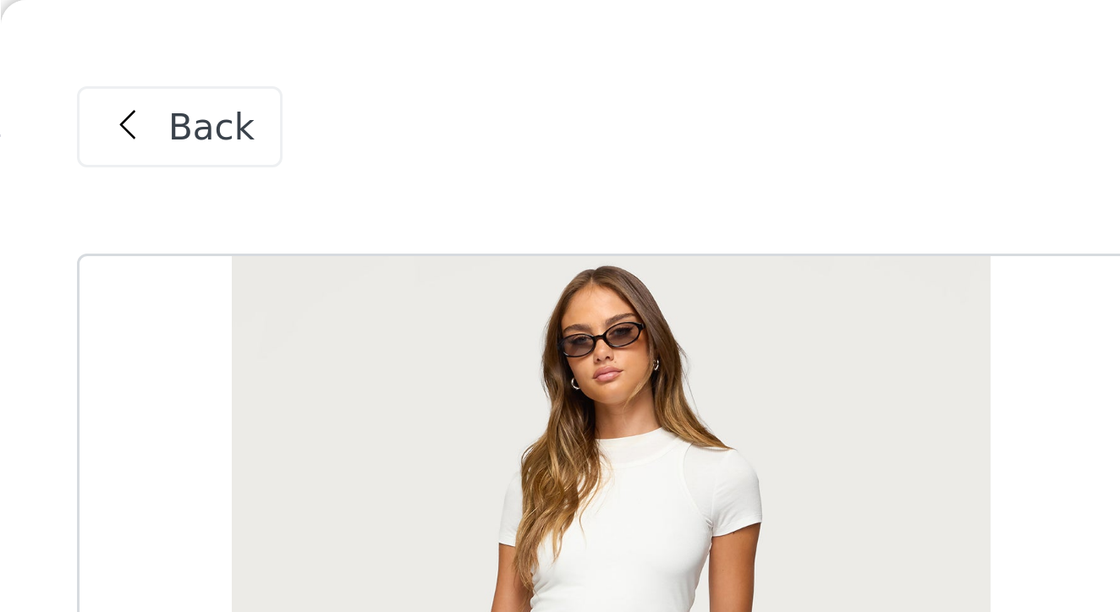
scroll to position [312, 0]
click at [389, 46] on span at bounding box center [399, 42] width 20 height 20
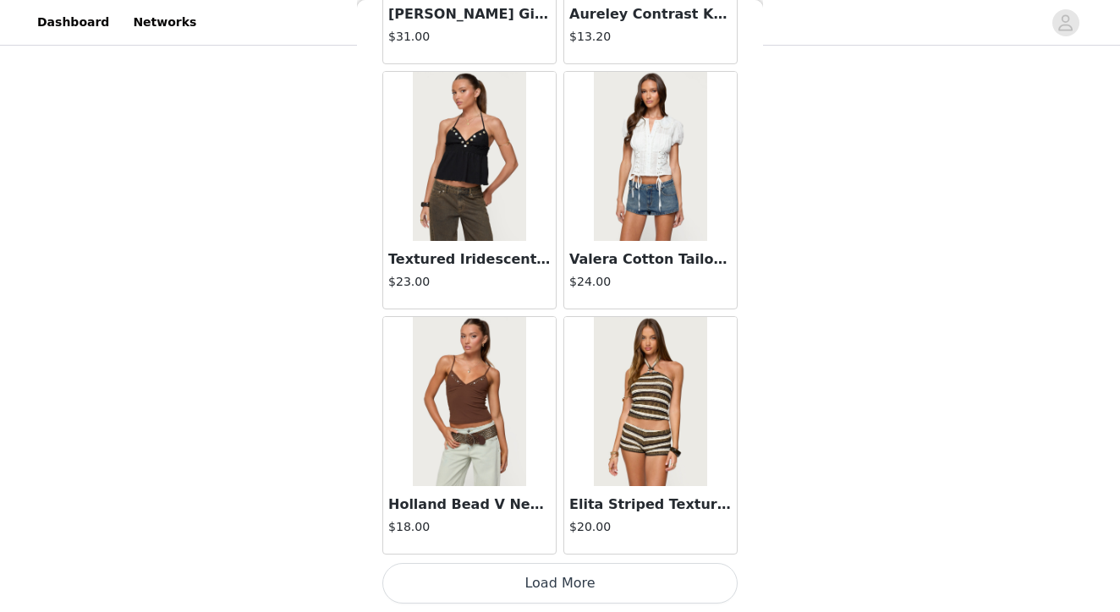
scroll to position [905, 0]
click at [562, 584] on button "Load More" at bounding box center [559, 583] width 355 height 41
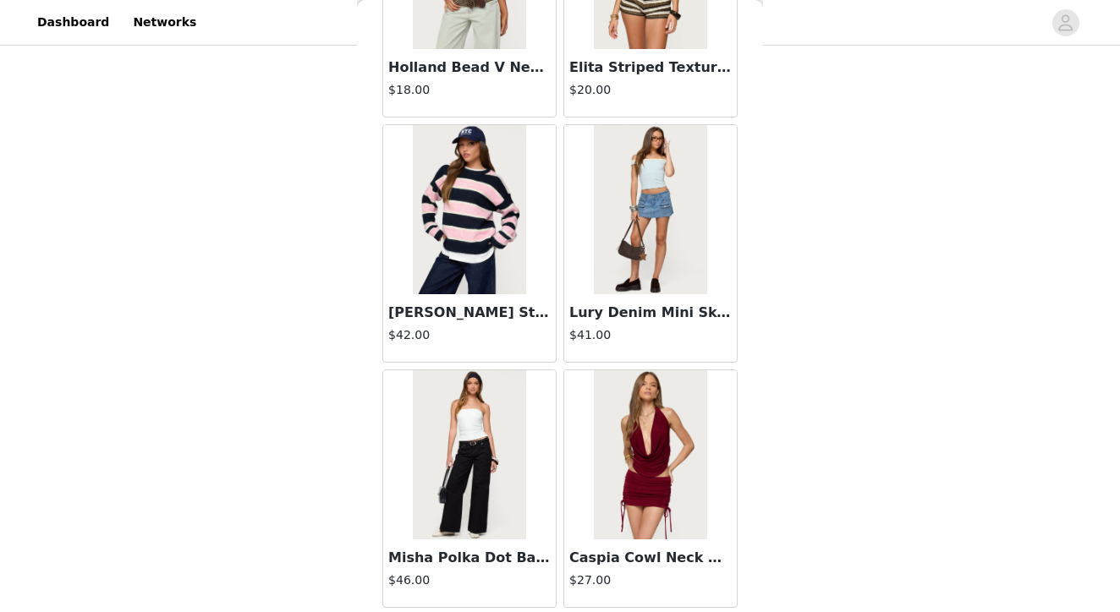
scroll to position [7319, 0]
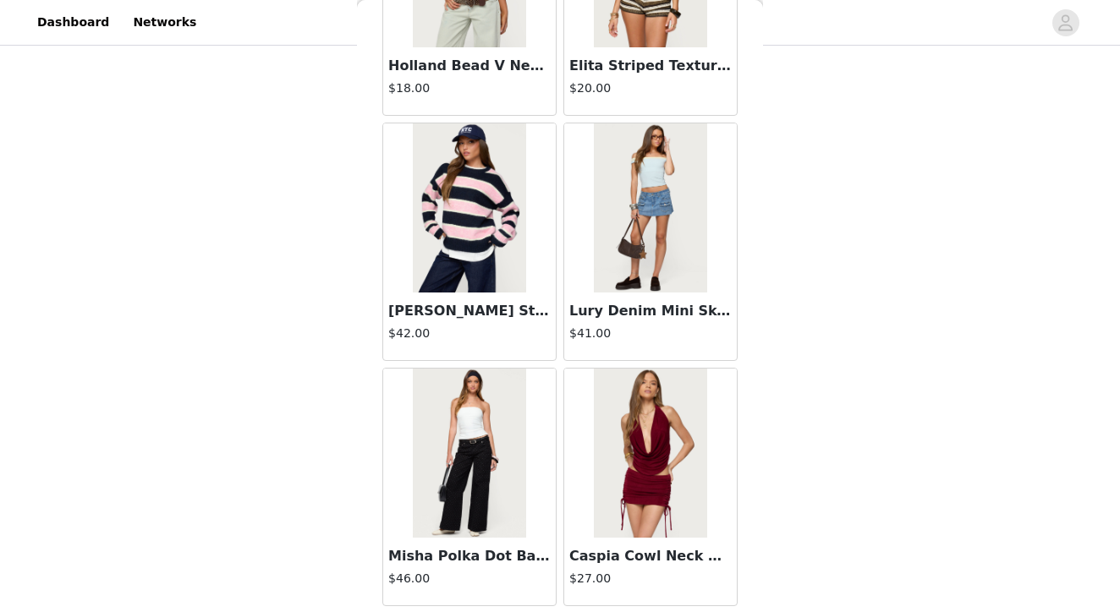
click at [497, 237] on img at bounding box center [469, 207] width 112 height 169
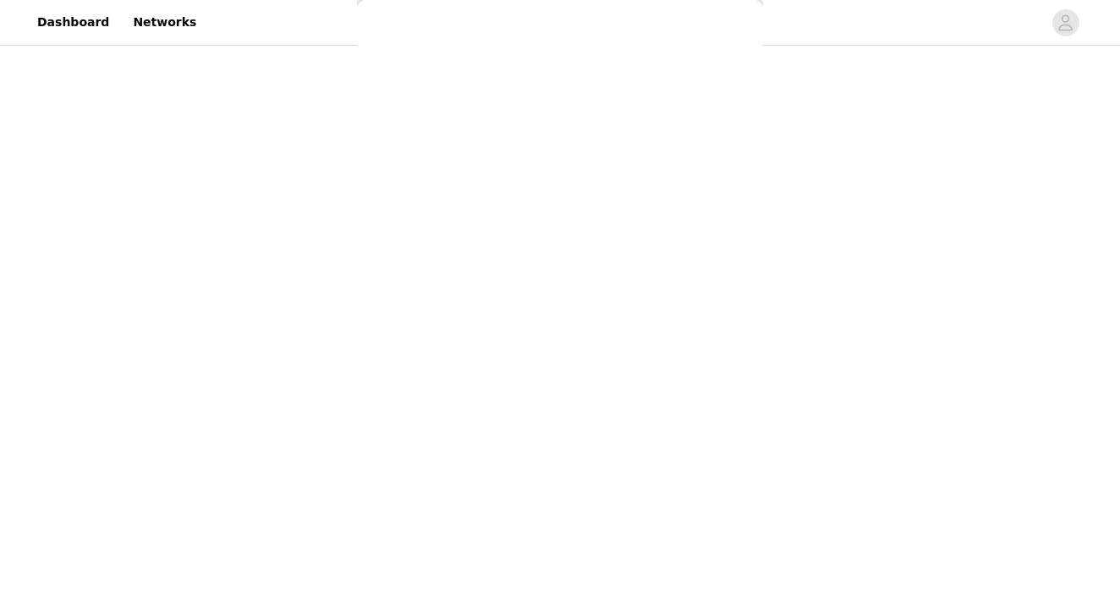
scroll to position [0, 0]
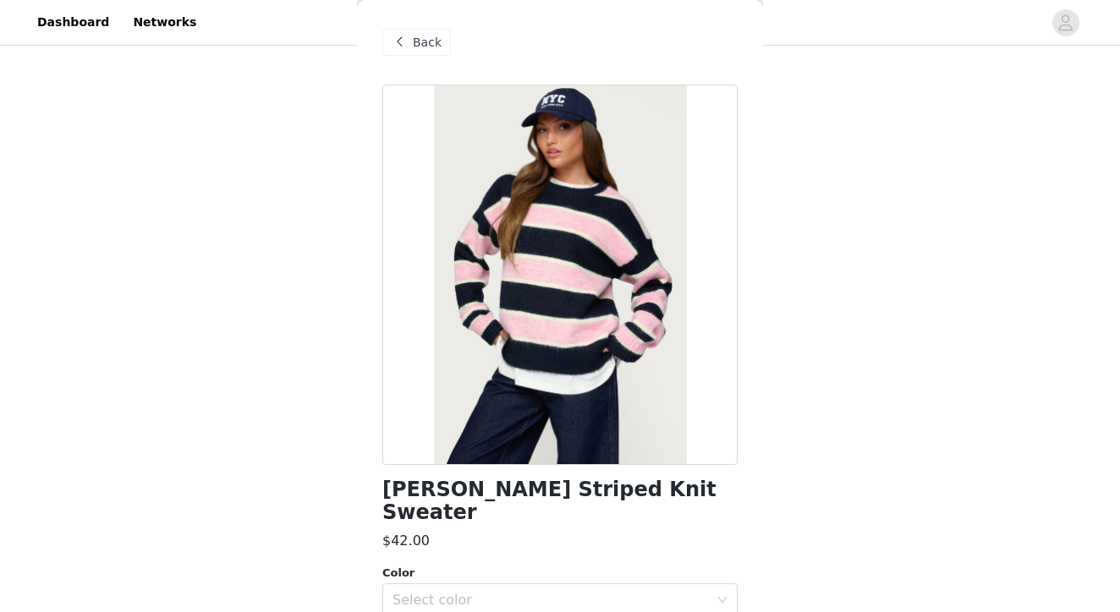
click at [401, 40] on span at bounding box center [399, 42] width 20 height 20
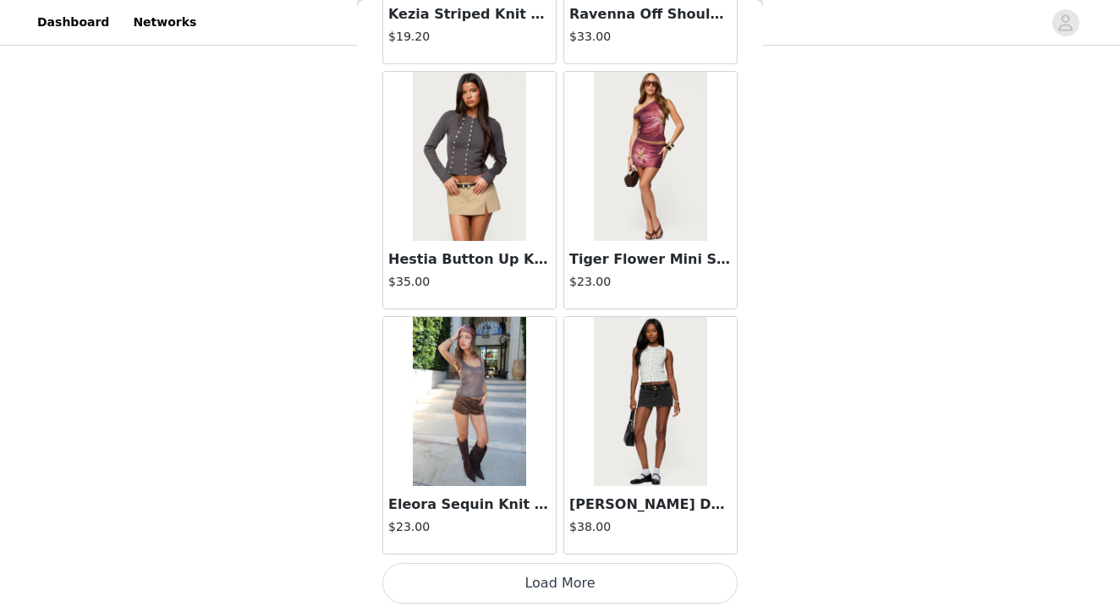
scroll to position [905, 0]
click at [566, 583] on button "Load More" at bounding box center [559, 583] width 355 height 41
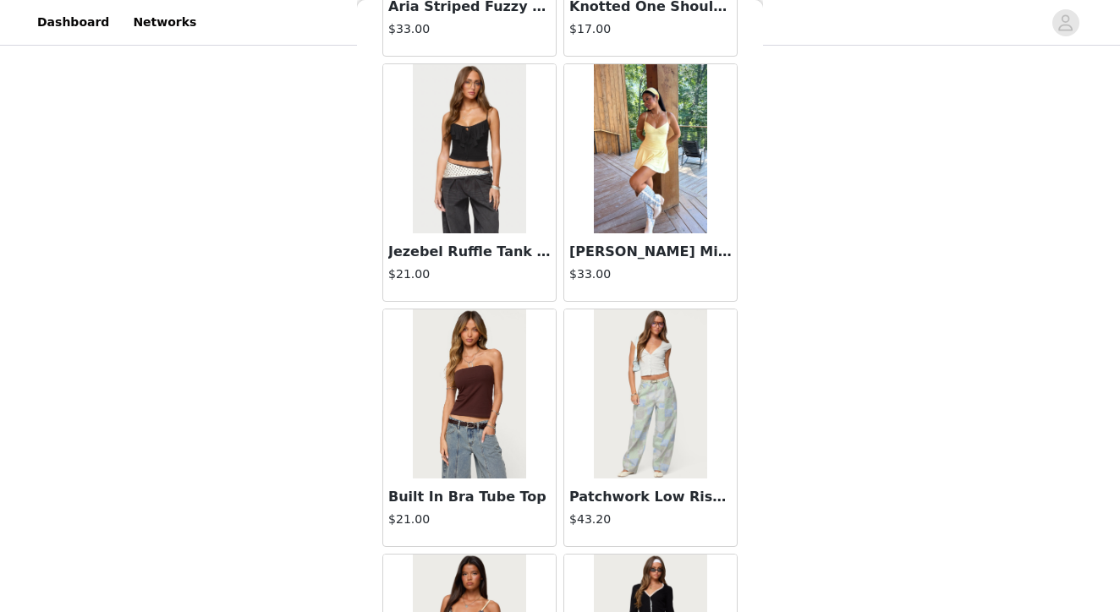
scroll to position [11550, 0]
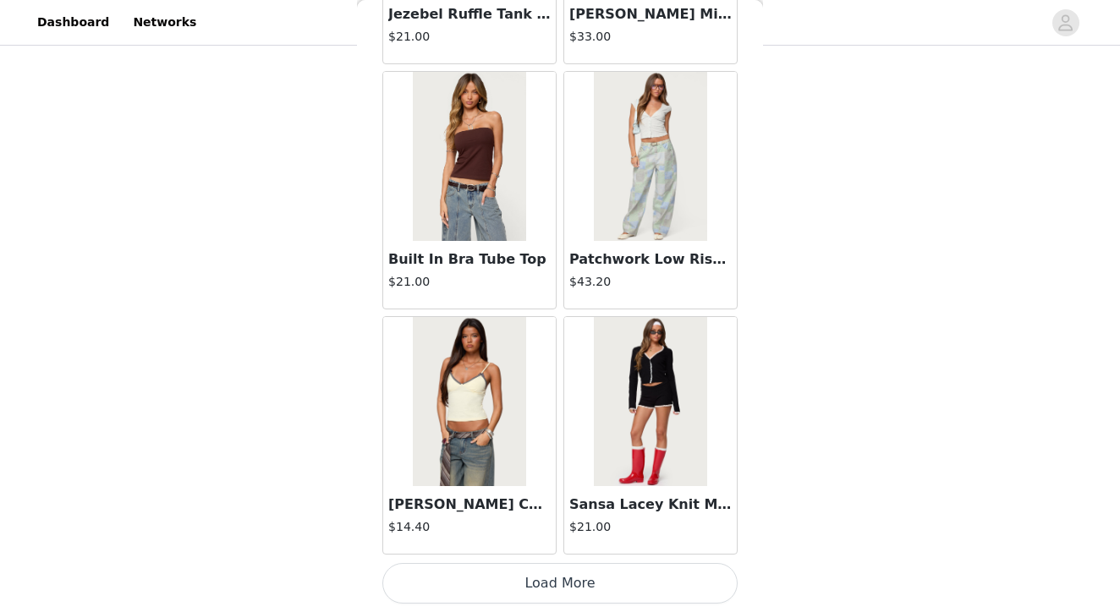
click at [561, 584] on button "Load More" at bounding box center [559, 583] width 355 height 41
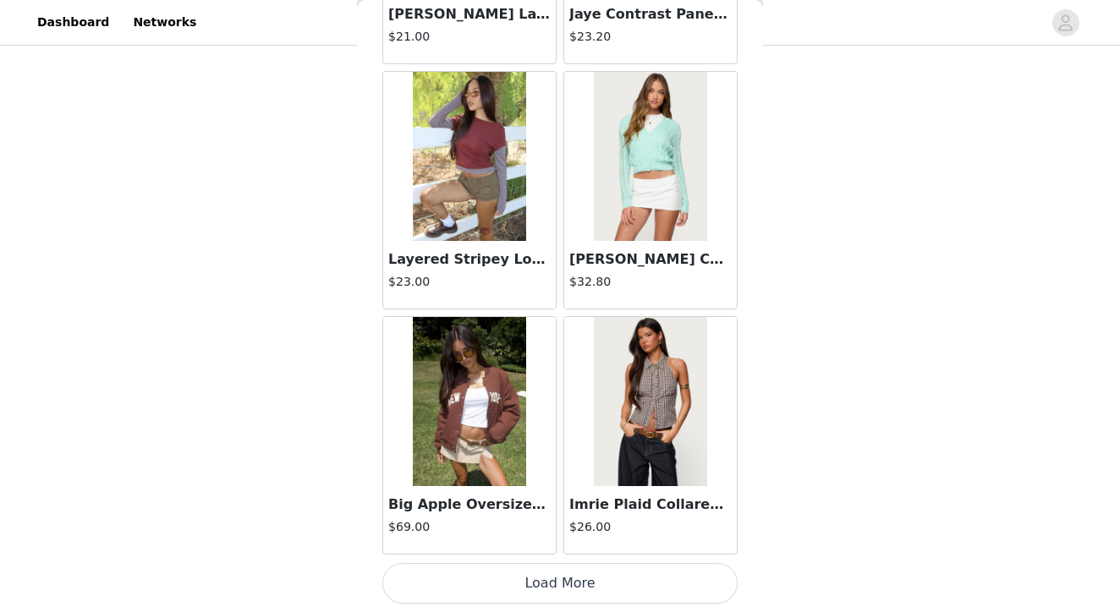
scroll to position [905, 0]
click at [552, 587] on button "Load More" at bounding box center [559, 583] width 355 height 41
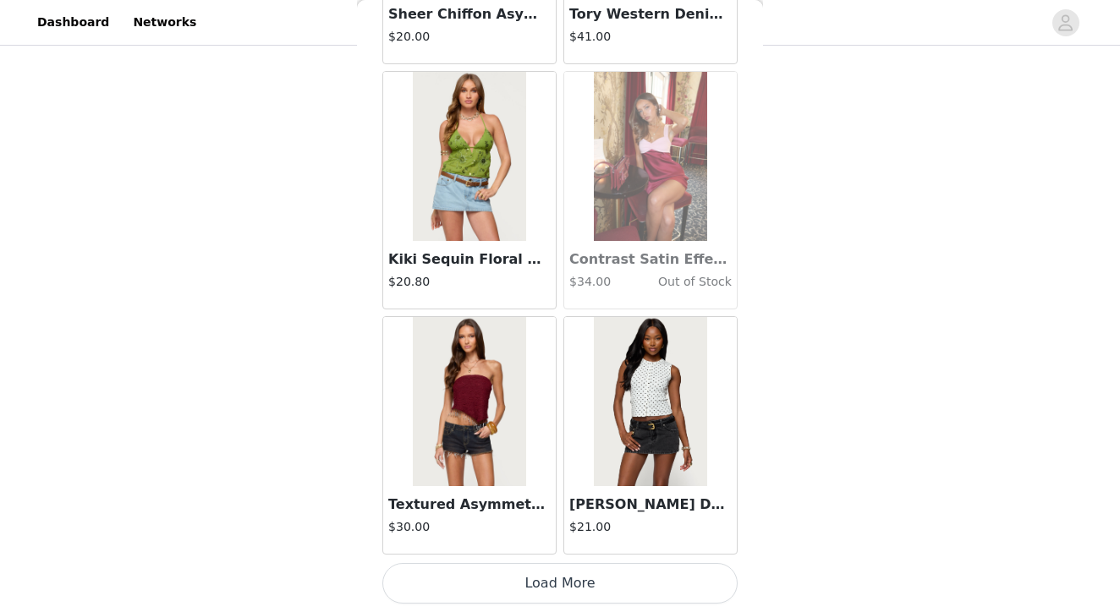
scroll to position [16689, 0]
click at [585, 579] on button "Load More" at bounding box center [559, 583] width 355 height 41
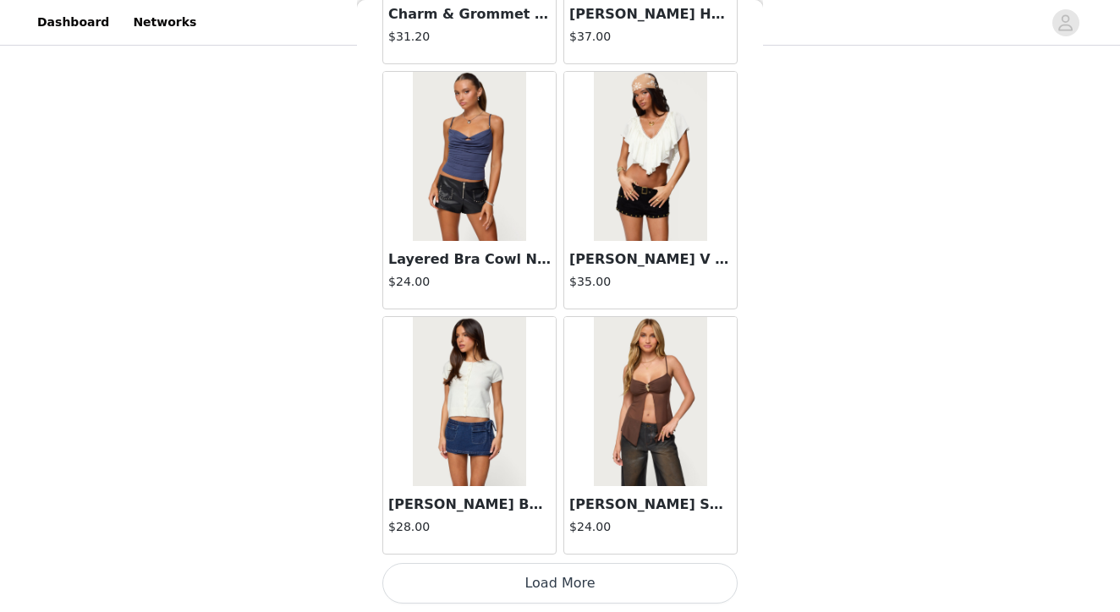
scroll to position [905, 0]
click at [534, 596] on button "Load More" at bounding box center [559, 583] width 355 height 41
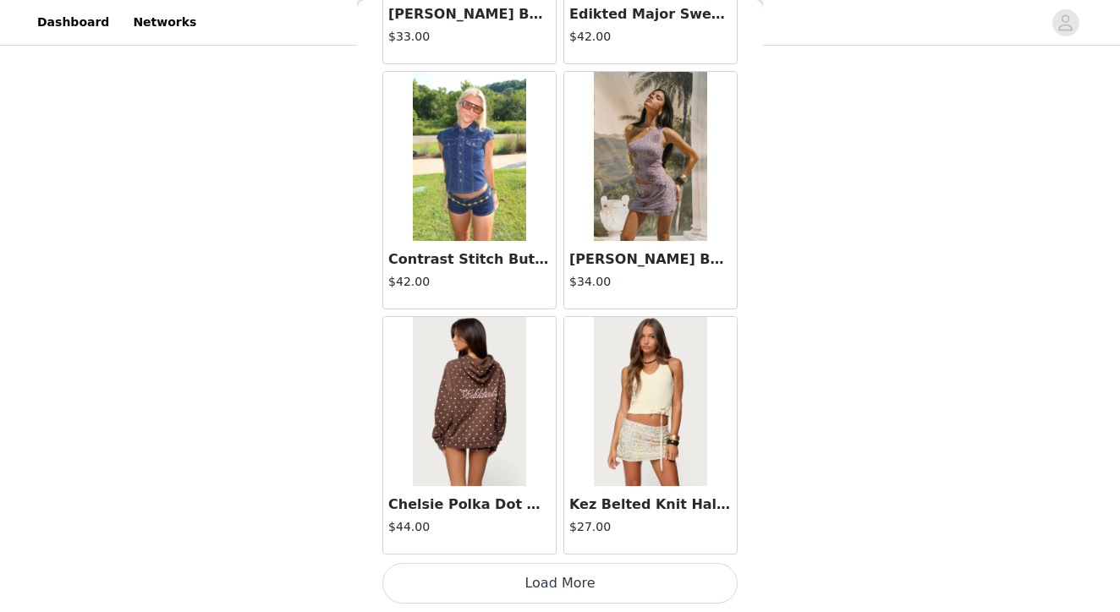
click at [556, 592] on button "Load More" at bounding box center [559, 583] width 355 height 41
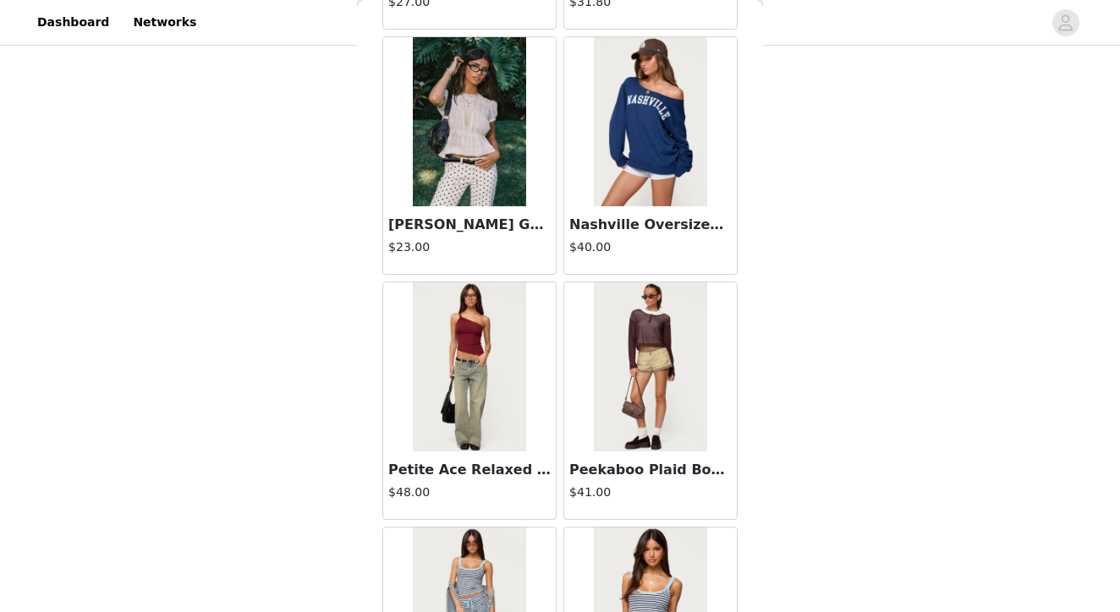
scroll to position [22507, 0]
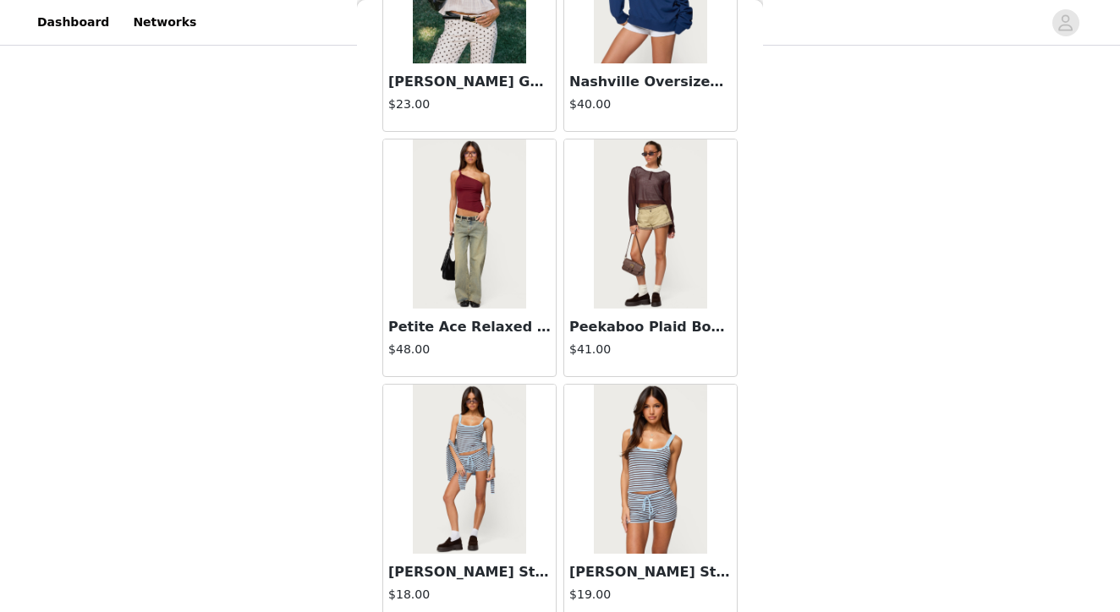
click at [677, 236] on img at bounding box center [650, 224] width 112 height 169
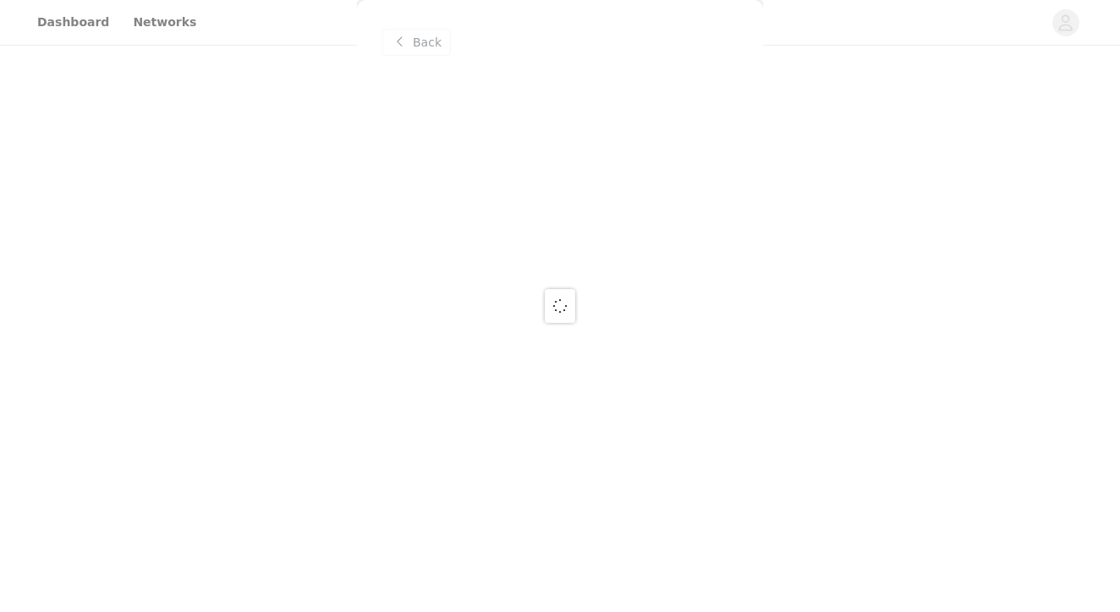
scroll to position [0, 0]
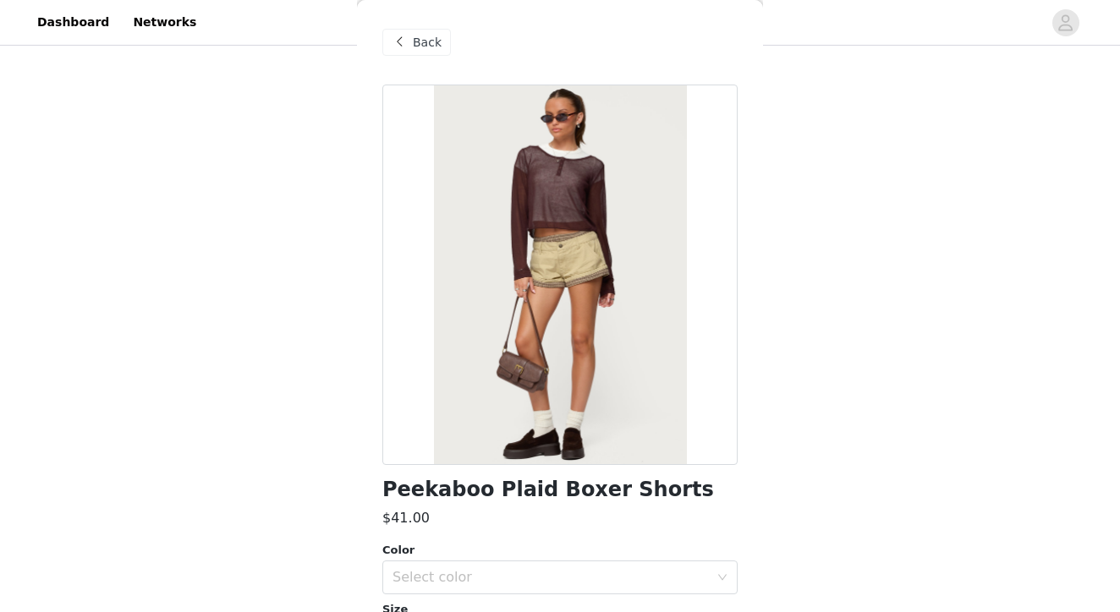
click at [405, 37] on span at bounding box center [399, 42] width 20 height 20
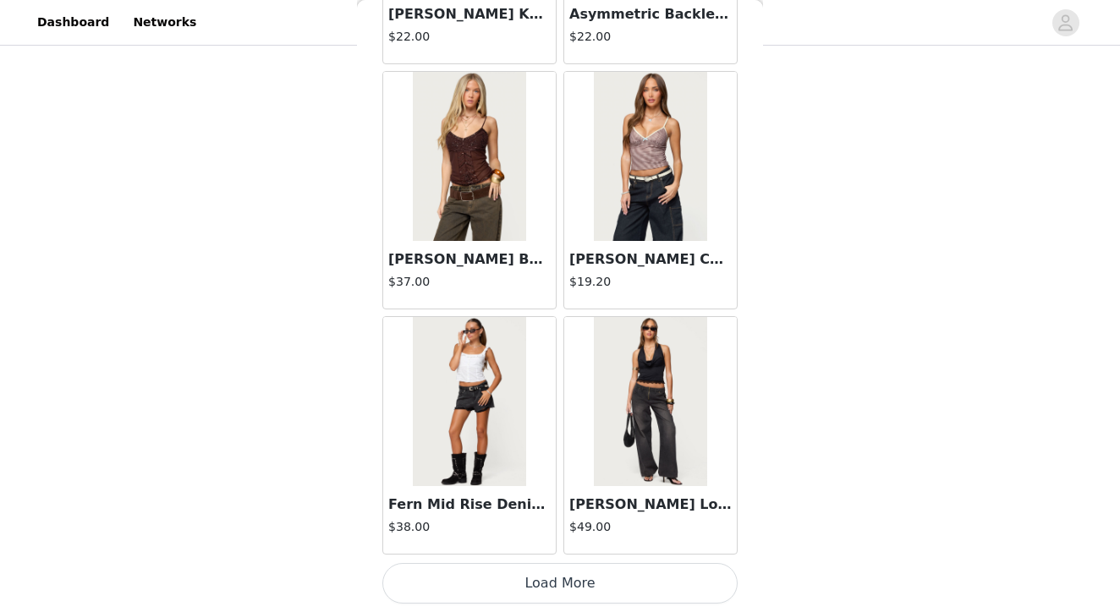
scroll to position [905, 0]
click at [567, 591] on button "Load More" at bounding box center [559, 583] width 355 height 41
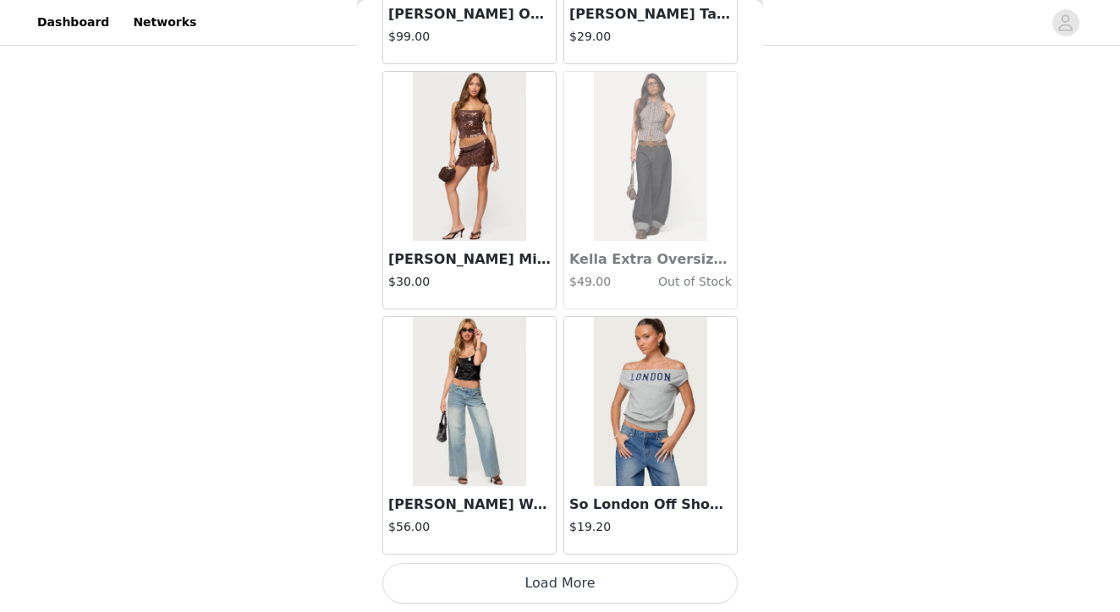
click at [558, 580] on button "Load More" at bounding box center [559, 583] width 355 height 41
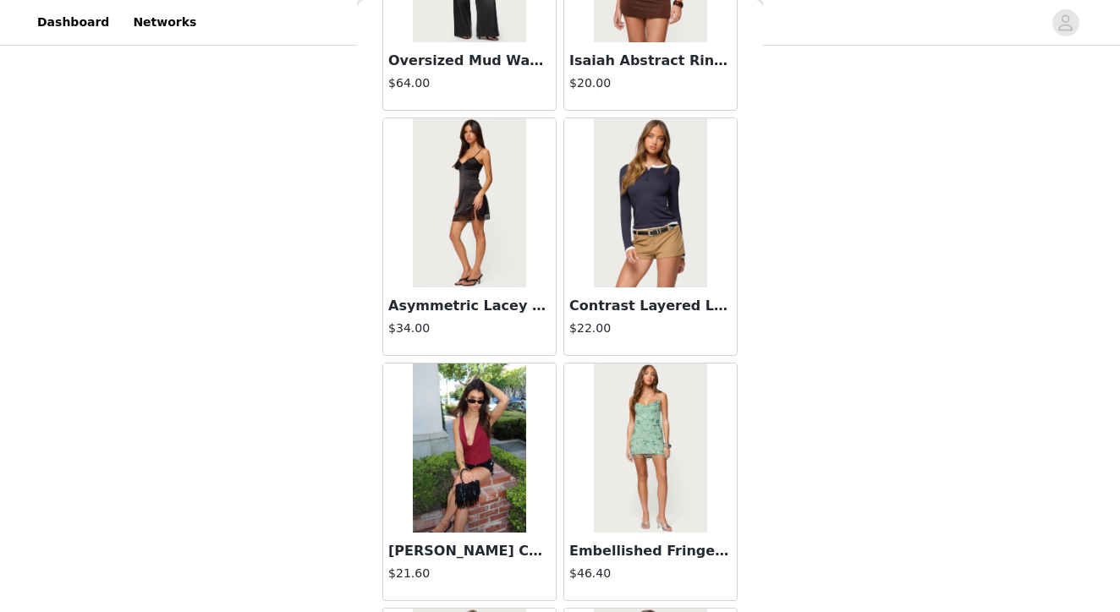
scroll to position [27679, 0]
click at [485, 236] on img at bounding box center [469, 202] width 112 height 169
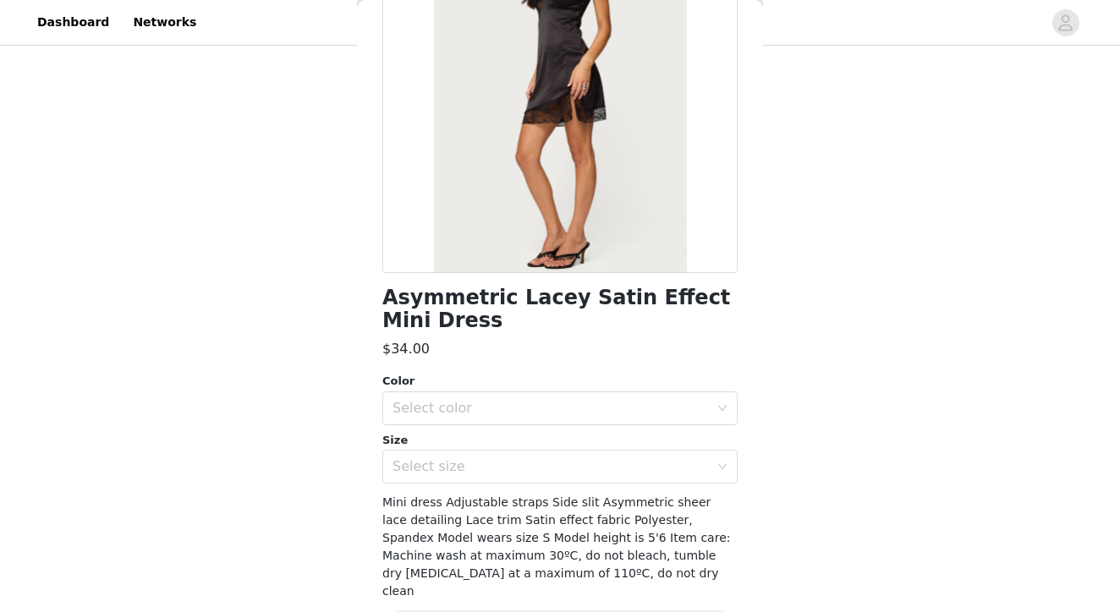
scroll to position [180, 0]
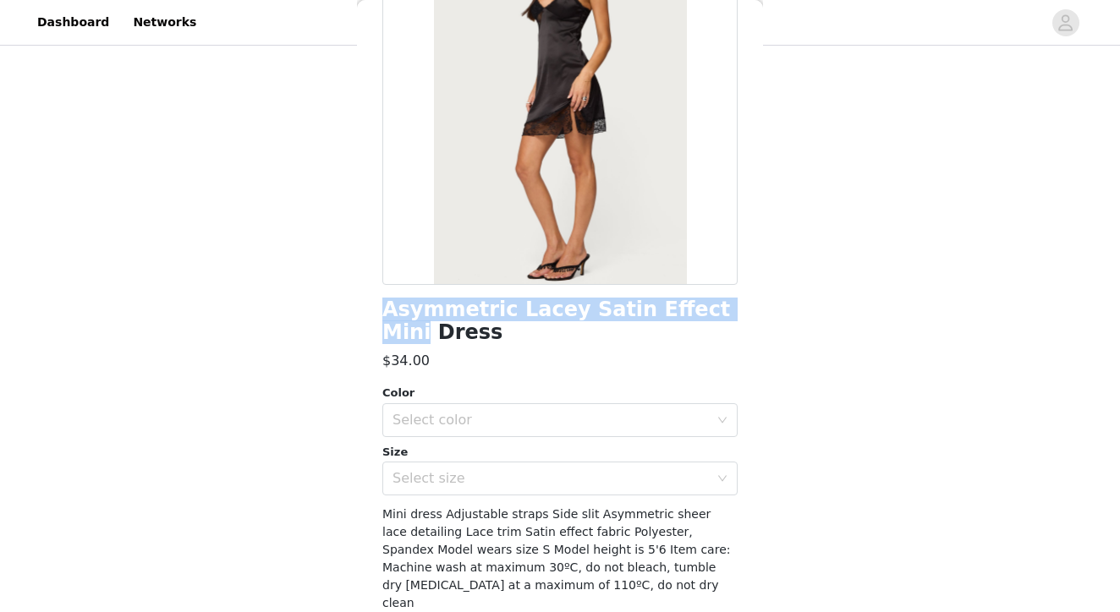
drag, startPoint x: 726, startPoint y: 314, endPoint x: 304, endPoint y: 326, distance: 422.1
click at [304, 326] on div "STEP 1 OF 5 Products Choose as many products as you'd like, up to $300.00. 7 Se…" at bounding box center [560, 119] width 1120 height 1347
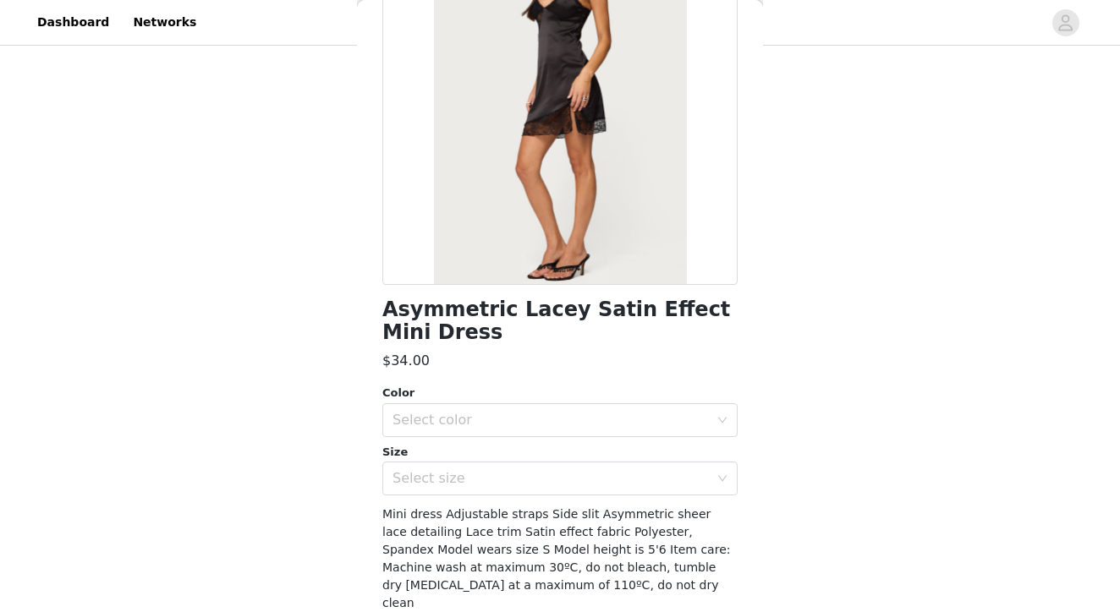
click at [417, 331] on h1 "Asymmetric Lacey Satin Effect Mini Dress" at bounding box center [559, 322] width 355 height 46
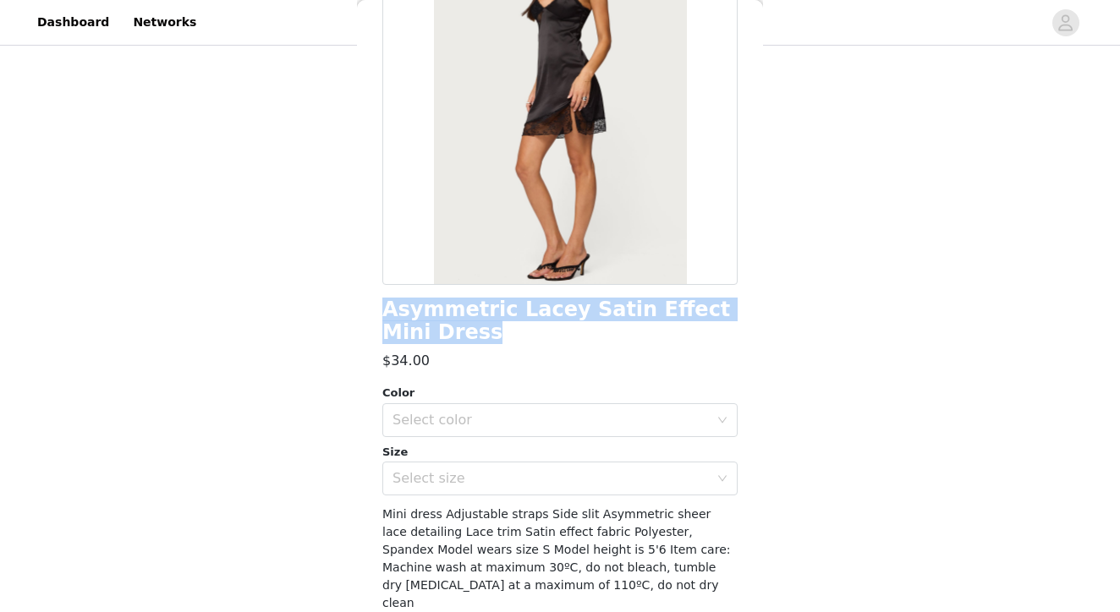
drag, startPoint x: 437, startPoint y: 336, endPoint x: 384, endPoint y: 315, distance: 57.0
click at [384, 315] on h1 "Asymmetric Lacey Satin Effect Mini Dress" at bounding box center [559, 322] width 355 height 46
copy h1 "Asymmetric Lacey Satin Effect Mini Dress"
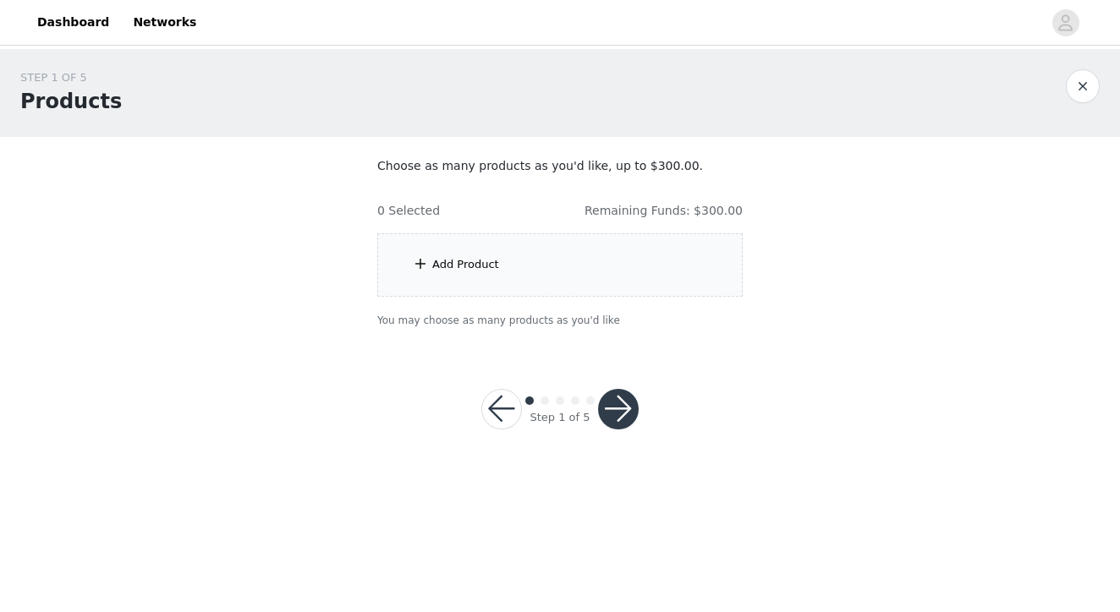
click at [457, 255] on div "Add Product" at bounding box center [559, 264] width 365 height 63
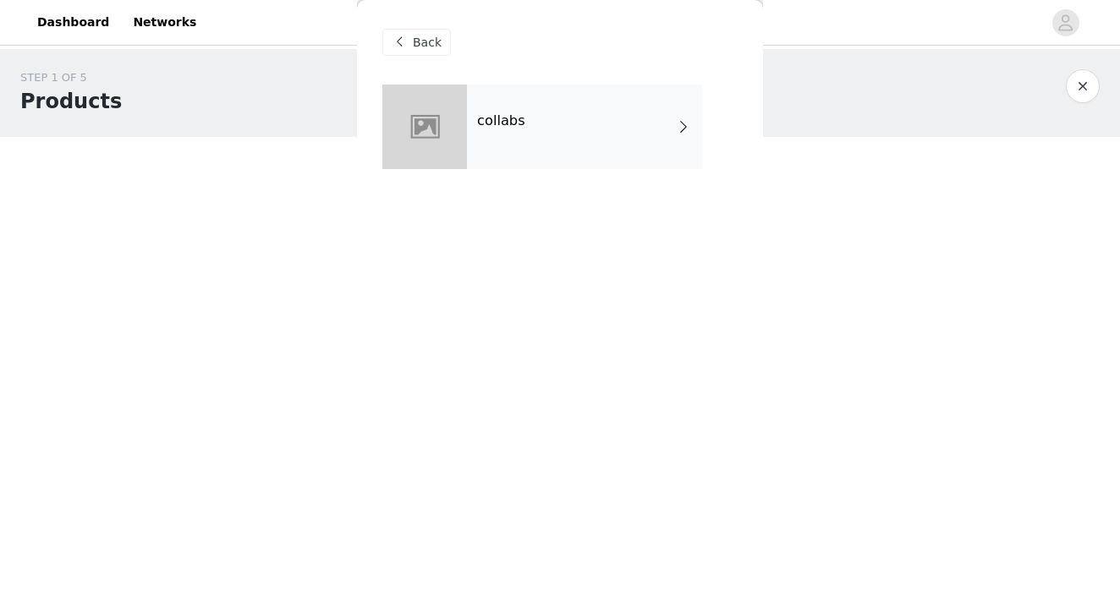
click at [517, 127] on h4 "collabs" at bounding box center [501, 120] width 48 height 15
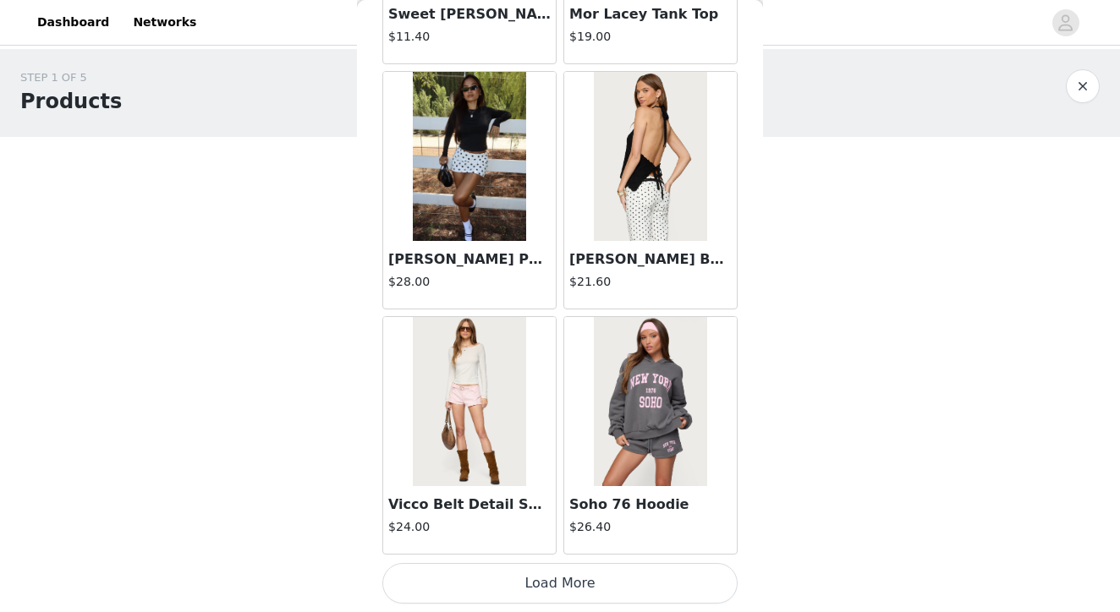
click at [540, 581] on button "Load More" at bounding box center [559, 583] width 355 height 41
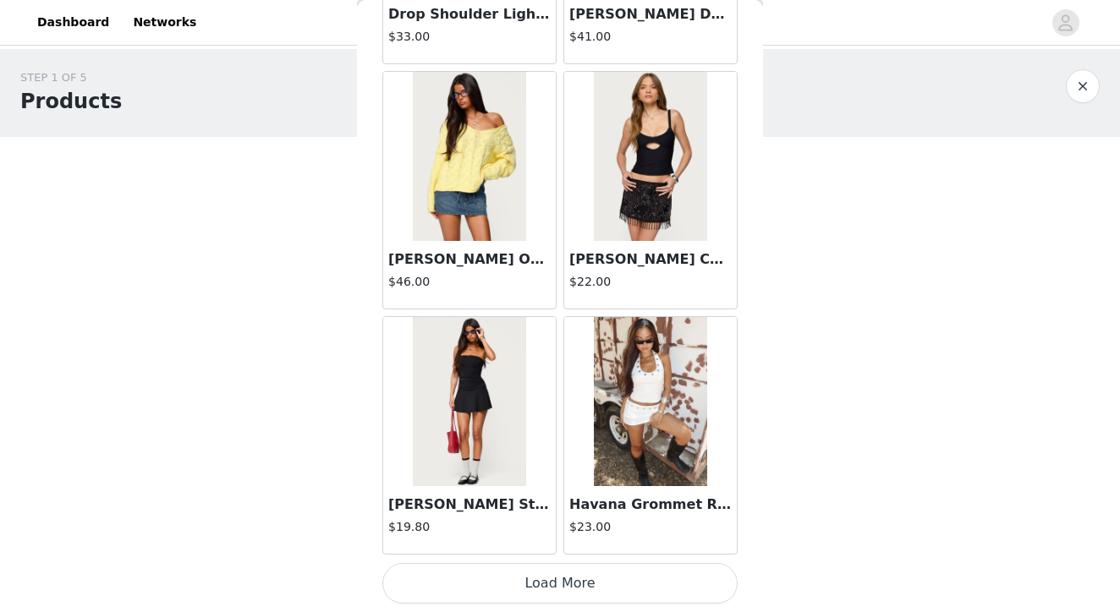
click at [554, 588] on button "Load More" at bounding box center [559, 583] width 355 height 41
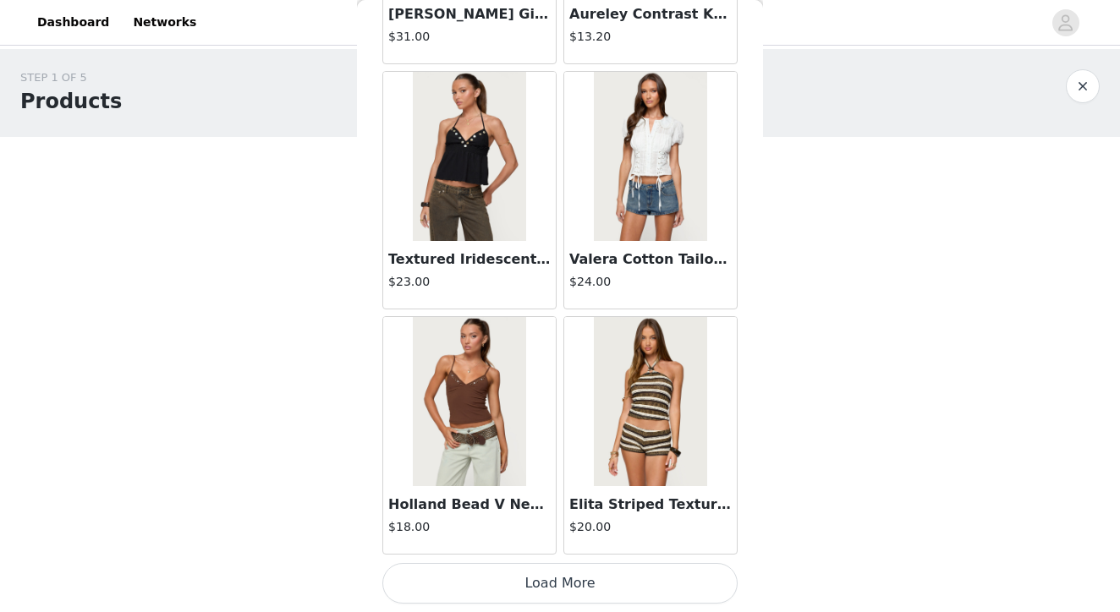
click at [551, 581] on button "Load More" at bounding box center [559, 583] width 355 height 41
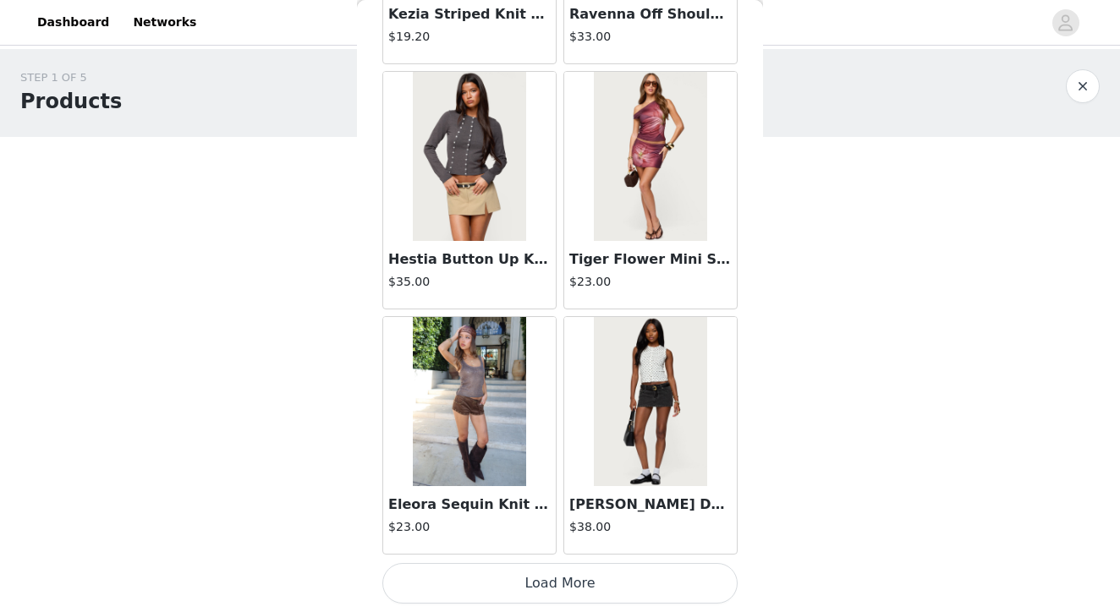
click at [546, 580] on button "Load More" at bounding box center [559, 583] width 355 height 41
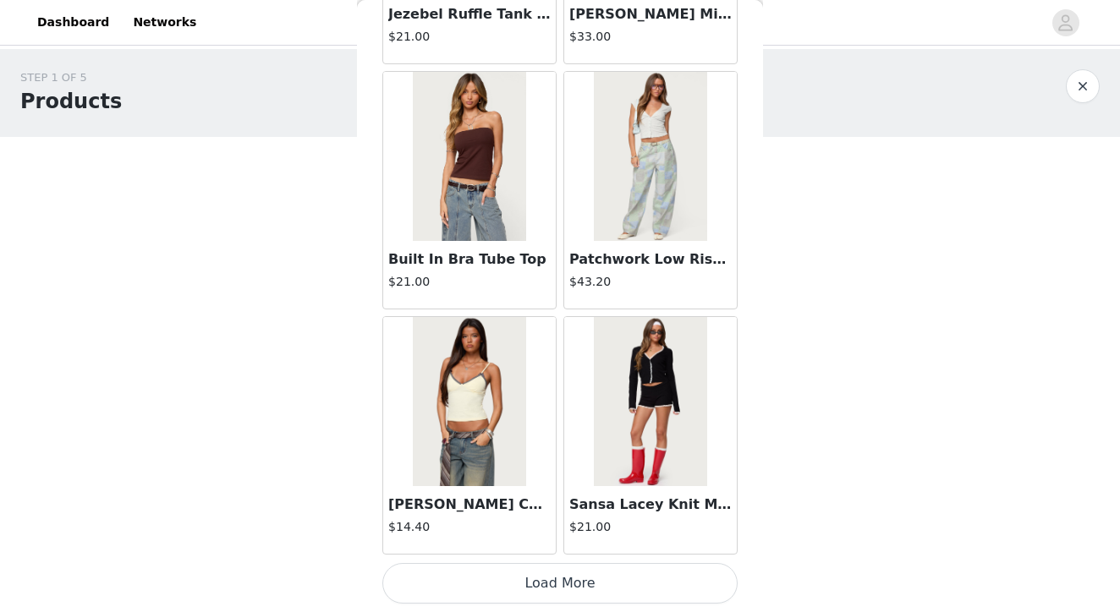
click at [552, 583] on button "Load More" at bounding box center [559, 583] width 355 height 41
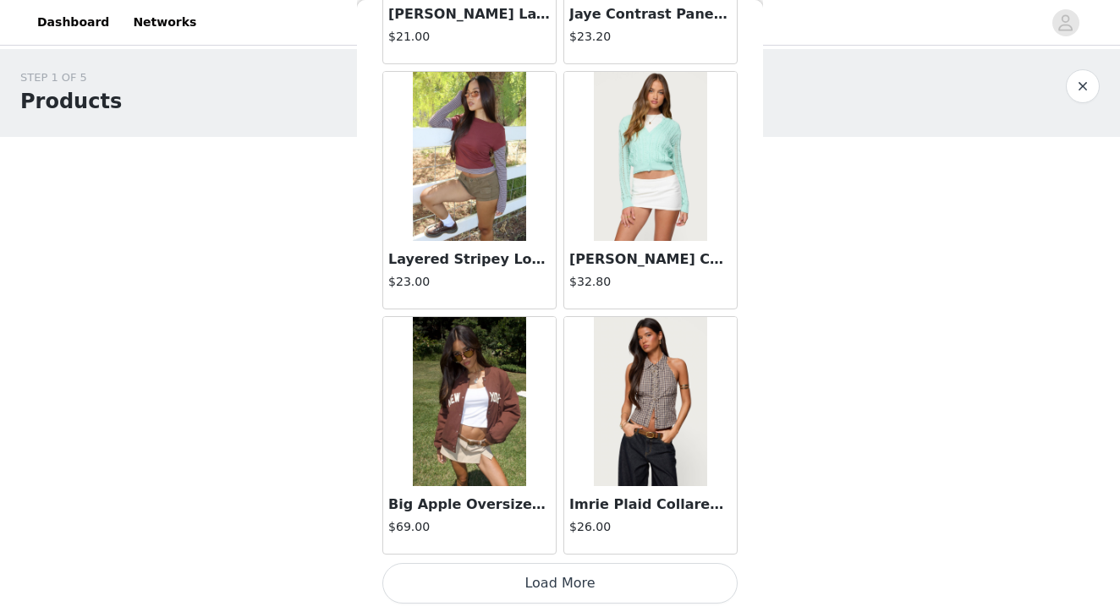
scroll to position [14237, 0]
click at [657, 397] on img at bounding box center [650, 401] width 112 height 169
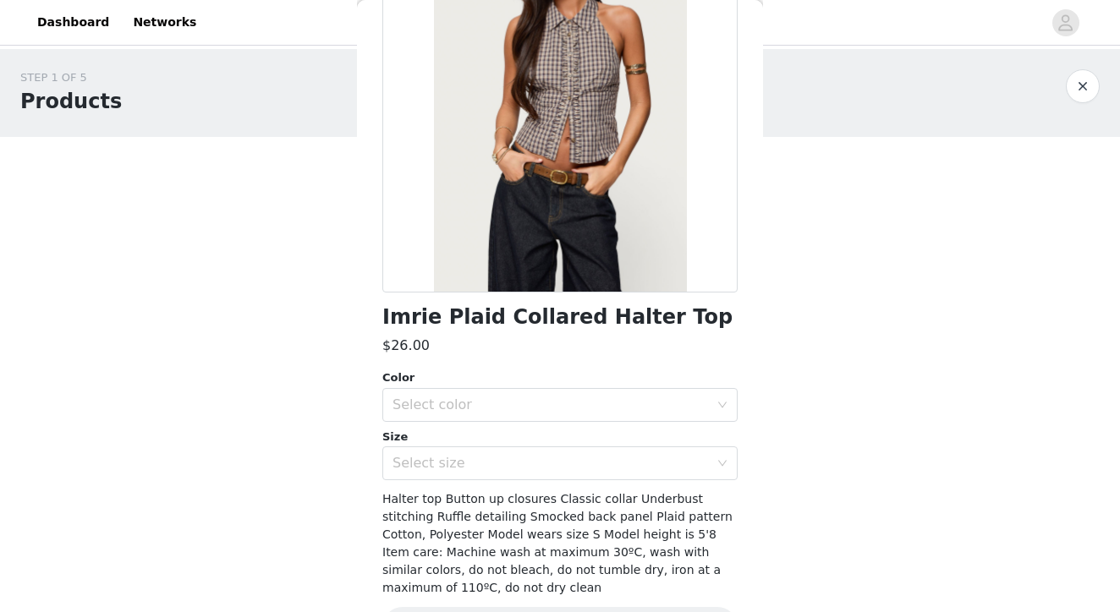
scroll to position [173, 0]
click at [532, 408] on div "Select color" at bounding box center [550, 405] width 316 height 17
click at [451, 444] on li "BROWN" at bounding box center [559, 441] width 355 height 27
click at [444, 470] on div "Select size" at bounding box center [550, 463] width 316 height 17
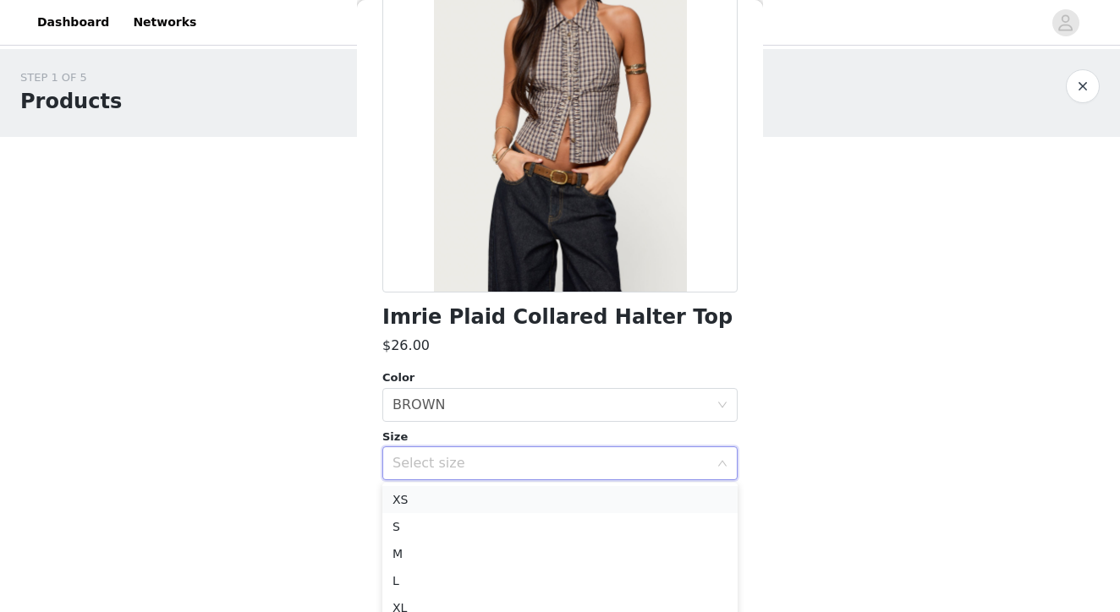
click at [426, 497] on li "XS" at bounding box center [559, 499] width 355 height 27
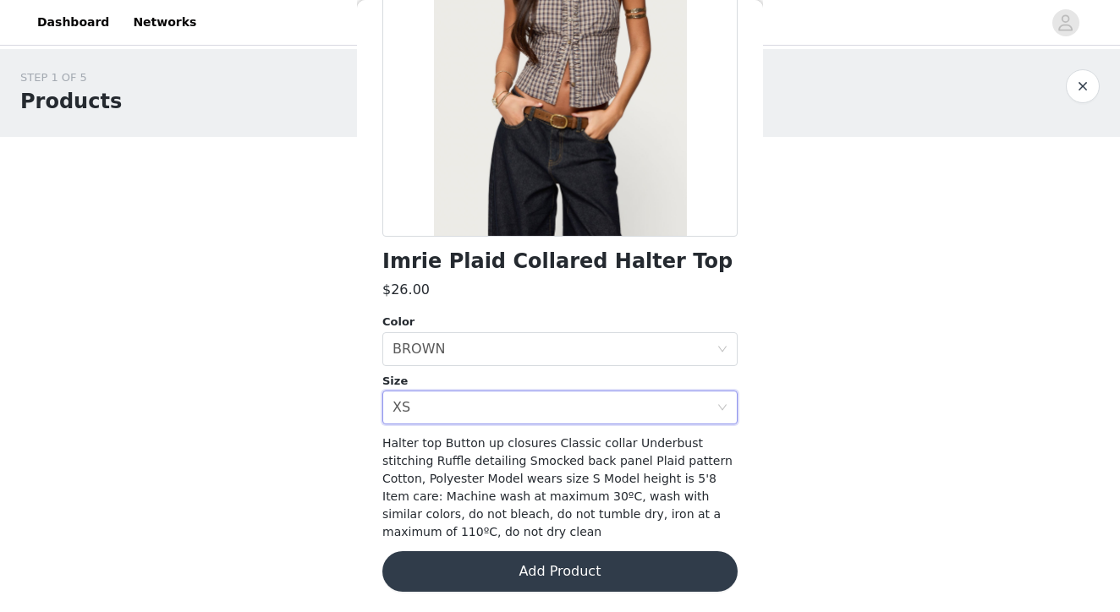
scroll to position [227, 0]
click at [545, 580] on button "Add Product" at bounding box center [559, 572] width 355 height 41
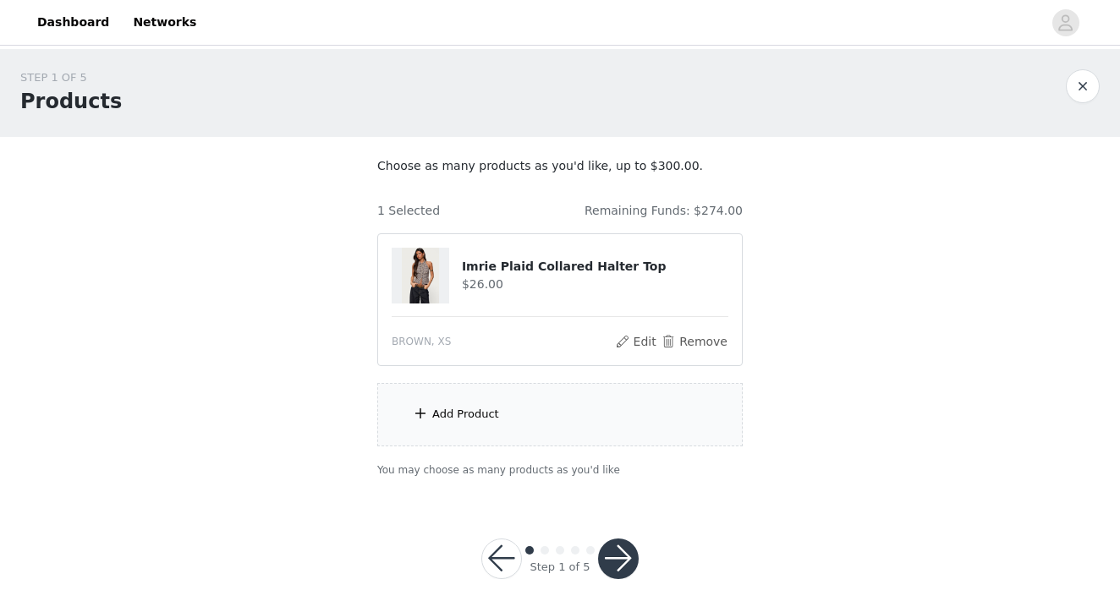
click at [485, 411] on div "Add Product" at bounding box center [465, 414] width 67 height 17
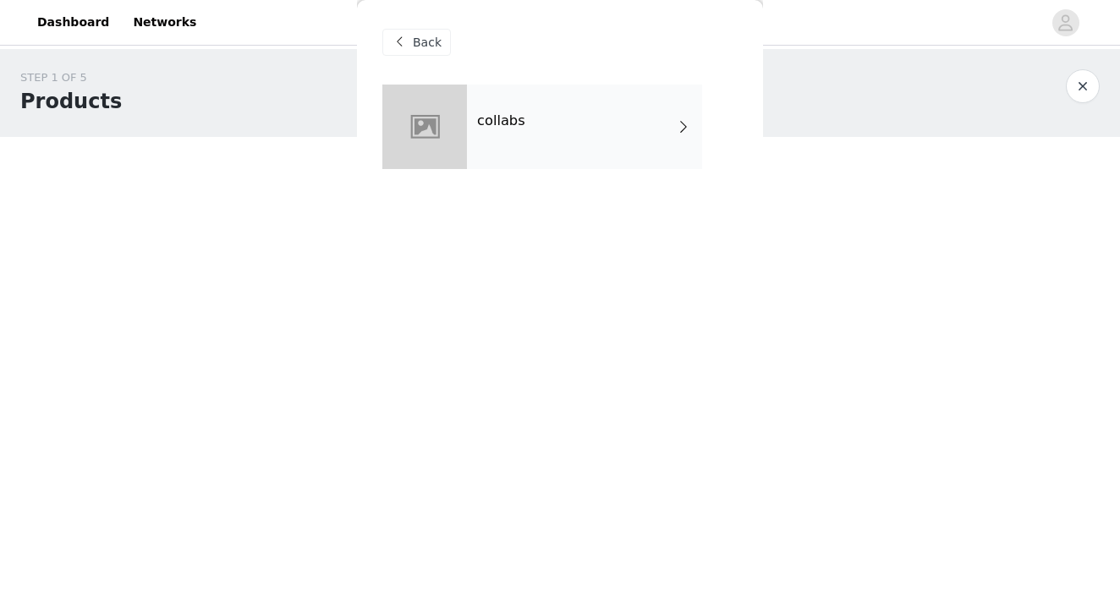
click at [553, 130] on div "collabs" at bounding box center [584, 127] width 235 height 85
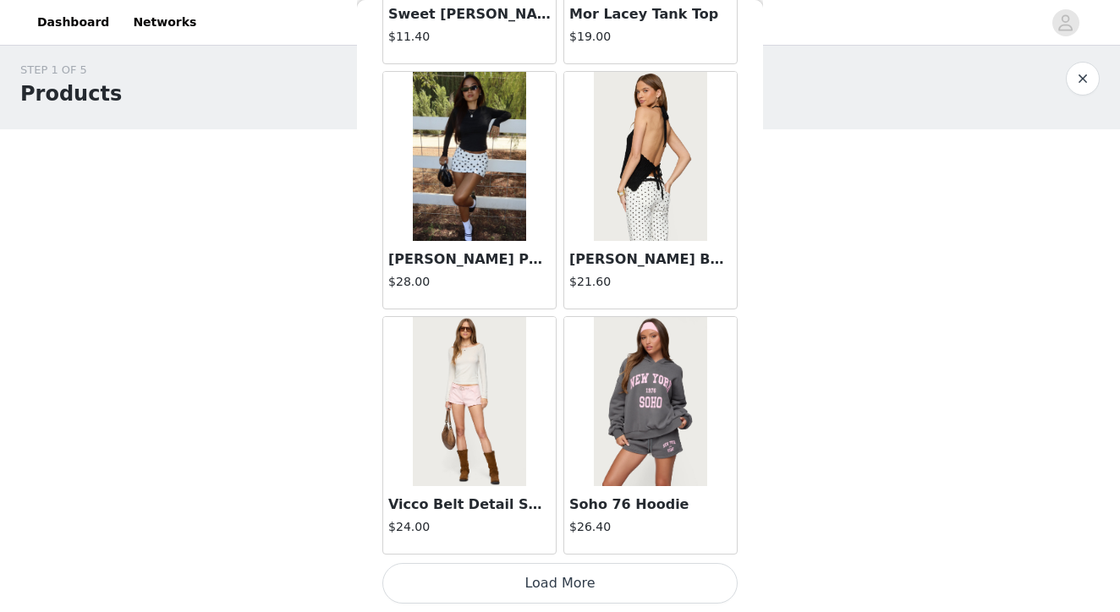
scroll to position [7, 0]
click at [591, 576] on button "Load More" at bounding box center [559, 583] width 355 height 41
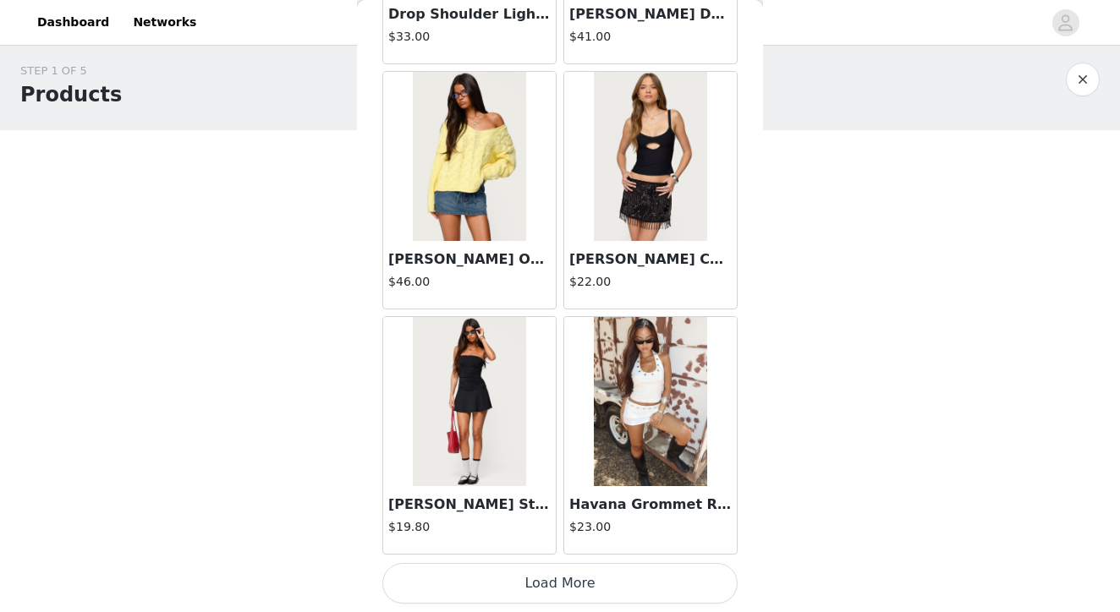
click at [565, 585] on button "Load More" at bounding box center [559, 583] width 355 height 41
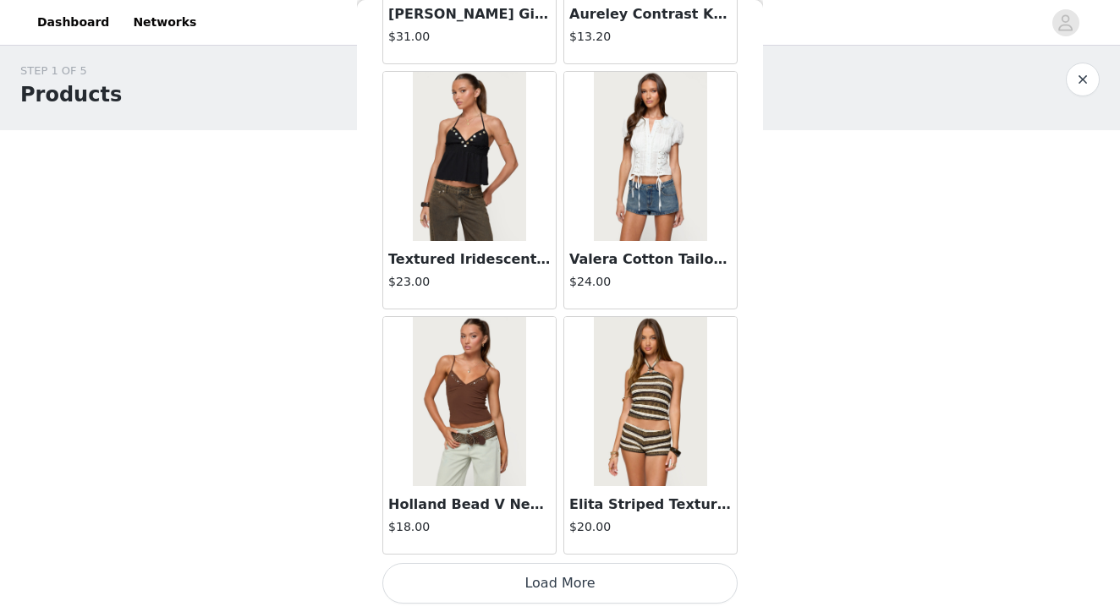
click at [563, 589] on button "Load More" at bounding box center [559, 583] width 355 height 41
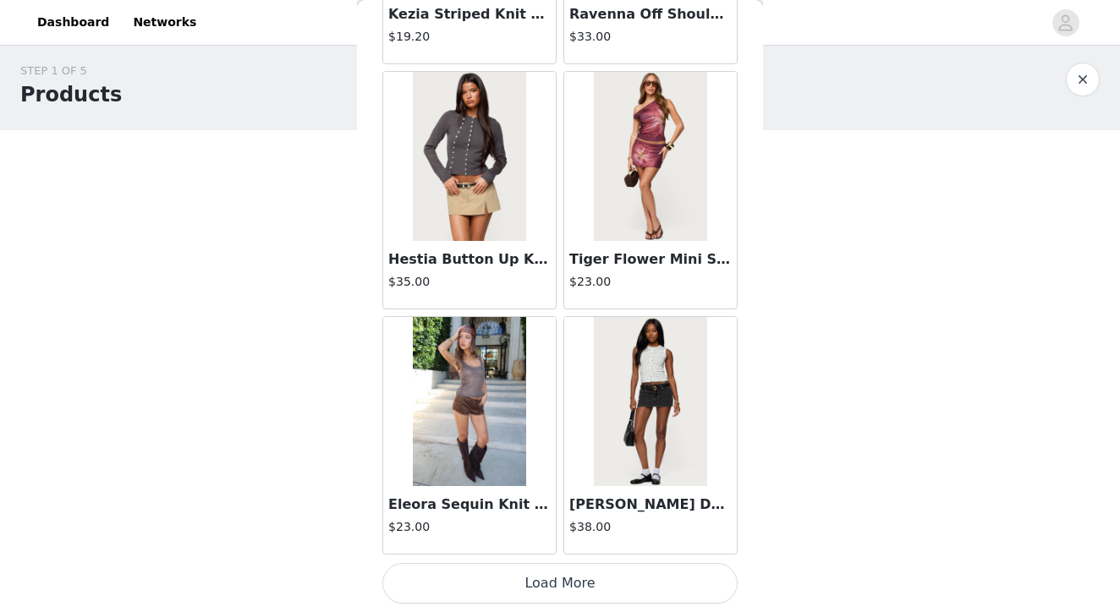
click at [560, 576] on button "Load More" at bounding box center [559, 583] width 355 height 41
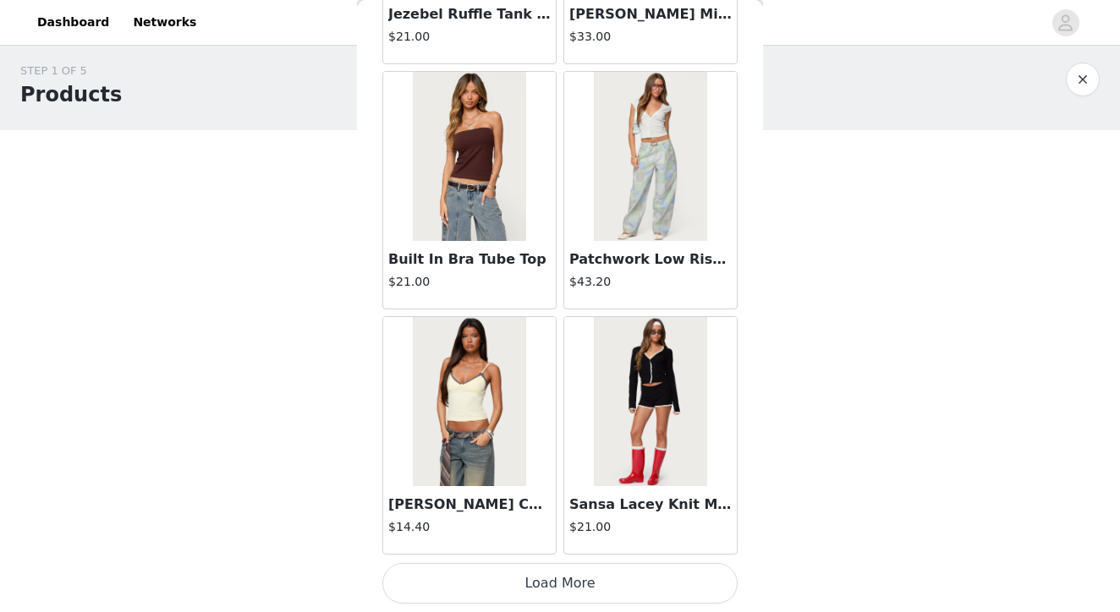
scroll to position [11785, 0]
click at [579, 575] on button "Load More" at bounding box center [559, 583] width 355 height 41
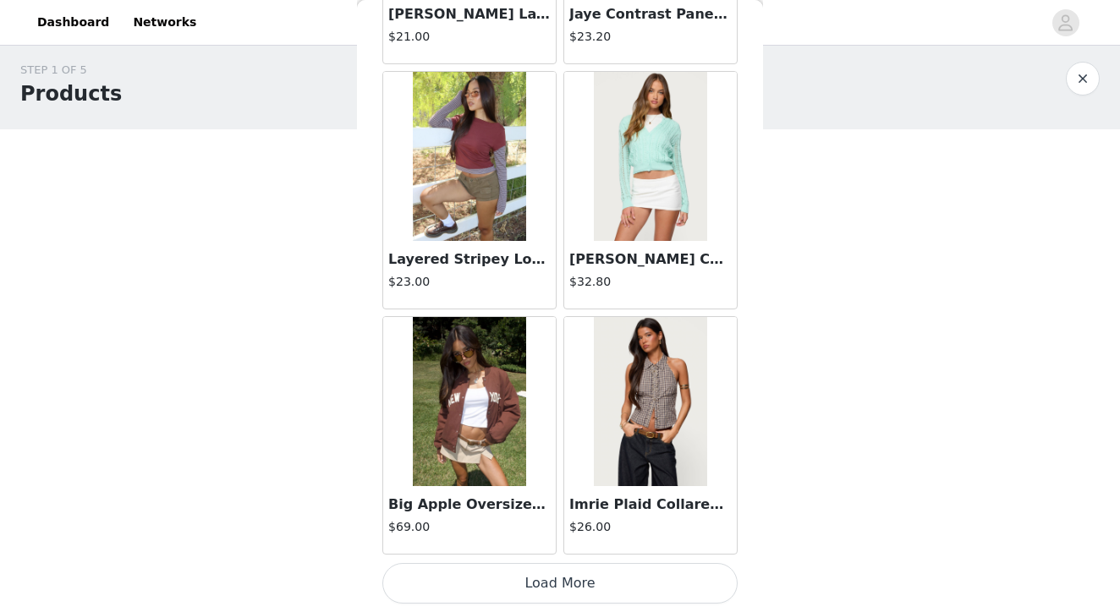
scroll to position [7, 0]
click at [579, 580] on button "Load More" at bounding box center [559, 583] width 355 height 41
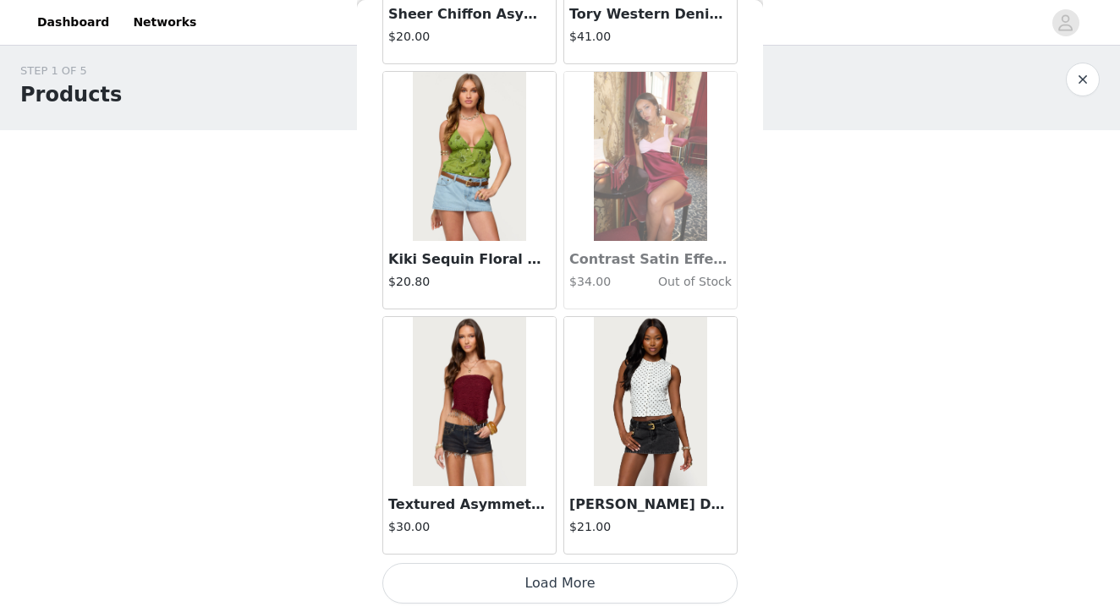
click at [562, 589] on button "Load More" at bounding box center [559, 583] width 355 height 41
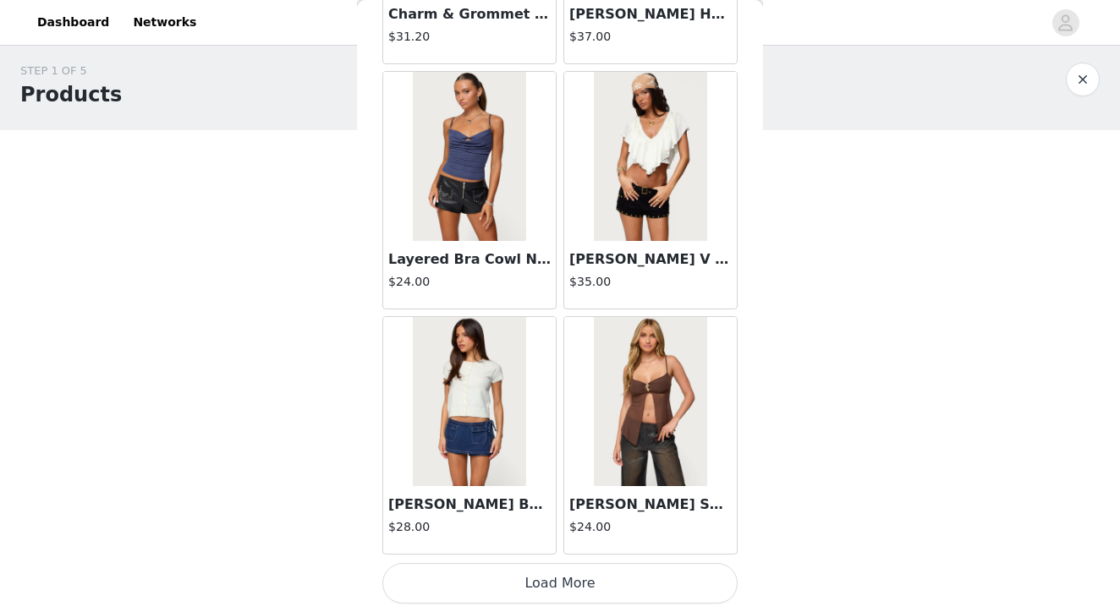
click at [559, 585] on button "Load More" at bounding box center [559, 583] width 355 height 41
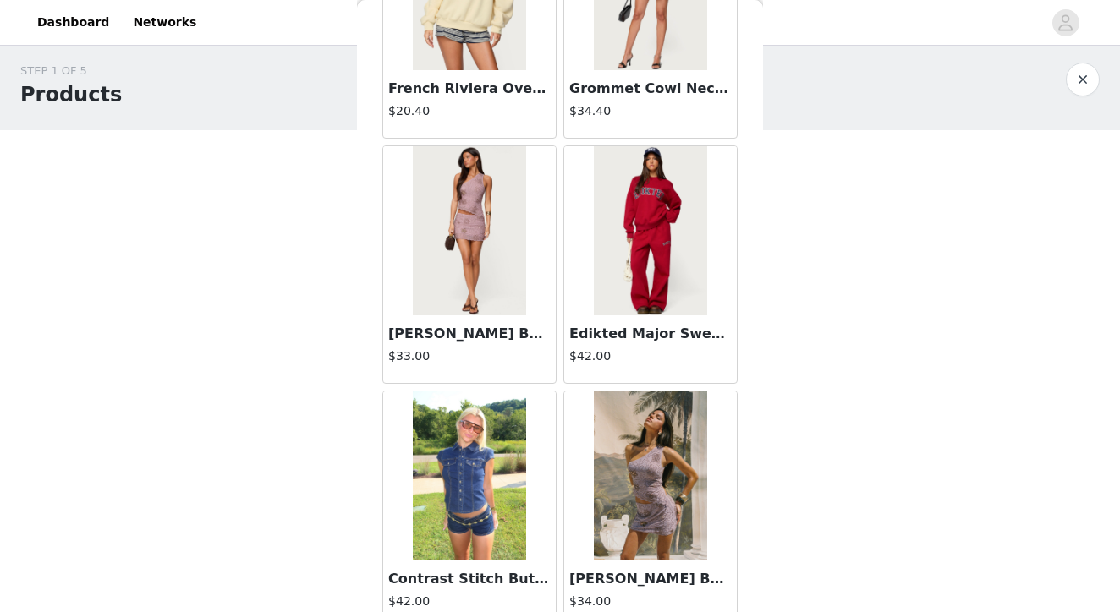
scroll to position [21280, 0]
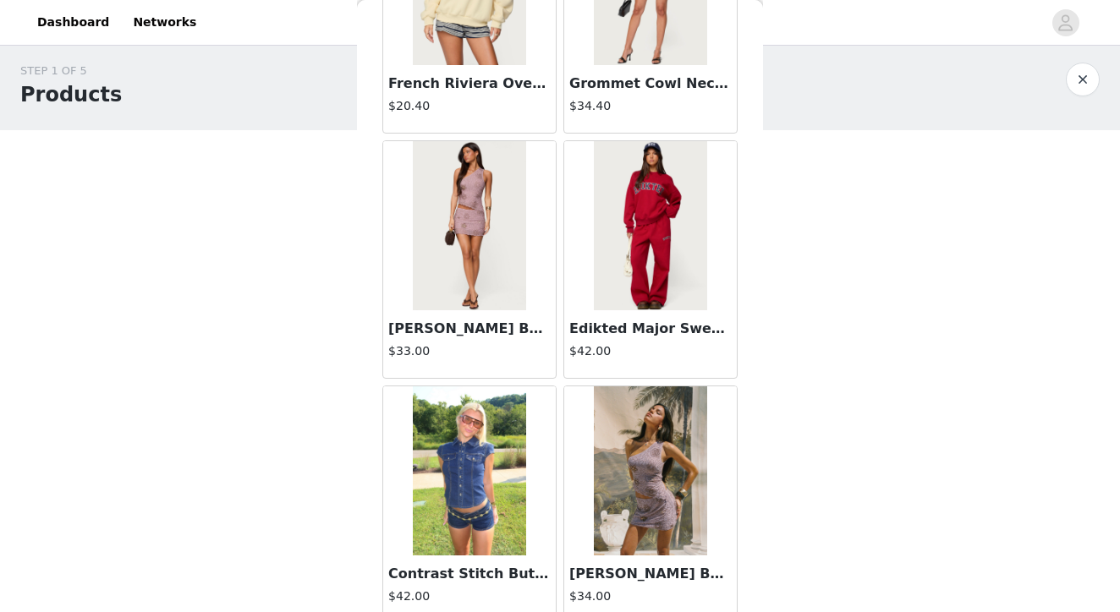
click at [638, 233] on img at bounding box center [650, 225] width 112 height 169
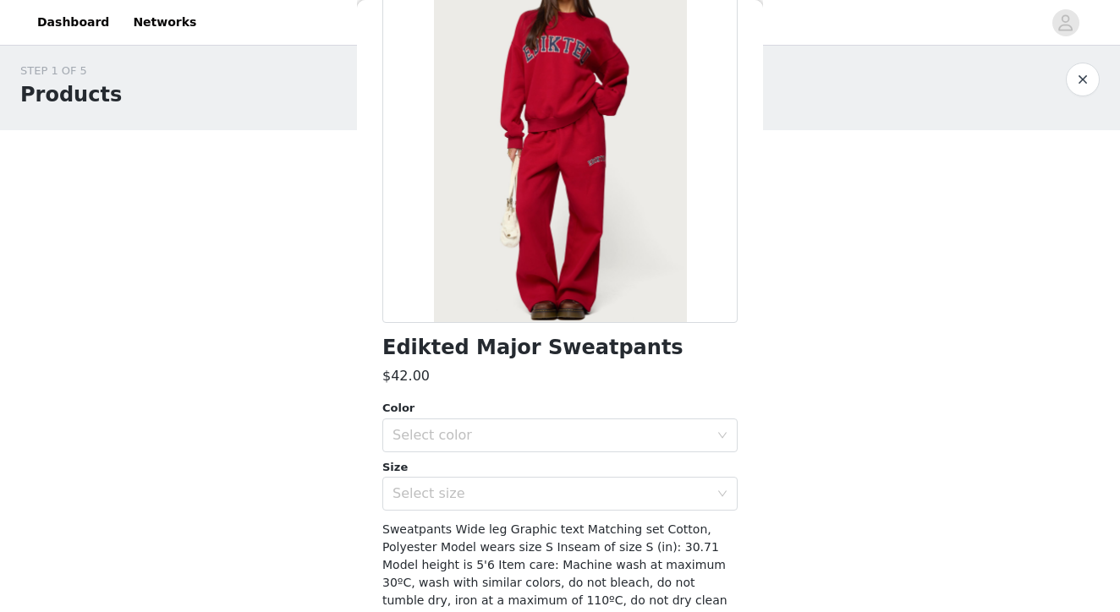
scroll to position [205, 0]
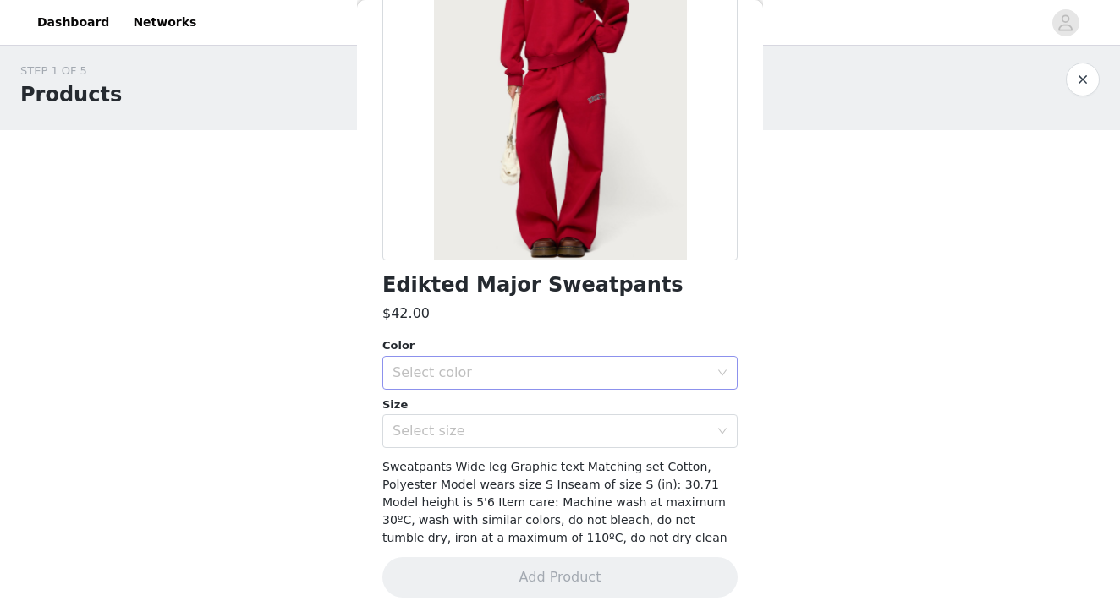
click at [482, 378] on div "Select color" at bounding box center [550, 372] width 316 height 17
click at [455, 413] on li "RED" at bounding box center [559, 409] width 355 height 27
click at [450, 433] on div "Select size" at bounding box center [550, 431] width 316 height 17
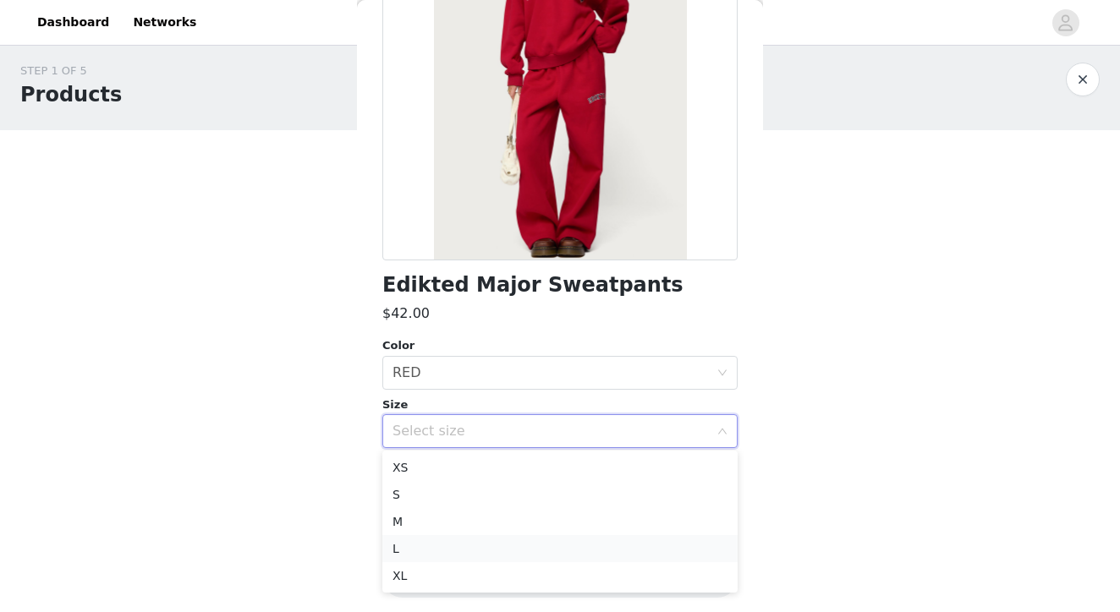
click at [405, 552] on li "L" at bounding box center [559, 548] width 355 height 27
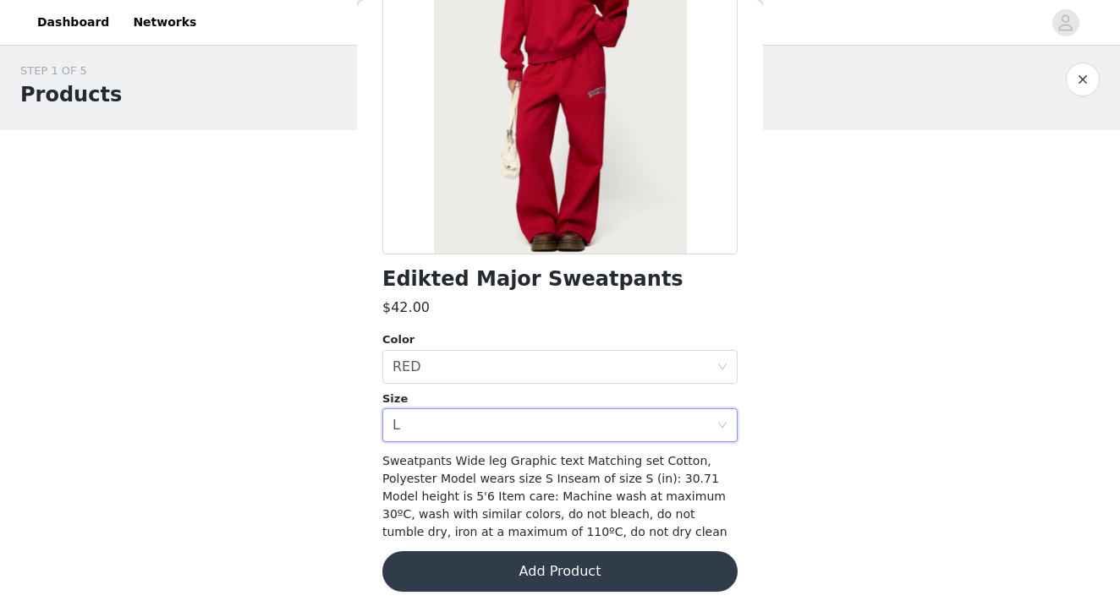
scroll to position [210, 0]
click at [574, 573] on button "Add Product" at bounding box center [559, 572] width 355 height 41
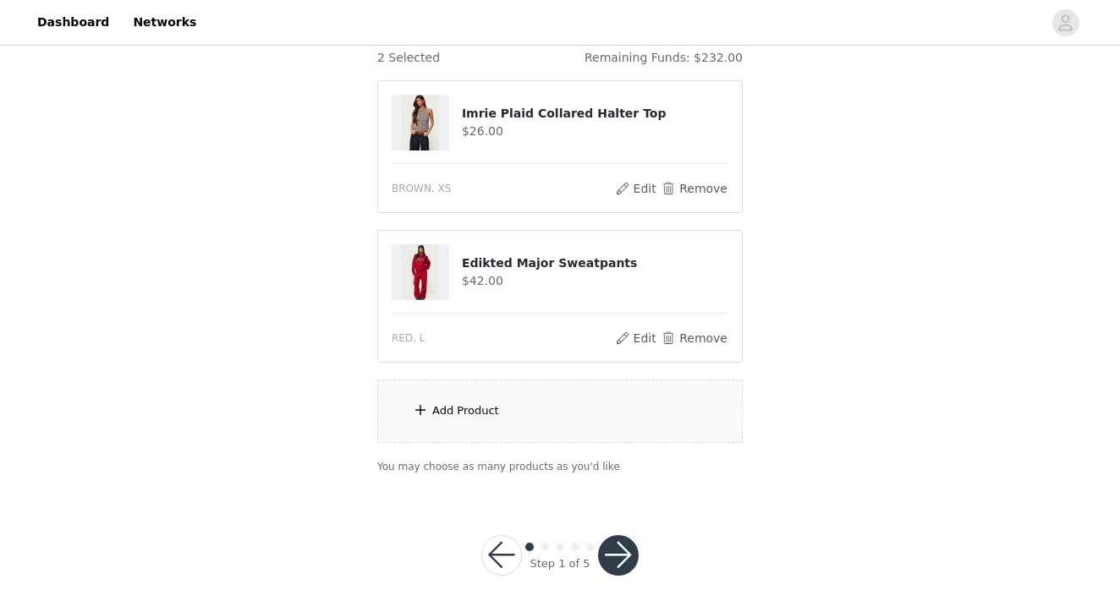
scroll to position [154, 0]
click at [540, 405] on div "Add Product" at bounding box center [559, 410] width 365 height 63
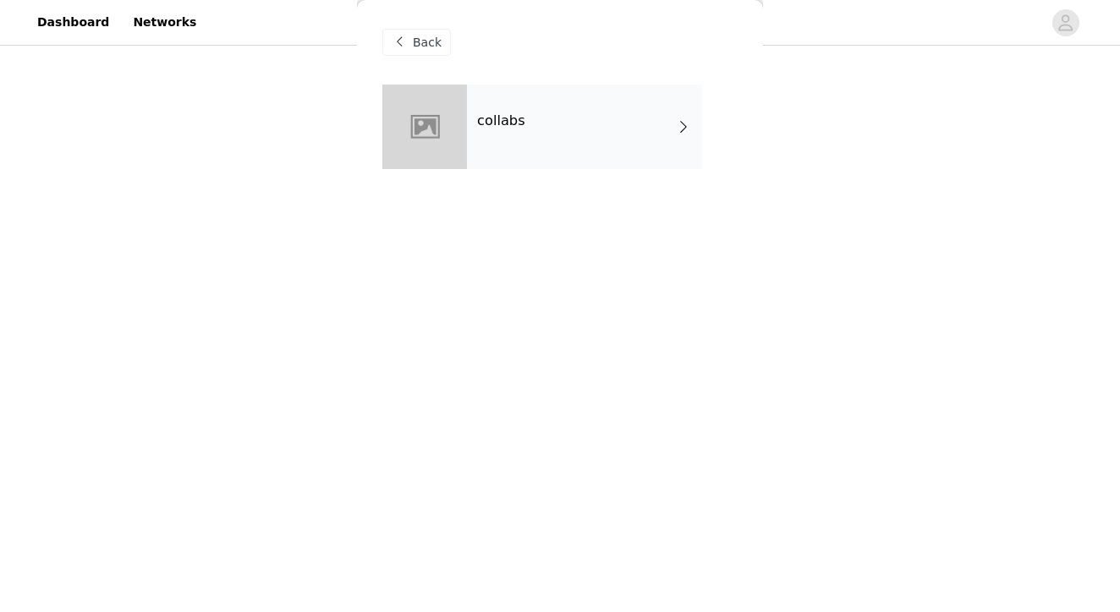
click at [587, 111] on div "collabs" at bounding box center [584, 127] width 235 height 85
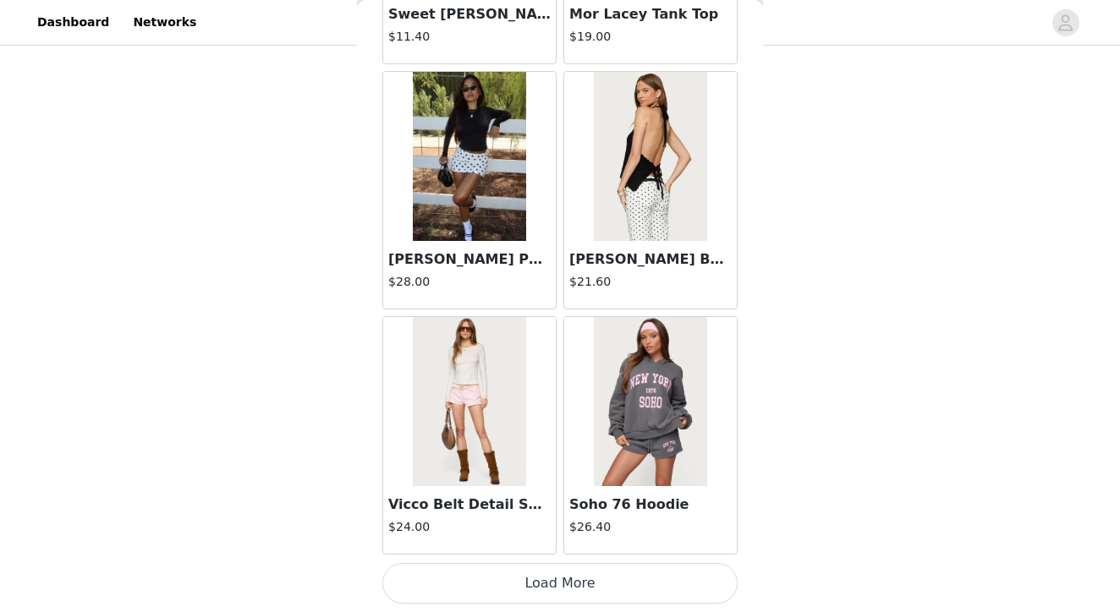
scroll to position [1975, 0]
click at [547, 584] on button "Load More" at bounding box center [559, 583] width 355 height 41
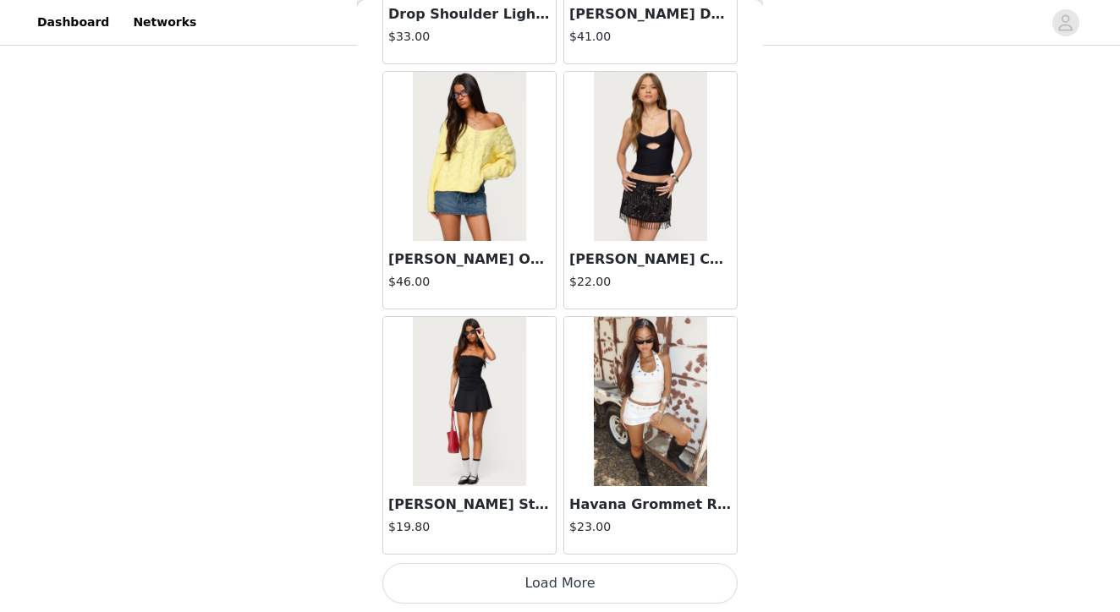
click at [546, 590] on button "Load More" at bounding box center [559, 583] width 355 height 41
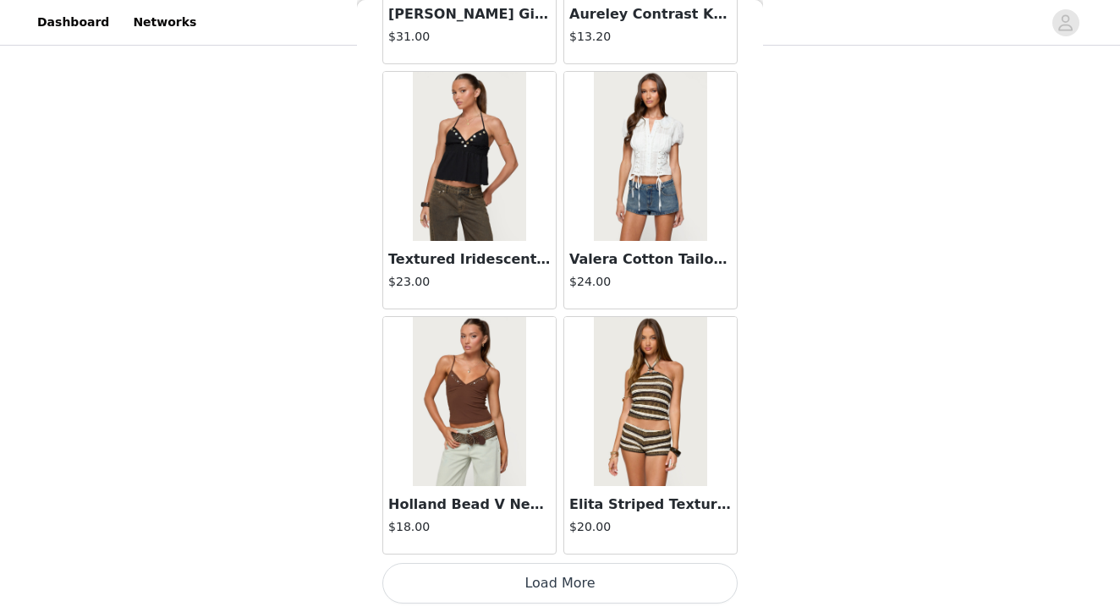
click at [551, 574] on button "Load More" at bounding box center [559, 583] width 355 height 41
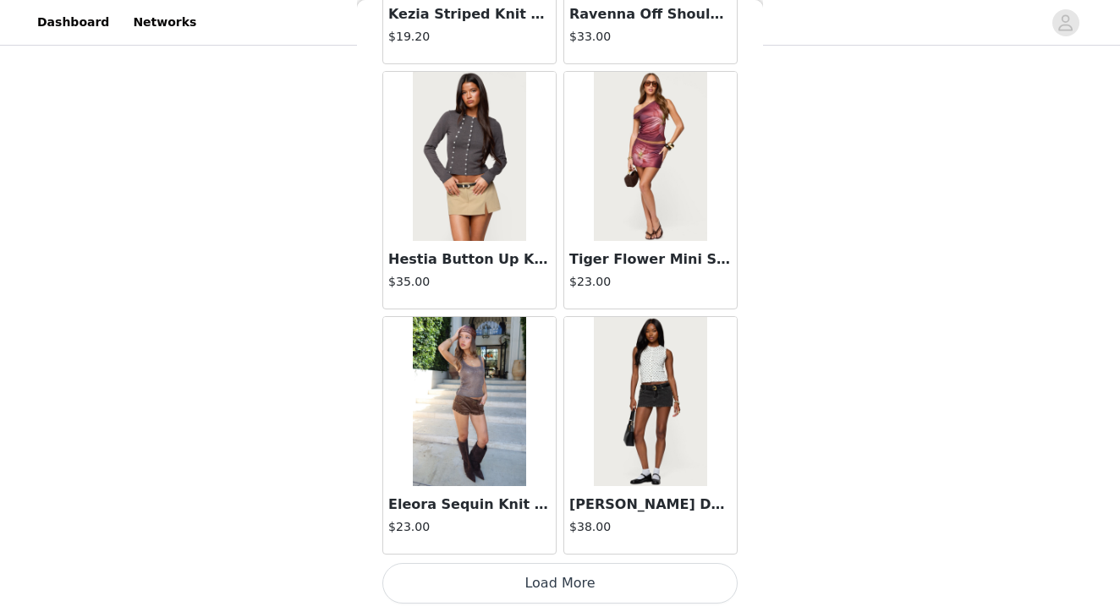
click at [558, 596] on button "Load More" at bounding box center [559, 583] width 355 height 41
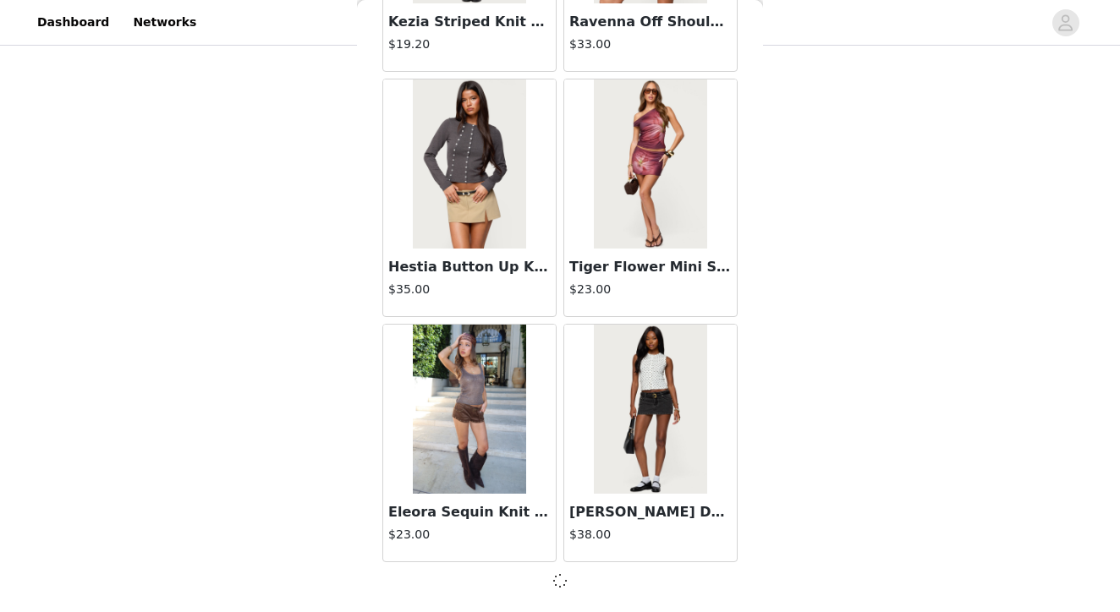
scroll to position [9325, 0]
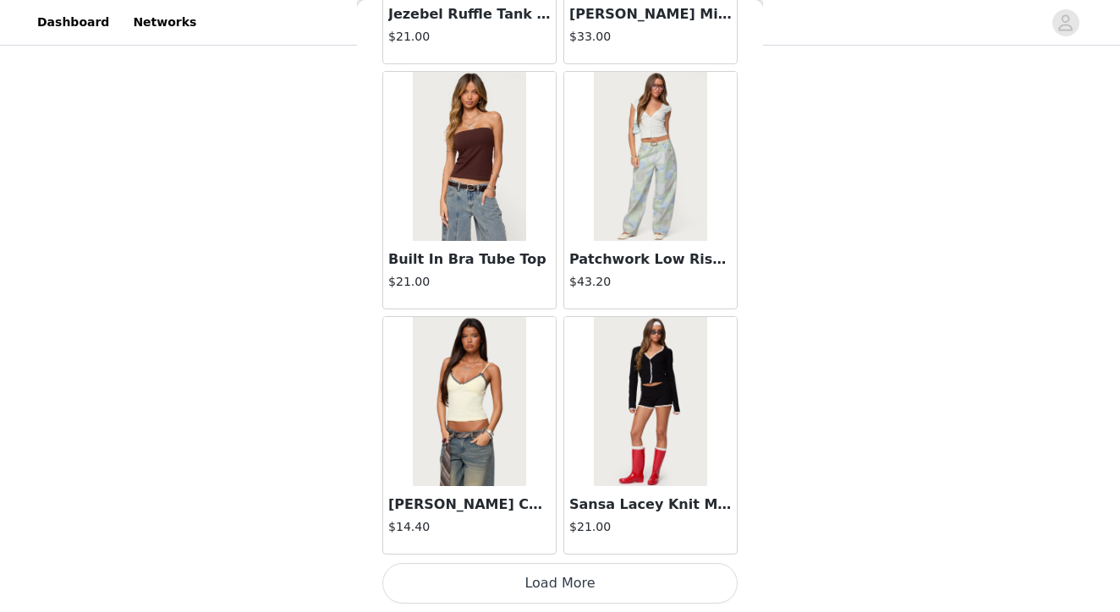
click at [534, 583] on button "Load More" at bounding box center [559, 583] width 355 height 41
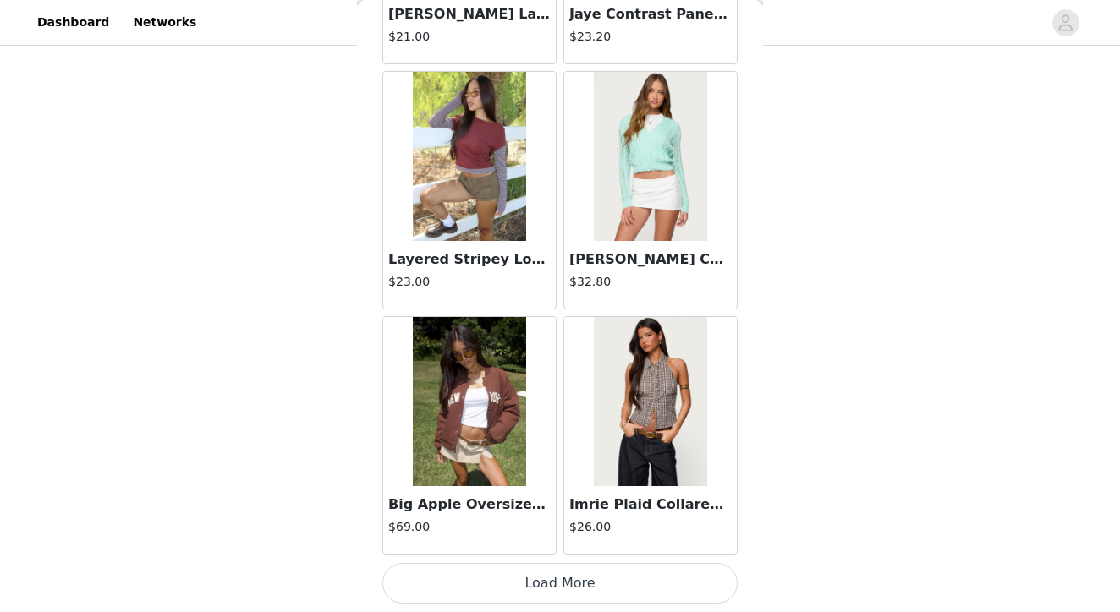
scroll to position [156, 0]
click at [535, 585] on button "Load More" at bounding box center [559, 583] width 355 height 41
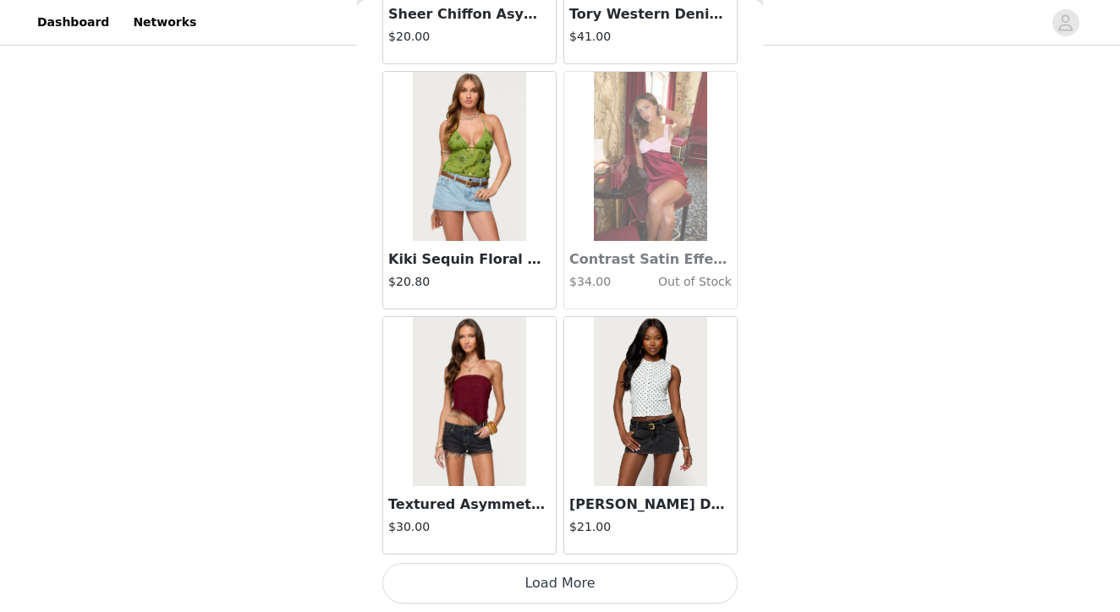
click at [552, 587] on button "Load More" at bounding box center [559, 583] width 355 height 41
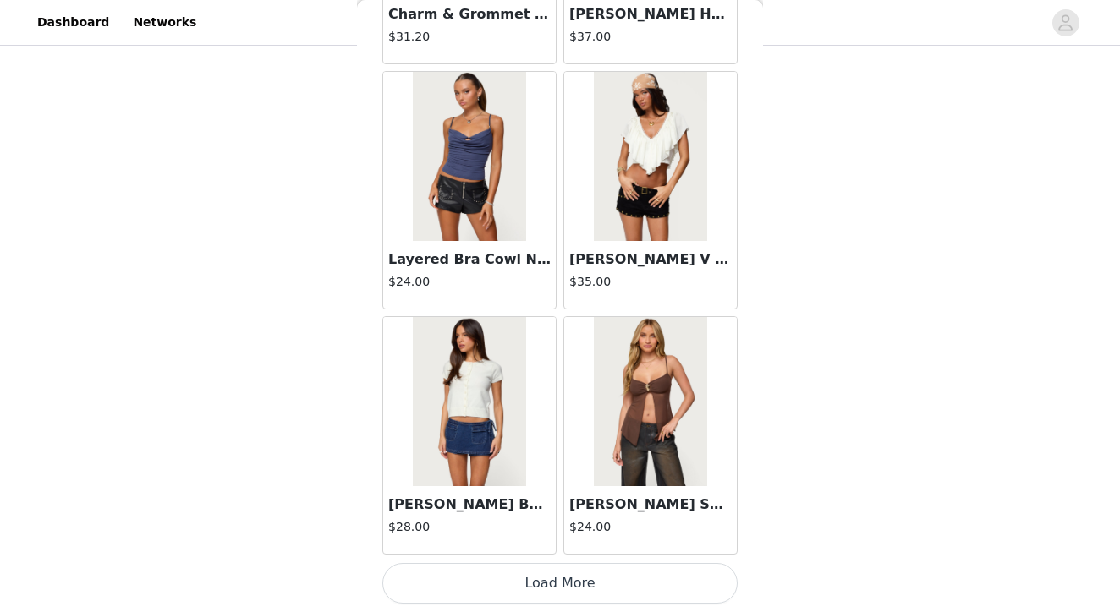
click at [564, 577] on button "Load More" at bounding box center [559, 583] width 355 height 41
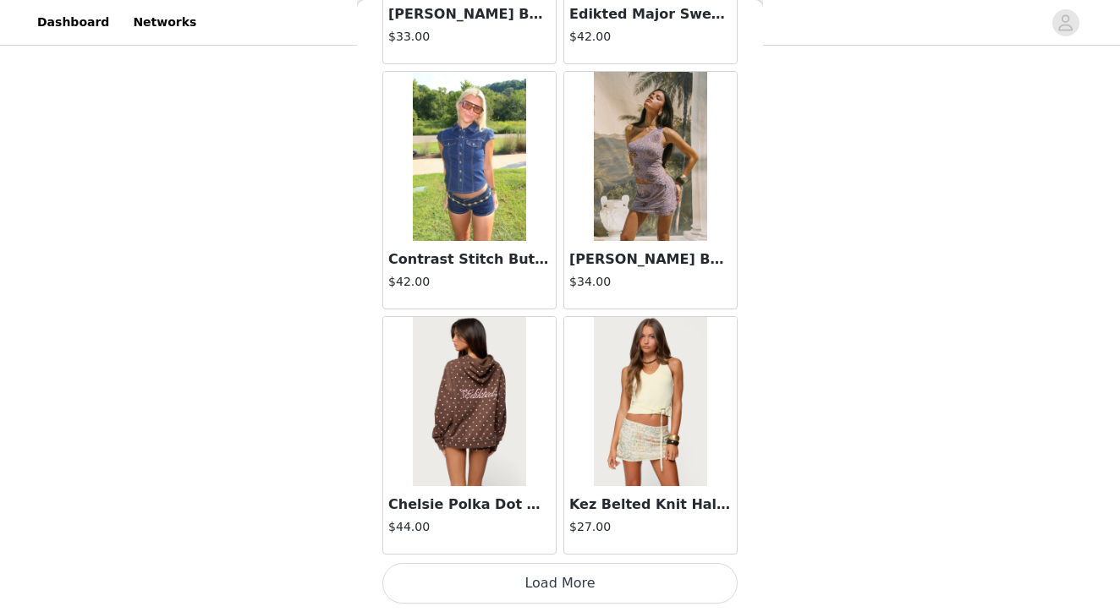
scroll to position [21594, 0]
click at [545, 584] on button "Load More" at bounding box center [559, 583] width 355 height 41
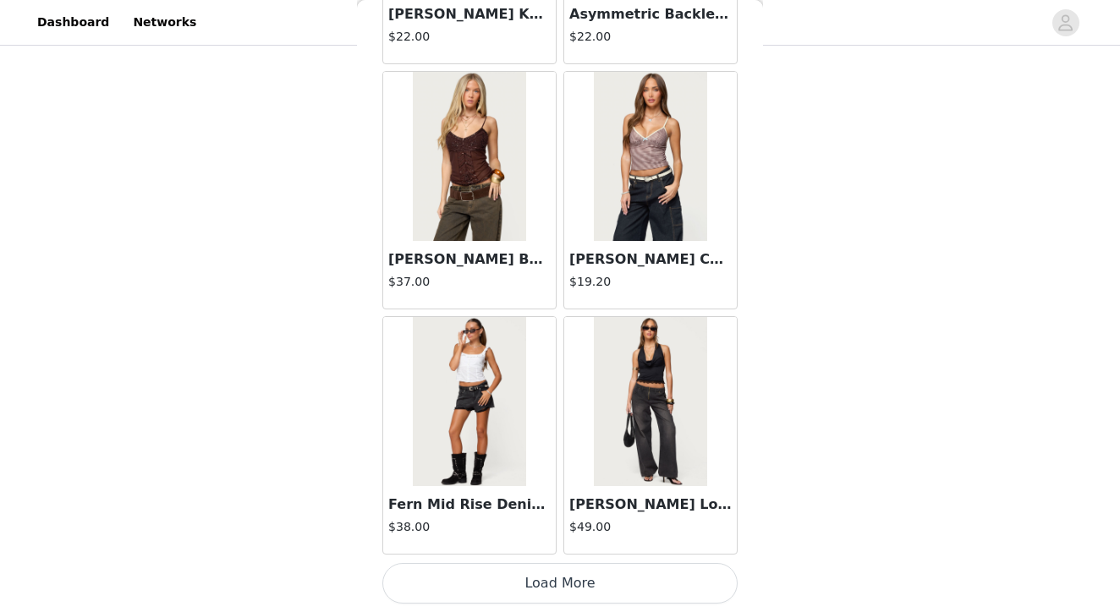
scroll to position [24047, 0]
click at [544, 580] on button "Load More" at bounding box center [559, 583] width 355 height 41
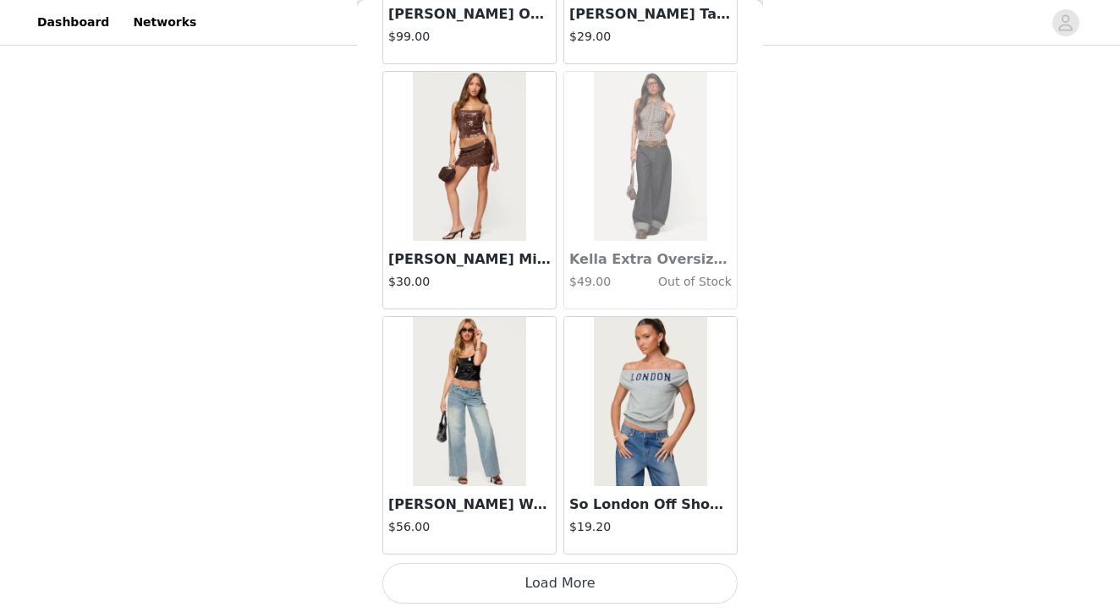
scroll to position [156, 0]
click at [531, 576] on button "Load More" at bounding box center [559, 583] width 355 height 41
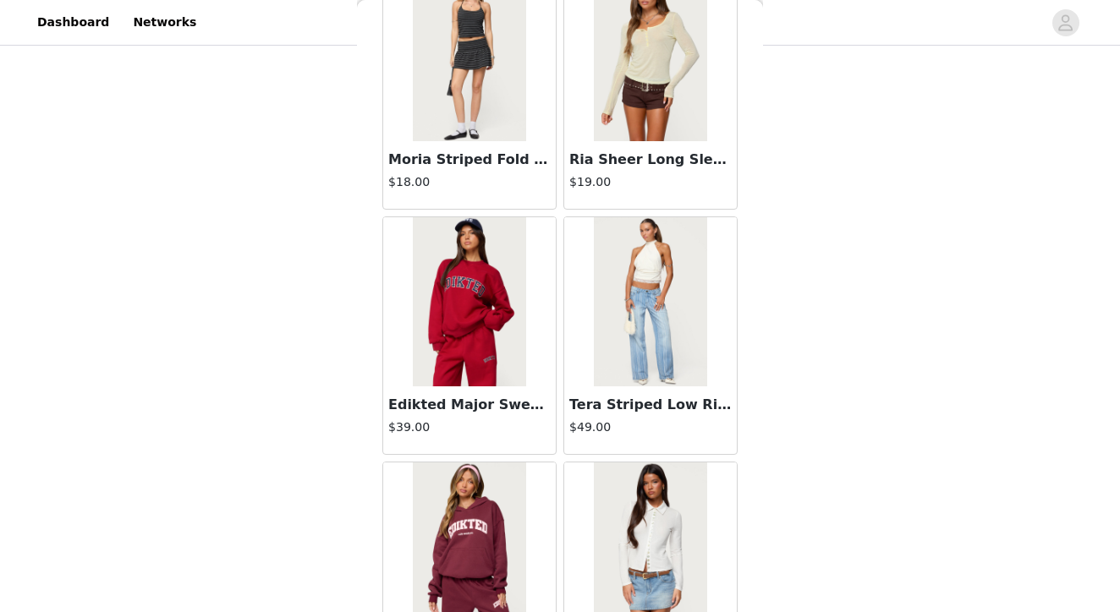
scroll to position [28317, 0]
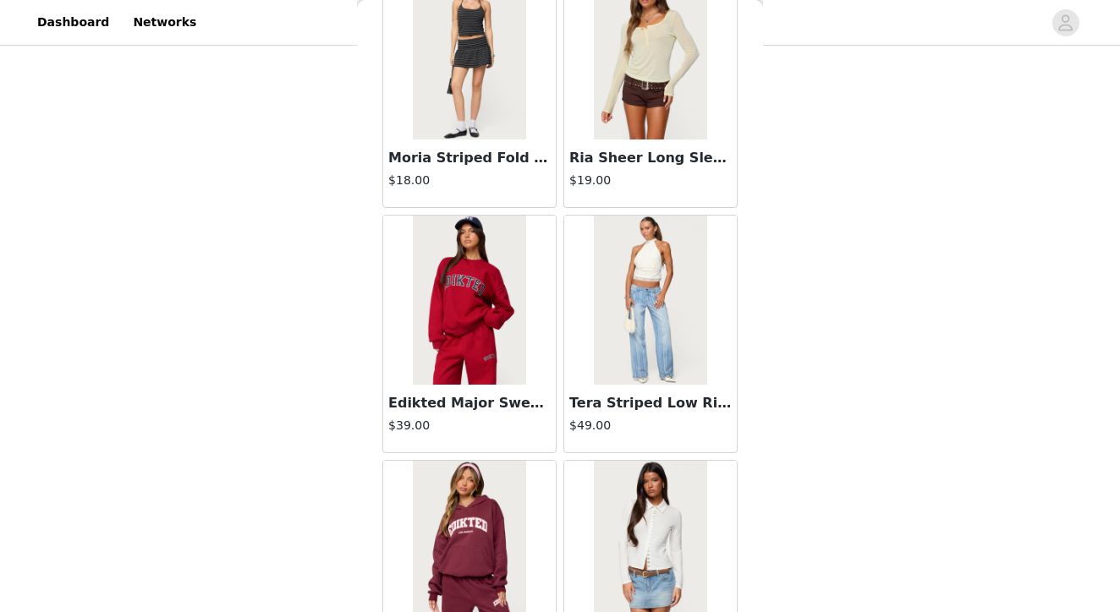
click at [481, 278] on img at bounding box center [469, 300] width 112 height 169
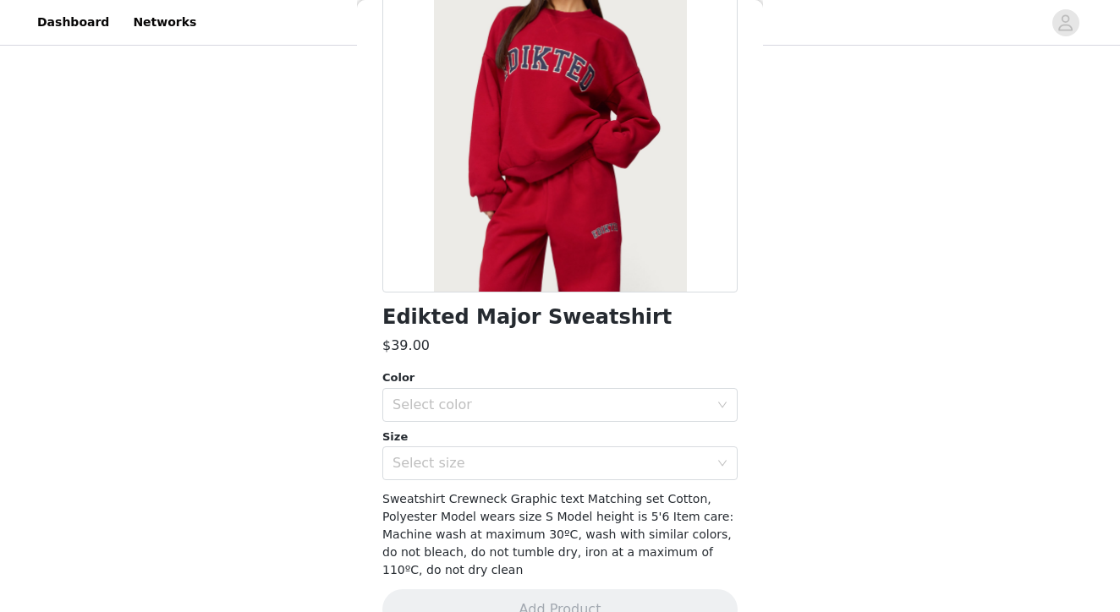
scroll to position [173, 0]
click at [458, 389] on div "Select color" at bounding box center [554, 404] width 324 height 32
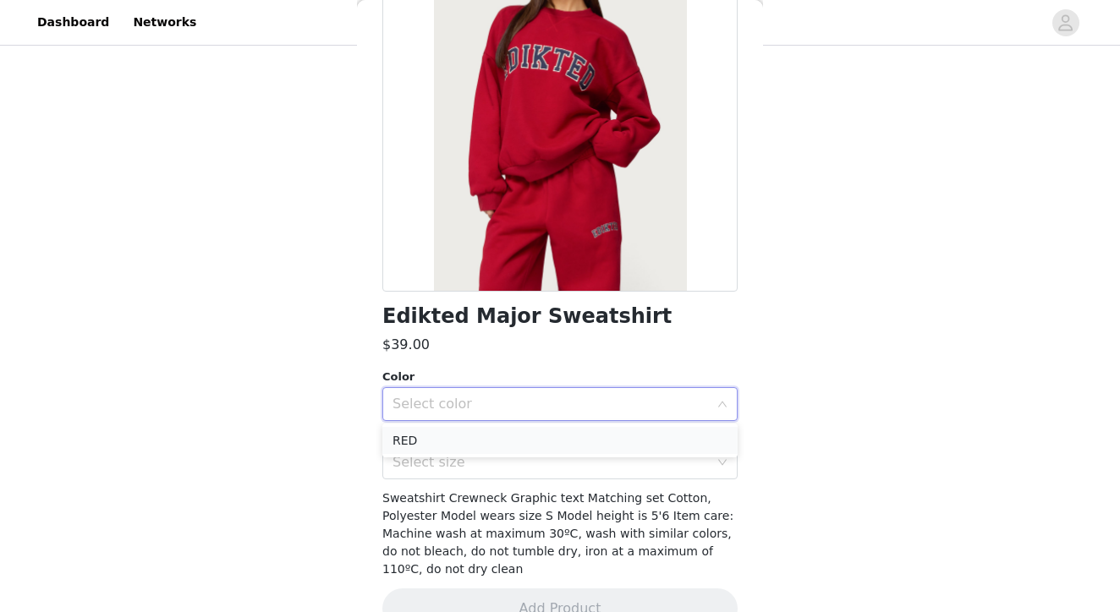
click at [433, 436] on li "RED" at bounding box center [559, 440] width 355 height 27
click at [433, 463] on div "Select size" at bounding box center [550, 462] width 316 height 17
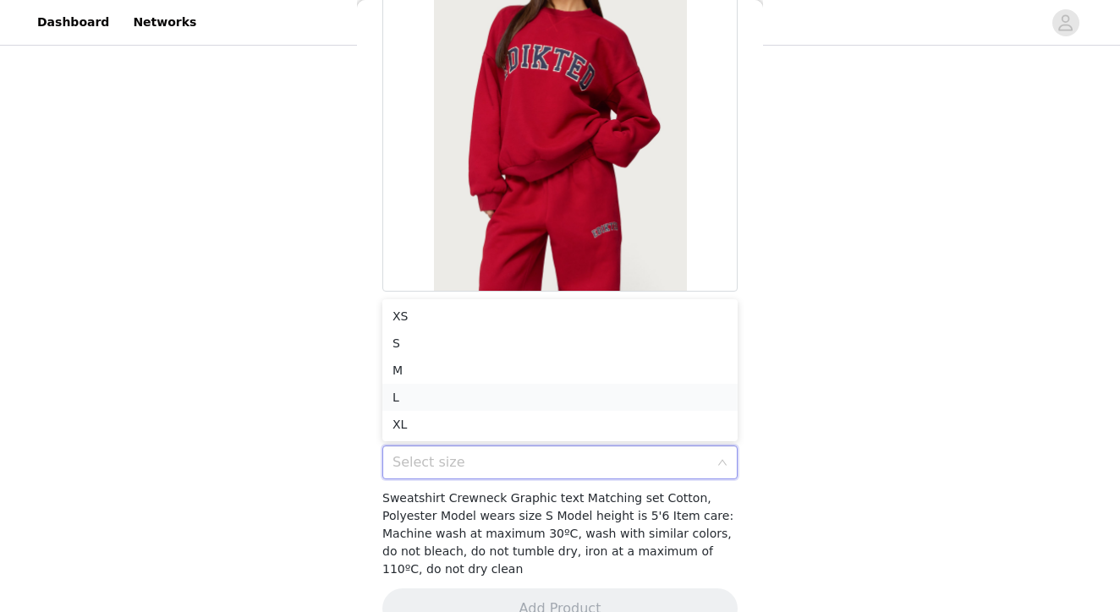
click at [414, 385] on li "L" at bounding box center [559, 397] width 355 height 27
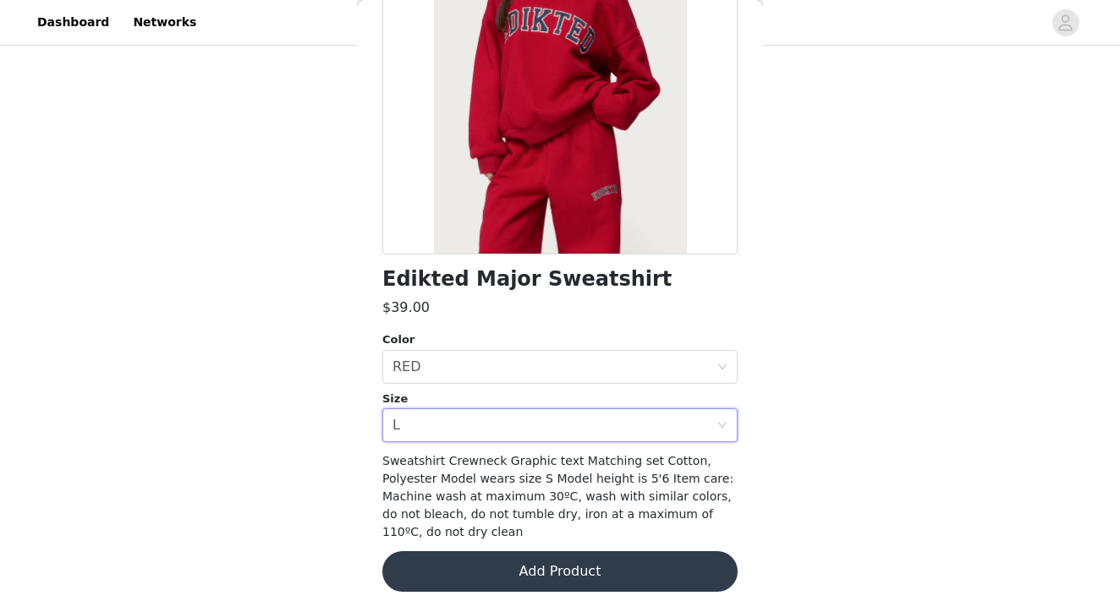
scroll to position [210, 0]
click at [560, 565] on button "Add Product" at bounding box center [559, 572] width 355 height 41
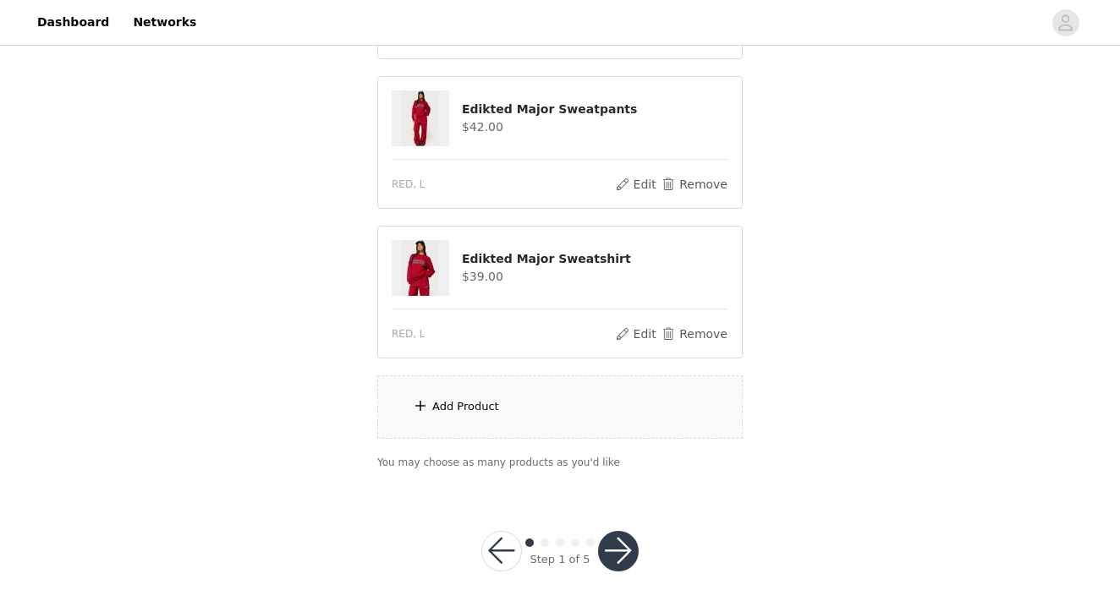
scroll to position [306, 0]
click at [544, 408] on div "Add Product" at bounding box center [559, 407] width 365 height 63
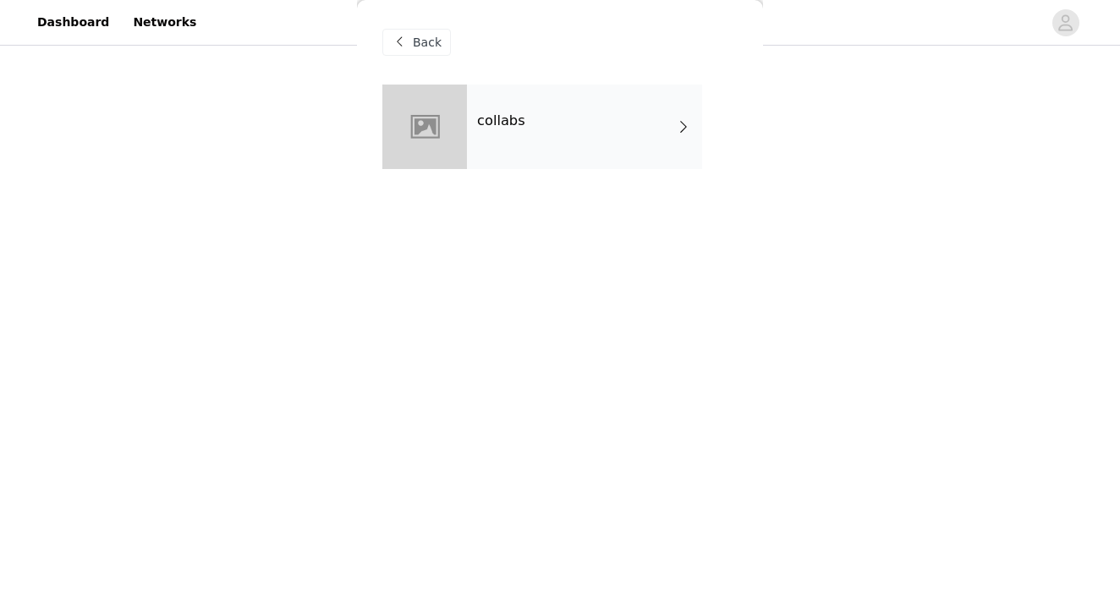
click at [554, 143] on div "collabs" at bounding box center [584, 127] width 235 height 85
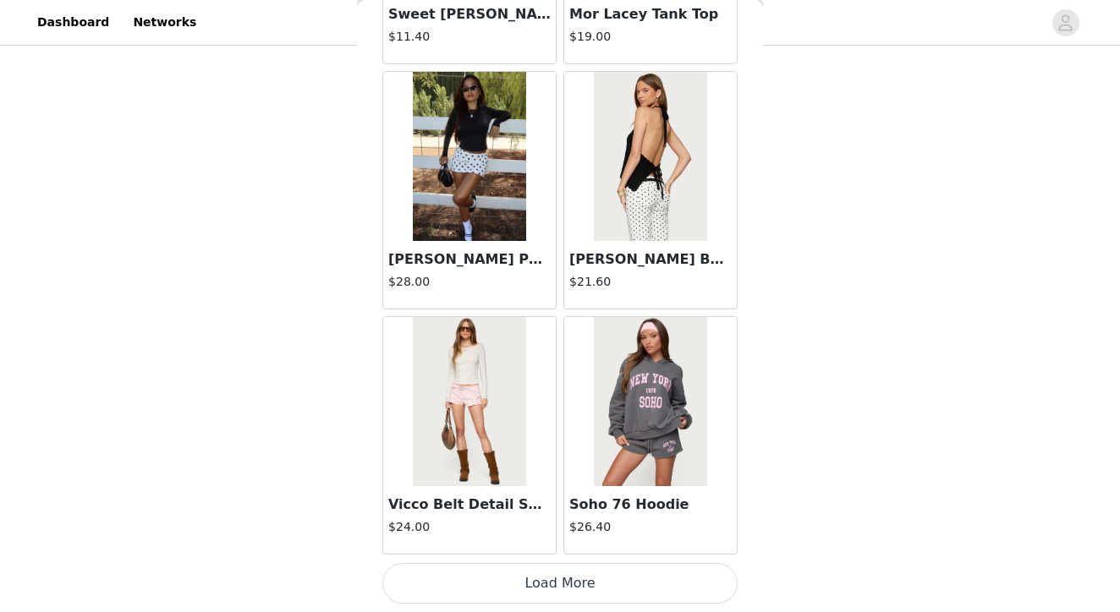
click at [542, 579] on button "Load More" at bounding box center [559, 583] width 355 height 41
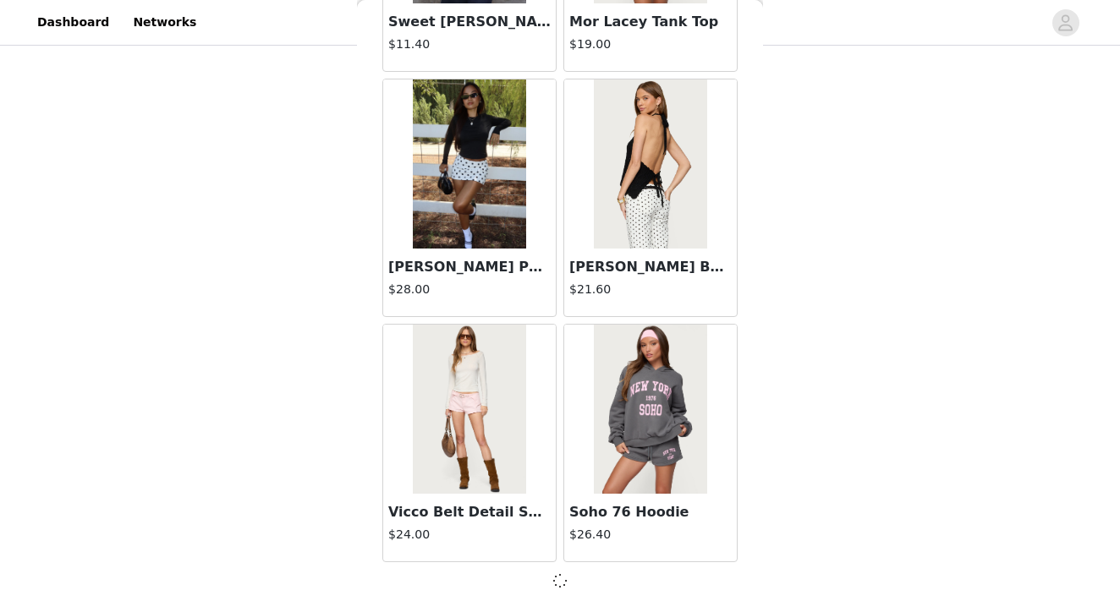
scroll to position [1968, 0]
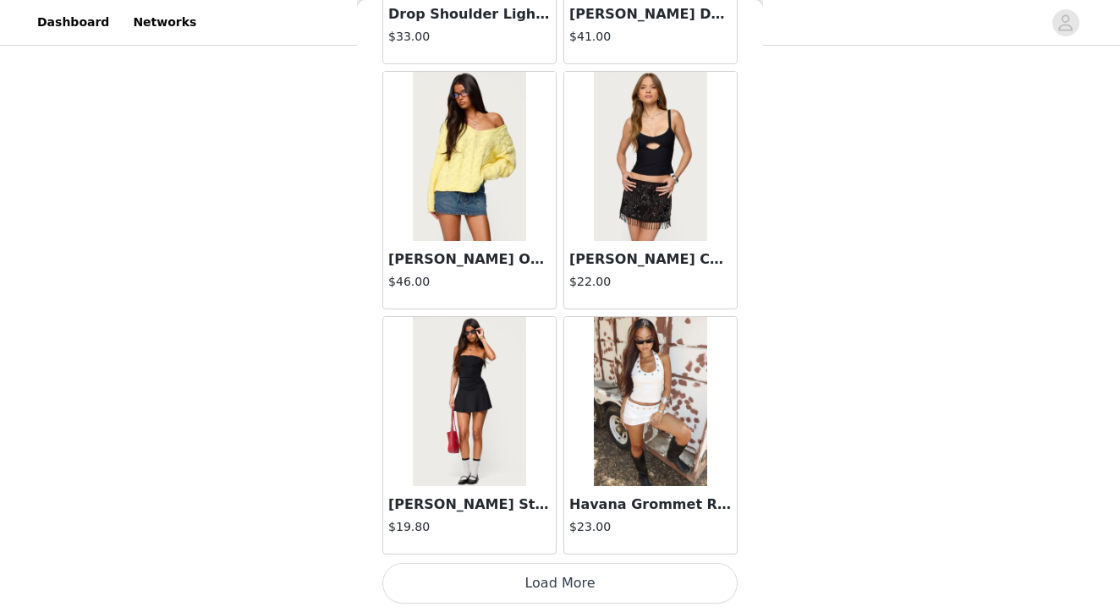
click at [579, 596] on button "Load More" at bounding box center [559, 583] width 355 height 41
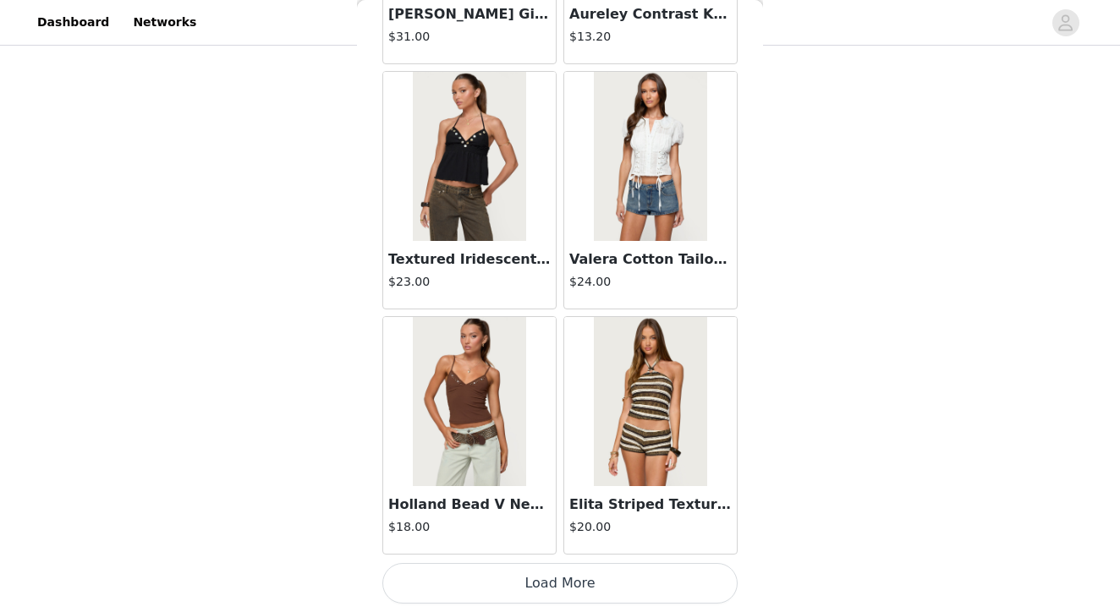
scroll to position [6880, 0]
click at [539, 585] on button "Load More" at bounding box center [559, 583] width 355 height 41
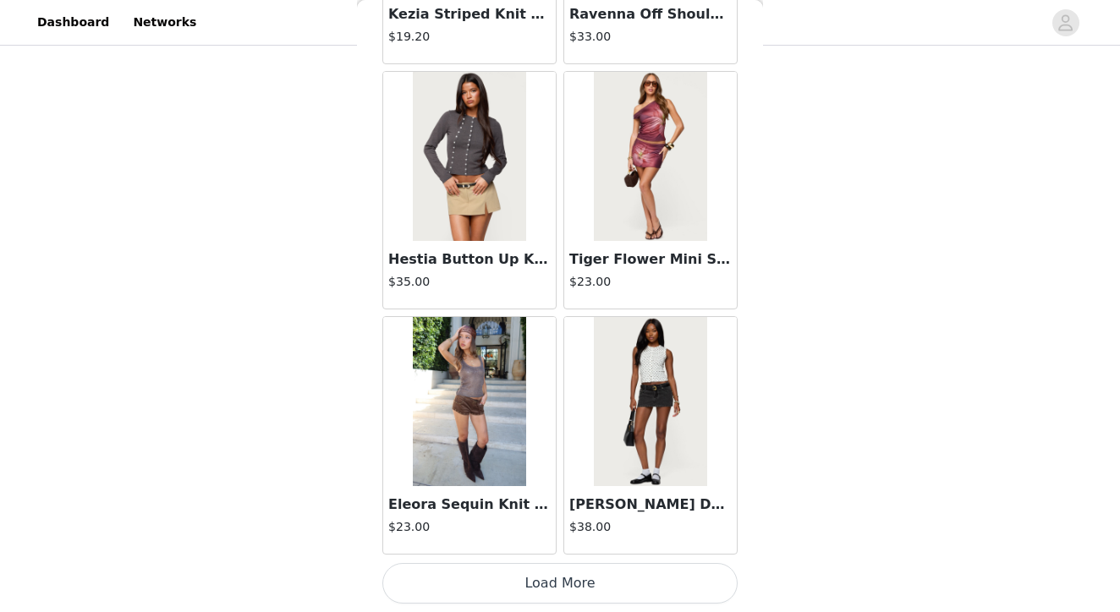
scroll to position [306, 0]
click at [560, 581] on button "Load More" at bounding box center [559, 583] width 355 height 41
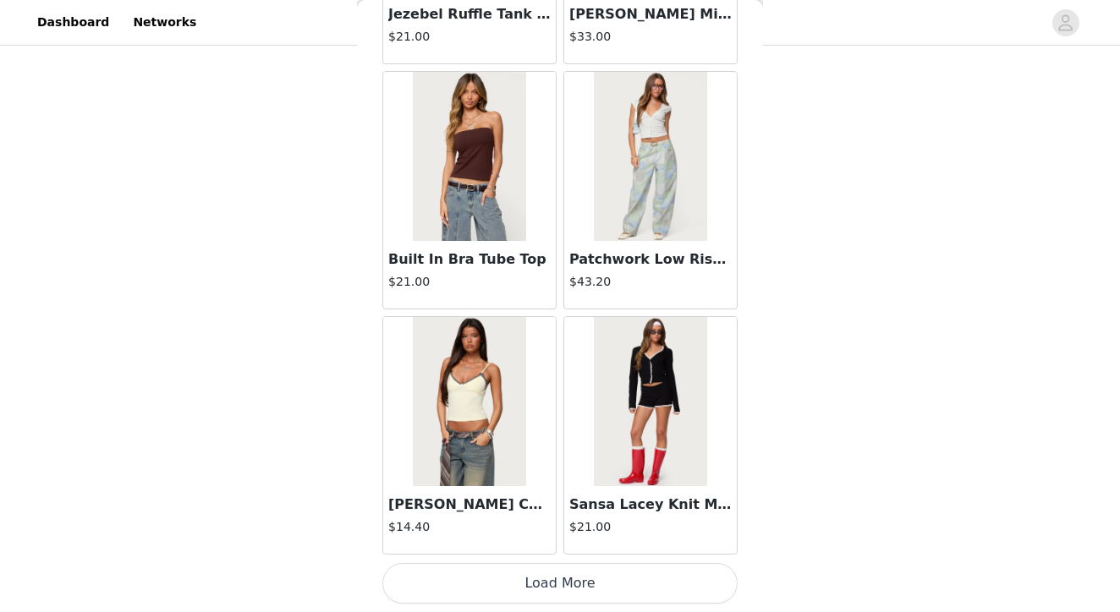
click at [562, 576] on button "Load More" at bounding box center [559, 583] width 355 height 41
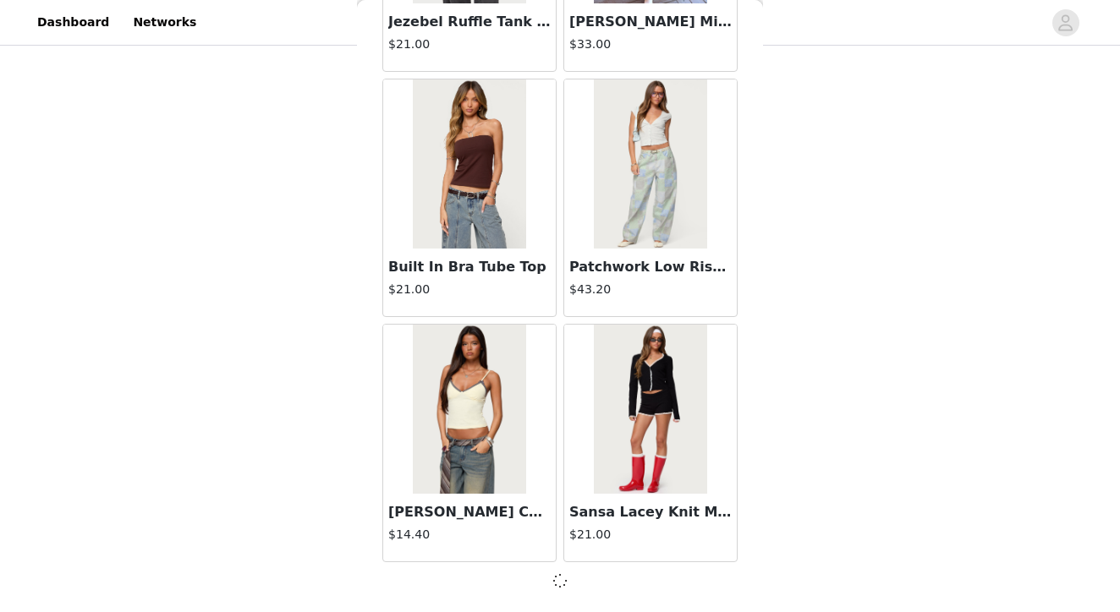
scroll to position [11777, 0]
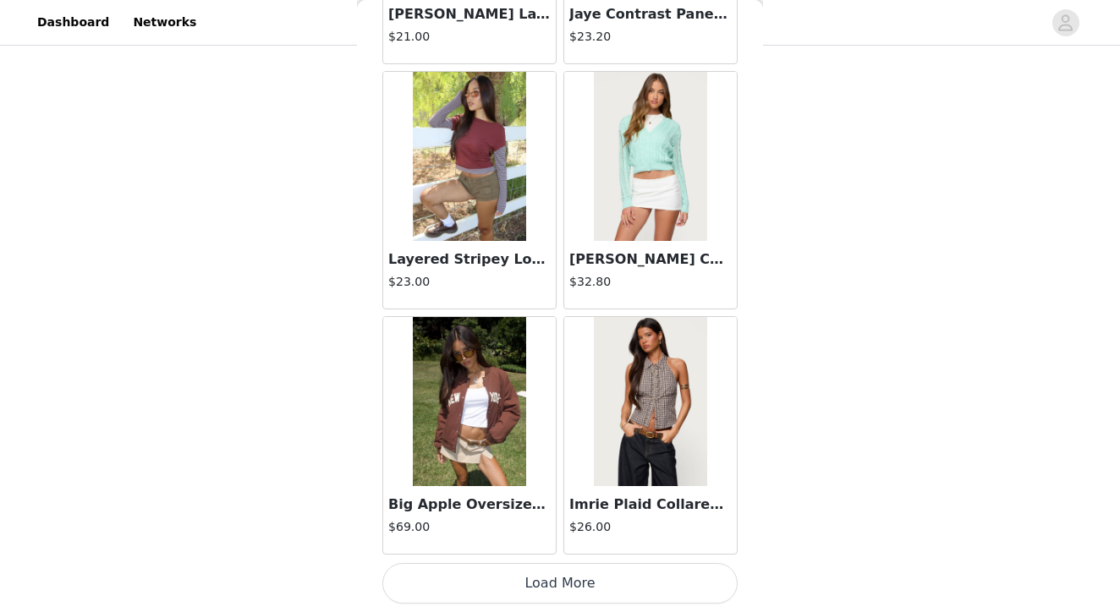
click at [554, 589] on button "Load More" at bounding box center [559, 583] width 355 height 41
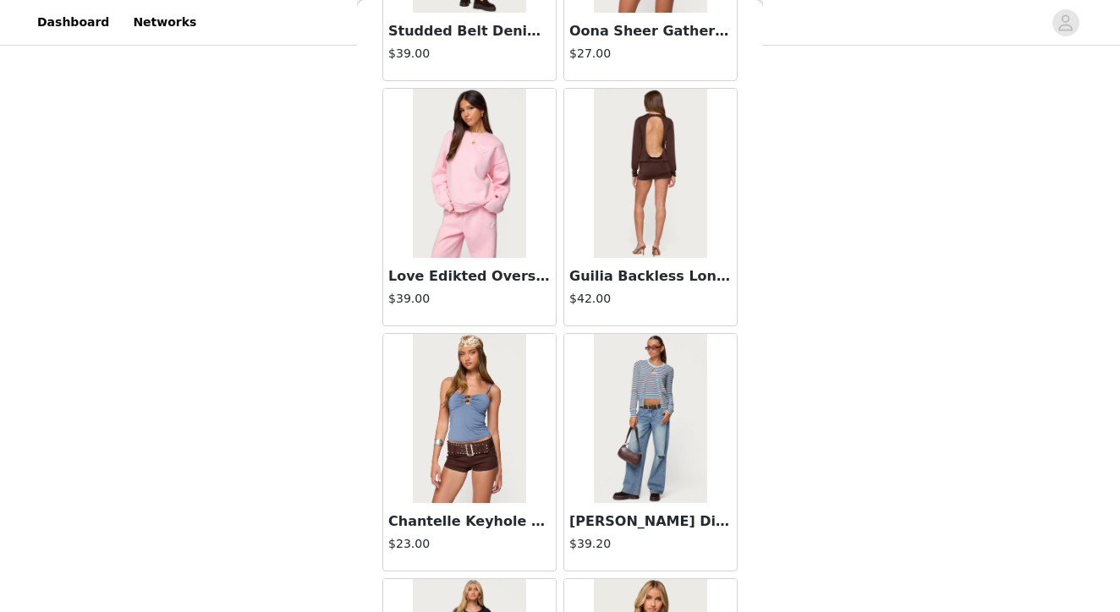
scroll to position [306, 0]
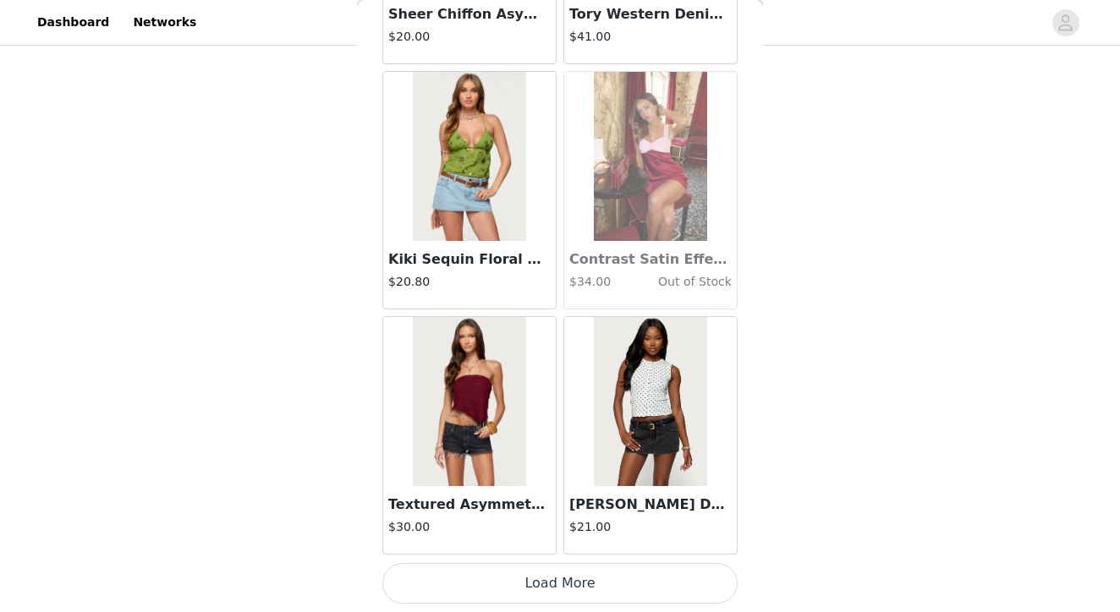
click at [546, 583] on button "Load More" at bounding box center [559, 583] width 355 height 41
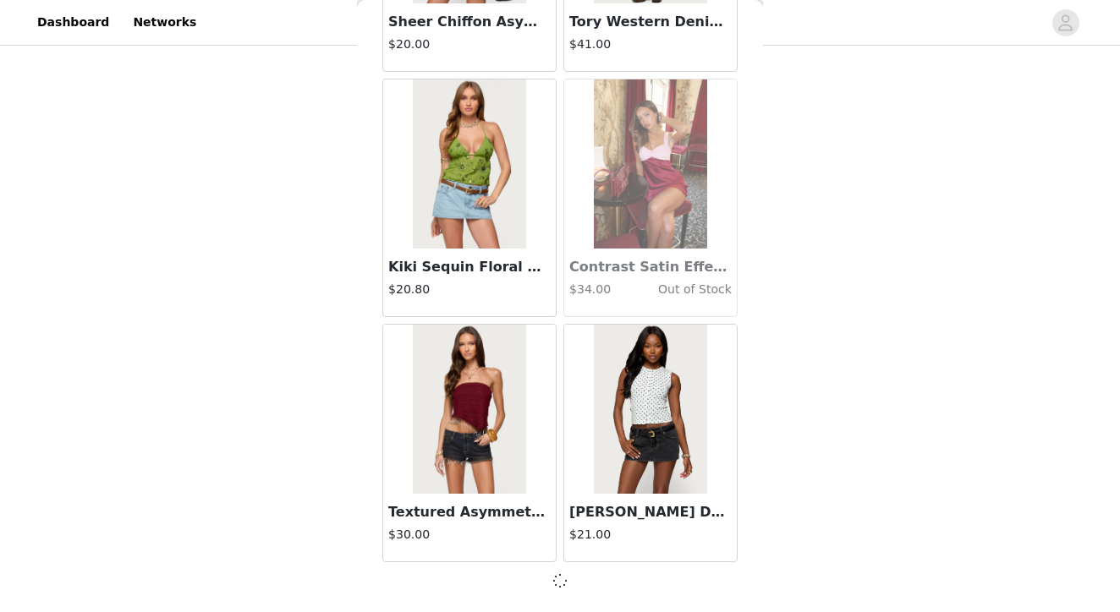
scroll to position [16682, 0]
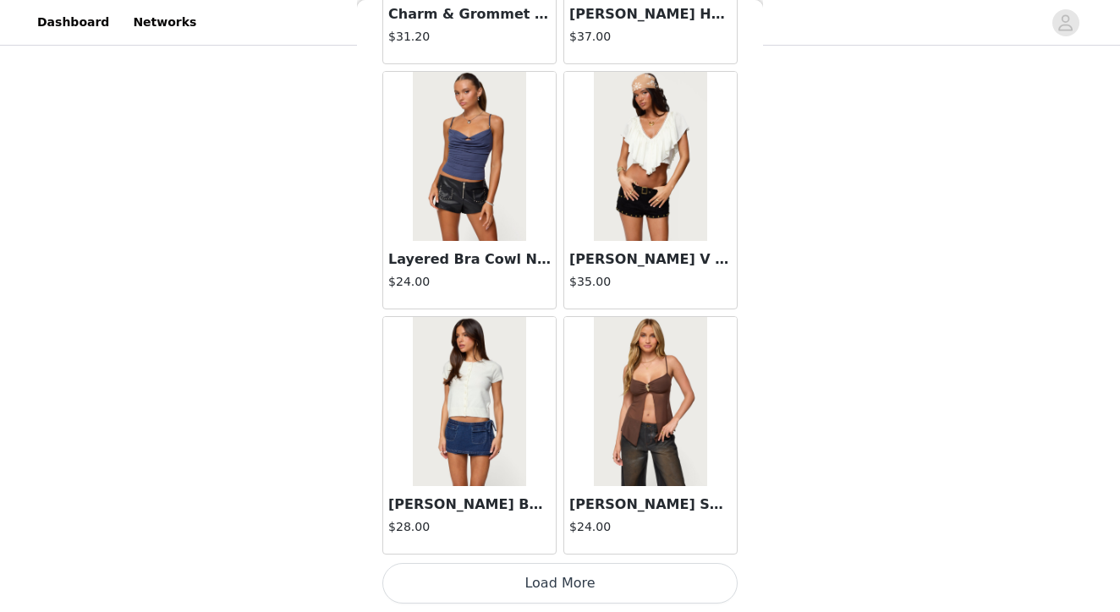
click at [559, 598] on button "Load More" at bounding box center [559, 583] width 355 height 41
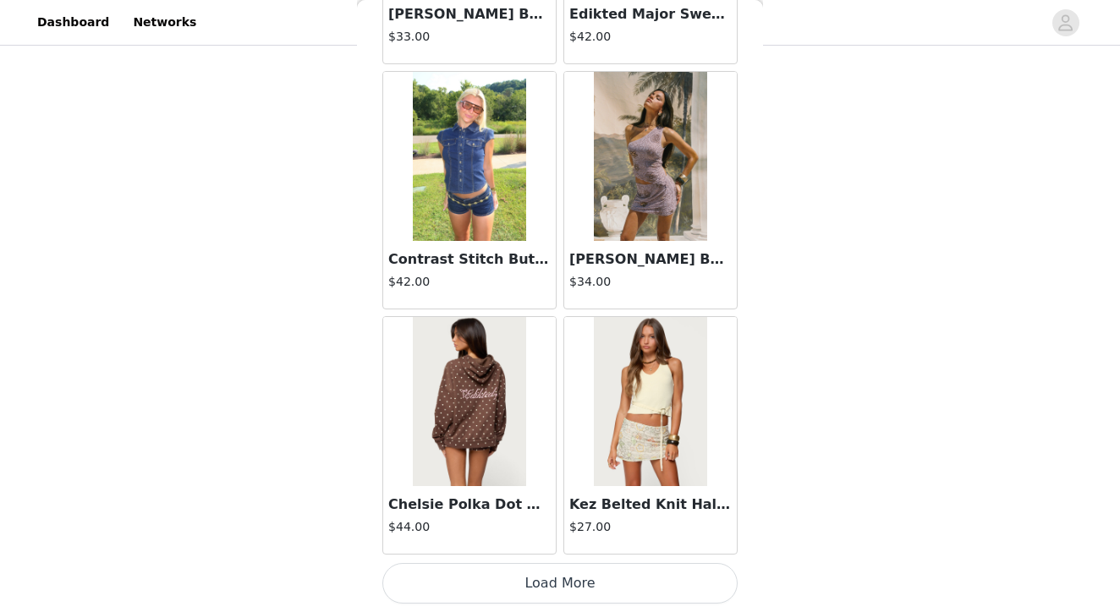
scroll to position [21594, 0]
click at [530, 571] on button "Load More" at bounding box center [559, 583] width 355 height 41
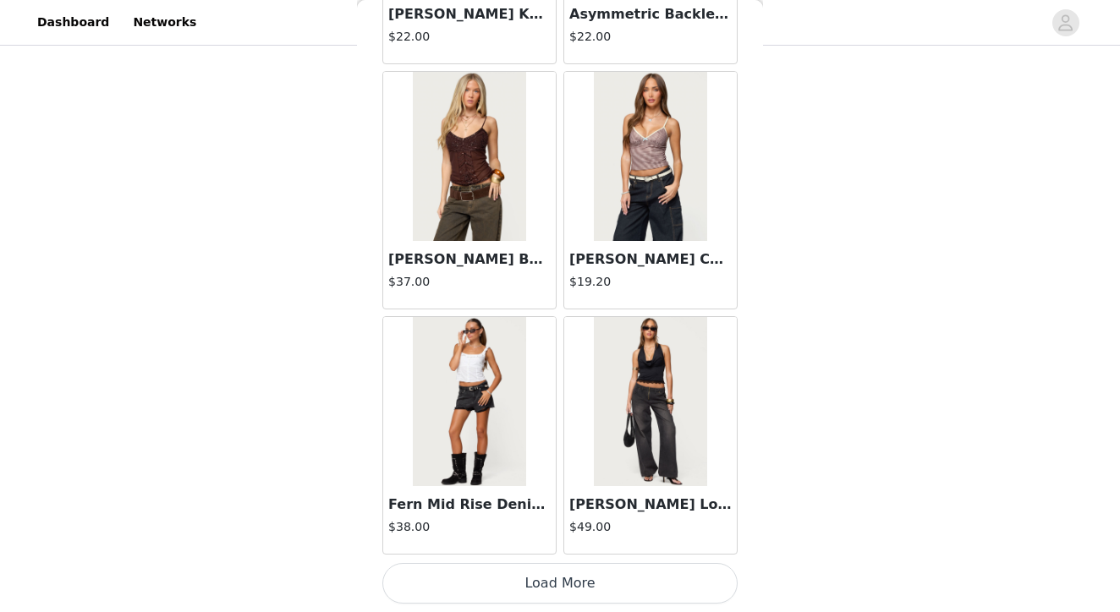
scroll to position [24047, 0]
click at [569, 579] on button "Load More" at bounding box center [559, 583] width 355 height 41
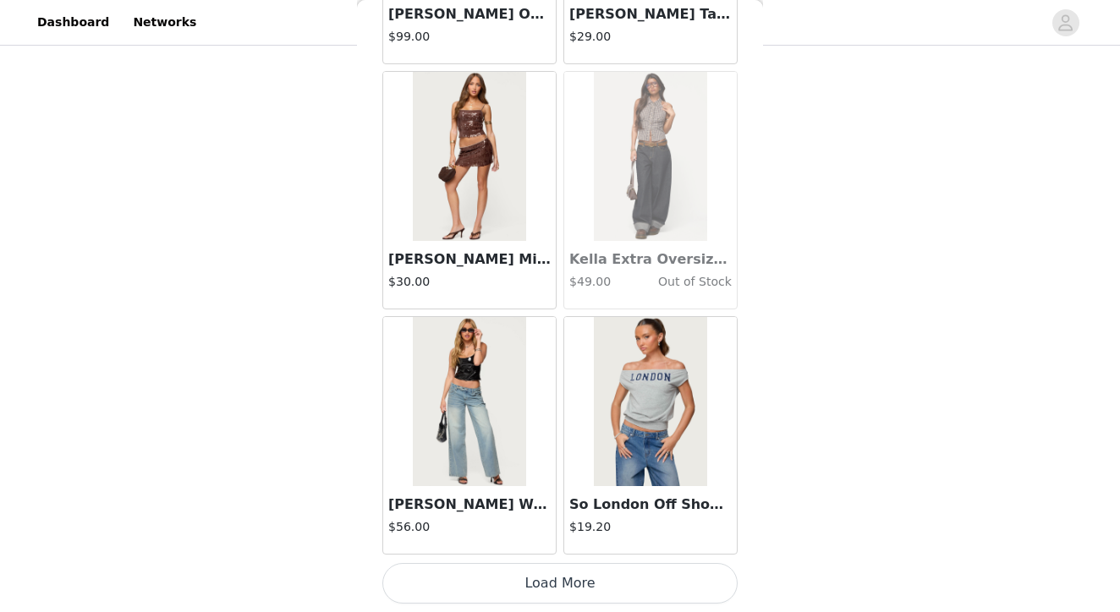
click at [573, 595] on button "Load More" at bounding box center [559, 583] width 355 height 41
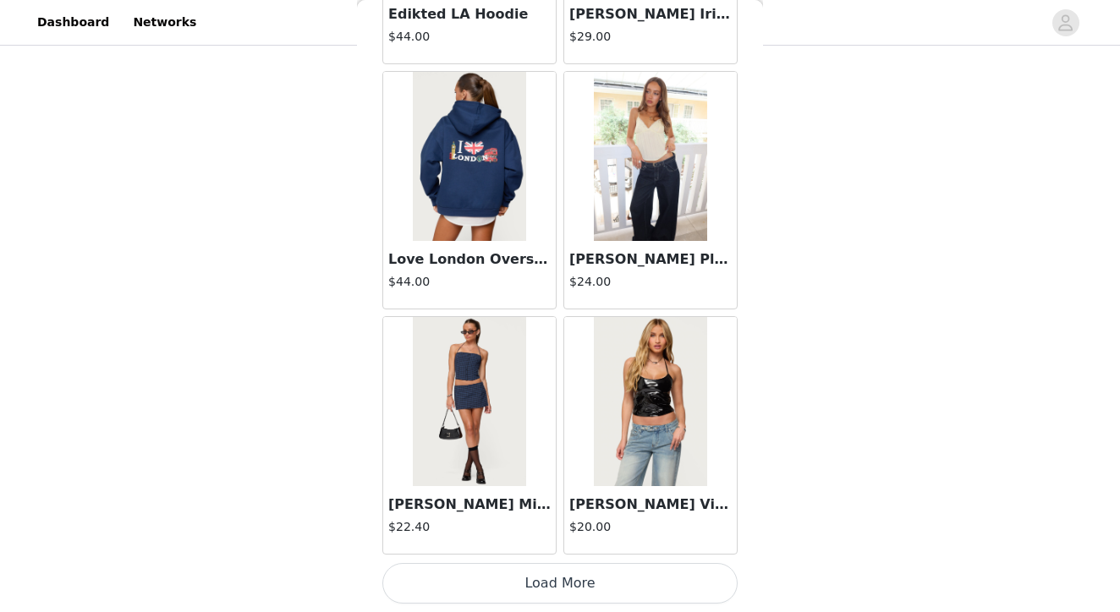
scroll to position [306, 0]
click at [547, 583] on button "Load More" at bounding box center [559, 583] width 355 height 41
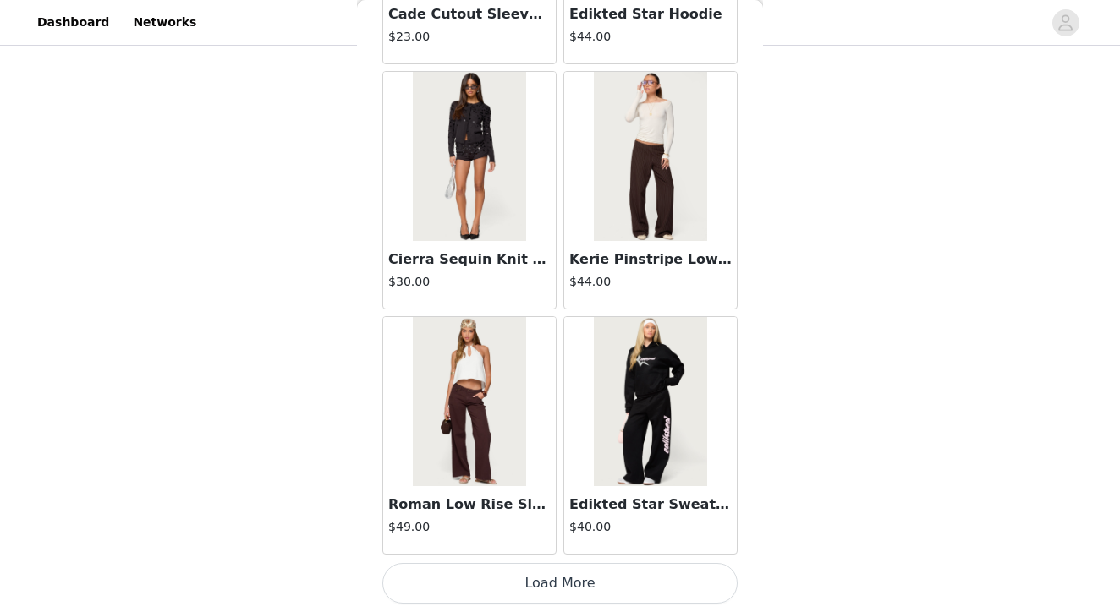
click at [558, 583] on button "Load More" at bounding box center [559, 583] width 355 height 41
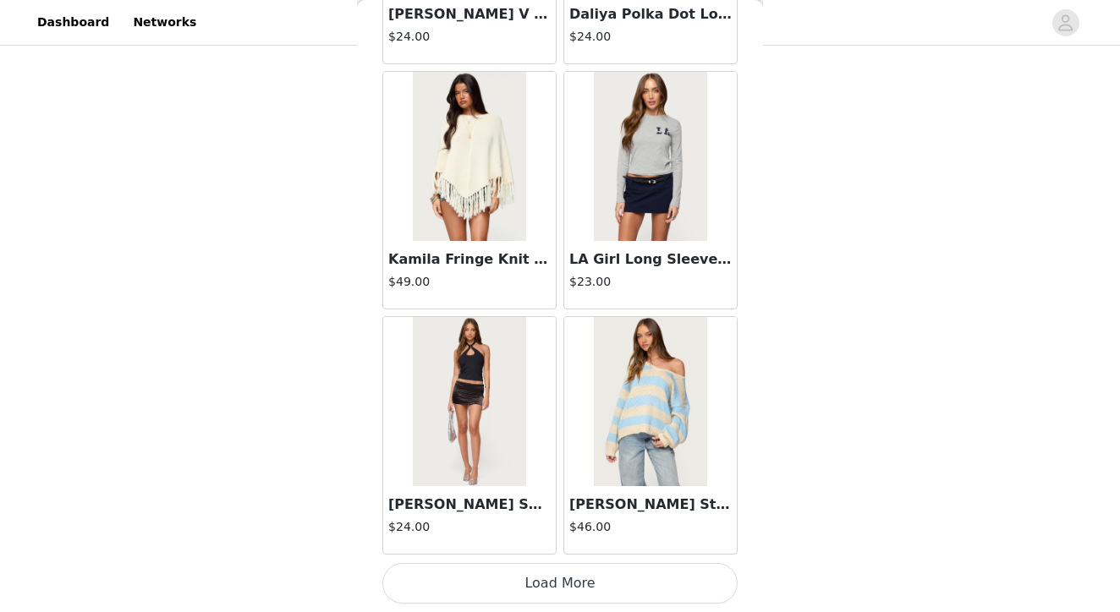
click at [577, 571] on button "Load More" at bounding box center [559, 583] width 355 height 41
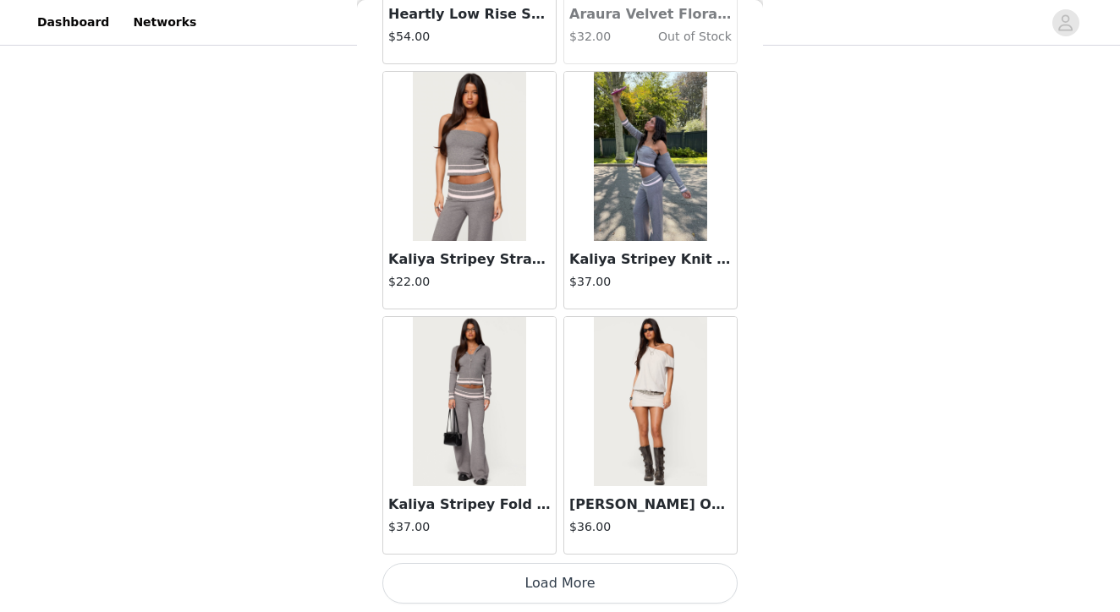
scroll to position [36308, 0]
click at [564, 587] on button "Load More" at bounding box center [559, 583] width 355 height 41
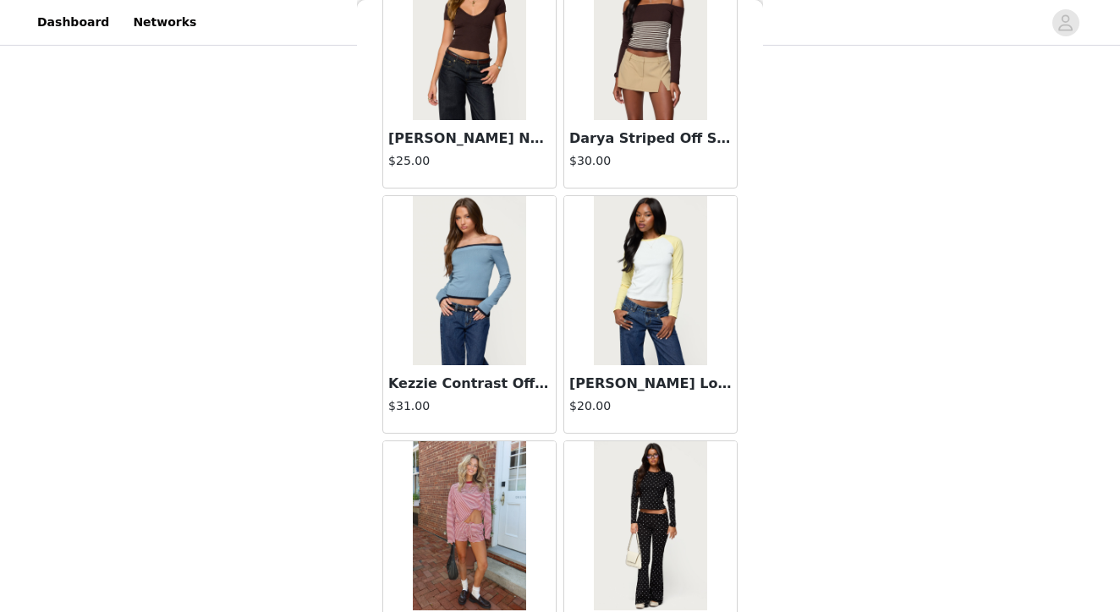
scroll to position [37430, 0]
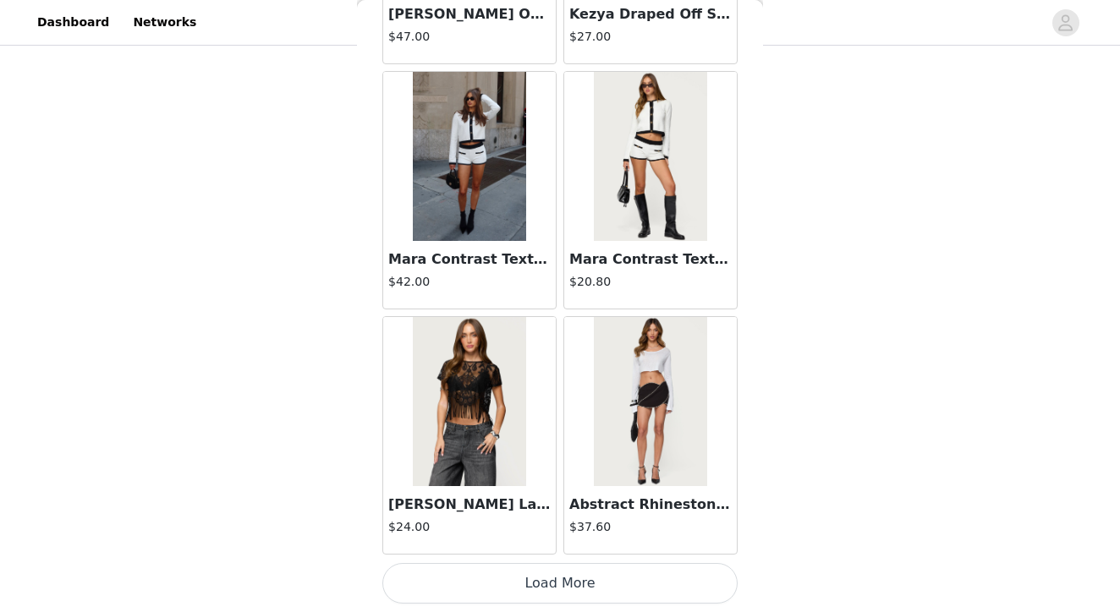
click at [564, 586] on button "Load More" at bounding box center [559, 583] width 355 height 41
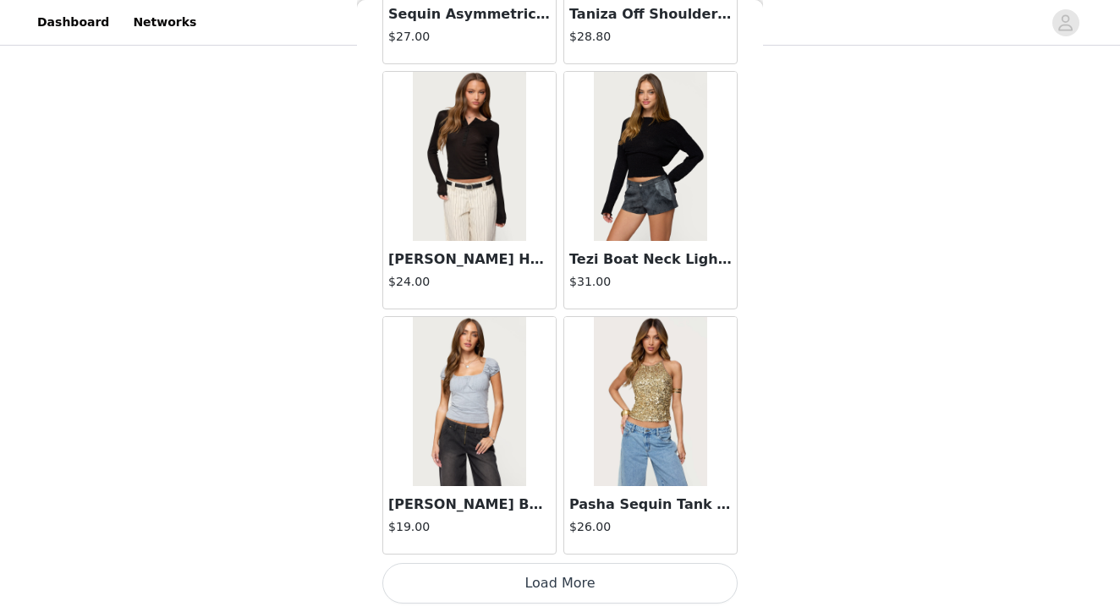
scroll to position [306, 0]
click at [592, 592] on button "Load More" at bounding box center [559, 583] width 355 height 41
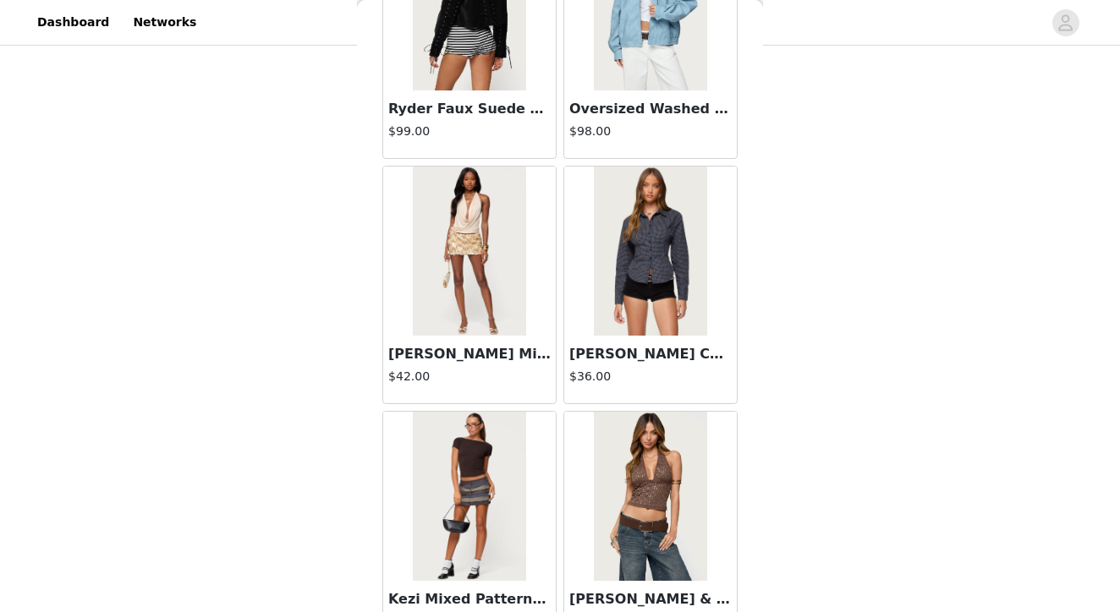
scroll to position [43081, 0]
click at [649, 299] on img at bounding box center [650, 250] width 112 height 169
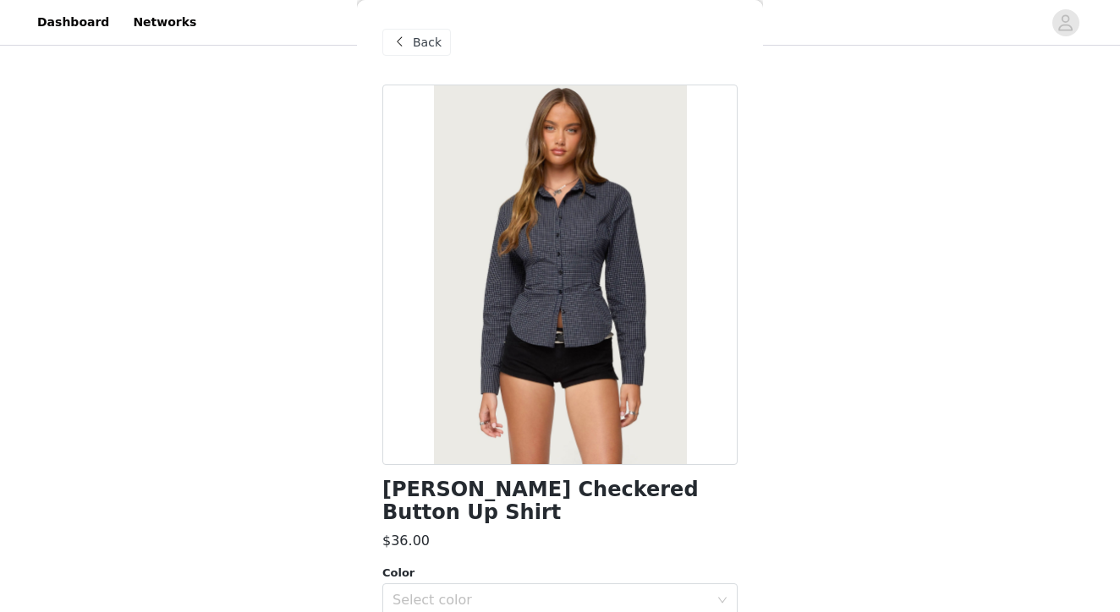
scroll to position [150, 0]
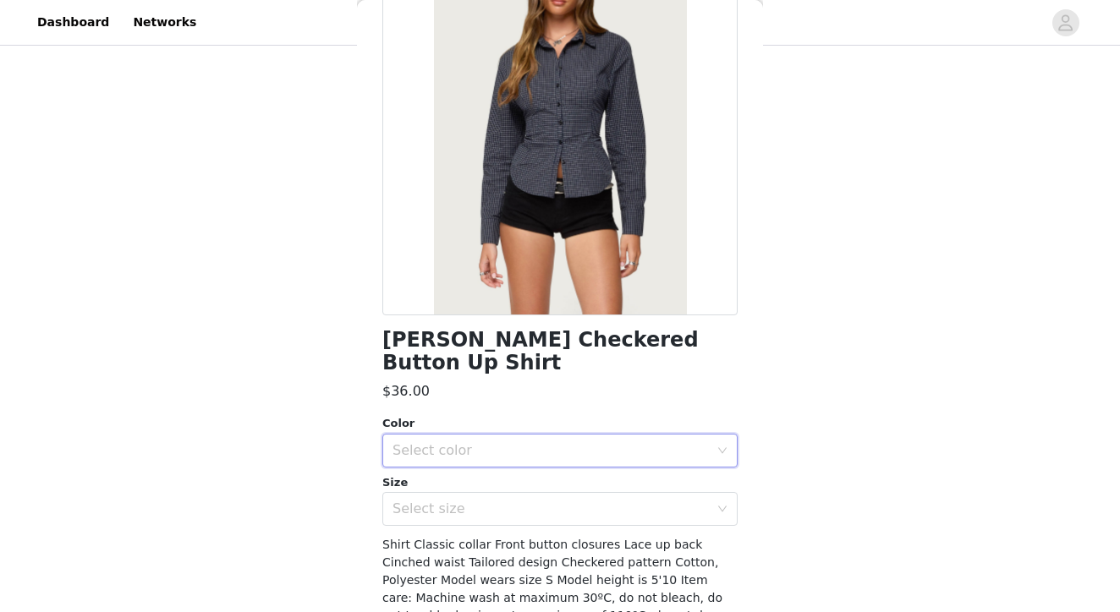
click at [556, 442] on div "Select color" at bounding box center [554, 451] width 324 height 32
click at [504, 453] on li "NAVY" at bounding box center [559, 464] width 355 height 27
click at [476, 501] on div "Select size" at bounding box center [550, 509] width 316 height 17
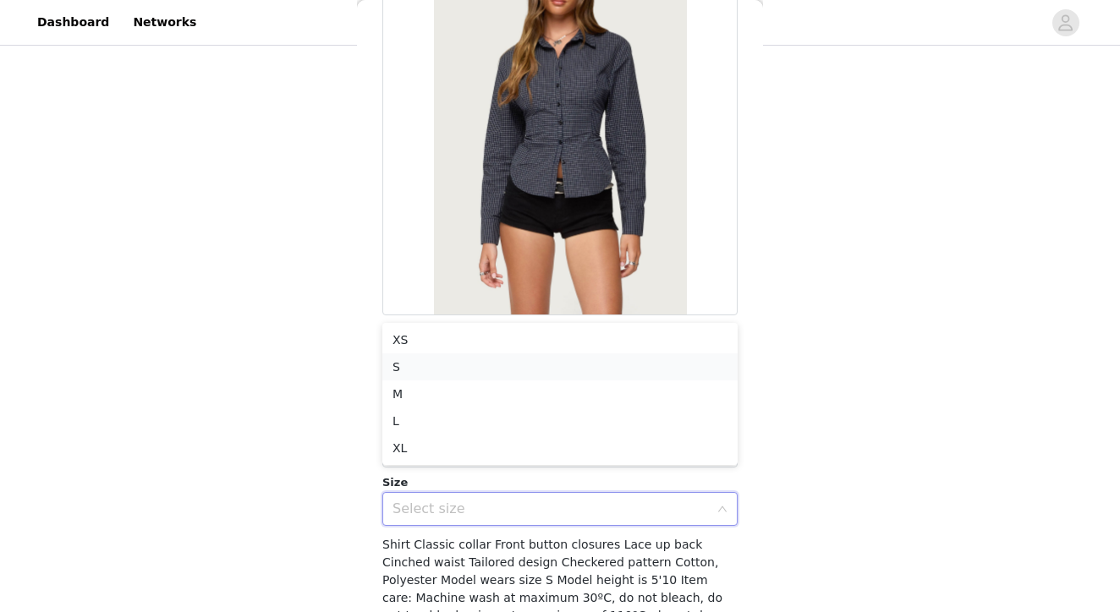
click at [435, 359] on li "S" at bounding box center [559, 366] width 355 height 27
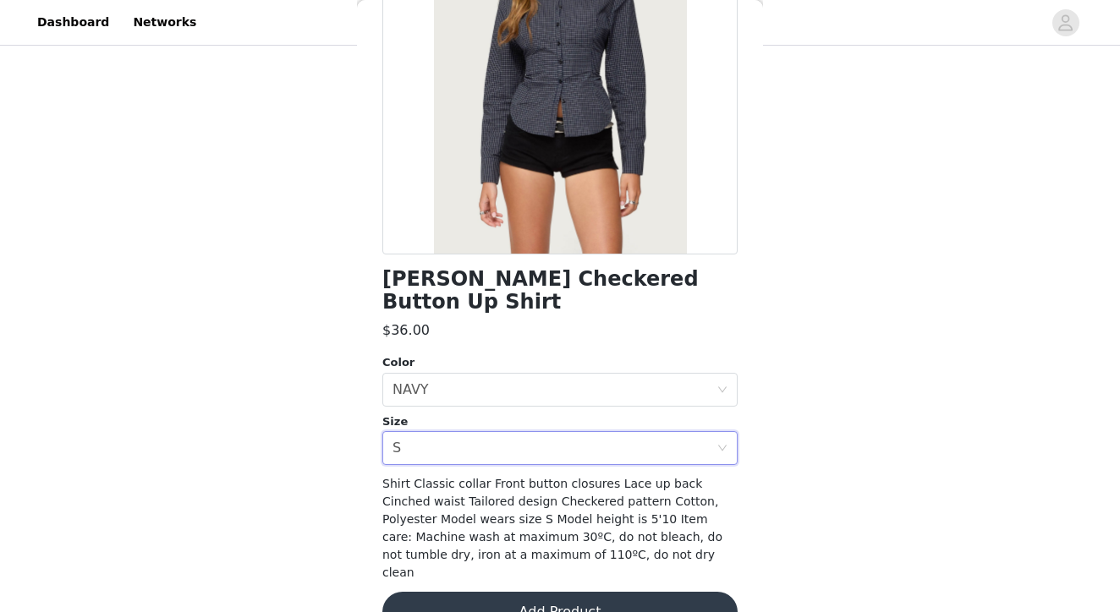
scroll to position [210, 0]
click at [545, 593] on button "Add Product" at bounding box center [559, 613] width 355 height 41
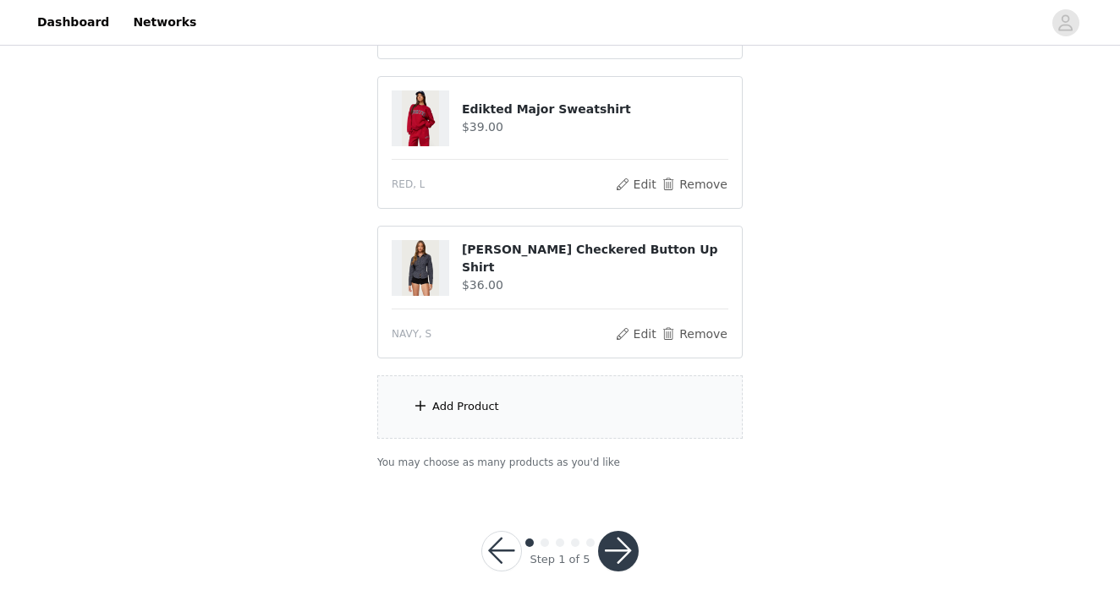
scroll to position [456, 0]
click at [507, 419] on div "Add Product" at bounding box center [559, 407] width 365 height 63
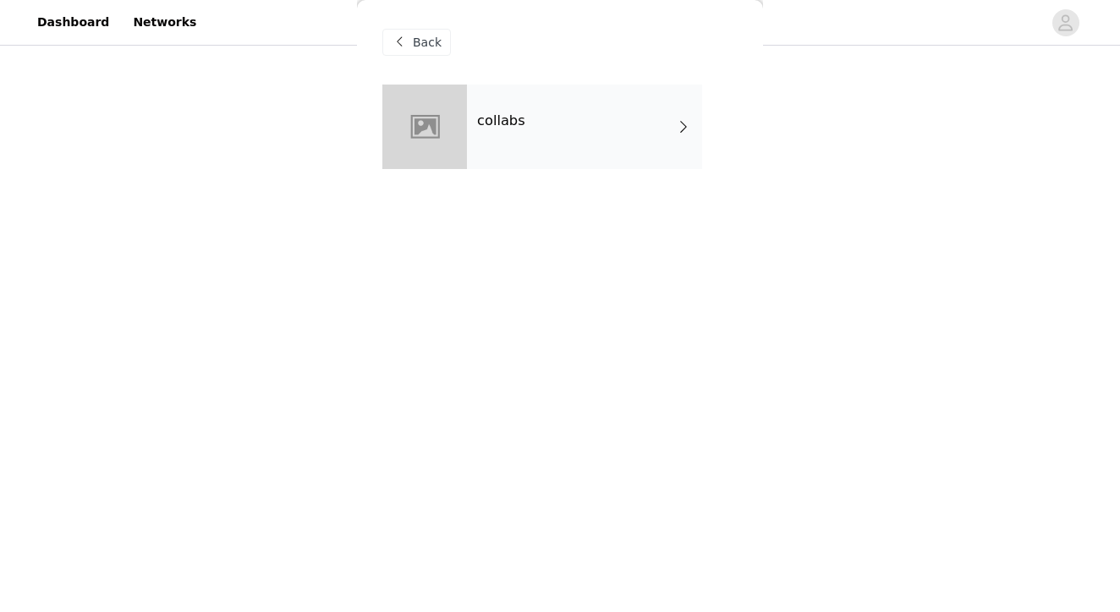
click at [532, 131] on div "collabs" at bounding box center [584, 127] width 235 height 85
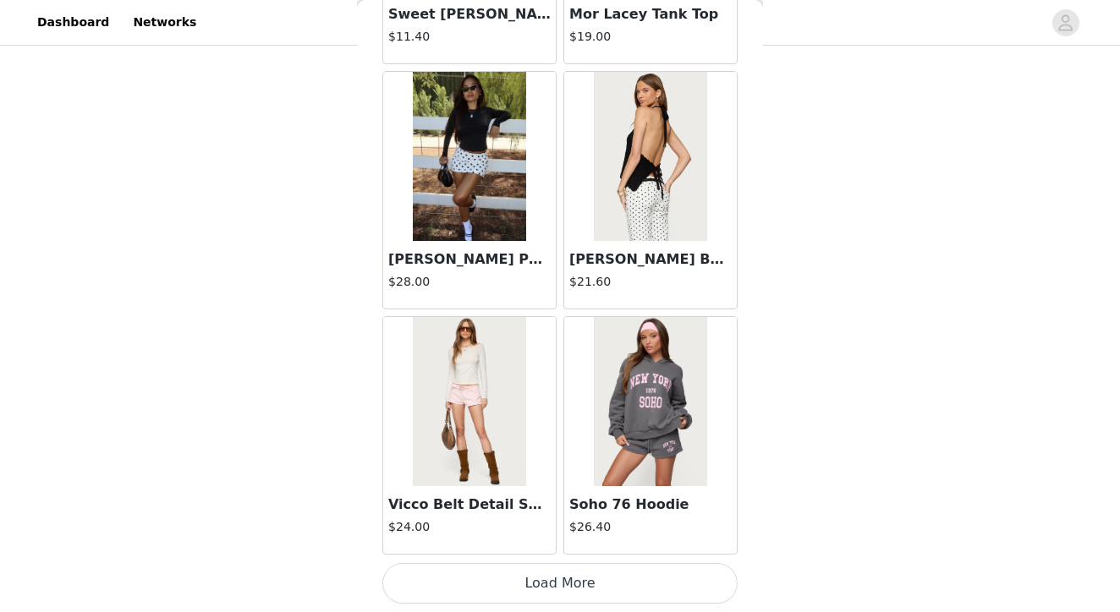
click at [562, 578] on button "Load More" at bounding box center [559, 583] width 355 height 41
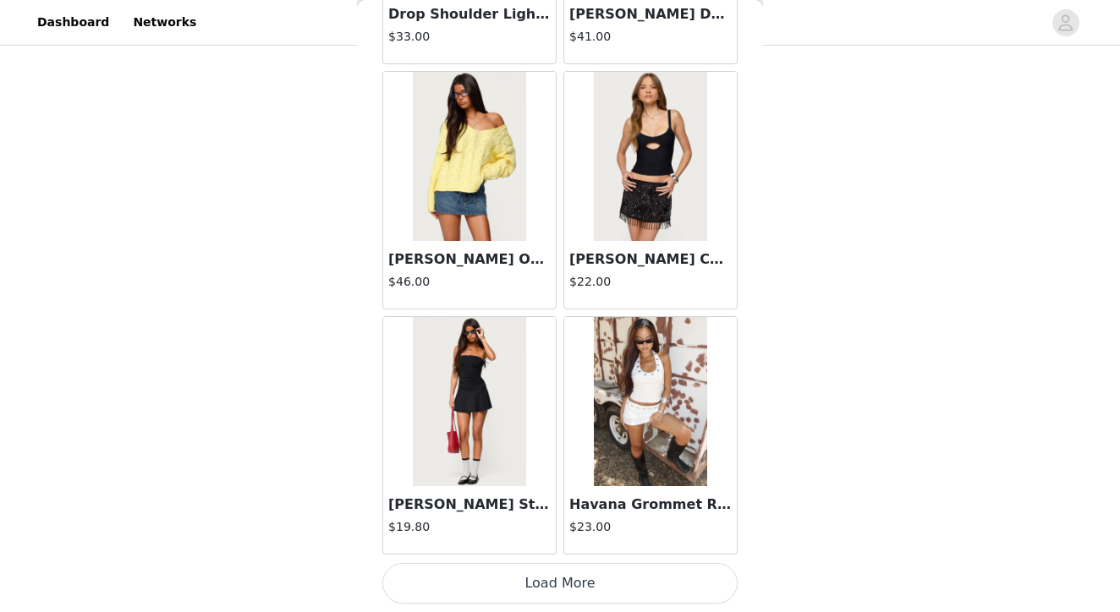
click at [578, 584] on button "Load More" at bounding box center [559, 583] width 355 height 41
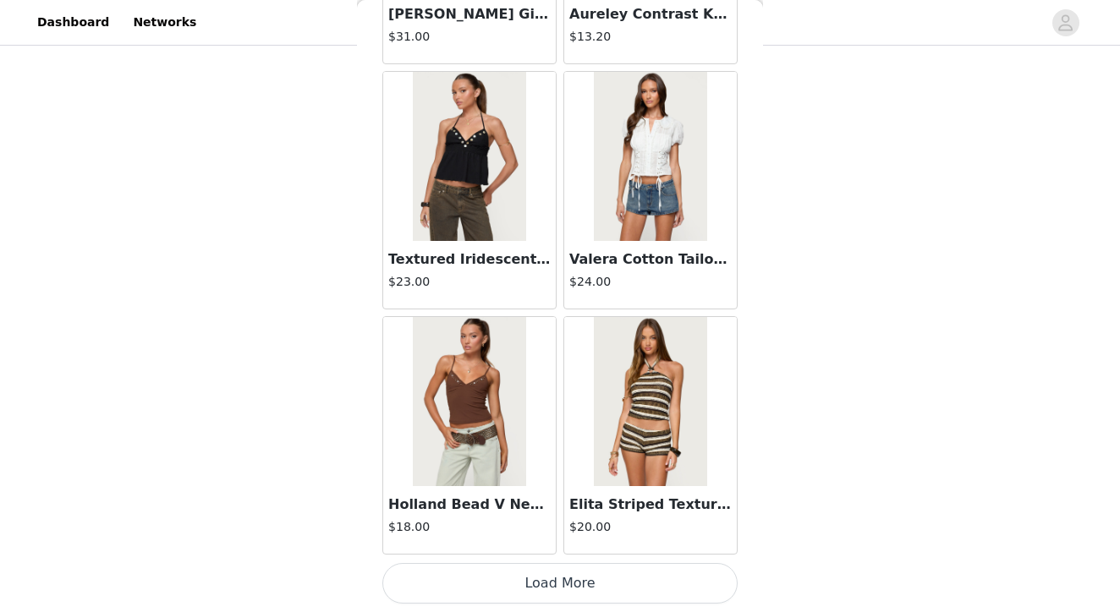
click at [590, 585] on button "Load More" at bounding box center [559, 583] width 355 height 41
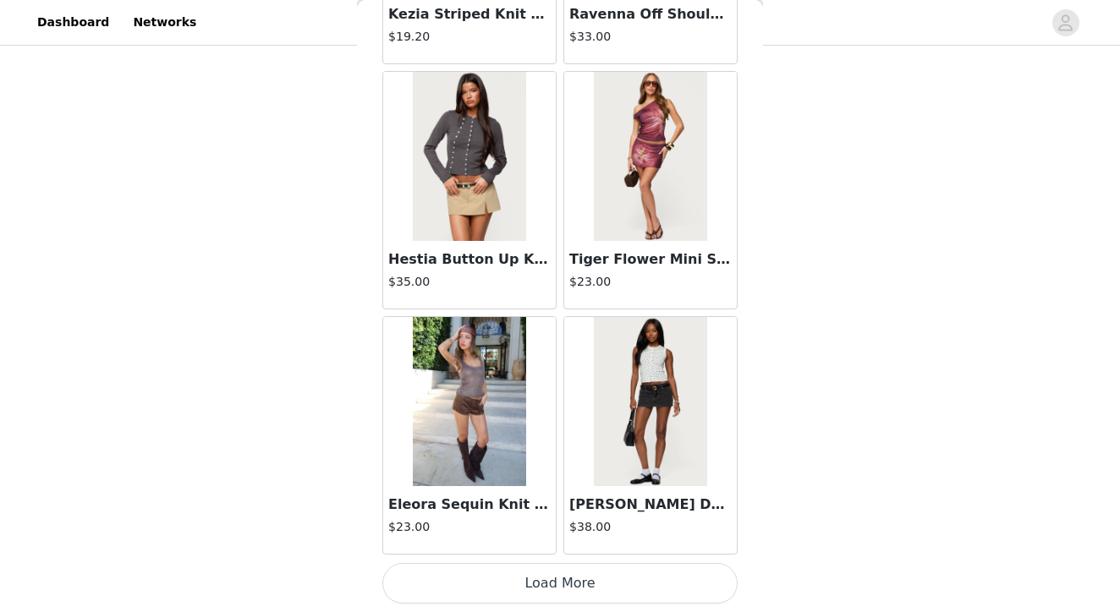
scroll to position [456, 0]
click at [594, 576] on button "Load More" at bounding box center [559, 583] width 355 height 41
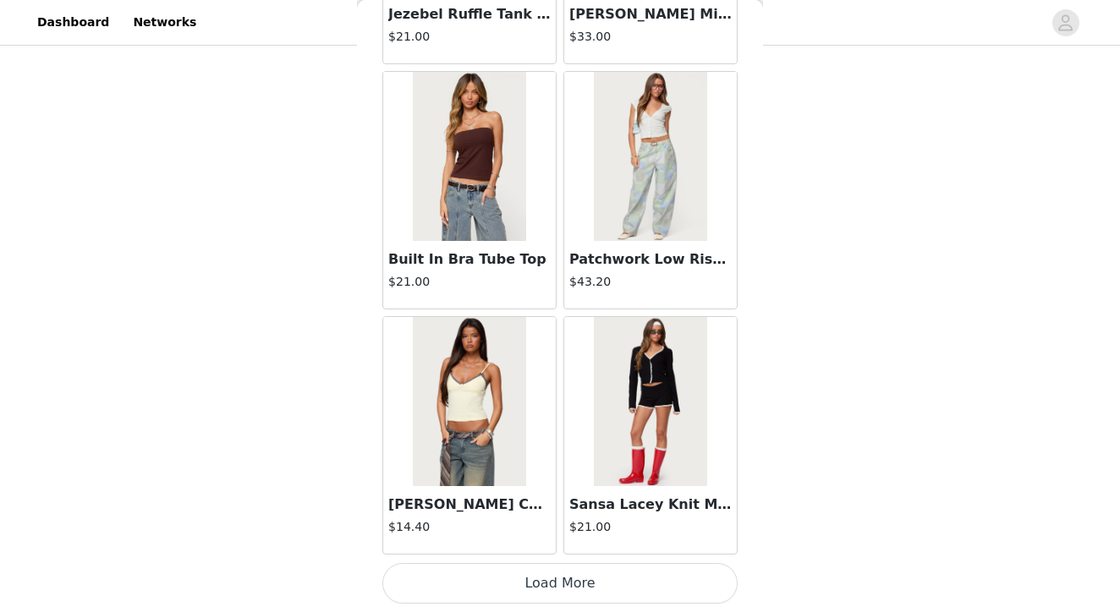
click at [567, 579] on button "Load More" at bounding box center [559, 583] width 355 height 41
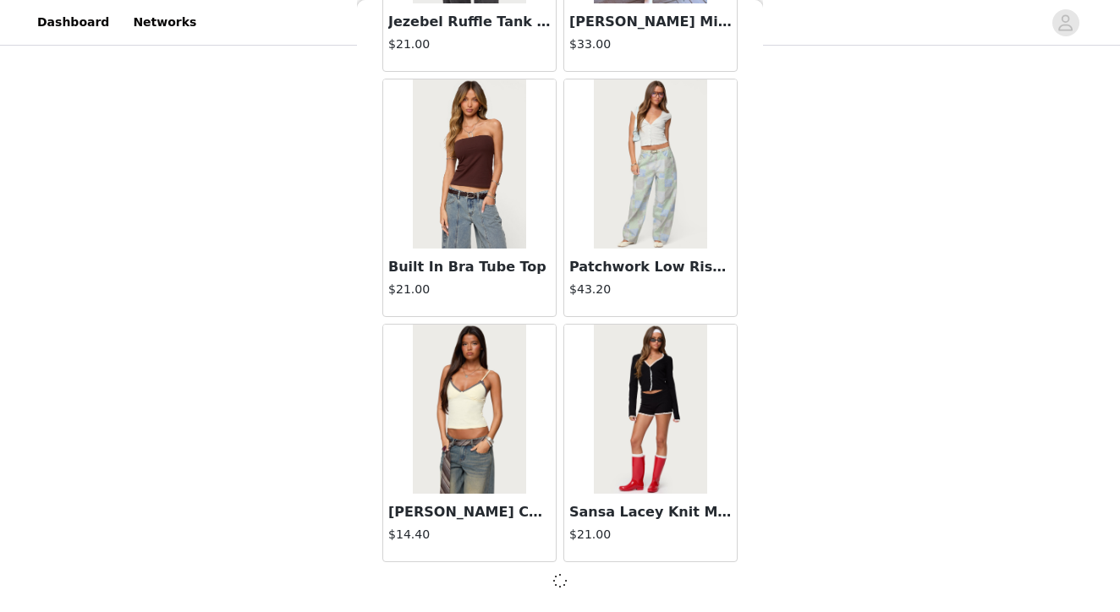
scroll to position [11777, 0]
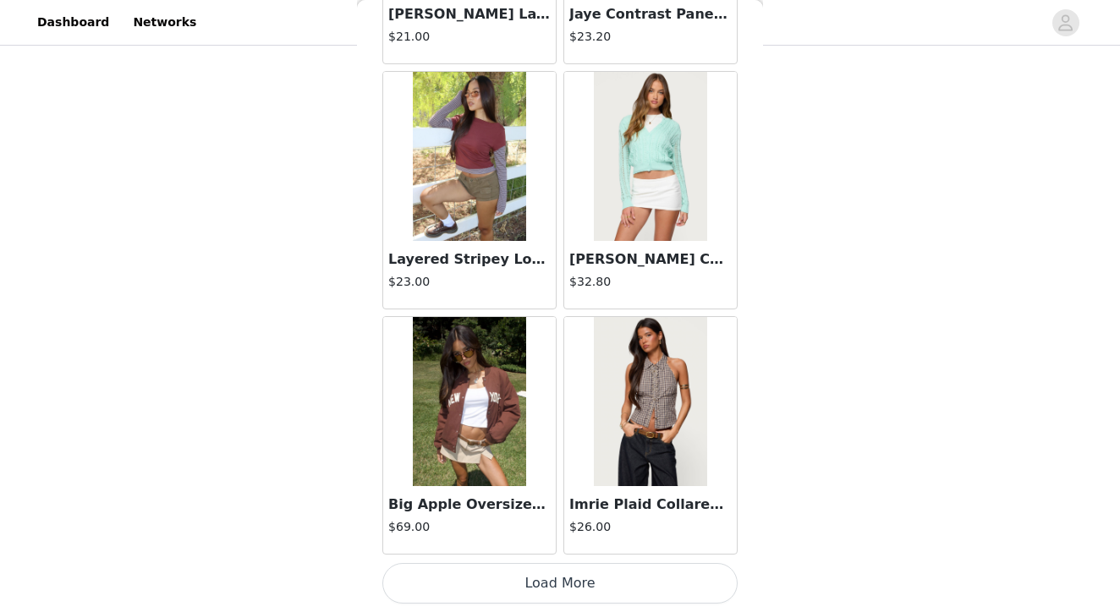
click at [562, 589] on button "Load More" at bounding box center [559, 583] width 355 height 41
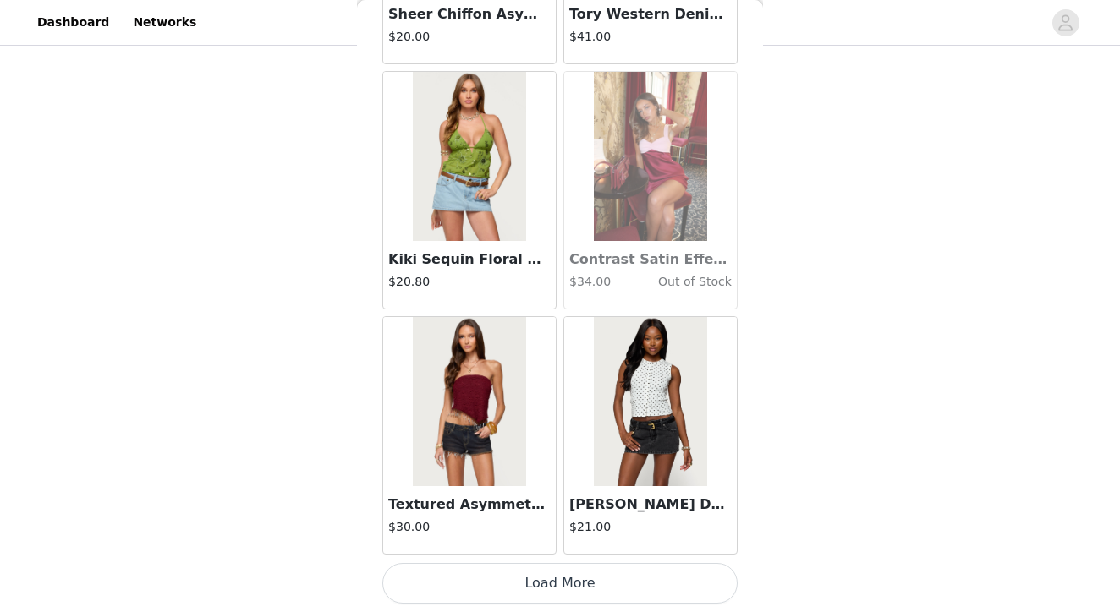
scroll to position [16689, 0]
click at [565, 589] on button "Load More" at bounding box center [559, 583] width 355 height 41
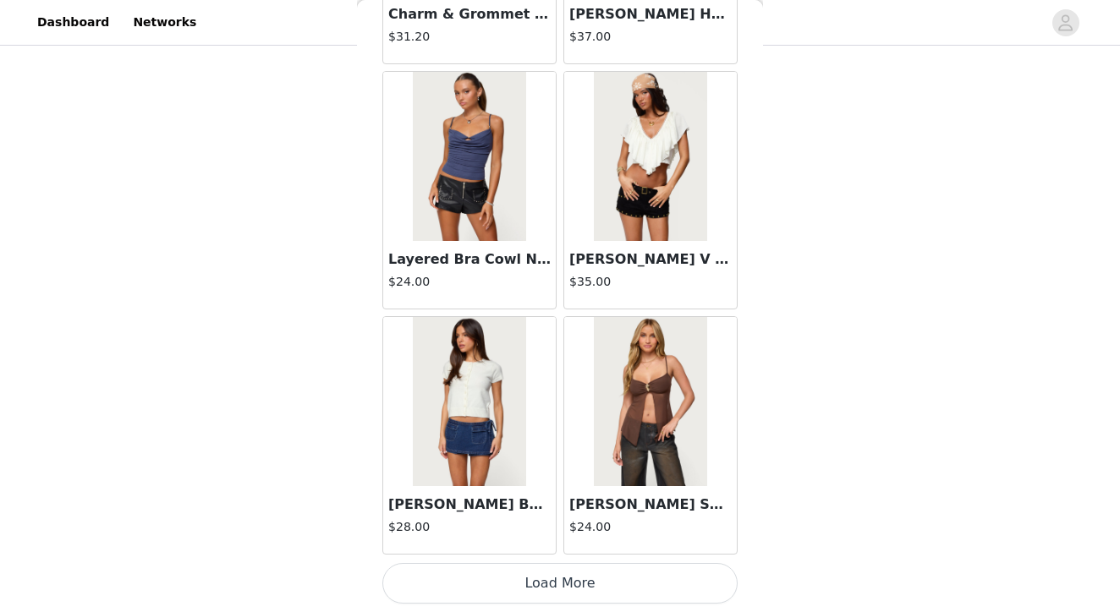
scroll to position [19142, 0]
click at [573, 589] on button "Load More" at bounding box center [559, 583] width 355 height 41
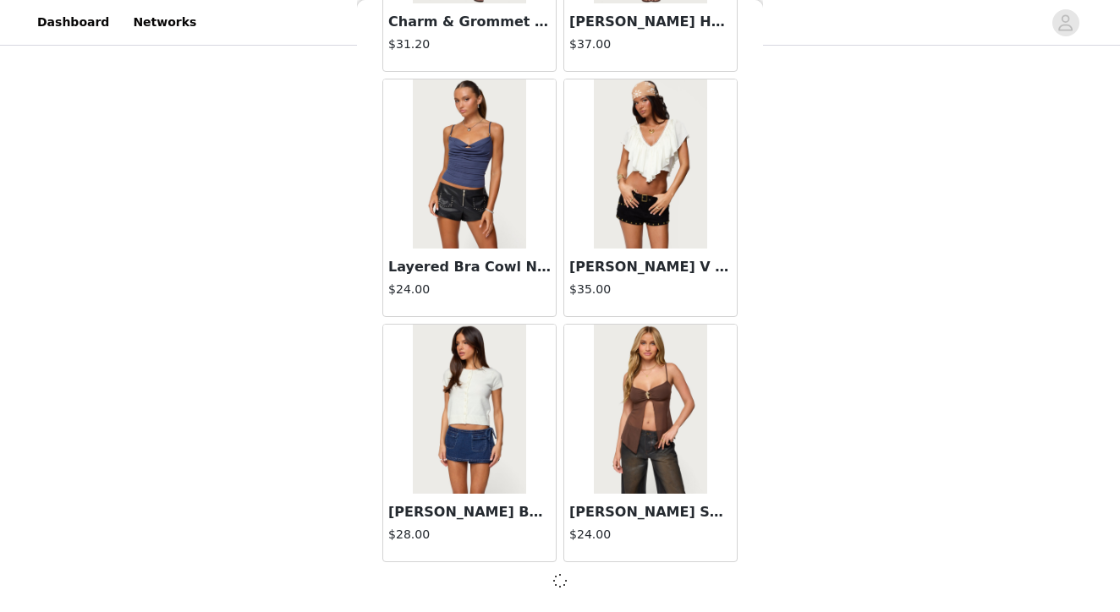
scroll to position [19134, 0]
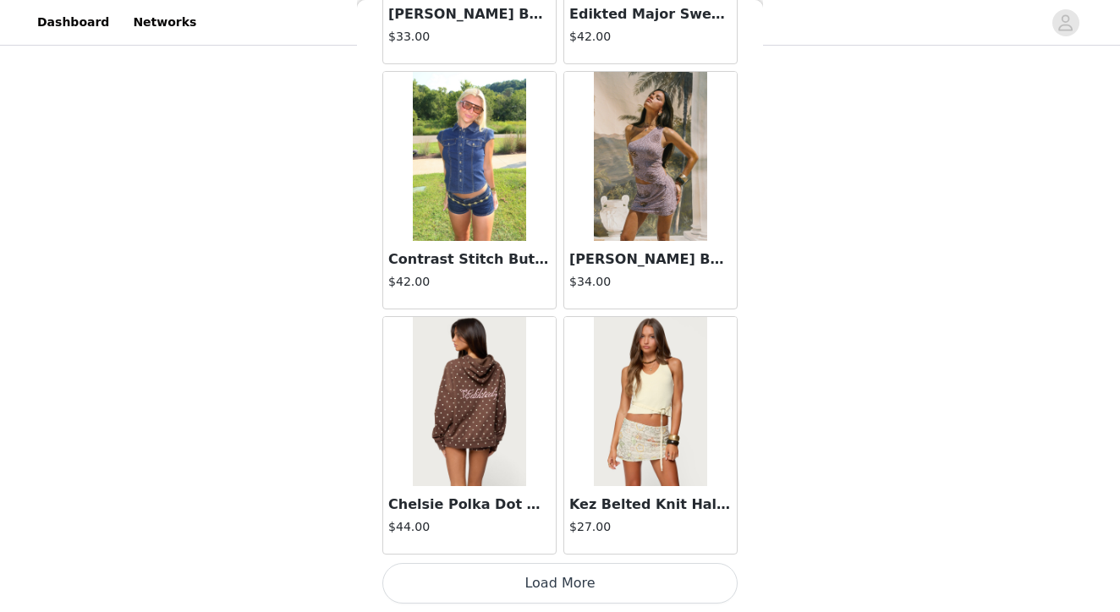
click at [582, 581] on button "Load More" at bounding box center [559, 583] width 355 height 41
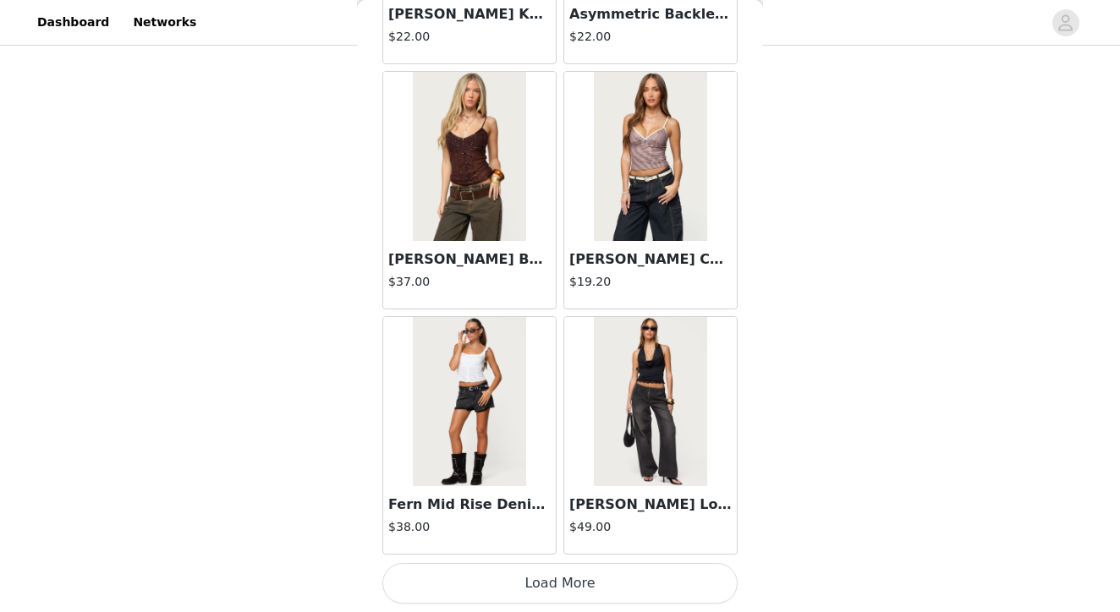
scroll to position [456, 0]
click at [578, 586] on button "Load More" at bounding box center [559, 583] width 355 height 41
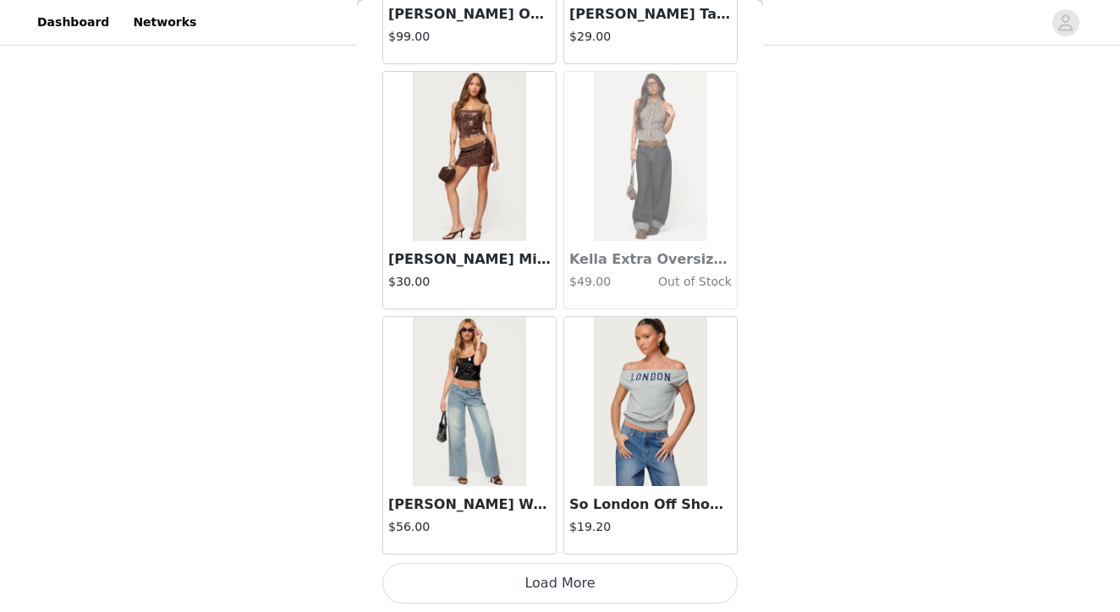
click at [557, 591] on button "Load More" at bounding box center [559, 583] width 355 height 41
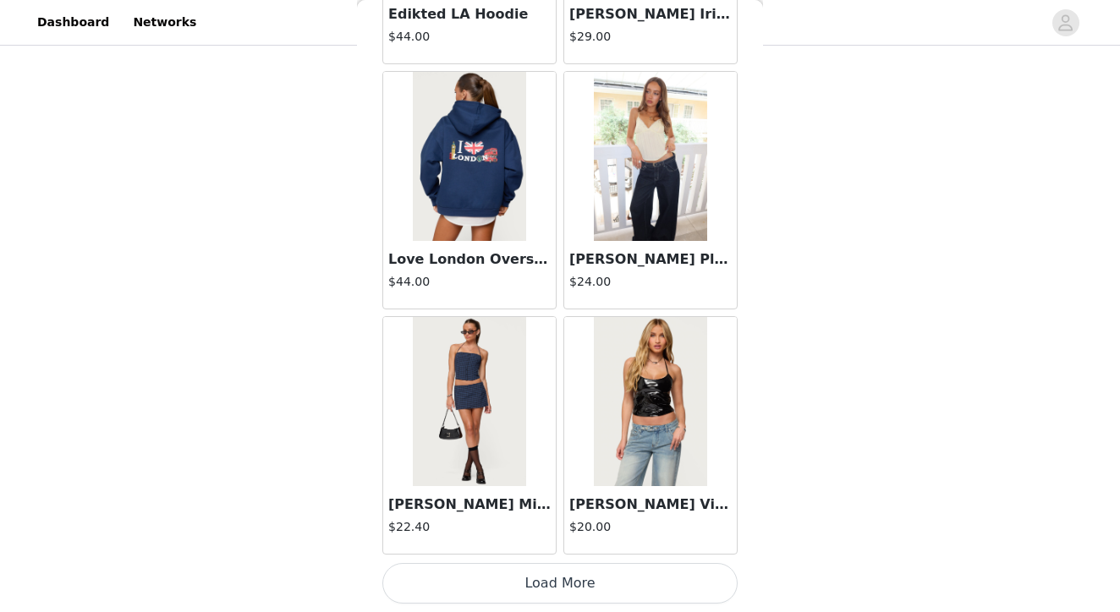
click at [563, 589] on button "Load More" at bounding box center [559, 583] width 355 height 41
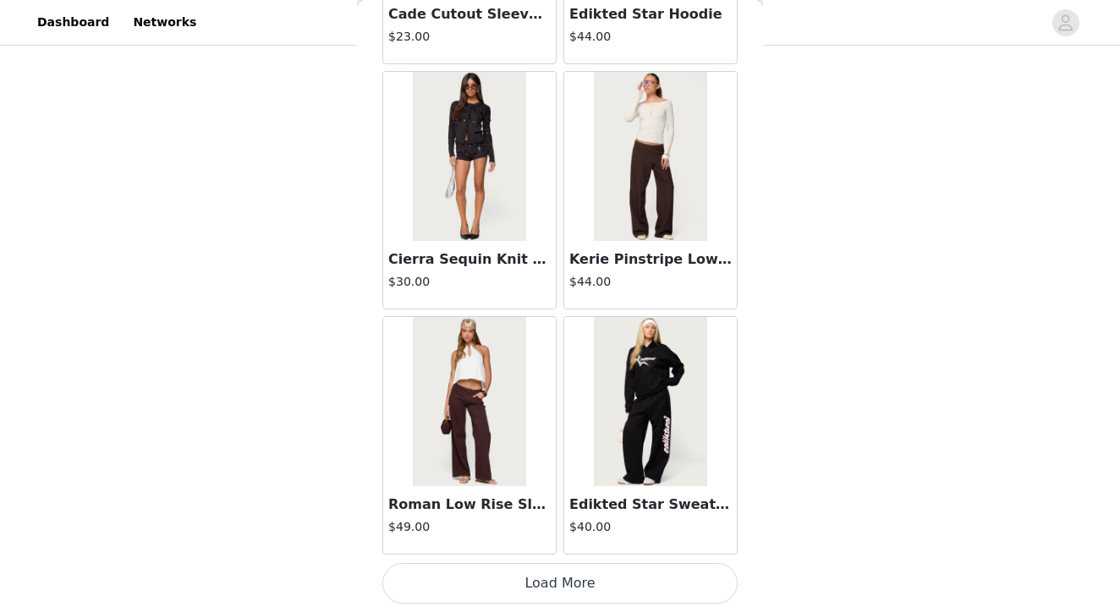
click at [554, 576] on button "Load More" at bounding box center [559, 583] width 355 height 41
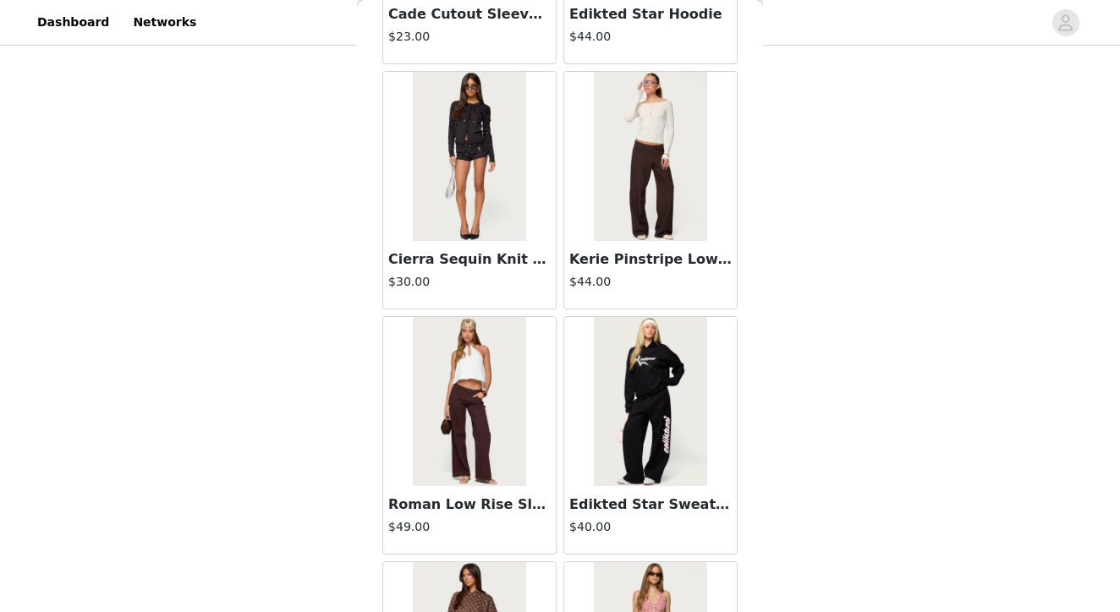
click at [653, 138] on img at bounding box center [650, 156] width 112 height 169
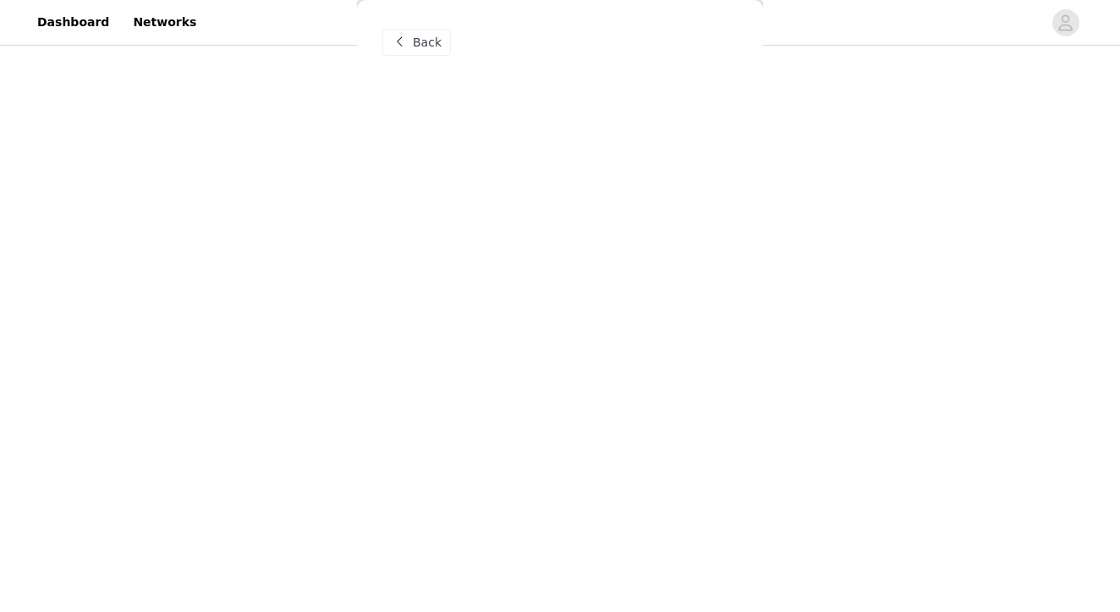
scroll to position [210, 0]
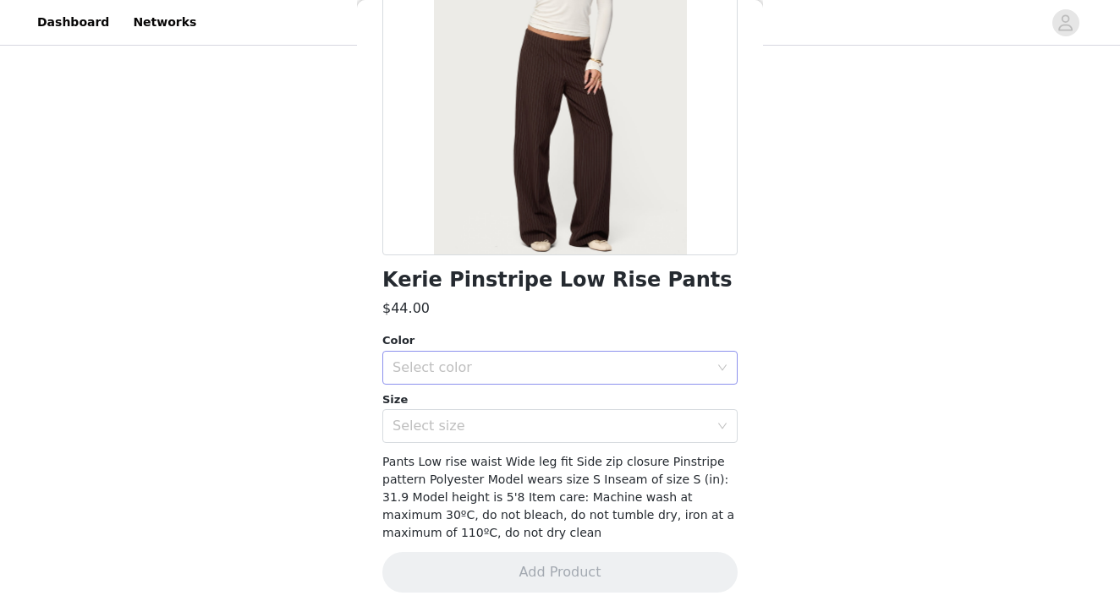
click at [479, 361] on div "Select color" at bounding box center [550, 367] width 316 height 17
click at [446, 401] on li "DARK-BROWN" at bounding box center [559, 404] width 355 height 27
click at [446, 431] on div "Select size" at bounding box center [550, 426] width 316 height 17
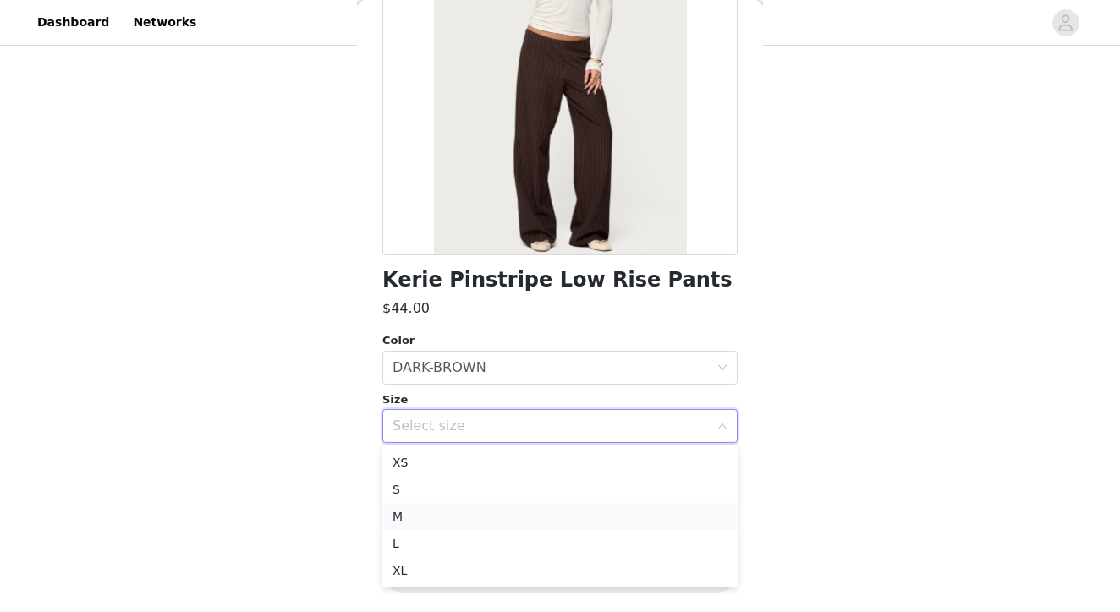
click at [422, 514] on li "M" at bounding box center [559, 516] width 355 height 27
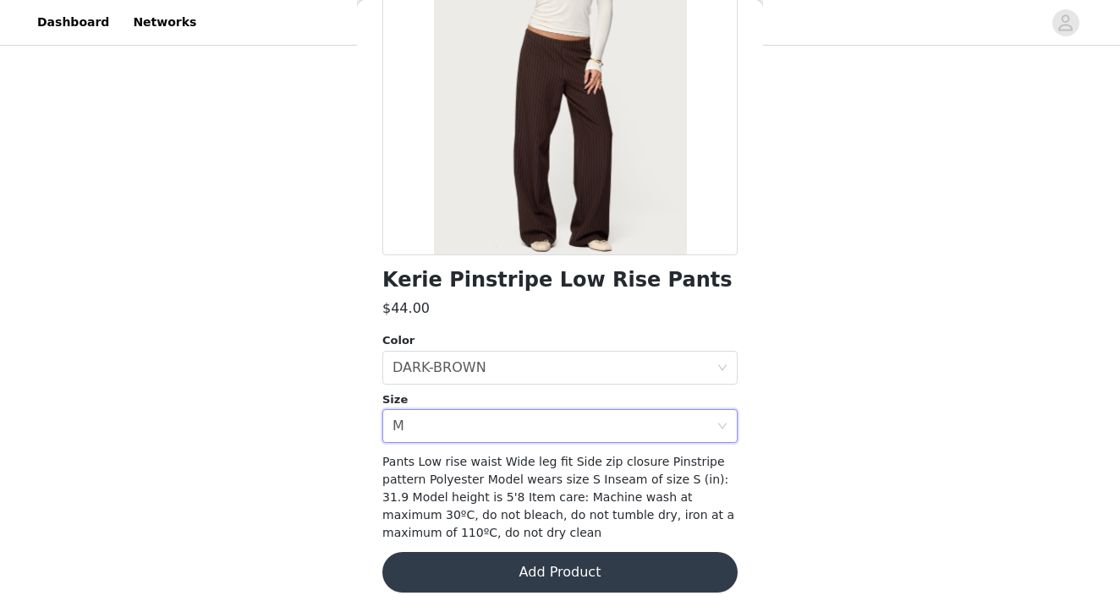
click at [543, 572] on button "Add Product" at bounding box center [559, 572] width 355 height 41
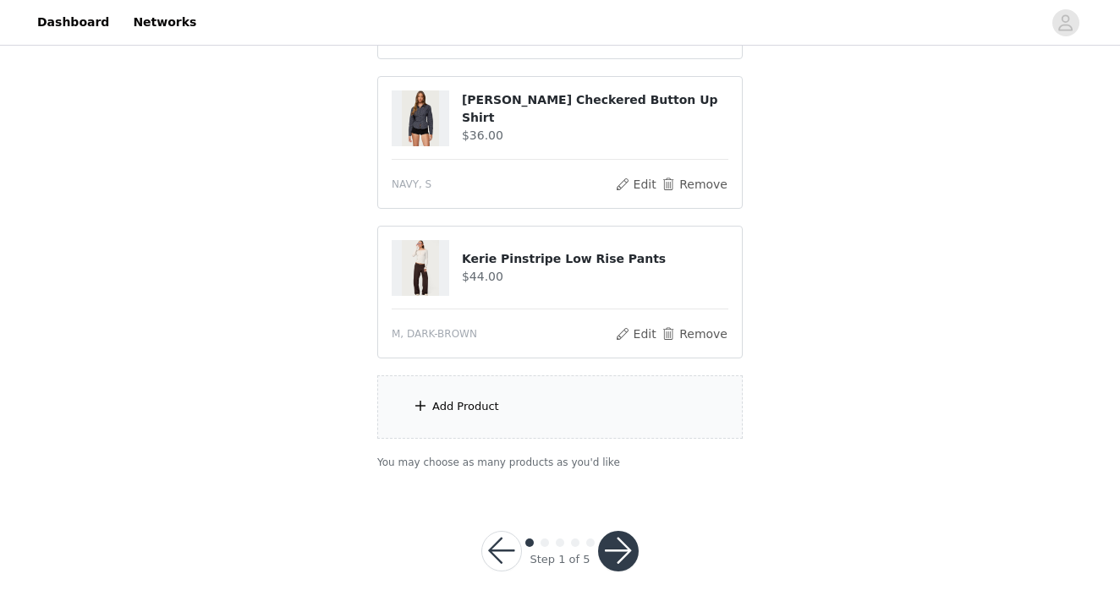
scroll to position [605, 0]
click at [479, 419] on div "Add Product" at bounding box center [559, 407] width 365 height 63
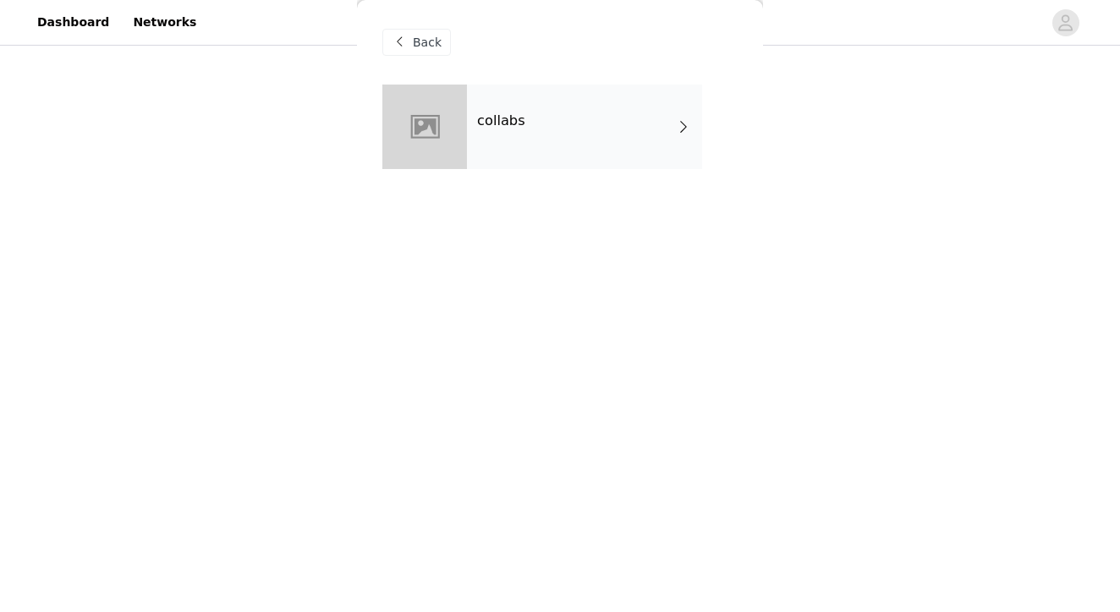
click at [562, 145] on div "collabs" at bounding box center [584, 127] width 235 height 85
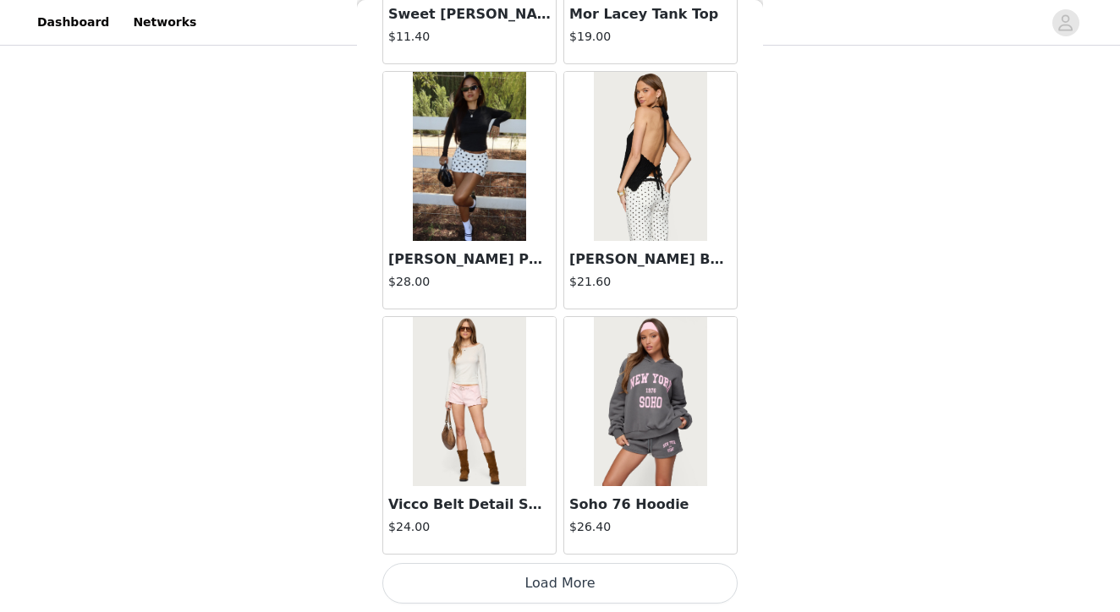
click at [540, 581] on button "Load More" at bounding box center [559, 583] width 355 height 41
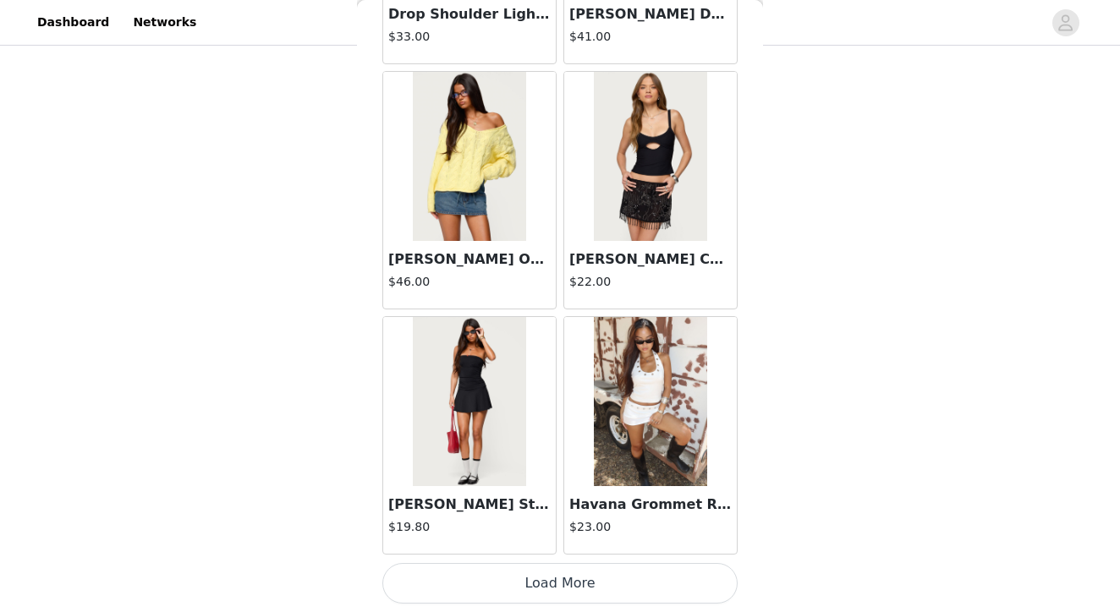
click at [555, 583] on button "Load More" at bounding box center [559, 583] width 355 height 41
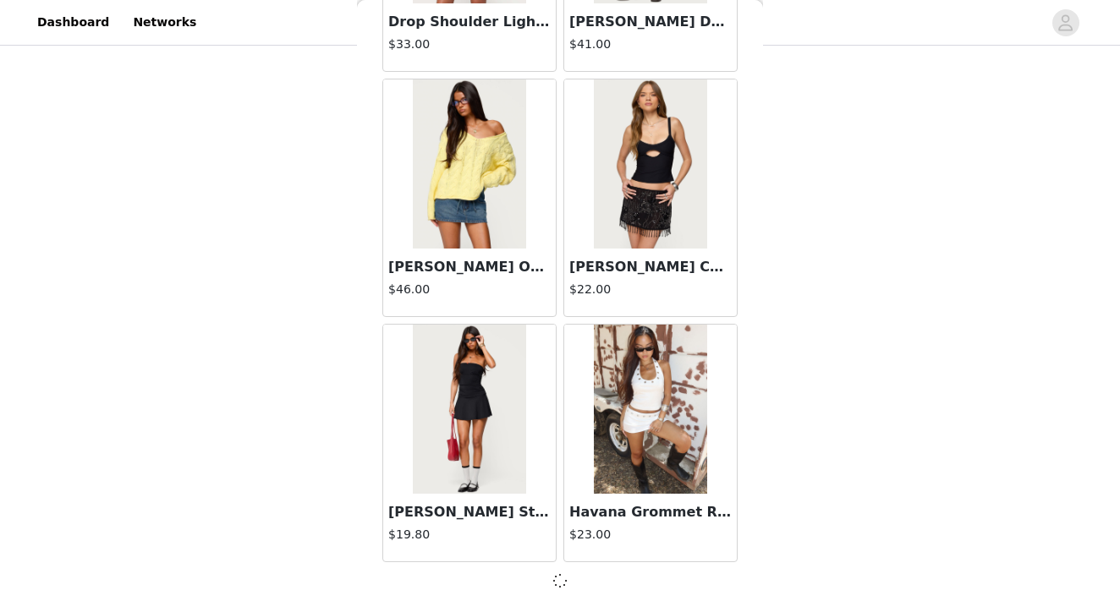
scroll to position [4420, 0]
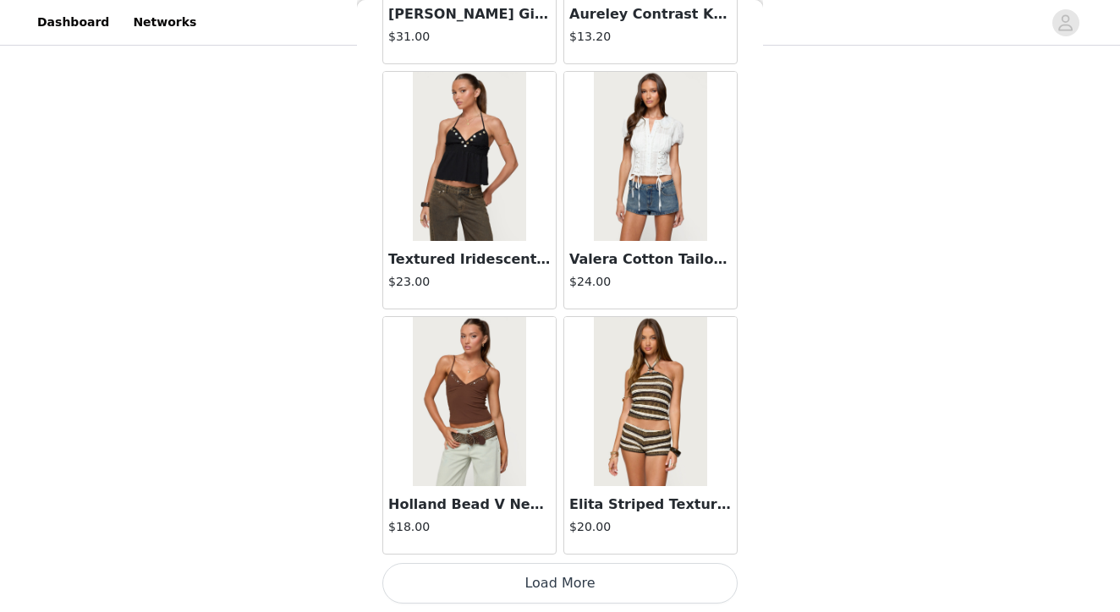
click at [556, 577] on button "Load More" at bounding box center [559, 583] width 355 height 41
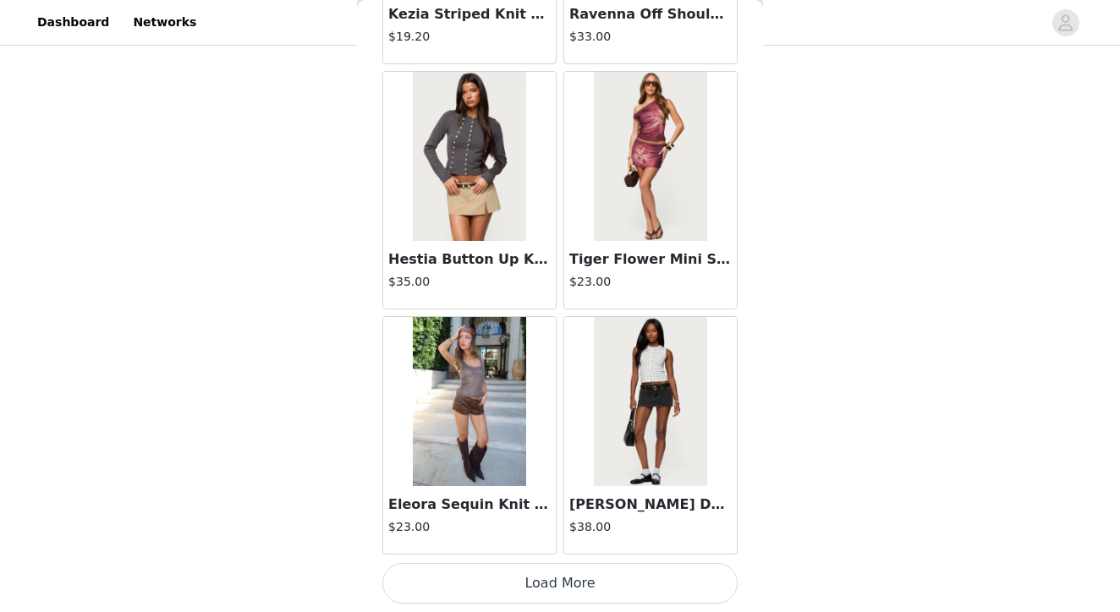
scroll to position [9332, 0]
click at [547, 584] on button "Load More" at bounding box center [559, 583] width 355 height 41
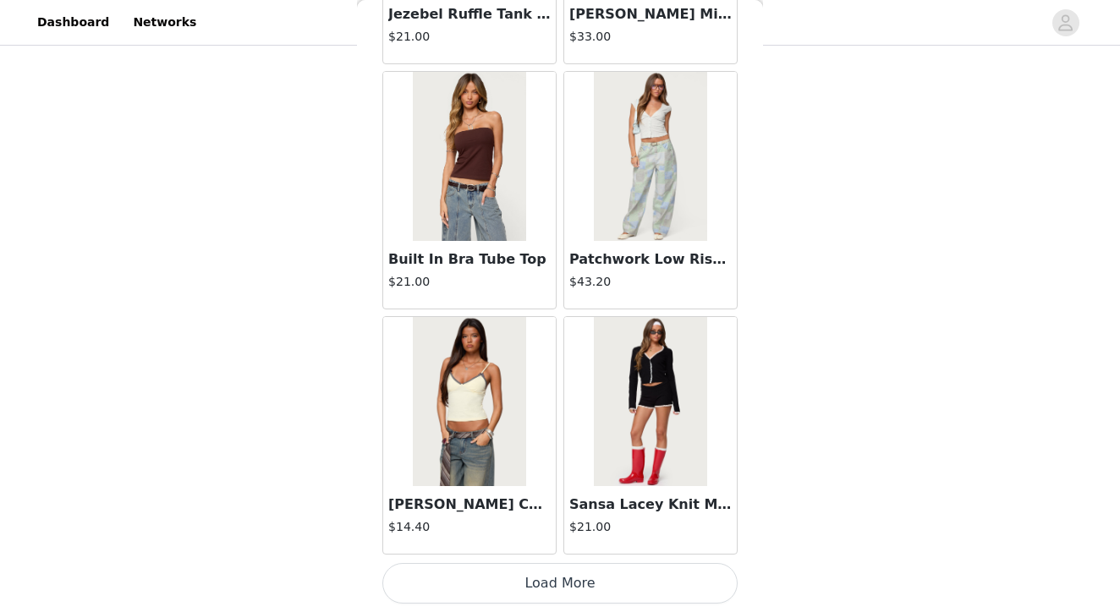
scroll to position [605, 0]
click at [573, 584] on button "Load More" at bounding box center [559, 583] width 355 height 41
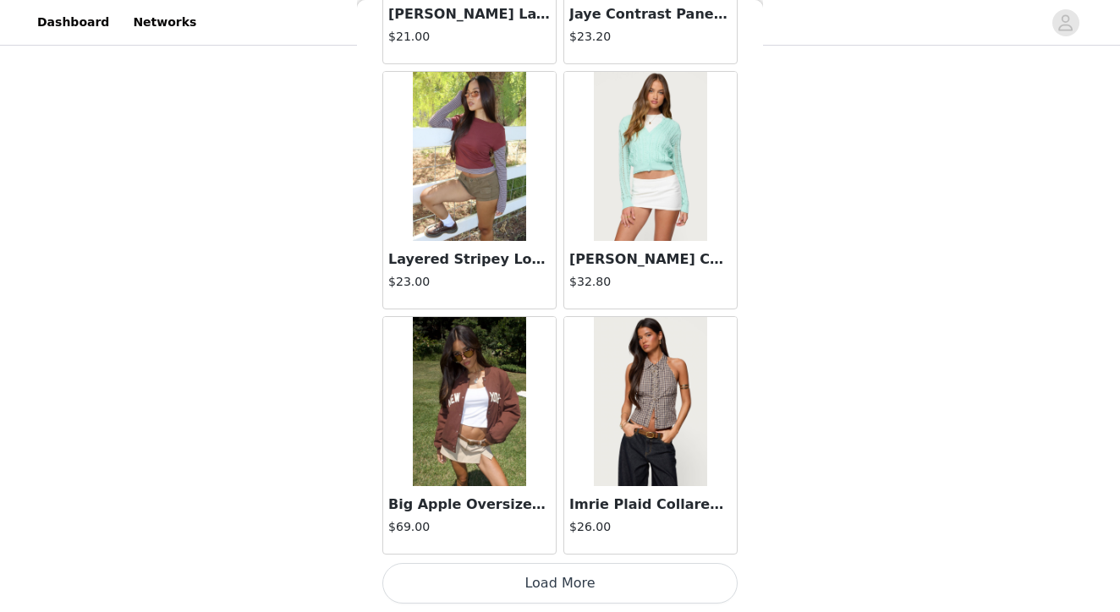
click at [532, 584] on button "Load More" at bounding box center [559, 583] width 355 height 41
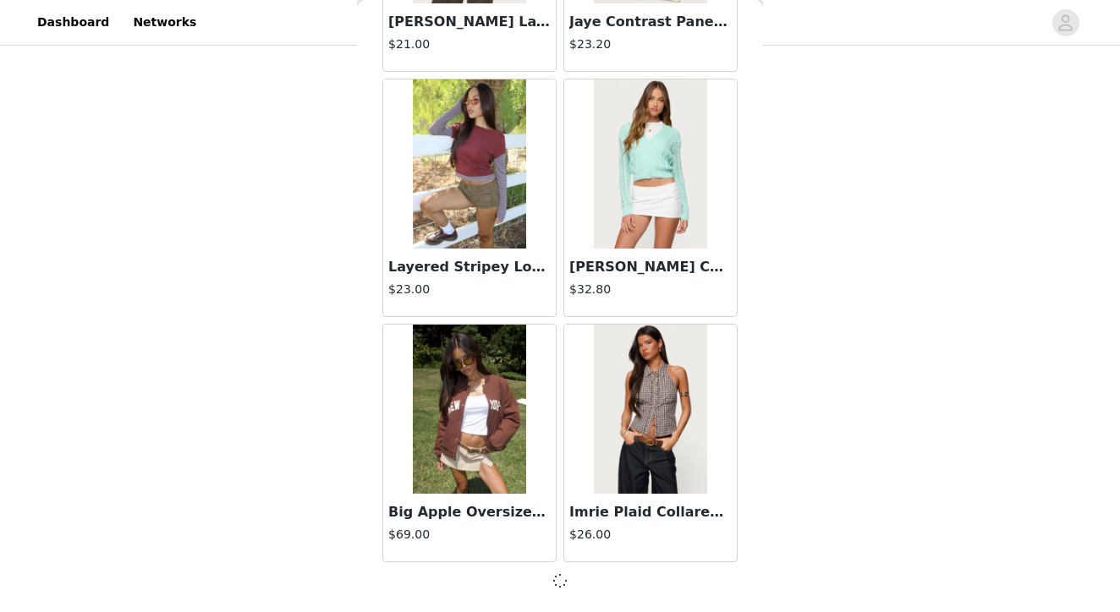
scroll to position [14230, 0]
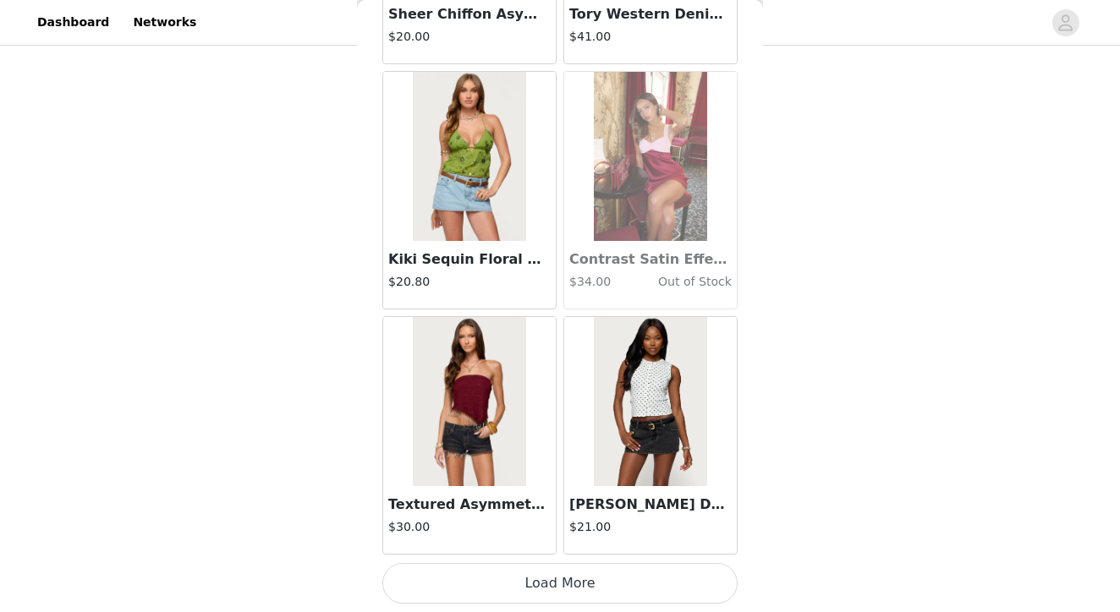
click at [562, 587] on button "Load More" at bounding box center [559, 583] width 355 height 41
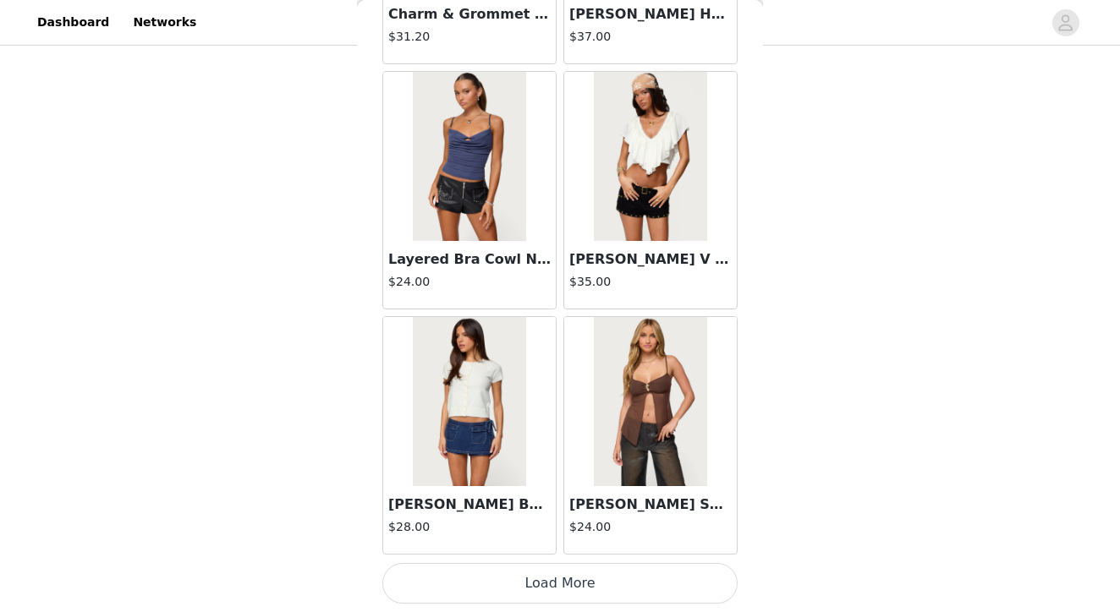
scroll to position [19142, 0]
click at [567, 583] on button "Load More" at bounding box center [559, 583] width 355 height 41
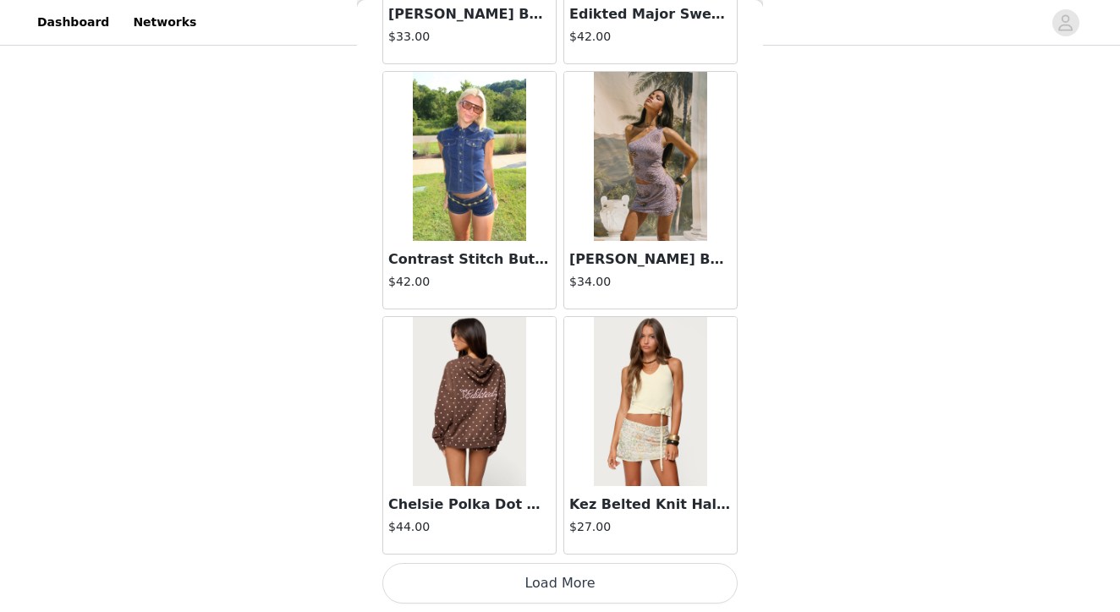
scroll to position [21594, 0]
click at [562, 585] on button "Load More" at bounding box center [559, 583] width 355 height 41
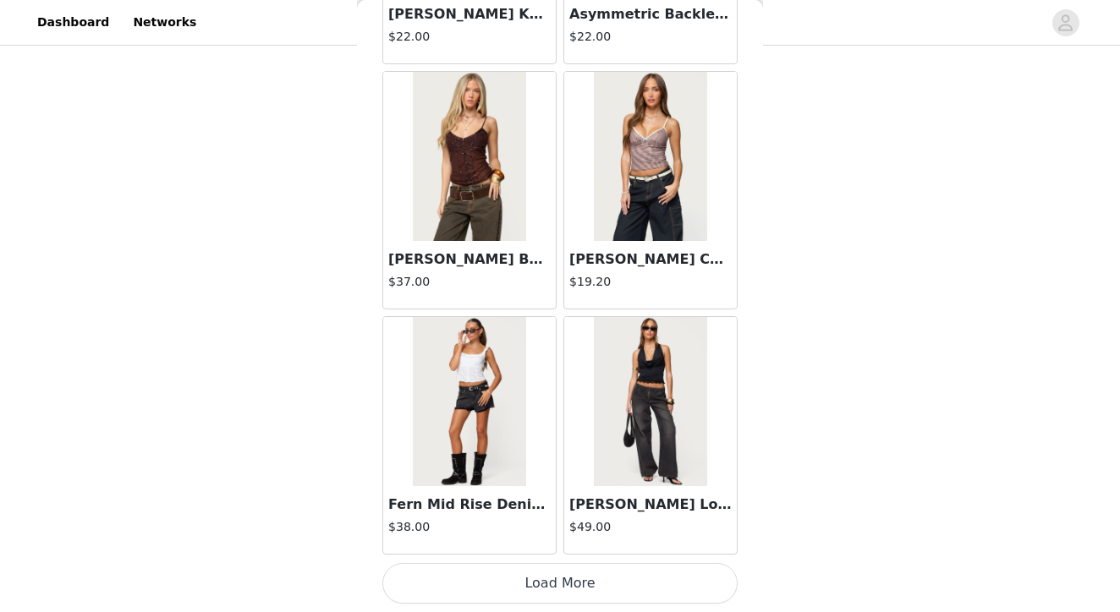
scroll to position [24047, 0]
click at [552, 579] on button "Load More" at bounding box center [559, 583] width 355 height 41
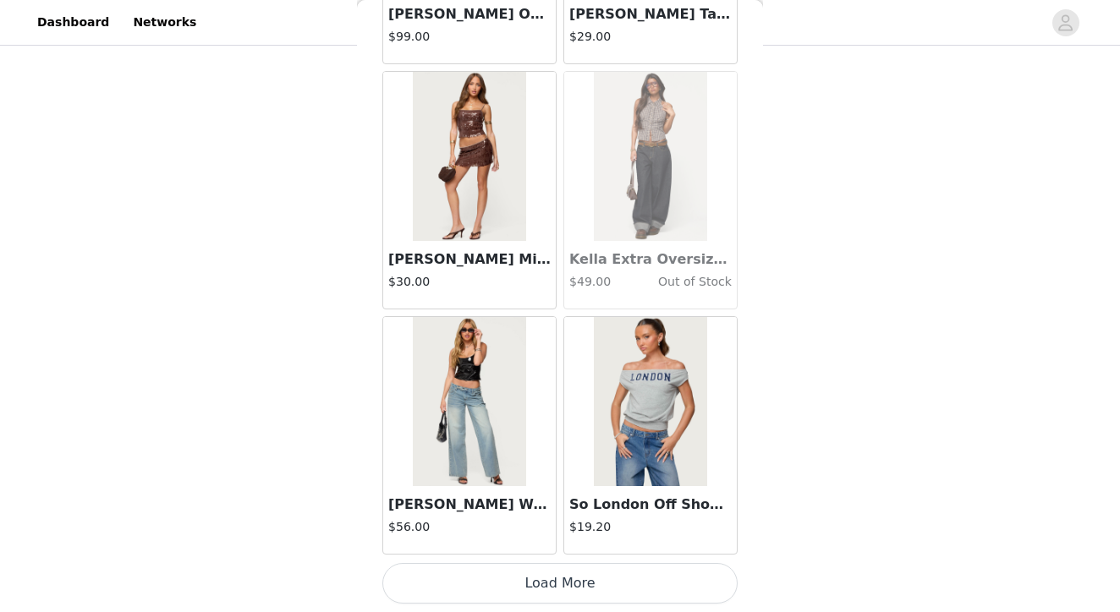
scroll to position [605, 0]
click at [555, 588] on button "Load More" at bounding box center [559, 583] width 355 height 41
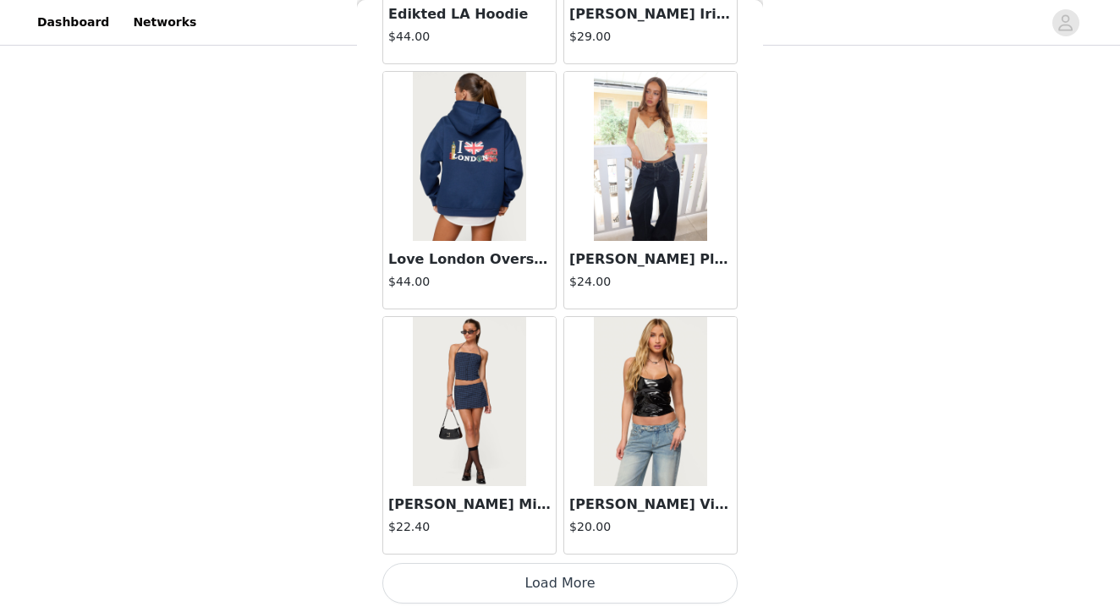
click at [537, 590] on button "Load More" at bounding box center [559, 583] width 355 height 41
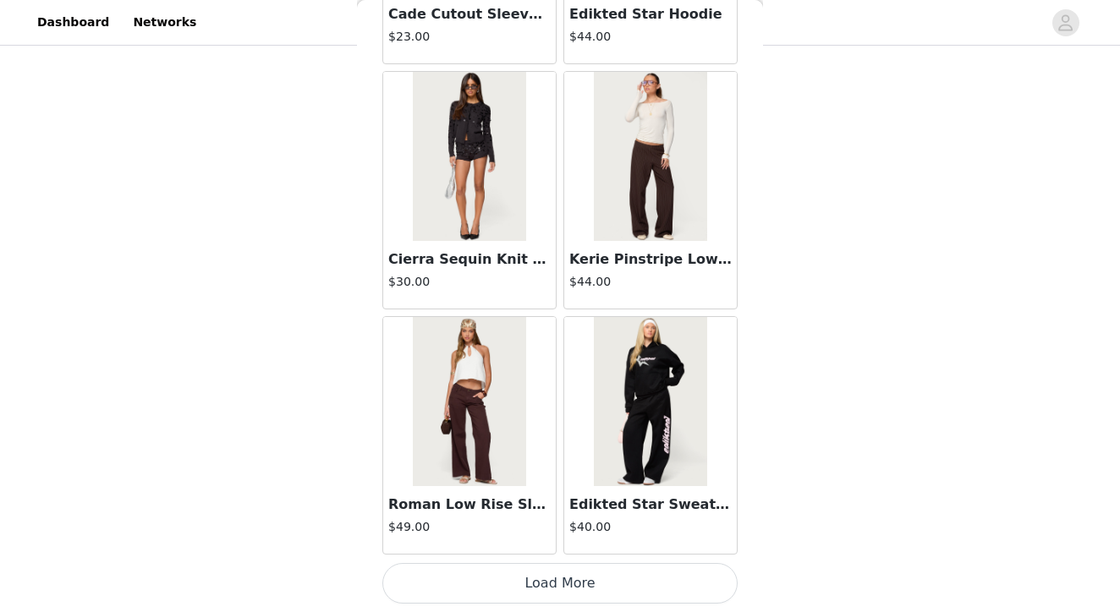
click at [559, 586] on button "Load More" at bounding box center [559, 583] width 355 height 41
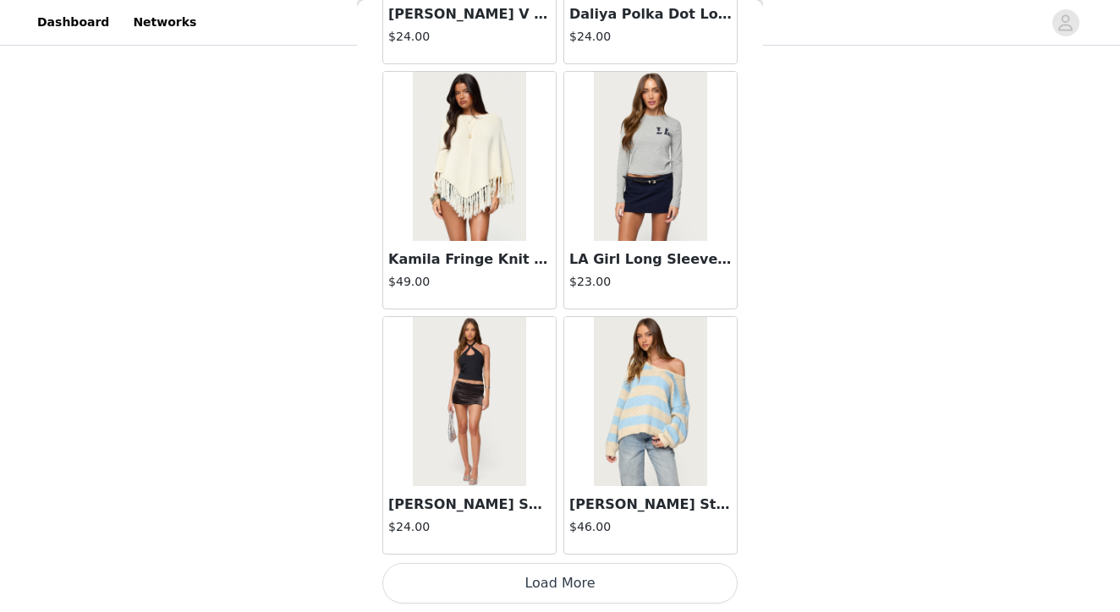
scroll to position [605, 0]
click at [540, 581] on button "Load More" at bounding box center [559, 583] width 355 height 41
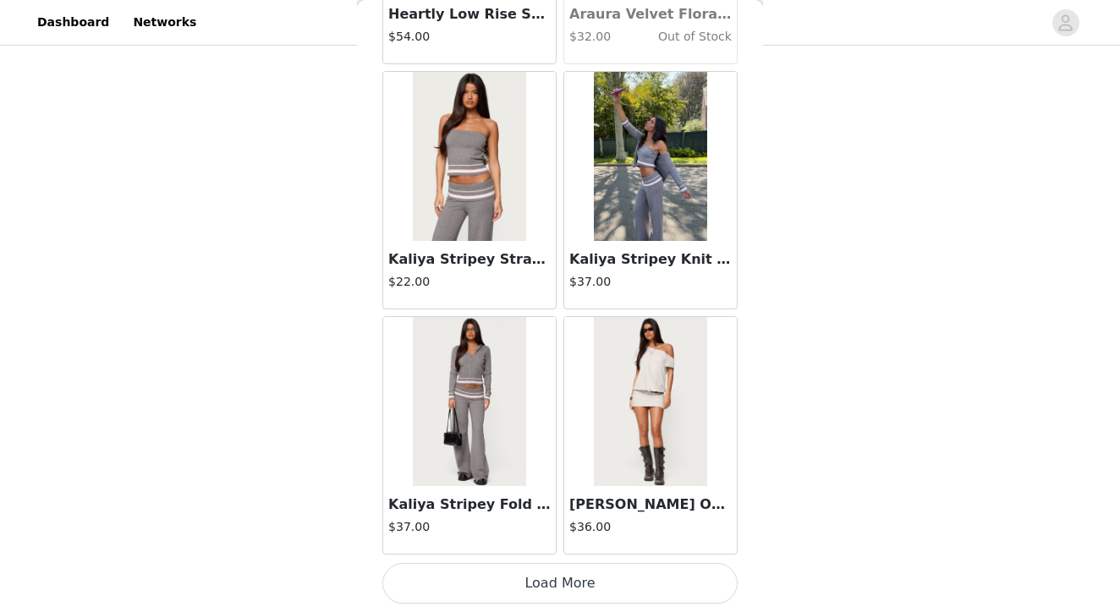
click at [542, 579] on button "Load More" at bounding box center [559, 583] width 355 height 41
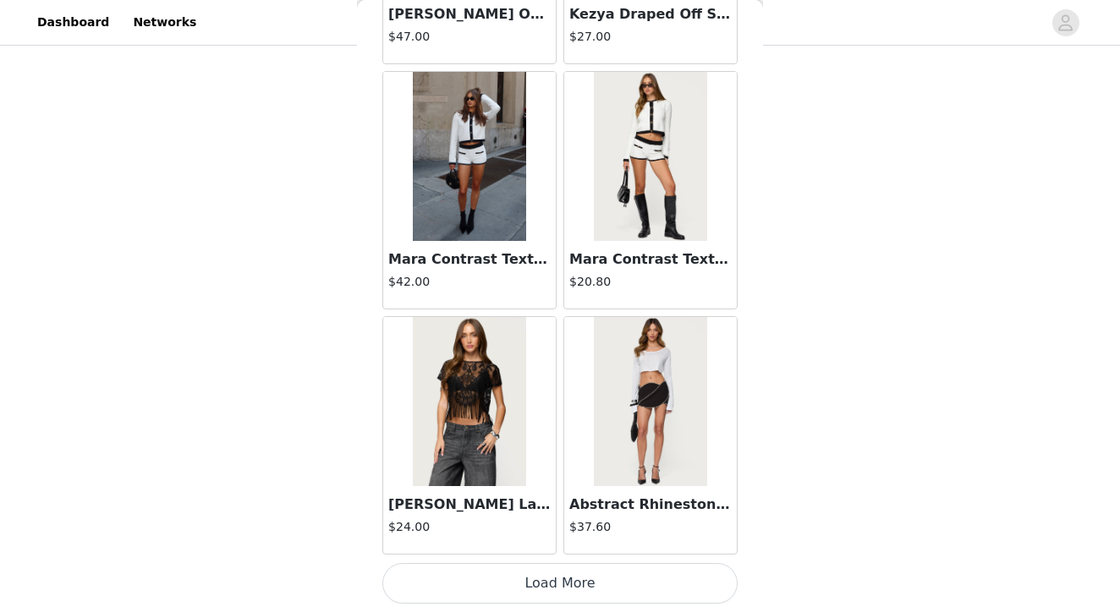
scroll to position [38761, 0]
click at [541, 586] on button "Load More" at bounding box center [559, 583] width 355 height 41
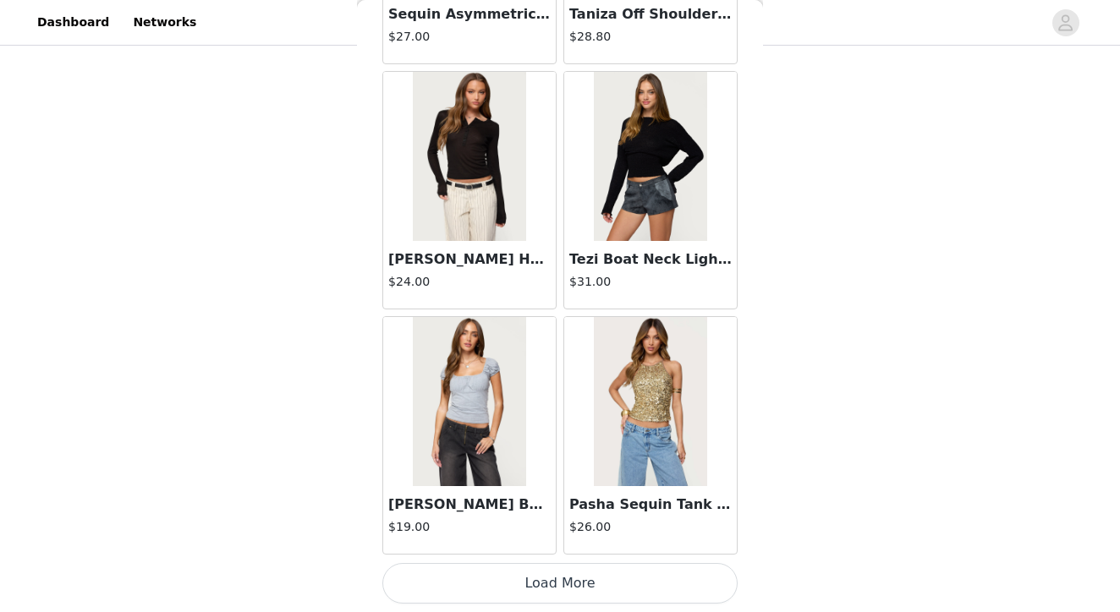
scroll to position [41213, 0]
click at [565, 581] on button "Load More" at bounding box center [559, 583] width 355 height 41
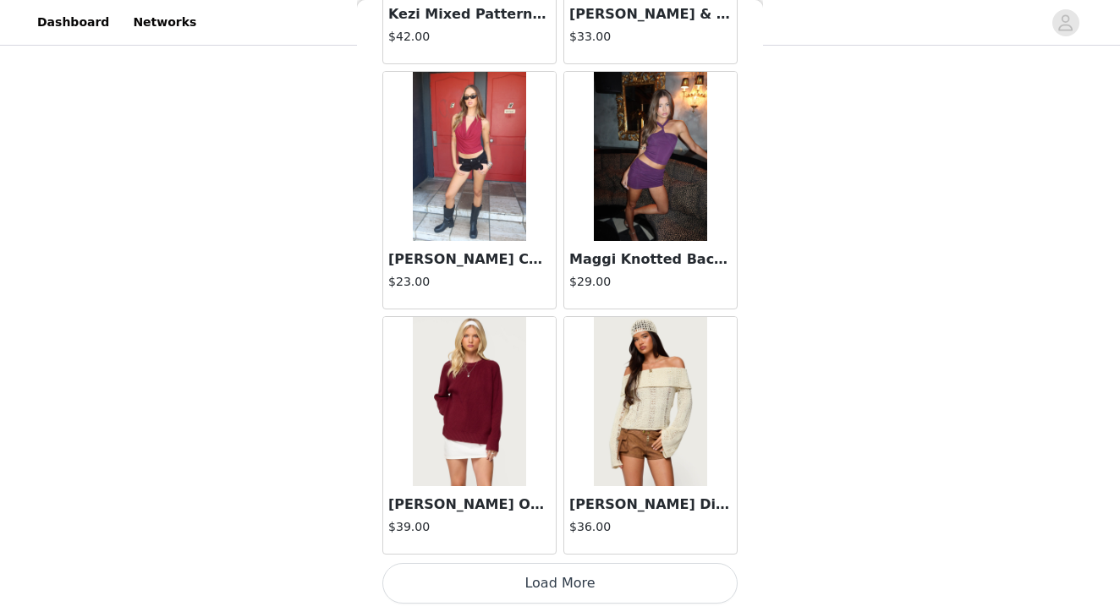
scroll to position [605, 0]
click at [552, 584] on button "Load More" at bounding box center [559, 583] width 355 height 41
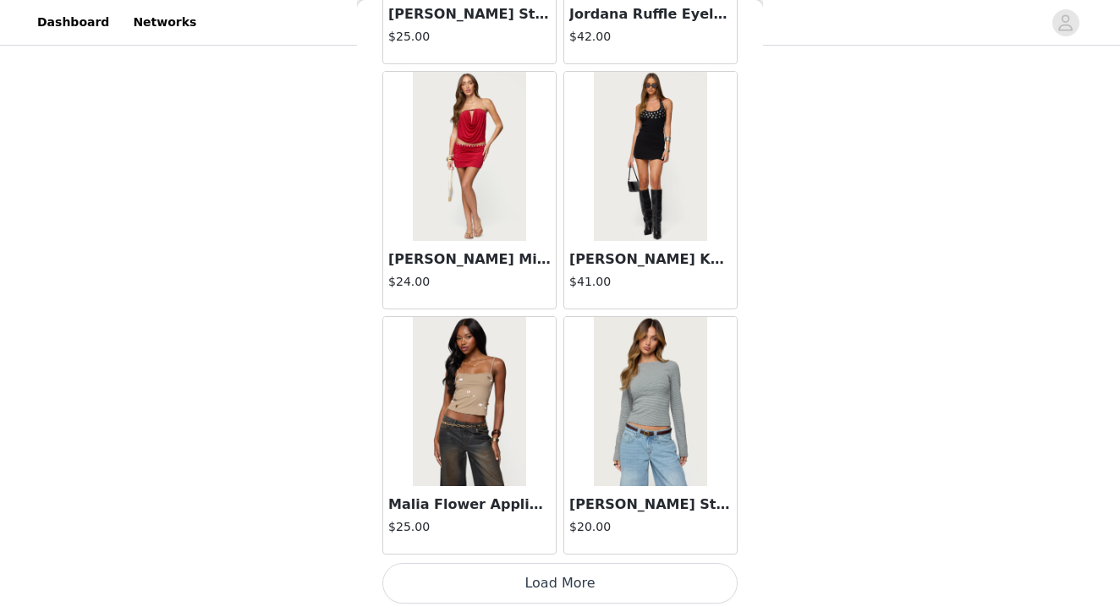
click at [551, 583] on button "Load More" at bounding box center [559, 583] width 355 height 41
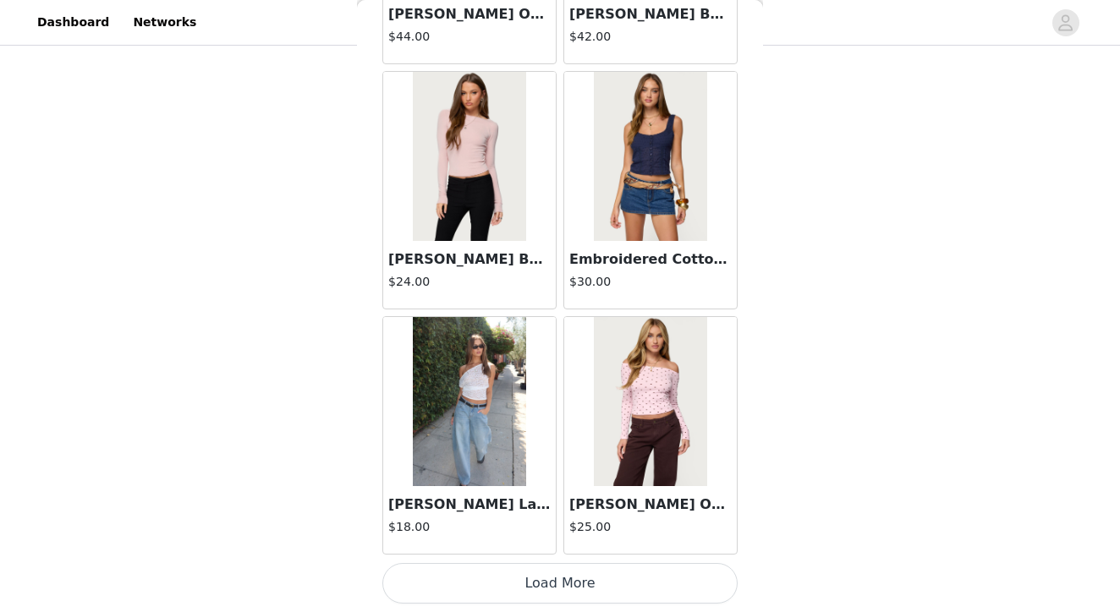
scroll to position [48570, 0]
click at [559, 587] on button "Load More" at bounding box center [559, 583] width 355 height 41
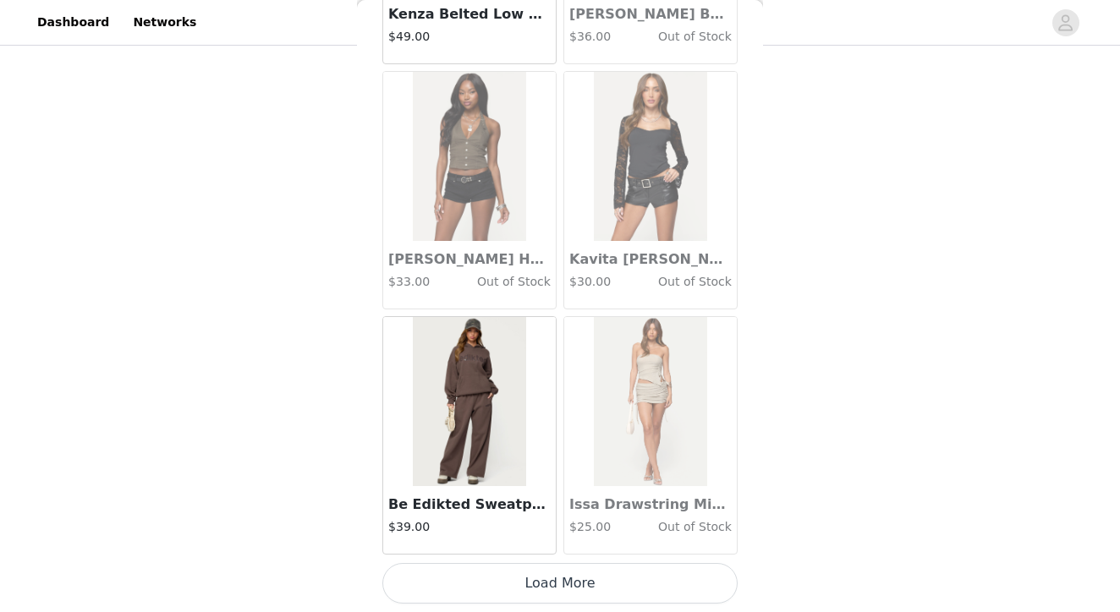
scroll to position [605, 0]
click at [562, 575] on button "Load More" at bounding box center [559, 583] width 355 height 41
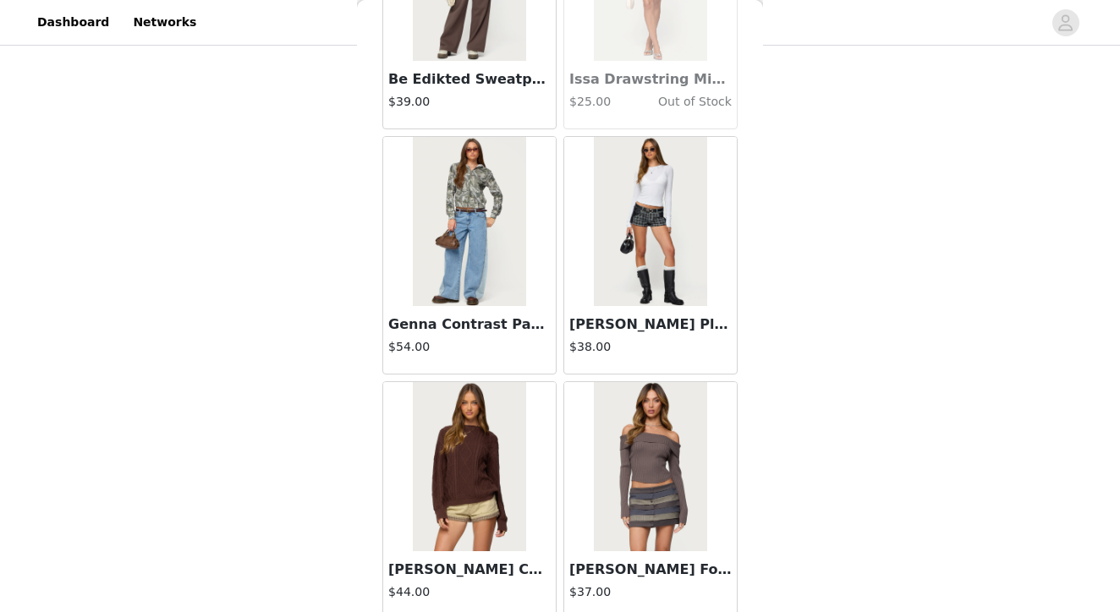
scroll to position [51445, 0]
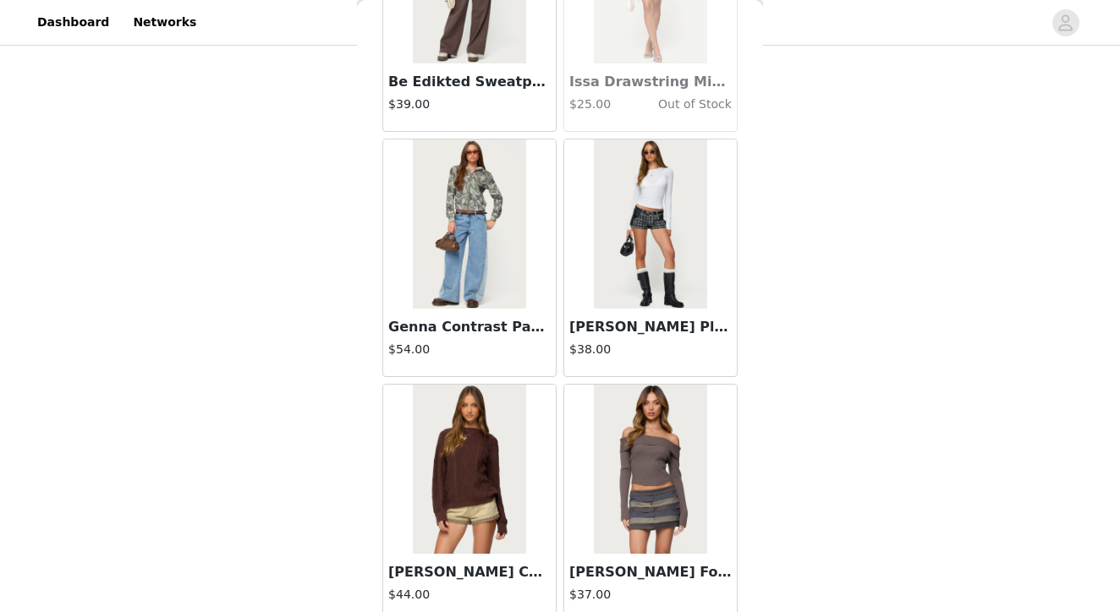
click at [605, 211] on img at bounding box center [650, 224] width 112 height 169
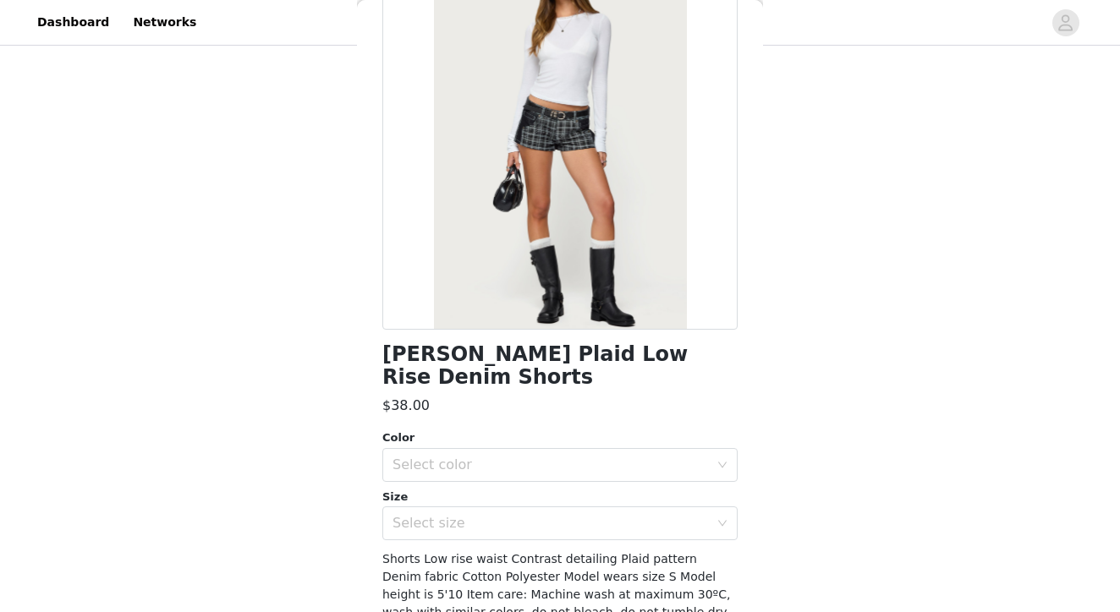
scroll to position [134, 0]
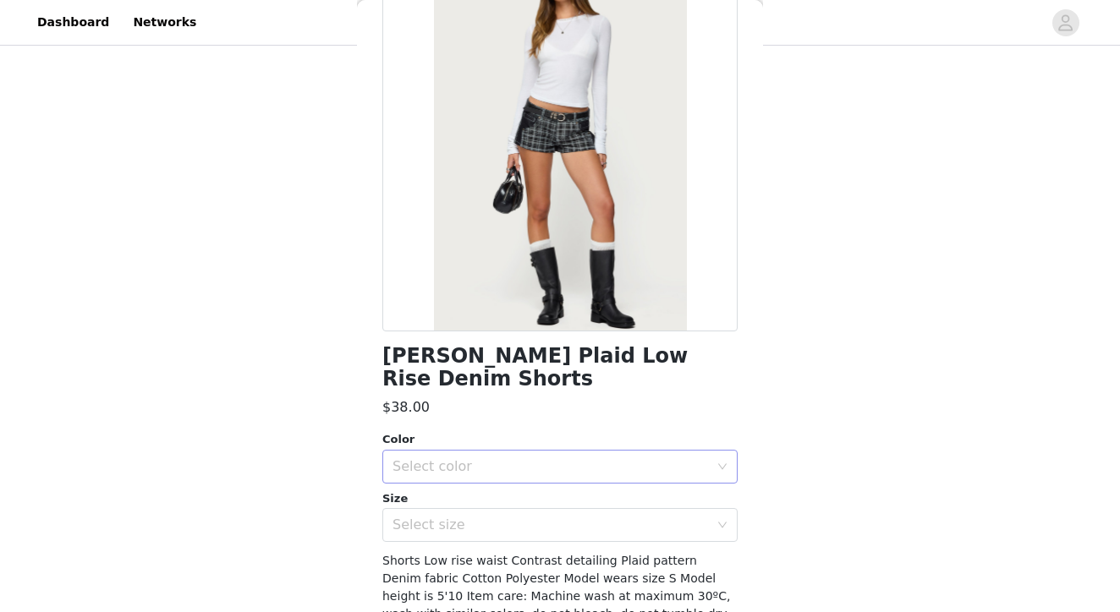
click at [445, 458] on div "Select color" at bounding box center [550, 466] width 316 height 17
click at [430, 483] on li "BLACK" at bounding box center [559, 480] width 355 height 27
click at [430, 517] on div "Select size" at bounding box center [550, 525] width 316 height 17
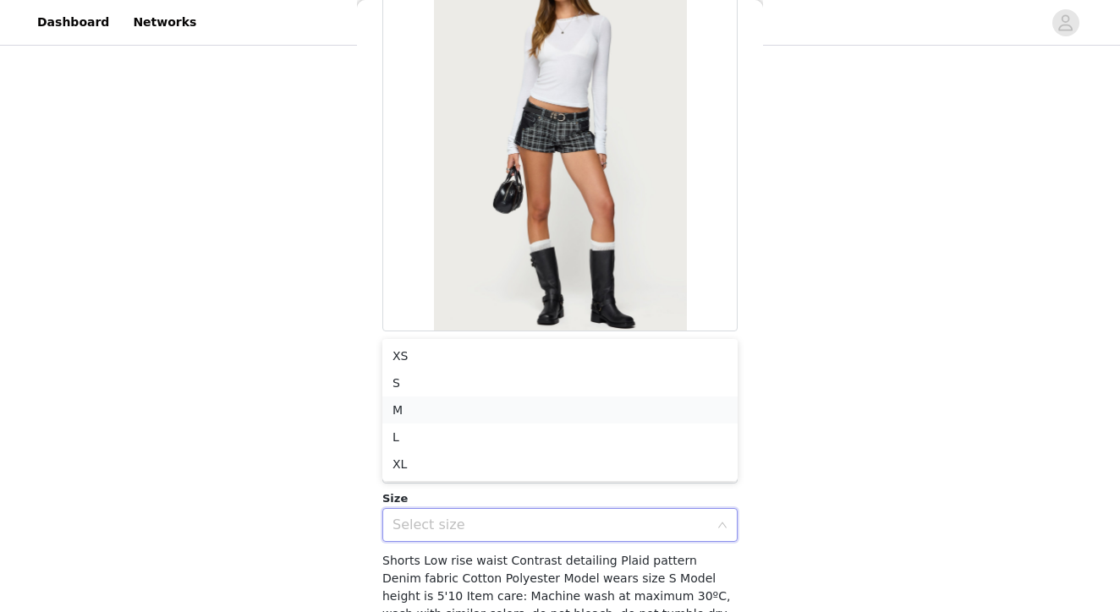
click at [419, 406] on li "M" at bounding box center [559, 410] width 355 height 27
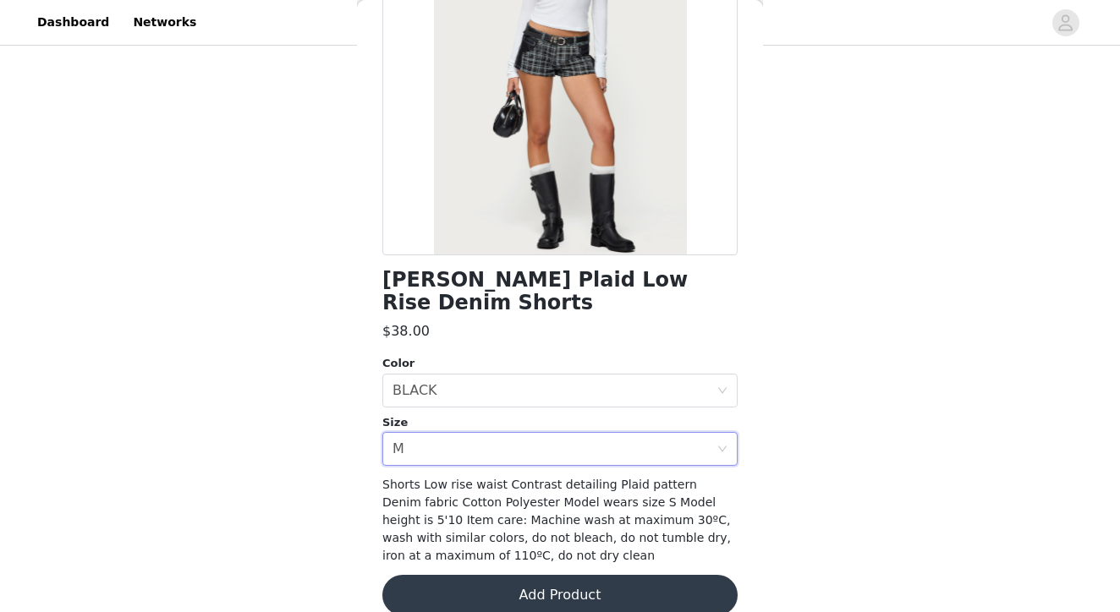
scroll to position [605, 0]
click at [533, 575] on button "Add Product" at bounding box center [559, 595] width 355 height 41
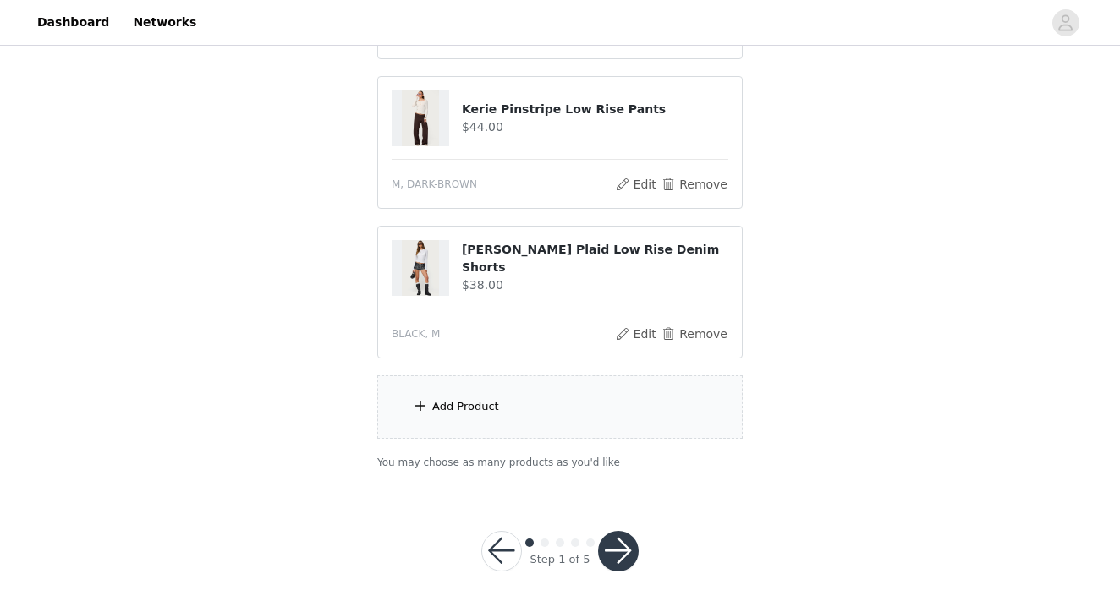
scroll to position [755, 0]
click at [589, 410] on div "Add Product" at bounding box center [559, 407] width 365 height 63
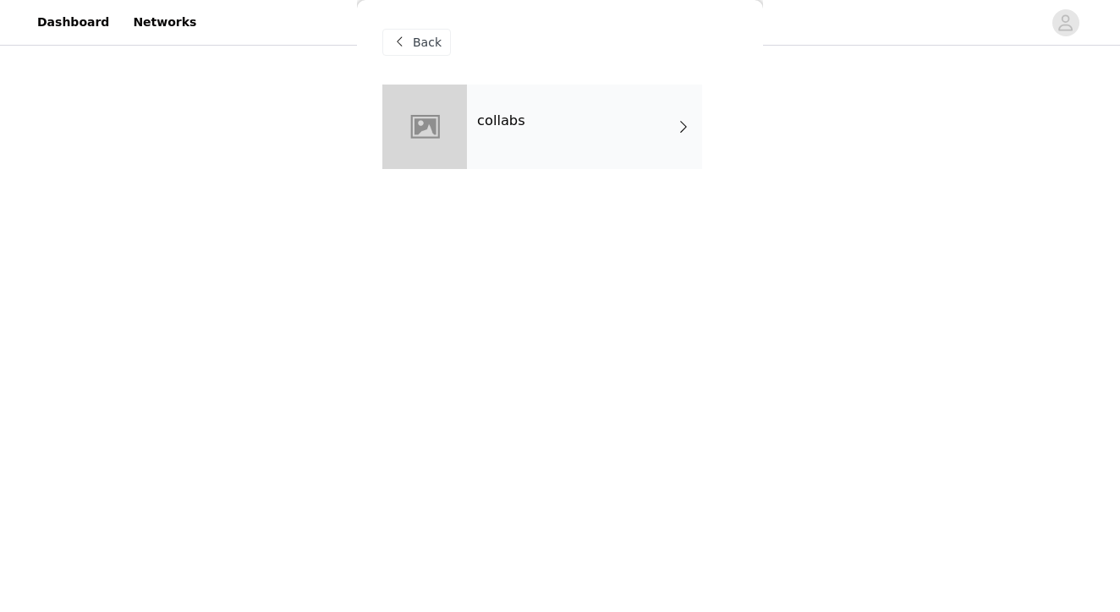
click at [559, 127] on div "collabs" at bounding box center [584, 127] width 235 height 85
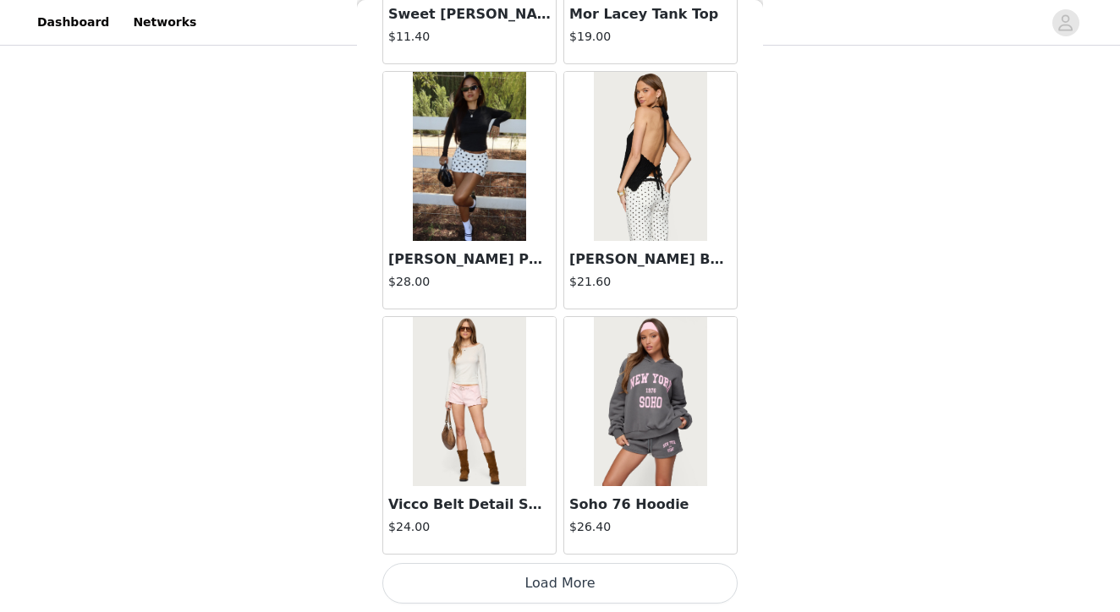
click at [549, 583] on button "Load More" at bounding box center [559, 583] width 355 height 41
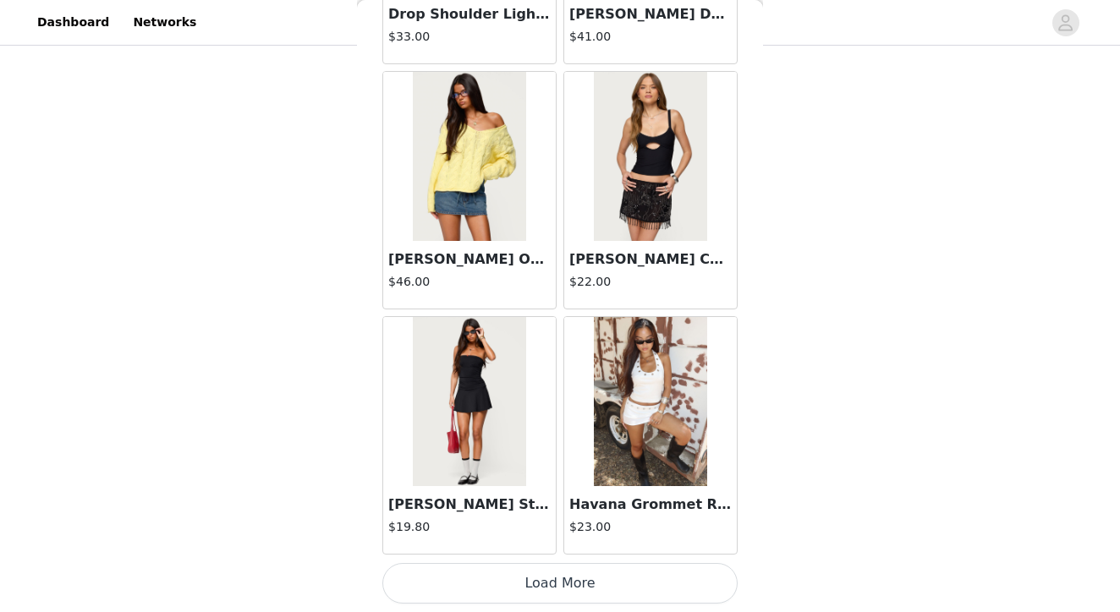
click at [550, 585] on button "Load More" at bounding box center [559, 583] width 355 height 41
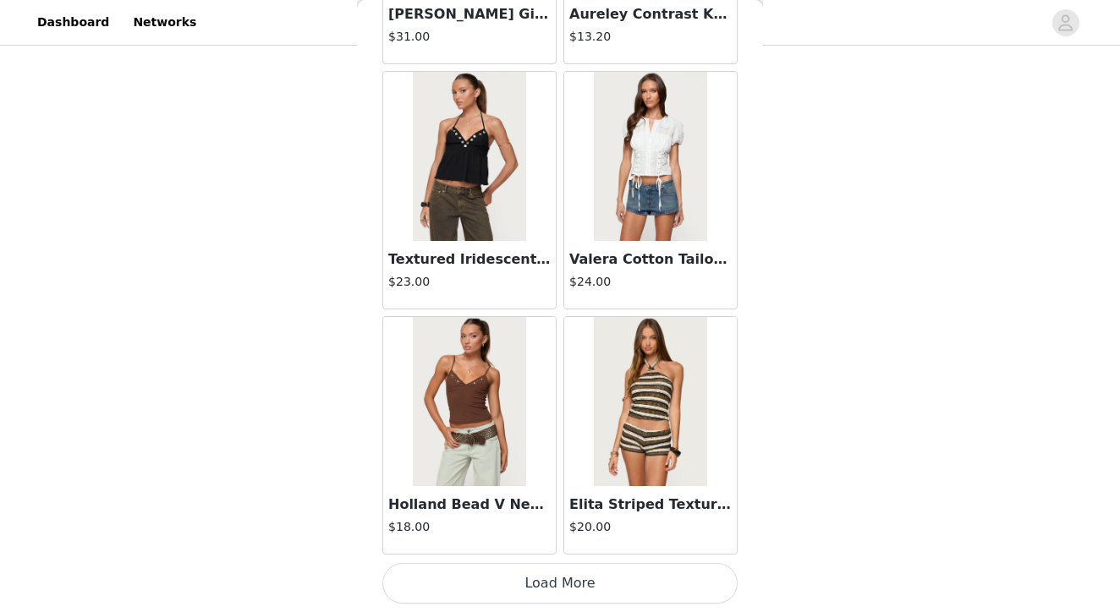
scroll to position [6872, 0]
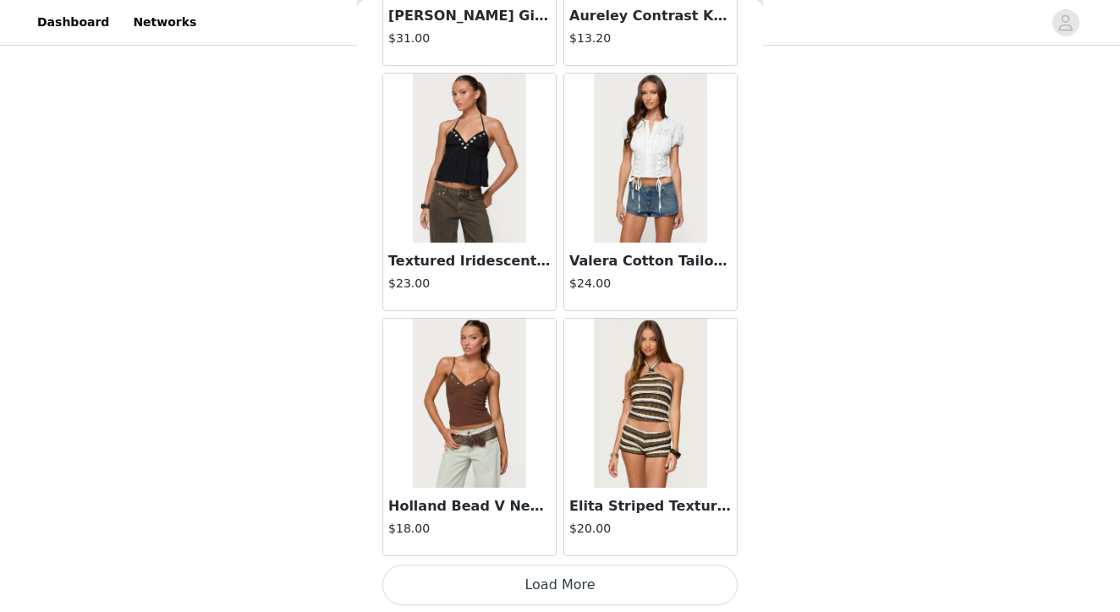
click at [570, 592] on button "Load More" at bounding box center [559, 585] width 355 height 41
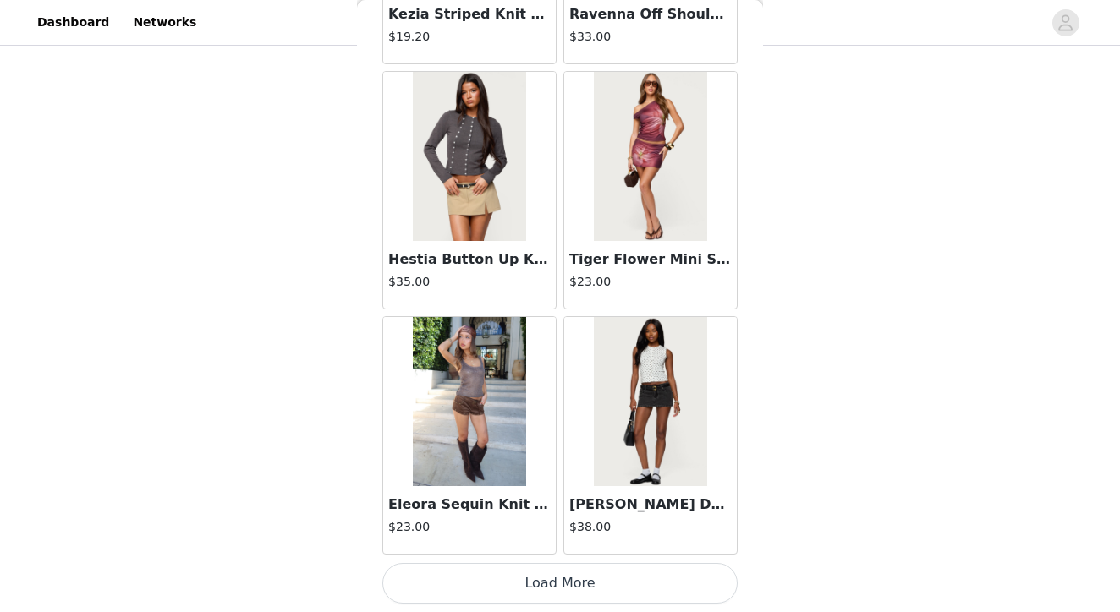
scroll to position [9332, 0]
click at [542, 585] on button "Load More" at bounding box center [559, 583] width 355 height 41
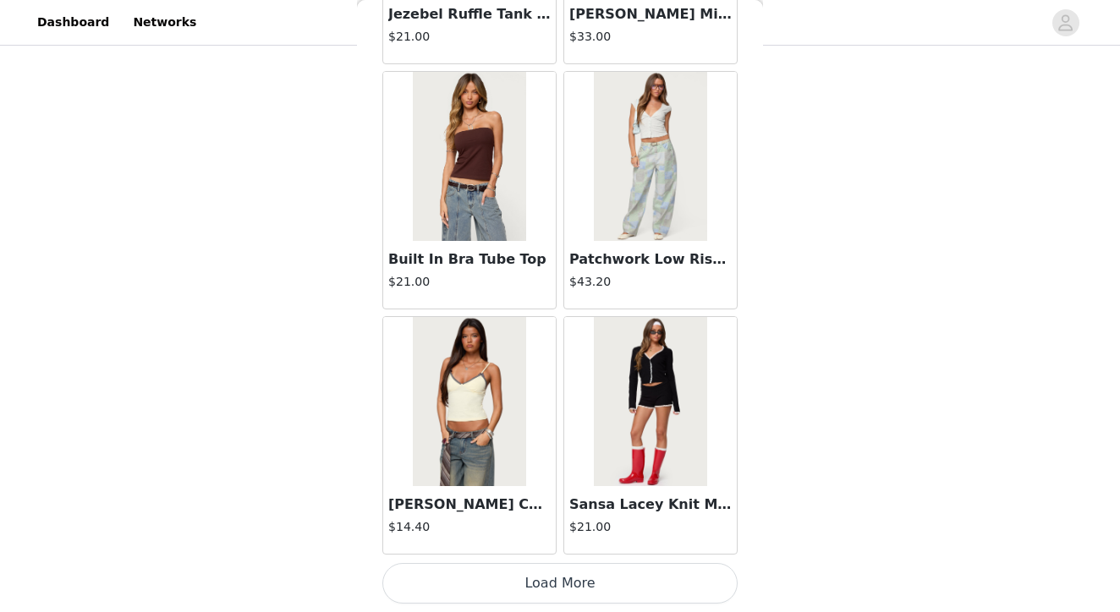
click at [550, 586] on button "Load More" at bounding box center [559, 583] width 355 height 41
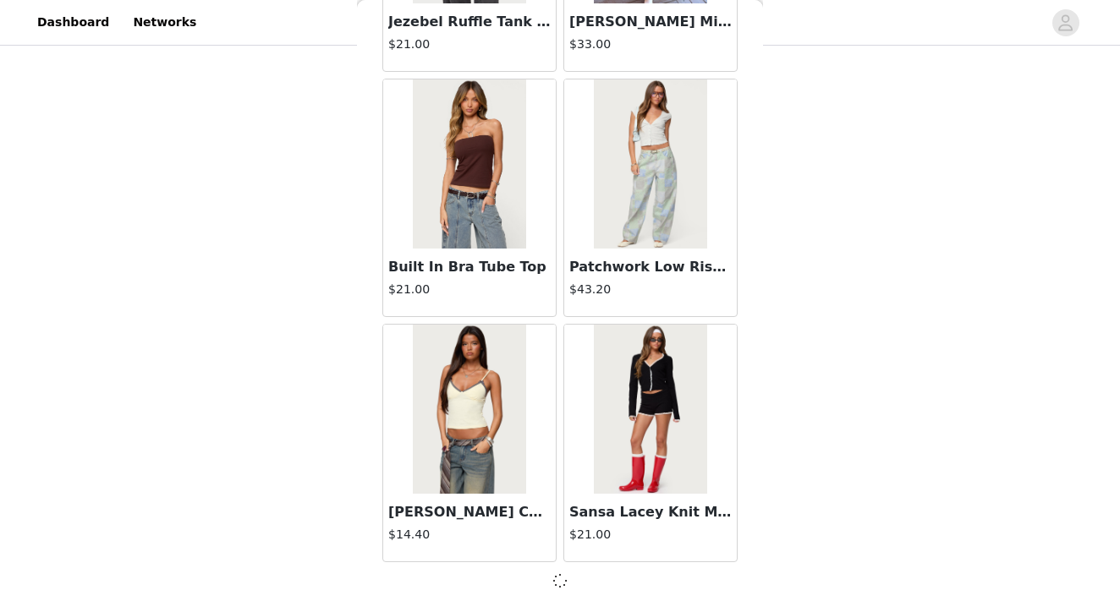
scroll to position [11777, 0]
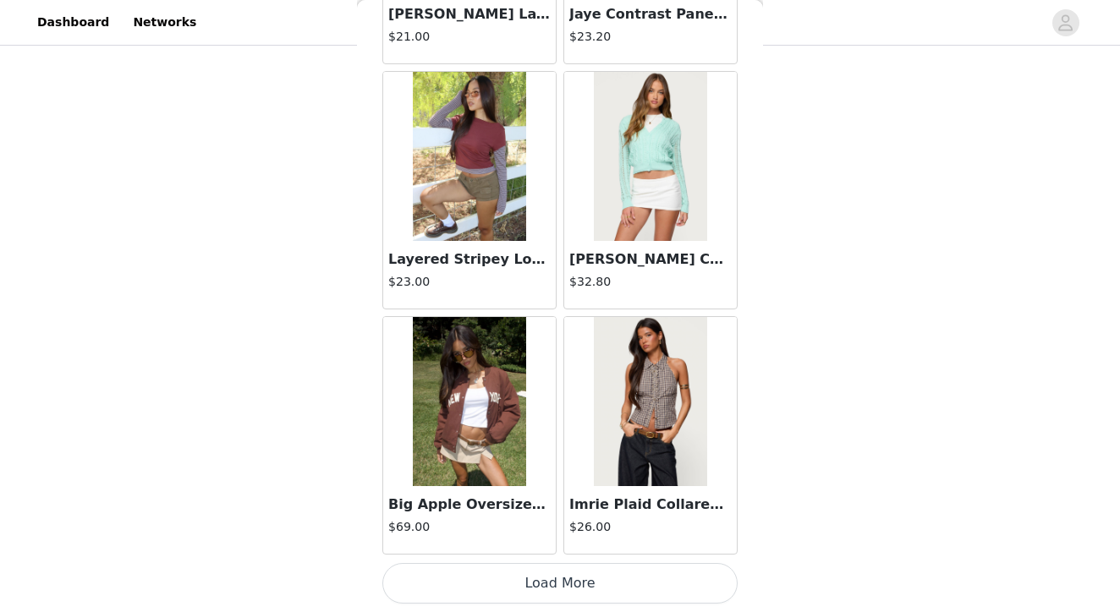
click at [564, 593] on button "Load More" at bounding box center [559, 583] width 355 height 41
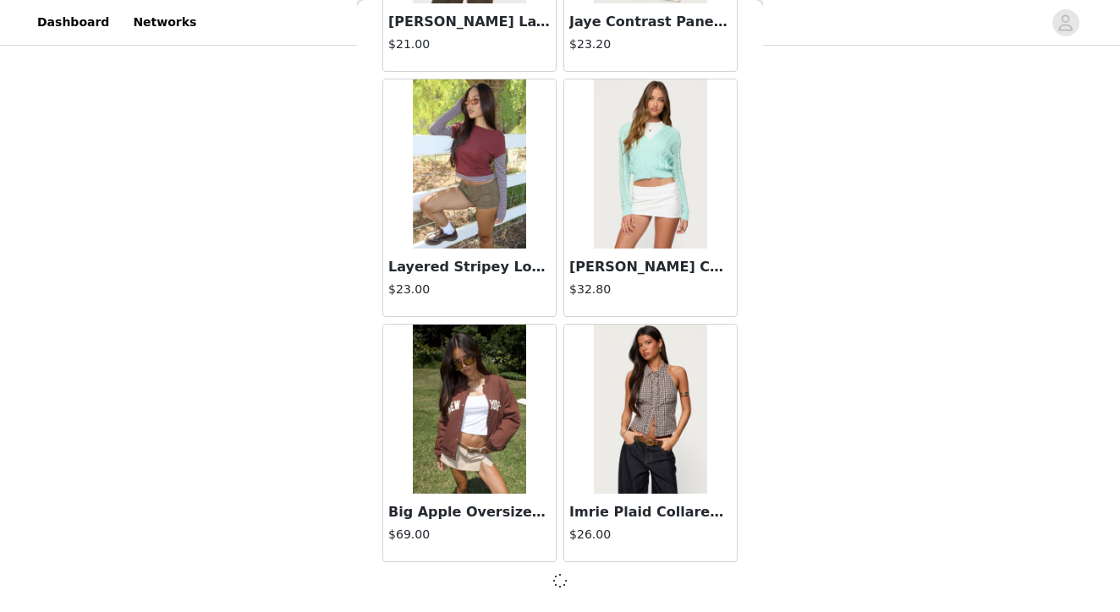
scroll to position [14230, 0]
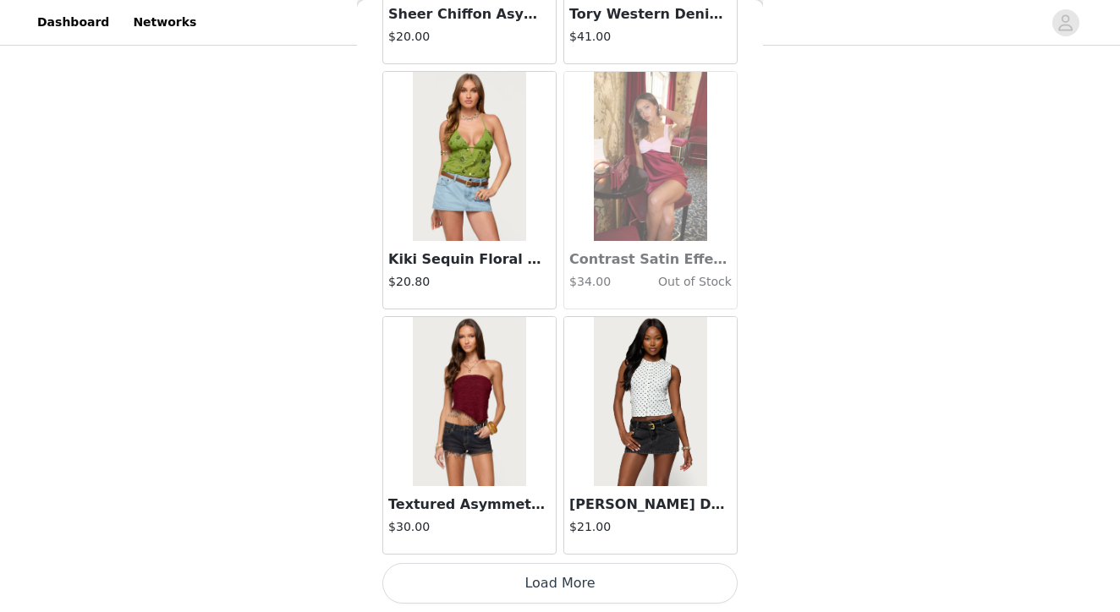
click at [549, 591] on button "Load More" at bounding box center [559, 583] width 355 height 41
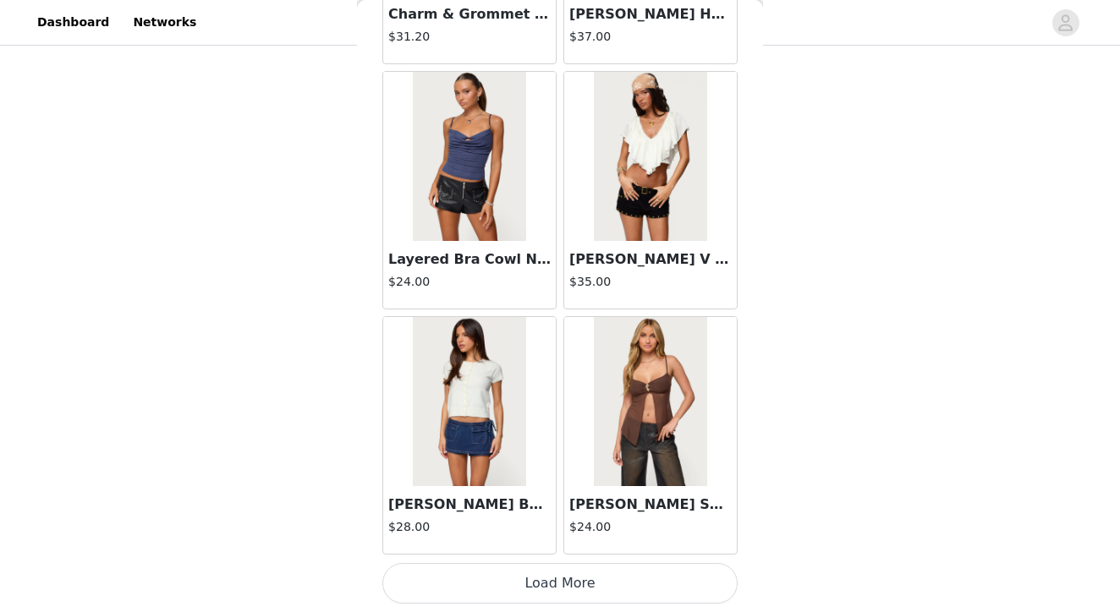
click at [569, 577] on button "Load More" at bounding box center [559, 583] width 355 height 41
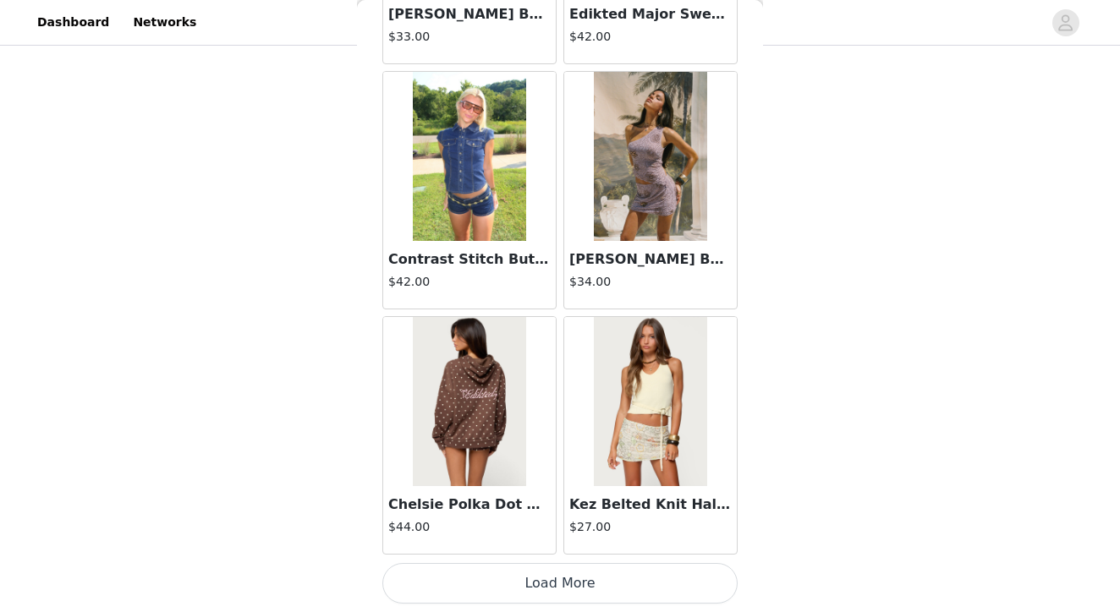
click at [565, 597] on button "Load More" at bounding box center [559, 583] width 355 height 41
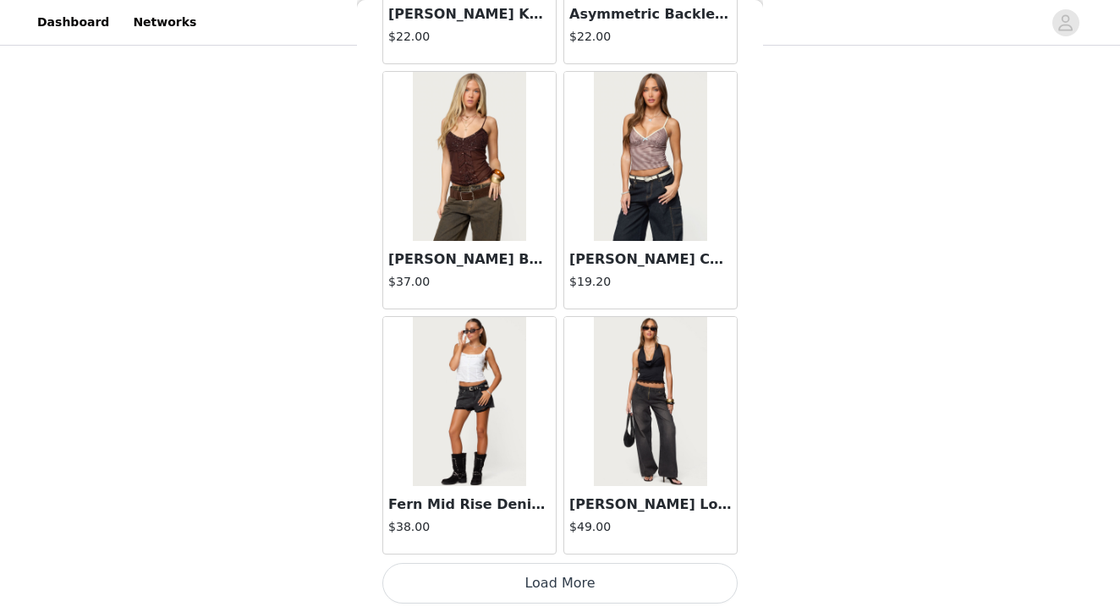
click at [562, 591] on button "Load More" at bounding box center [559, 583] width 355 height 41
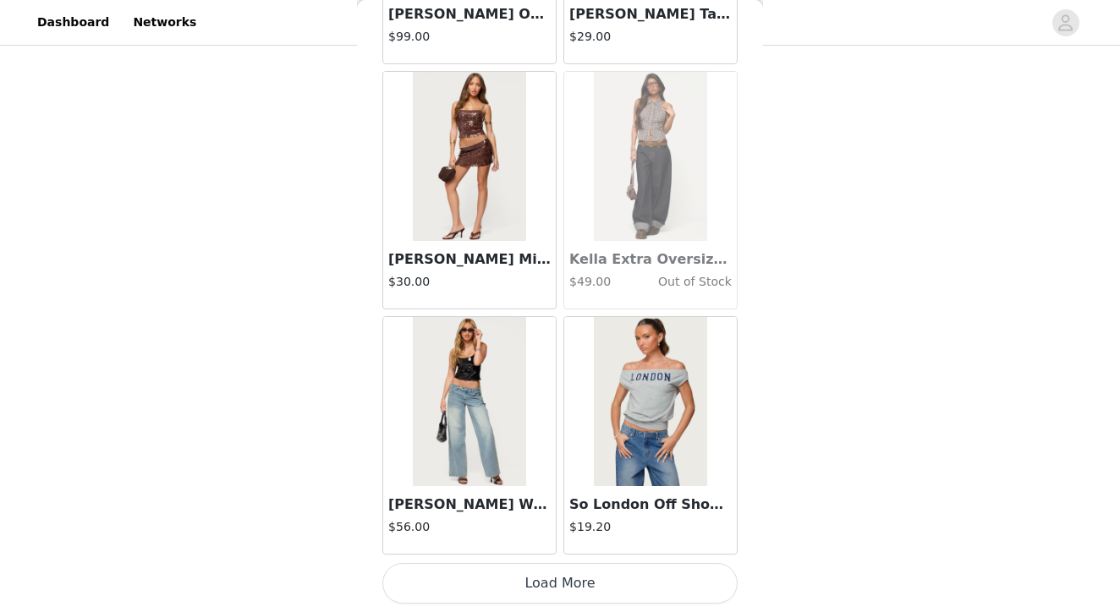
click at [578, 589] on button "Load More" at bounding box center [559, 583] width 355 height 41
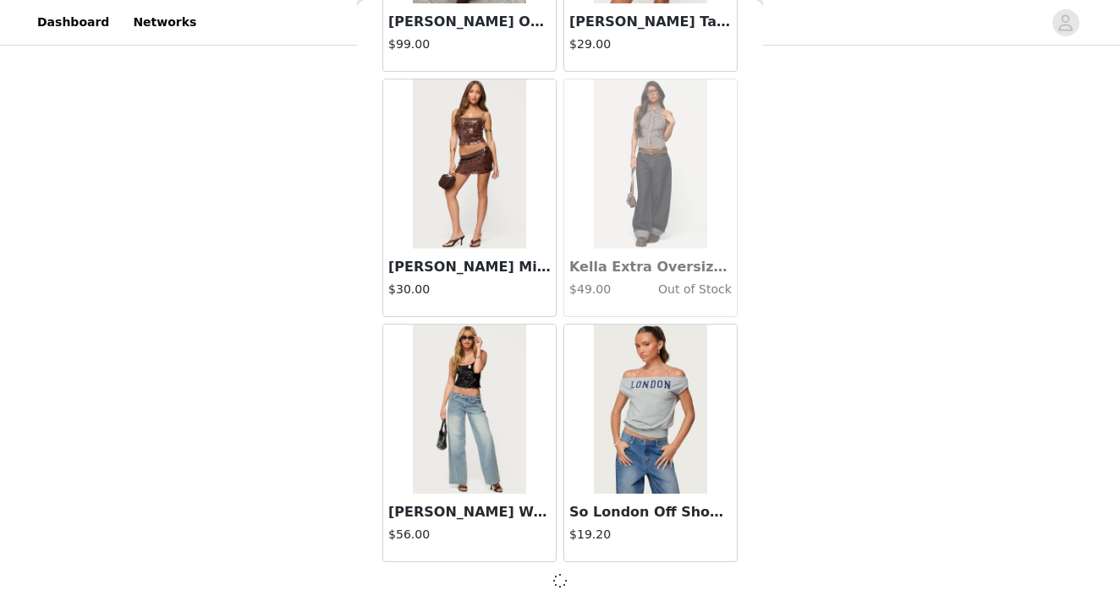
scroll to position [26491, 0]
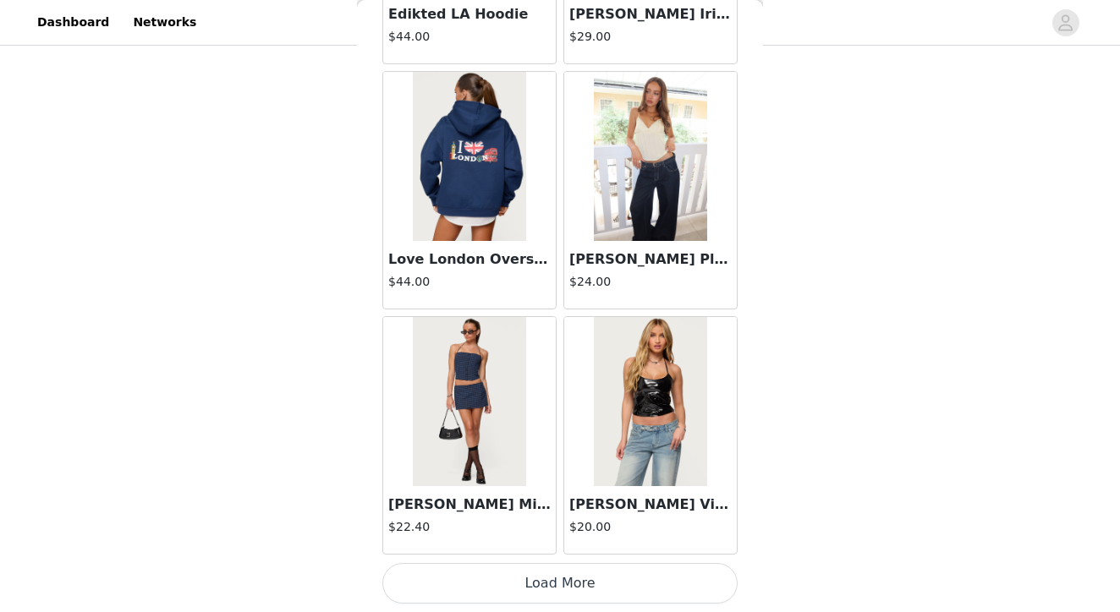
click at [572, 584] on button "Load More" at bounding box center [559, 583] width 355 height 41
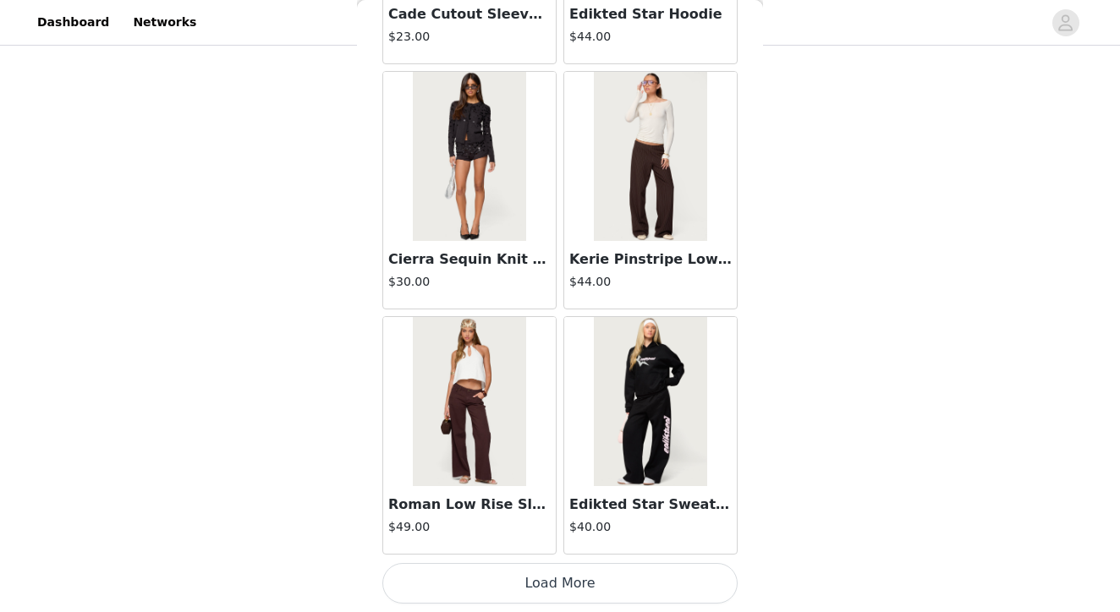
scroll to position [31404, 0]
click at [541, 580] on button "Load More" at bounding box center [559, 583] width 355 height 41
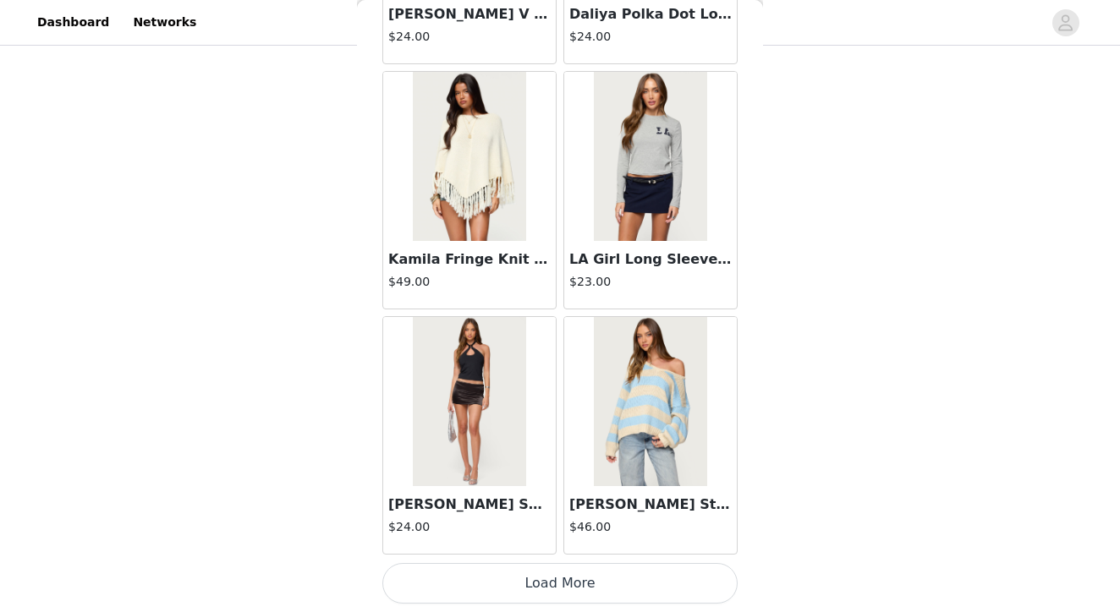
click at [582, 591] on button "Load More" at bounding box center [559, 583] width 355 height 41
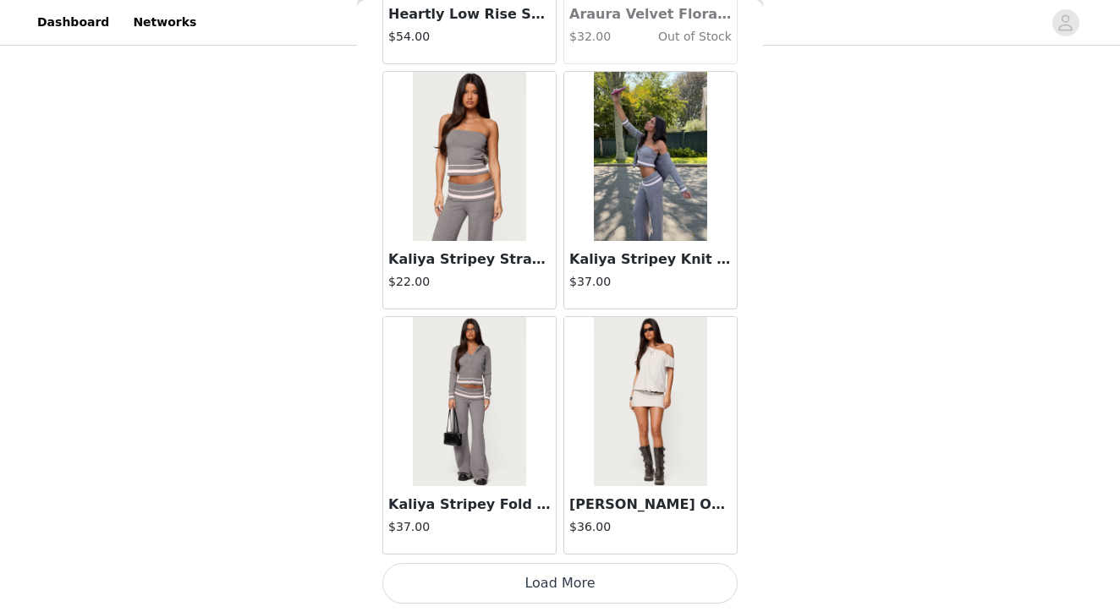
scroll to position [755, 0]
click at [562, 589] on button "Load More" at bounding box center [559, 583] width 355 height 41
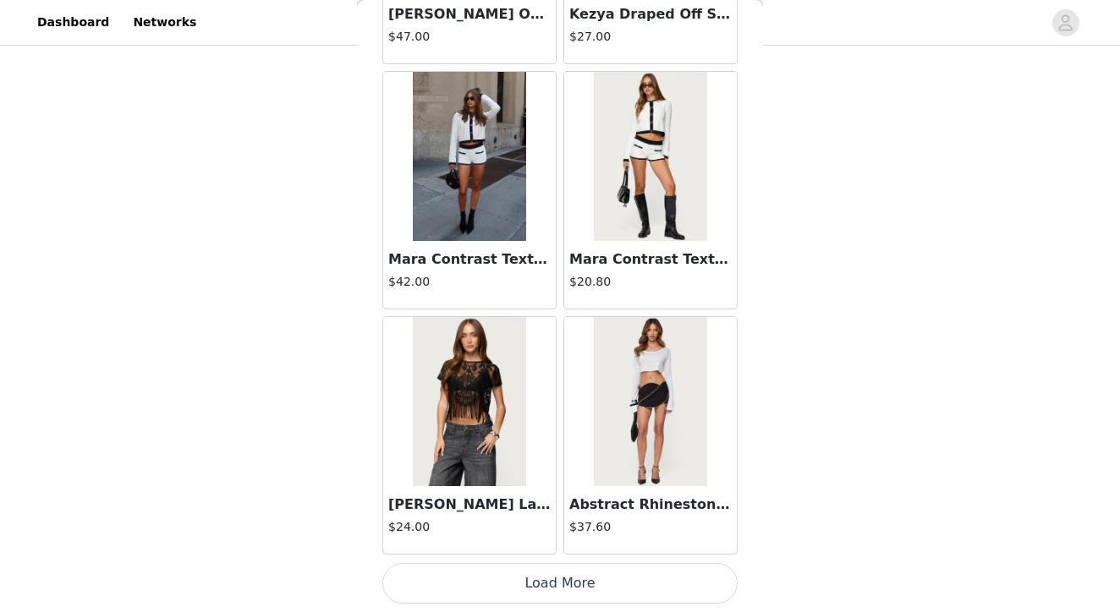
scroll to position [38761, 0]
click at [555, 591] on button "Load More" at bounding box center [559, 583] width 355 height 41
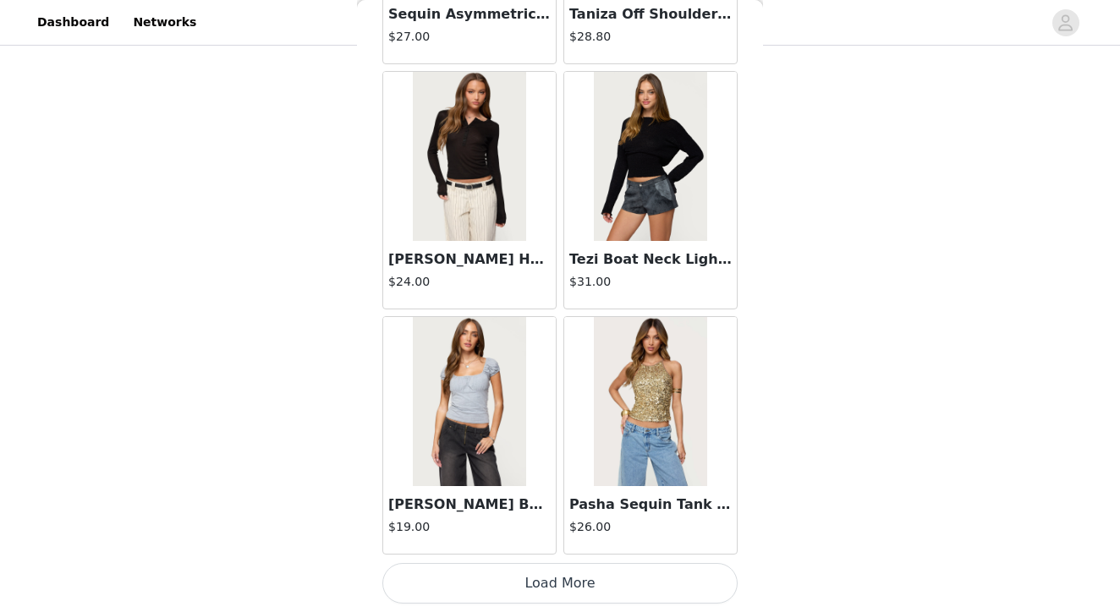
click at [571, 588] on button "Load More" at bounding box center [559, 583] width 355 height 41
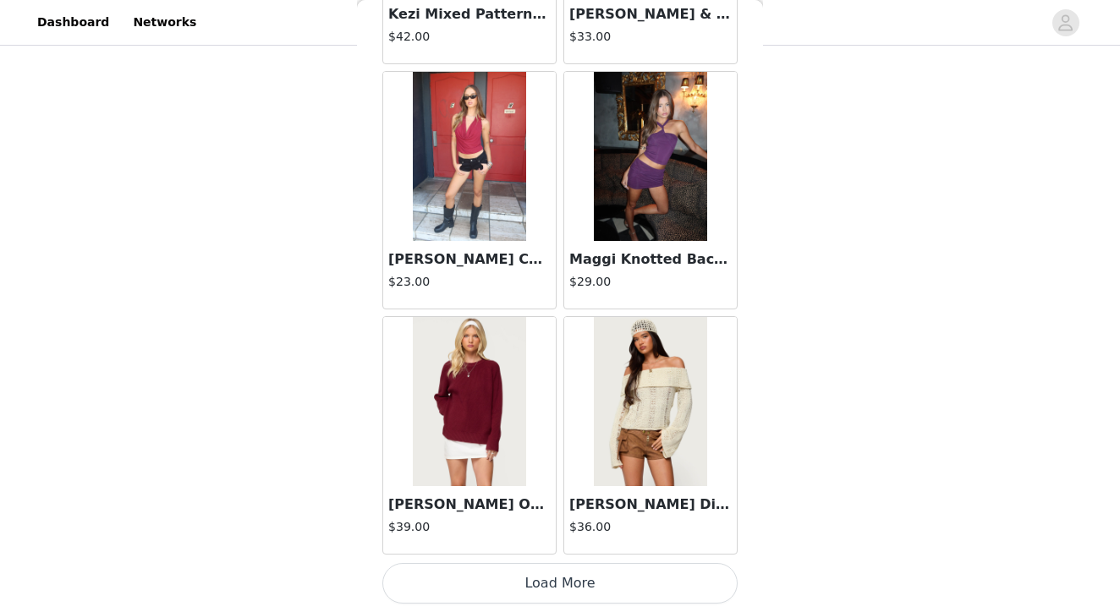
scroll to position [43665, 0]
click at [570, 574] on button "Load More" at bounding box center [559, 583] width 355 height 41
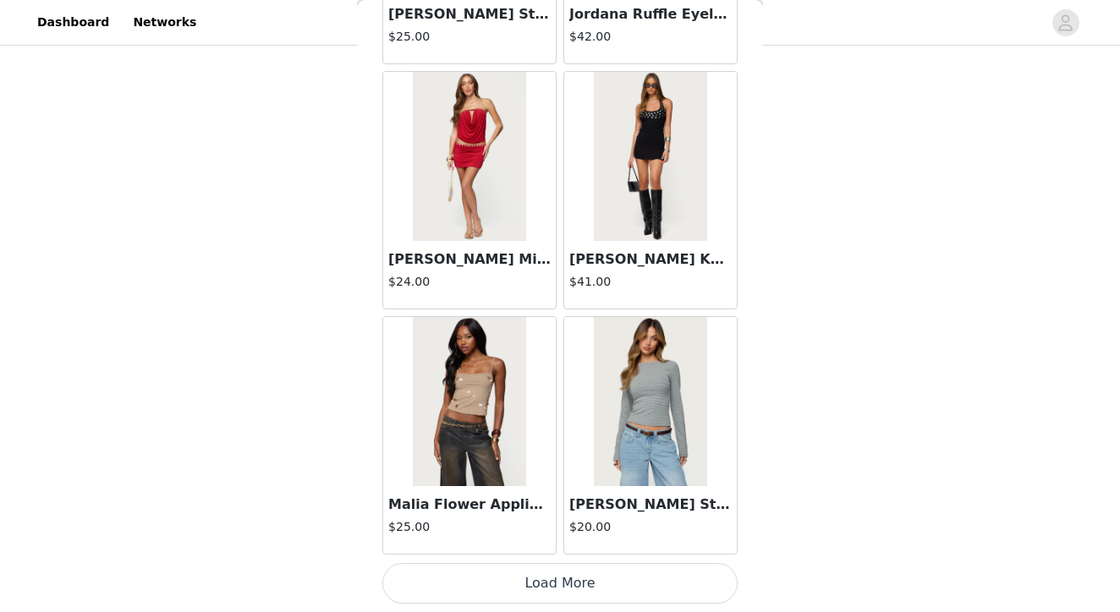
click at [555, 587] on button "Load More" at bounding box center [559, 583] width 355 height 41
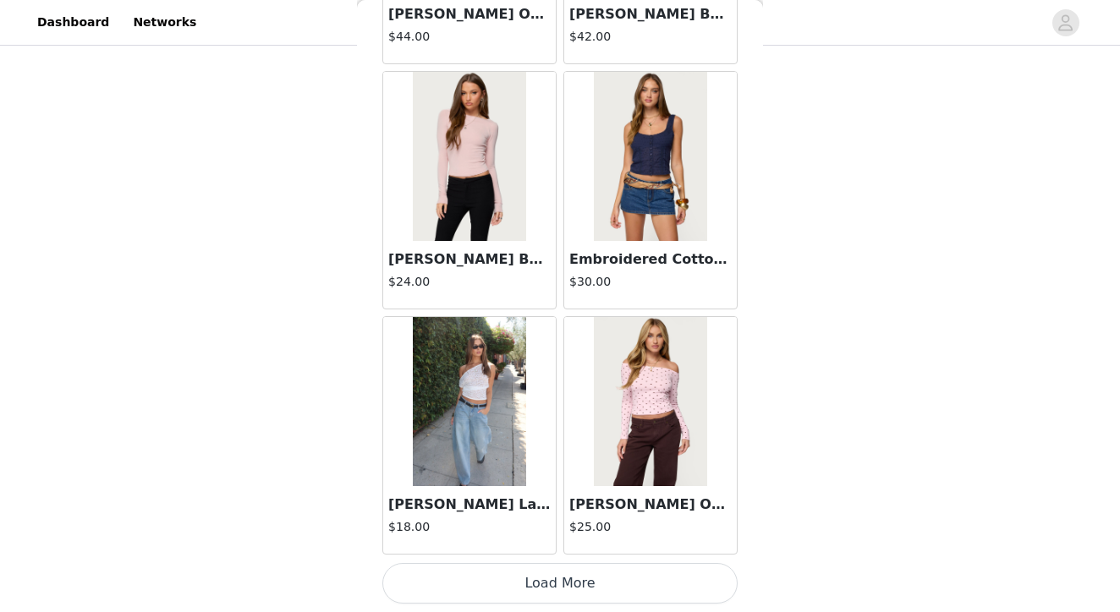
scroll to position [48570, 0]
click at [565, 587] on button "Load More" at bounding box center [559, 583] width 355 height 41
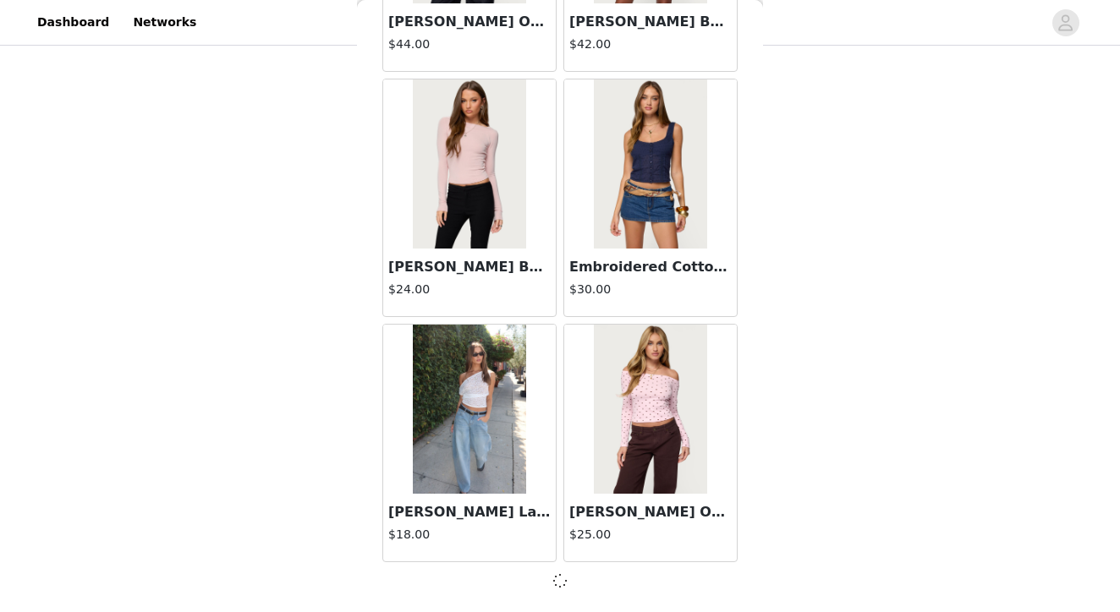
scroll to position [48562, 0]
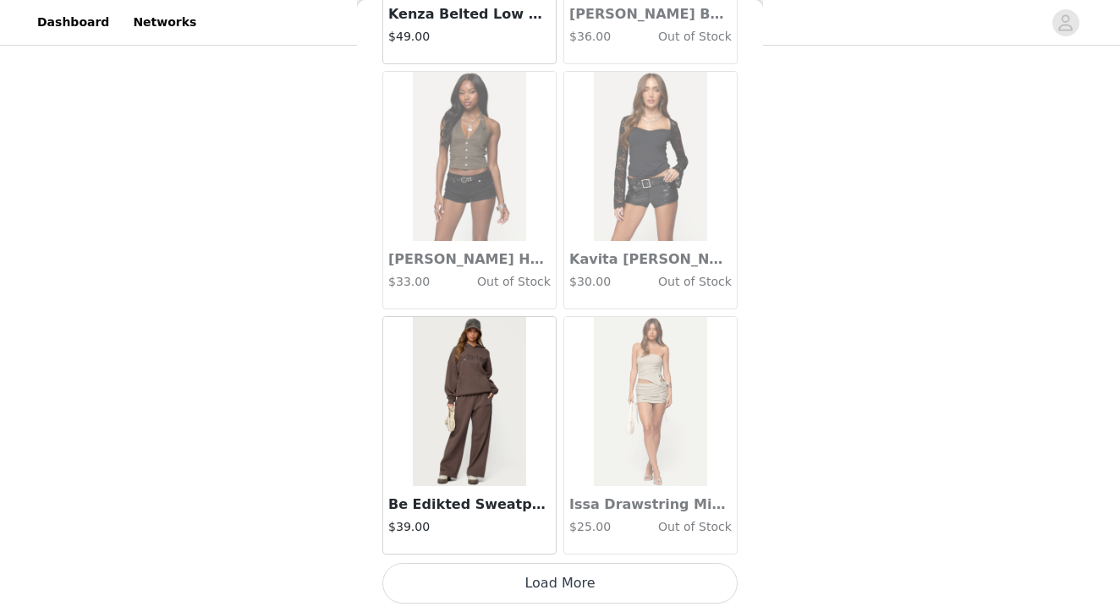
click at [578, 592] on button "Load More" at bounding box center [559, 583] width 355 height 41
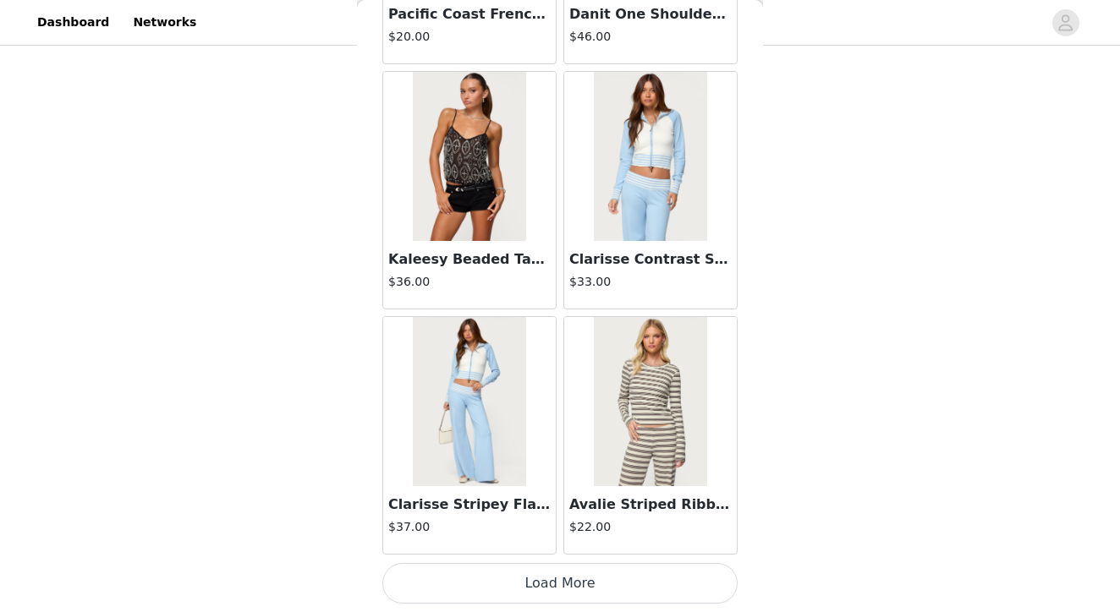
scroll to position [755, 0]
click at [564, 577] on button "Load More" at bounding box center [559, 583] width 355 height 41
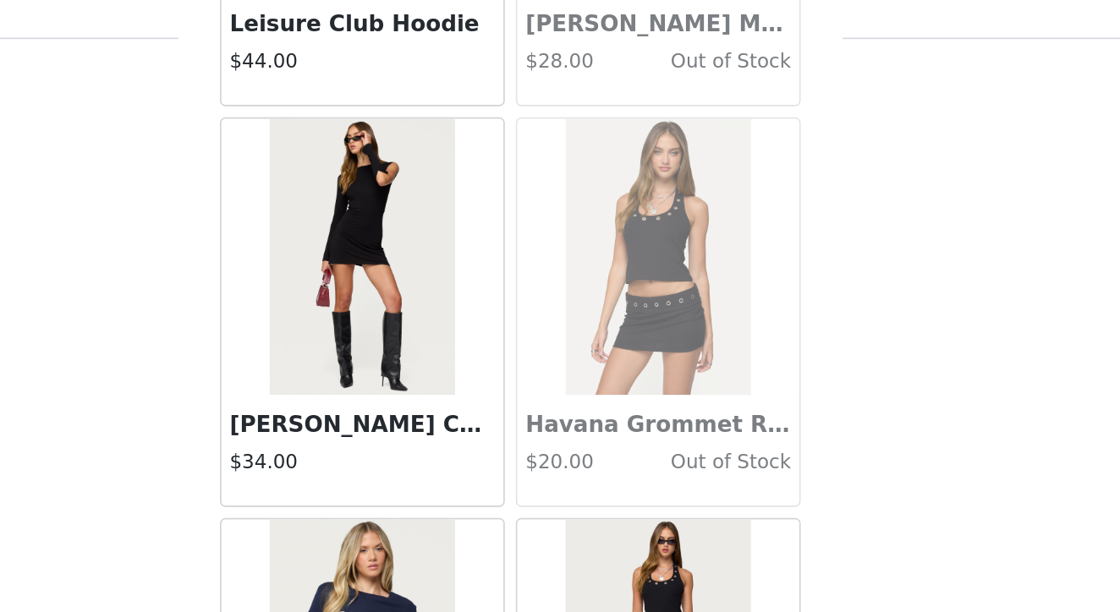
scroll to position [55898, 0]
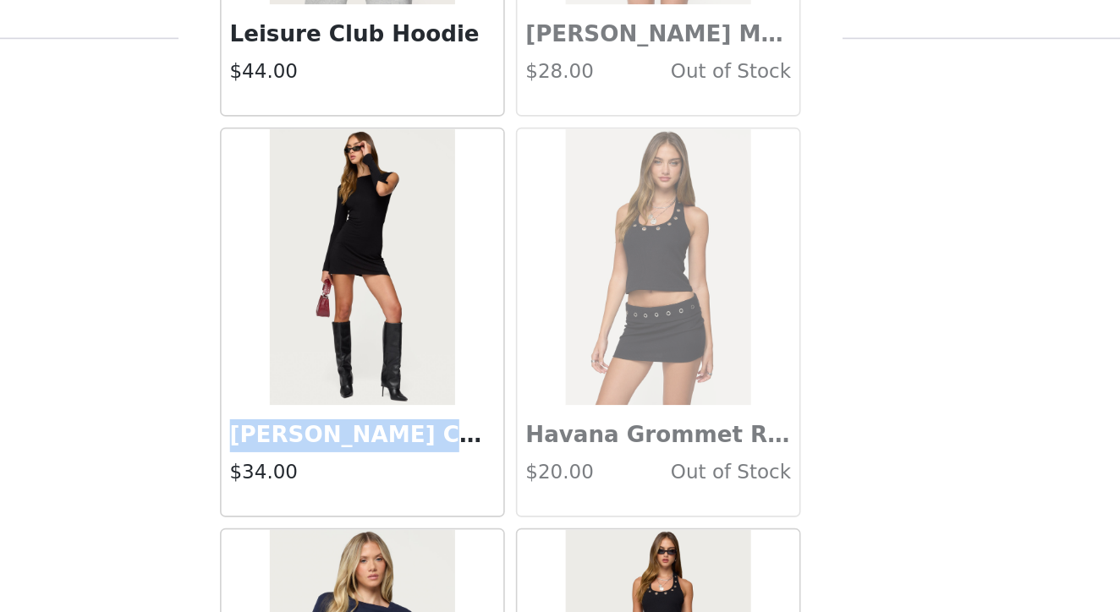
drag, startPoint x: 141, startPoint y: 270, endPoint x: 280, endPoint y: 266, distance: 138.7
click at [388, 278] on h3 "Billy Cutout Boat Neck Mini Dress" at bounding box center [469, 288] width 162 height 20
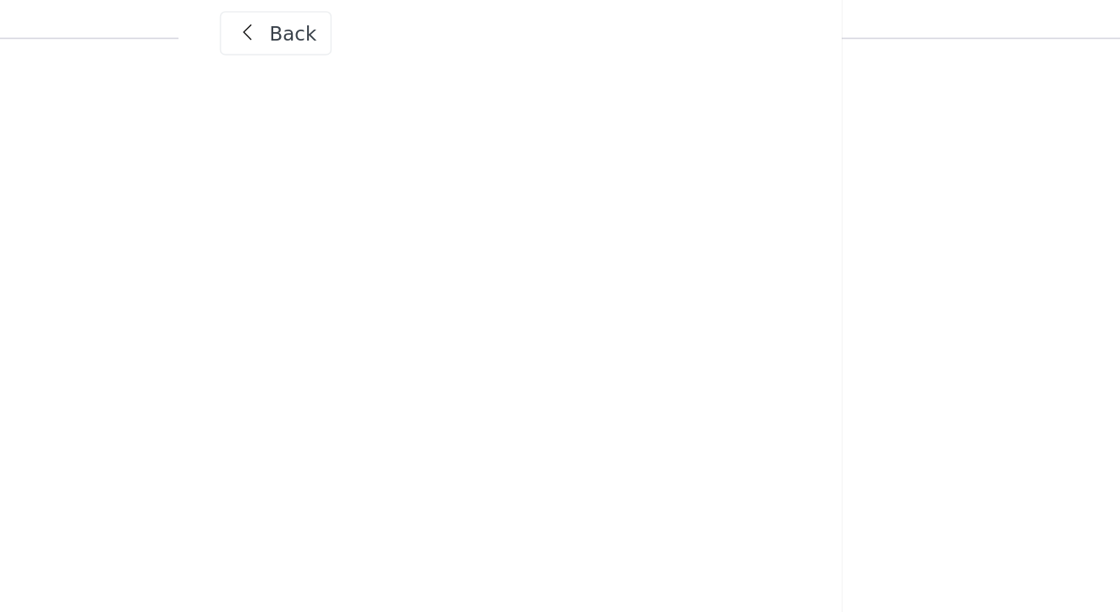
scroll to position [0, 0]
copy h3 "Billy Cutout Boat Neck"
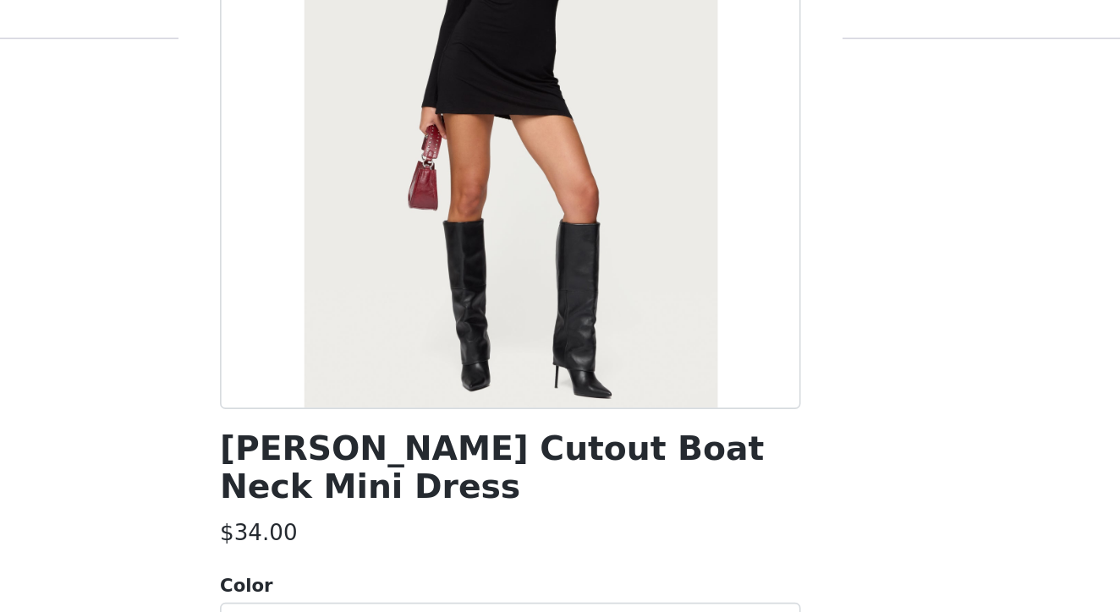
scroll to position [192, 0]
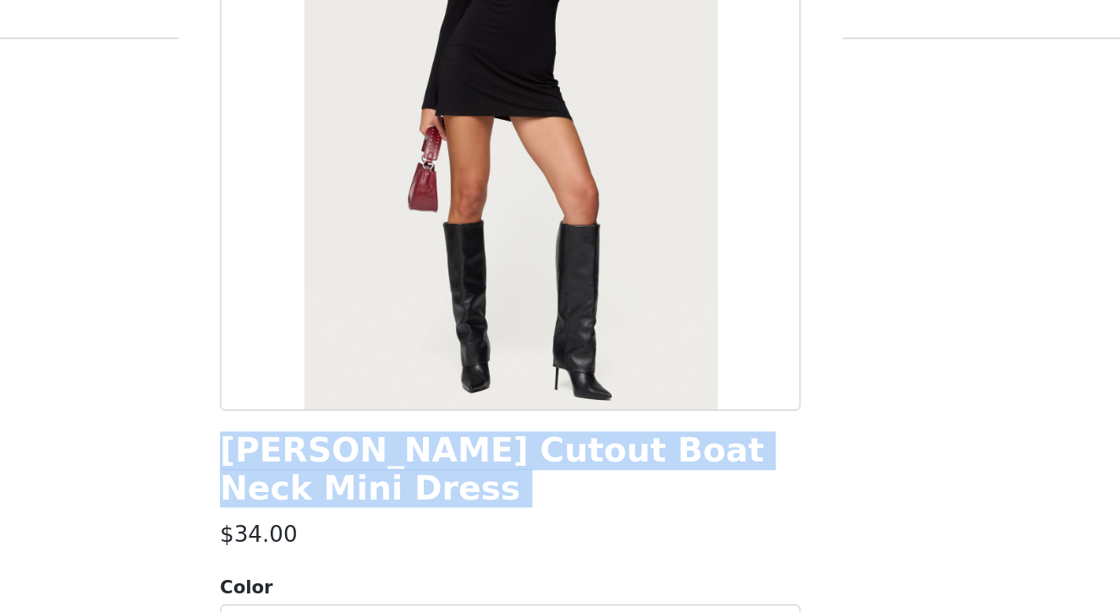
drag, startPoint x: 134, startPoint y: 279, endPoint x: 446, endPoint y: 290, distance: 312.2
click at [446, 290] on div "Billy Cutout Boat Neck Mini Dress $34.00 Color Select color Size Select size Mi…" at bounding box center [559, 273] width 355 height 761
copy div "Billy Cutout Boat Neck Mini Dress"
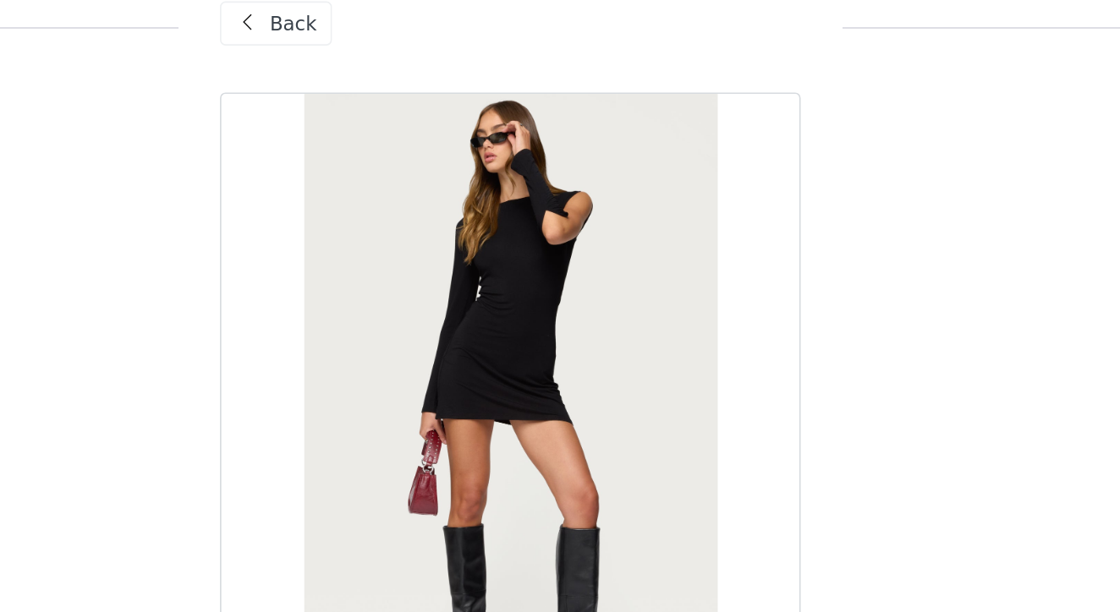
scroll to position [0, 0]
click at [389, 32] on span at bounding box center [399, 42] width 20 height 20
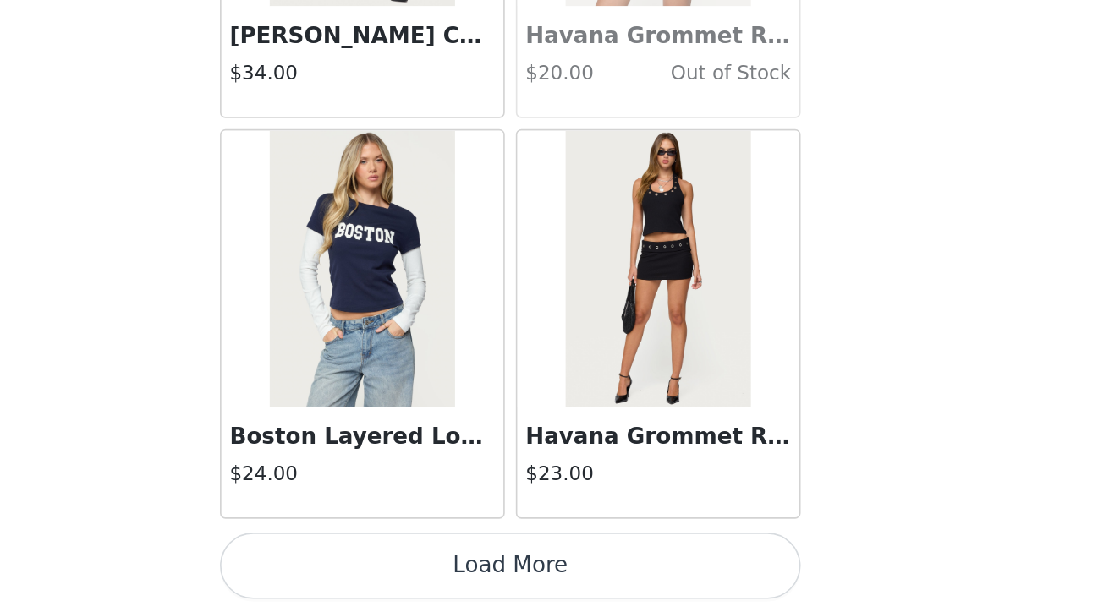
scroll to position [55769, 0]
click at [382, 563] on button "Load More" at bounding box center [559, 583] width 355 height 41
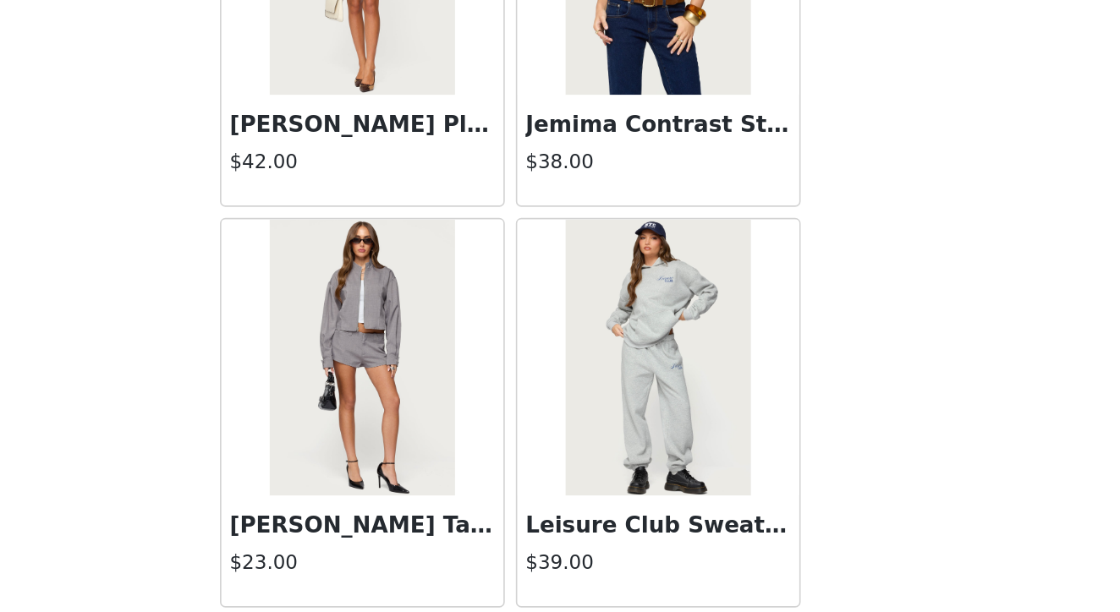
scroll to position [58080, 0]
click at [413, 371] on img at bounding box center [469, 455] width 112 height 169
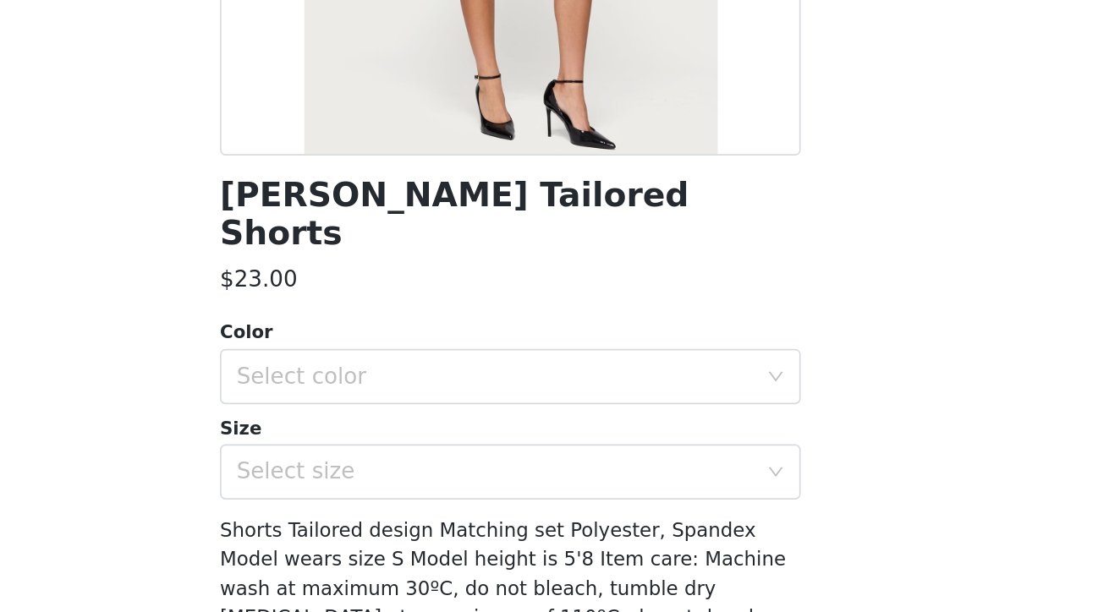
scroll to position [156, 0]
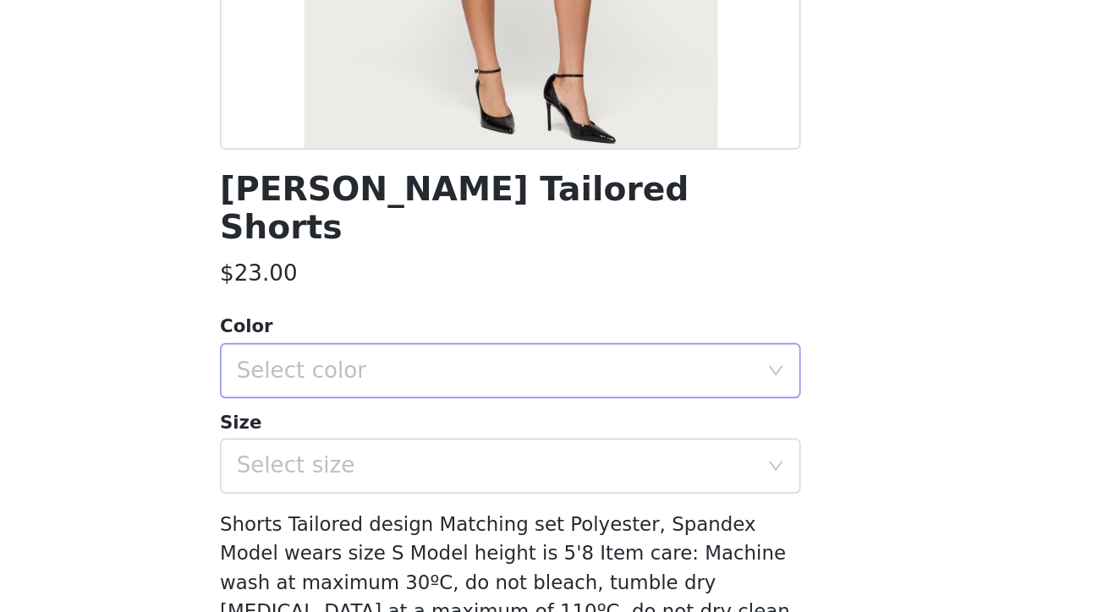
click at [392, 436] on div "Select color" at bounding box center [550, 444] width 316 height 17
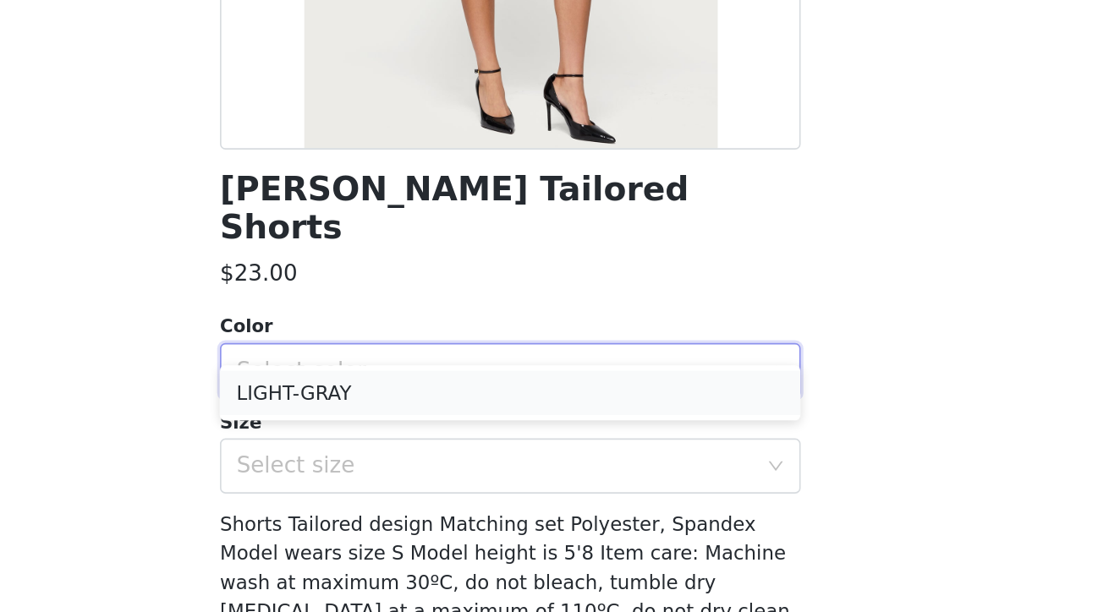
click at [382, 444] on li "LIGHT-GRAY" at bounding box center [559, 457] width 355 height 27
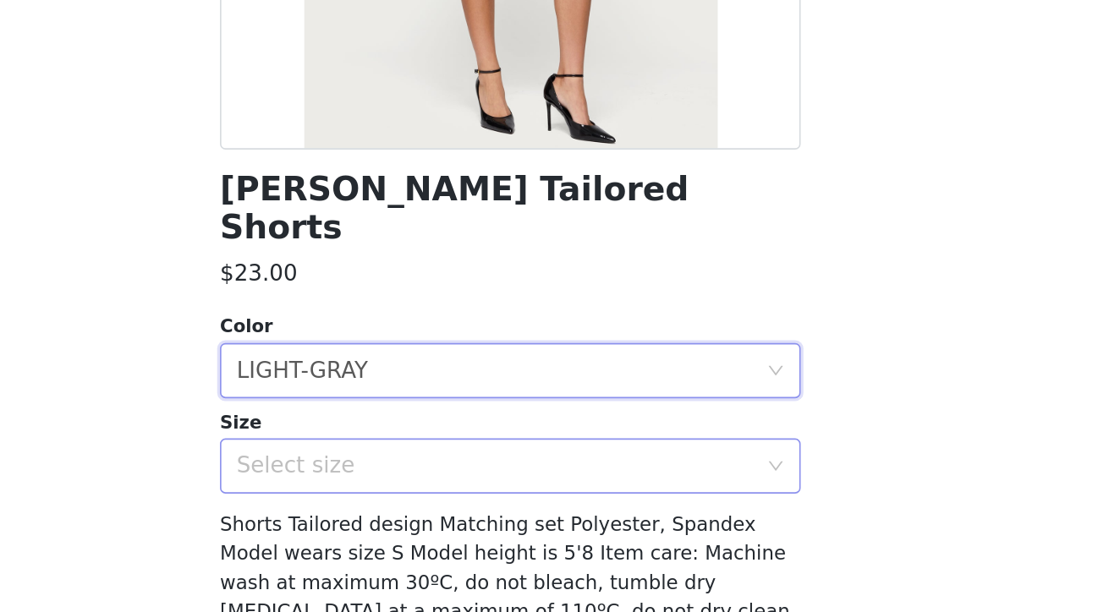
click at [392, 494] on div "Select size" at bounding box center [550, 502] width 316 height 17
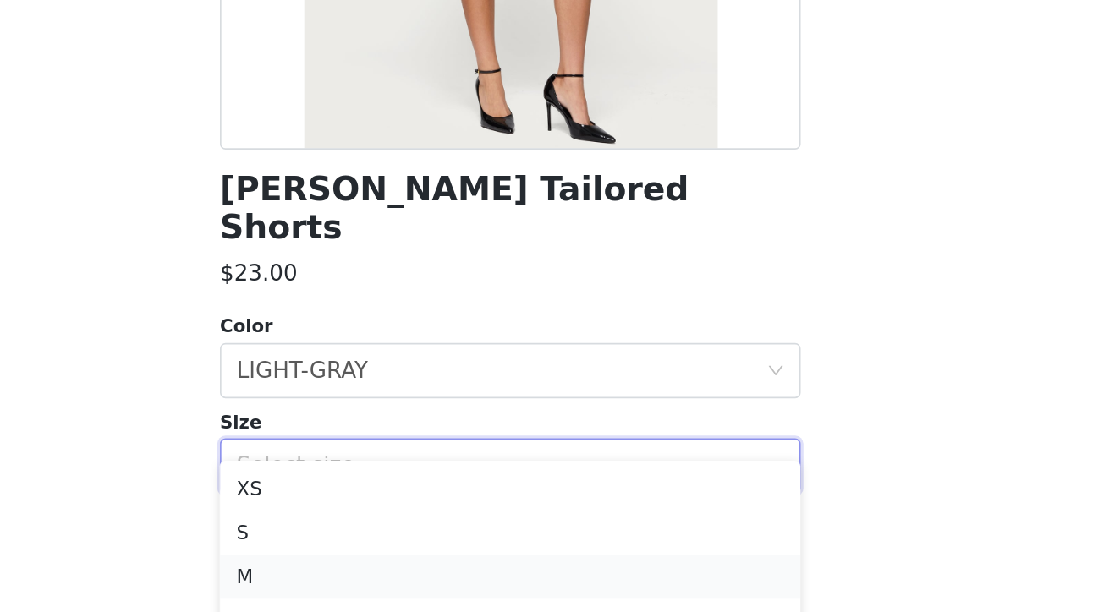
click at [382, 556] on li "M" at bounding box center [559, 569] width 355 height 27
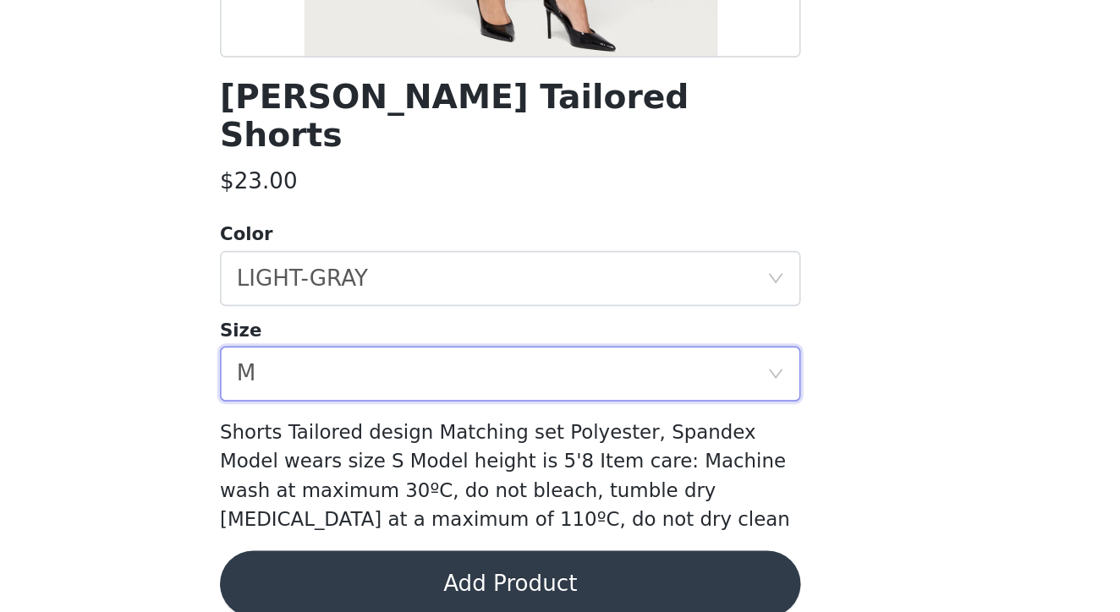
scroll to position [192, 0]
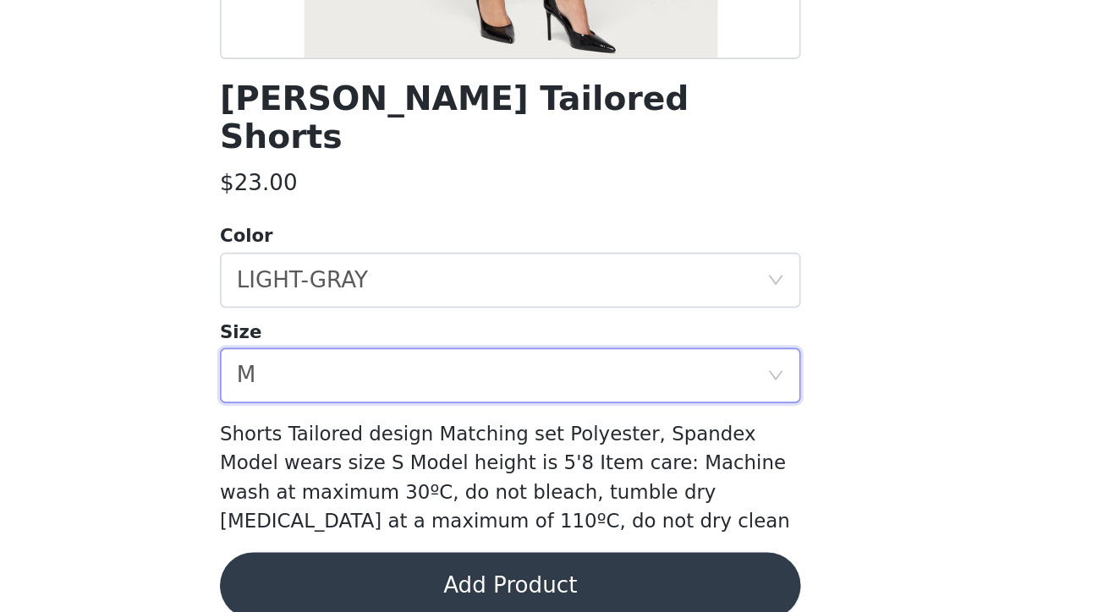
click at [382, 575] on button "Add Product" at bounding box center [559, 595] width 355 height 41
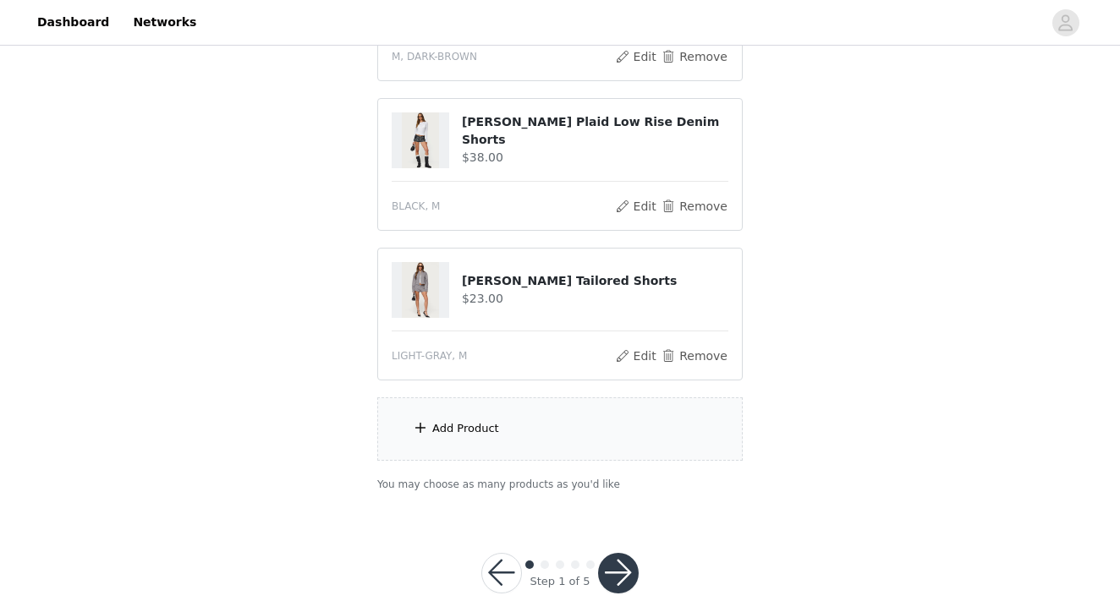
scroll to position [885, 0]
click at [500, 428] on div "Add Product" at bounding box center [559, 428] width 365 height 63
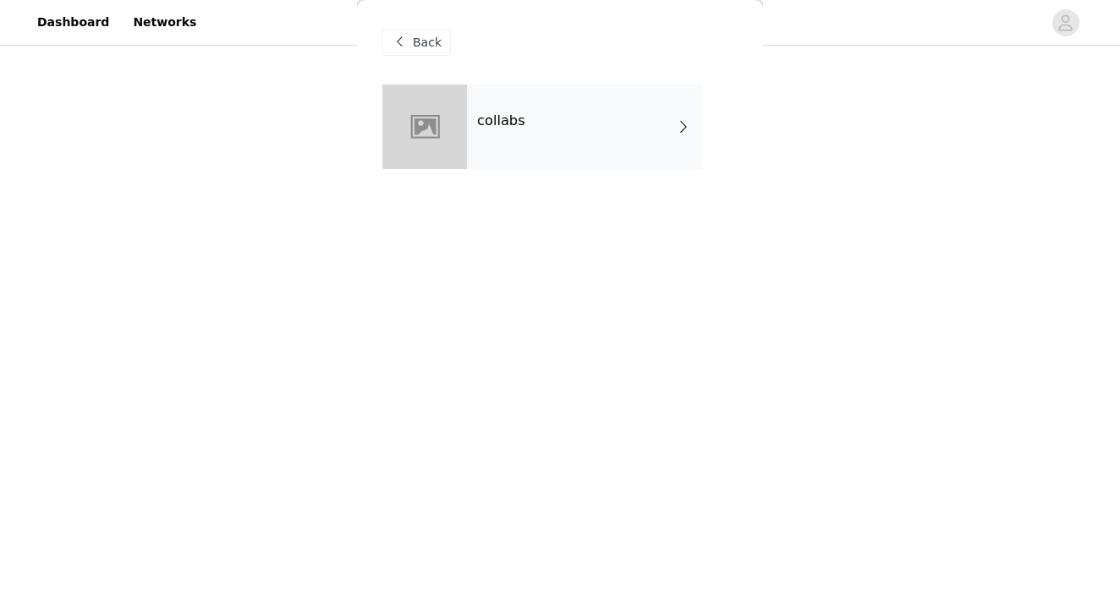
click at [529, 131] on div "collabs" at bounding box center [584, 127] width 235 height 85
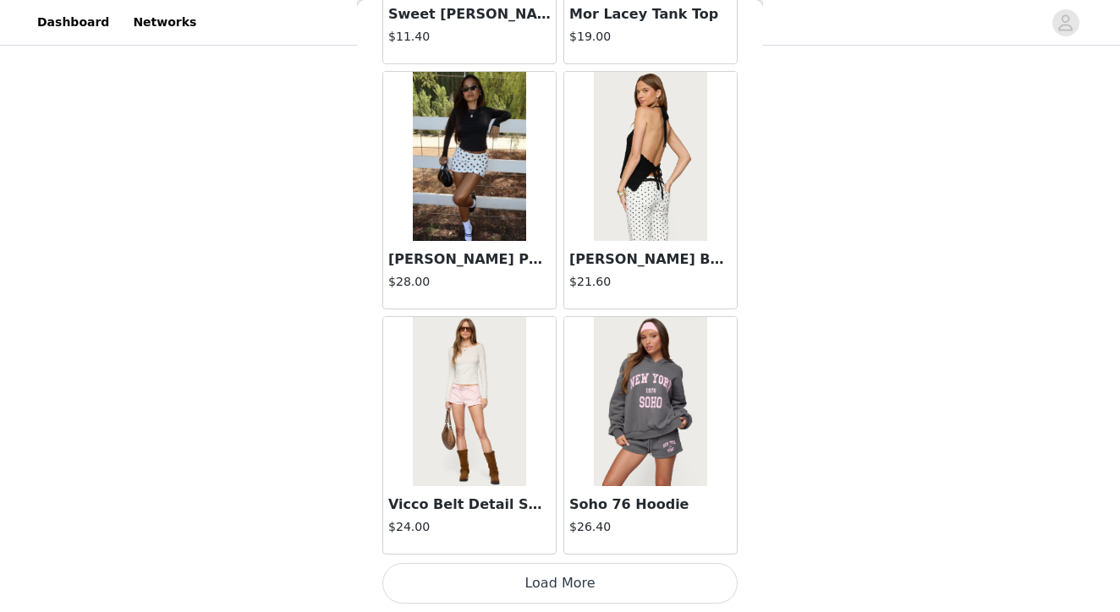
scroll to position [905, 0]
click at [536, 581] on button "Load More" at bounding box center [559, 583] width 355 height 41
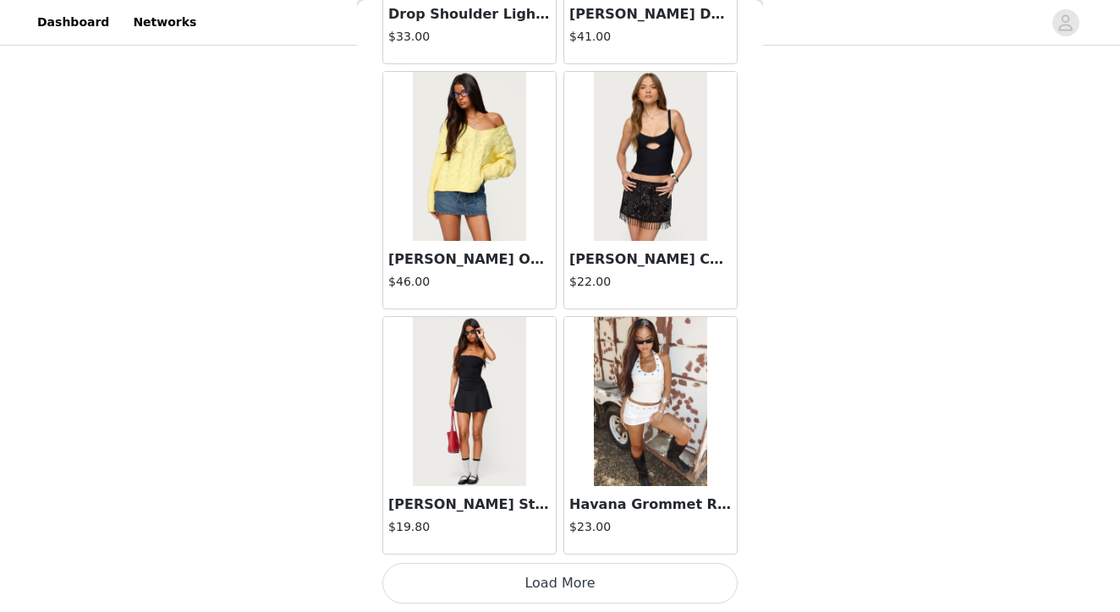
click at [537, 578] on button "Load More" at bounding box center [559, 583] width 355 height 41
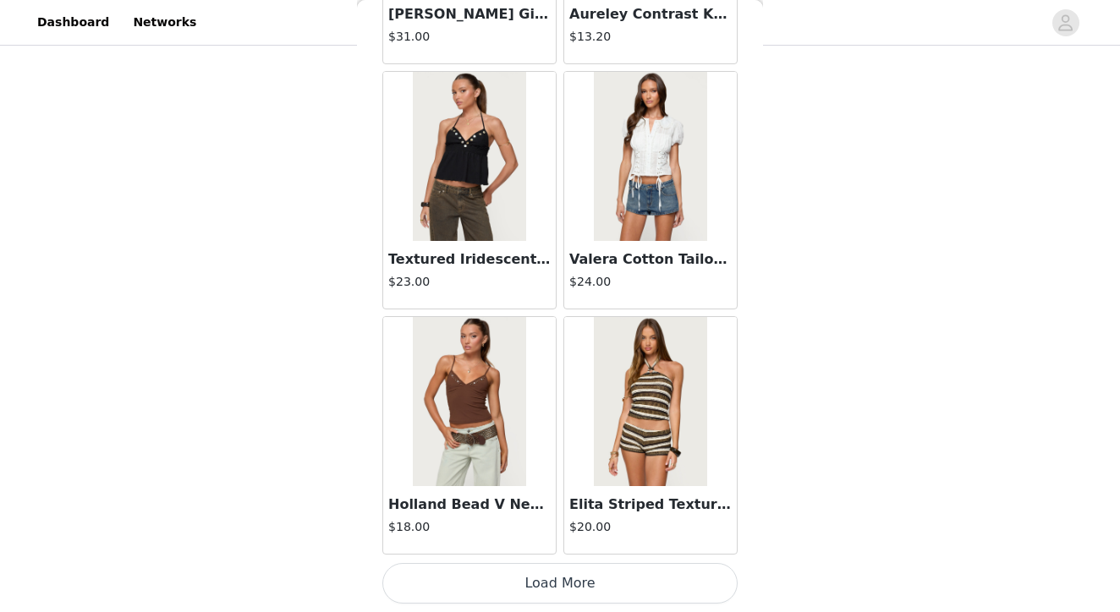
click at [566, 586] on button "Load More" at bounding box center [559, 583] width 355 height 41
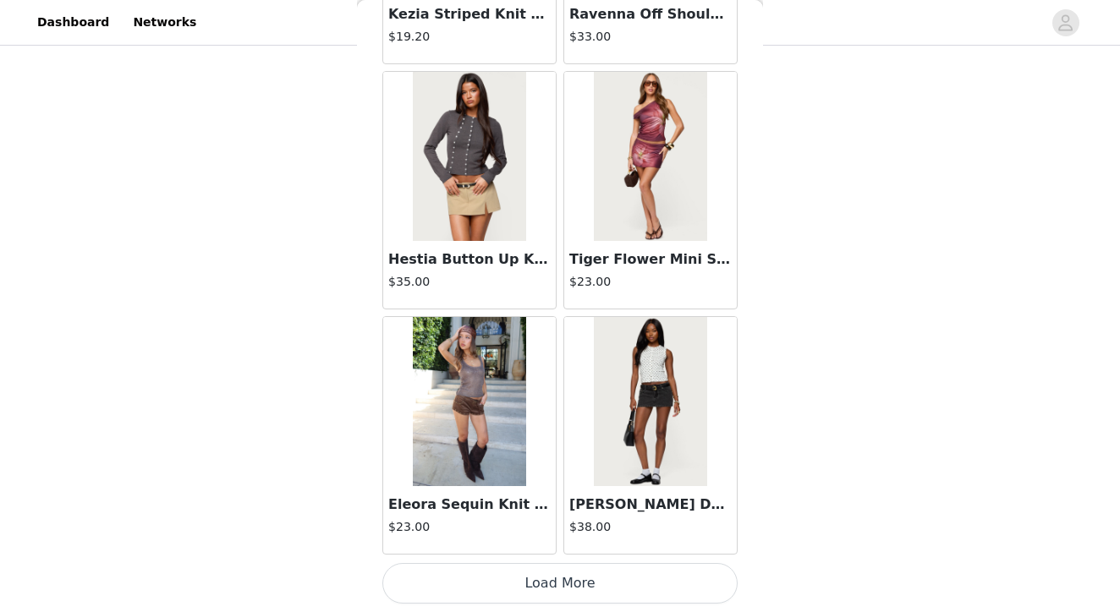
click at [552, 585] on button "Load More" at bounding box center [559, 583] width 355 height 41
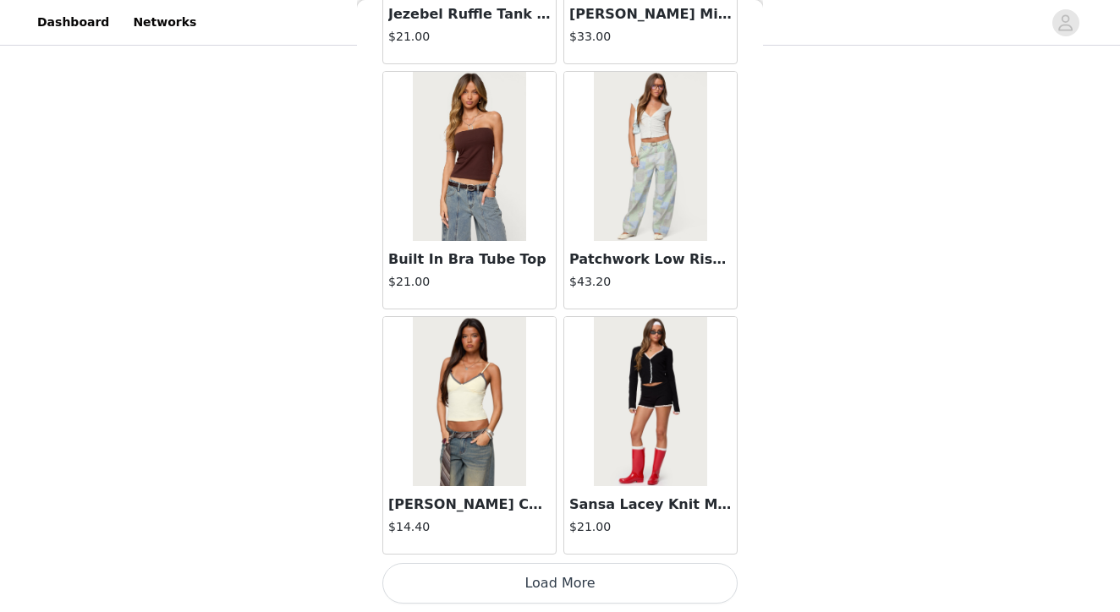
click at [552, 584] on button "Load More" at bounding box center [559, 583] width 355 height 41
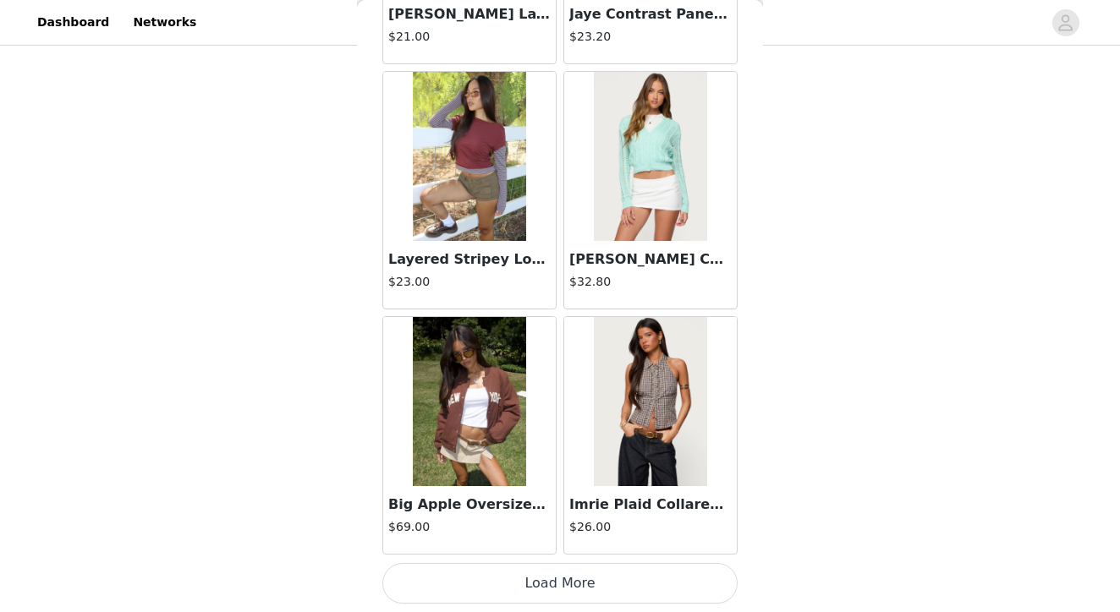
click at [532, 585] on button "Load More" at bounding box center [559, 583] width 355 height 41
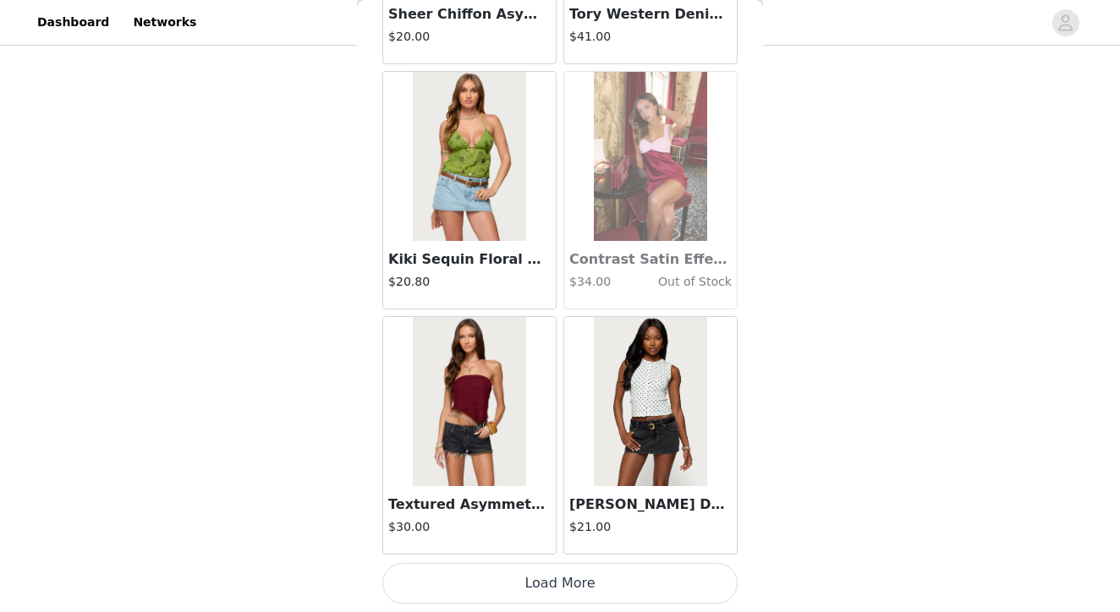
click at [545, 592] on button "Load More" at bounding box center [559, 583] width 355 height 41
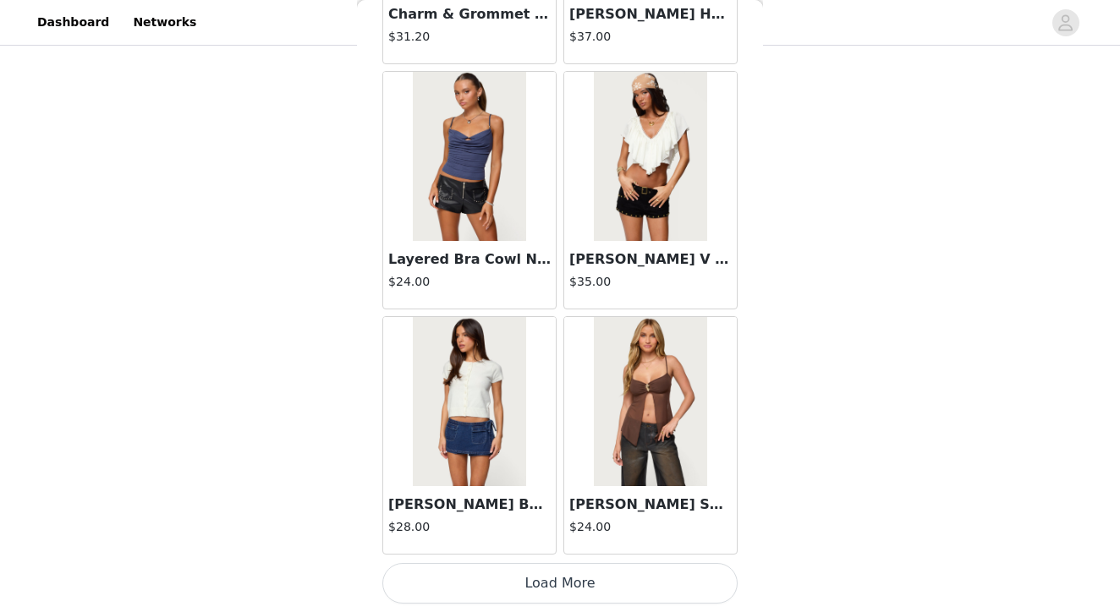
scroll to position [19142, 0]
click at [571, 583] on button "Load More" at bounding box center [559, 583] width 355 height 41
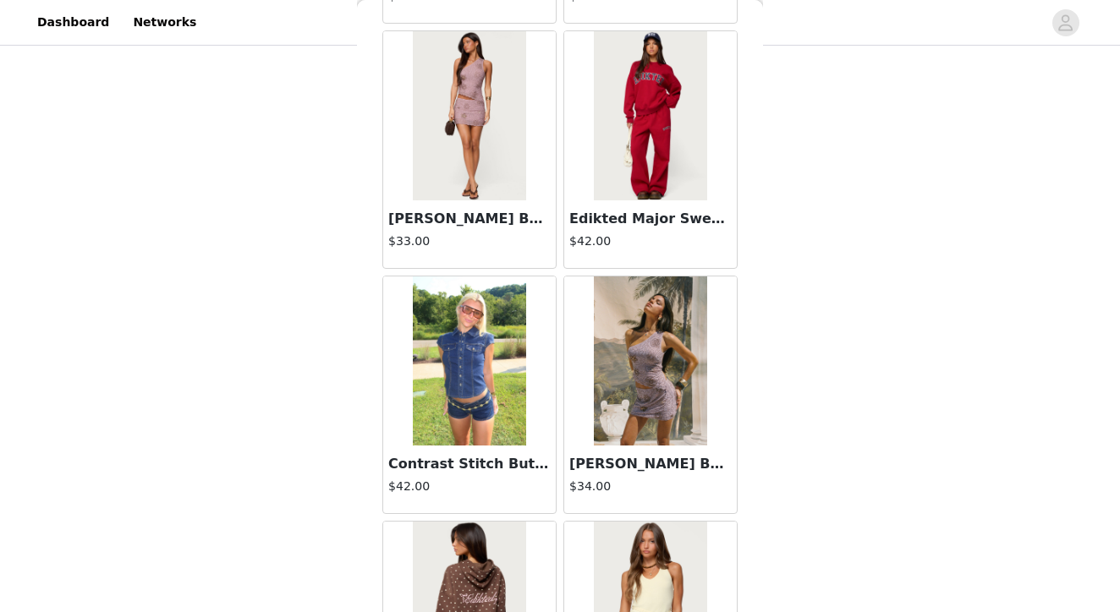
scroll to position [21387, 0]
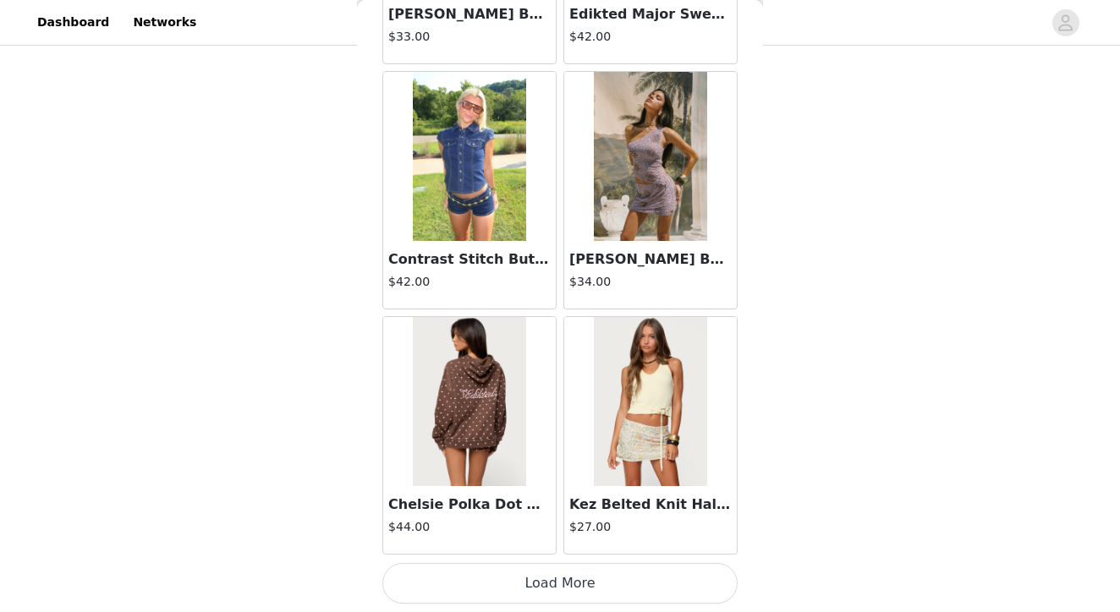
click at [542, 585] on button "Load More" at bounding box center [559, 583] width 355 height 41
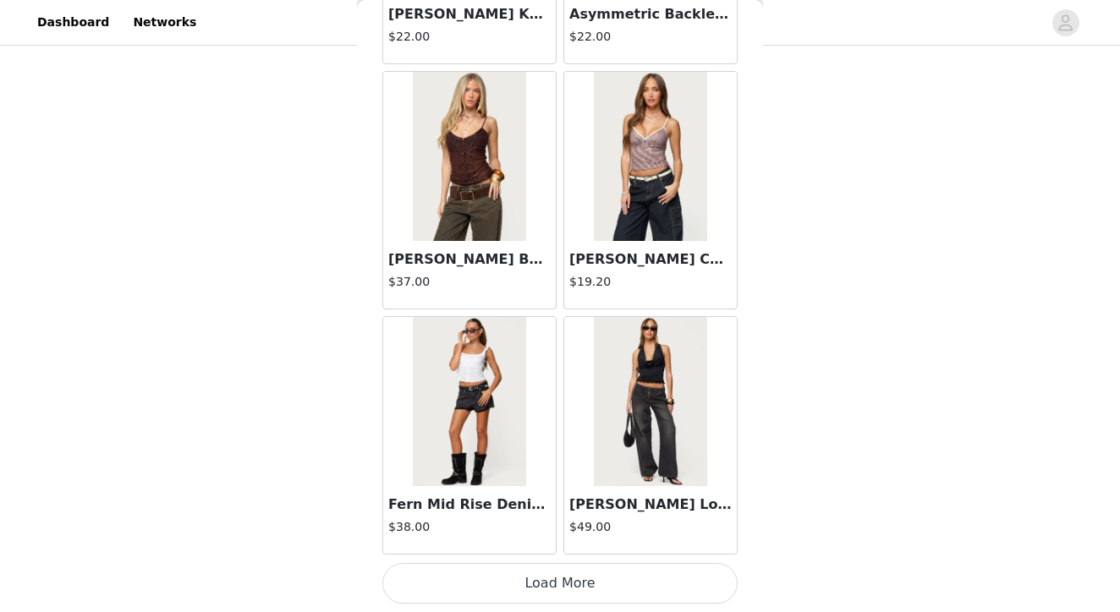
scroll to position [24047, 0]
click at [565, 583] on button "Load More" at bounding box center [559, 583] width 355 height 41
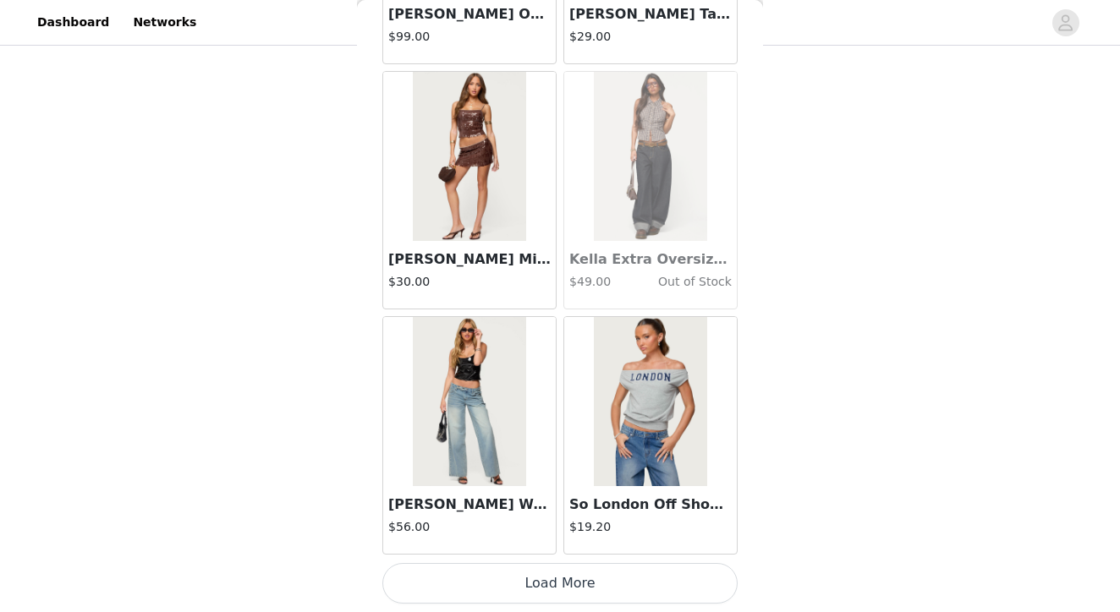
scroll to position [905, 0]
click at [566, 588] on button "Load More" at bounding box center [559, 583] width 355 height 41
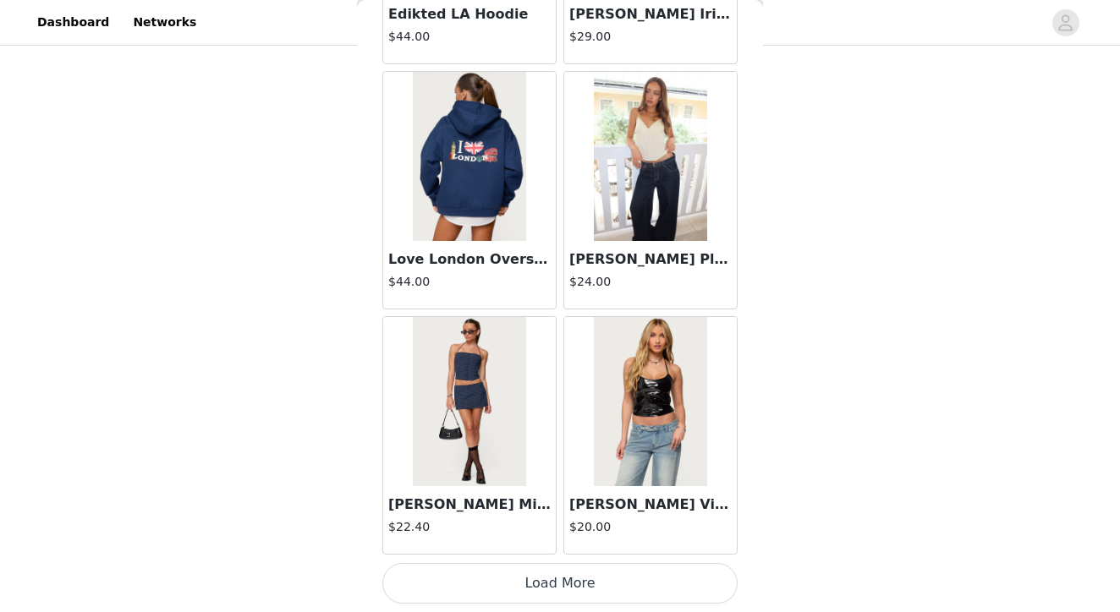
click at [525, 584] on button "Load More" at bounding box center [559, 583] width 355 height 41
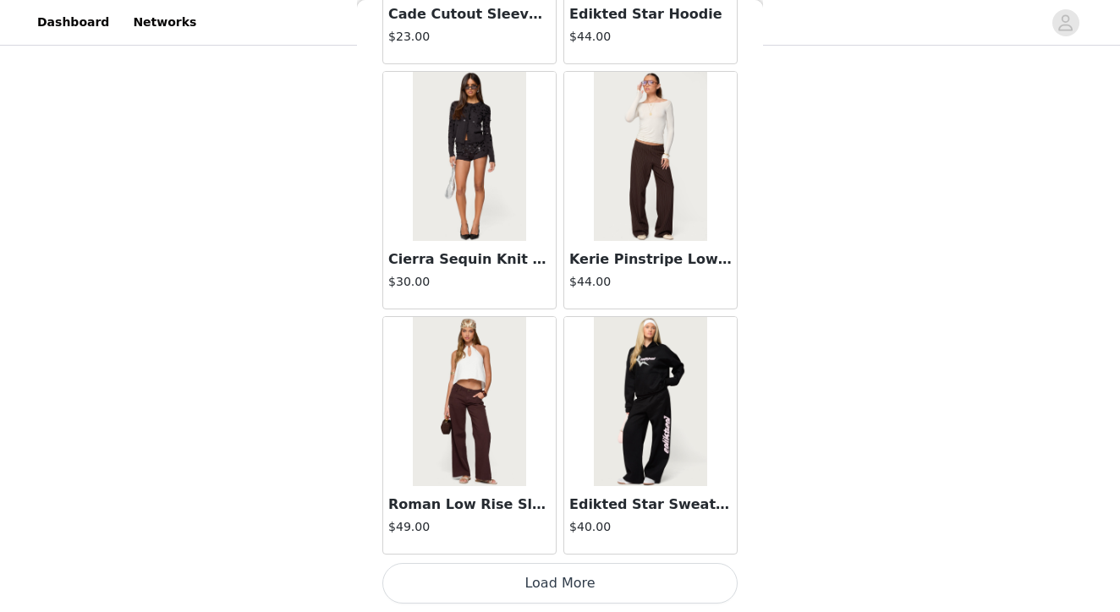
click at [562, 573] on button "Load More" at bounding box center [559, 583] width 355 height 41
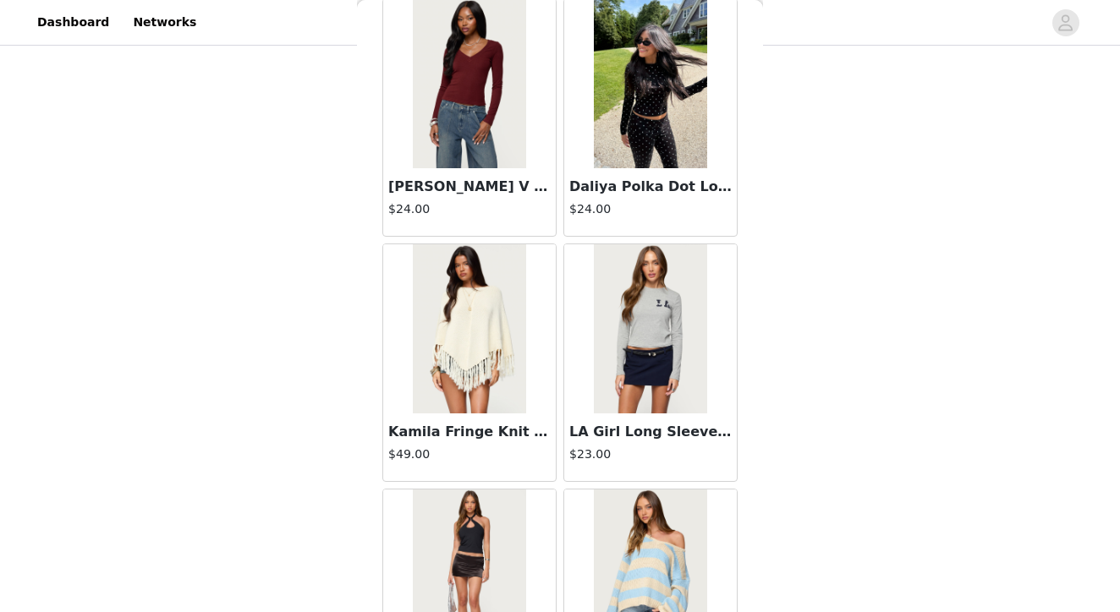
scroll to position [33836, 0]
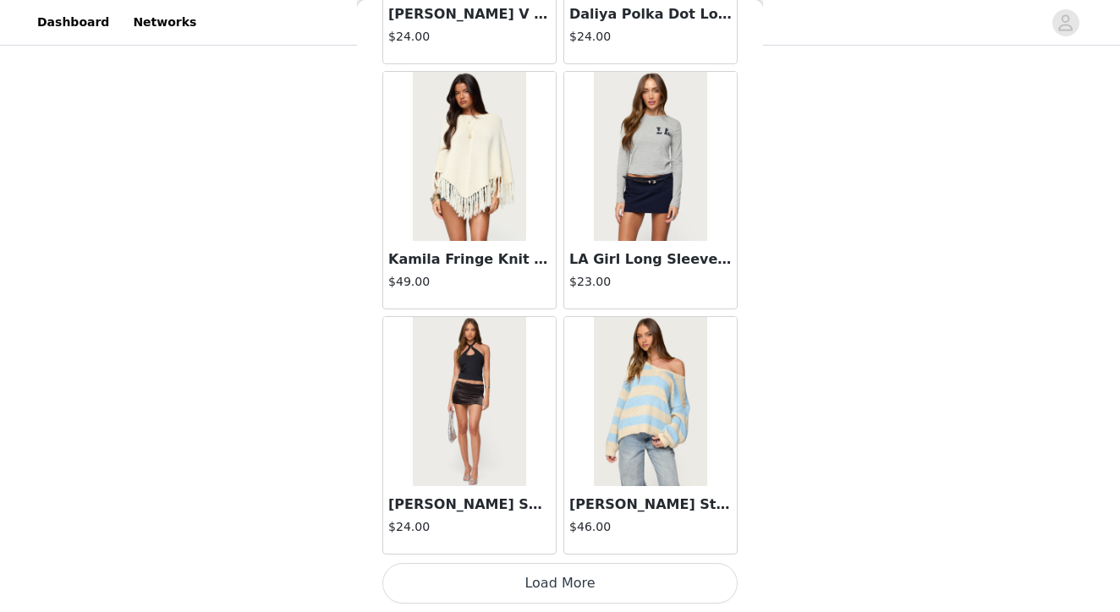
click at [537, 588] on button "Load More" at bounding box center [559, 583] width 355 height 41
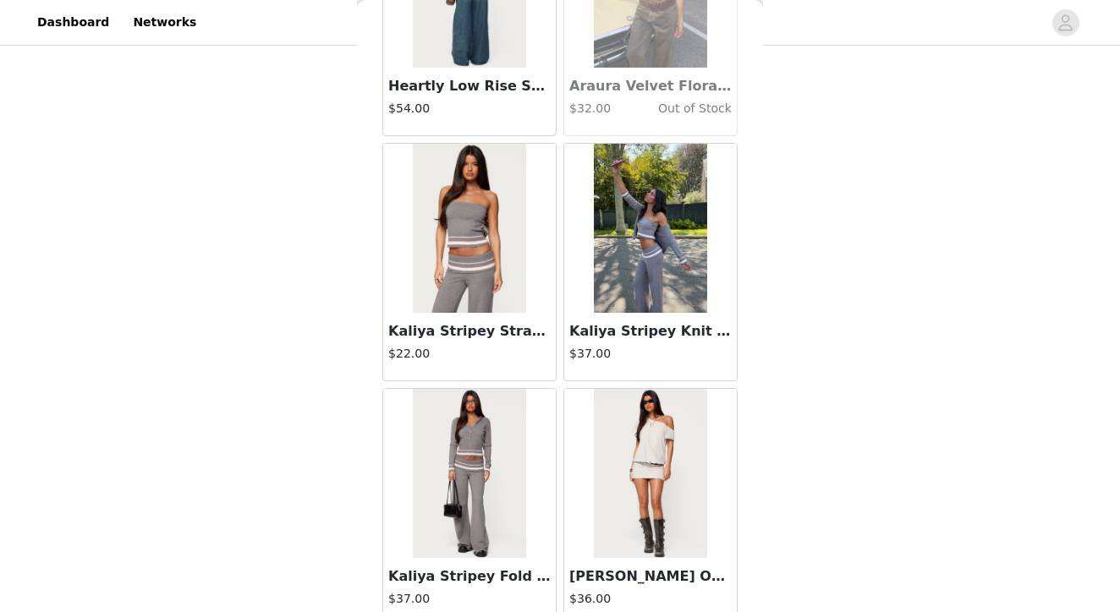
scroll to position [36250, 0]
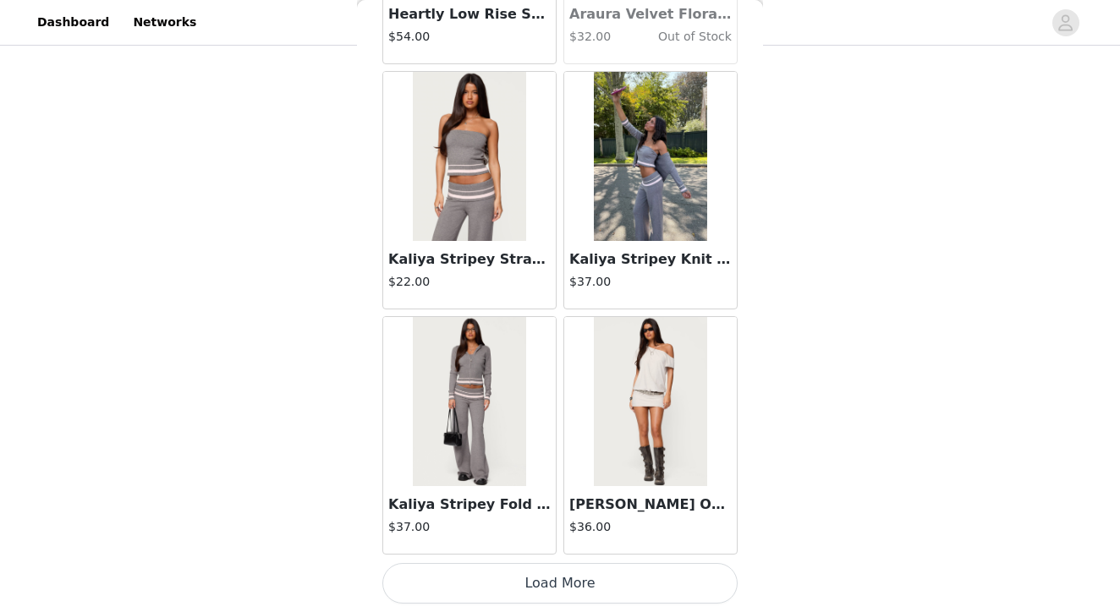
click at [585, 583] on button "Load More" at bounding box center [559, 583] width 355 height 41
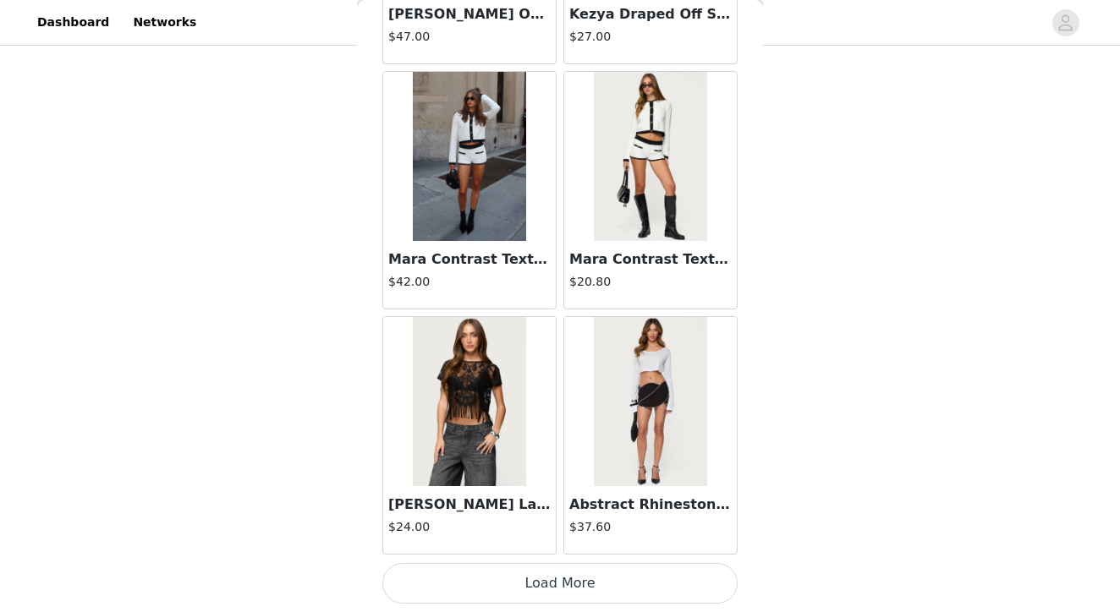
scroll to position [38761, 0]
click at [551, 587] on button "Load More" at bounding box center [559, 583] width 355 height 41
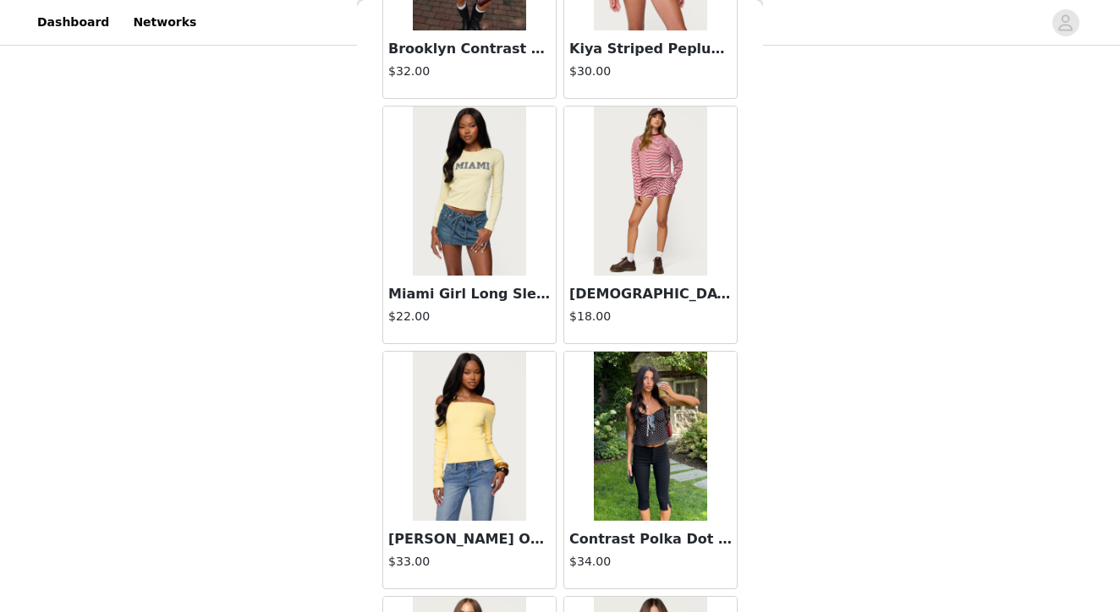
scroll to position [39954, 0]
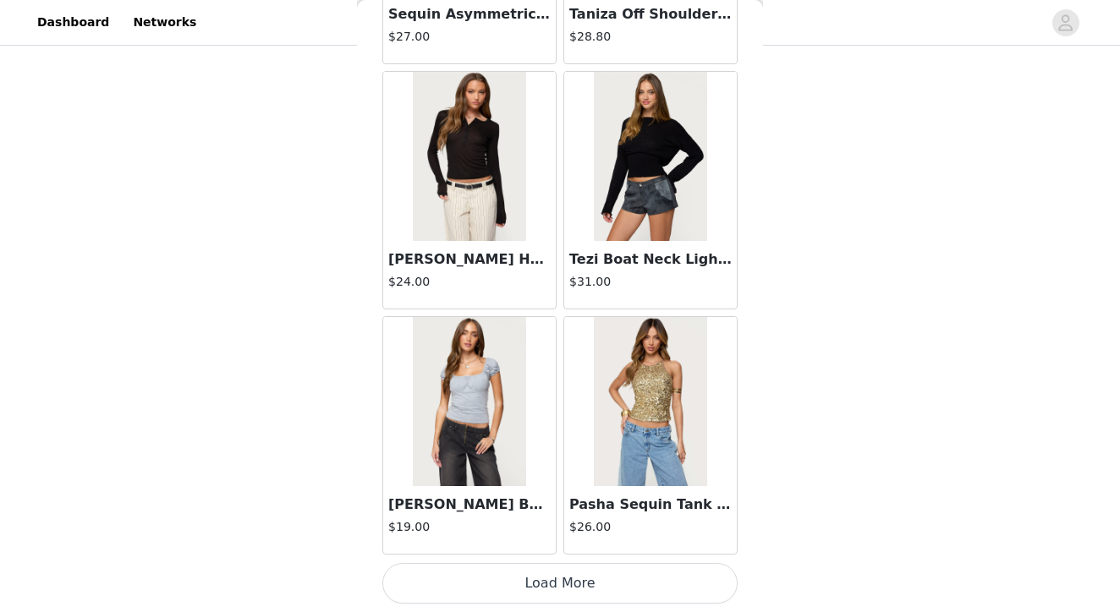
click at [581, 587] on button "Load More" at bounding box center [559, 583] width 355 height 41
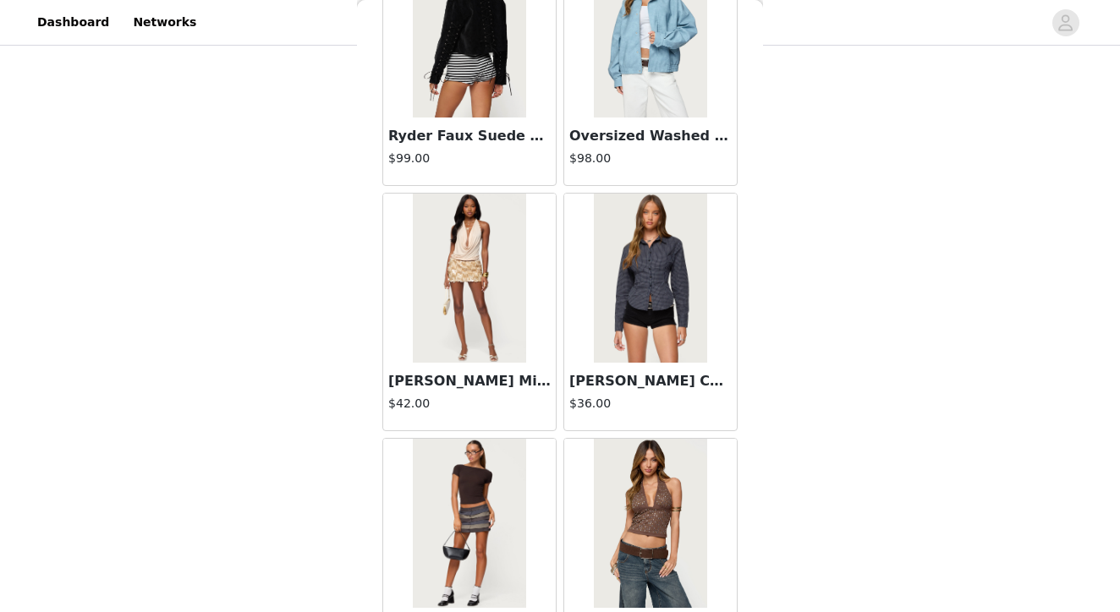
scroll to position [43054, 0]
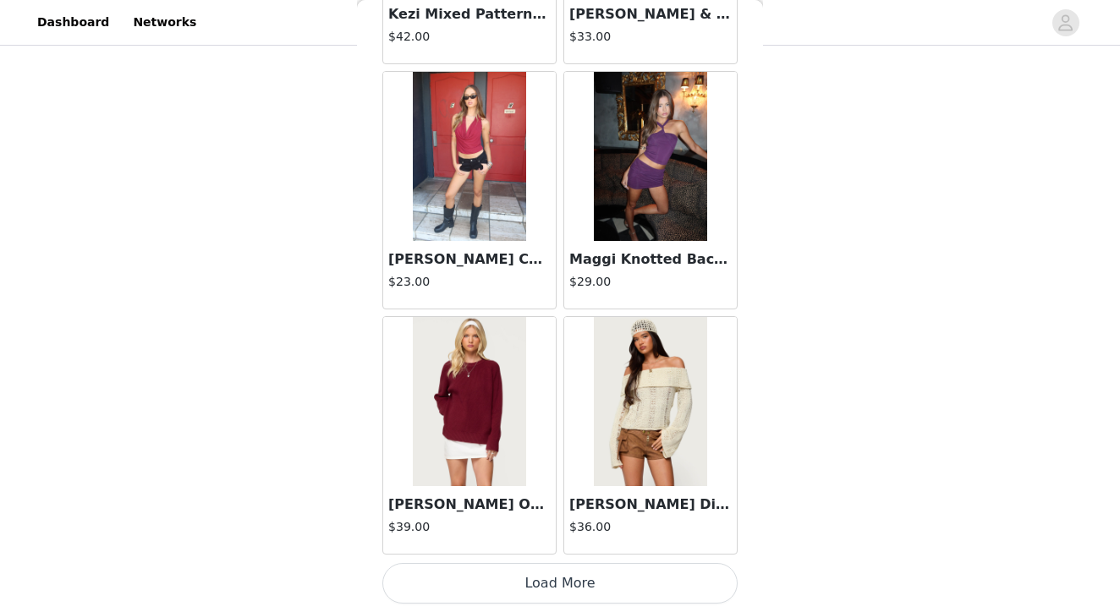
click at [553, 585] on button "Load More" at bounding box center [559, 583] width 355 height 41
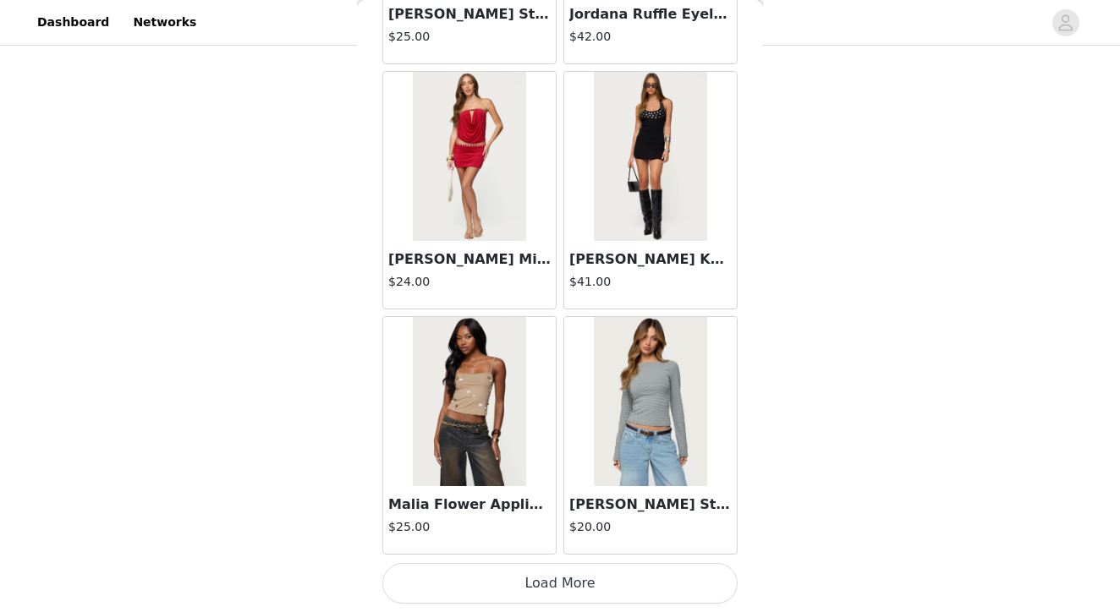
scroll to position [46118, 0]
click at [577, 587] on button "Load More" at bounding box center [559, 583] width 355 height 41
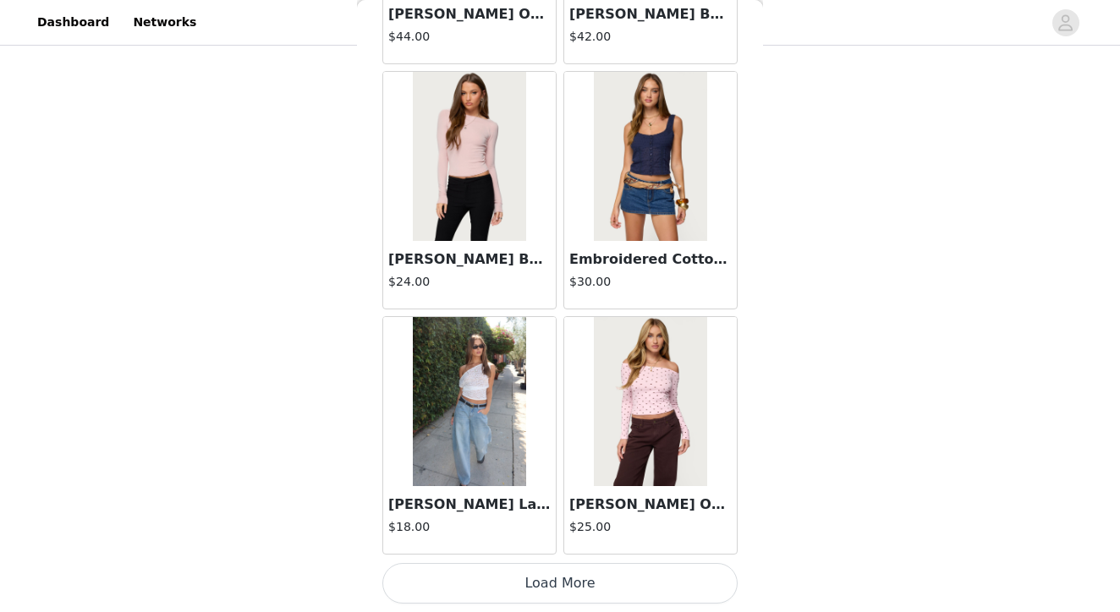
scroll to position [48570, 0]
click at [550, 587] on button "Load More" at bounding box center [559, 583] width 355 height 41
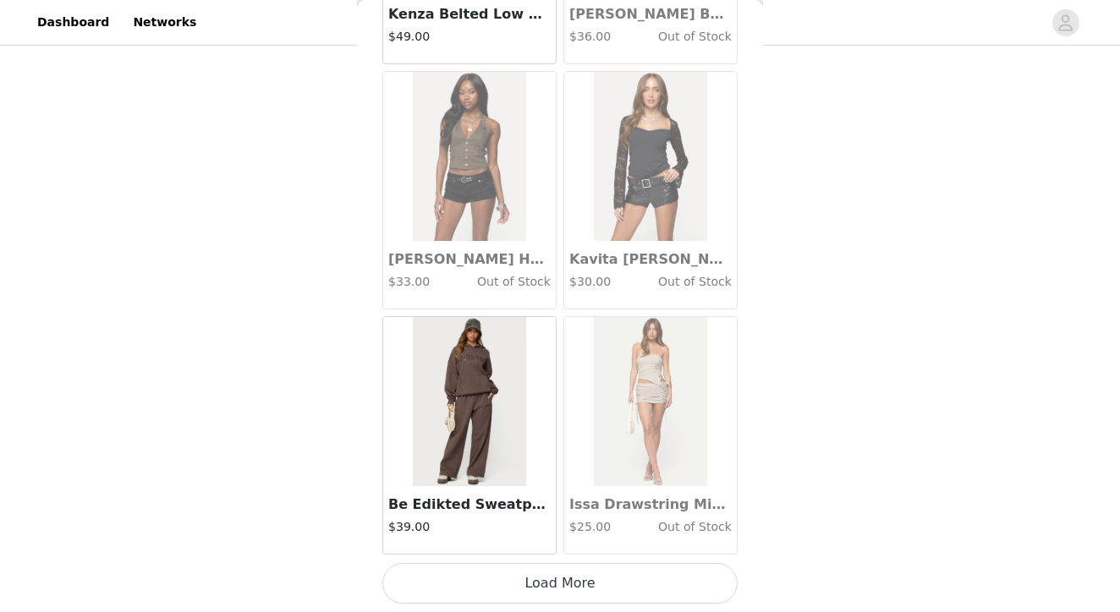
scroll to position [905, 0]
click at [563, 597] on button "Load More" at bounding box center [559, 583] width 355 height 41
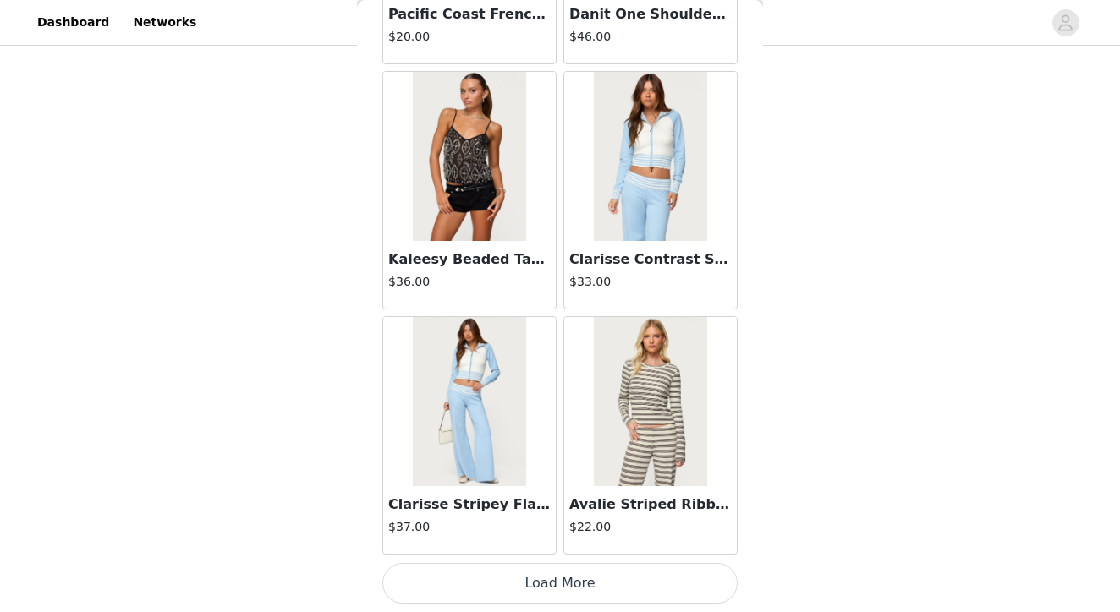
scroll to position [53475, 0]
click at [566, 583] on button "Load More" at bounding box center [559, 583] width 355 height 41
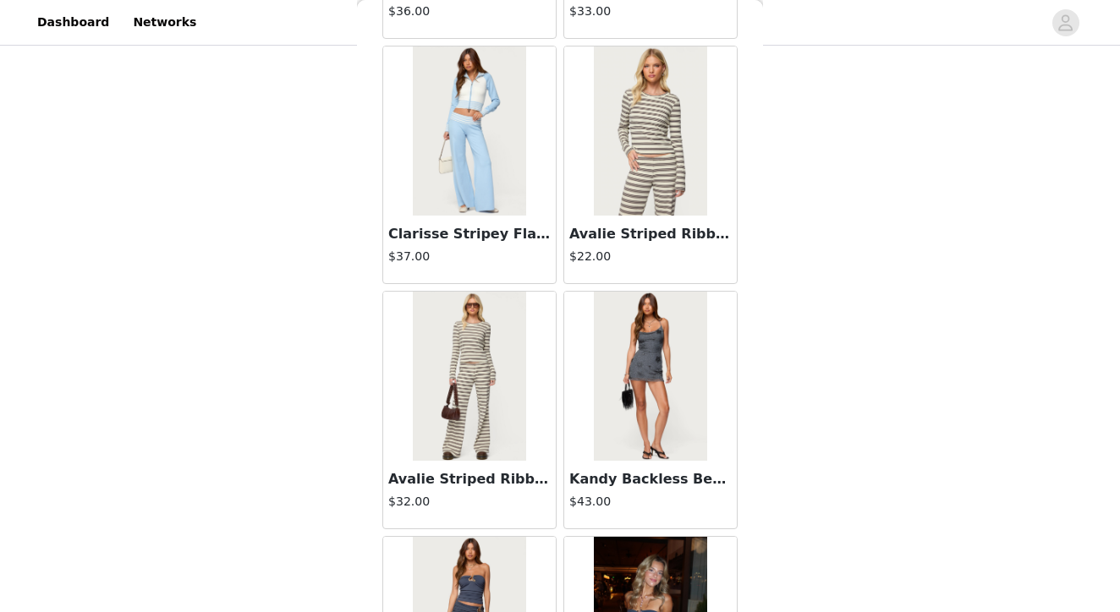
scroll to position [53746, 0]
click at [471, 402] on img at bounding box center [469, 375] width 112 height 169
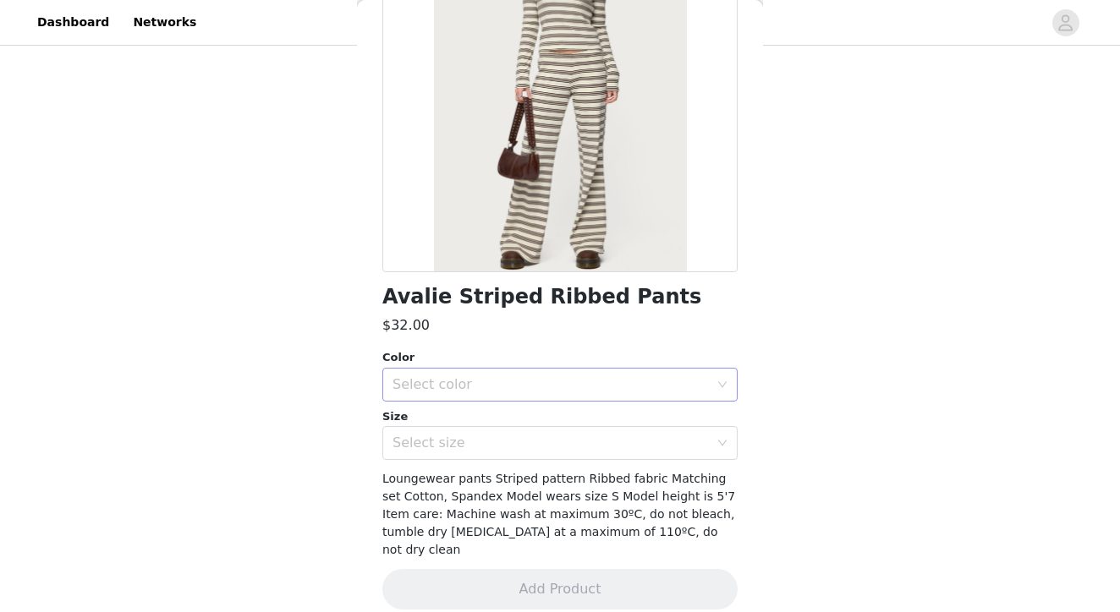
scroll to position [192, 0]
click at [478, 383] on div "Select color" at bounding box center [550, 385] width 316 height 17
click at [421, 410] on li "MIX" at bounding box center [559, 421] width 355 height 27
click at [424, 444] on div "Select size" at bounding box center [550, 444] width 316 height 17
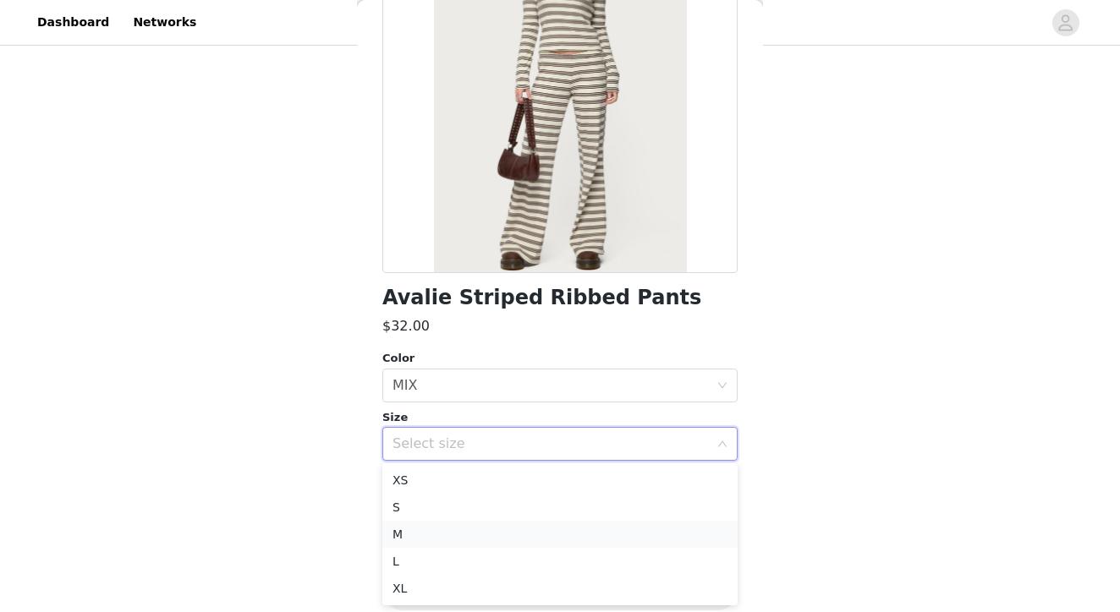
click at [413, 532] on li "M" at bounding box center [559, 534] width 355 height 27
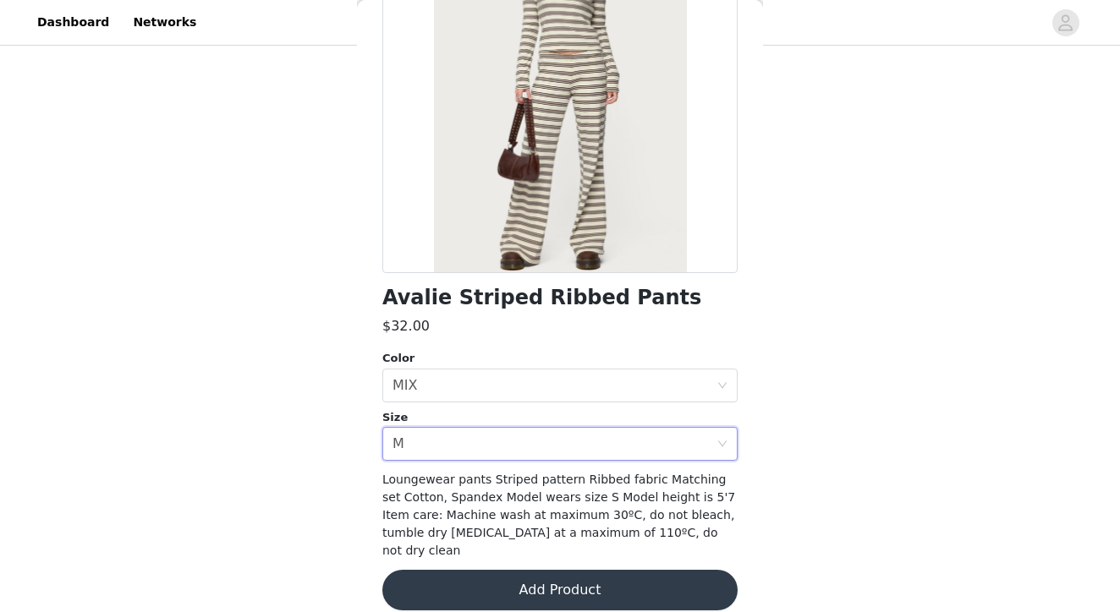
scroll to position [905, 0]
click at [570, 570] on button "Add Product" at bounding box center [559, 590] width 355 height 41
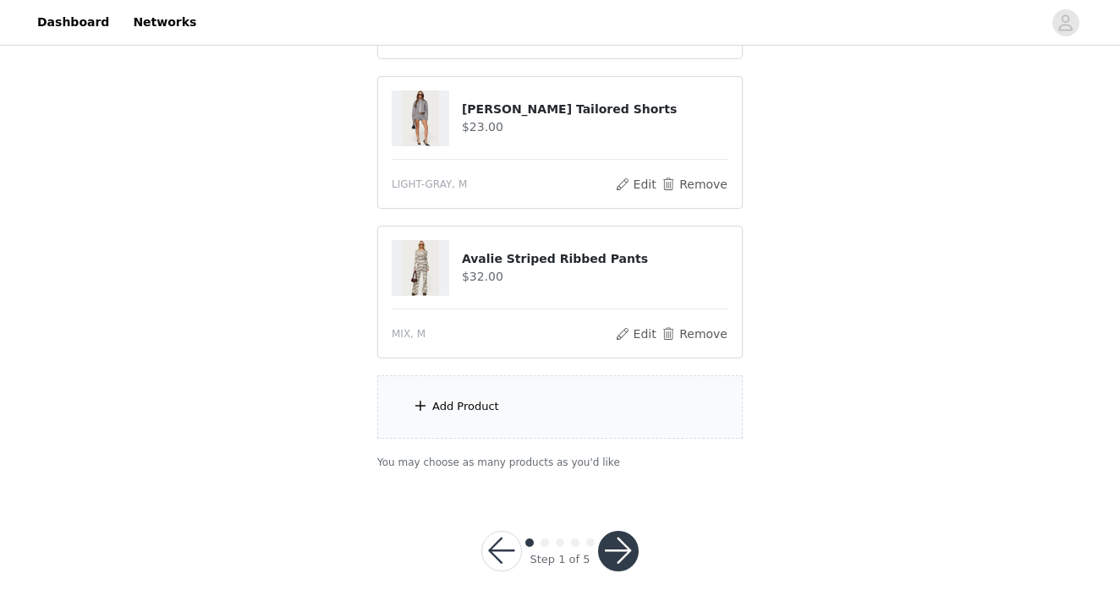
scroll to position [1055, 0]
click at [480, 413] on div "Add Product" at bounding box center [465, 407] width 67 height 17
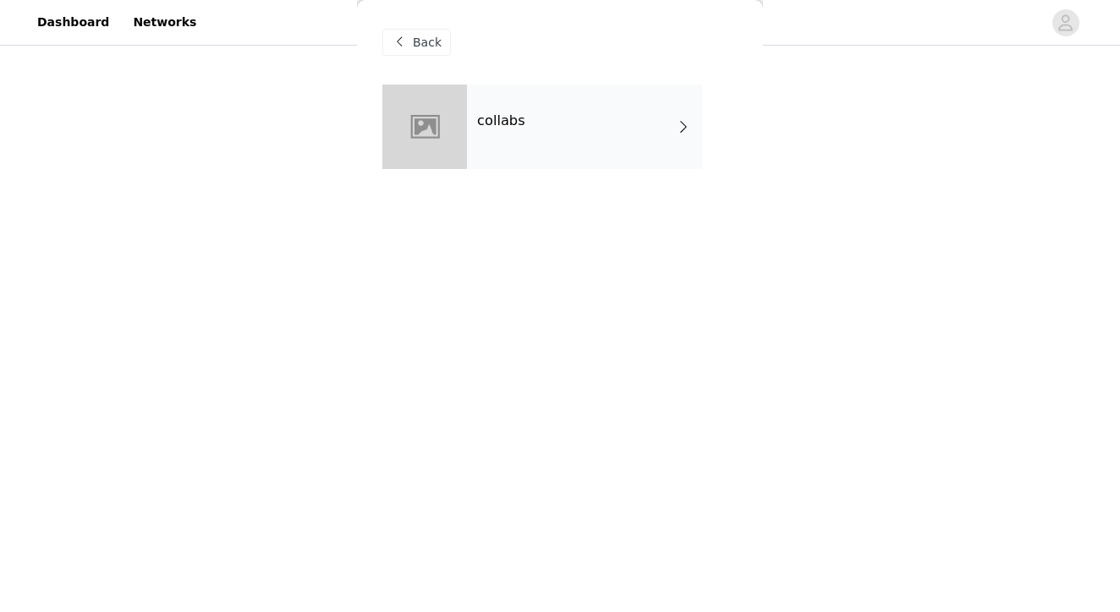
click at [524, 123] on div "collabs" at bounding box center [584, 127] width 235 height 85
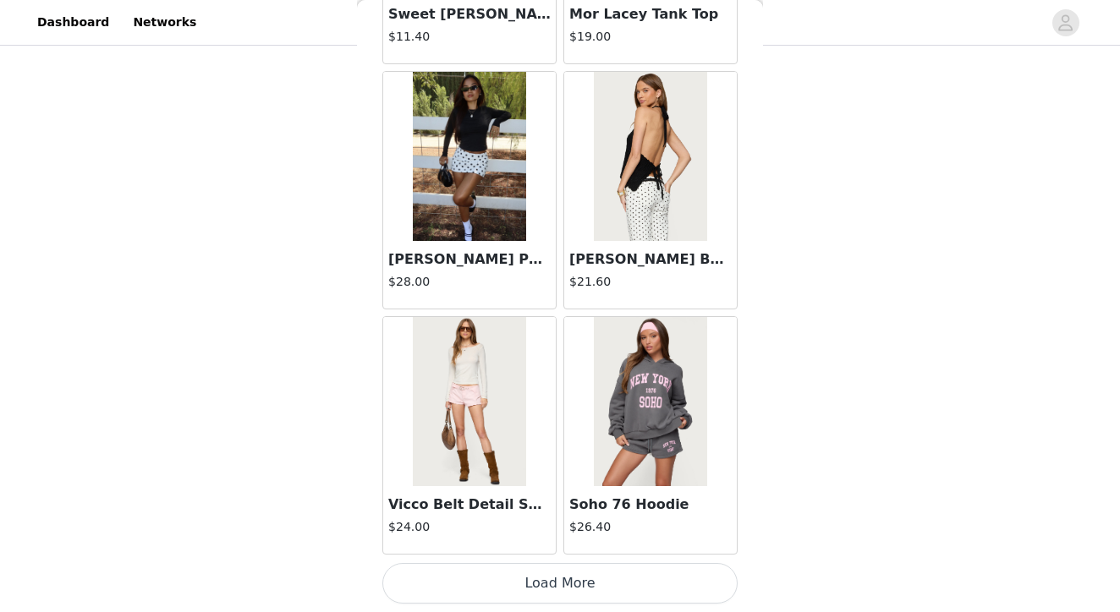
click at [546, 582] on button "Load More" at bounding box center [559, 583] width 355 height 41
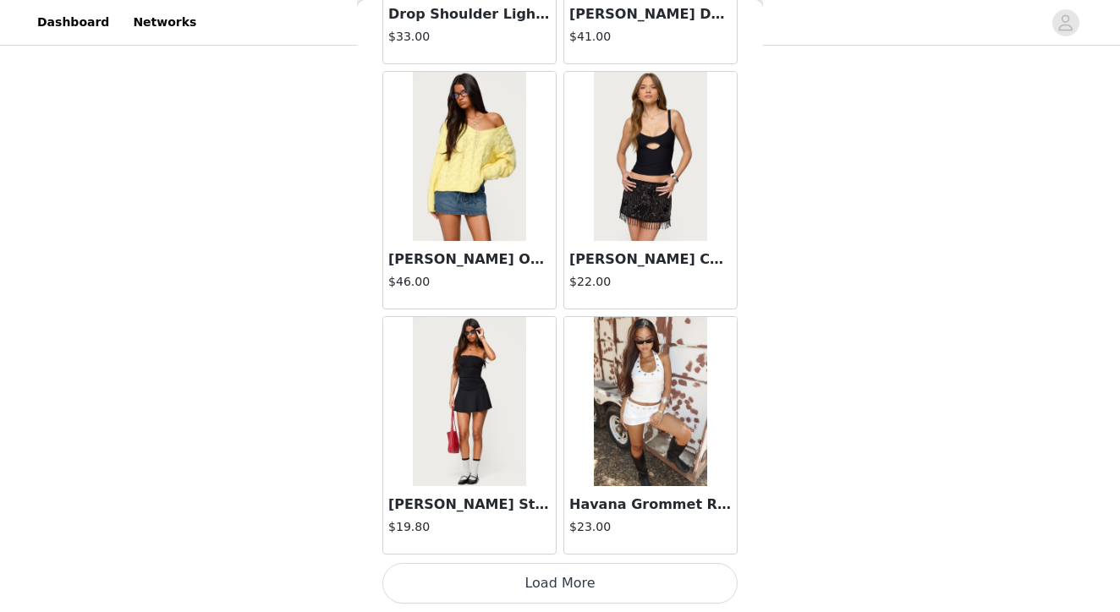
click at [545, 578] on button "Load More" at bounding box center [559, 583] width 355 height 41
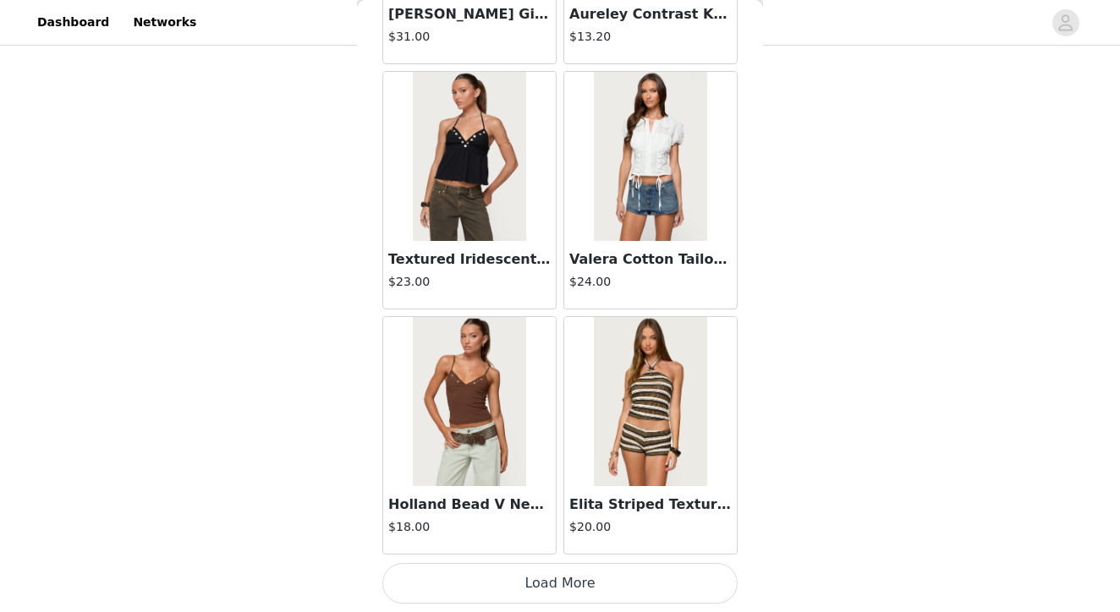
click at [562, 585] on button "Load More" at bounding box center [559, 583] width 355 height 41
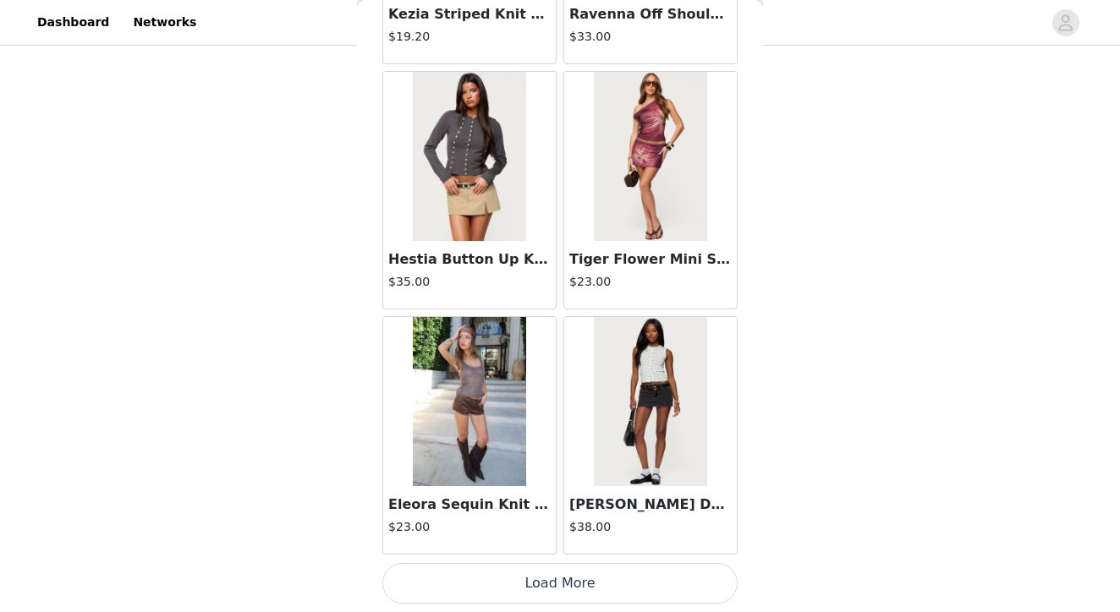
click at [550, 590] on button "Load More" at bounding box center [559, 583] width 355 height 41
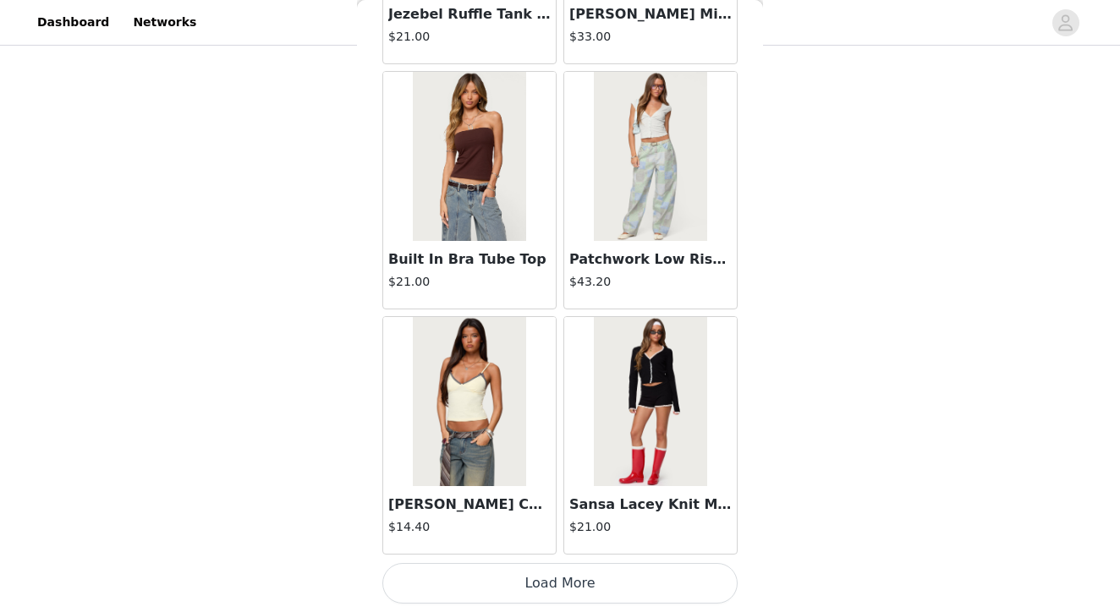
click at [545, 582] on button "Load More" at bounding box center [559, 583] width 355 height 41
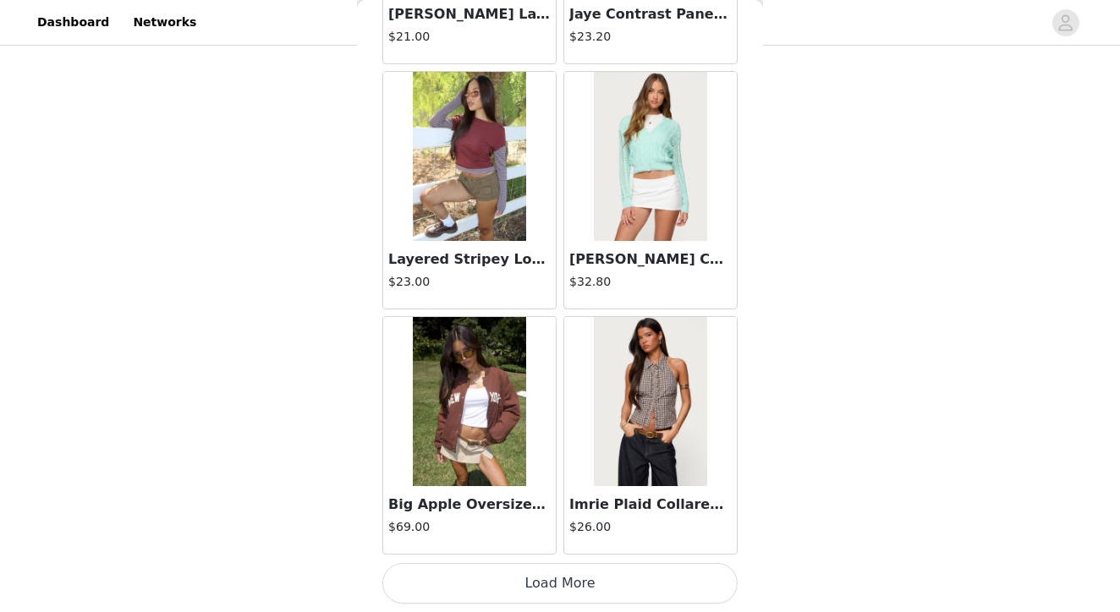
scroll to position [14237, 0]
click at [558, 583] on button "Load More" at bounding box center [559, 583] width 355 height 41
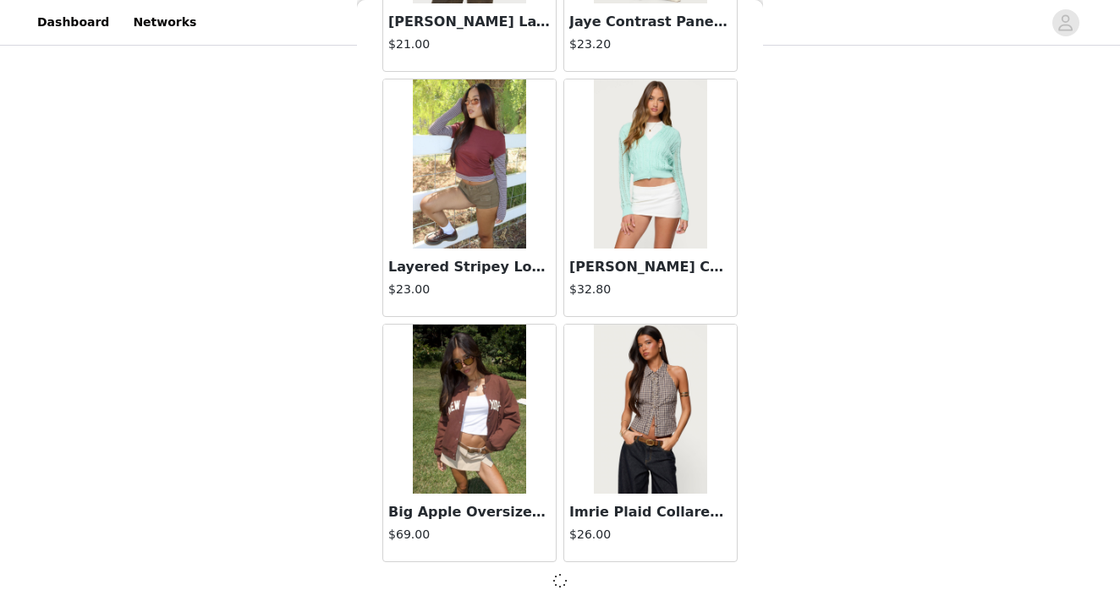
scroll to position [14230, 0]
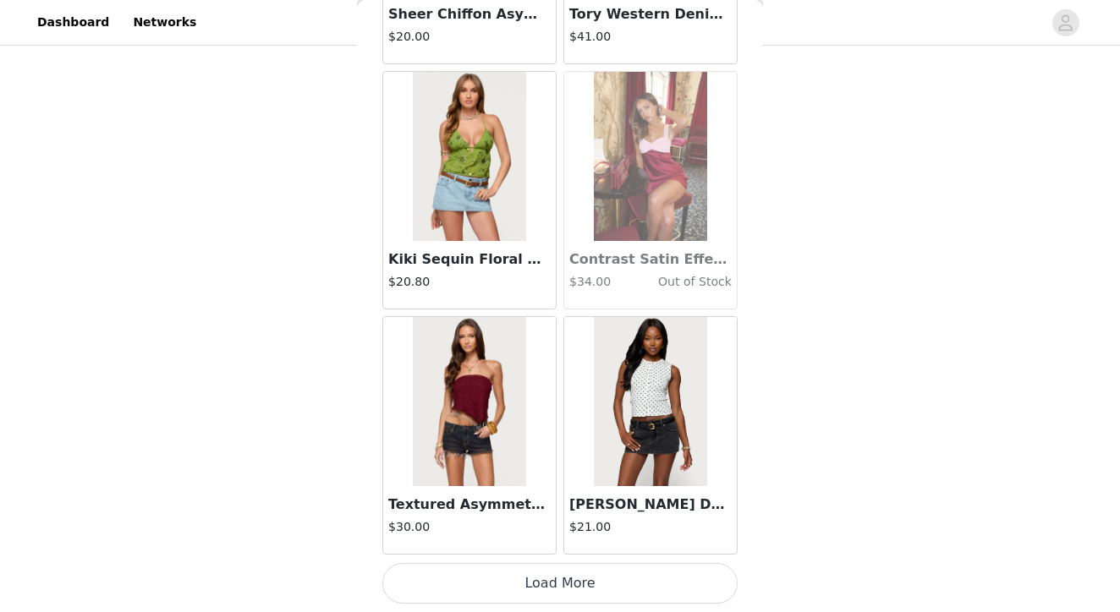
click at [535, 593] on button "Load More" at bounding box center [559, 583] width 355 height 41
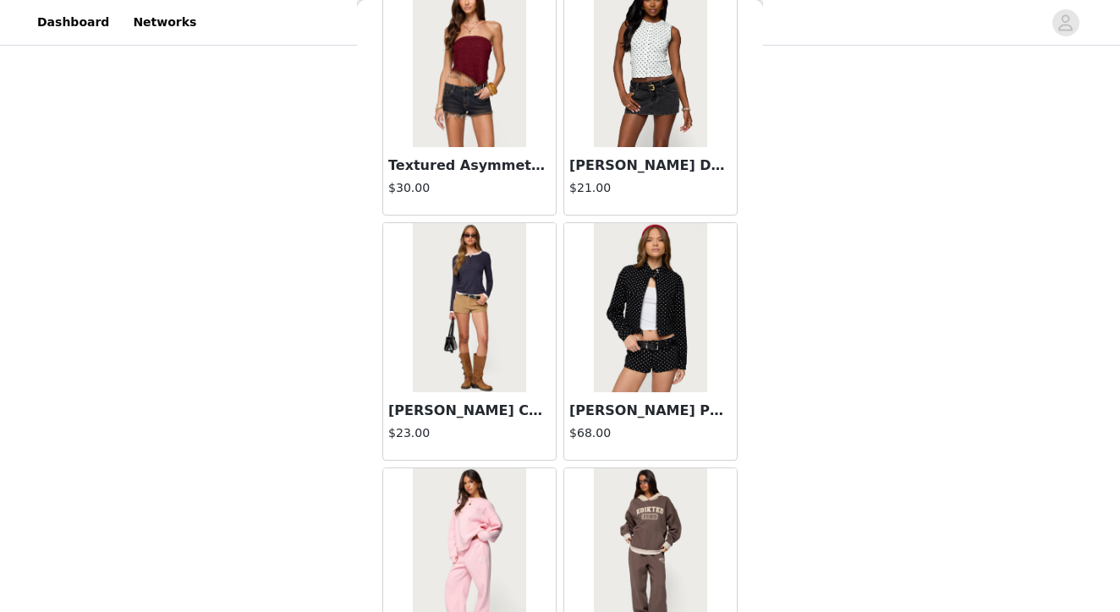
scroll to position [0, 0]
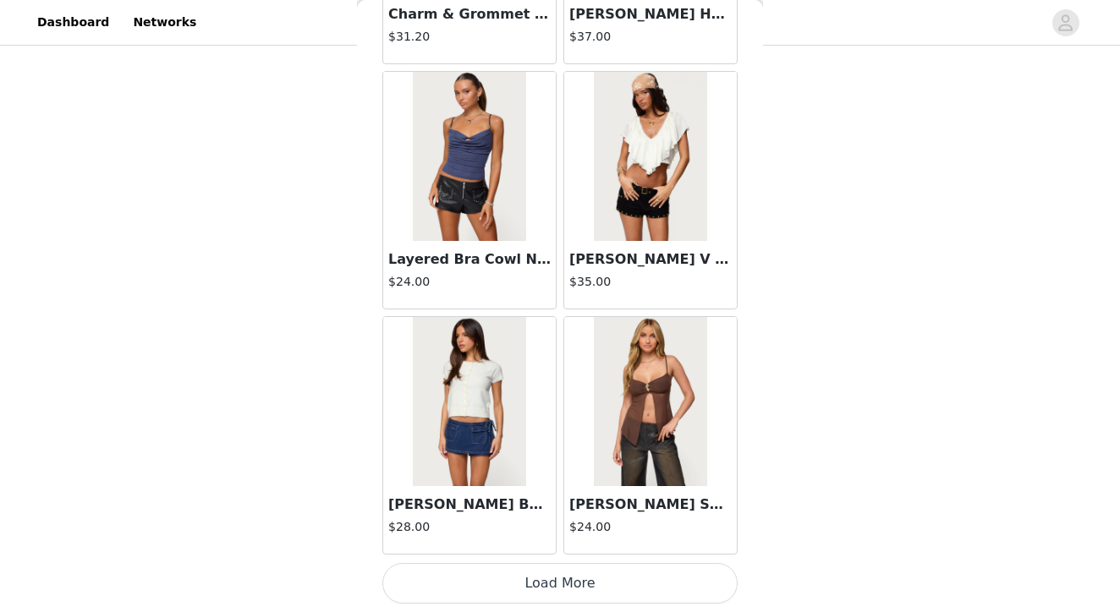
click at [567, 594] on button "Load More" at bounding box center [559, 583] width 355 height 41
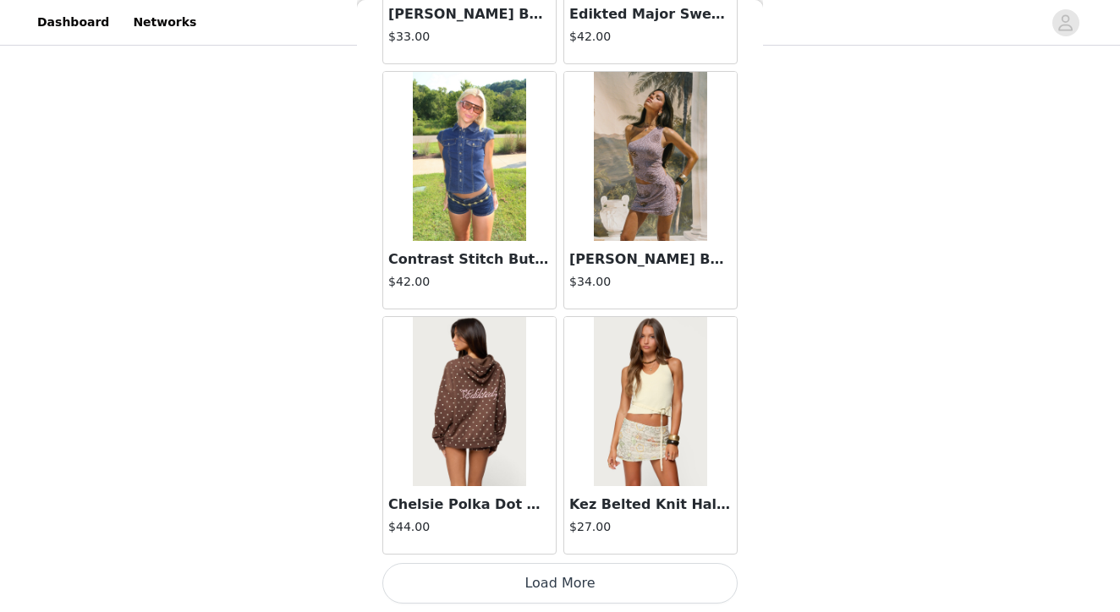
click at [542, 581] on button "Load More" at bounding box center [559, 583] width 355 height 41
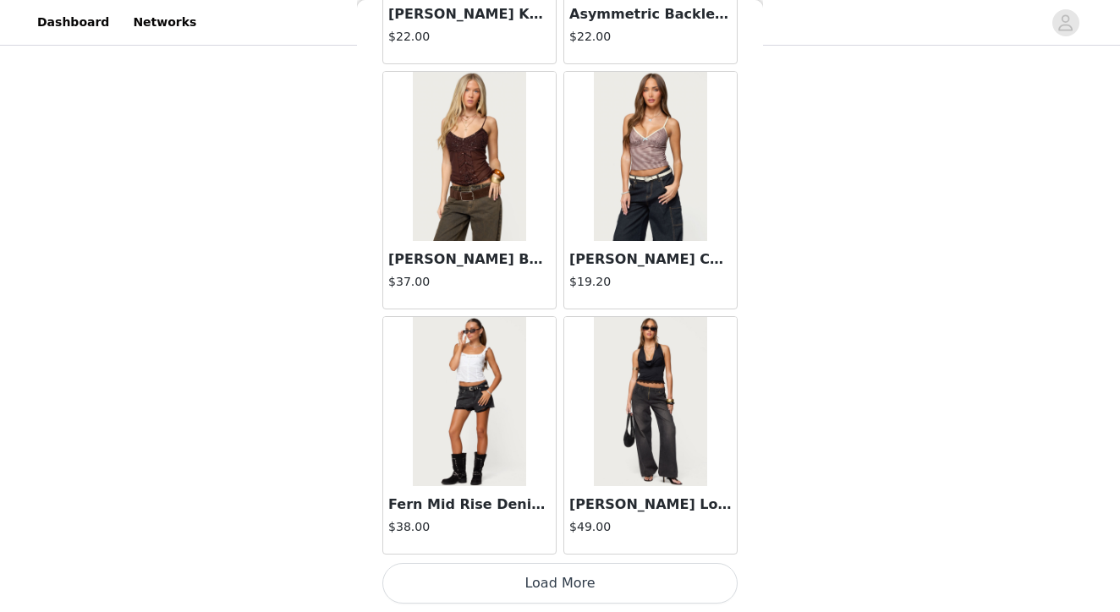
click at [550, 583] on button "Load More" at bounding box center [559, 583] width 355 height 41
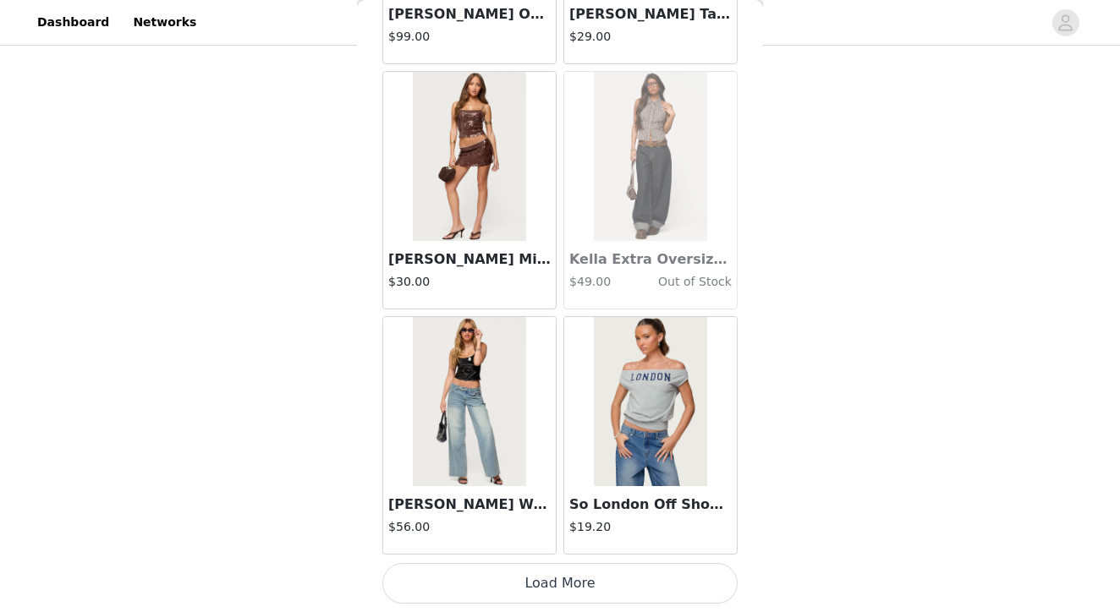
click at [551, 591] on button "Load More" at bounding box center [559, 583] width 355 height 41
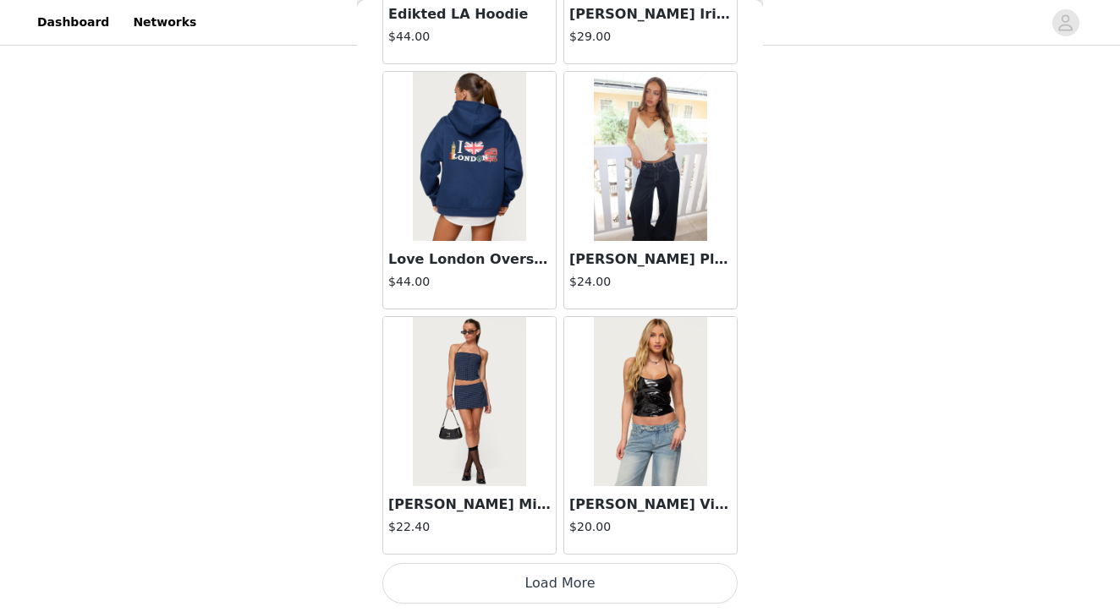
scroll to position [1055, 0]
click at [530, 587] on button "Load More" at bounding box center [559, 583] width 355 height 41
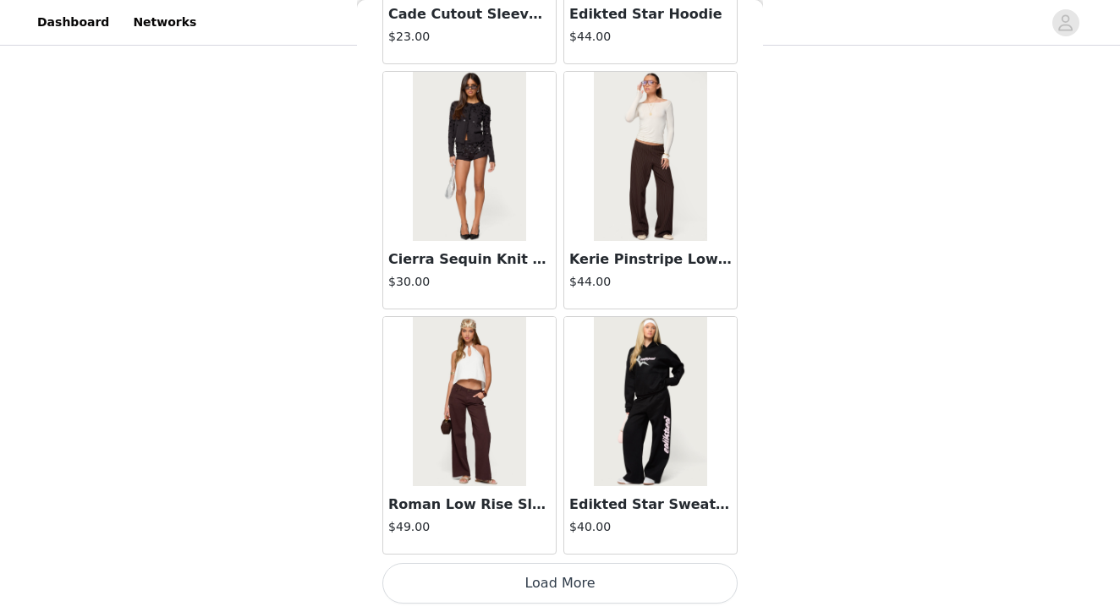
click at [574, 581] on button "Load More" at bounding box center [559, 583] width 355 height 41
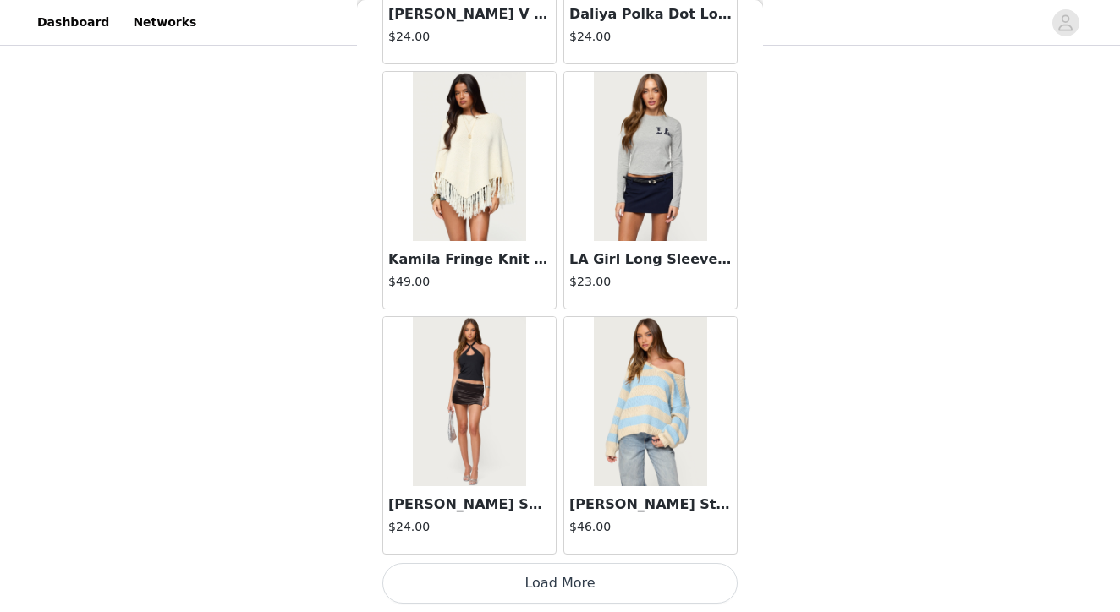
click at [546, 583] on button "Load More" at bounding box center [559, 583] width 355 height 41
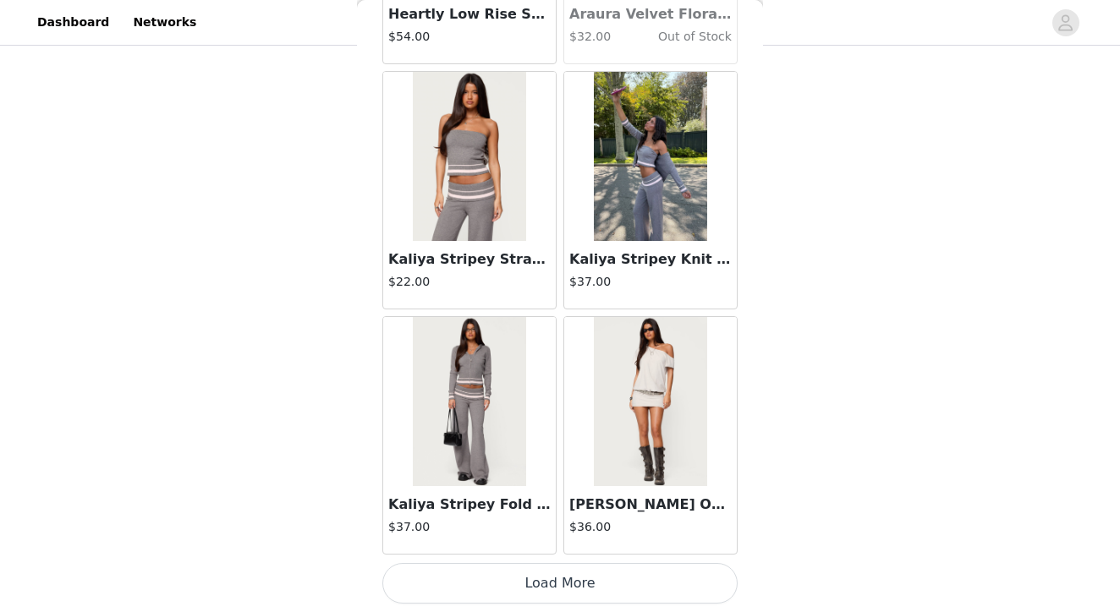
click at [569, 598] on button "Load More" at bounding box center [559, 583] width 355 height 41
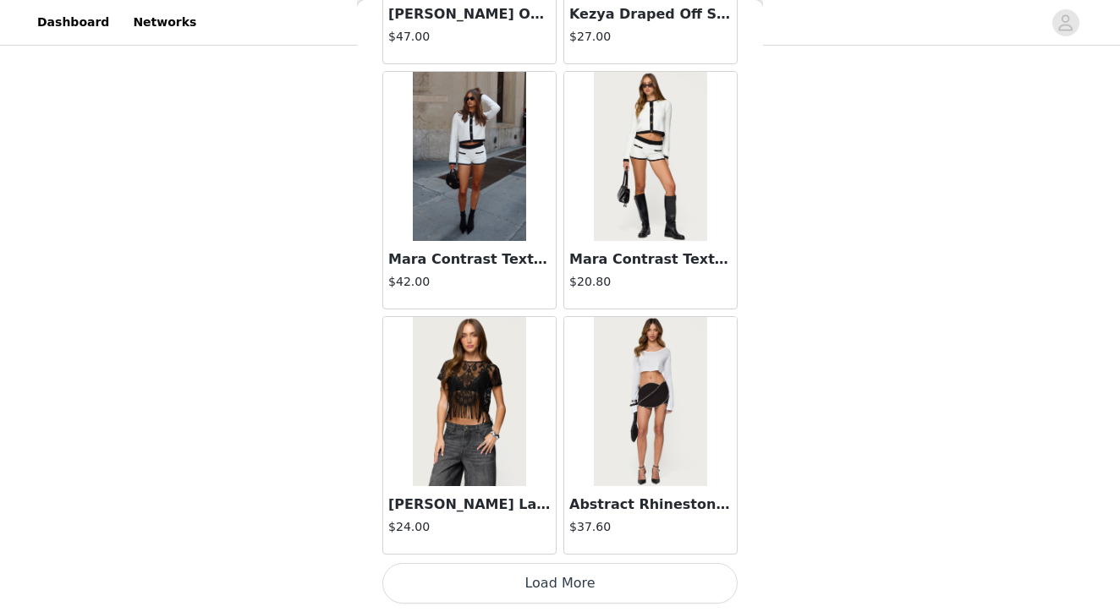
click at [556, 589] on button "Load More" at bounding box center [559, 583] width 355 height 41
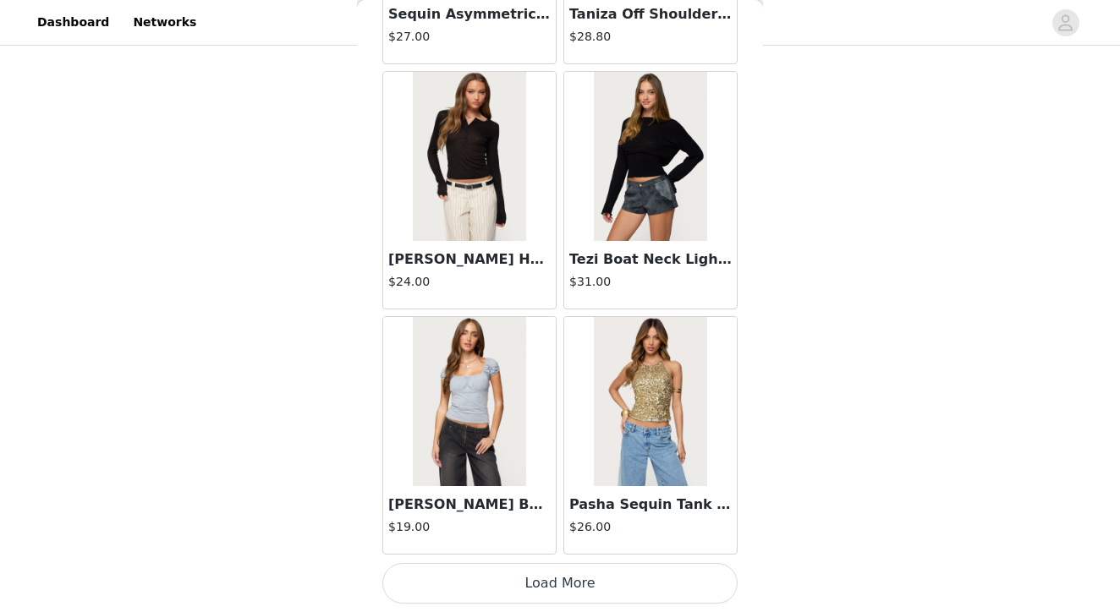
click at [535, 588] on button "Load More" at bounding box center [559, 583] width 355 height 41
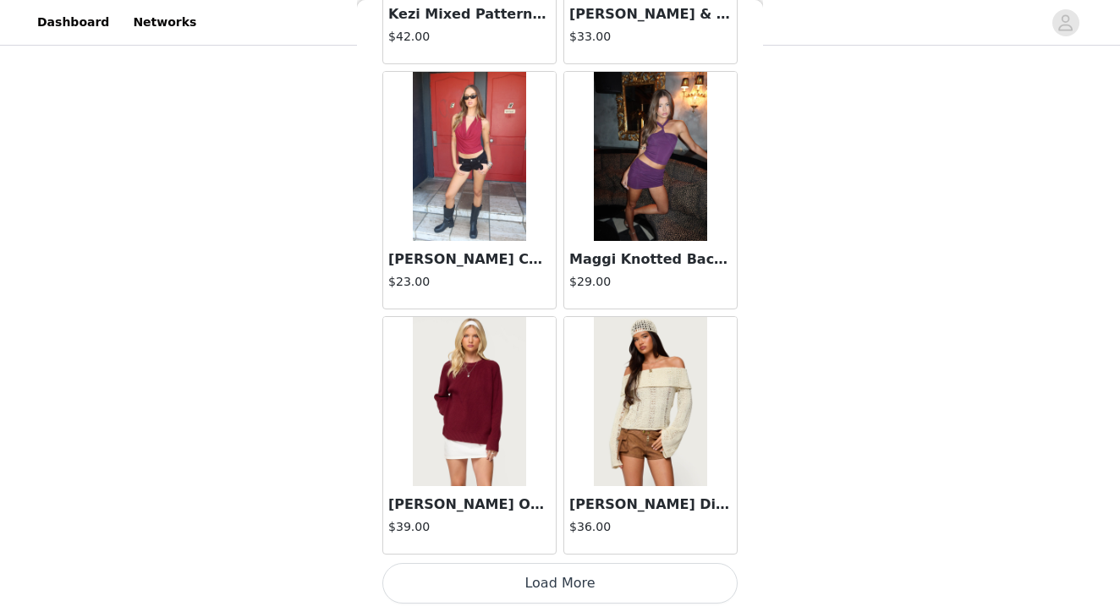
click at [564, 584] on button "Load More" at bounding box center [559, 583] width 355 height 41
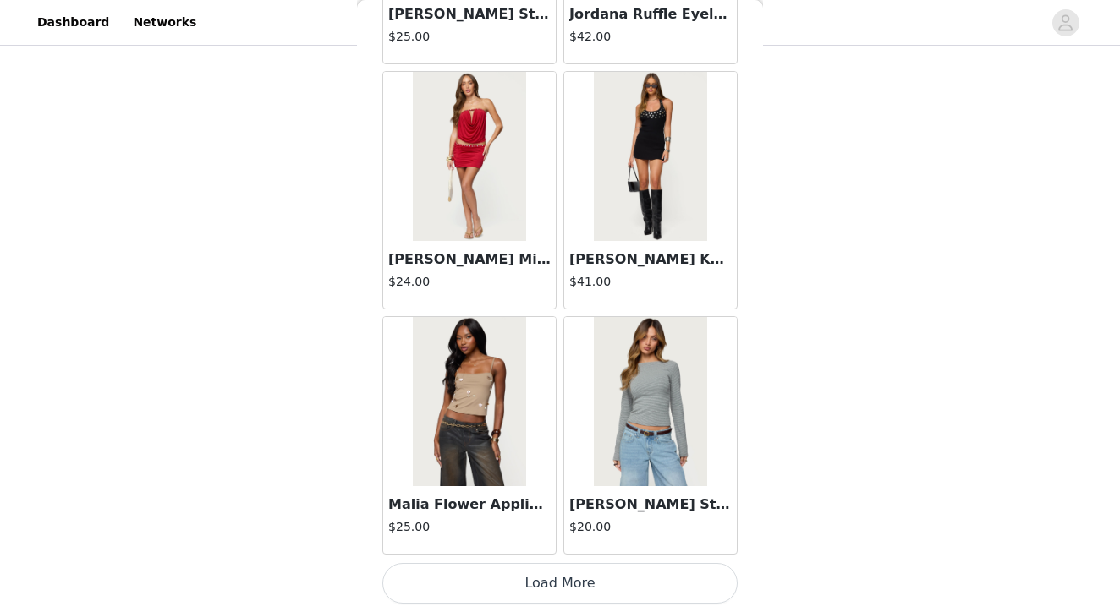
click at [551, 592] on button "Load More" at bounding box center [559, 583] width 355 height 41
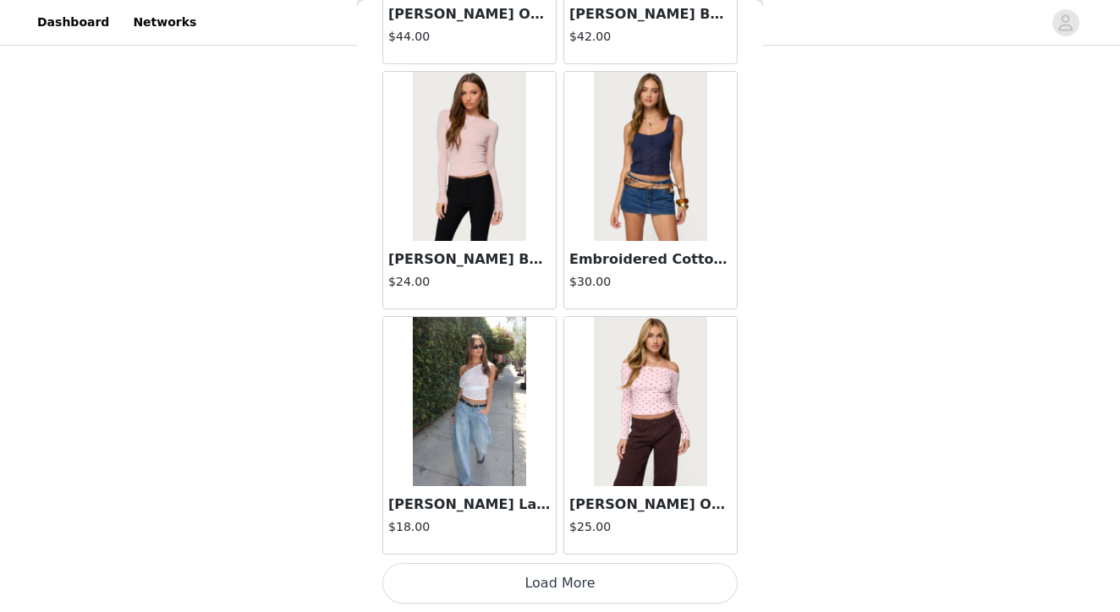
scroll to position [48570, 0]
click at [542, 574] on button "Load More" at bounding box center [559, 583] width 355 height 41
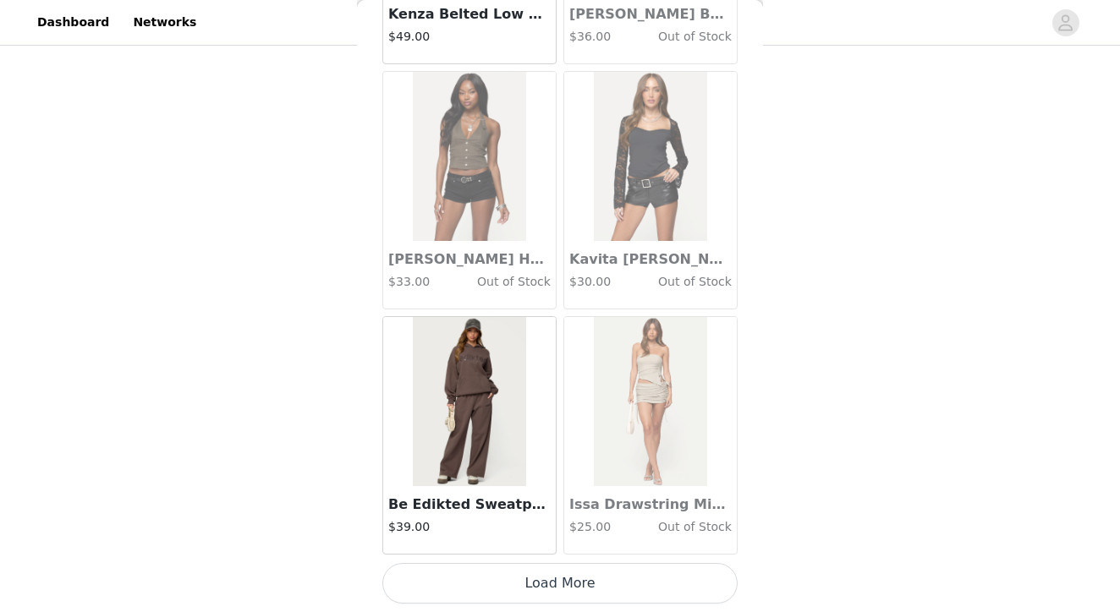
scroll to position [1055, 0]
click at [554, 583] on button "Load More" at bounding box center [559, 583] width 355 height 41
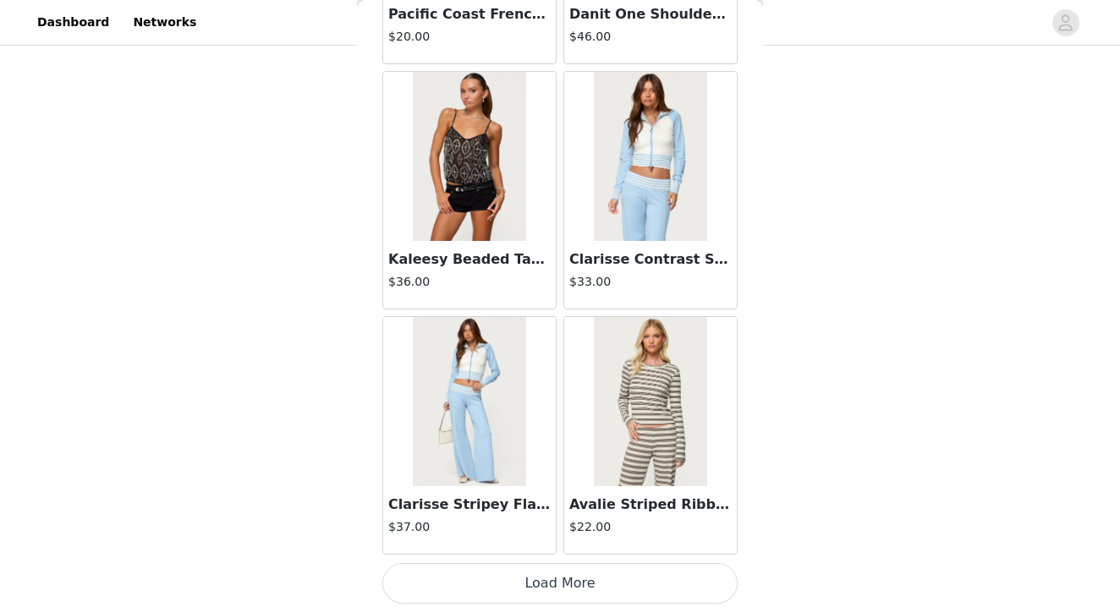
click at [643, 395] on img at bounding box center [650, 401] width 112 height 169
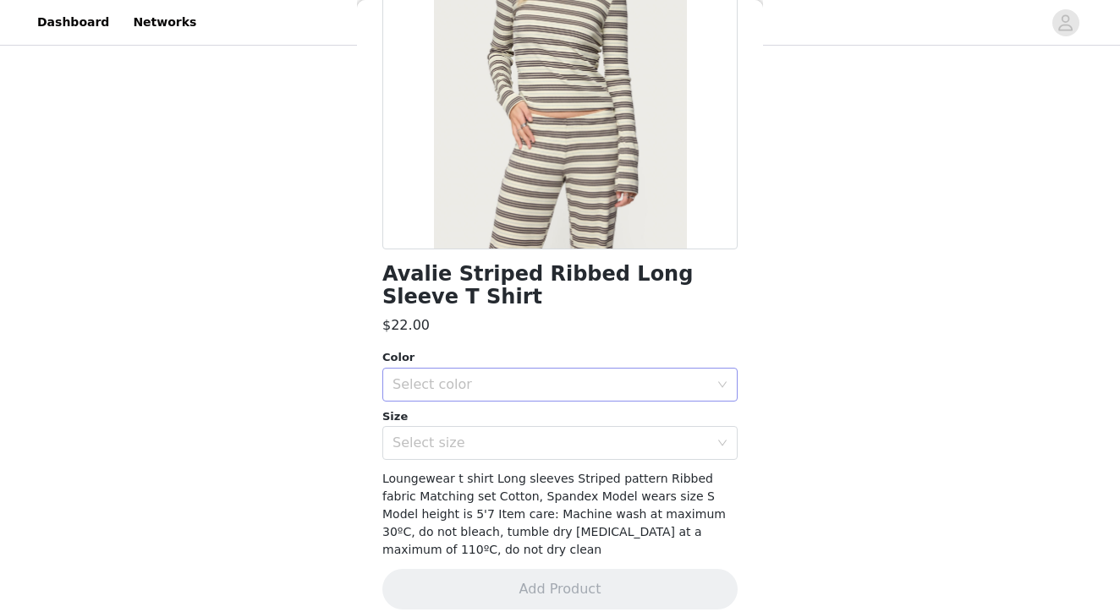
scroll to position [215, 0]
click at [490, 378] on div "Select color" at bounding box center [550, 385] width 316 height 17
click at [470, 415] on li "MIX" at bounding box center [559, 421] width 355 height 27
click at [456, 444] on div "Select size" at bounding box center [550, 444] width 316 height 17
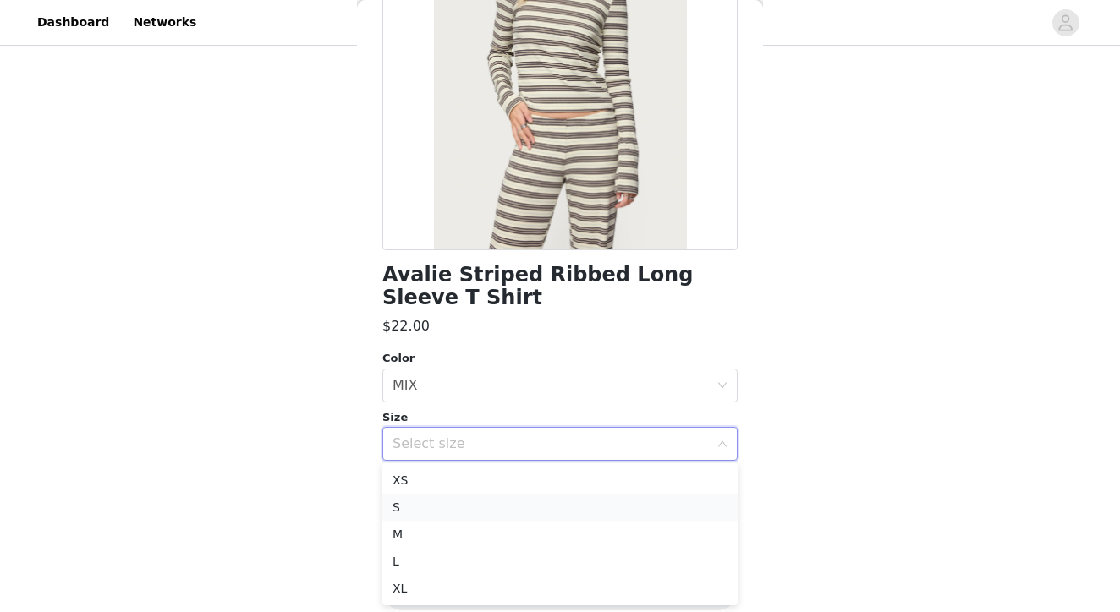
click at [427, 508] on li "S" at bounding box center [559, 507] width 355 height 27
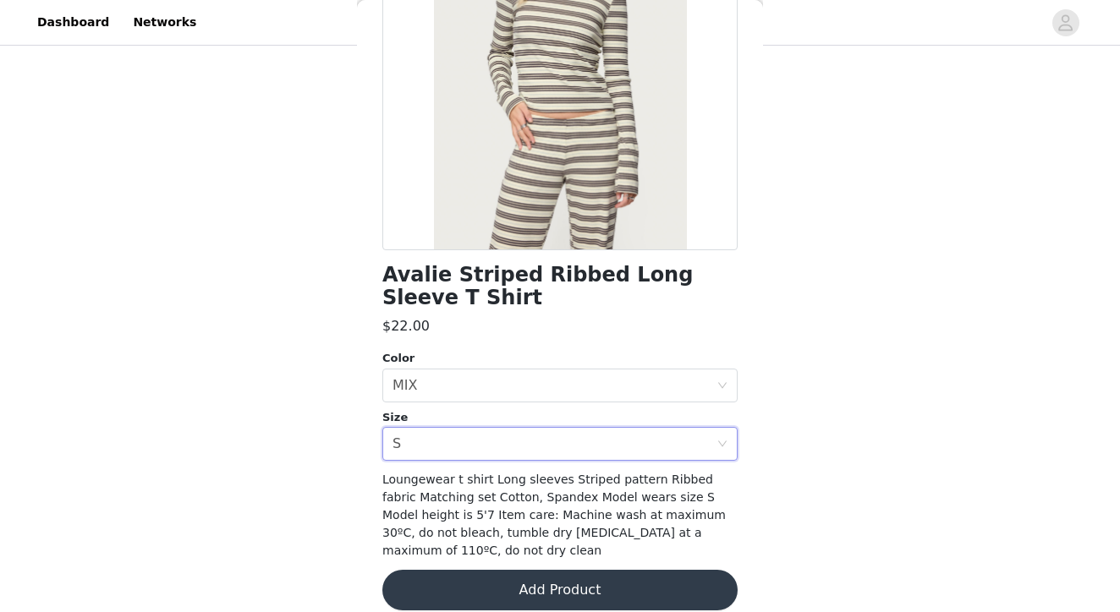
click at [617, 570] on button "Add Product" at bounding box center [559, 590] width 355 height 41
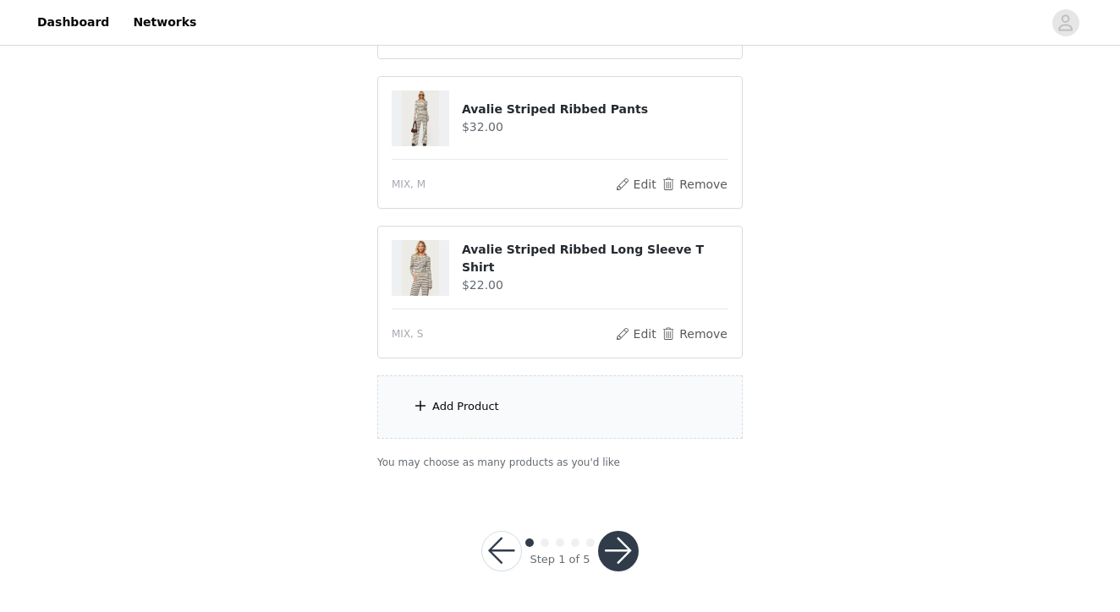
scroll to position [1204, 0]
click at [623, 556] on button "button" at bounding box center [618, 552] width 41 height 41
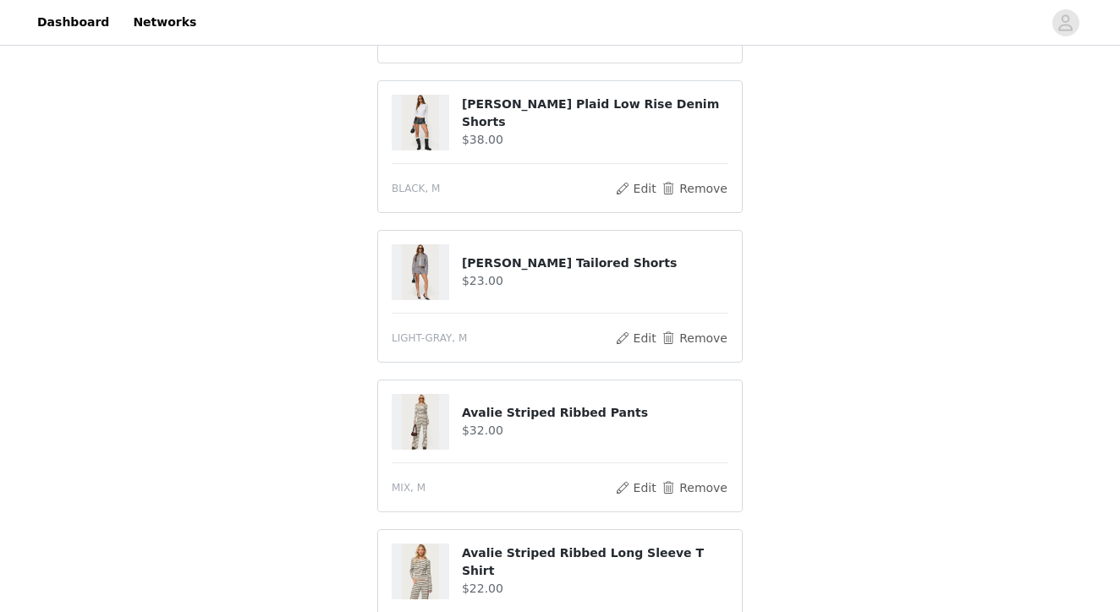
scroll to position [941, 0]
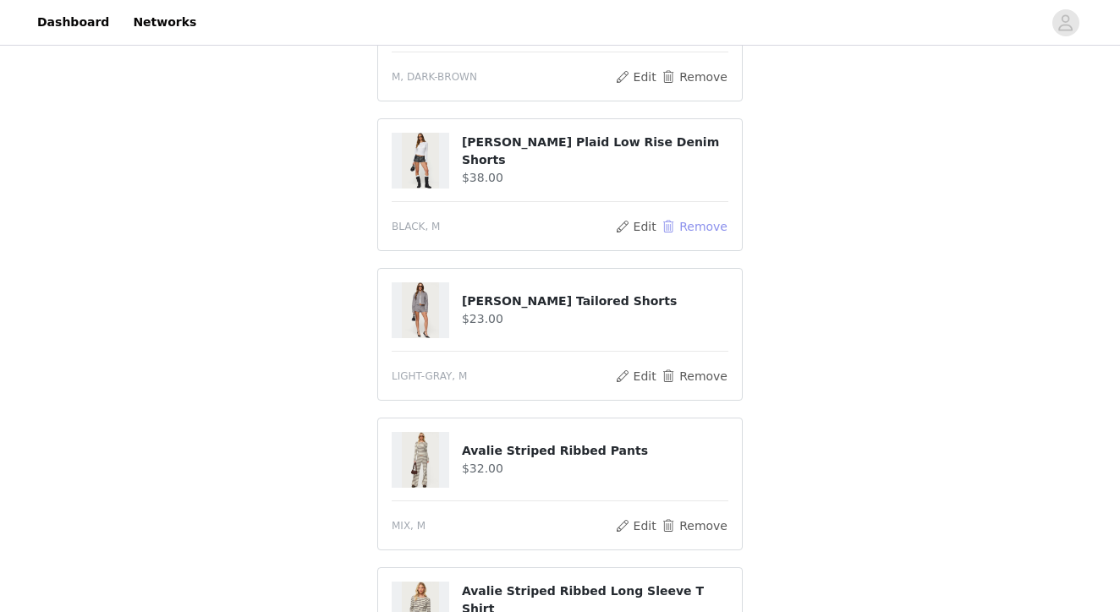
click at [677, 216] on button "Remove" at bounding box center [694, 226] width 68 height 20
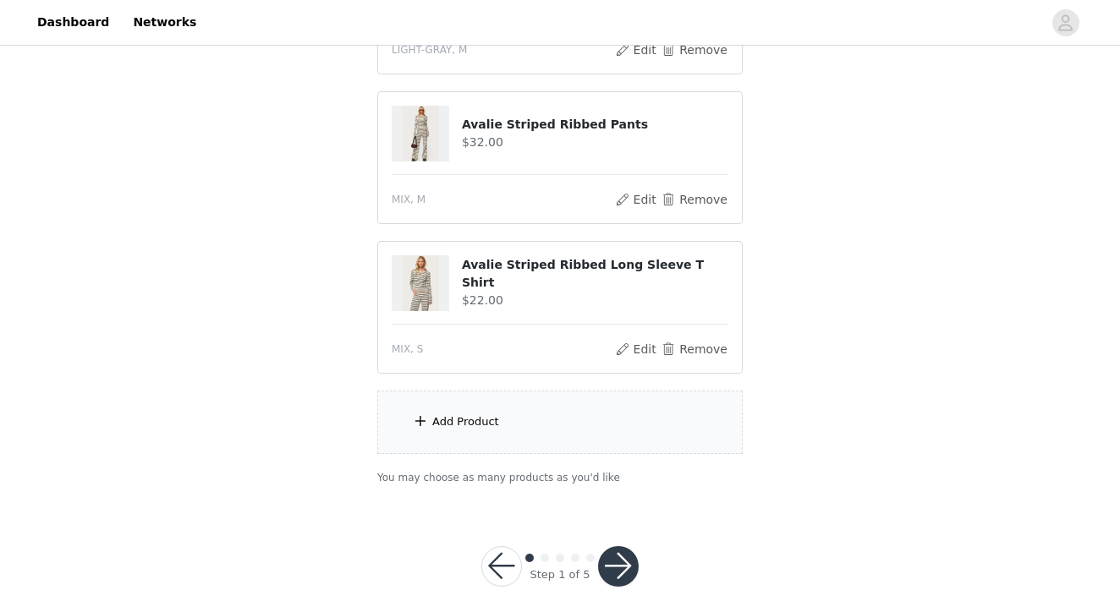
scroll to position [1117, 0]
click at [457, 414] on div "Add Product" at bounding box center [465, 422] width 67 height 17
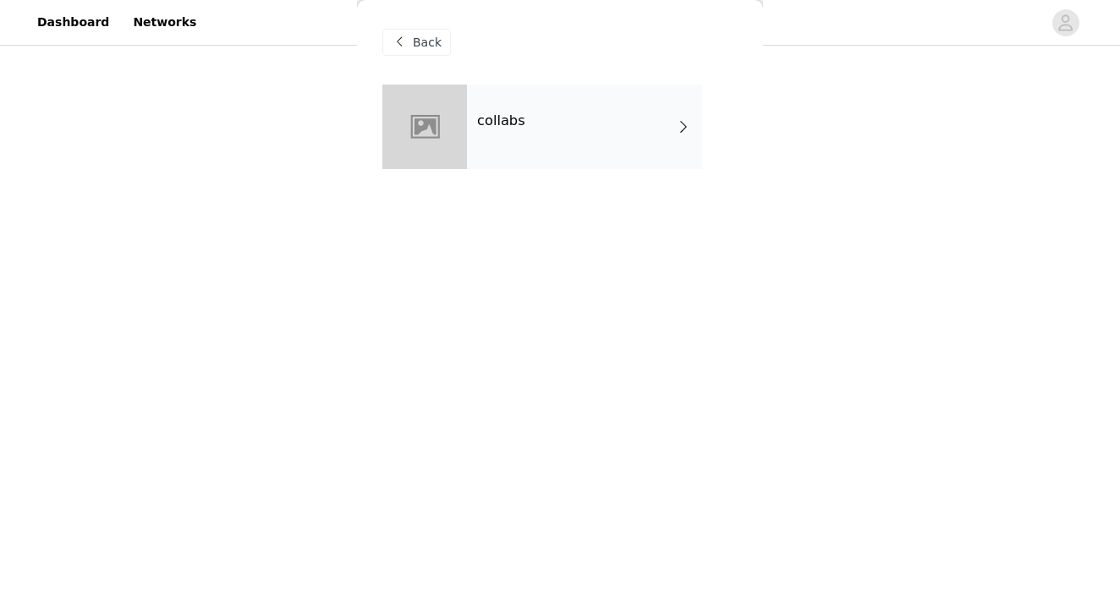
click at [521, 131] on div "collabs" at bounding box center [584, 127] width 235 height 85
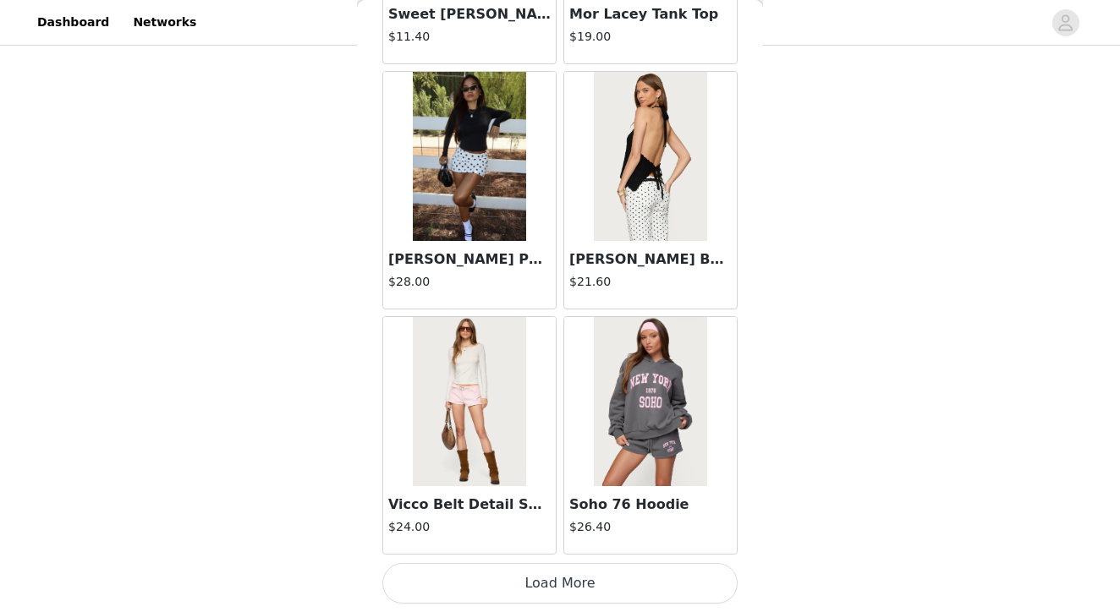
click at [561, 586] on button "Load More" at bounding box center [559, 583] width 355 height 41
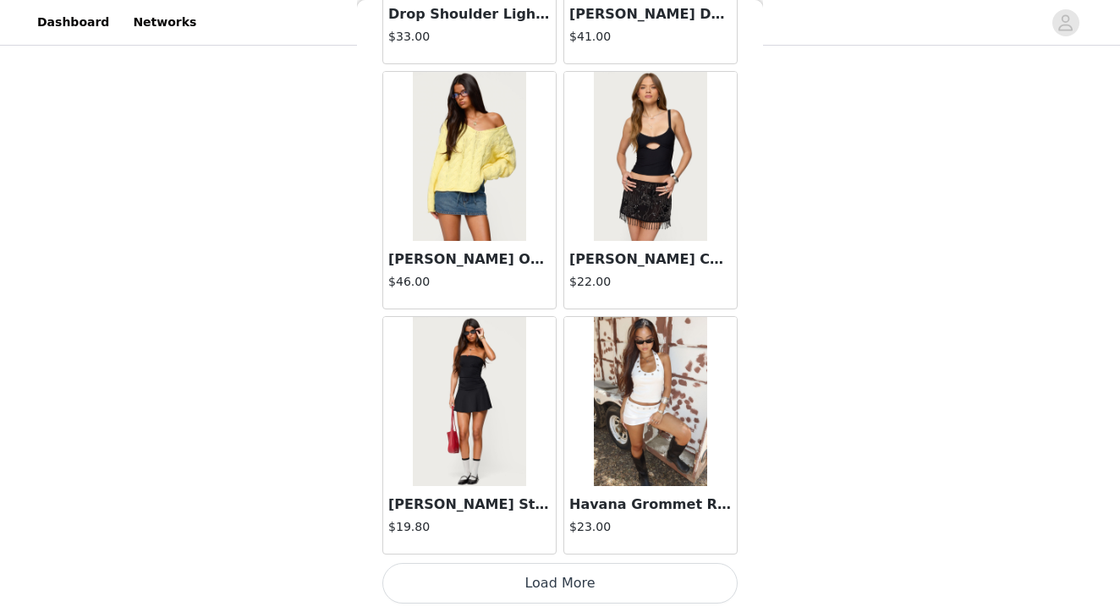
click at [557, 587] on button "Load More" at bounding box center [559, 583] width 355 height 41
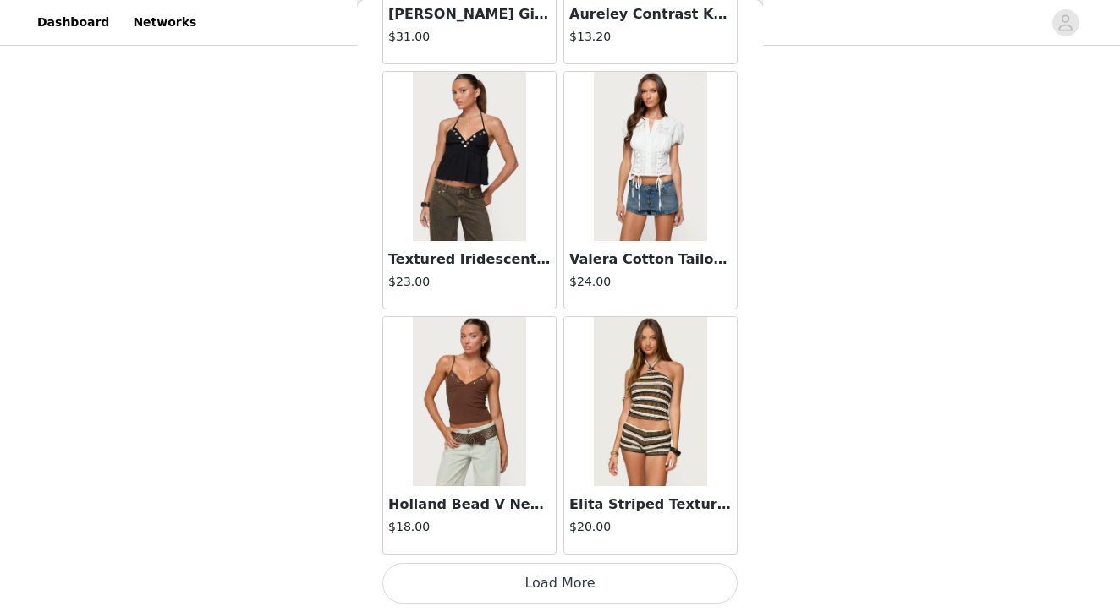
click at [574, 594] on button "Load More" at bounding box center [559, 583] width 355 height 41
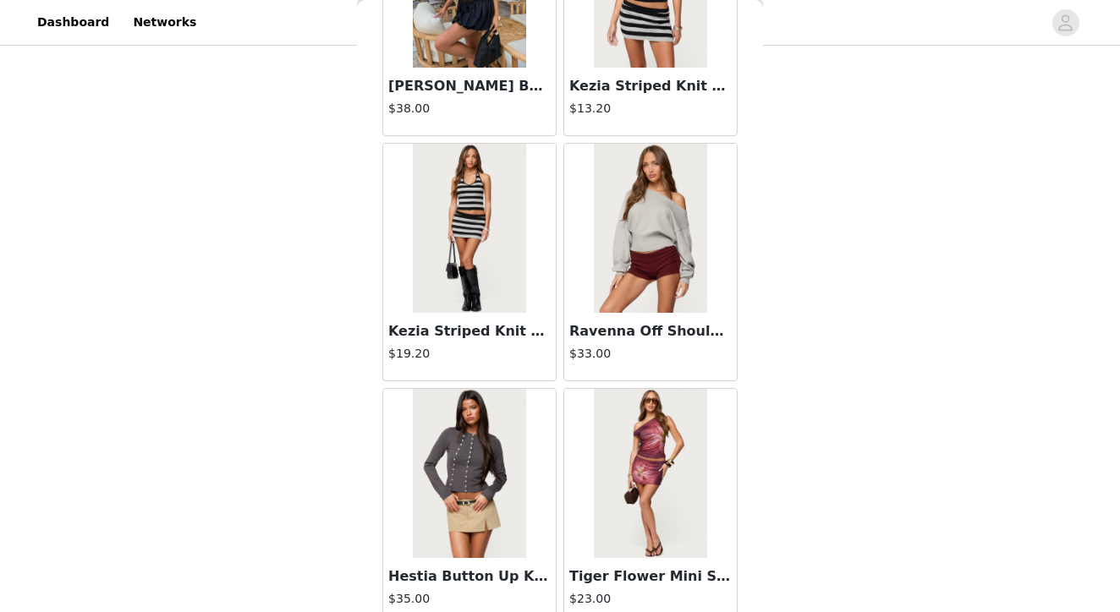
scroll to position [9018, 0]
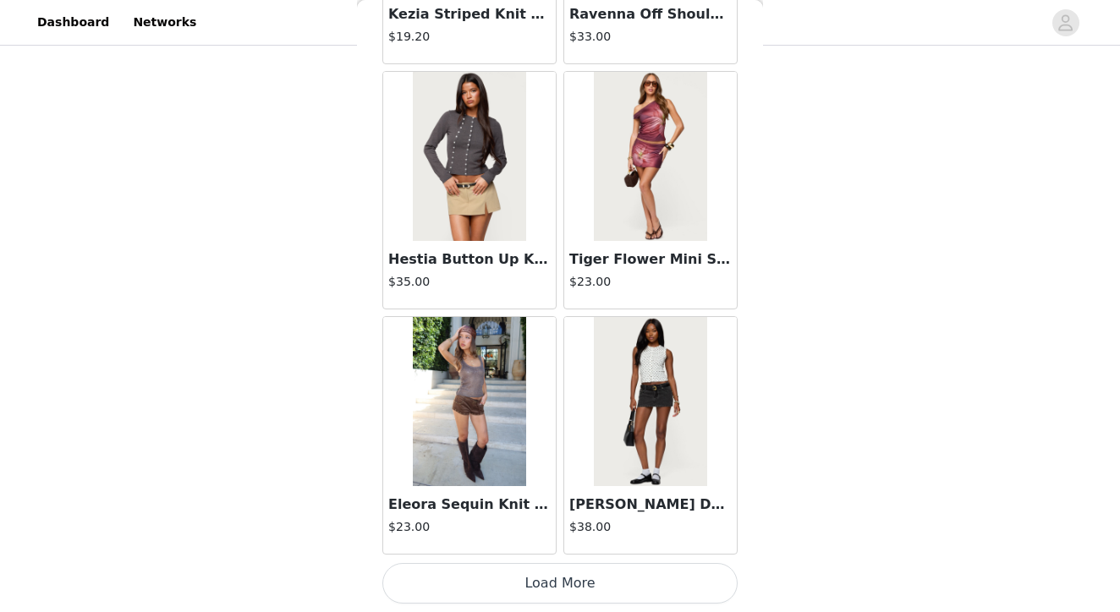
click at [555, 601] on button "Load More" at bounding box center [559, 583] width 355 height 41
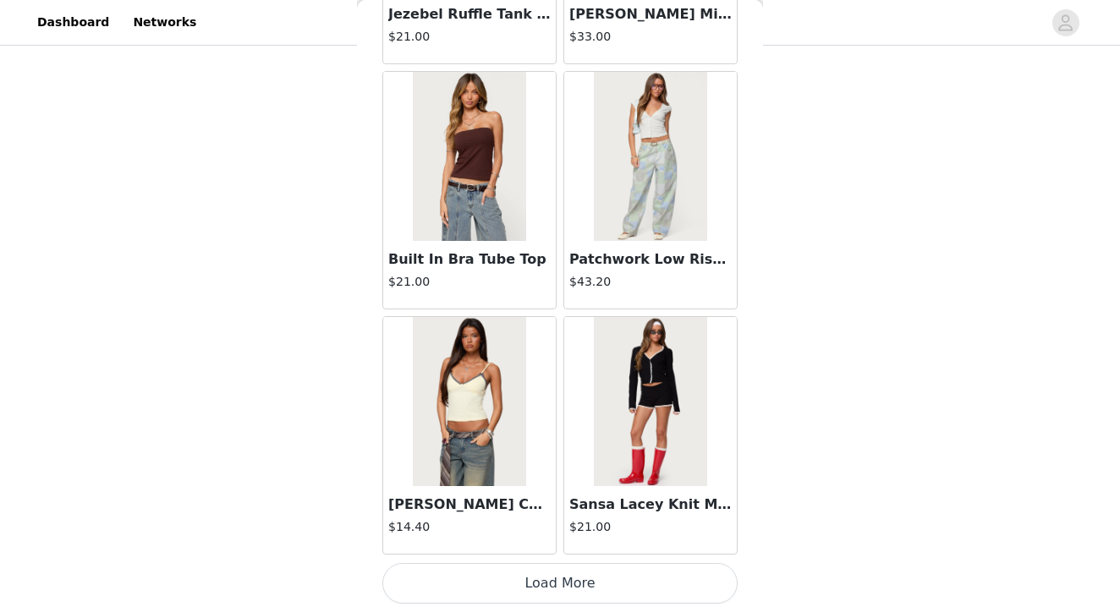
scroll to position [1117, 0]
click at [550, 584] on button "Load More" at bounding box center [559, 583] width 355 height 41
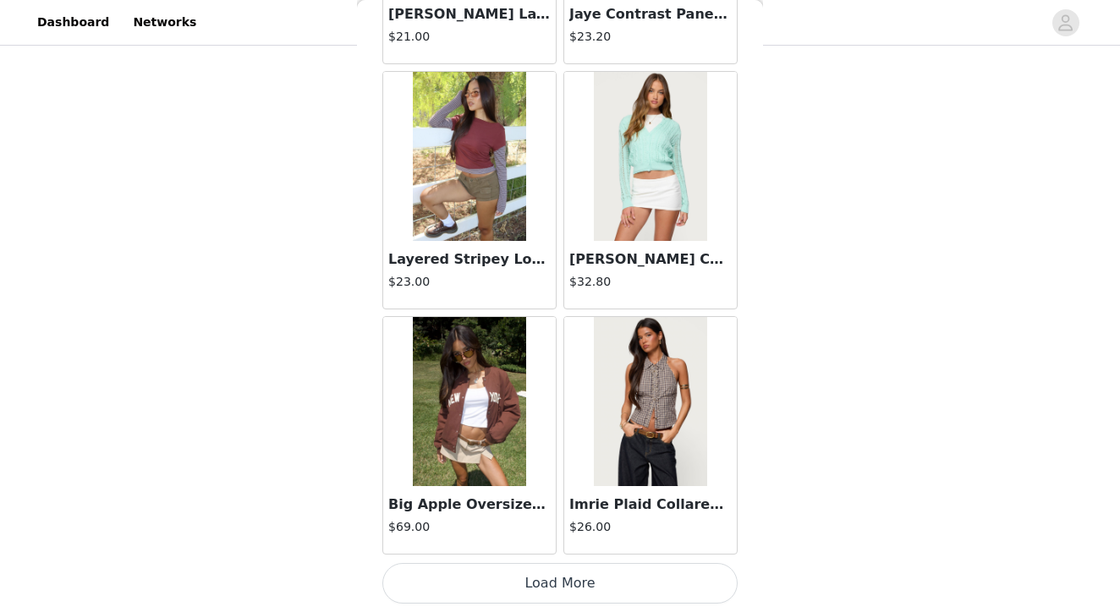
scroll to position [14237, 0]
click at [536, 578] on button "Load More" at bounding box center [559, 583] width 355 height 41
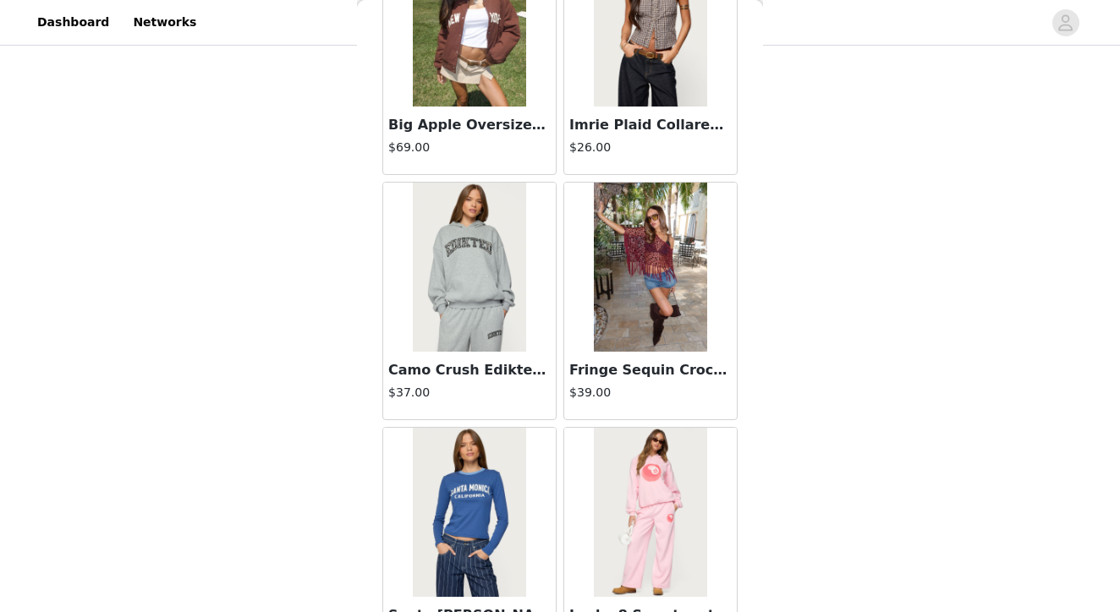
scroll to position [14634, 0]
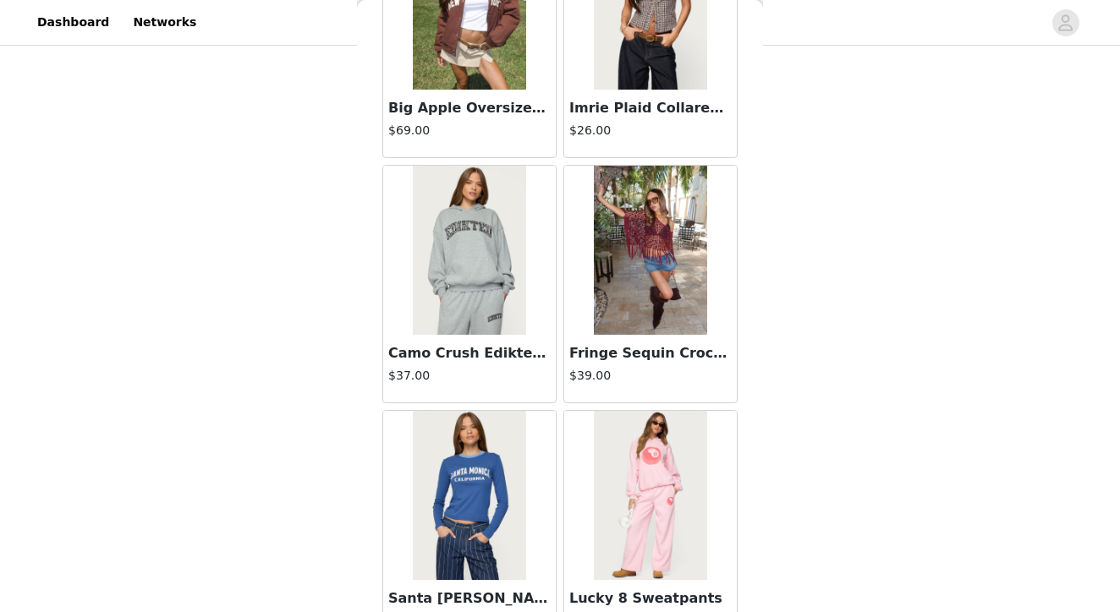
click at [644, 227] on img at bounding box center [650, 250] width 112 height 169
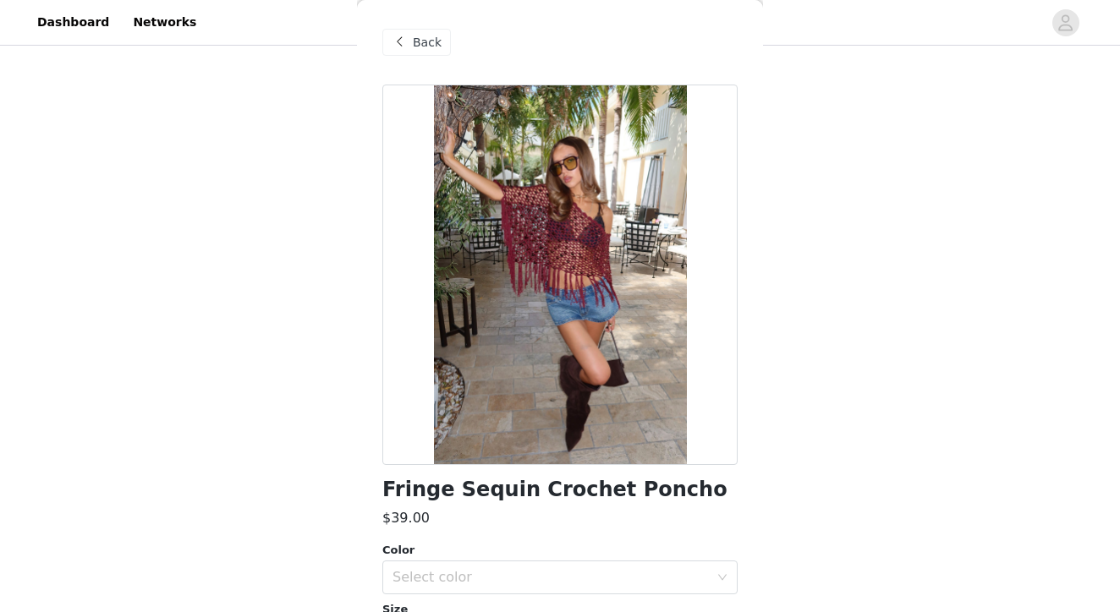
scroll to position [88, 0]
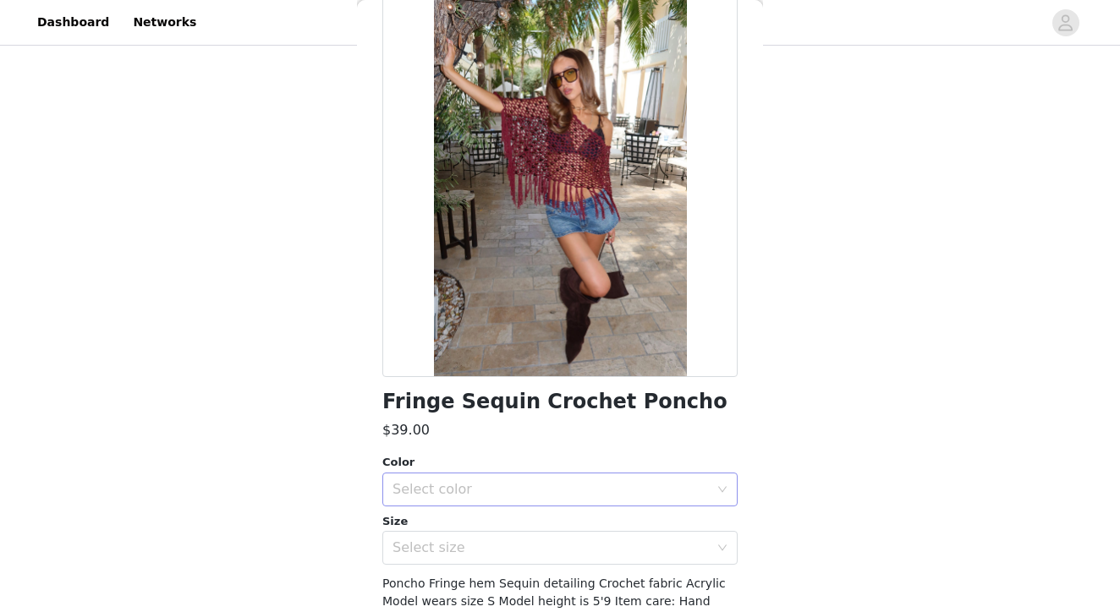
click at [430, 497] on div "Select color" at bounding box center [554, 490] width 324 height 32
